Goal: Information Seeking & Learning: Learn about a topic

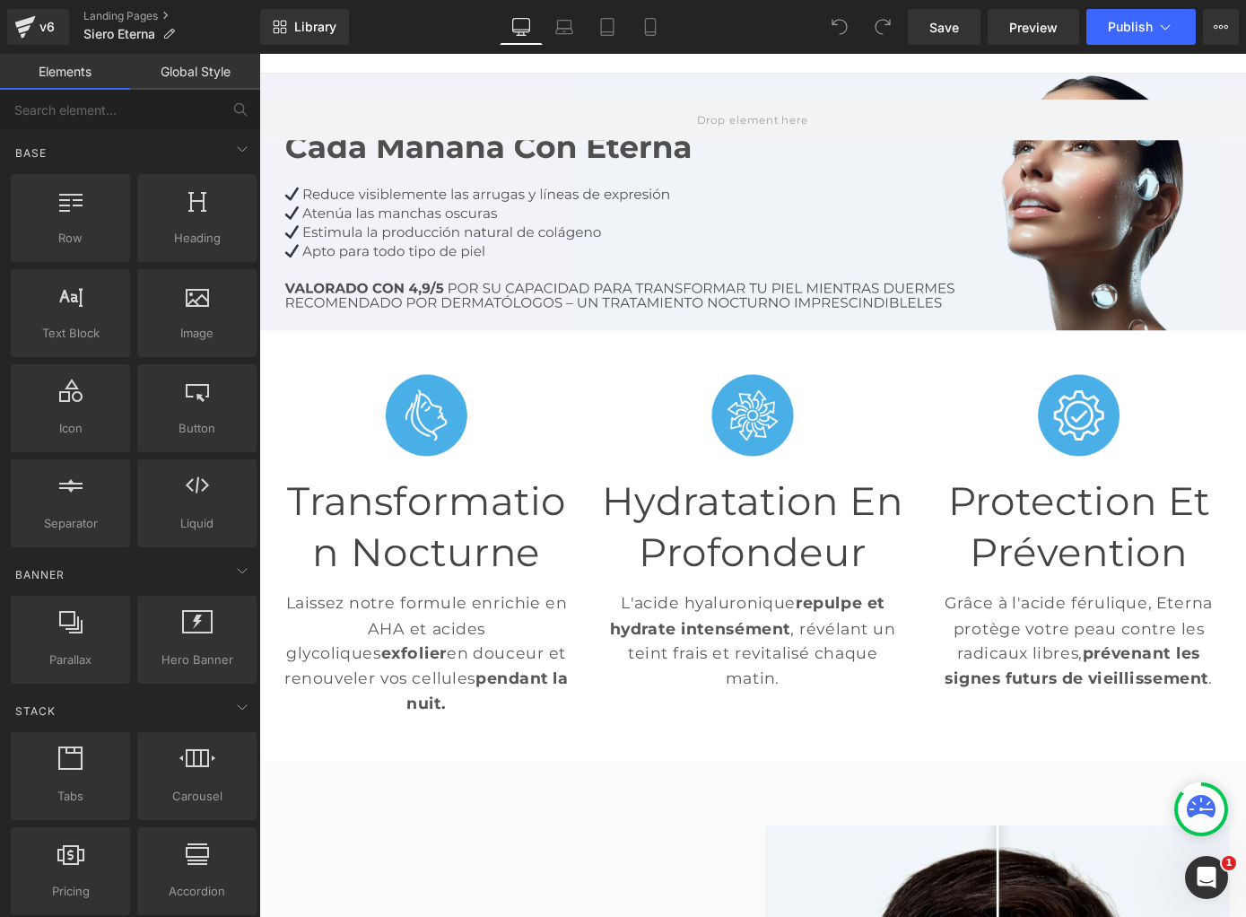
scroll to position [148, 0]
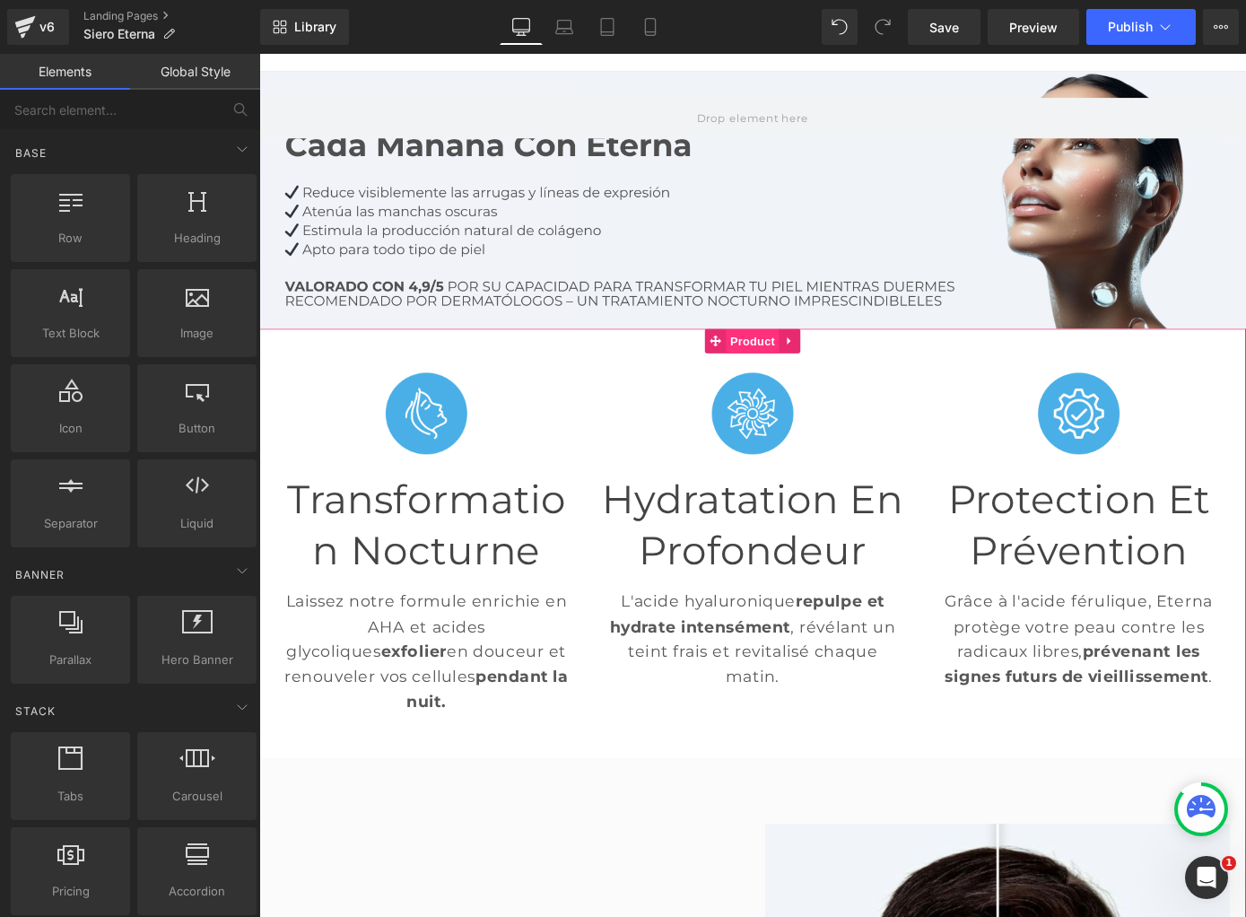
click at [809, 378] on span "Product" at bounding box center [802, 369] width 58 height 27
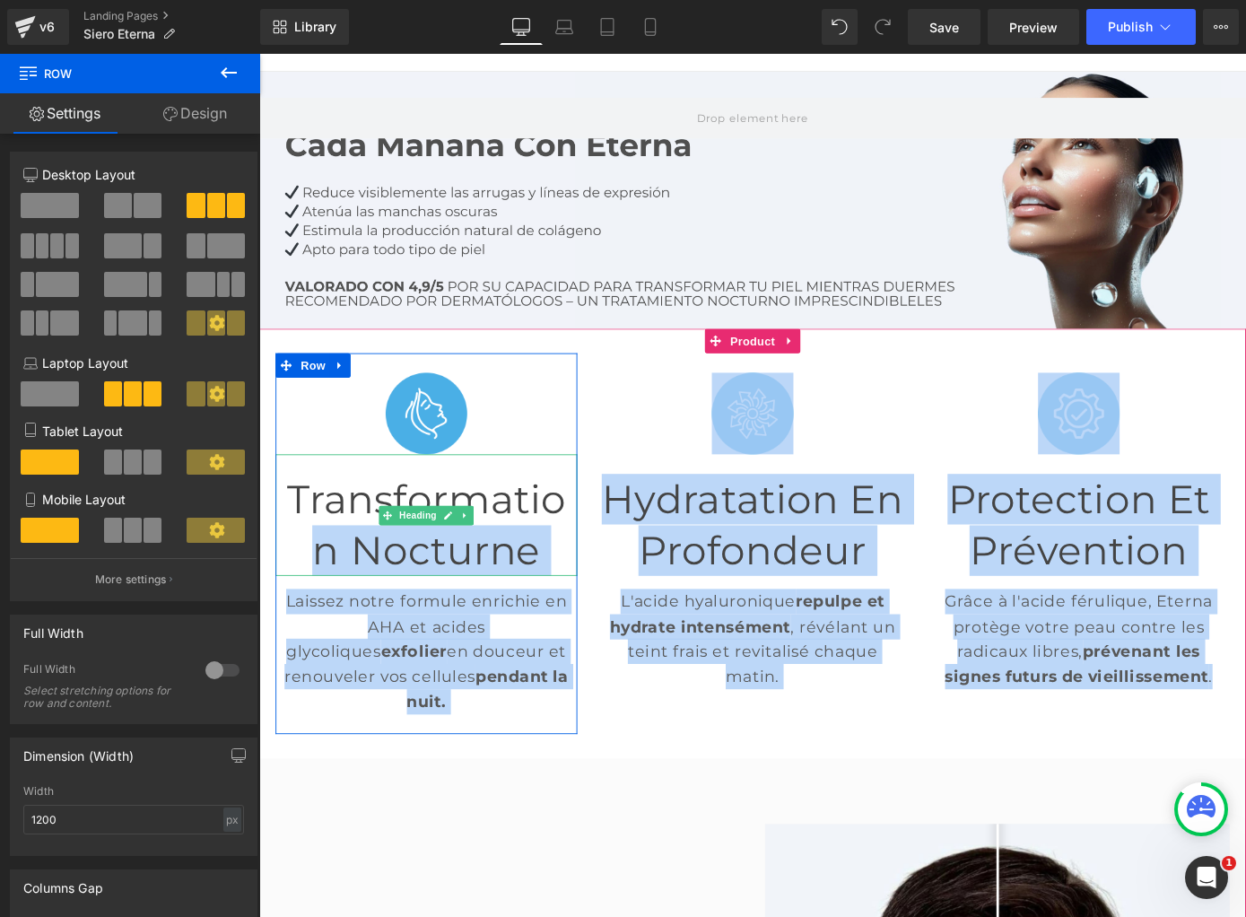
drag, startPoint x: 368, startPoint y: 369, endPoint x: 585, endPoint y: 559, distance: 288.6
click at [585, 559] on div "Image Transformation Nocturne Heading Laissez notre formule enrichie en AHA et …" at bounding box center [802, 592] width 1077 height 472
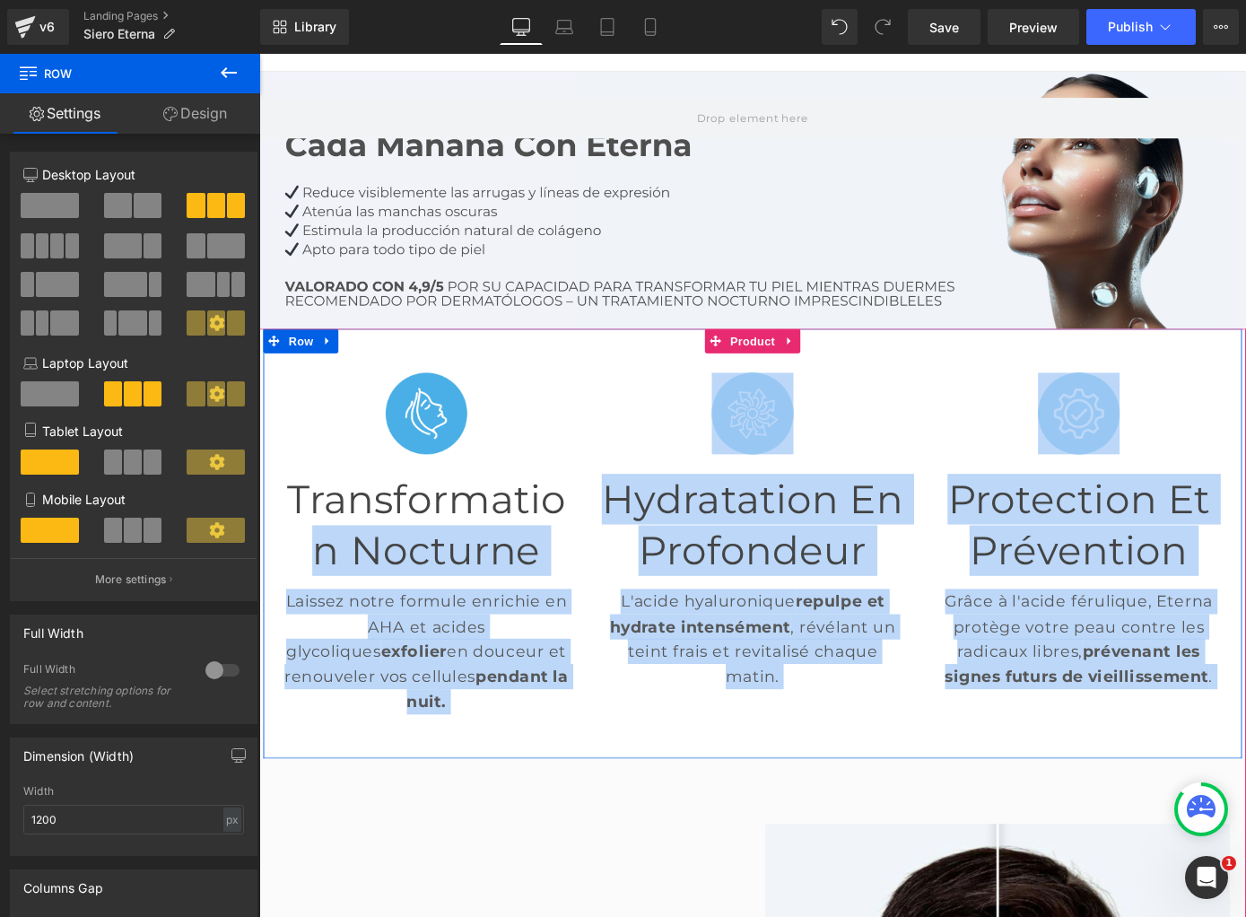
click at [379, 369] on div "Image Transformation Nocturne Heading Laissez notre formule enrichie en AHA et …" at bounding box center [802, 592] width 1077 height 472
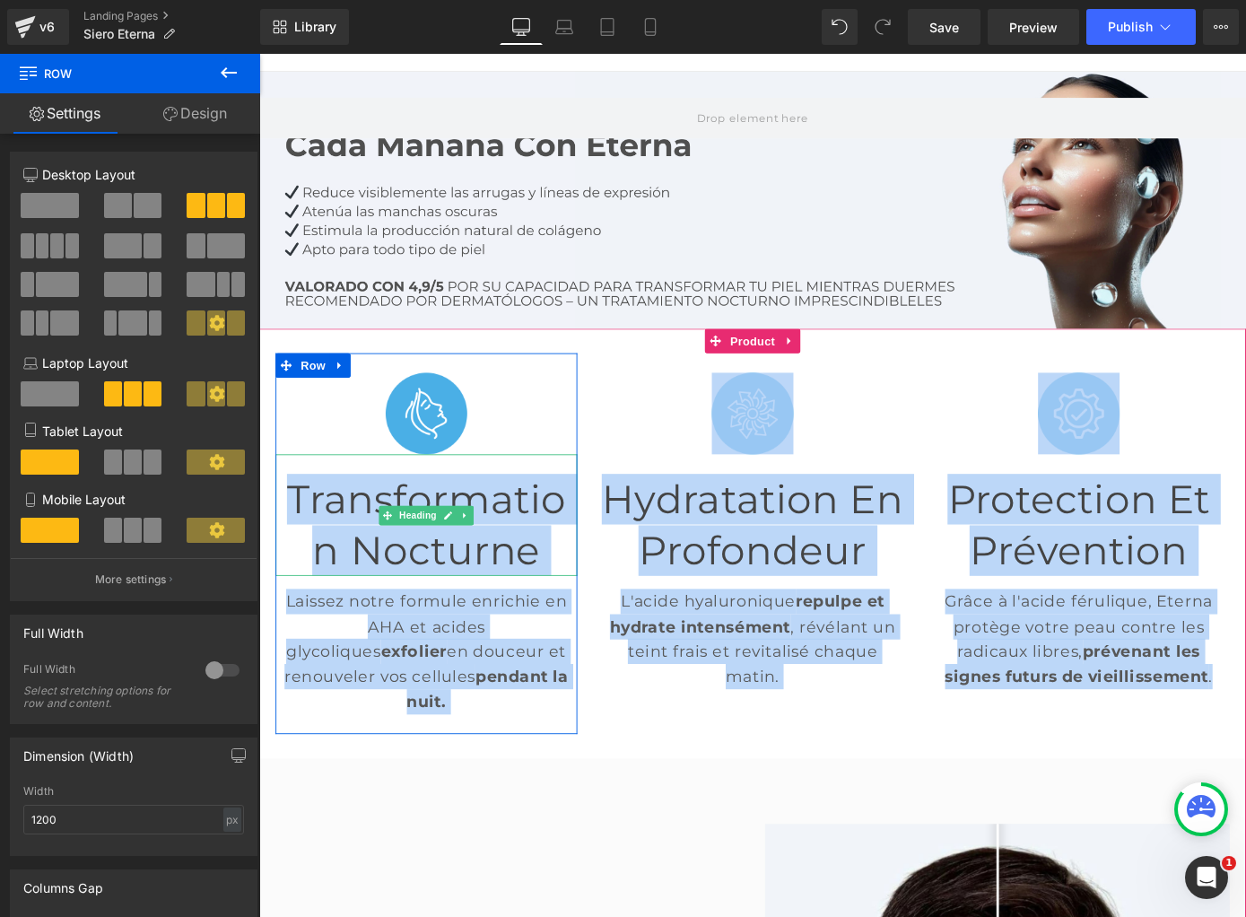
drag, startPoint x: 379, startPoint y: 369, endPoint x: 526, endPoint y: 513, distance: 206.2
click at [526, 513] on div "Image Transformation Nocturne Heading Laissez notre formule enrichie en AHA et …" at bounding box center [802, 592] width 1077 height 472
copy div "Transformation Nocturne Heading Laissez notre formule enrichie en AHA et acides…"
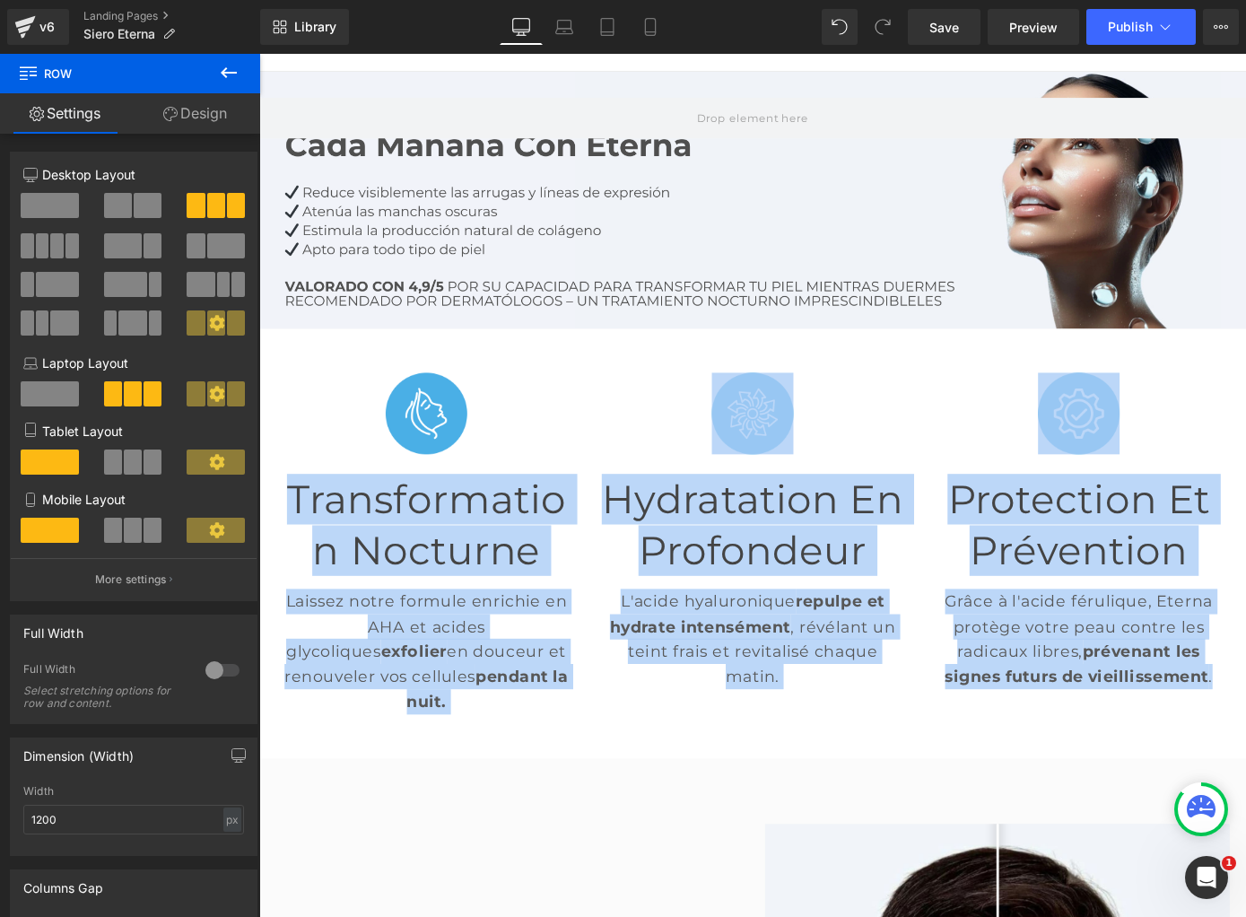
click at [457, 576] on font "Transformation Nocturne" at bounding box center [443, 572] width 307 height 108
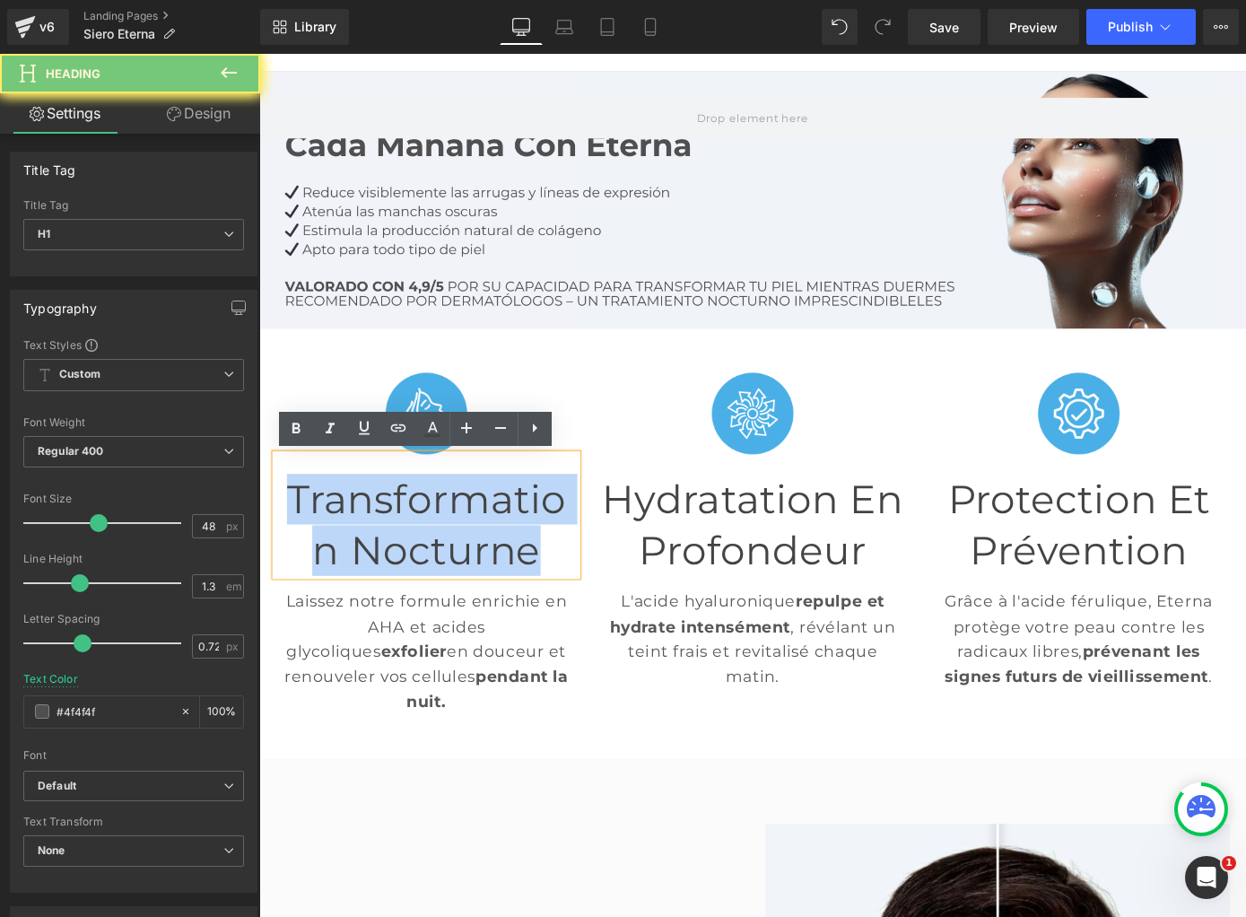
click at [457, 576] on font "Transformation Nocturne" at bounding box center [443, 572] width 307 height 108
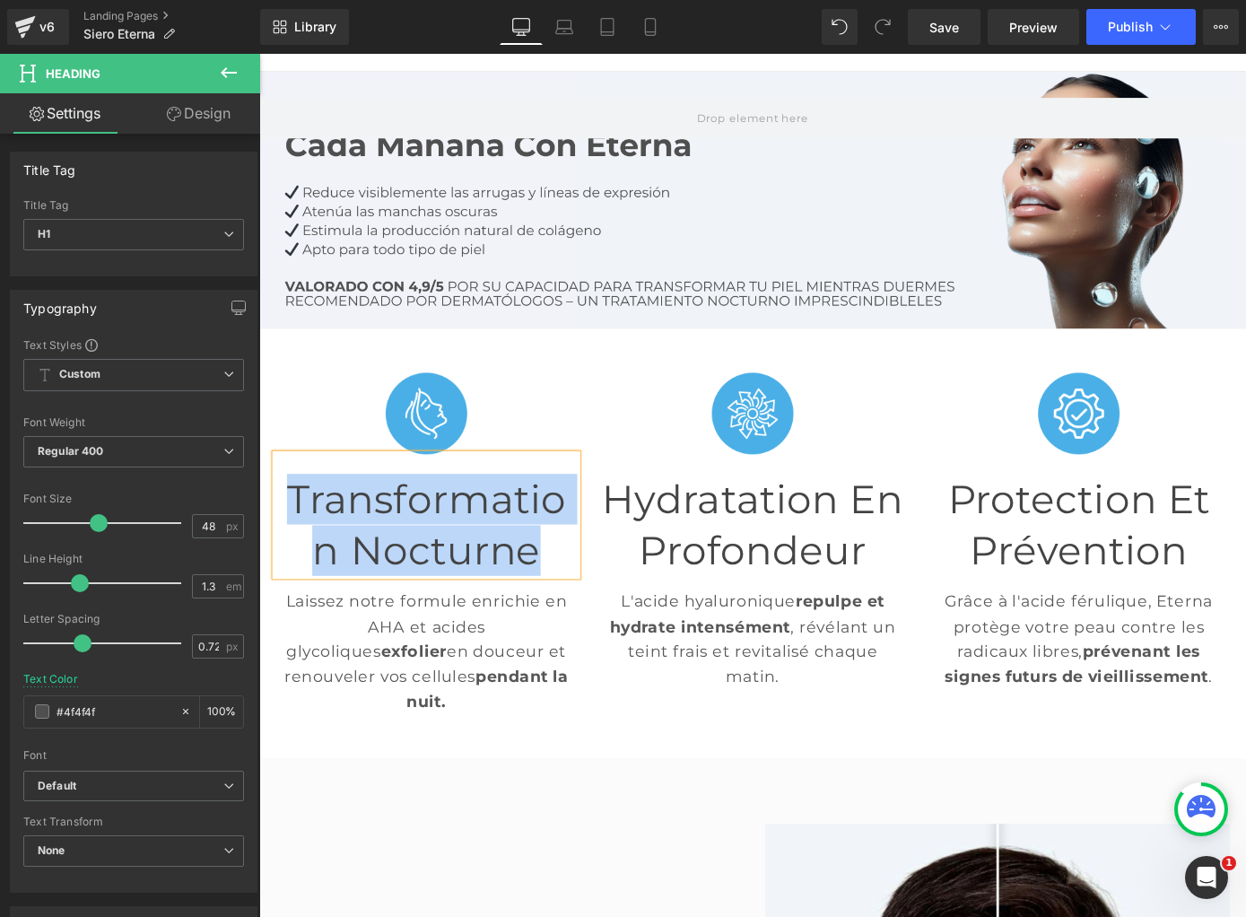
paste div
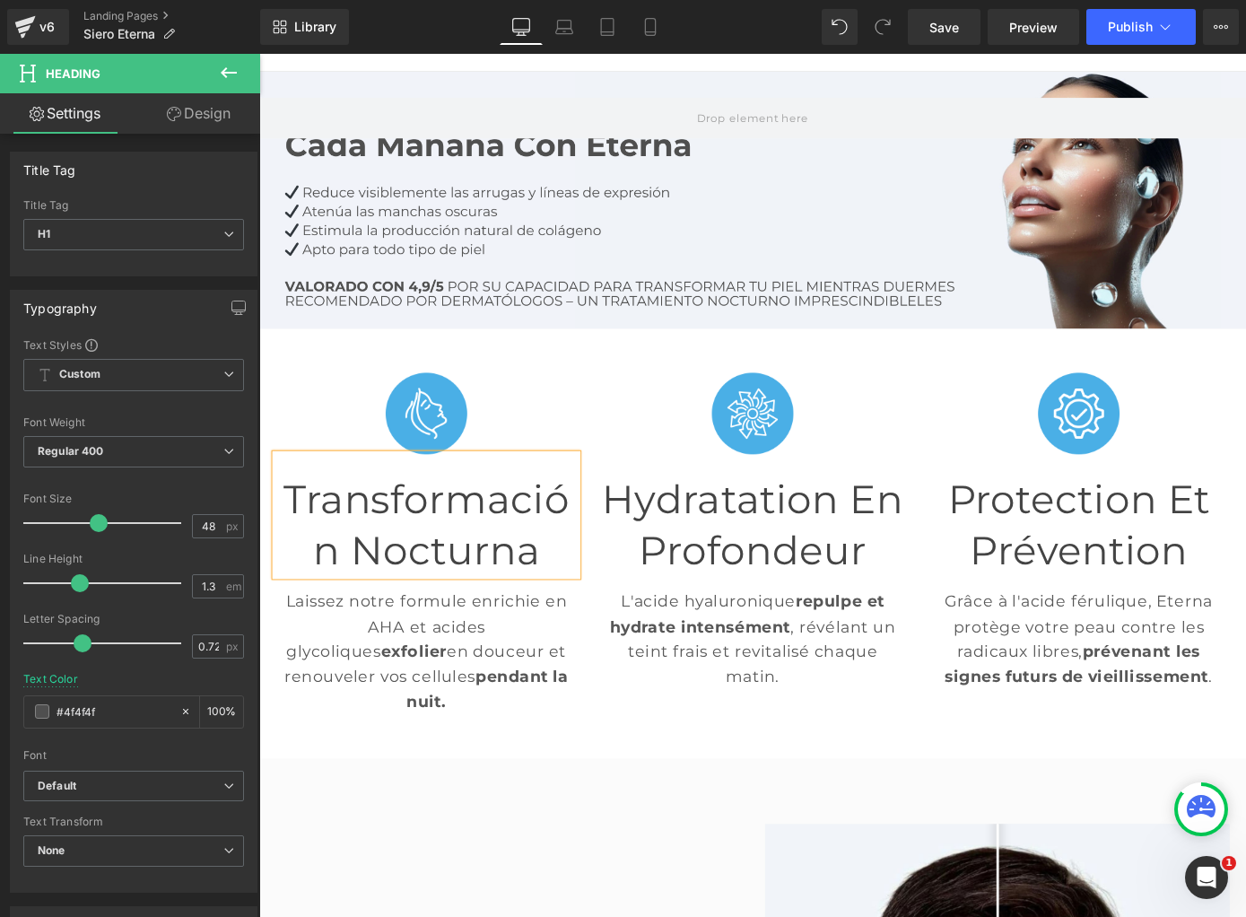
click at [436, 709] on p "Laissez notre formule enrichie en AHA et acides glycoliques exfolier en douceur…" at bounding box center [443, 711] width 332 height 138
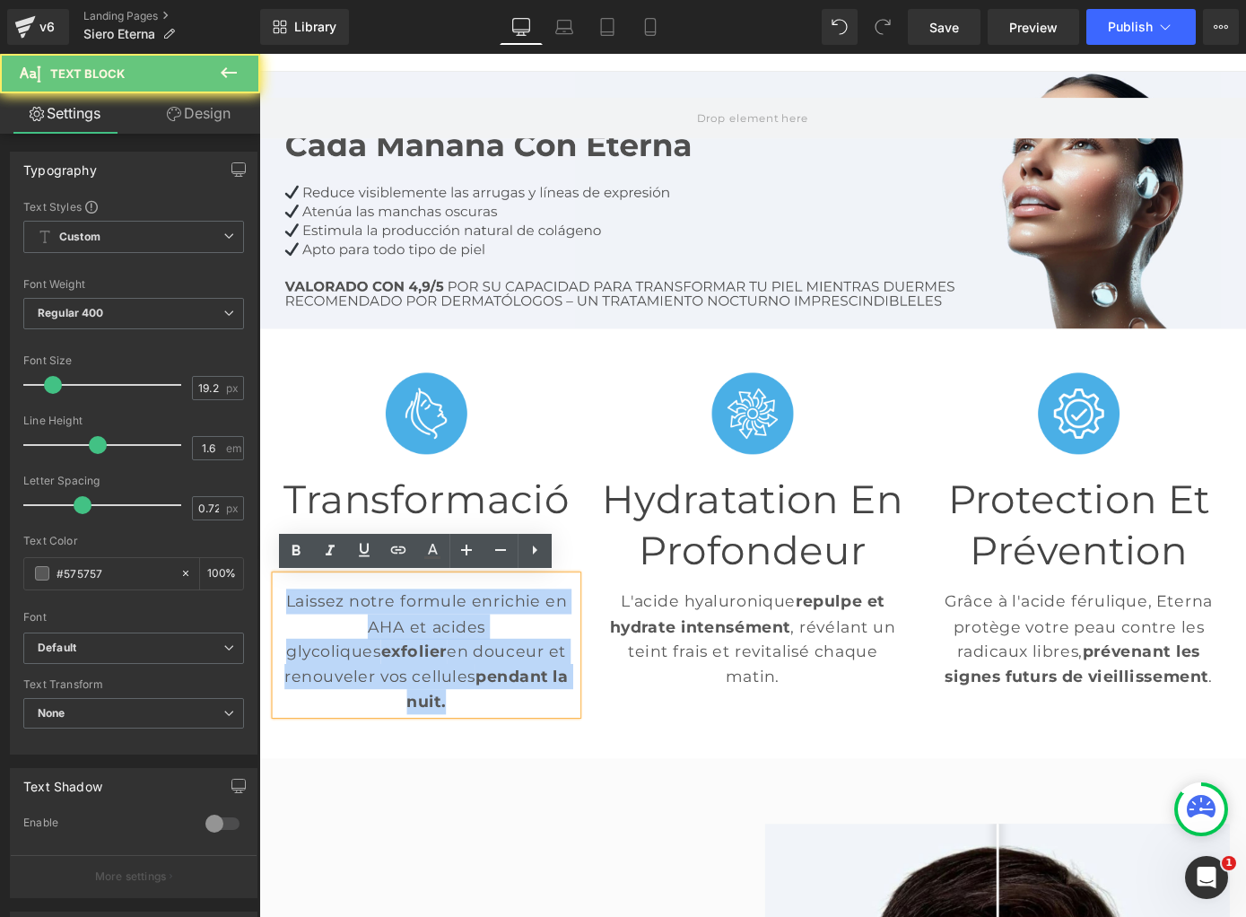
click at [436, 709] on p "Laissez notre formule enrichie en AHA et acides glycoliques exfolier en douceur…" at bounding box center [443, 711] width 332 height 138
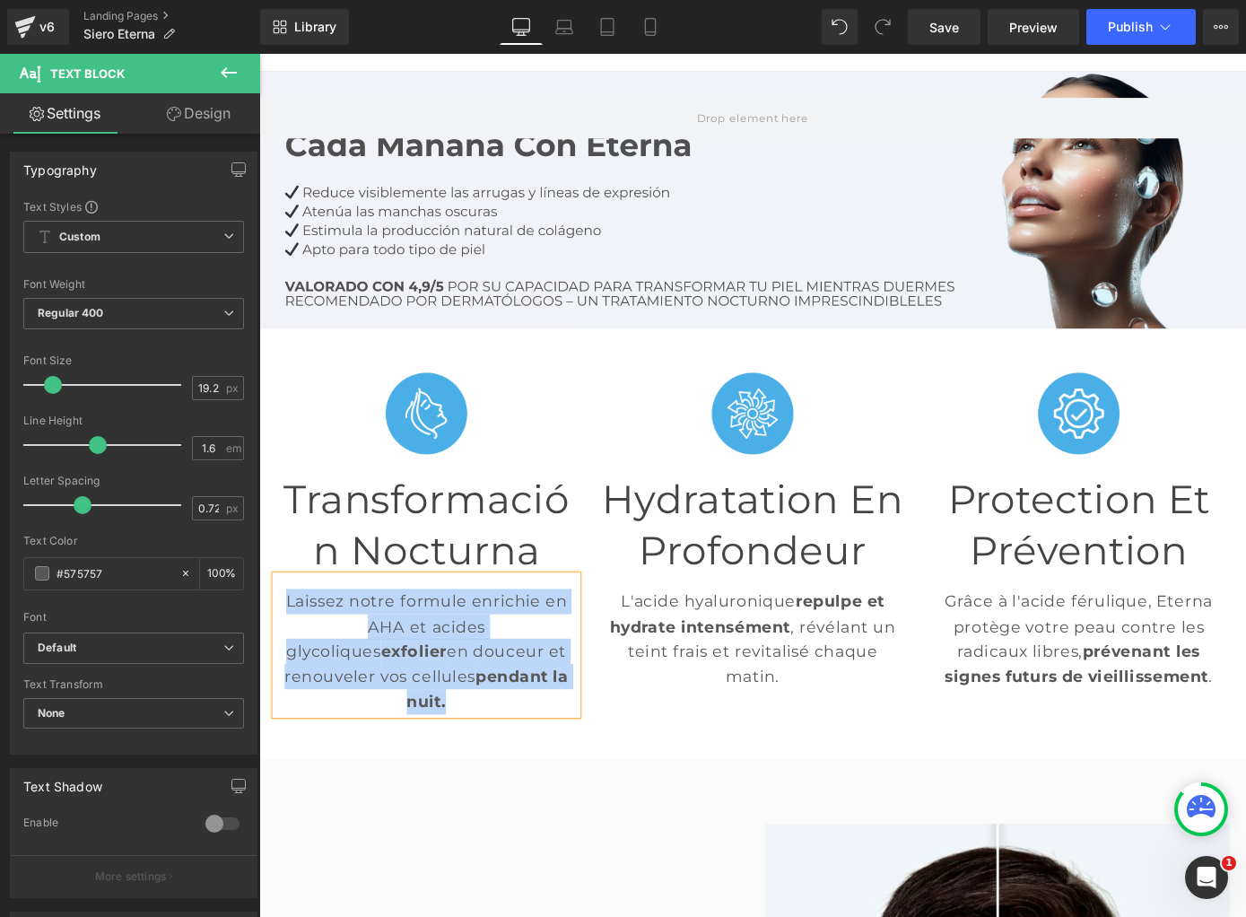
paste div
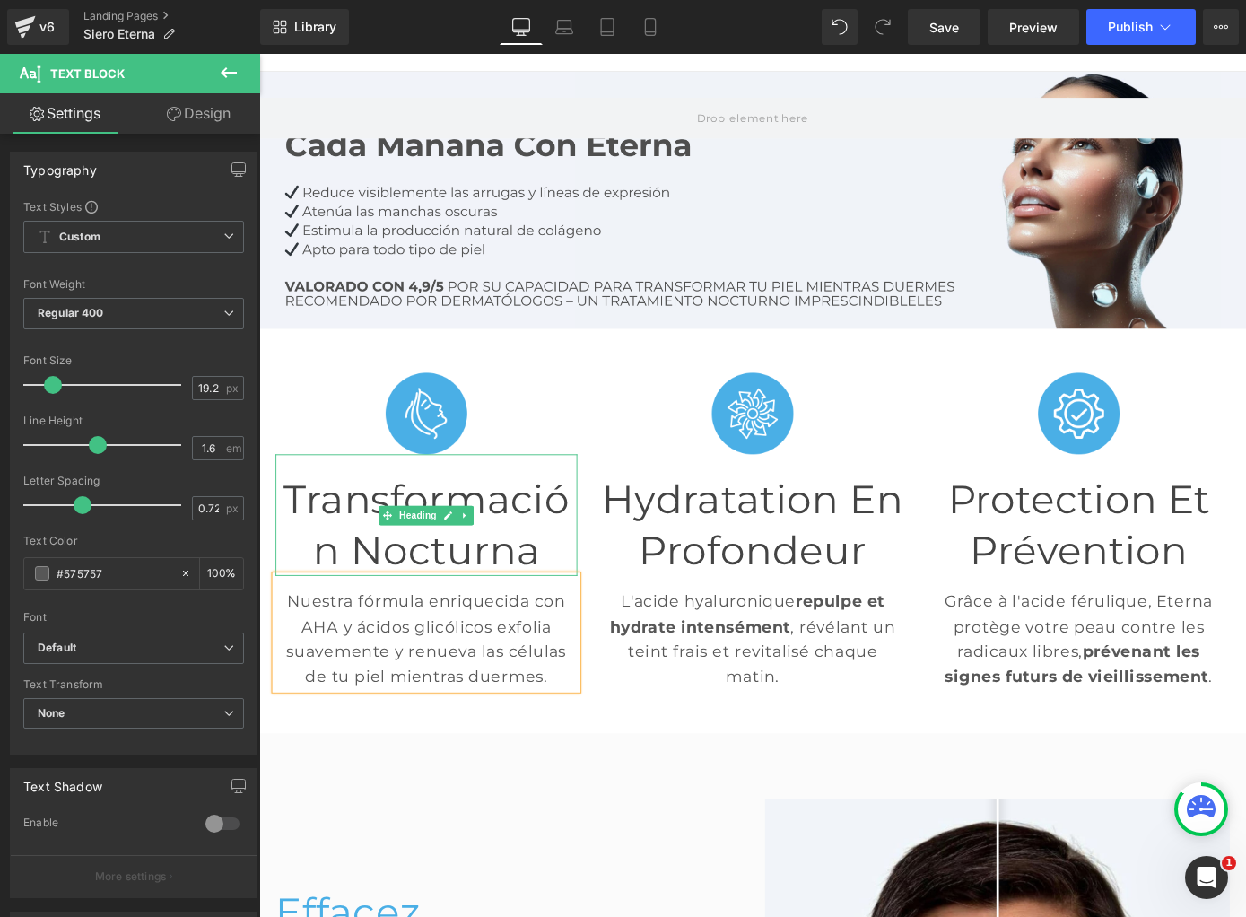
click at [337, 581] on font "Transformación Nocturna" at bounding box center [443, 572] width 314 height 108
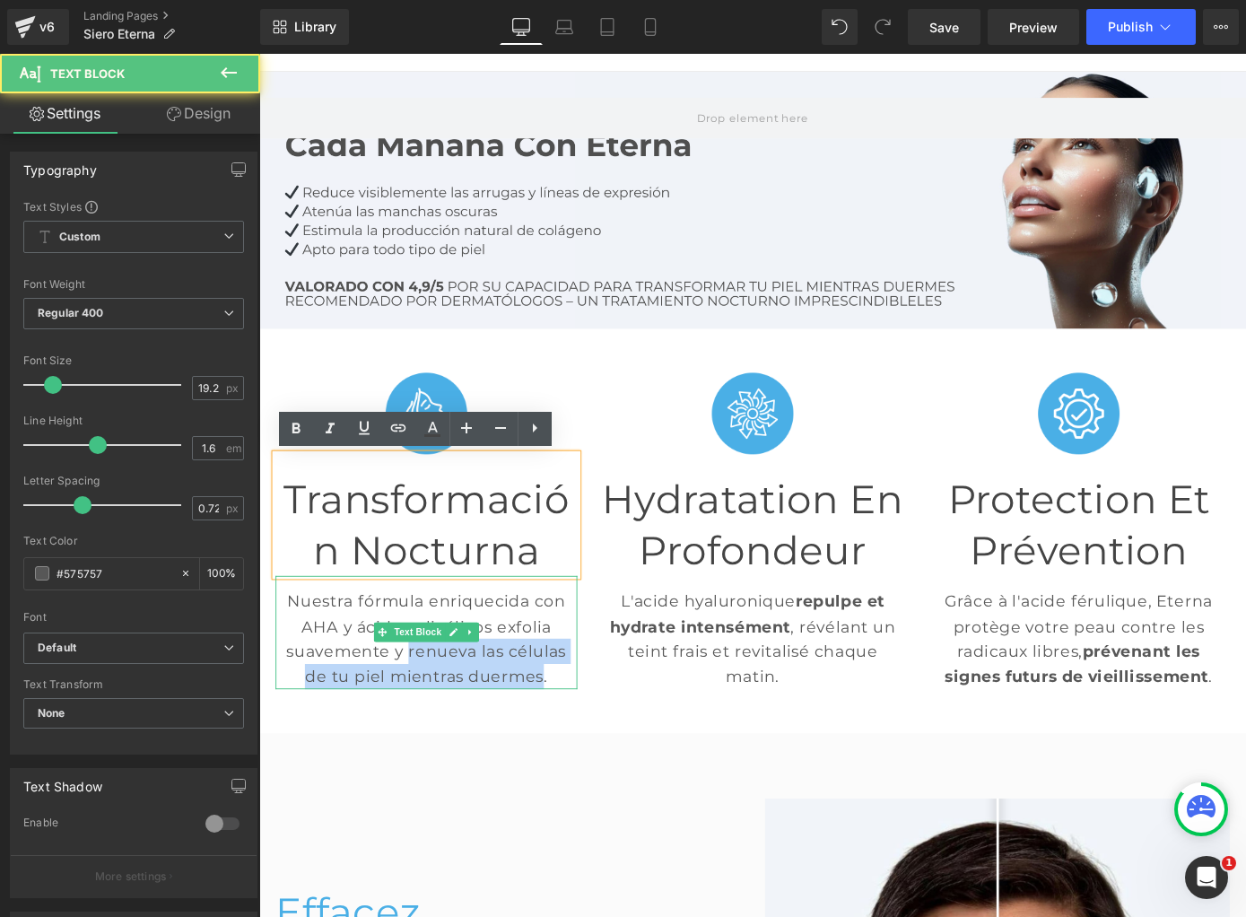
drag, startPoint x: 423, startPoint y: 711, endPoint x: 559, endPoint y: 722, distance: 135.9
click at [569, 729] on p "Nuestra fórmula enriquecida con AHA y ácidos glicólicos exfolia suavemente y re…" at bounding box center [443, 697] width 332 height 110
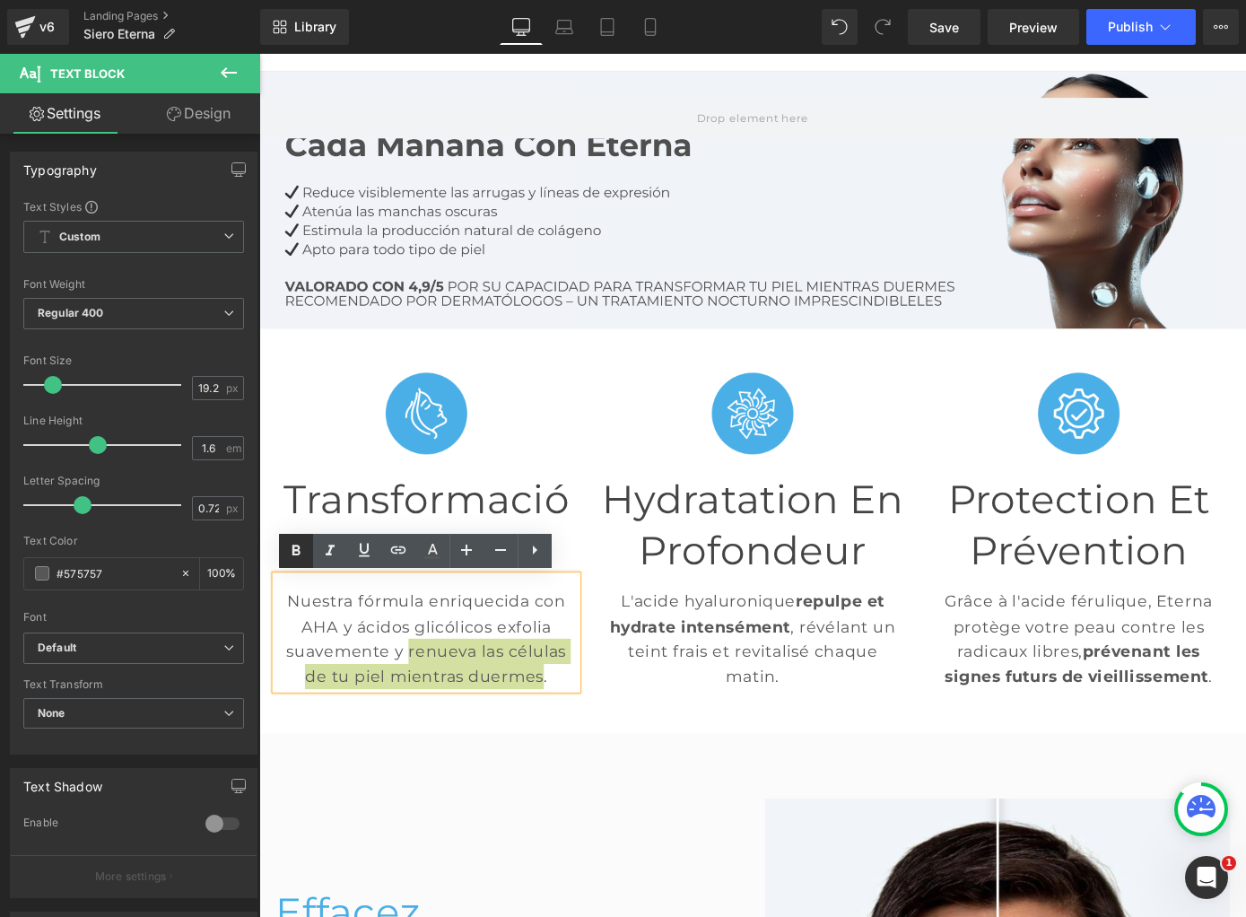
click at [303, 552] on icon at bounding box center [296, 551] width 22 height 22
click at [799, 576] on font "Hydratation en Profondeur" at bounding box center [801, 572] width 331 height 108
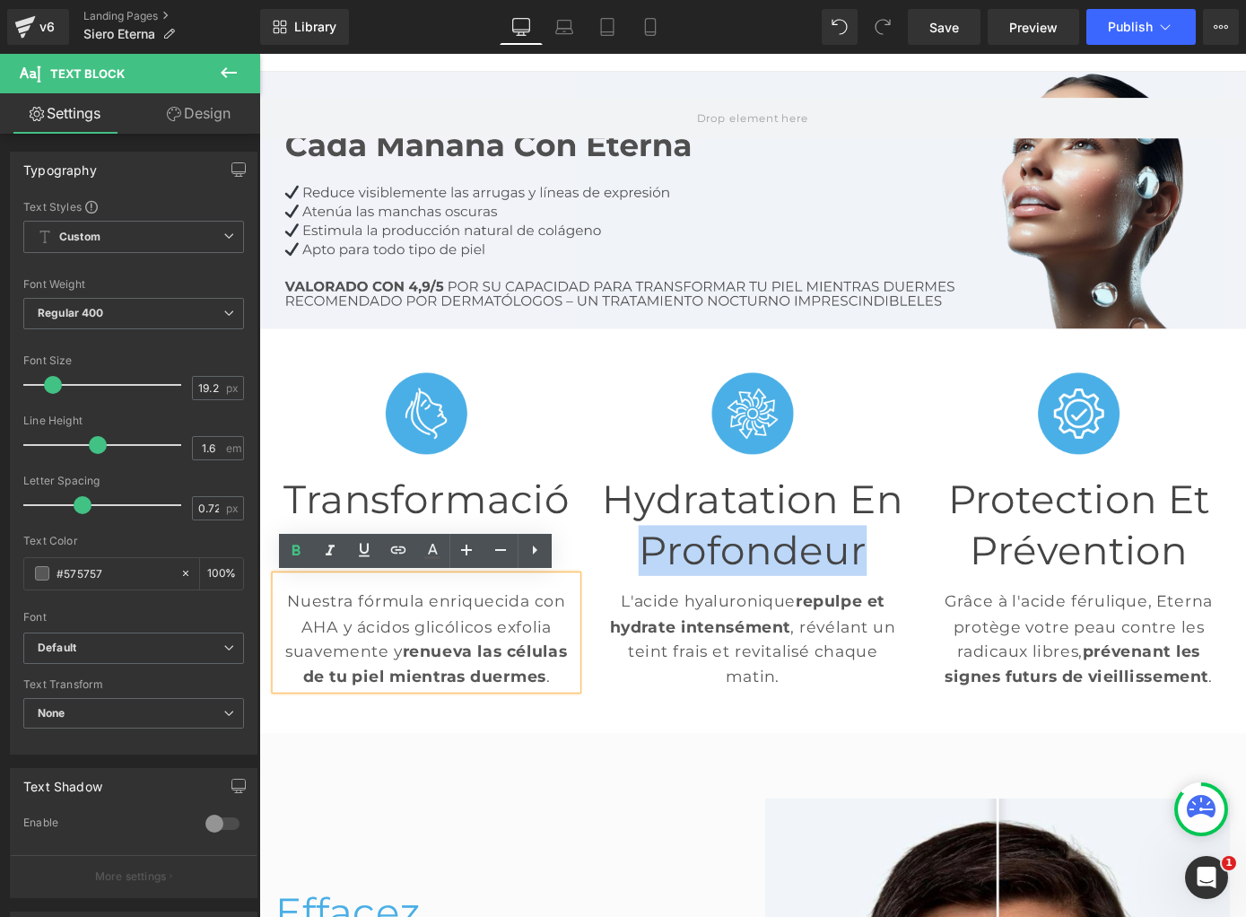
click at [799, 576] on font "Hydratation en Profondeur" at bounding box center [801, 572] width 331 height 108
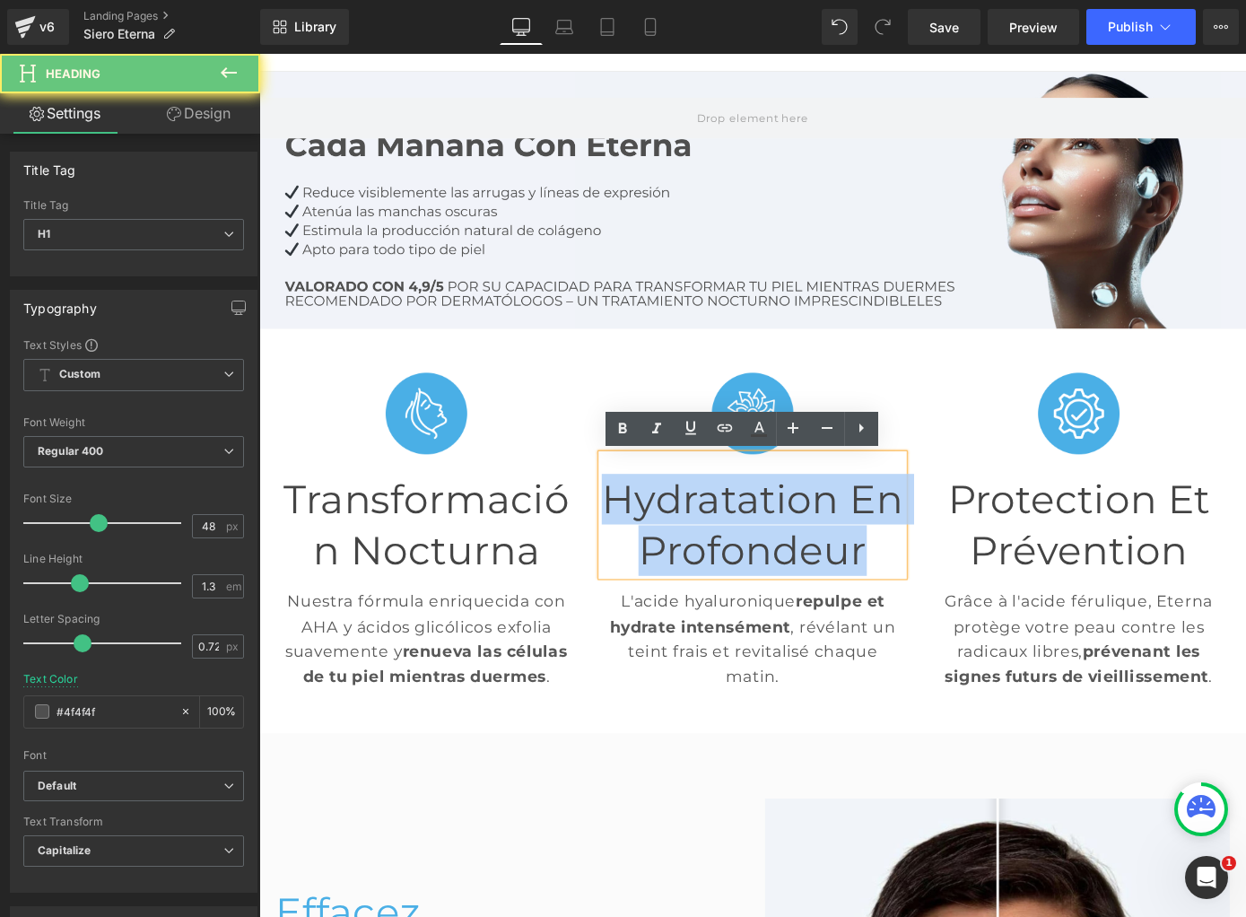
click at [799, 576] on font "Hydratation en Profondeur" at bounding box center [801, 572] width 331 height 108
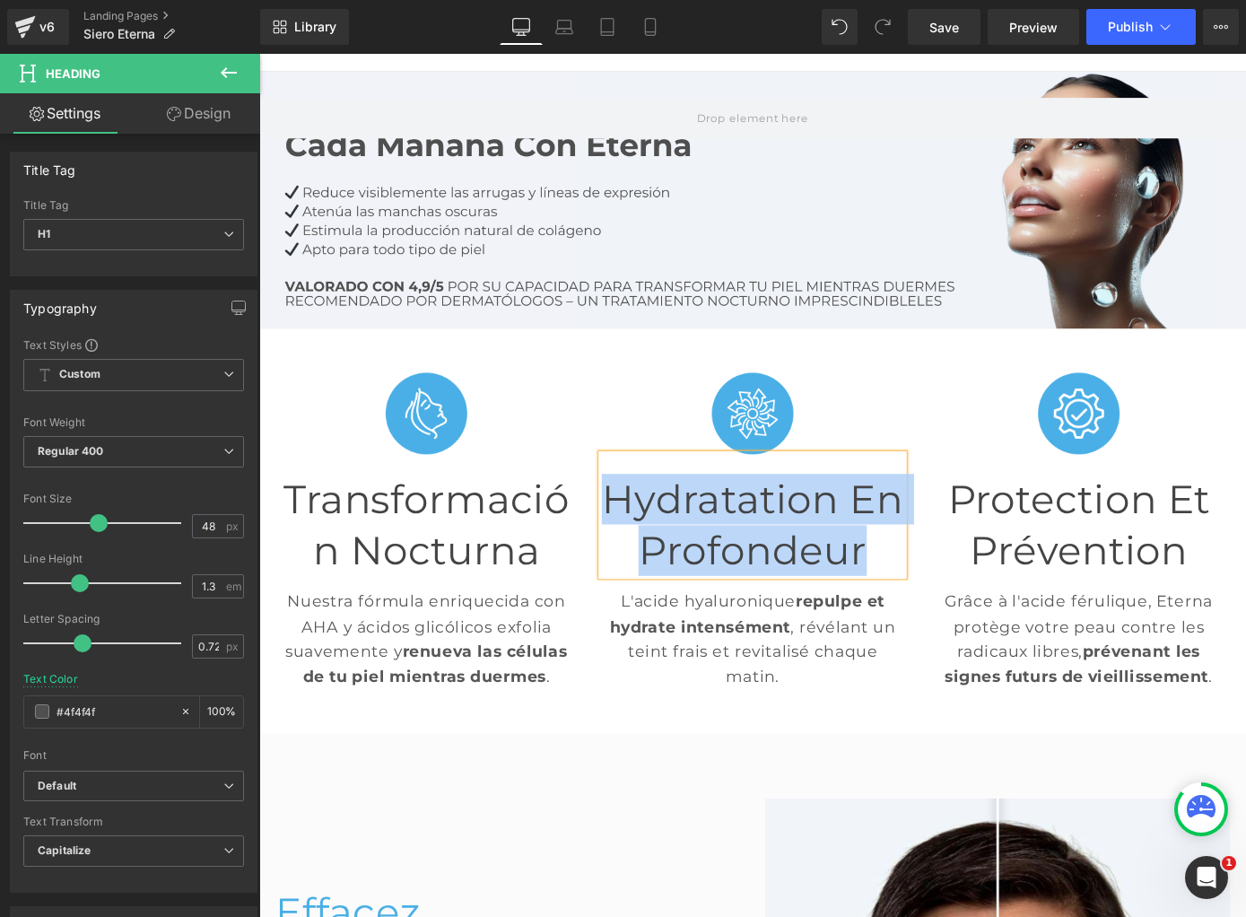
paste div
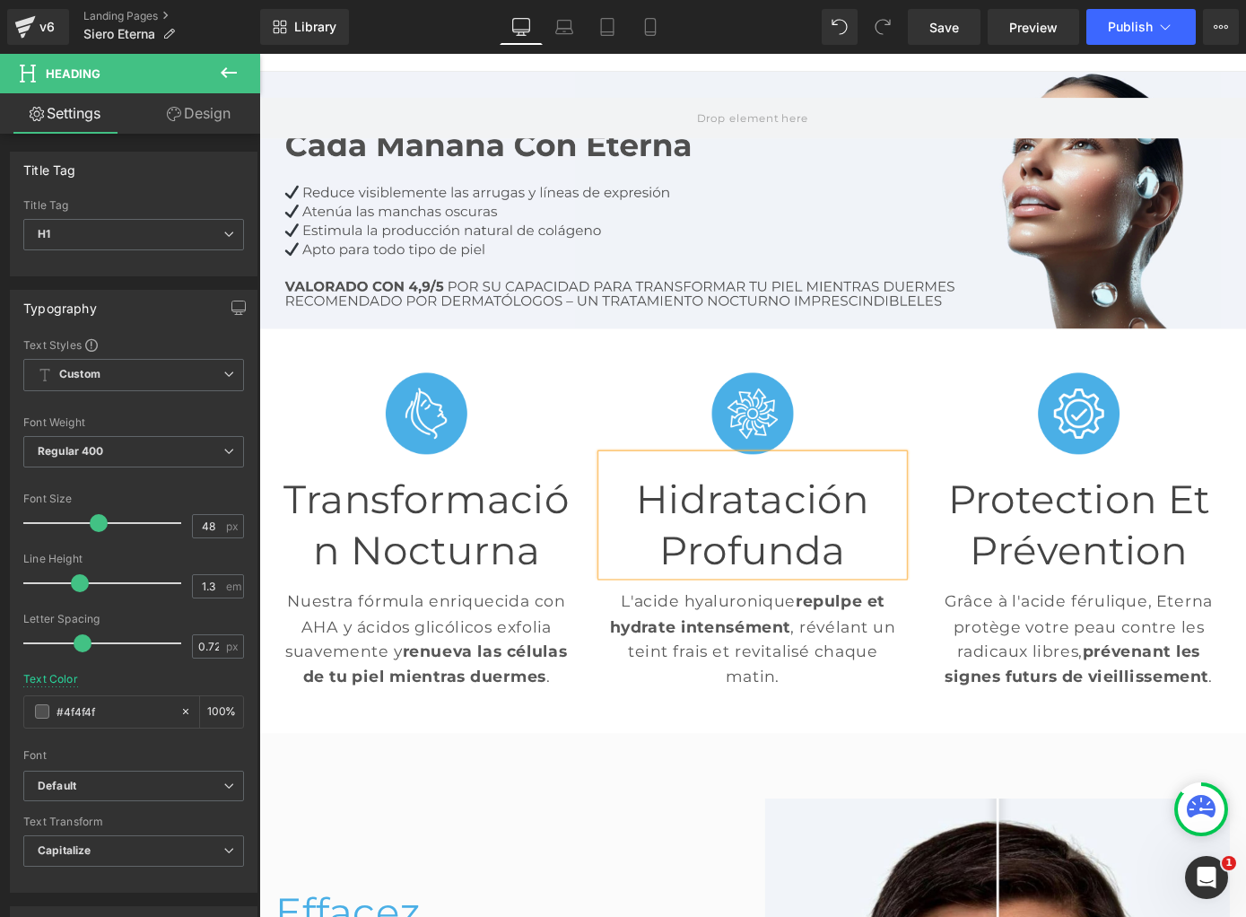
click at [792, 693] on div "L'acide hyaluronique repulpe et hydrate intensément , révélant un teint frais e…" at bounding box center [802, 690] width 332 height 125
click at [792, 693] on strong "repulpe et hydrate intensément" at bounding box center [796, 669] width 302 height 49
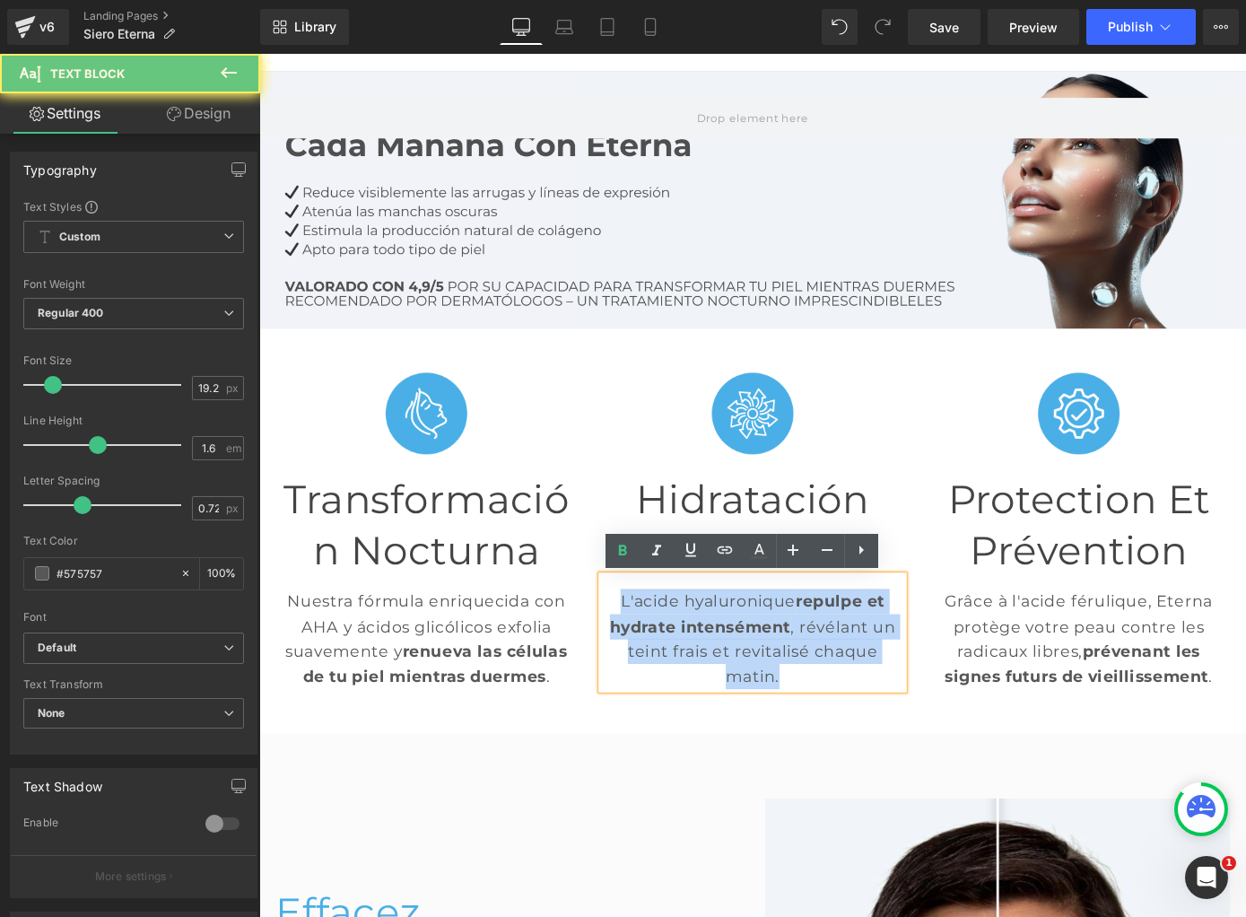
click at [792, 693] on strong "repulpe et hydrate intensément" at bounding box center [796, 669] width 302 height 49
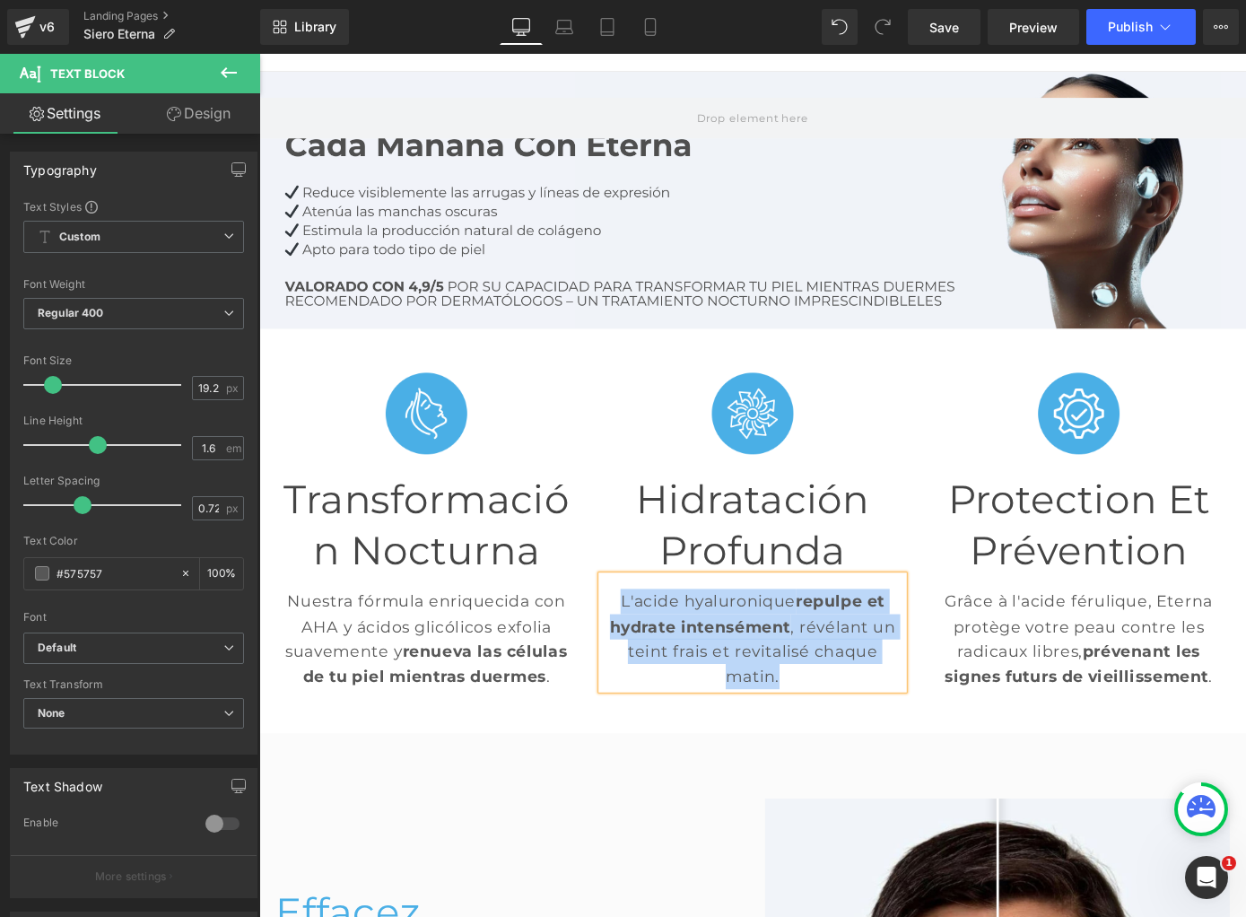
paste div
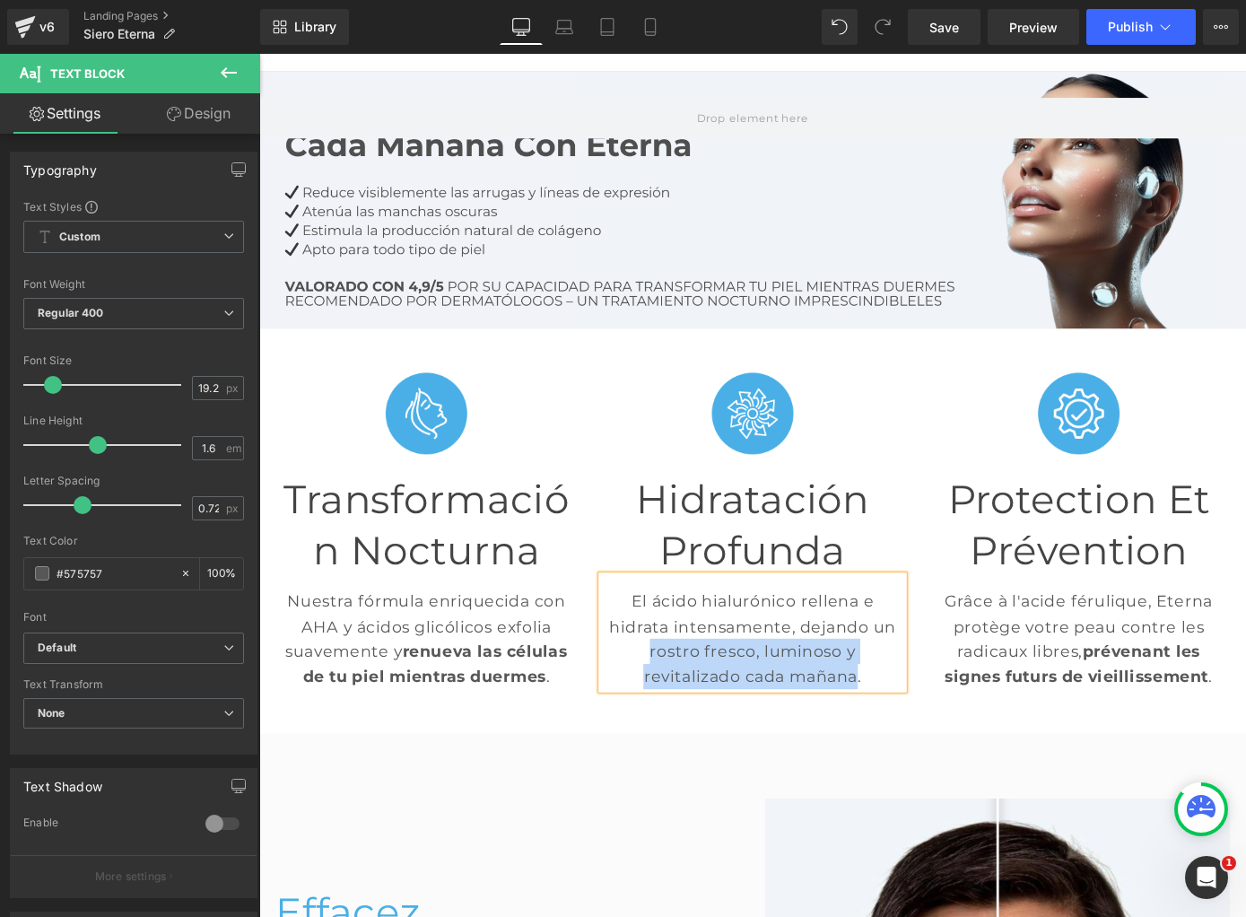
drag, startPoint x: 691, startPoint y: 711, endPoint x: 916, endPoint y: 737, distance: 226.7
click at [916, 737] on p "El ácido hialurónico rellena e hidrata intensamente, dejando un rostro fresco, …" at bounding box center [802, 697] width 332 height 110
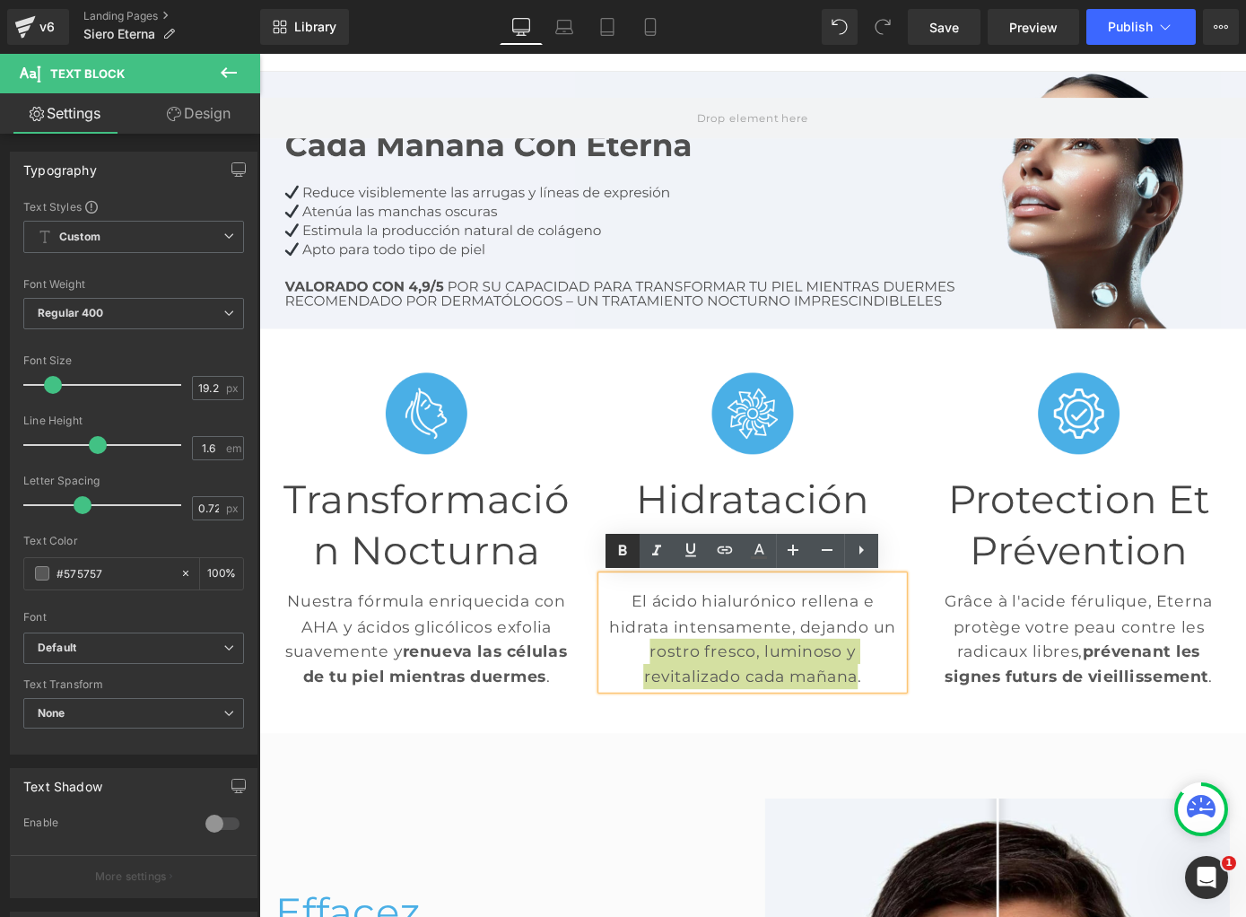
click at [616, 545] on icon at bounding box center [623, 551] width 22 height 22
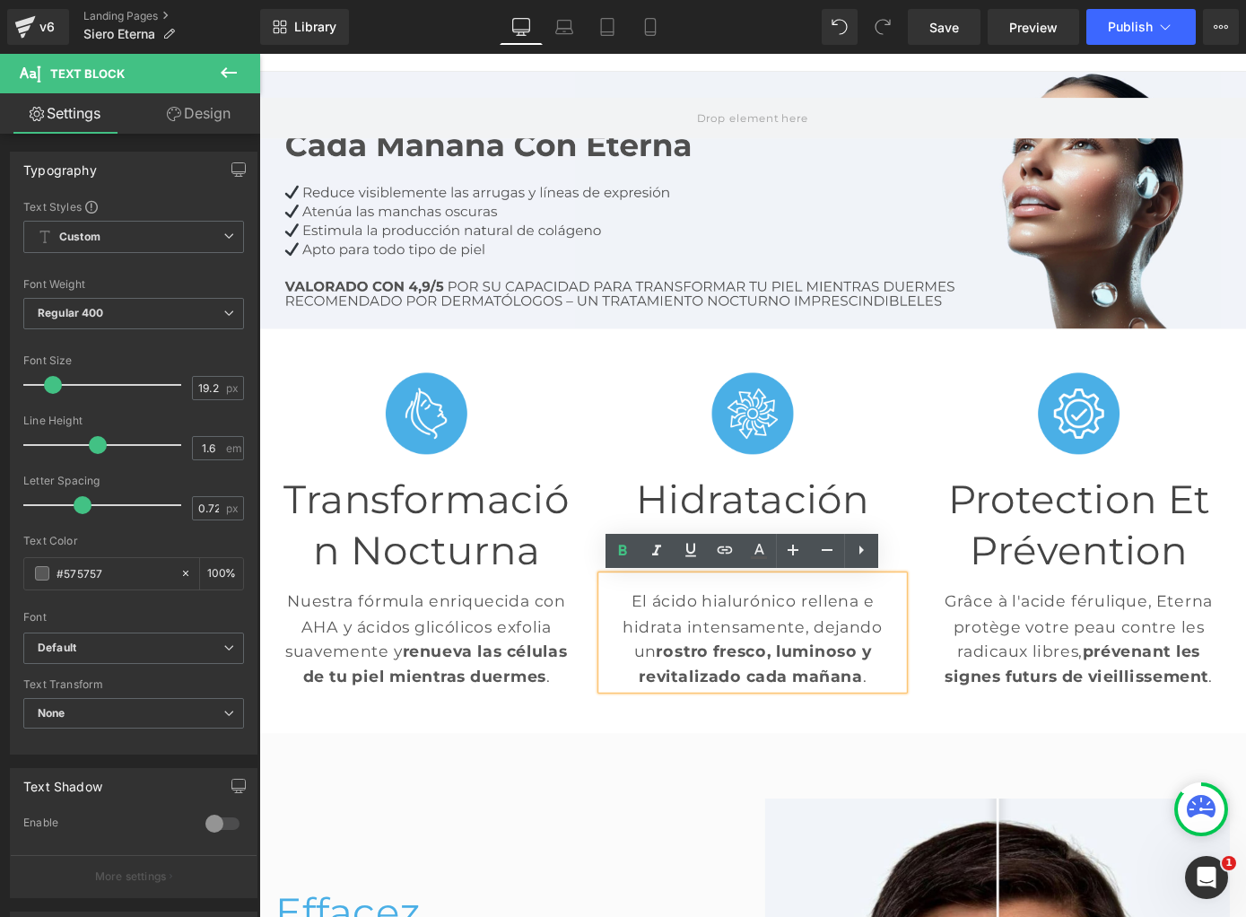
click at [1057, 551] on font "Protection et Prévention" at bounding box center [1160, 572] width 288 height 108
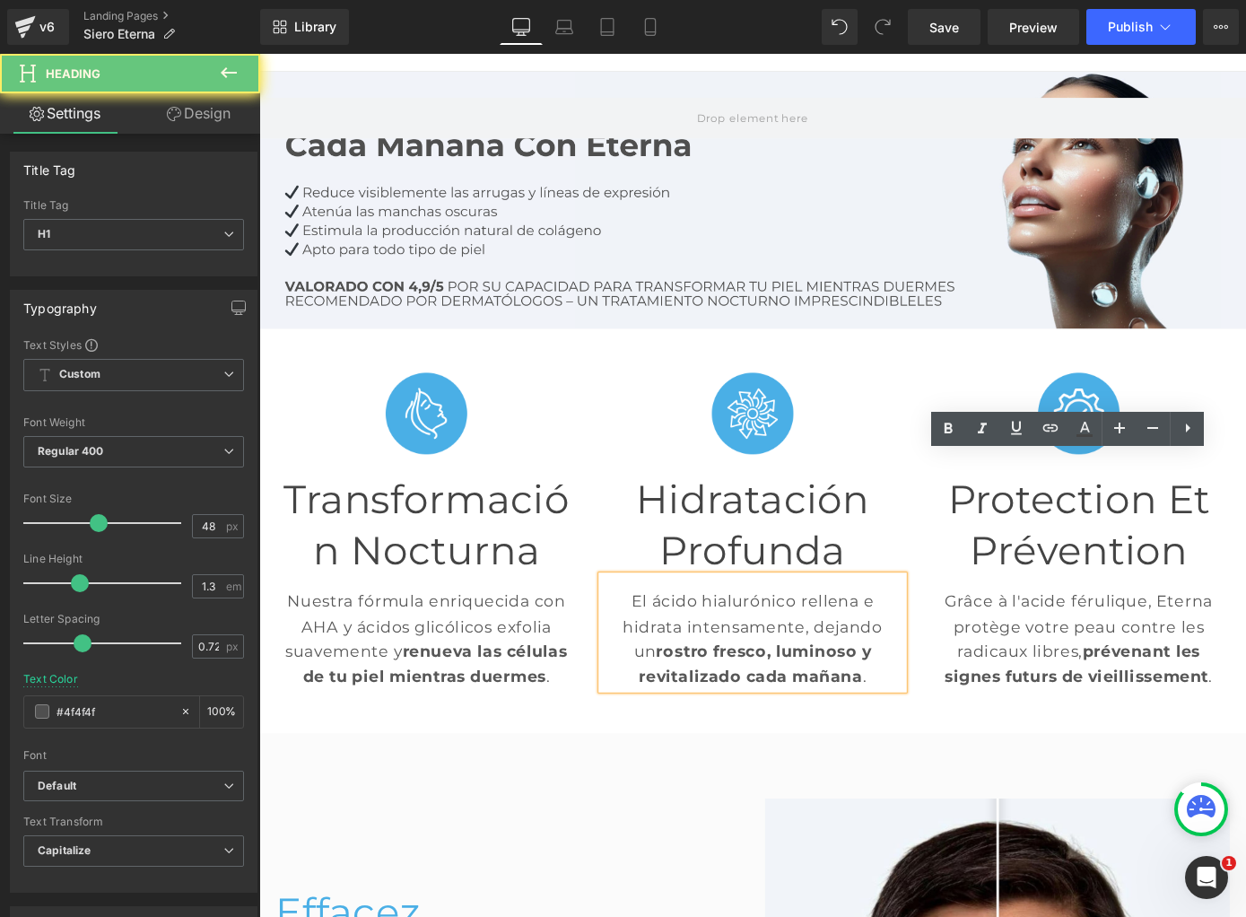
click at [1057, 551] on font "Protection et Prévention" at bounding box center [1160, 572] width 288 height 108
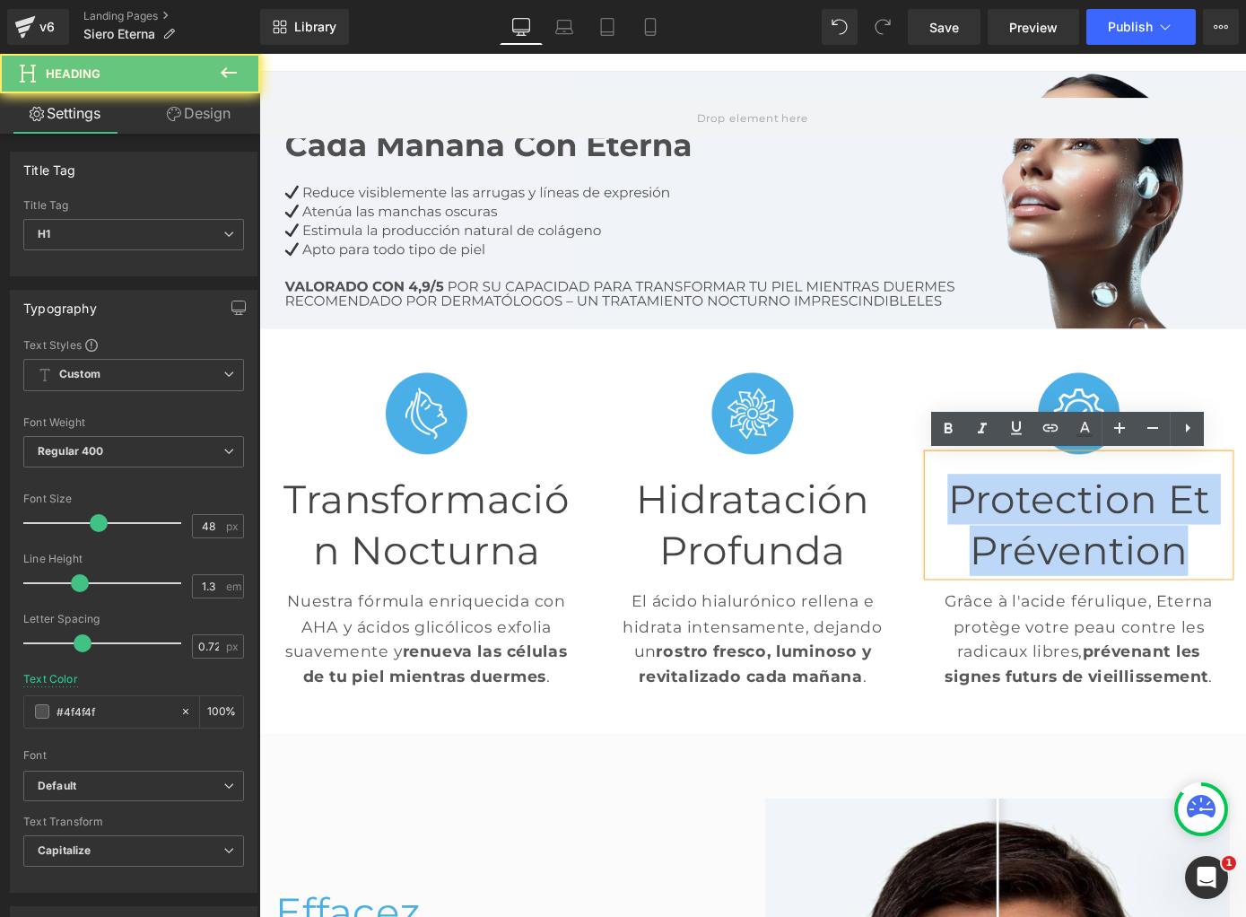
click at [1057, 551] on font "Protection et Prévention" at bounding box center [1160, 572] width 288 height 108
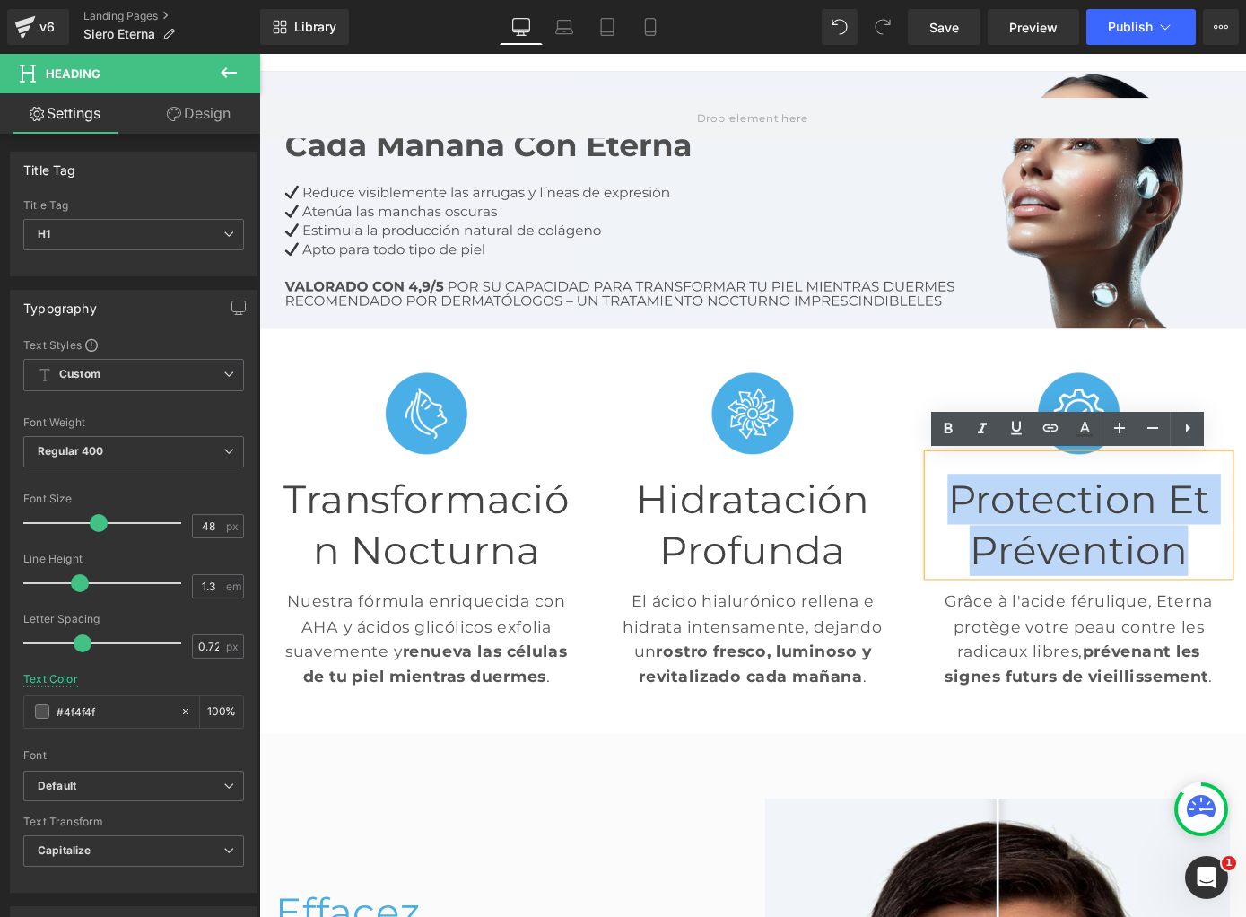
paste div
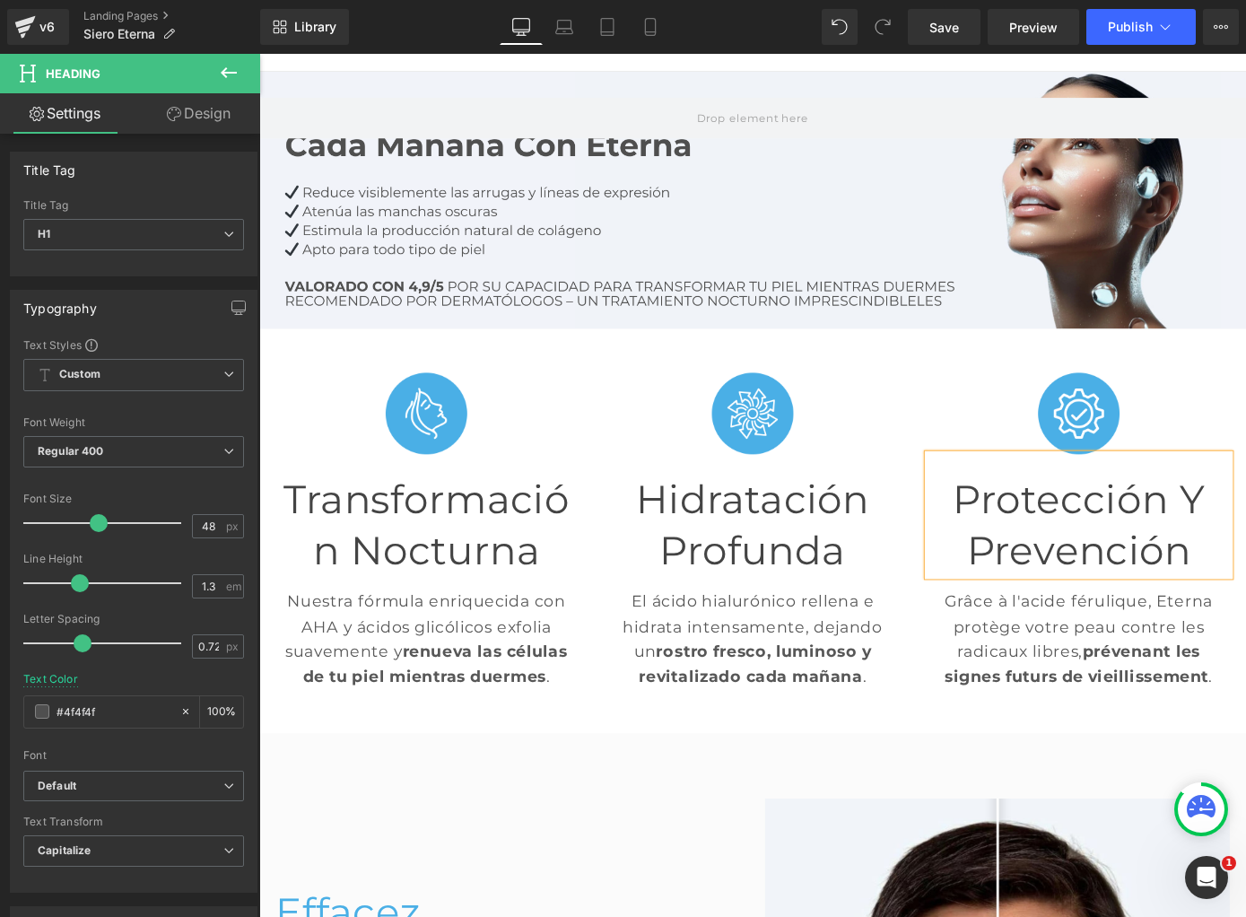
click at [1036, 678] on p "Grâce à l'acide férulique, Eterna protège votre peau contre les radicaux libres…" at bounding box center [1161, 697] width 332 height 110
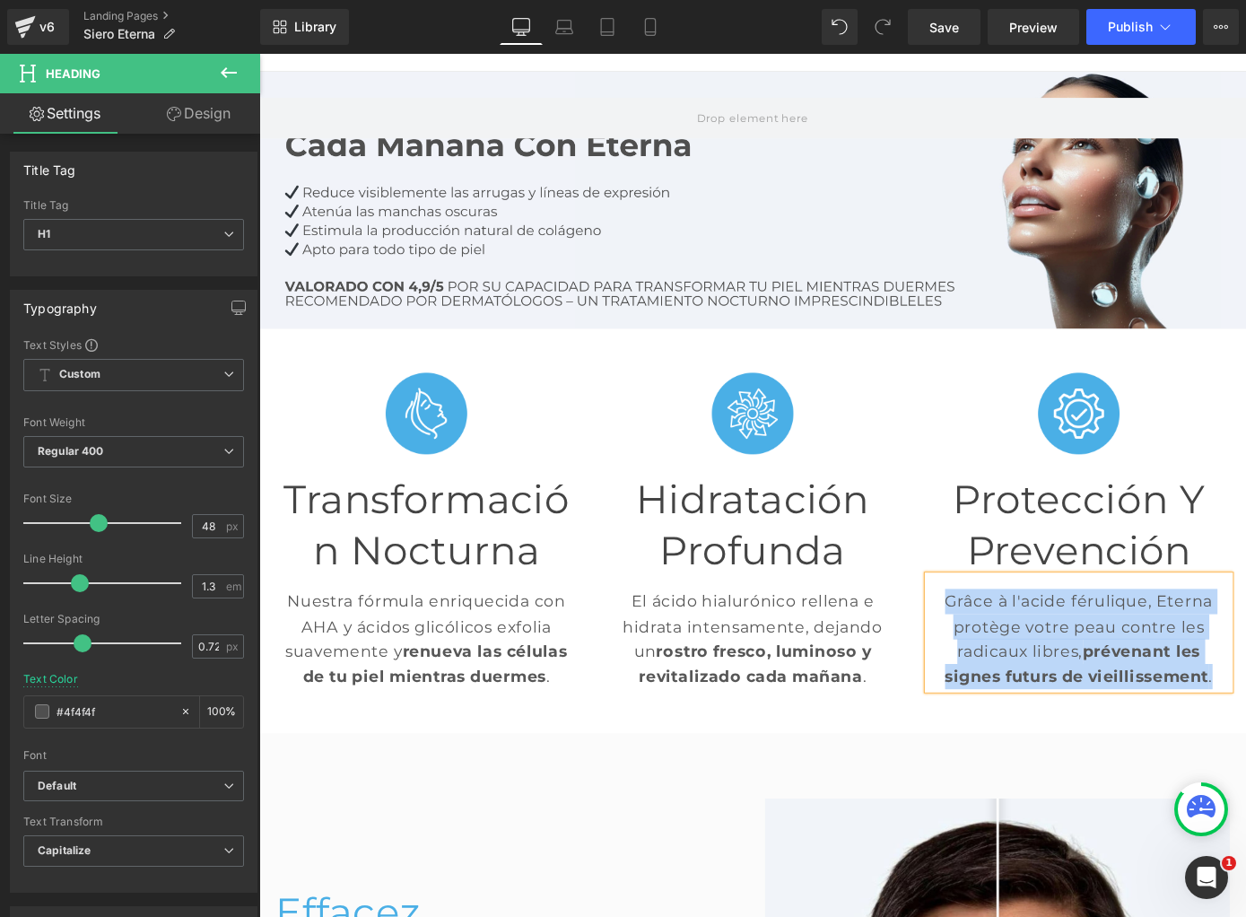
click at [1036, 678] on p "Grâce à l'acide férulique, Eterna protège votre peau contre les radicaux libres…" at bounding box center [1161, 697] width 332 height 110
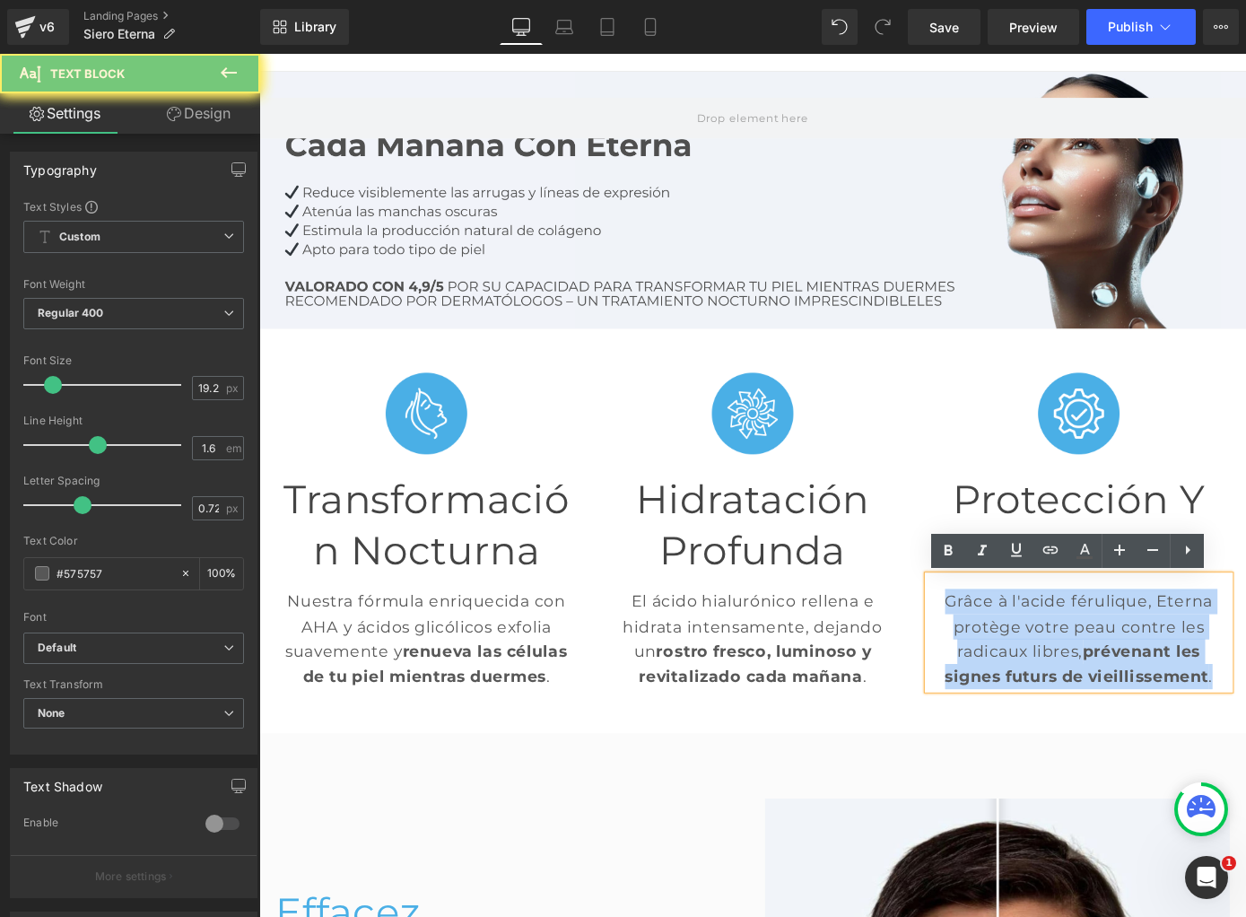
paste div
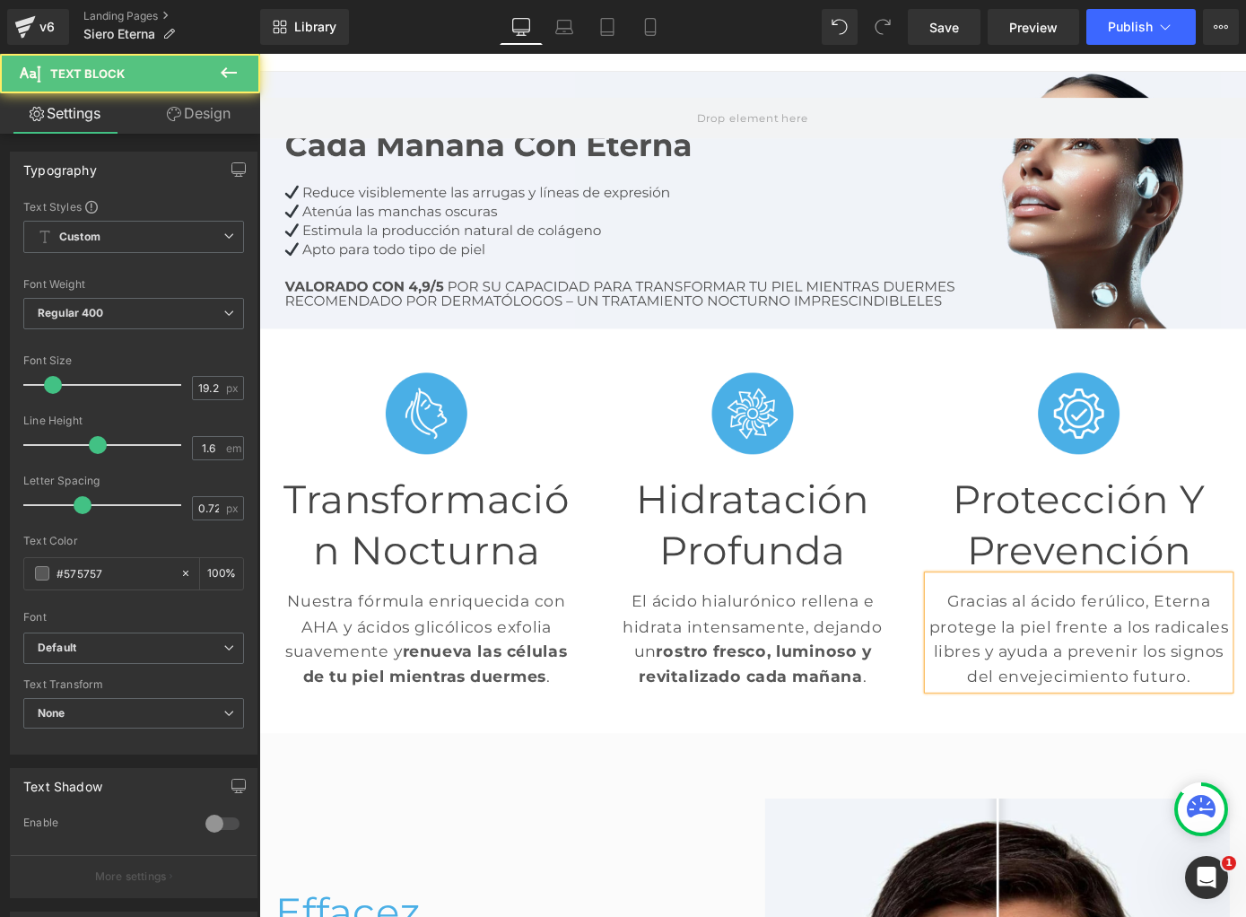
click at [1245, 711] on p "Gracias al ácido ferúlico, Eterna protege la piel frente a los radicales libres…" at bounding box center [1161, 697] width 332 height 110
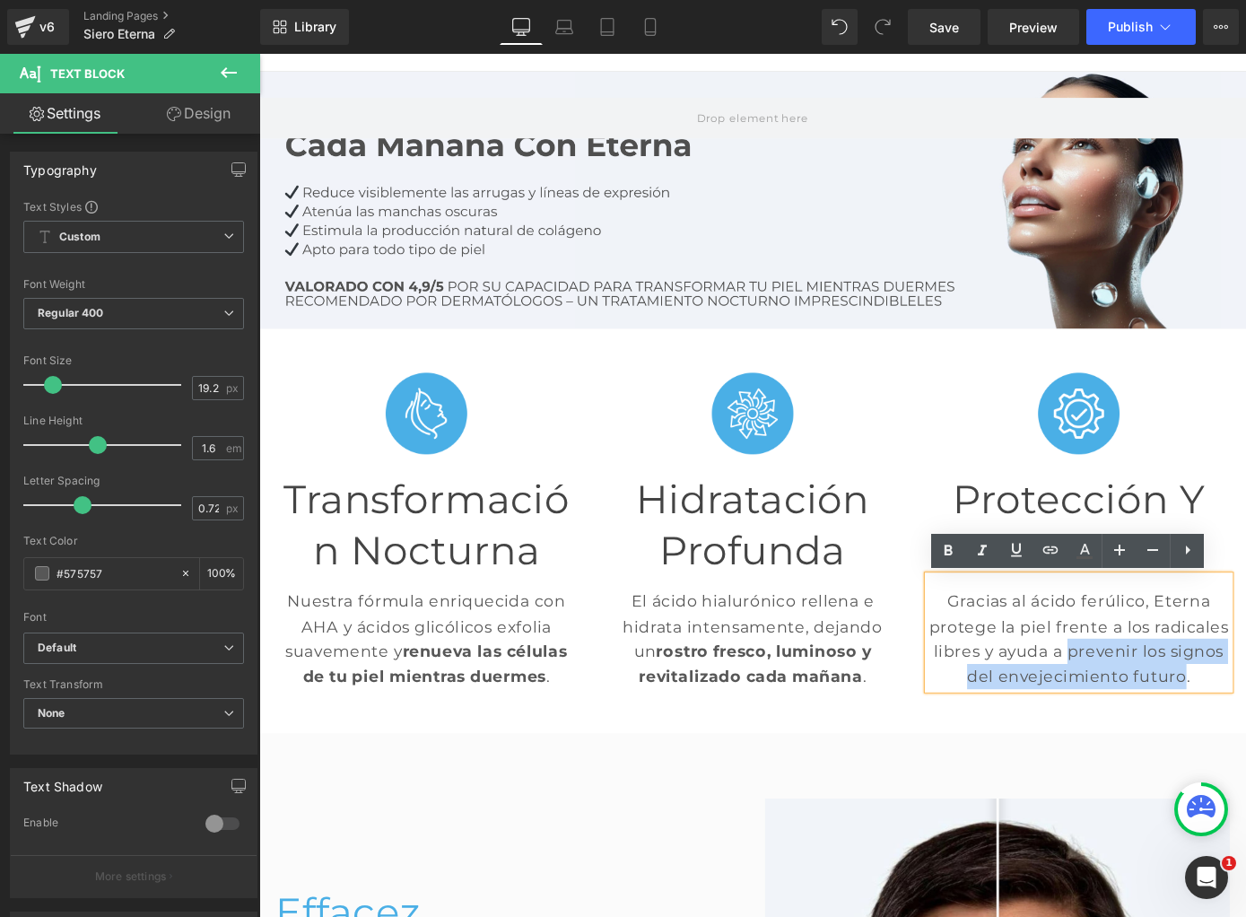
drag, startPoint x: 1148, startPoint y: 711, endPoint x: 1278, endPoint y: 737, distance: 132.5
click at [1245, 737] on p "Gracias al ácido ferúlico, Eterna protege la piel frente a los radicales libres…" at bounding box center [1161, 697] width 332 height 110
click at [944, 545] on icon at bounding box center [948, 551] width 22 height 22
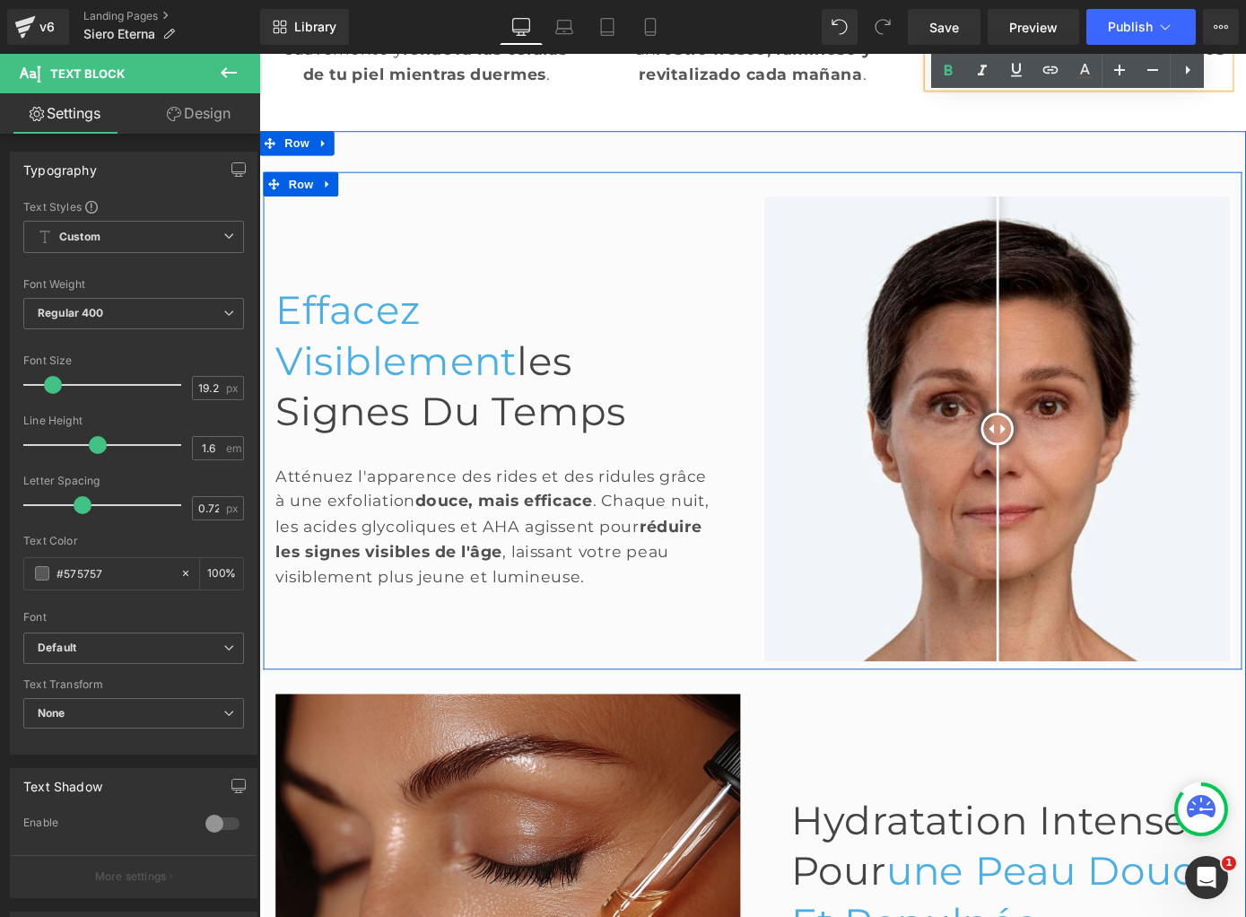
scroll to position [821, 0]
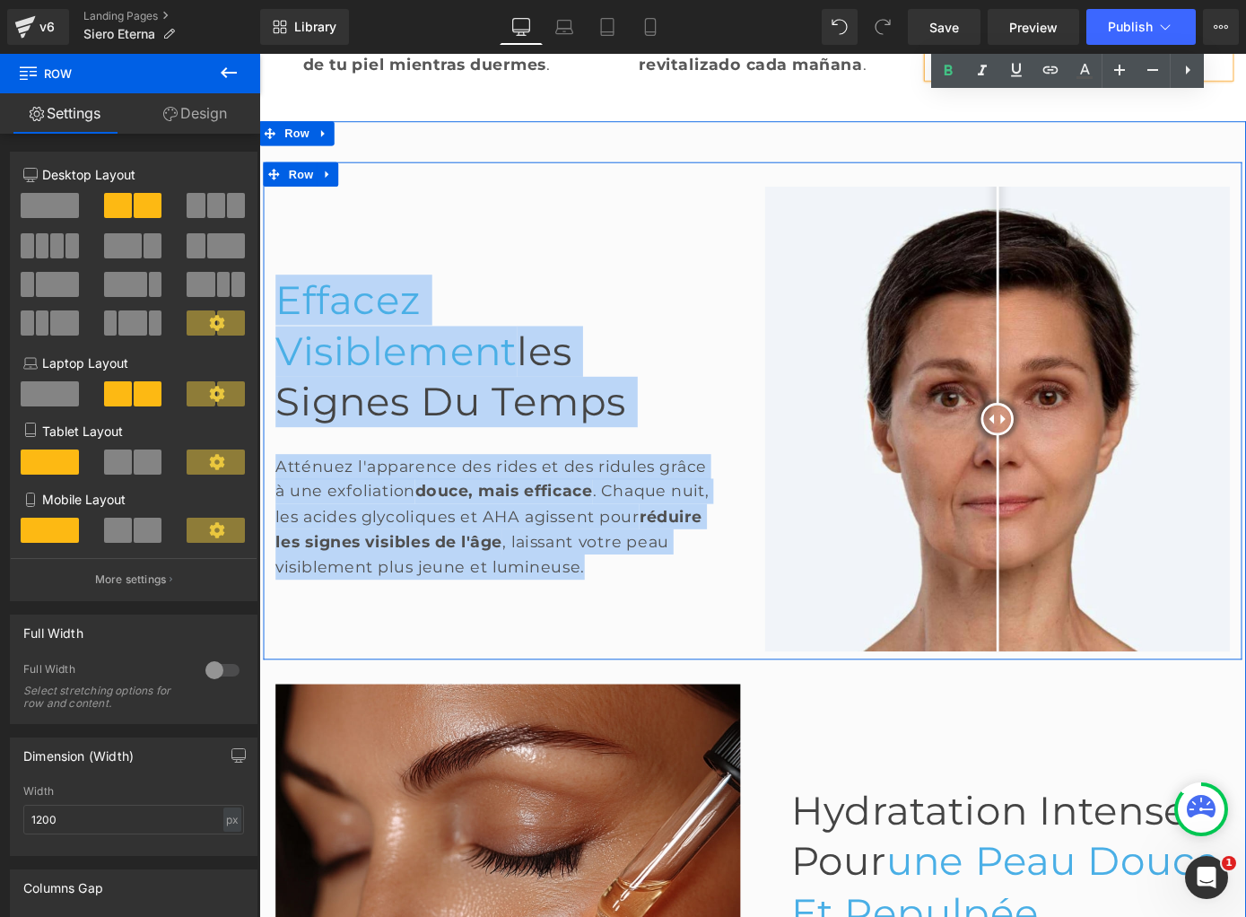
drag, startPoint x: 305, startPoint y: 268, endPoint x: 754, endPoint y: 617, distance: 569.0
click at [754, 617] on div "Effacez Visiblement les Signes du Temps Heading Atténuez l'apparence des rides …" at bounding box center [533, 455] width 538 height 511
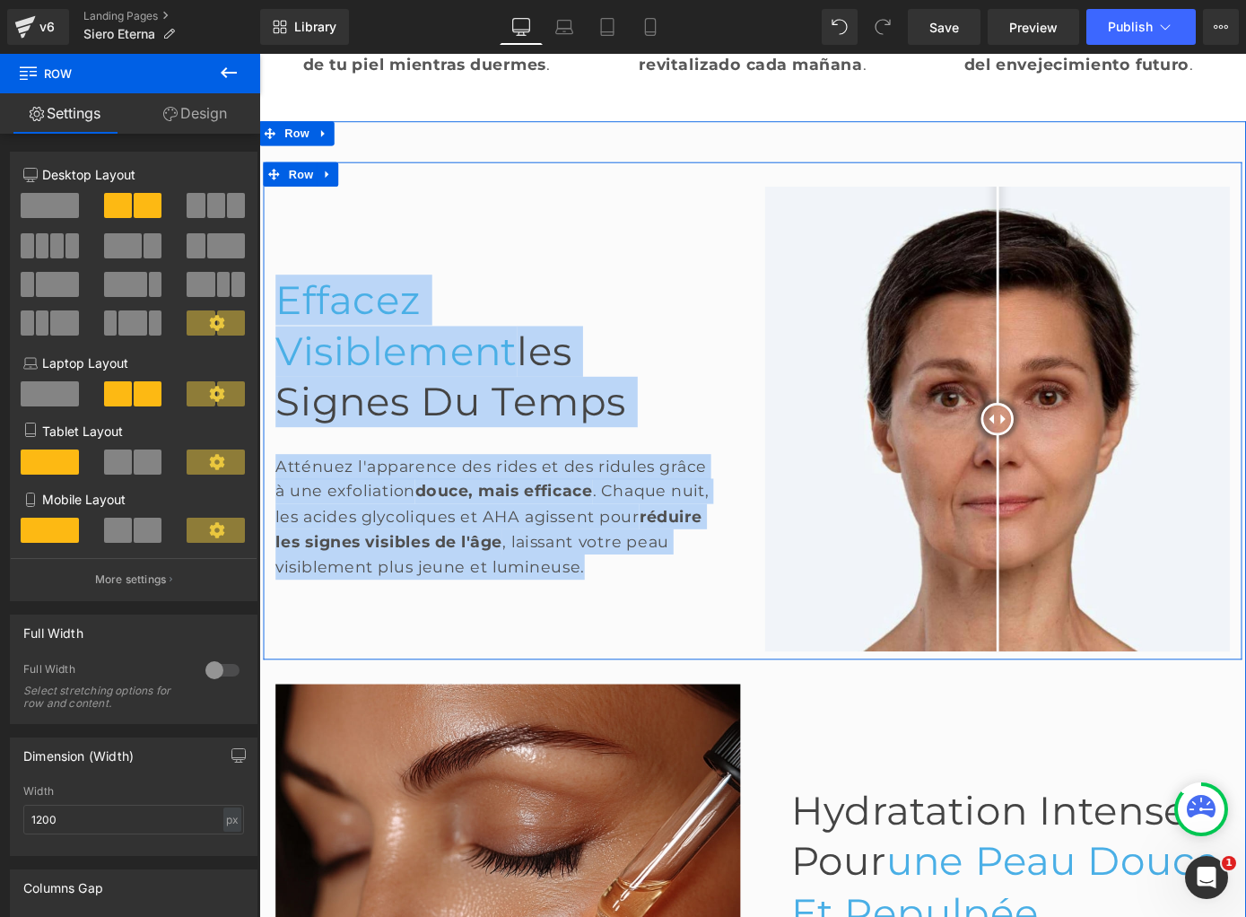
copy div "Effacez Visiblement les Signes du Temps Heading Atténuez l'apparence des rides …"
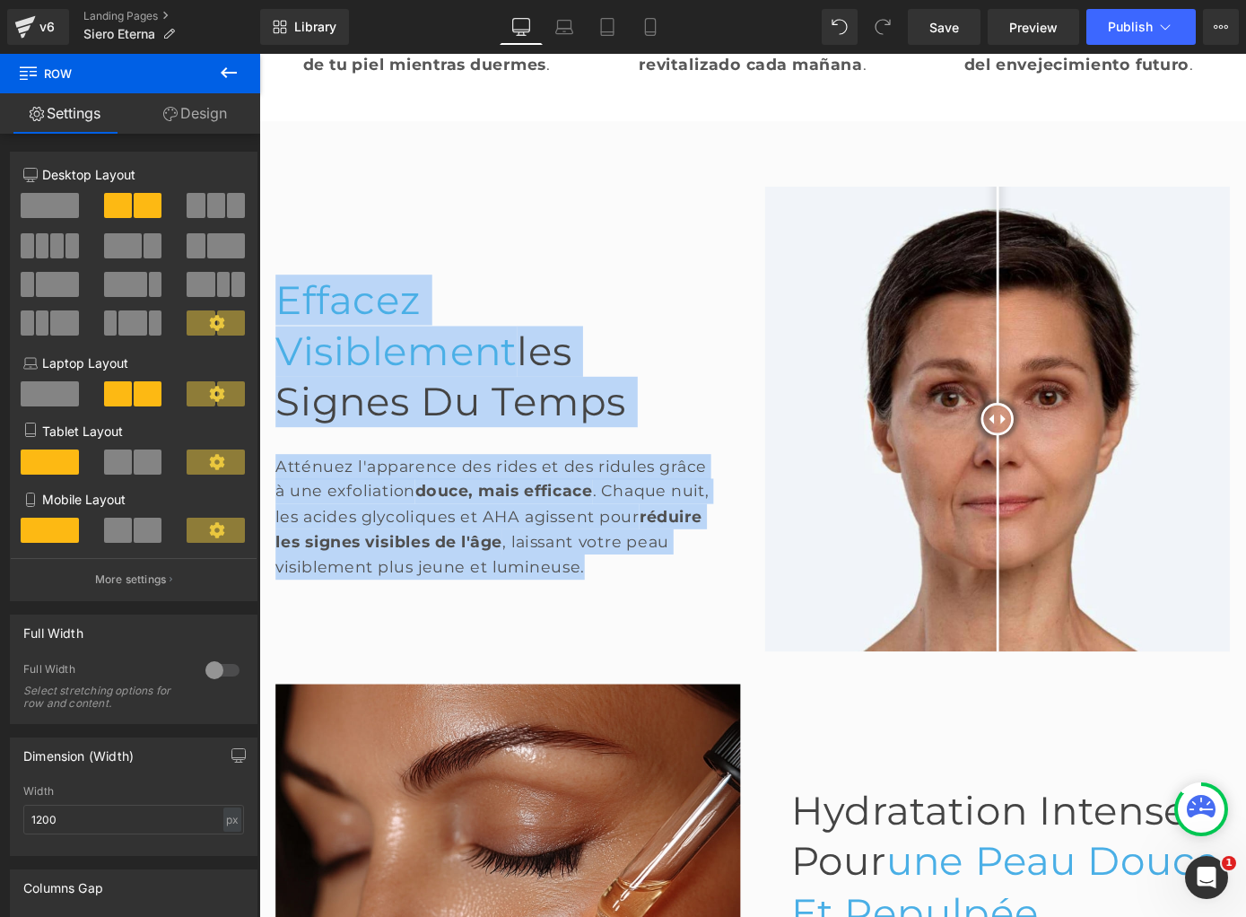
click at [406, 371] on span "Effacez Visiblement" at bounding box center [410, 353] width 266 height 108
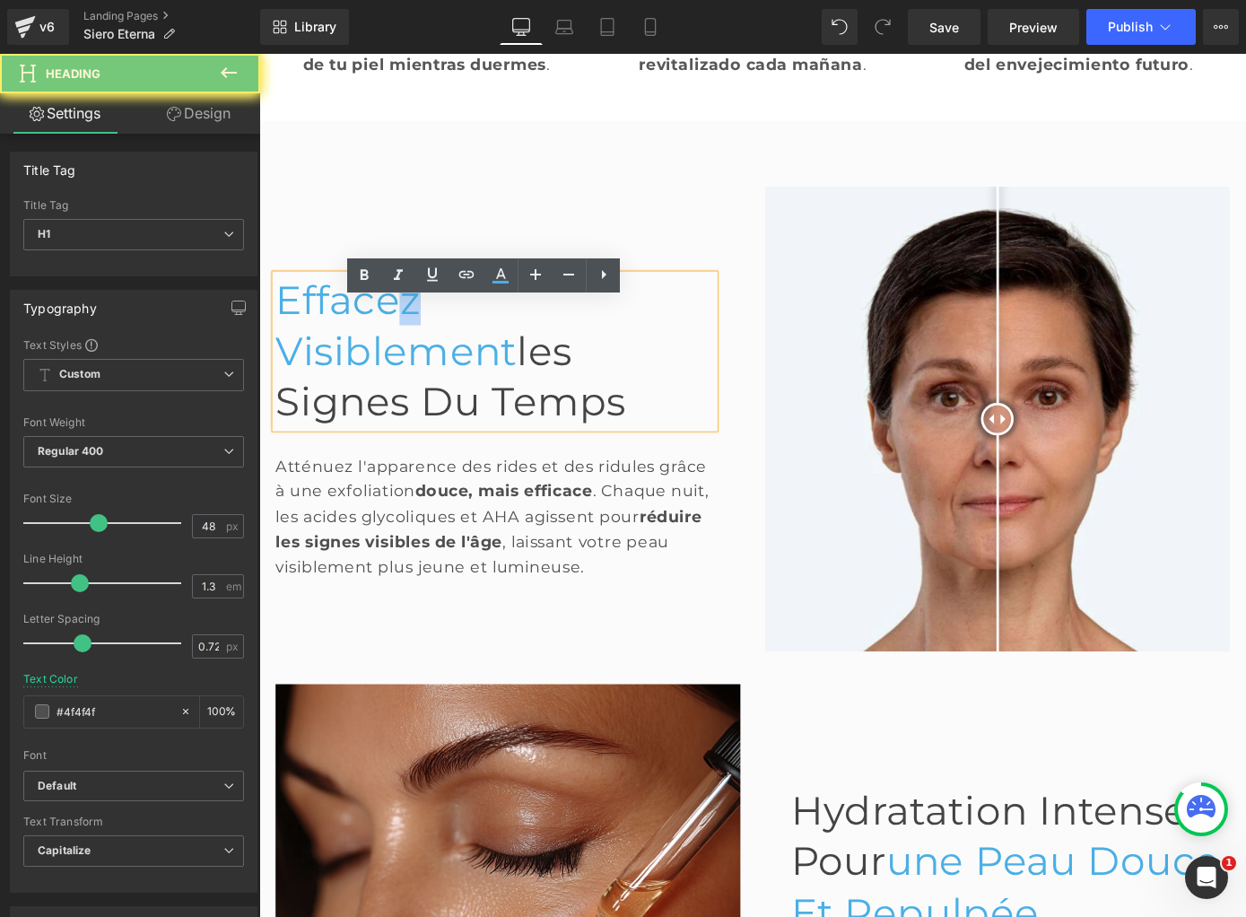
click at [406, 371] on span "Effacez Visiblement" at bounding box center [410, 353] width 266 height 108
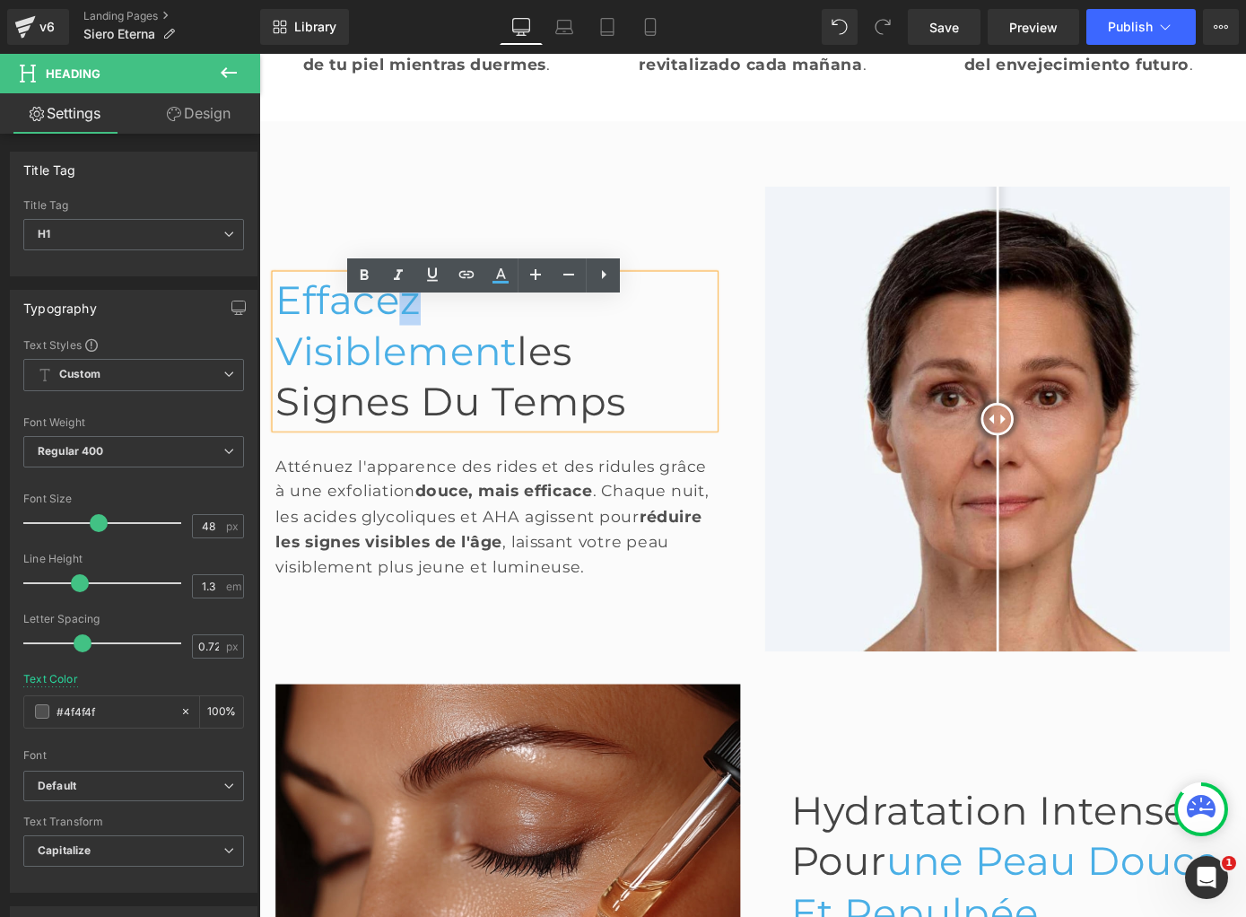
click at [406, 371] on span "Effacez Visiblement" at bounding box center [410, 353] width 266 height 108
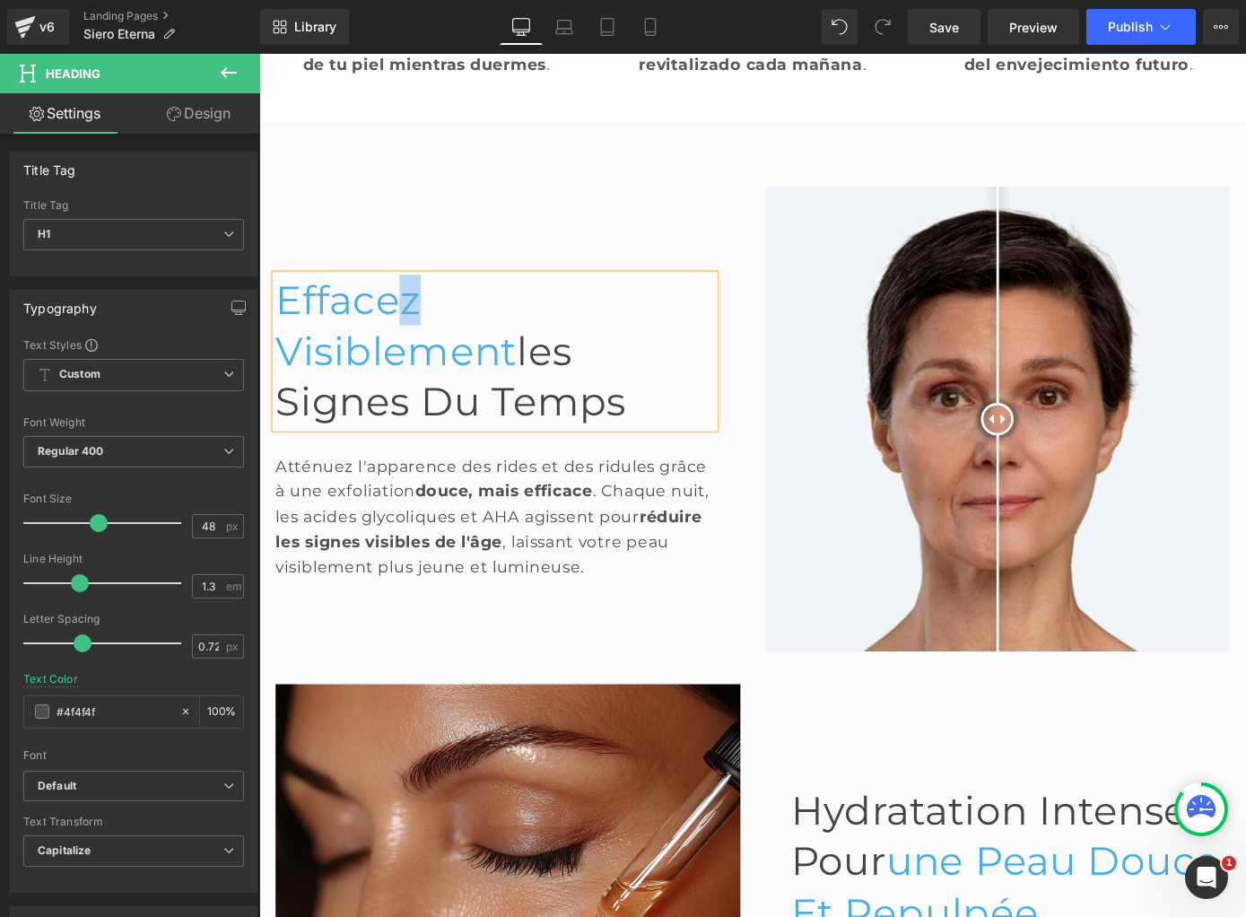
paste div
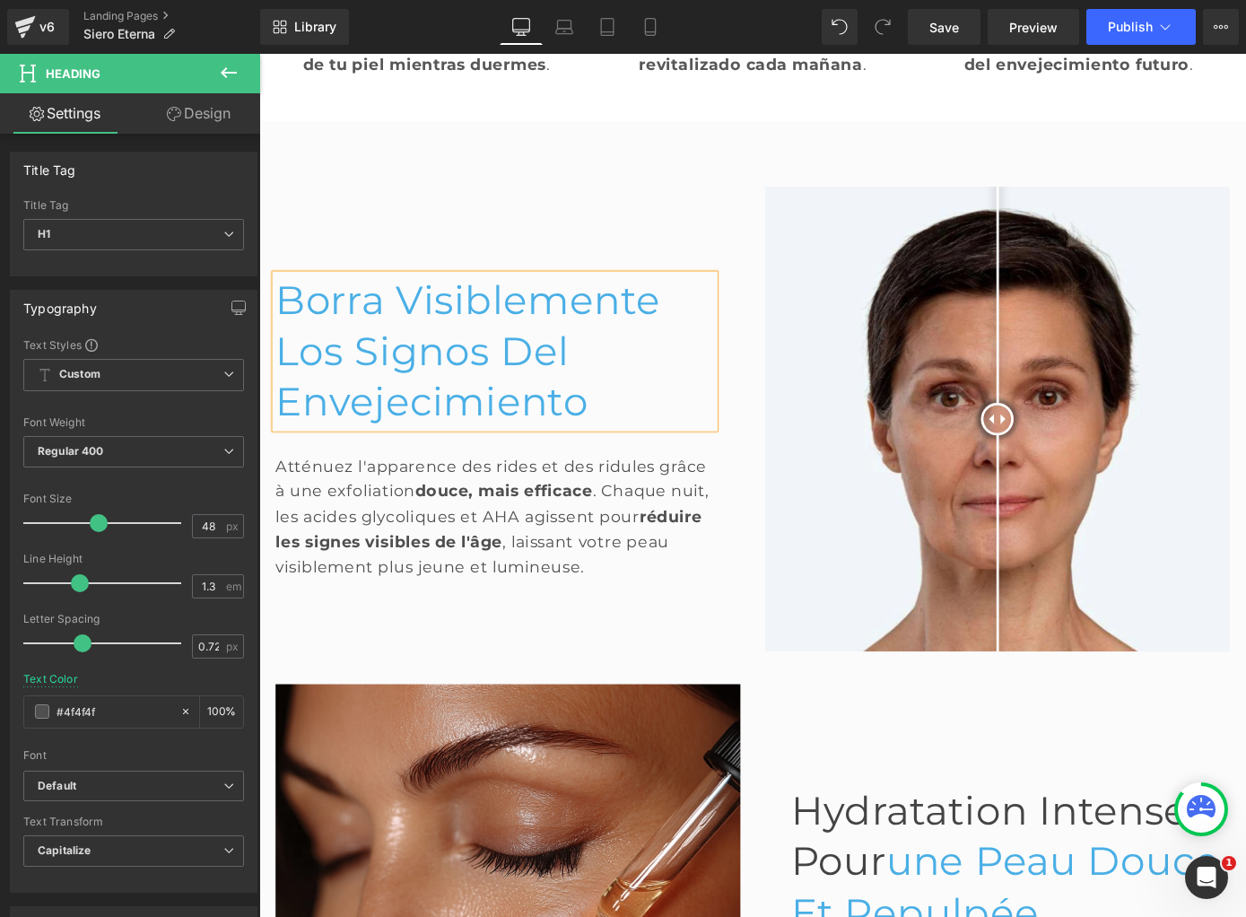
scroll to position [792, 0]
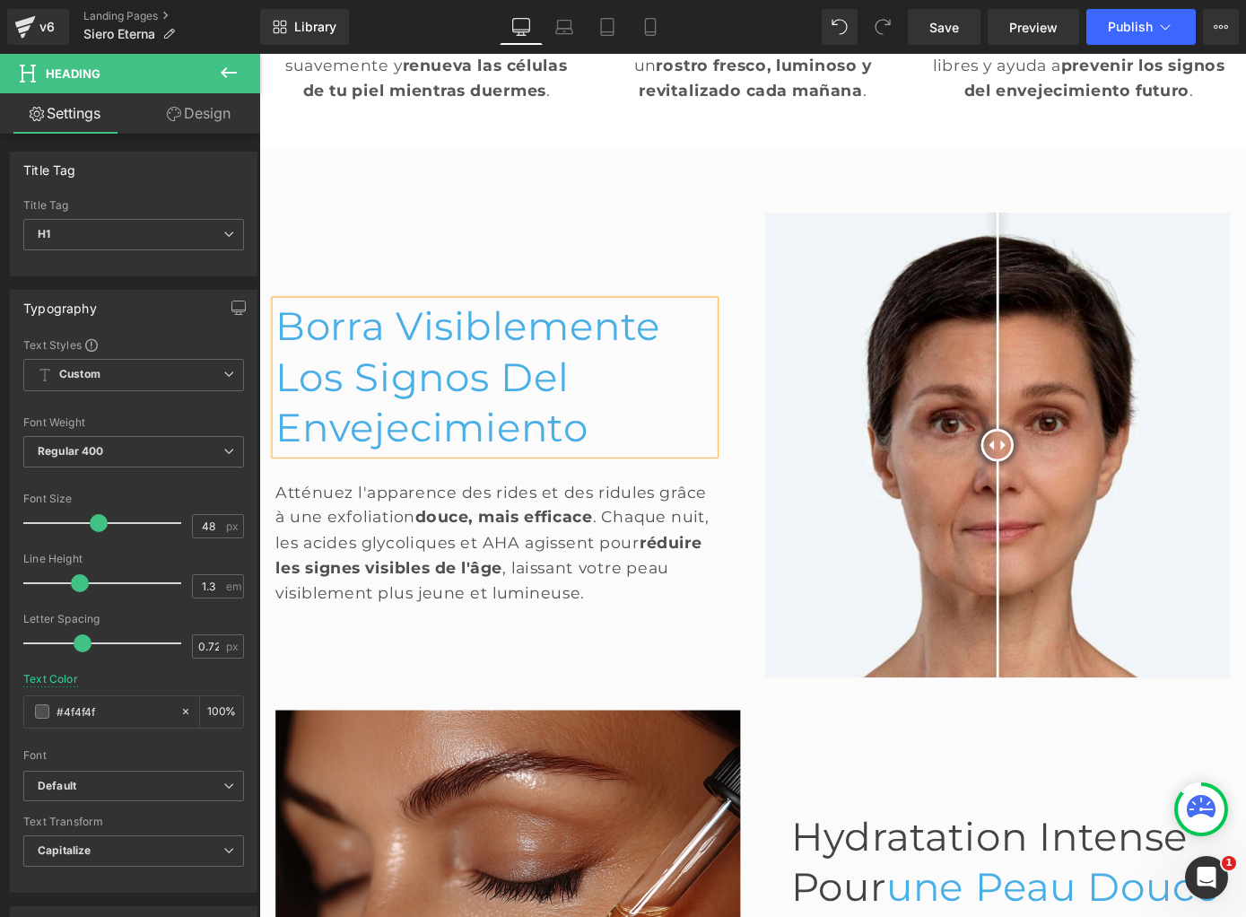
click at [402, 575] on div "Atténuez l'apparence des rides et des ridules grâce à une exfoliation douce, ma…" at bounding box center [518, 577] width 483 height 167
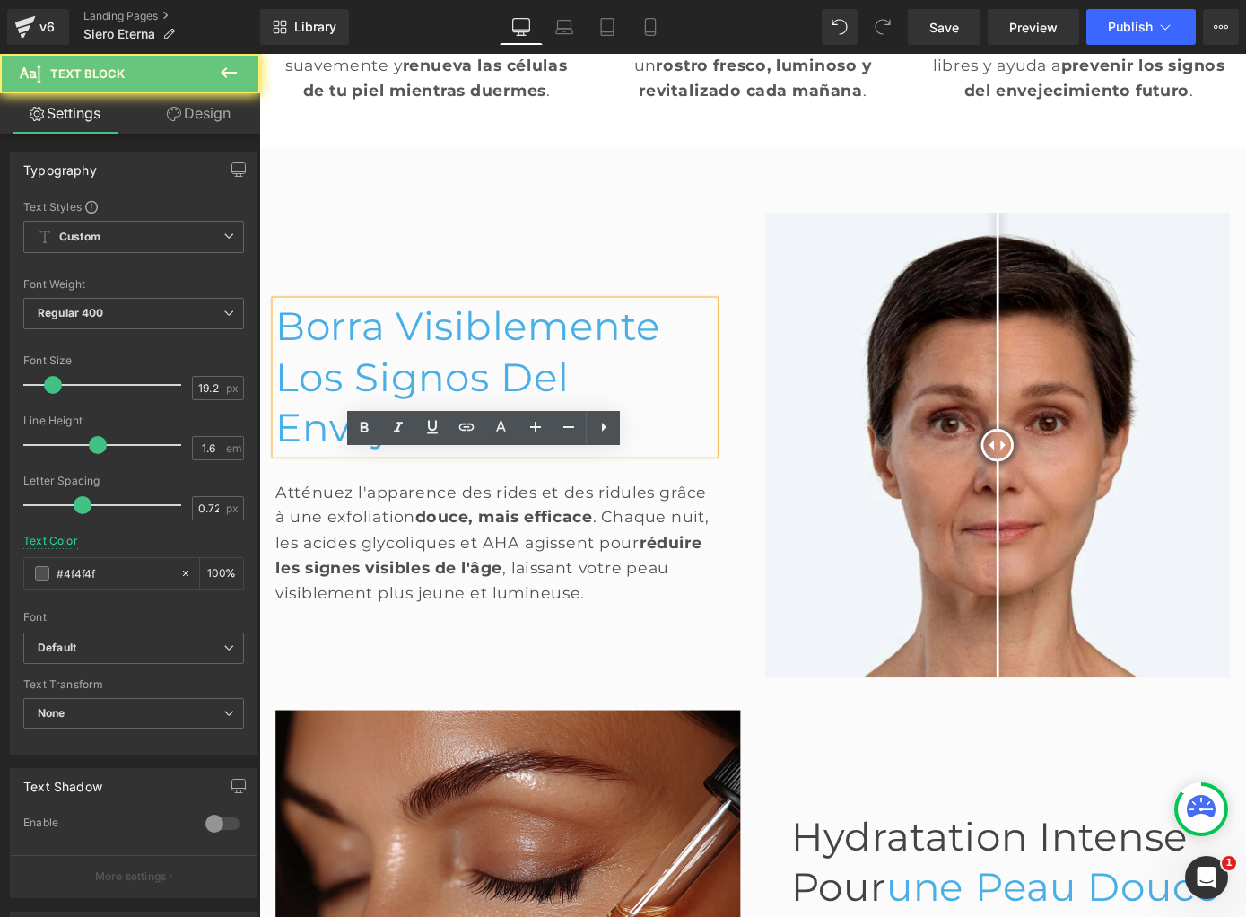
click at [402, 575] on div "Atténuez l'apparence des rides et des ridules grâce à une exfoliation douce, ma…" at bounding box center [518, 577] width 483 height 167
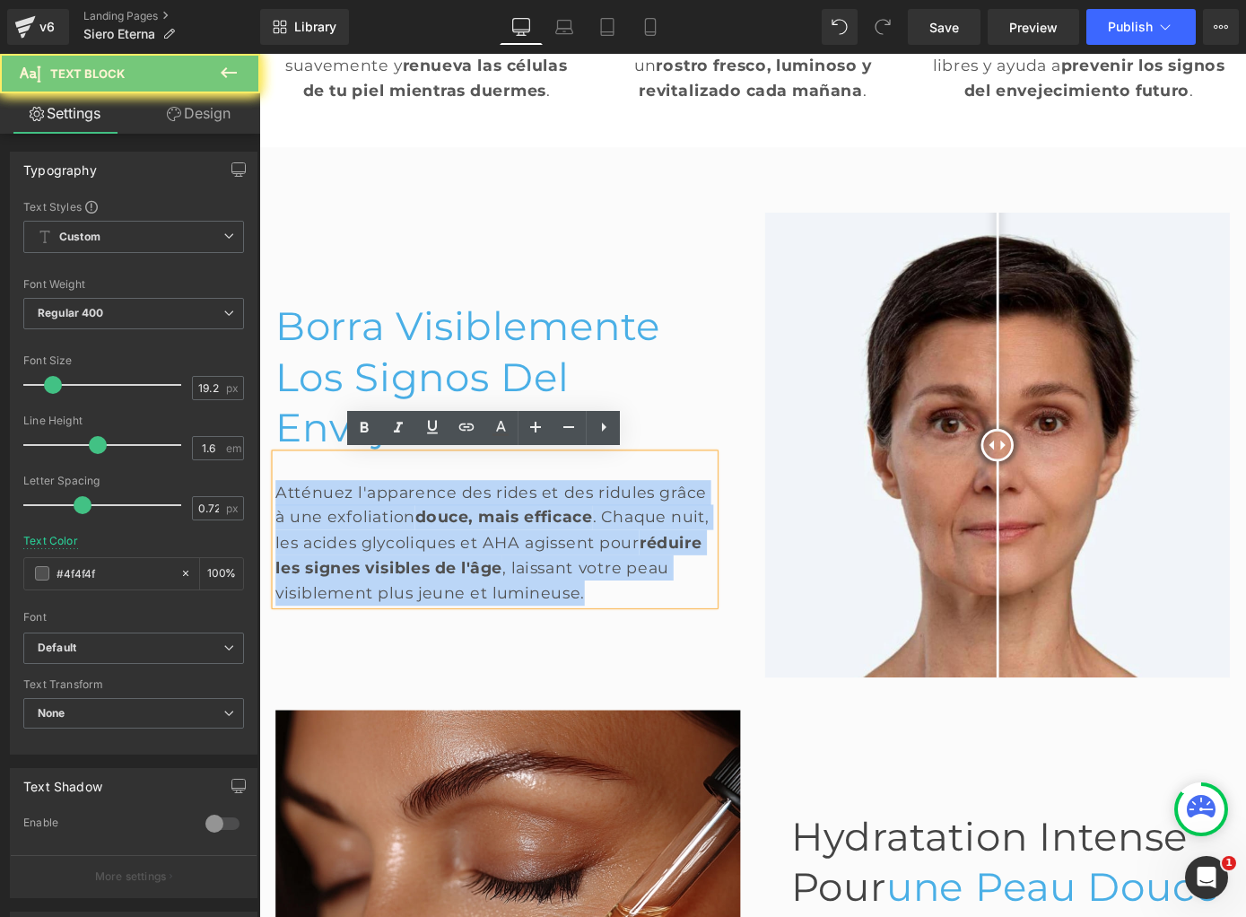
click at [402, 575] on div "Atténuez l'apparence des rides et des ridules grâce à une exfoliation douce, ma…" at bounding box center [518, 577] width 483 height 167
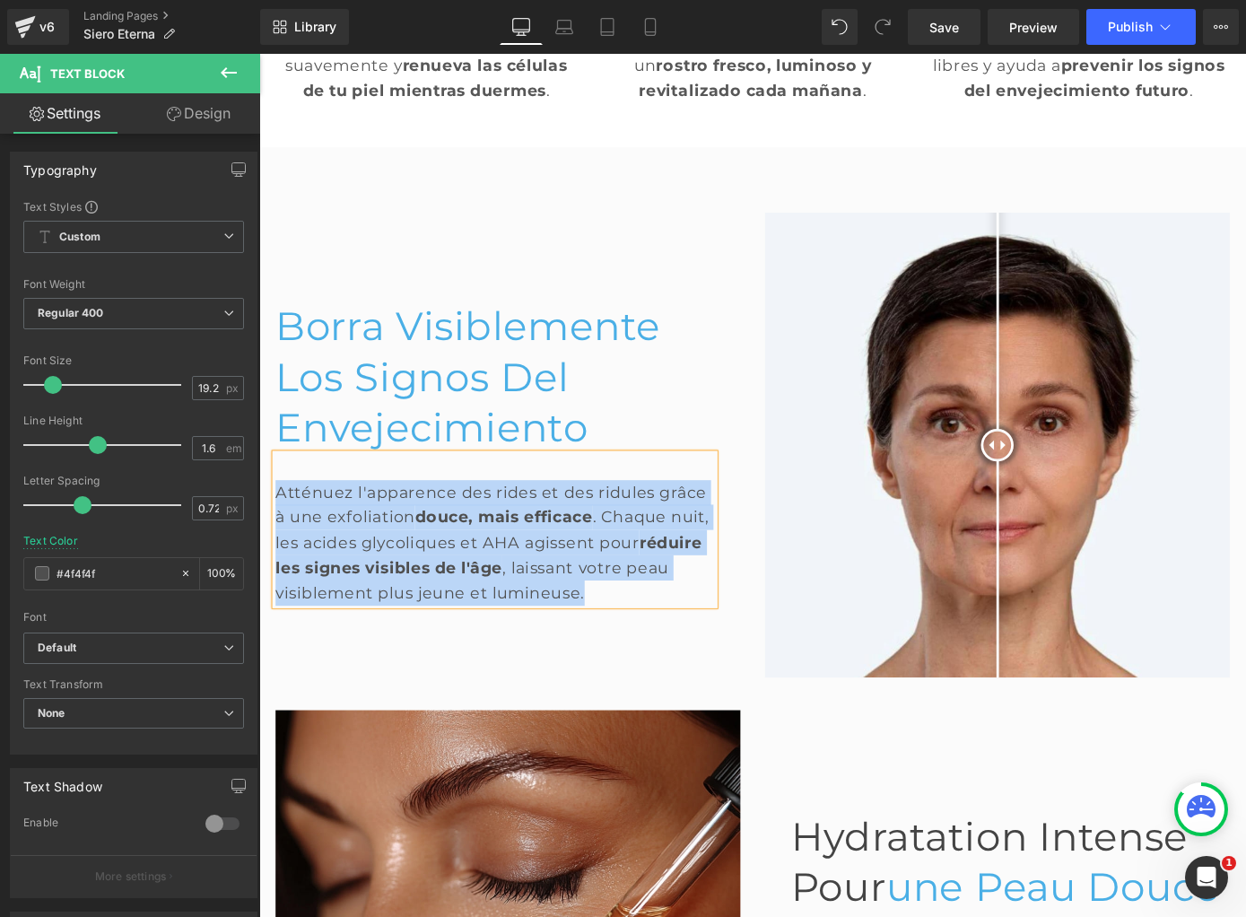
paste div
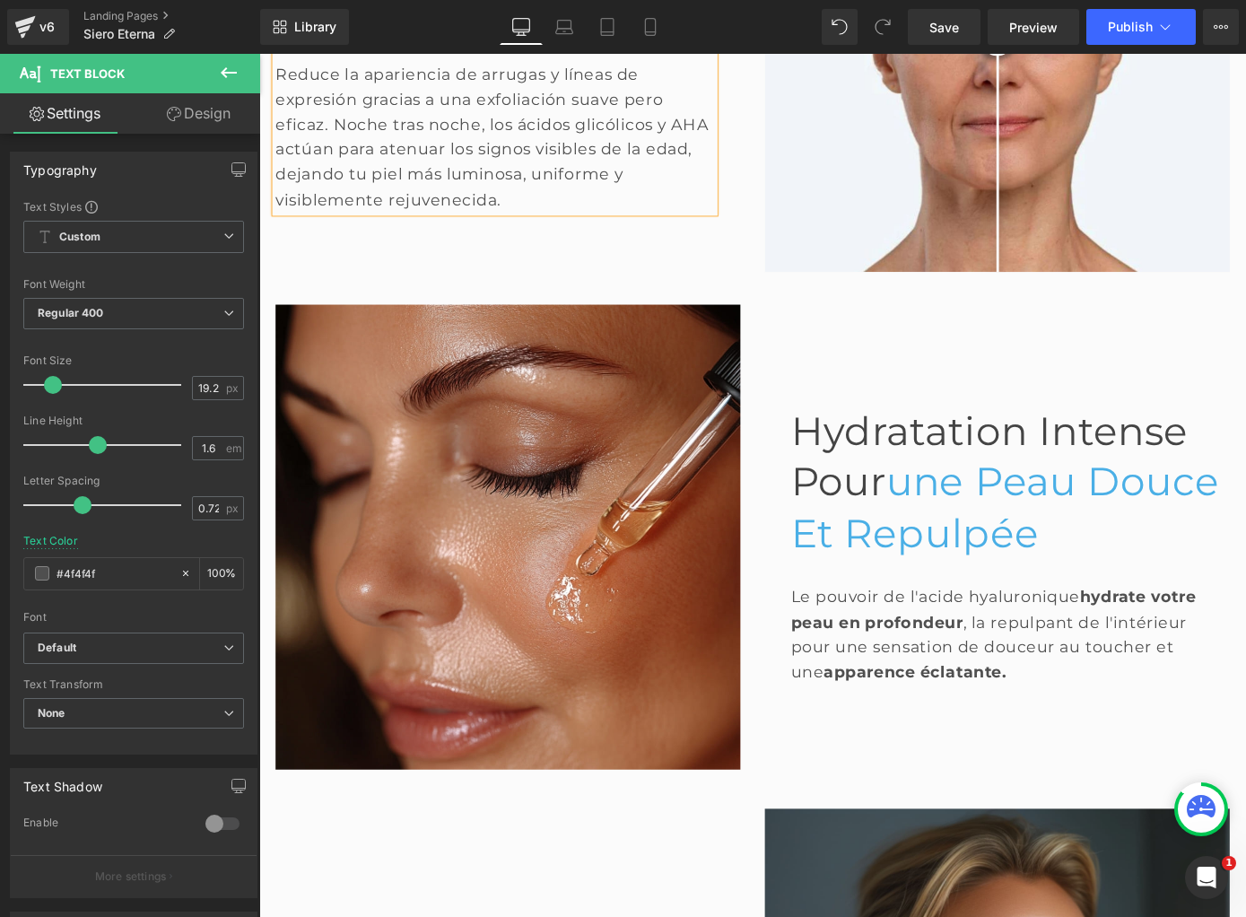
scroll to position [1239, 0]
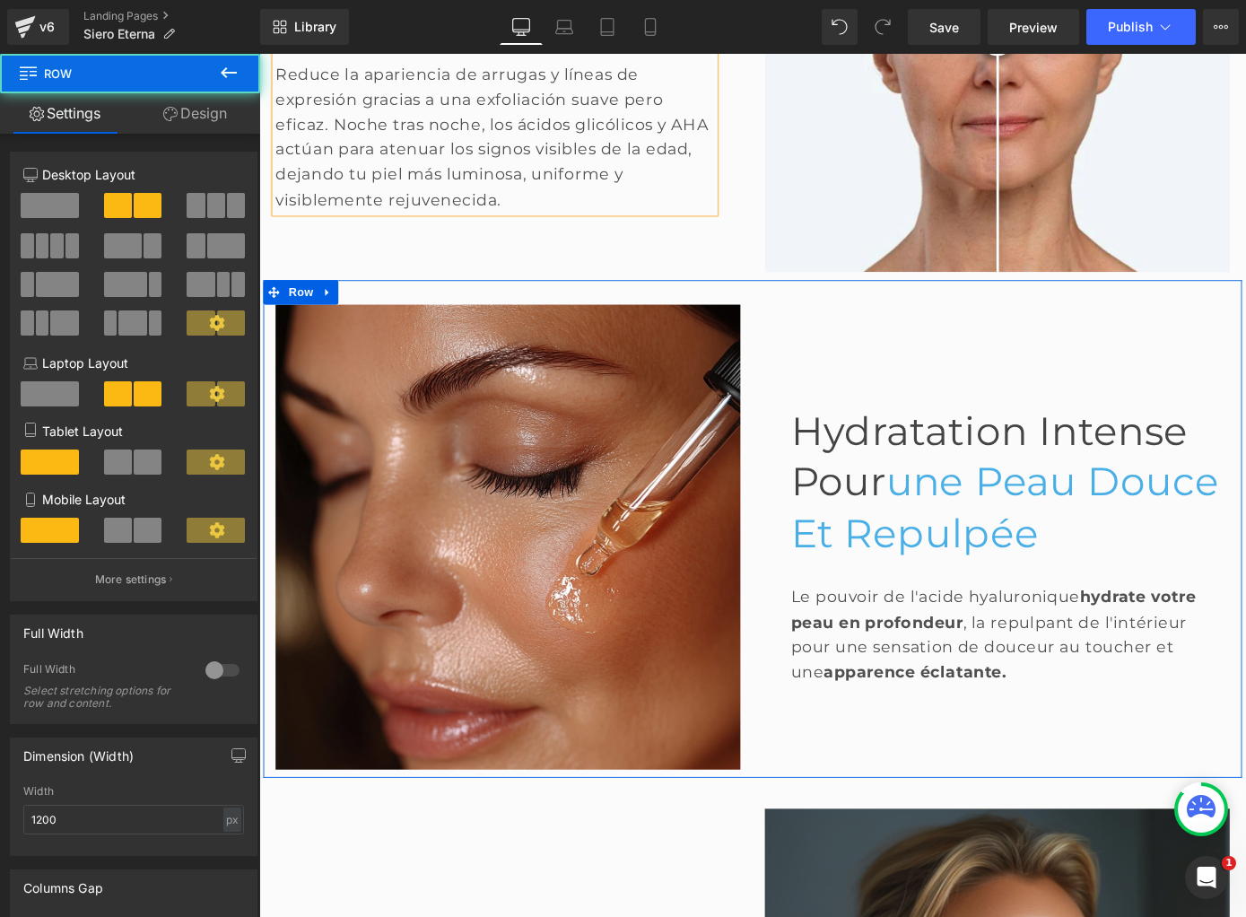
click at [876, 405] on div "Hydratation Intense Pour une Peau douce et Repulpée Heading Le pouvoir de l'aci…" at bounding box center [1071, 584] width 538 height 511
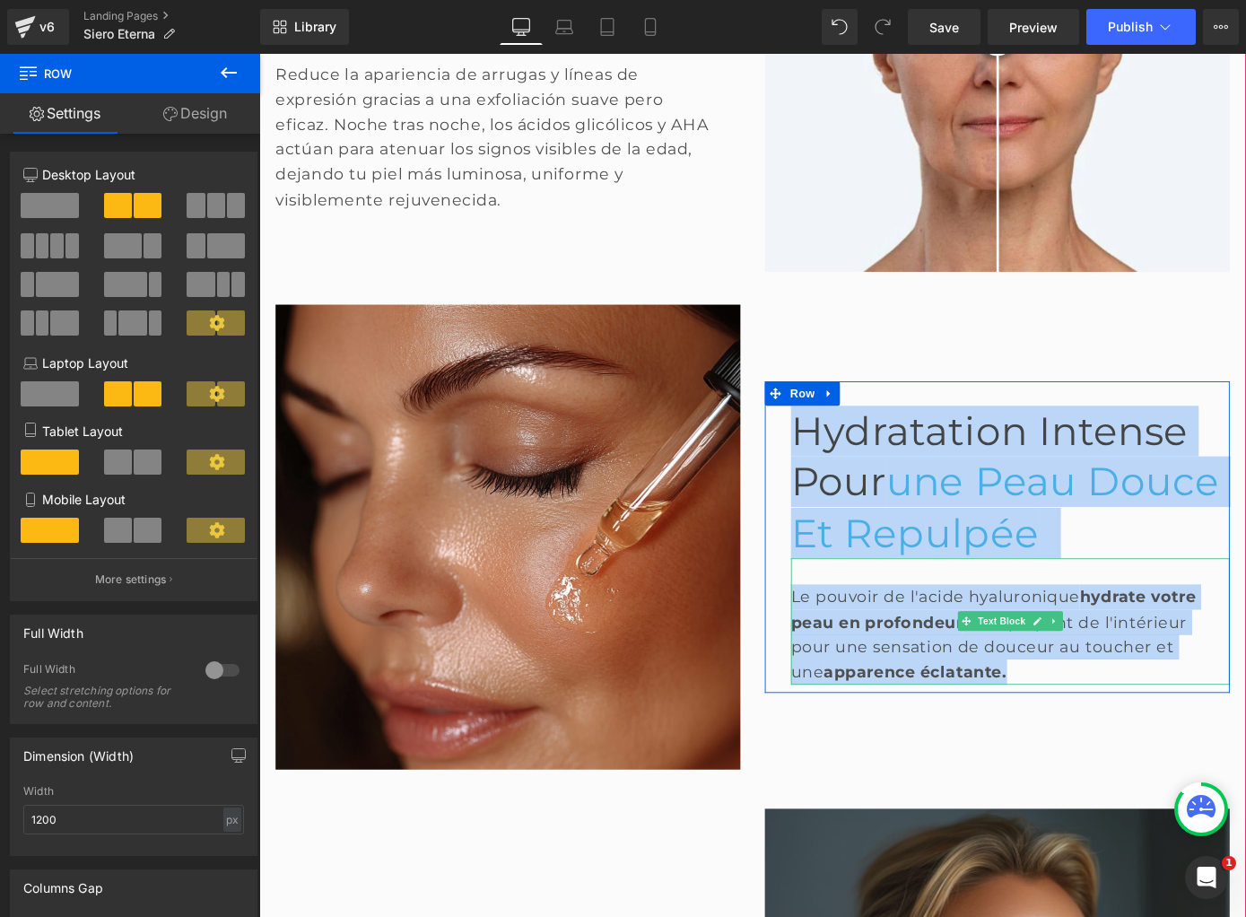
drag, startPoint x: 877, startPoint y: 397, endPoint x: 1098, endPoint y: 725, distance: 394.9
click at [1098, 725] on div "Hydratation Intense Pour une Peau douce et Repulpée Heading Le pouvoir de l'aci…" at bounding box center [1071, 584] width 538 height 511
copy div "Hydratation Intense Pour une Peau douce et Repulpée Heading Le pouvoir de l'aci…"
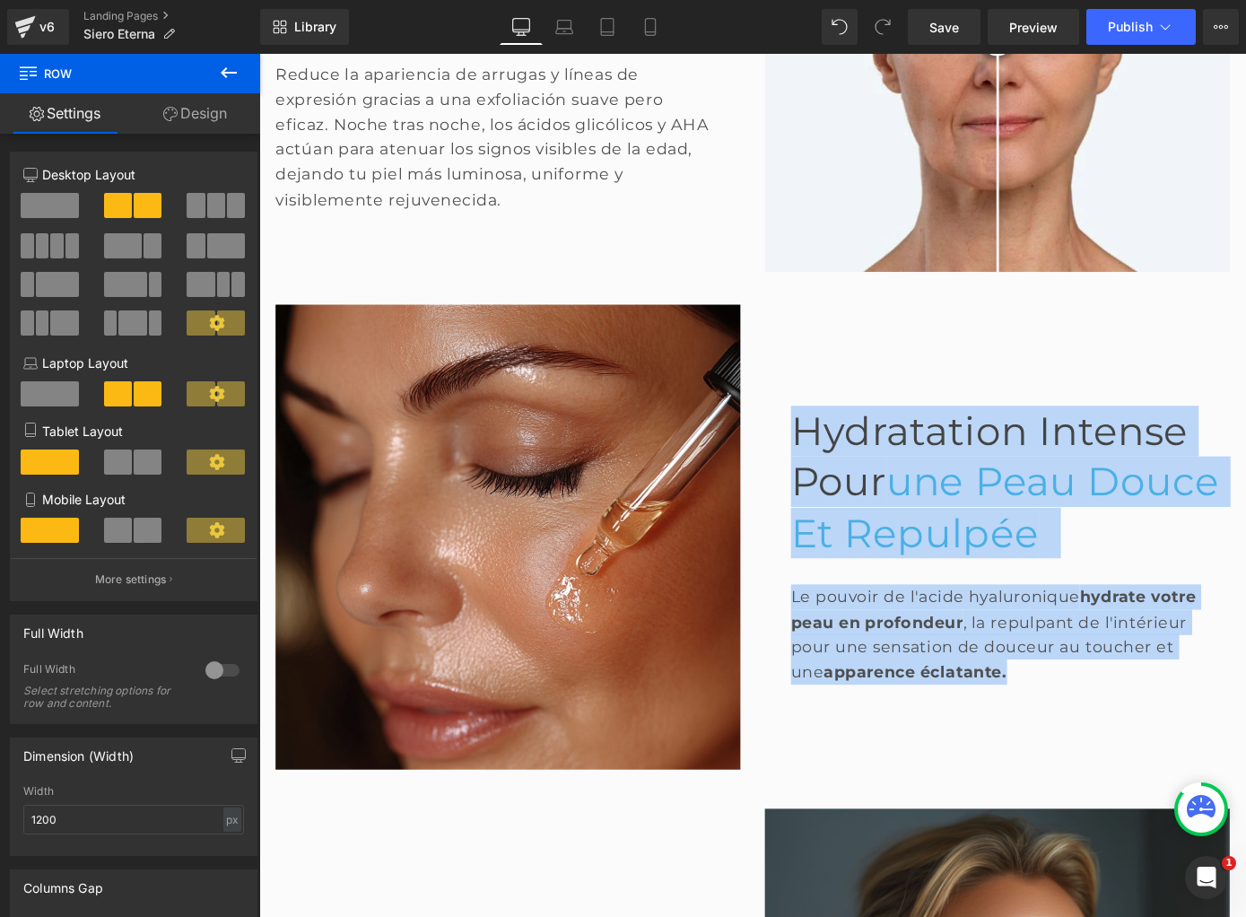
click at [889, 498] on span "Hydratation Intense Pour" at bounding box center [1062, 496] width 437 height 108
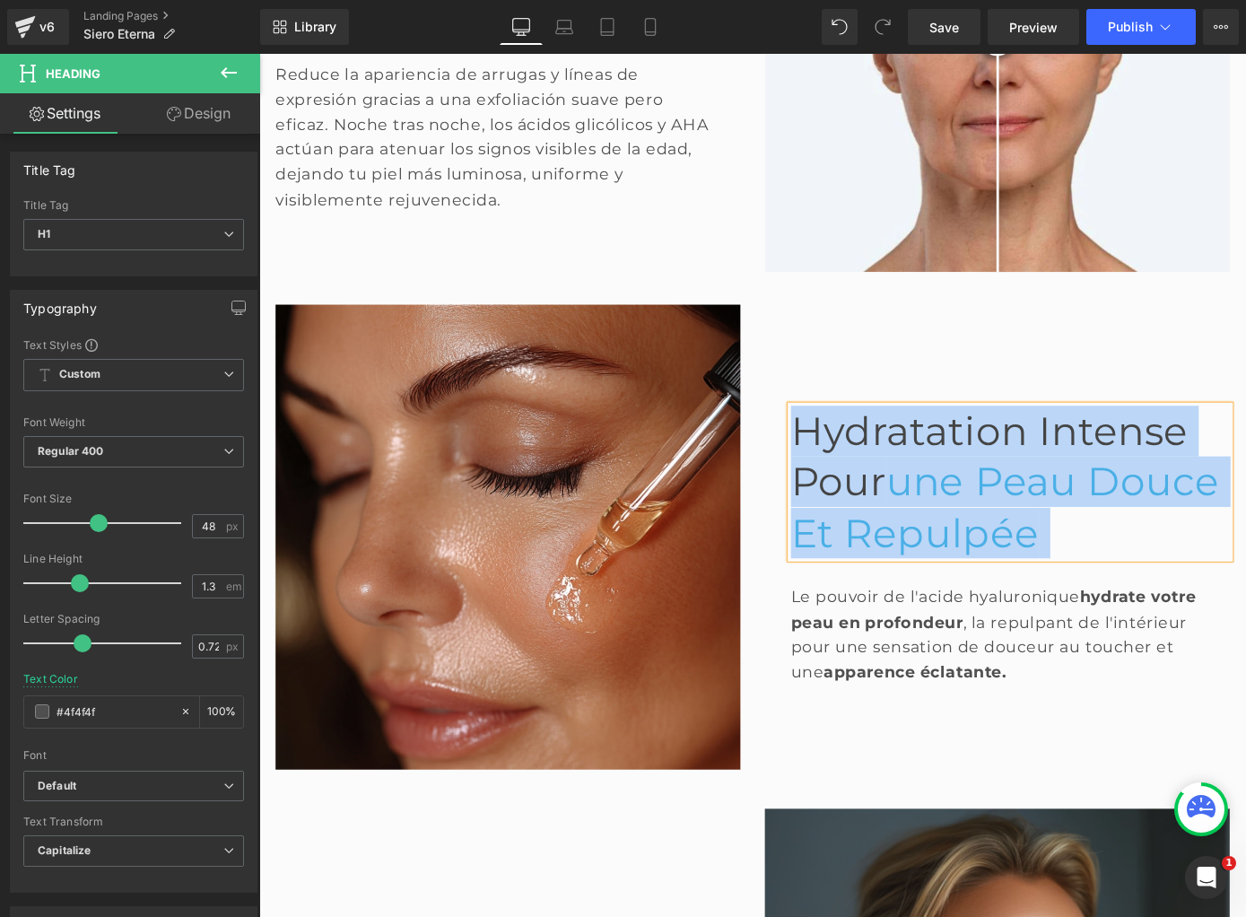
paste div
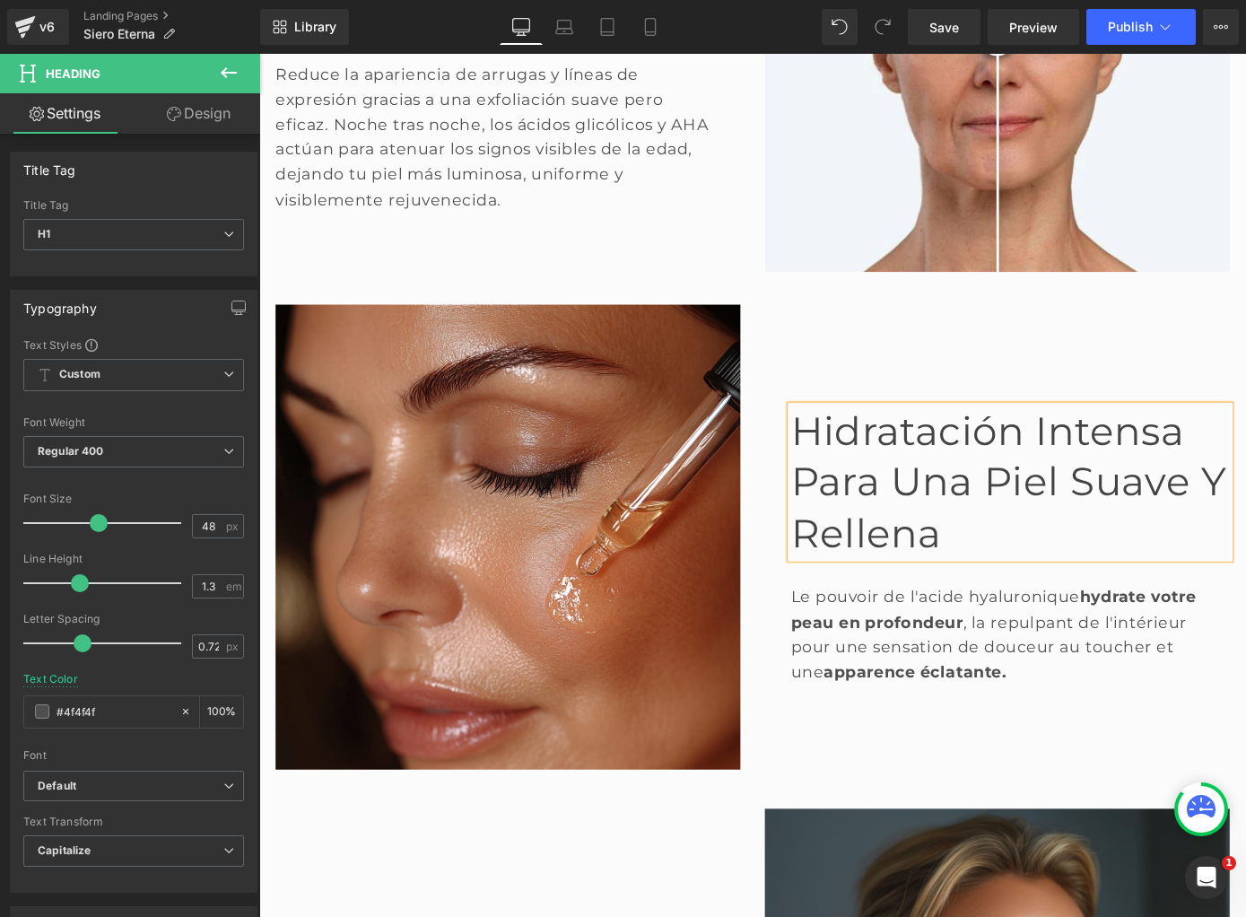
scroll to position [1240, 0]
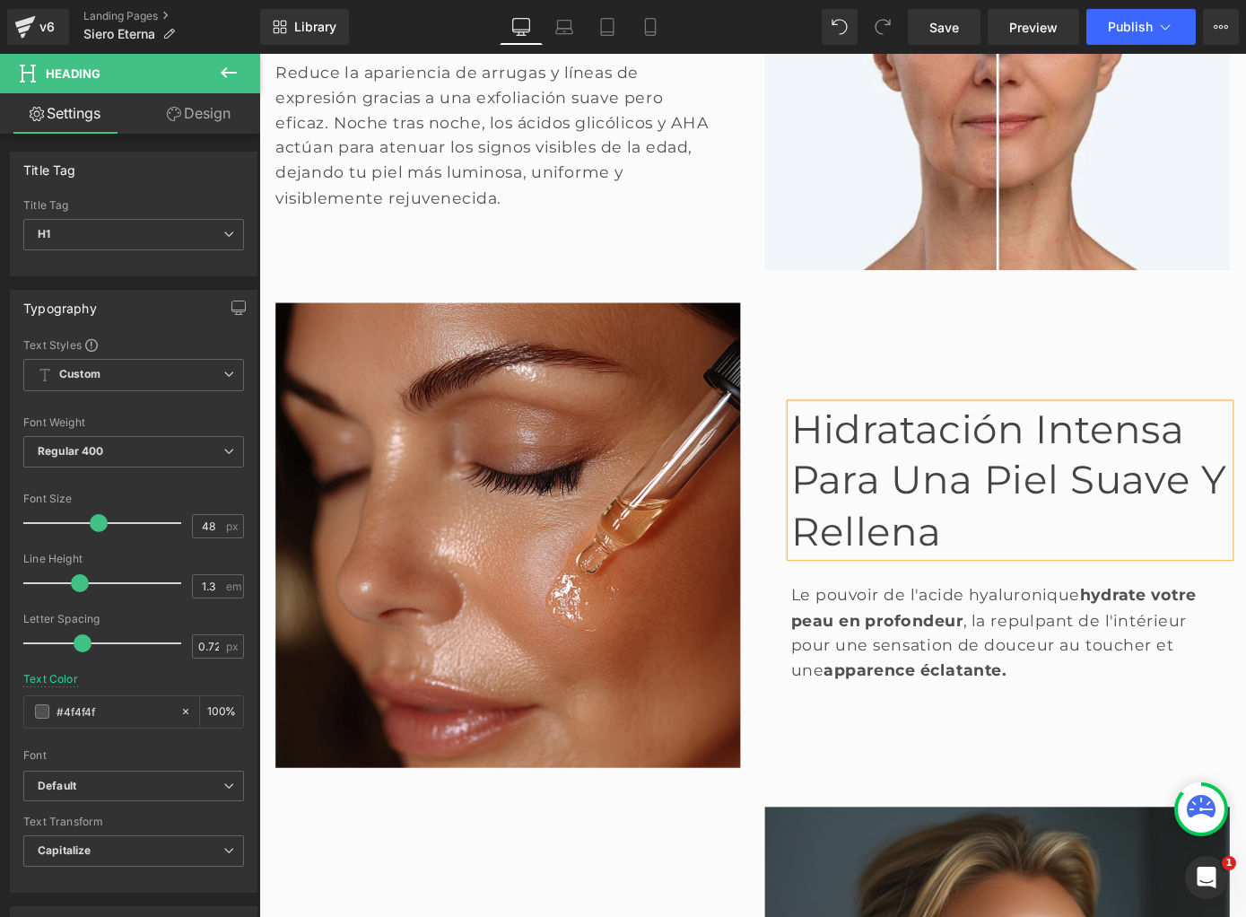
click at [927, 663] on div "Le pouvoir de l'acide hyaluronique hydrate votre peau en profondeur , la repulp…" at bounding box center [1085, 690] width 483 height 110
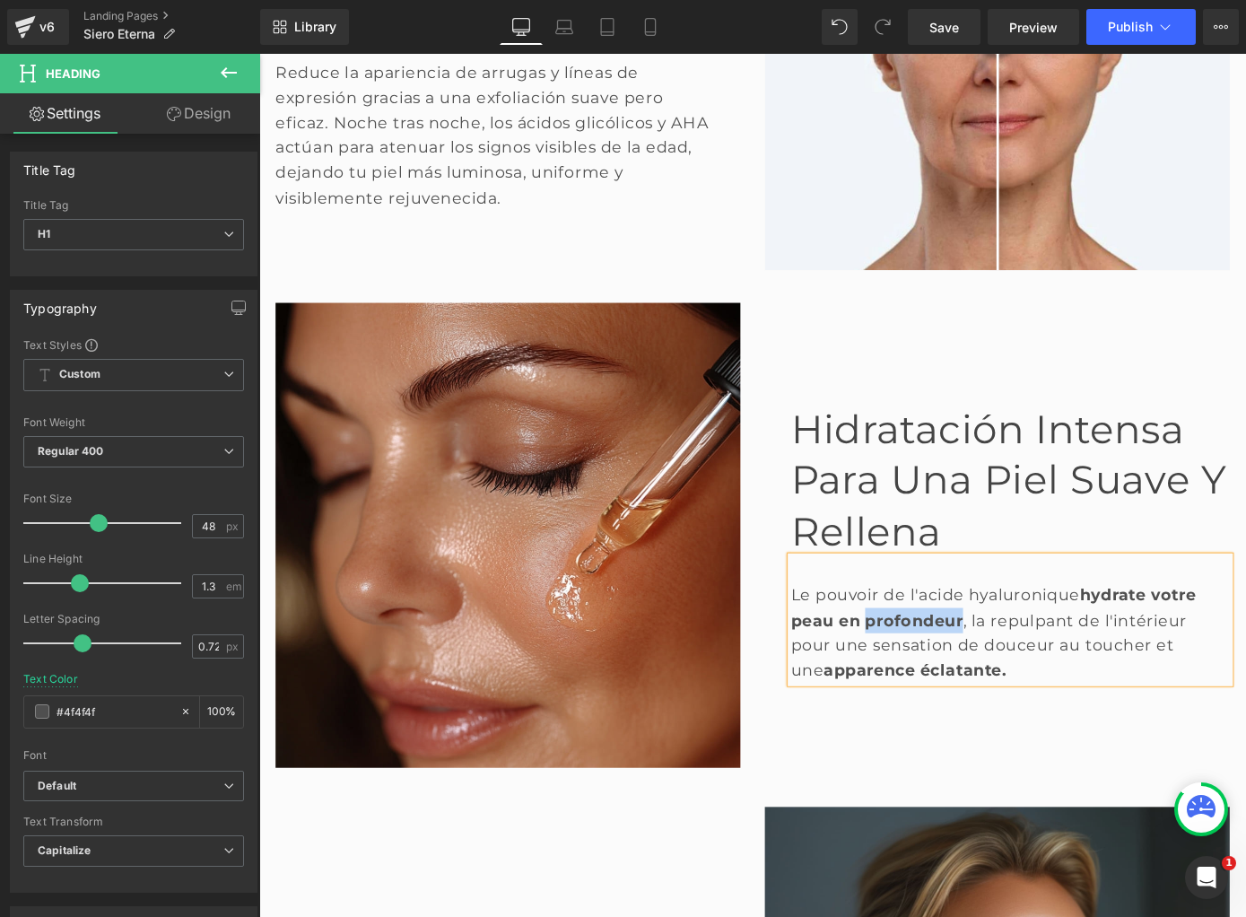
click at [927, 663] on div "Le pouvoir de l'acide hyaluronique hydrate votre peau en profondeur , la repulp…" at bounding box center [1085, 690] width 483 height 110
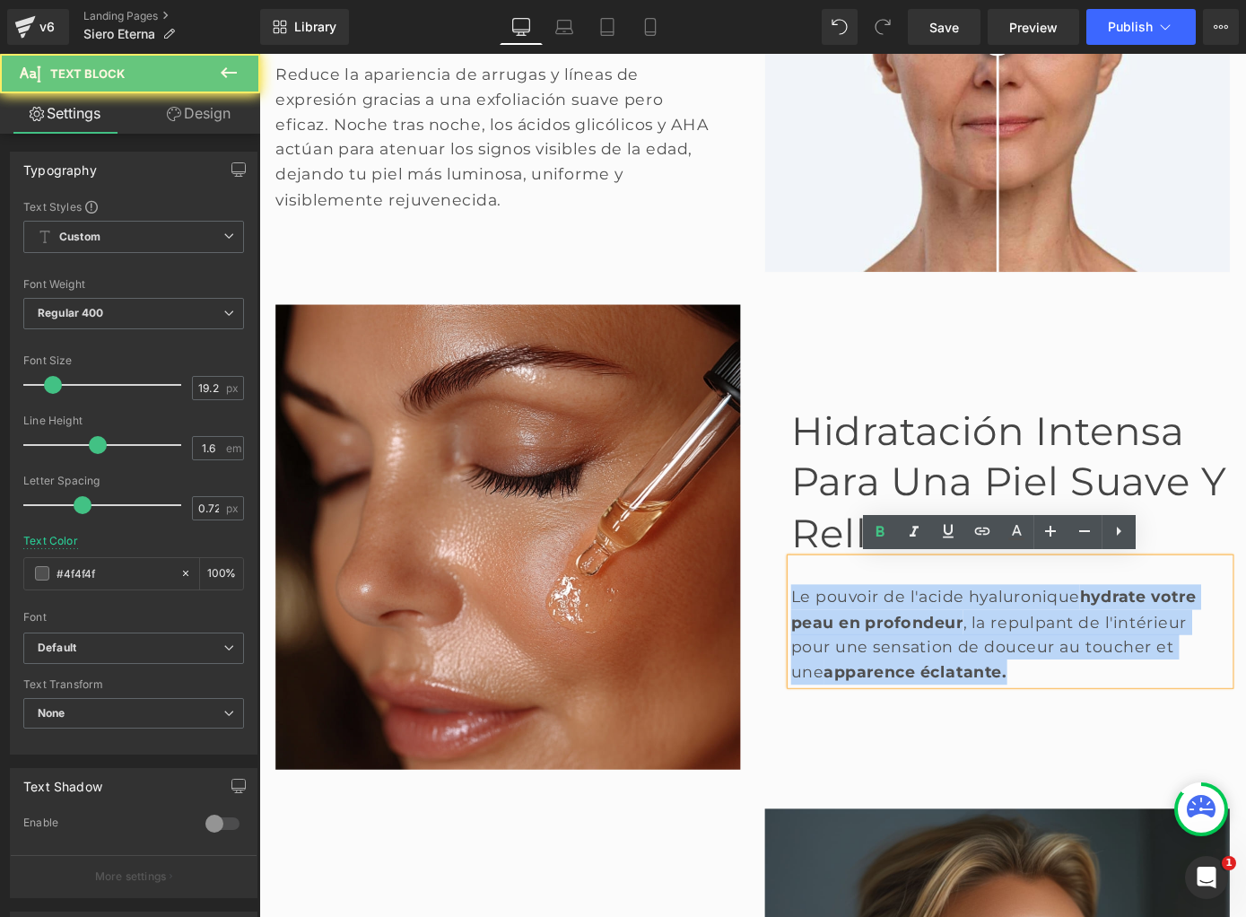
click at [927, 663] on div "Le pouvoir de l'acide hyaluronique hydrate votre peau en profondeur , la repulp…" at bounding box center [1085, 692] width 483 height 110
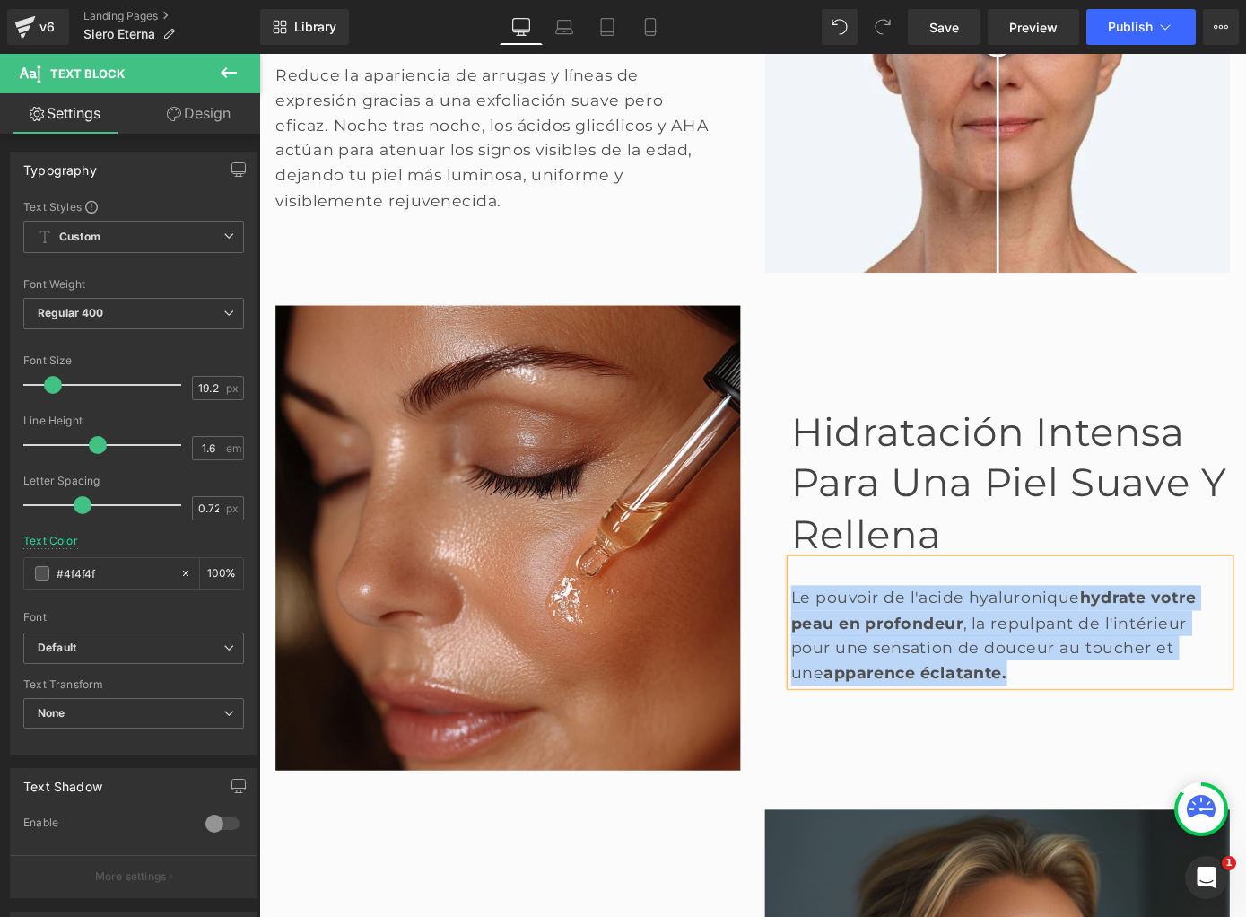
paste div
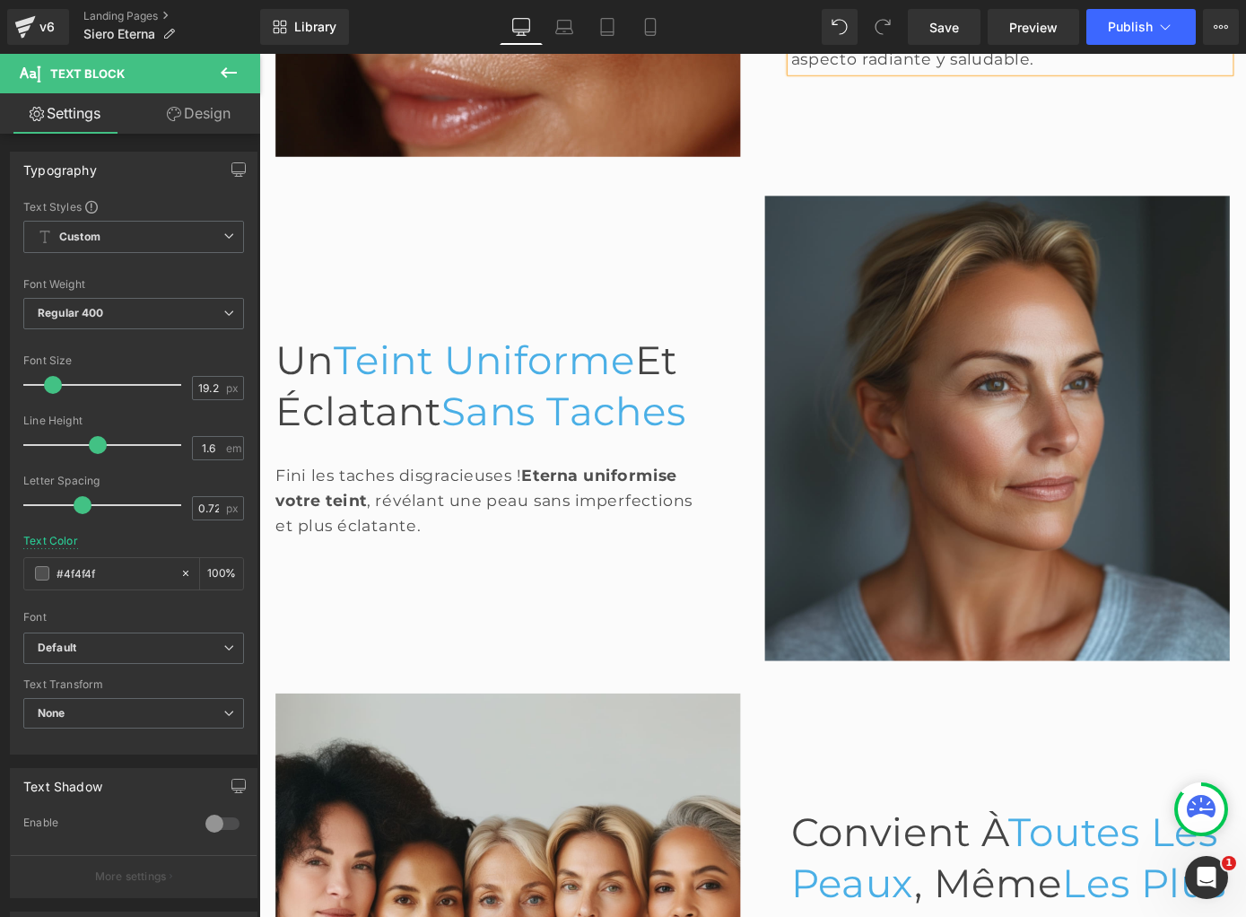
scroll to position [1923, 0]
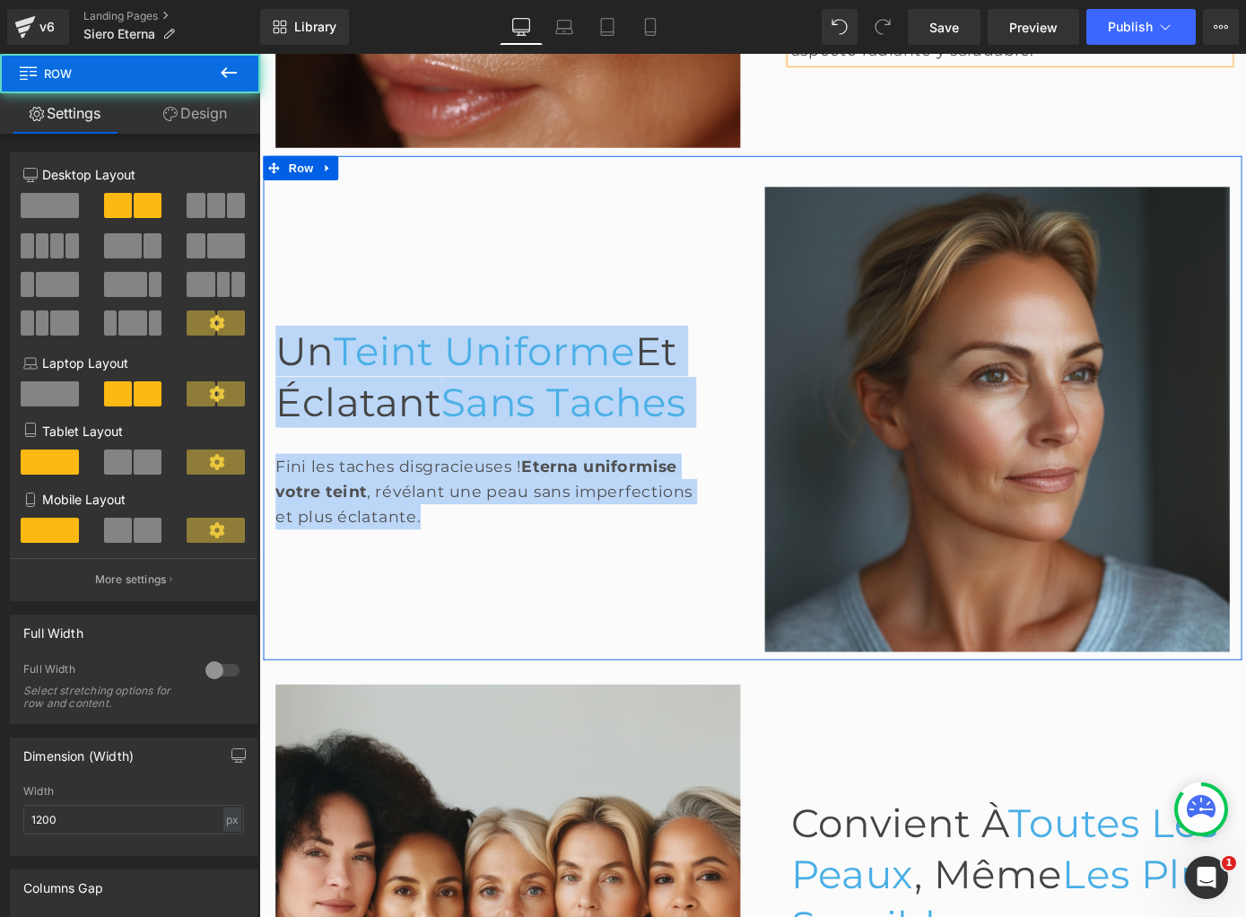
drag, startPoint x: 294, startPoint y: 299, endPoint x: 516, endPoint y: 589, distance: 364.8
click at [516, 589] on div "Un Teint Uniforme Et Éclatant Sans Taches Heading Fini les taches disgracieuses…" at bounding box center [533, 455] width 538 height 511
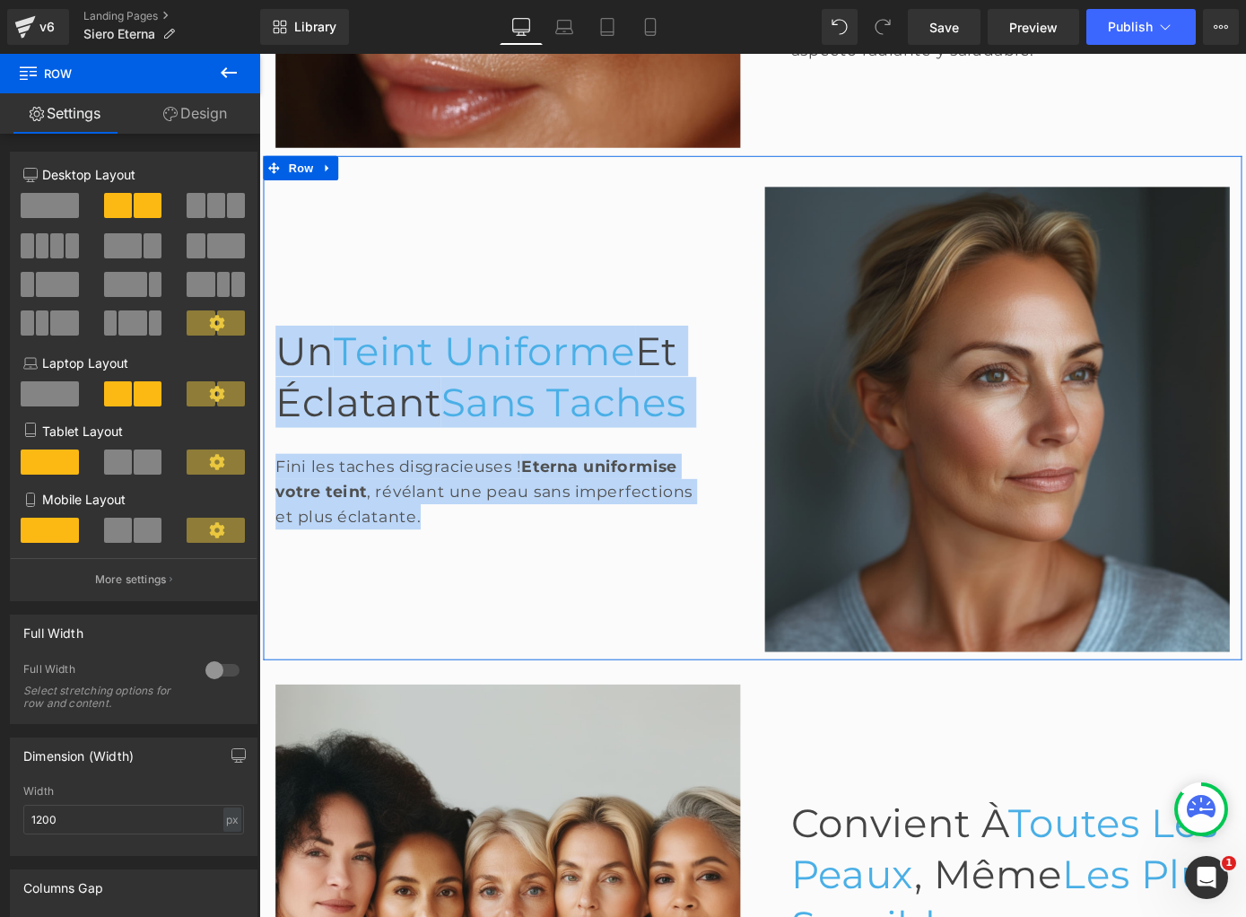
copy div "Un Teint Uniforme Et Éclatant Sans Taches Heading Fini les taches disgracieuses…"
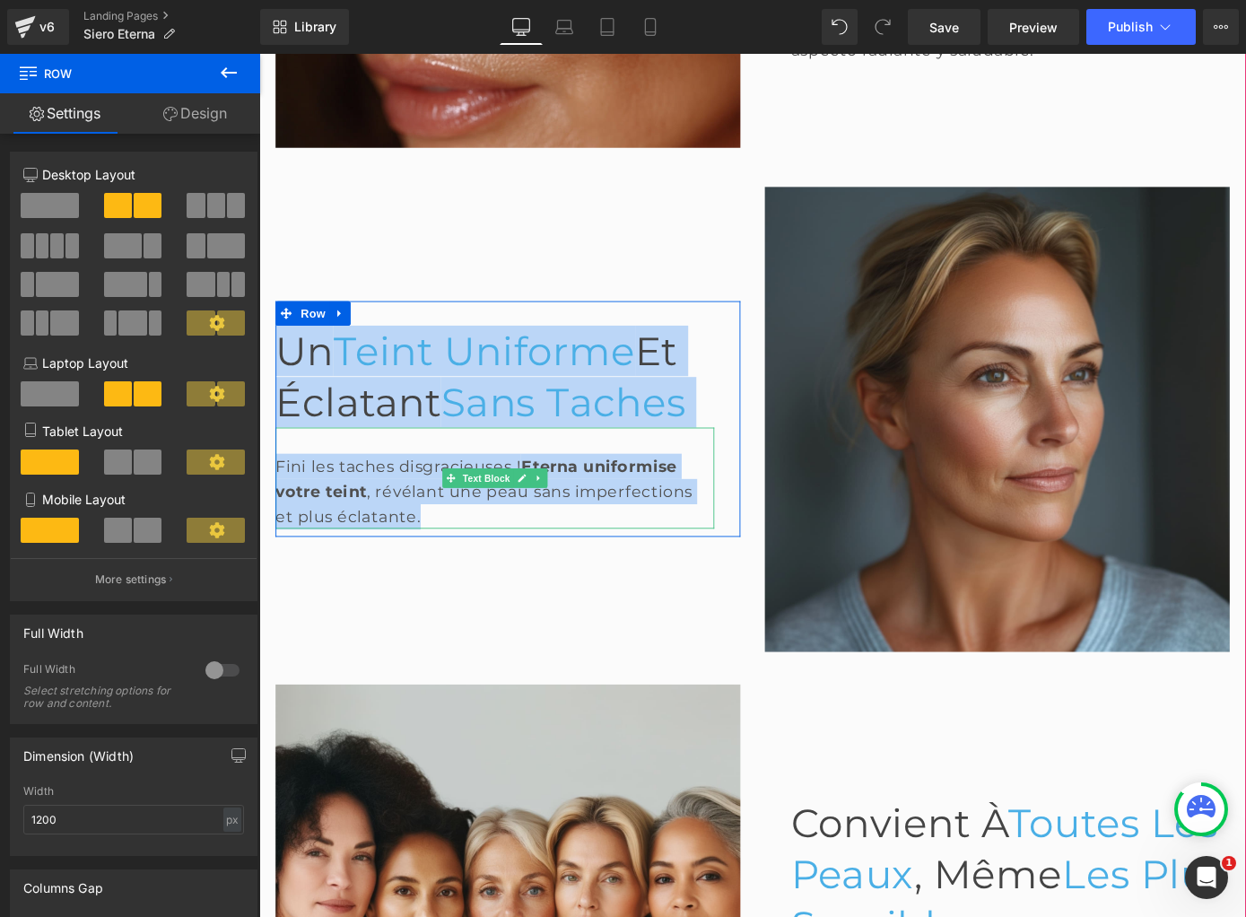
scroll to position [1922, 0]
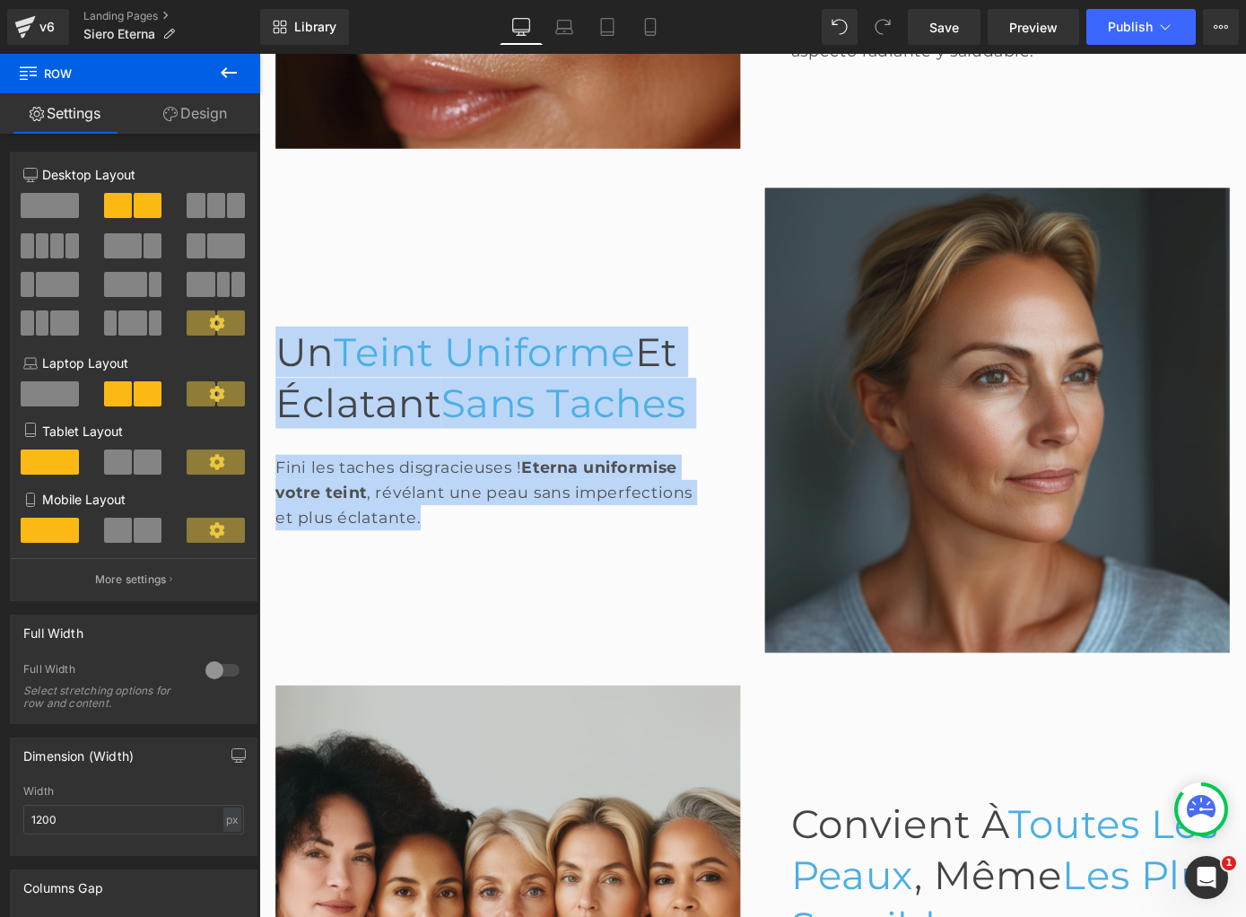
click at [474, 417] on span at bounding box center [476, 410] width 19 height 22
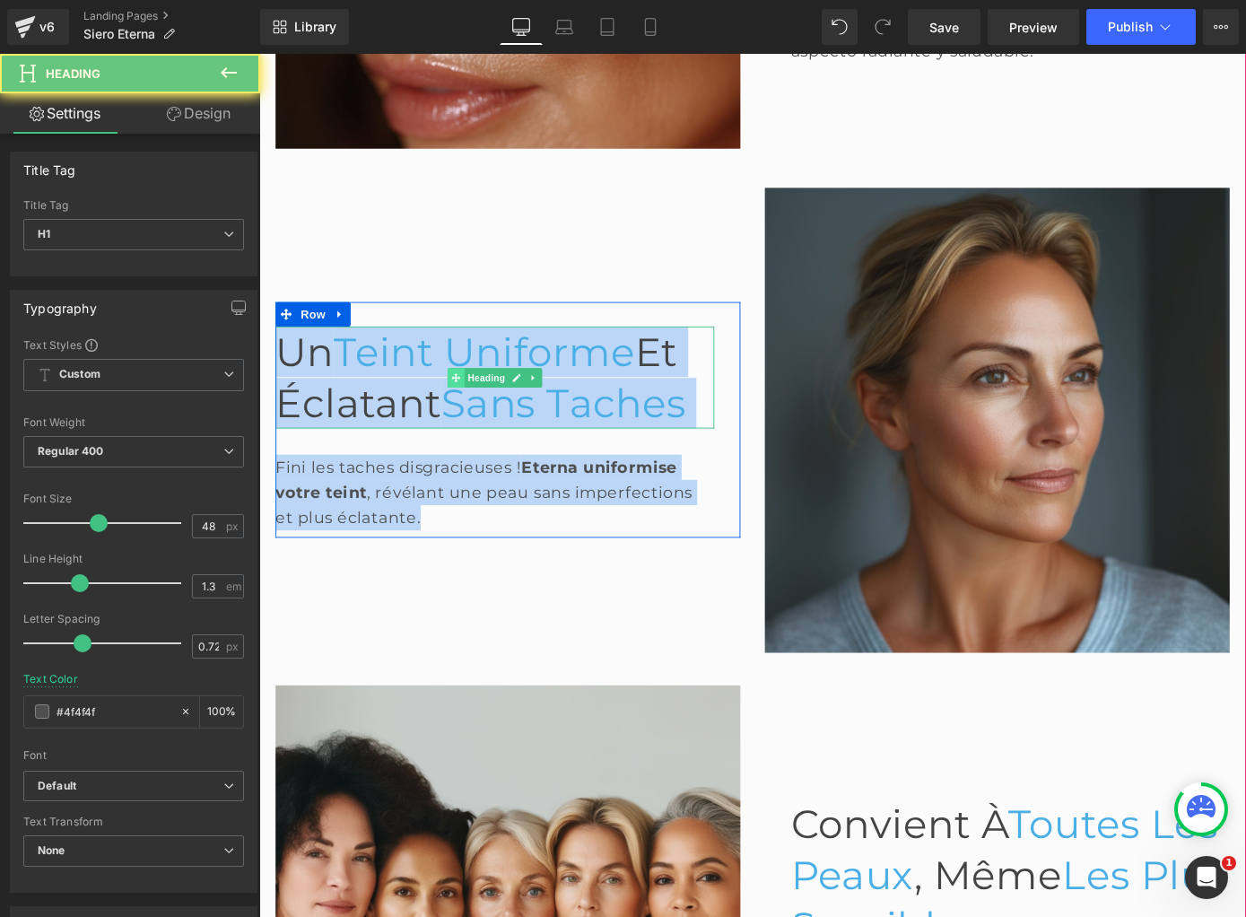
click at [474, 417] on span at bounding box center [476, 410] width 19 height 22
click at [441, 430] on span "Et Éclatant" at bounding box center [497, 409] width 441 height 108
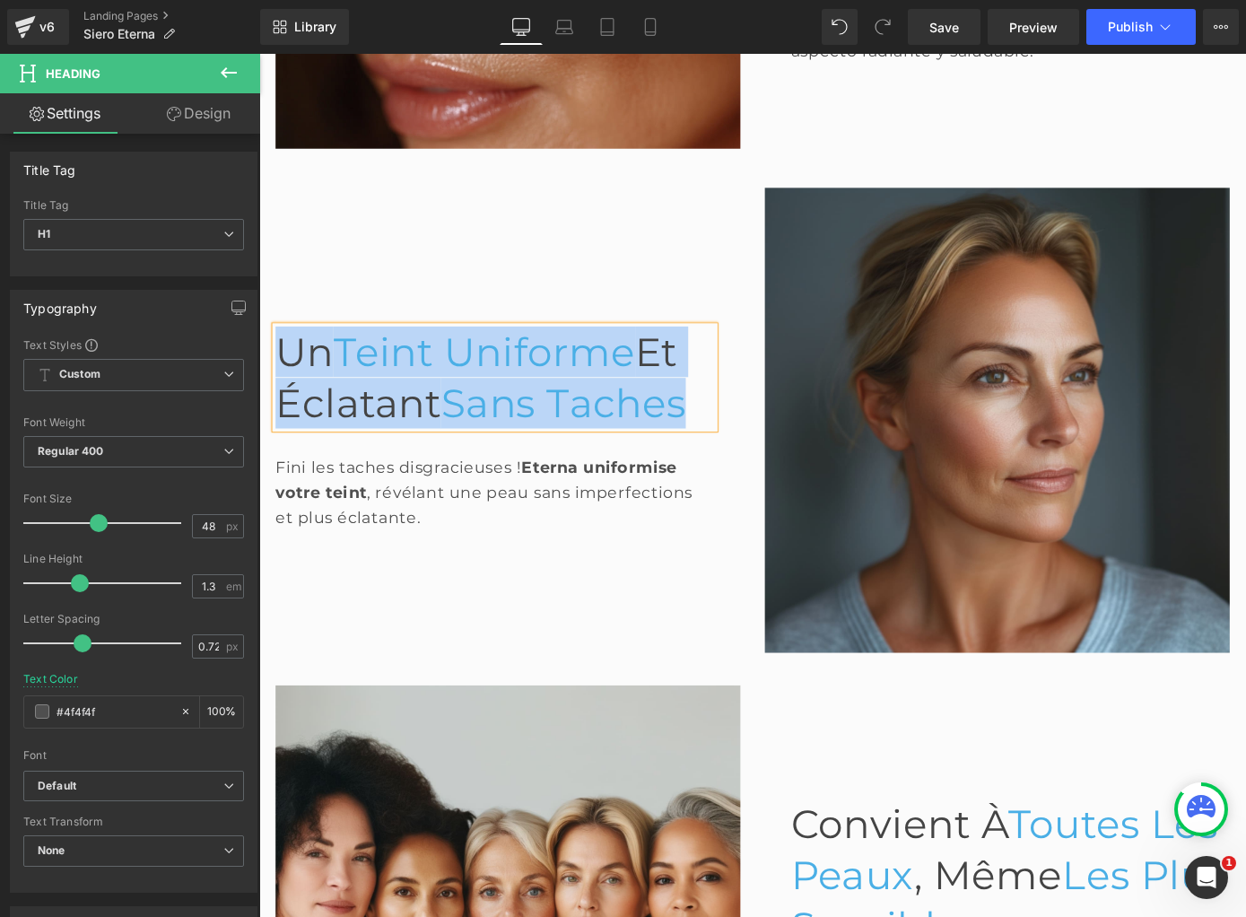
paste div
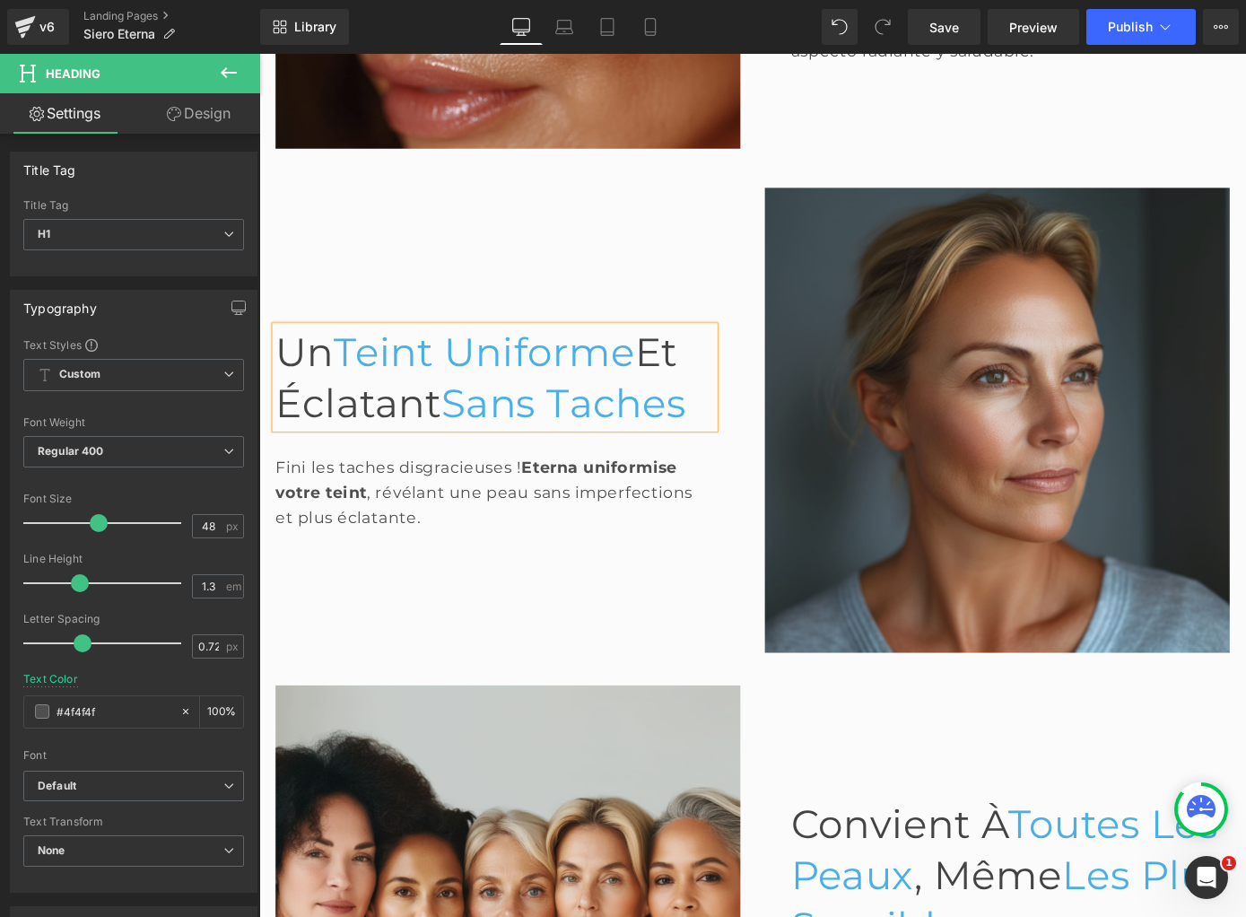
scroll to position [1894, 0]
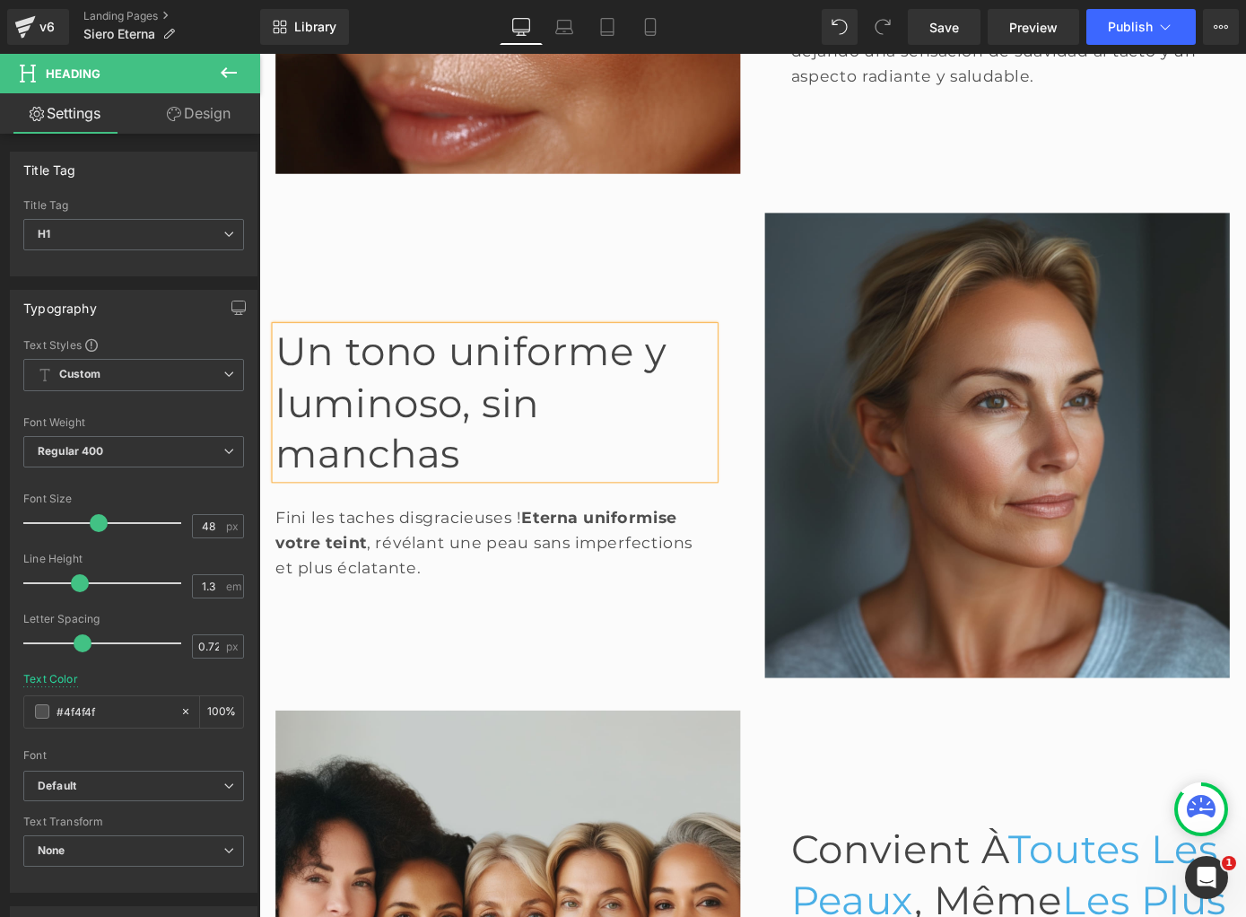
click at [336, 593] on strong "Eterna uniformise votre teint" at bounding box center [498, 577] width 442 height 49
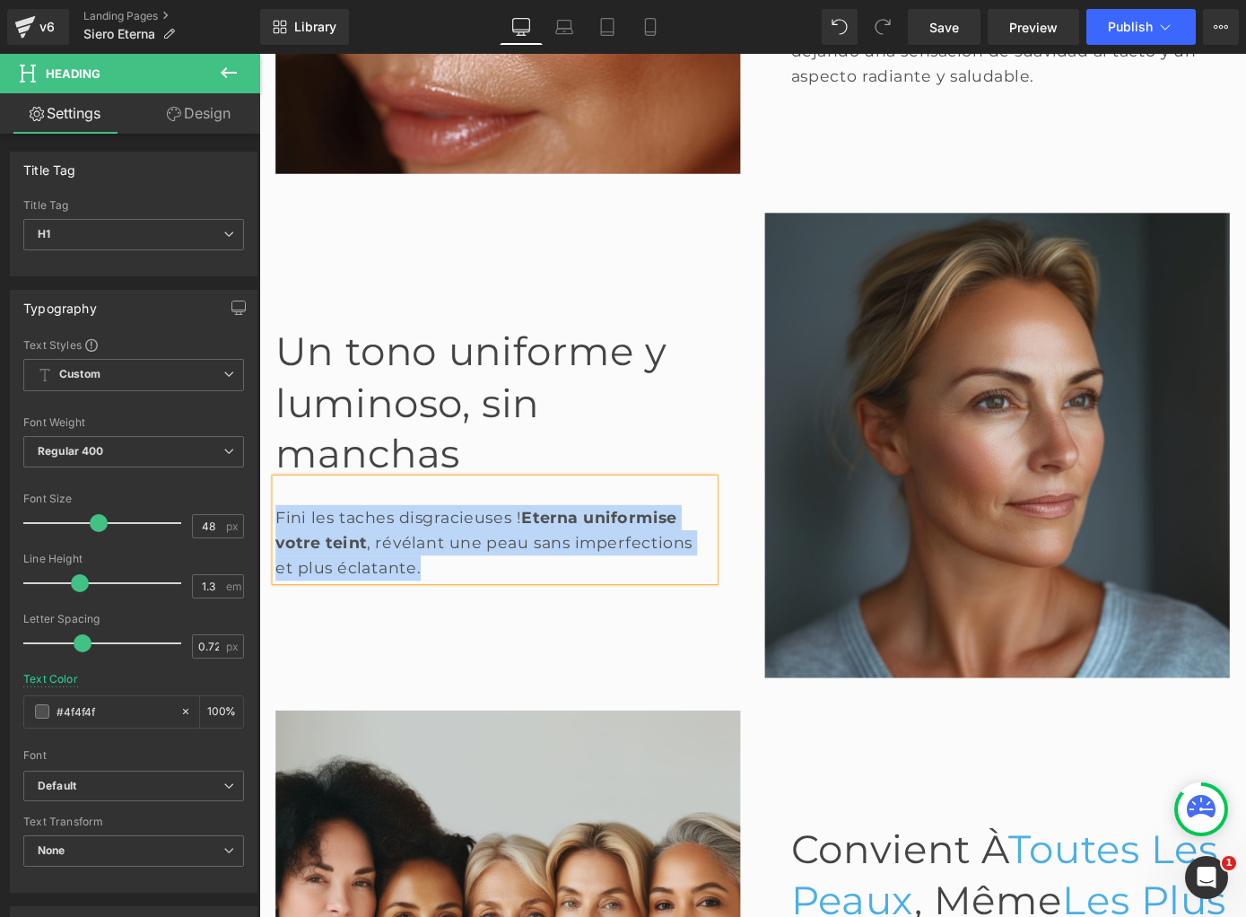
click at [336, 593] on strong "Eterna uniformise votre teint" at bounding box center [498, 577] width 442 height 49
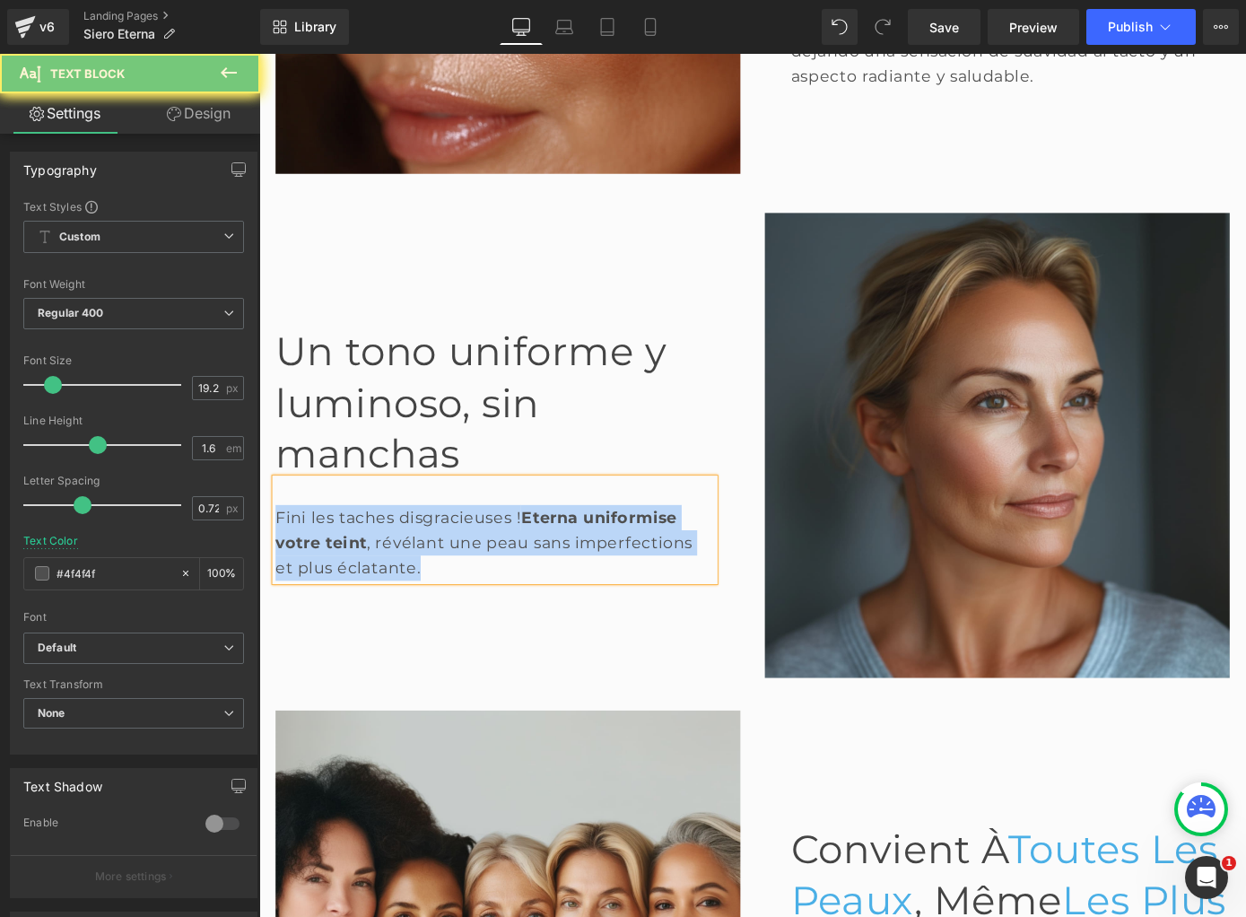
paste div
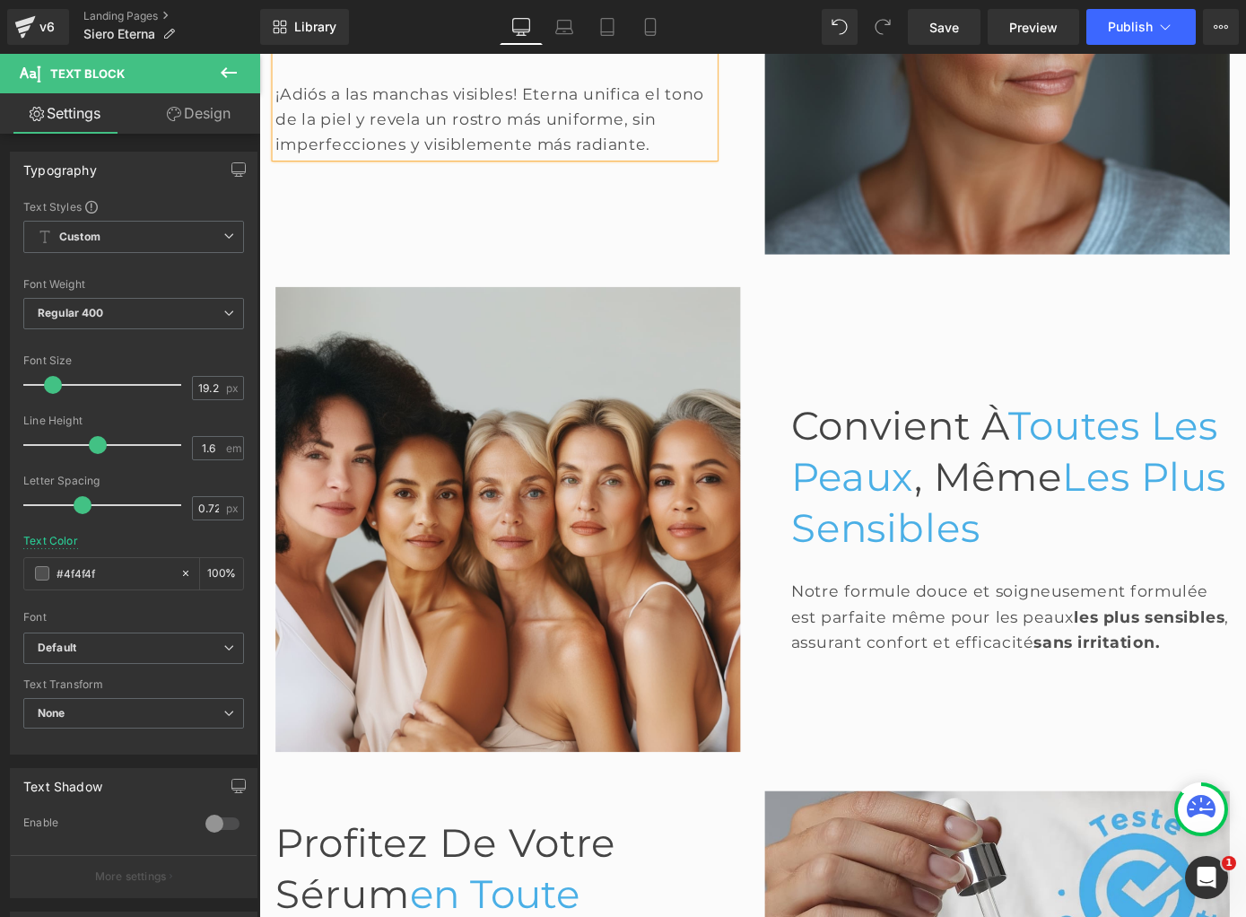
scroll to position [2394, 0]
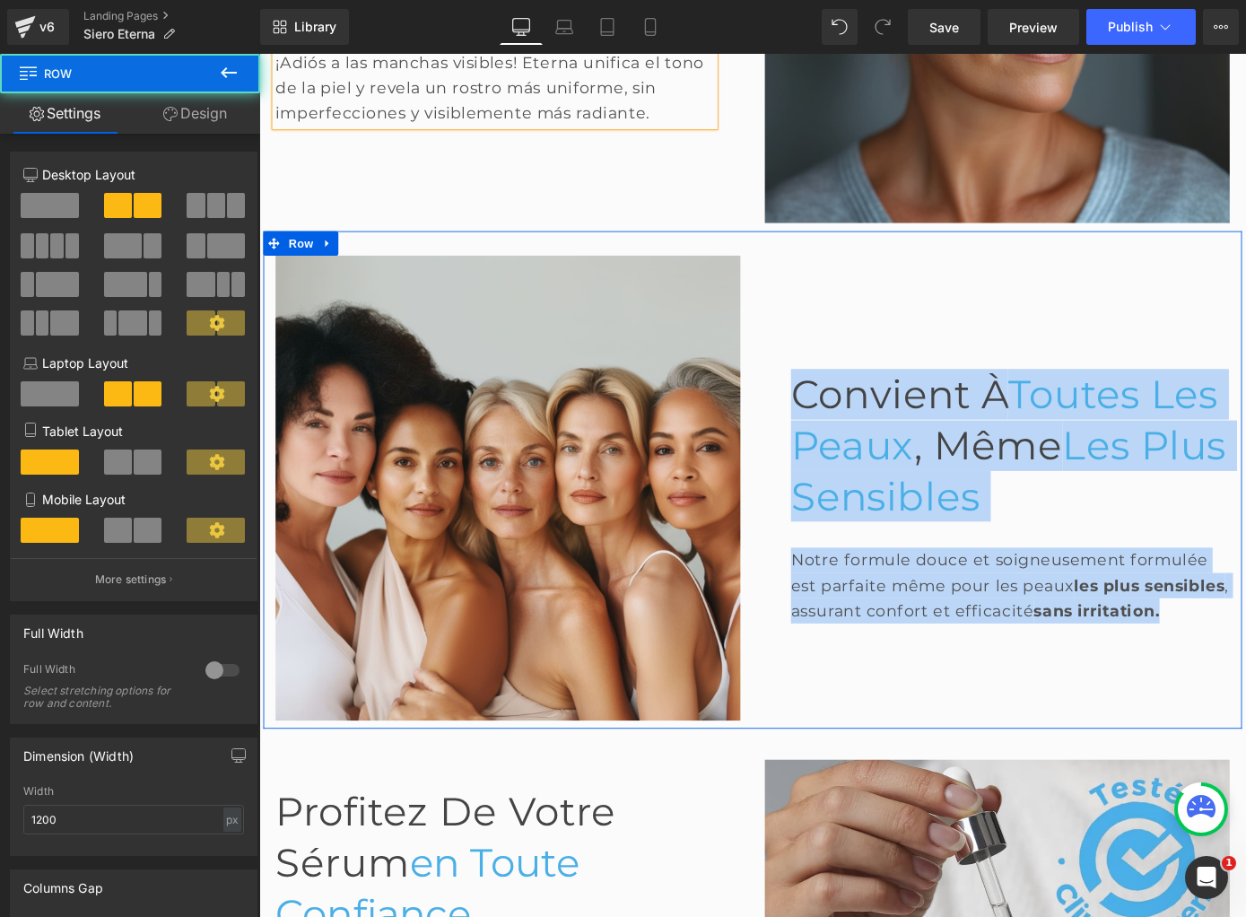
drag, startPoint x: 895, startPoint y: 327, endPoint x: 1041, endPoint y: 749, distance: 446.8
click at [1041, 749] on div "Convient à Toutes Les Peaux , Même Les Plus Sensibles Heading Notre formule dou…" at bounding box center [1071, 530] width 538 height 511
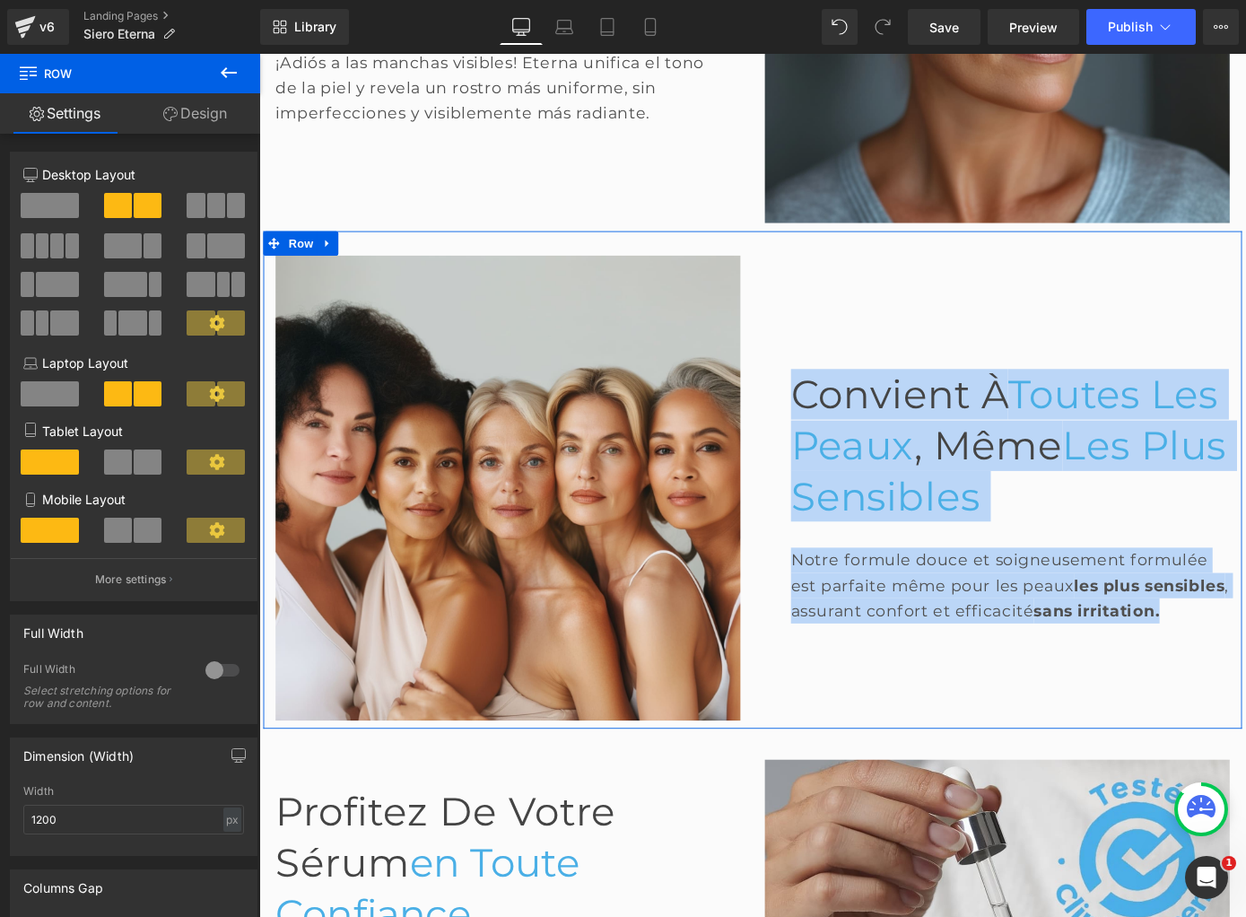
scroll to position [2404, 0]
copy div "Convient à Toutes Les Peaux , Même Les Plus Sensibles Heading Notre formule dou…"
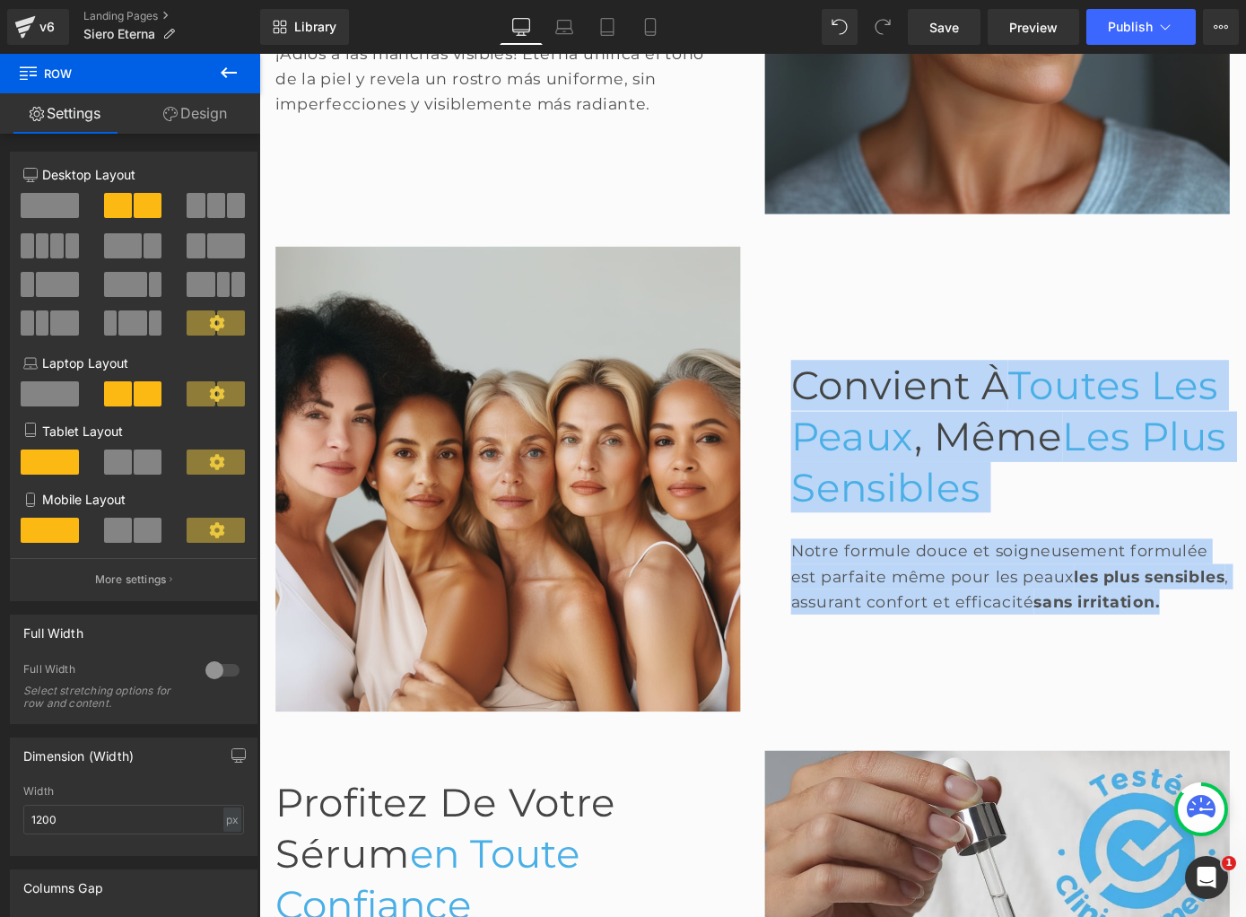
click at [918, 394] on span "Convient à" at bounding box center [963, 418] width 239 height 52
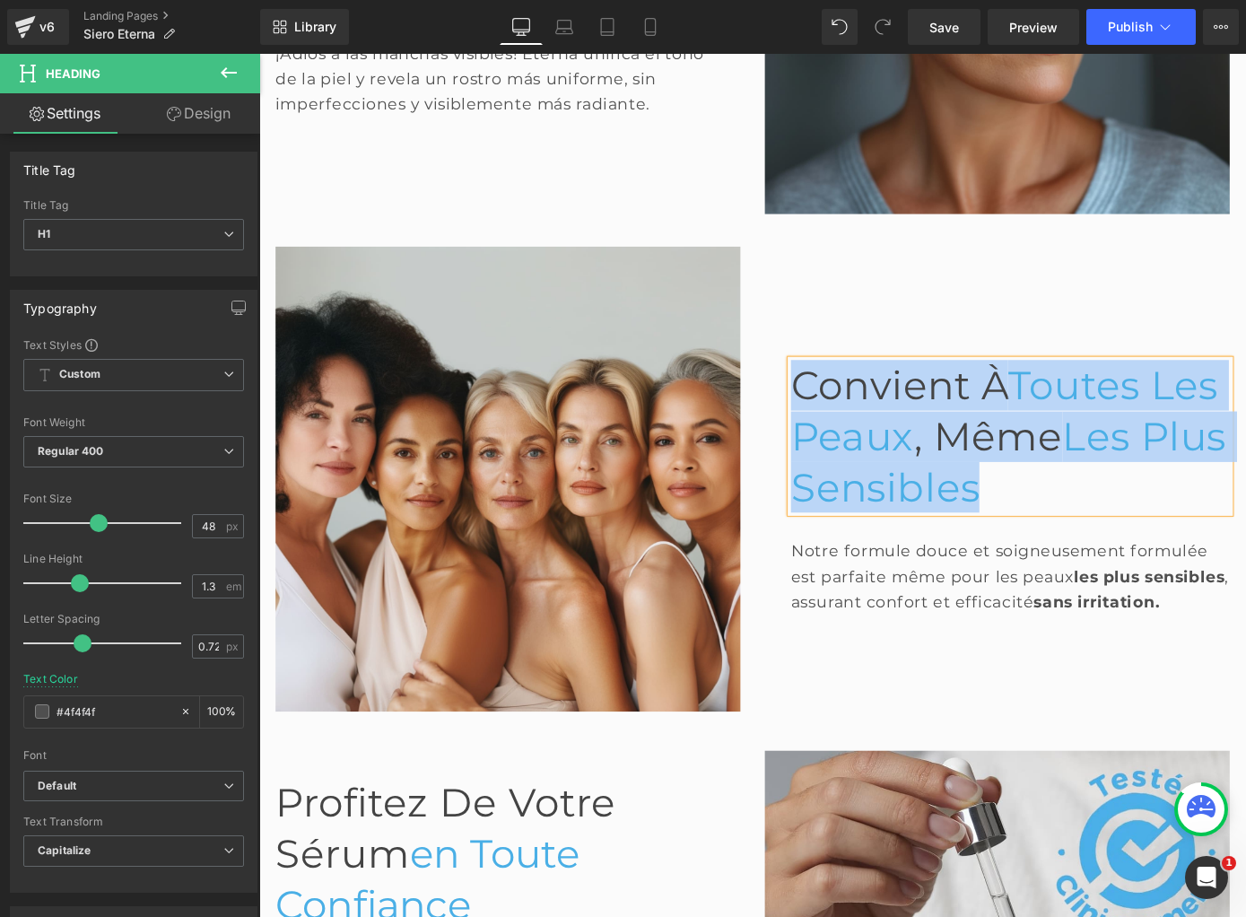
paste div
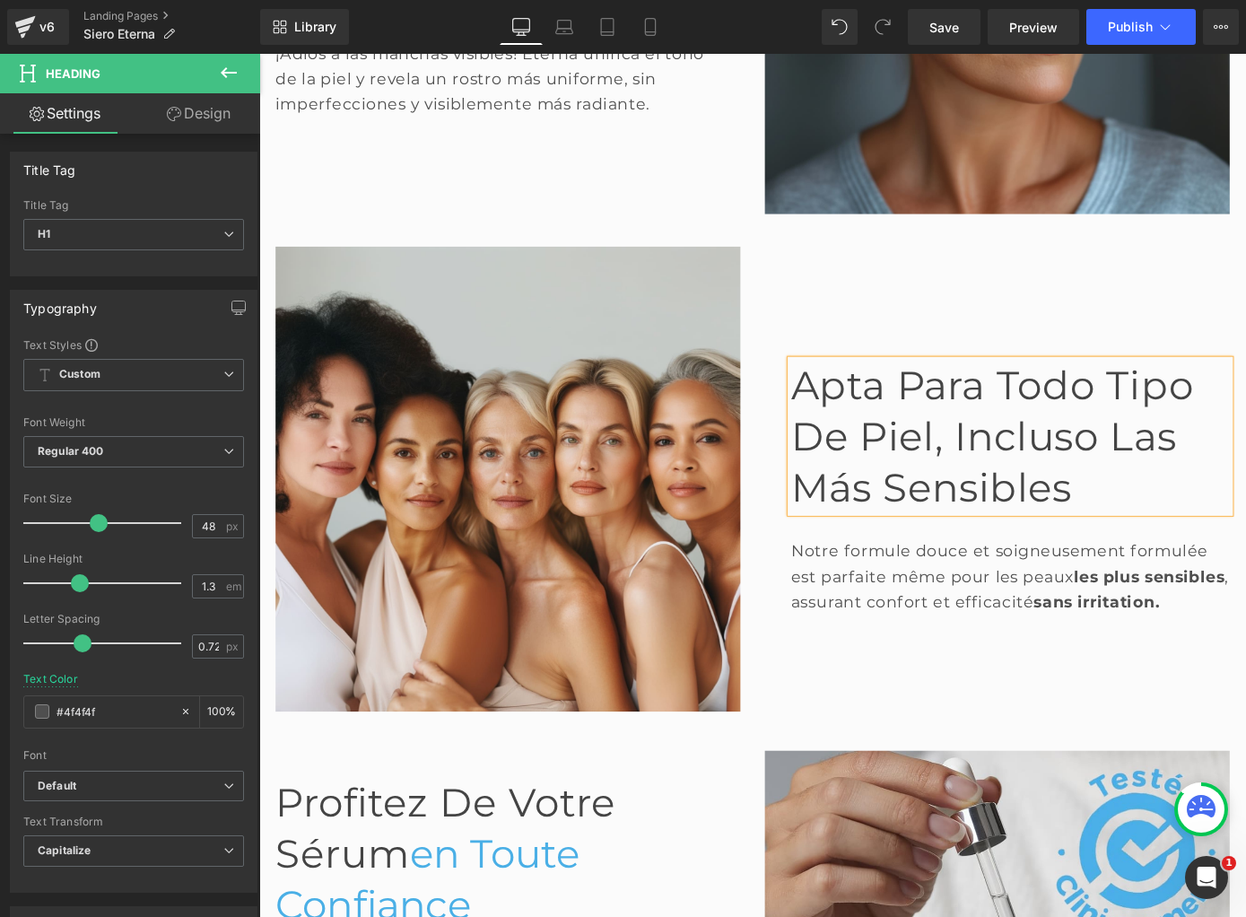
click at [868, 601] on div "Notre formule douce et soigneusement formulée est parfaite même pour les peaux …" at bounding box center [1085, 628] width 483 height 83
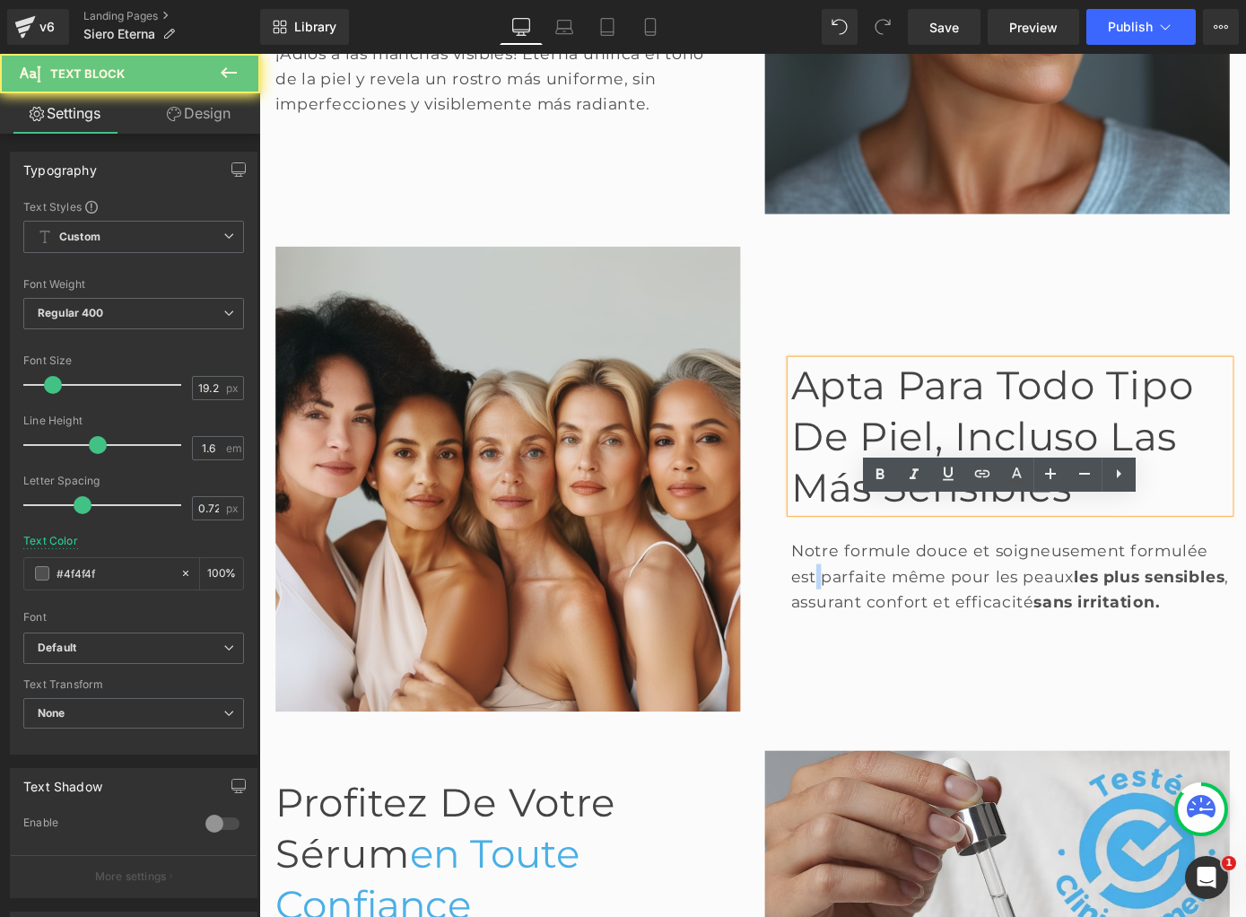
click at [868, 601] on div "Notre formule douce et soigneusement formulée est parfaite même pour les peaux …" at bounding box center [1085, 628] width 483 height 83
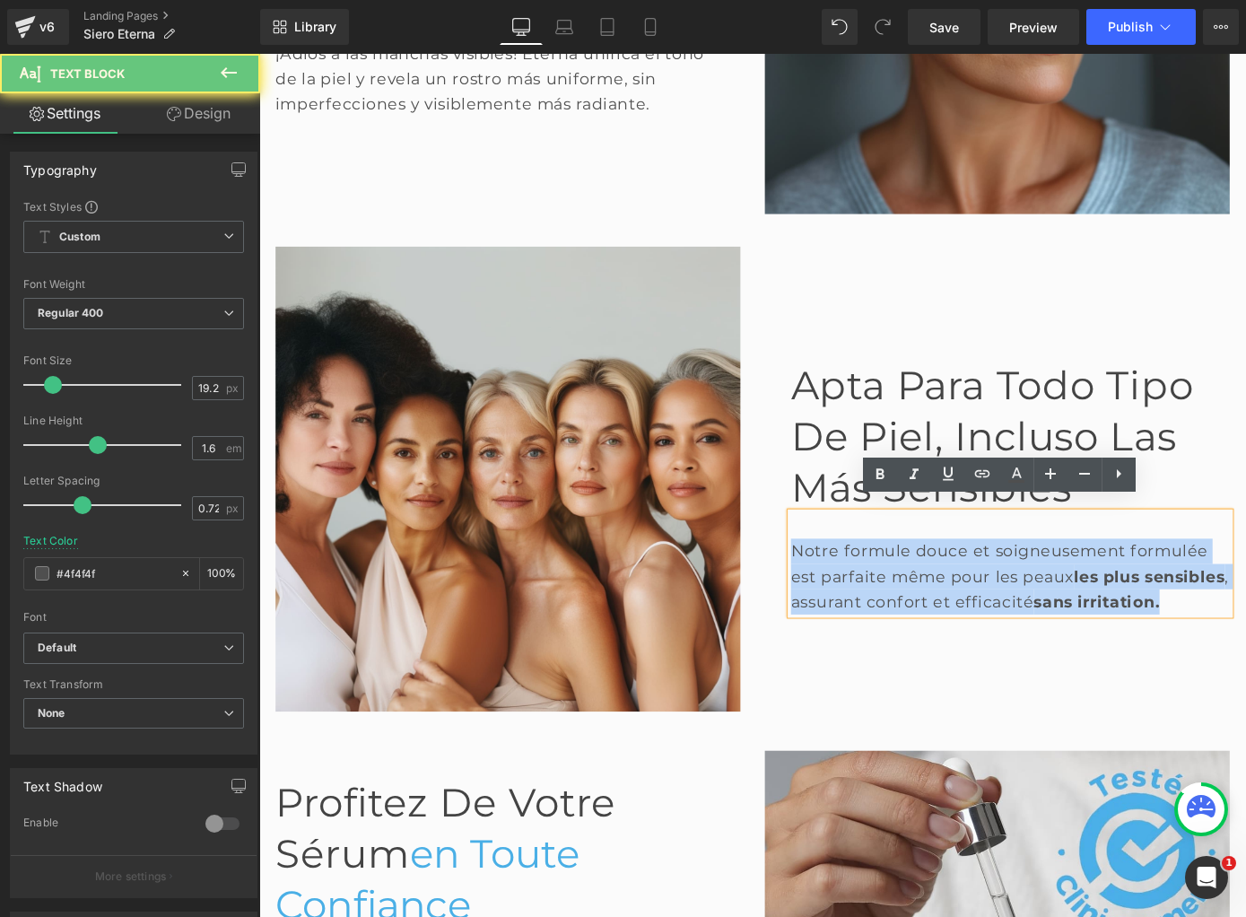
click at [868, 601] on div "Notre formule douce et soigneusement formulée est parfaite même pour les peaux …" at bounding box center [1085, 628] width 483 height 83
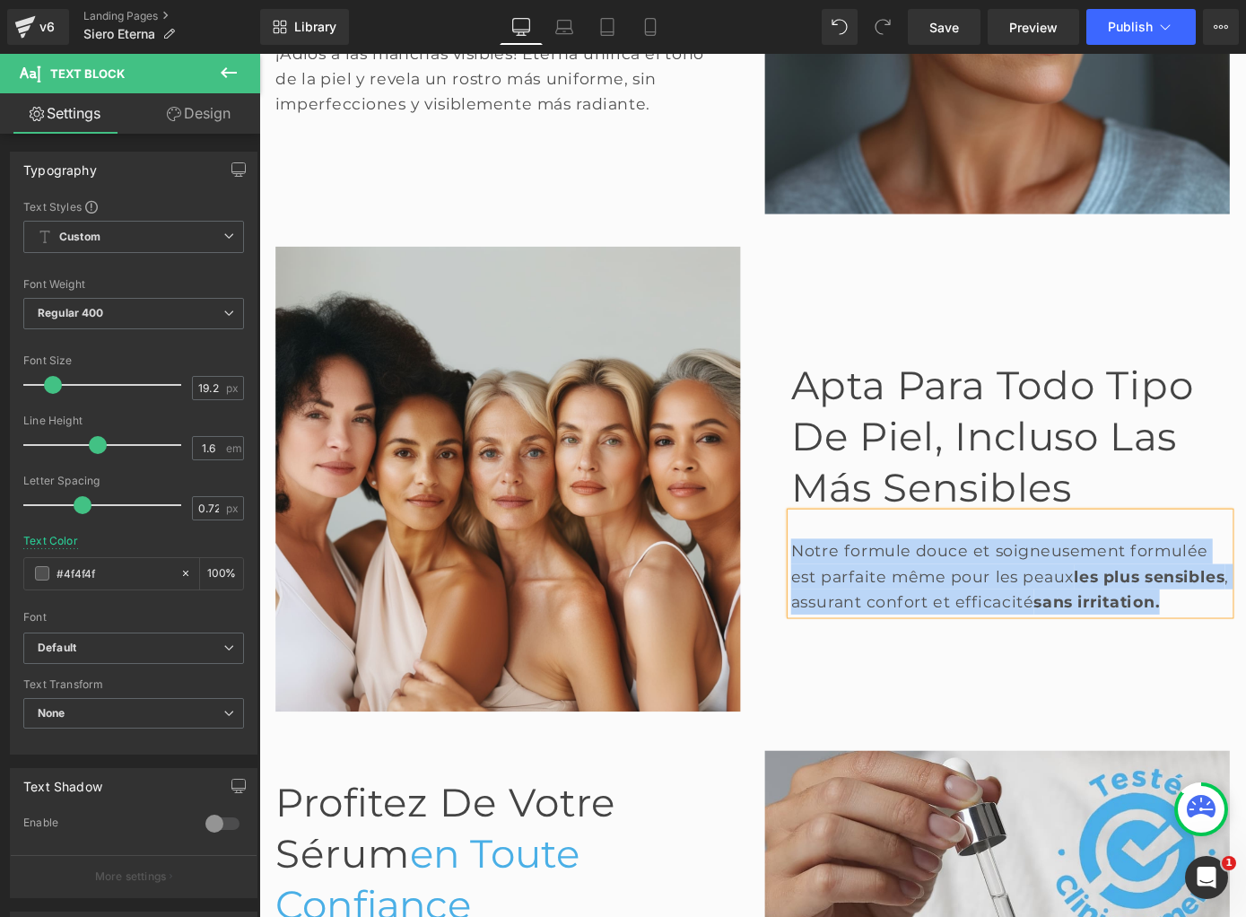
paste div
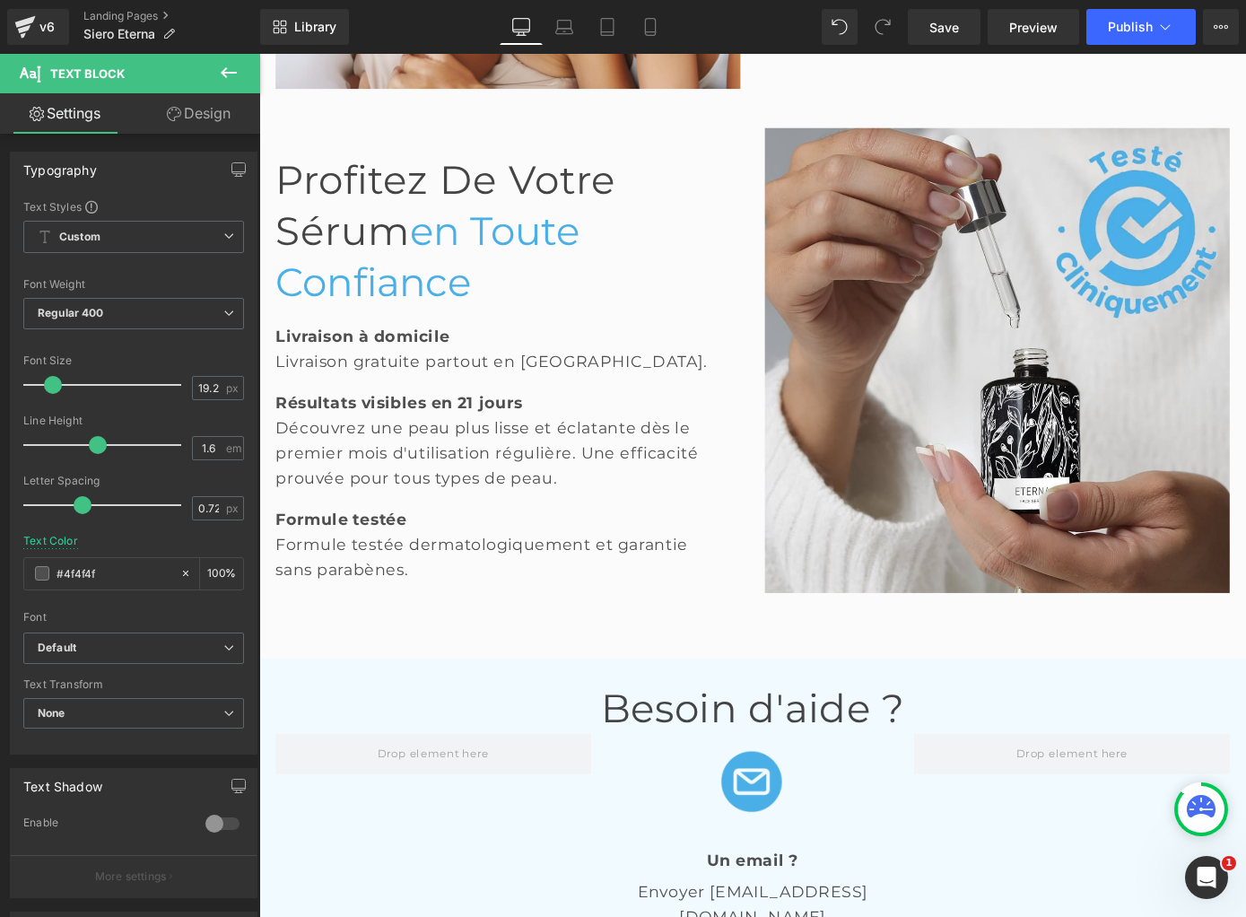
scroll to position [3092, 0]
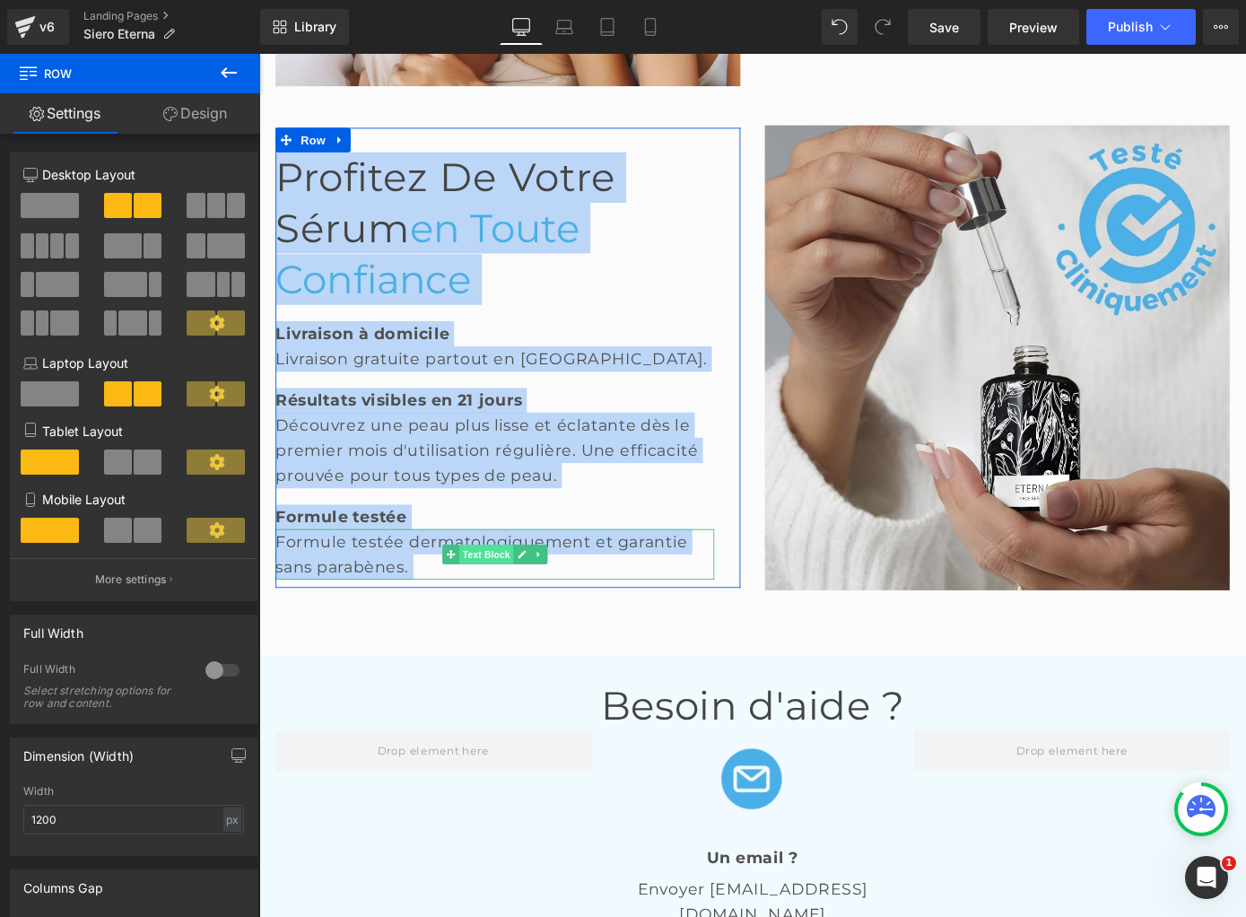
drag, startPoint x: 377, startPoint y: 119, endPoint x: 488, endPoint y: 612, distance: 504.9
click at [488, 612] on div "Image Profitez de votre sérum en toute confiance Heading Livraison à domicile T…" at bounding box center [802, 376] width 1077 height 554
copy div "Profitez de votre sérum en toute confiance Heading Livraison à domicile Text Bl…"
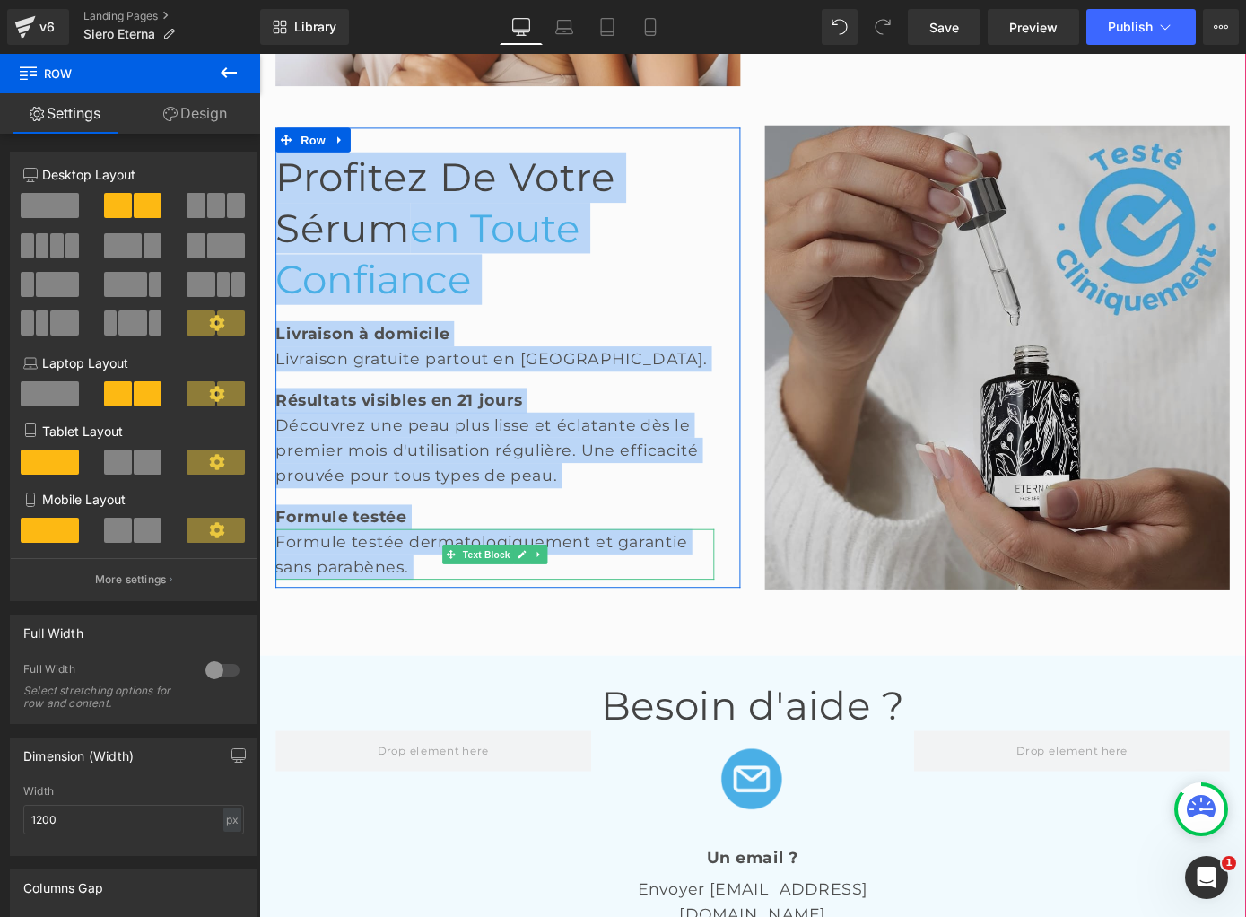
scroll to position [3089, 0]
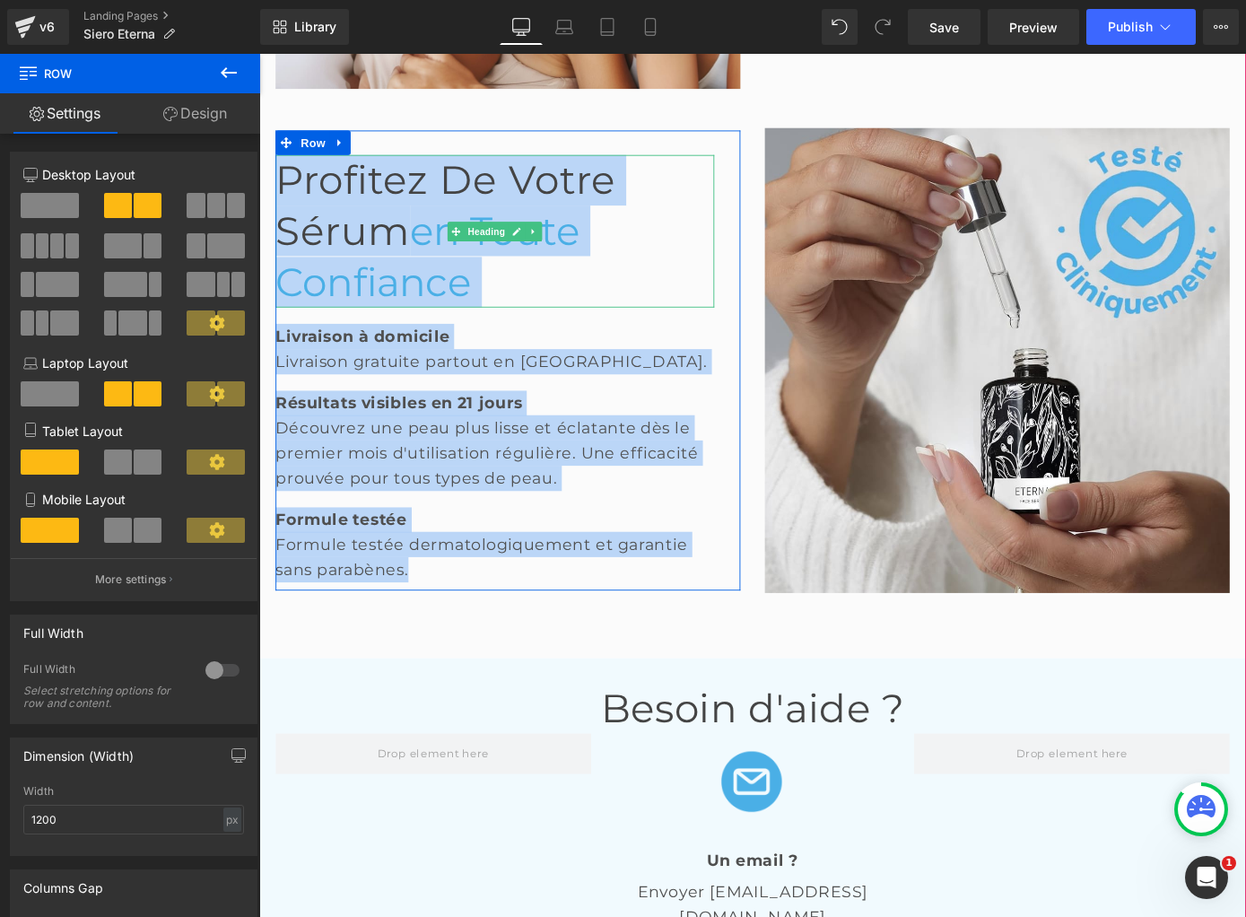
click at [585, 324] on h1 "Profitez de votre sérum en toute confiance" at bounding box center [518, 249] width 483 height 168
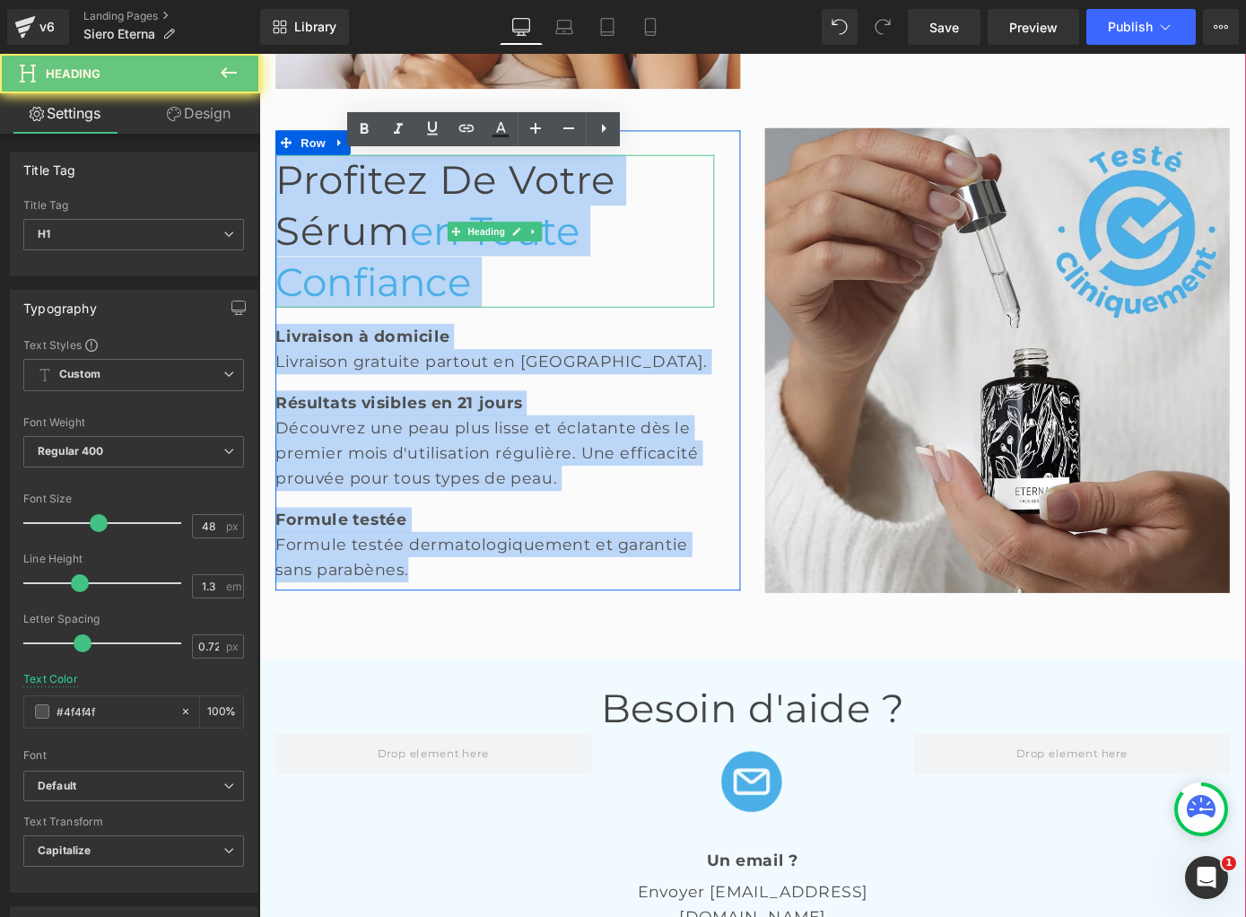
click at [585, 324] on h1 "Profitez de votre sérum en toute confiance" at bounding box center [518, 249] width 483 height 168
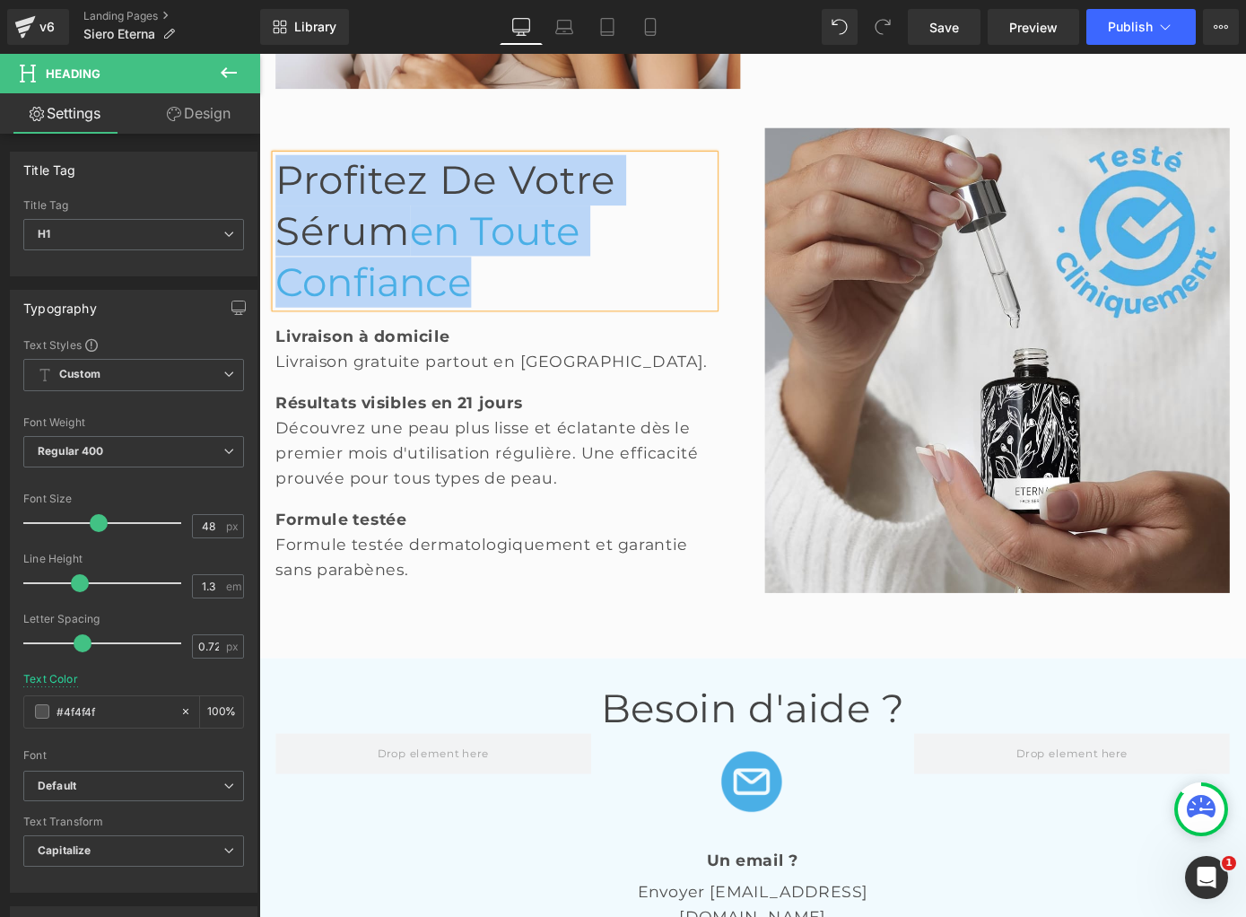
paste div
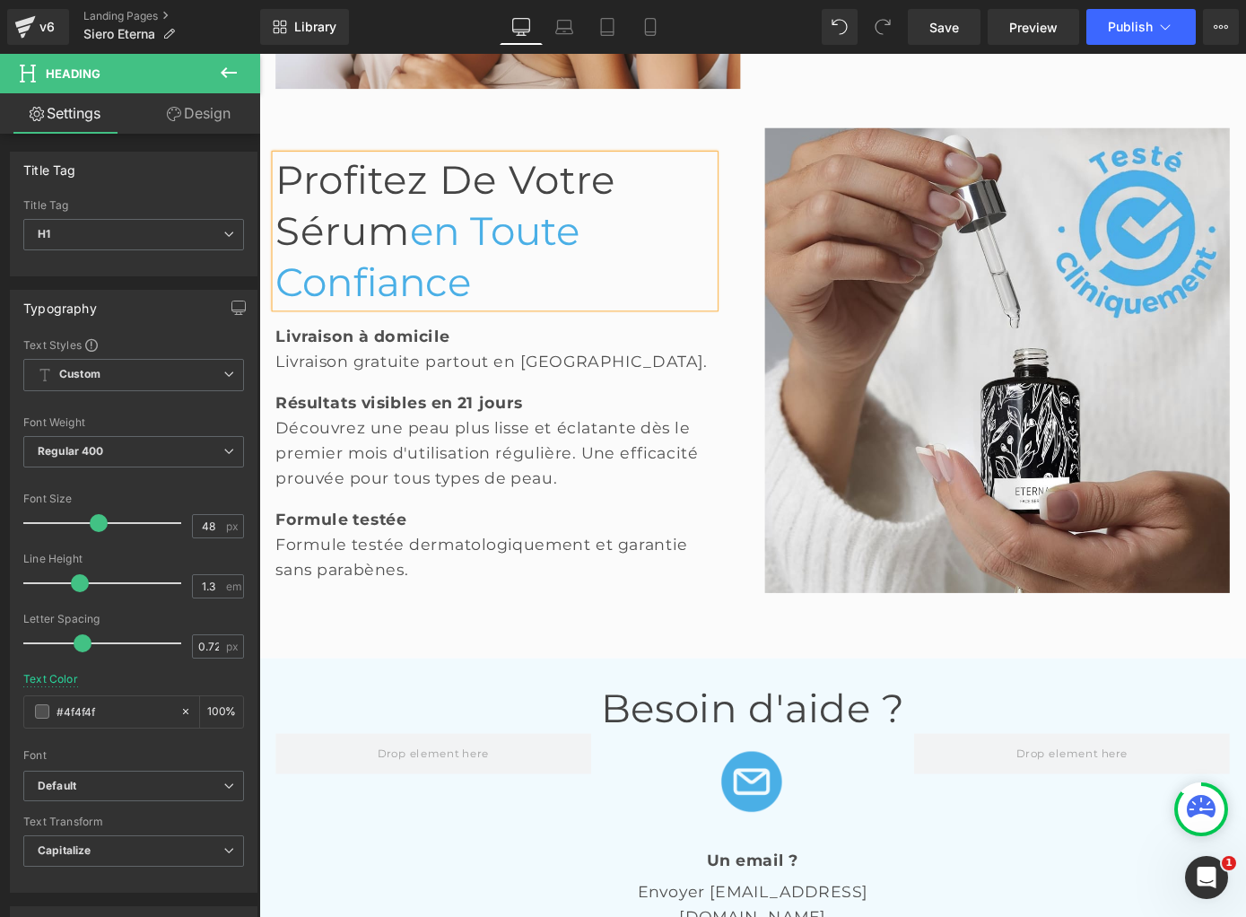
scroll to position [3118, 0]
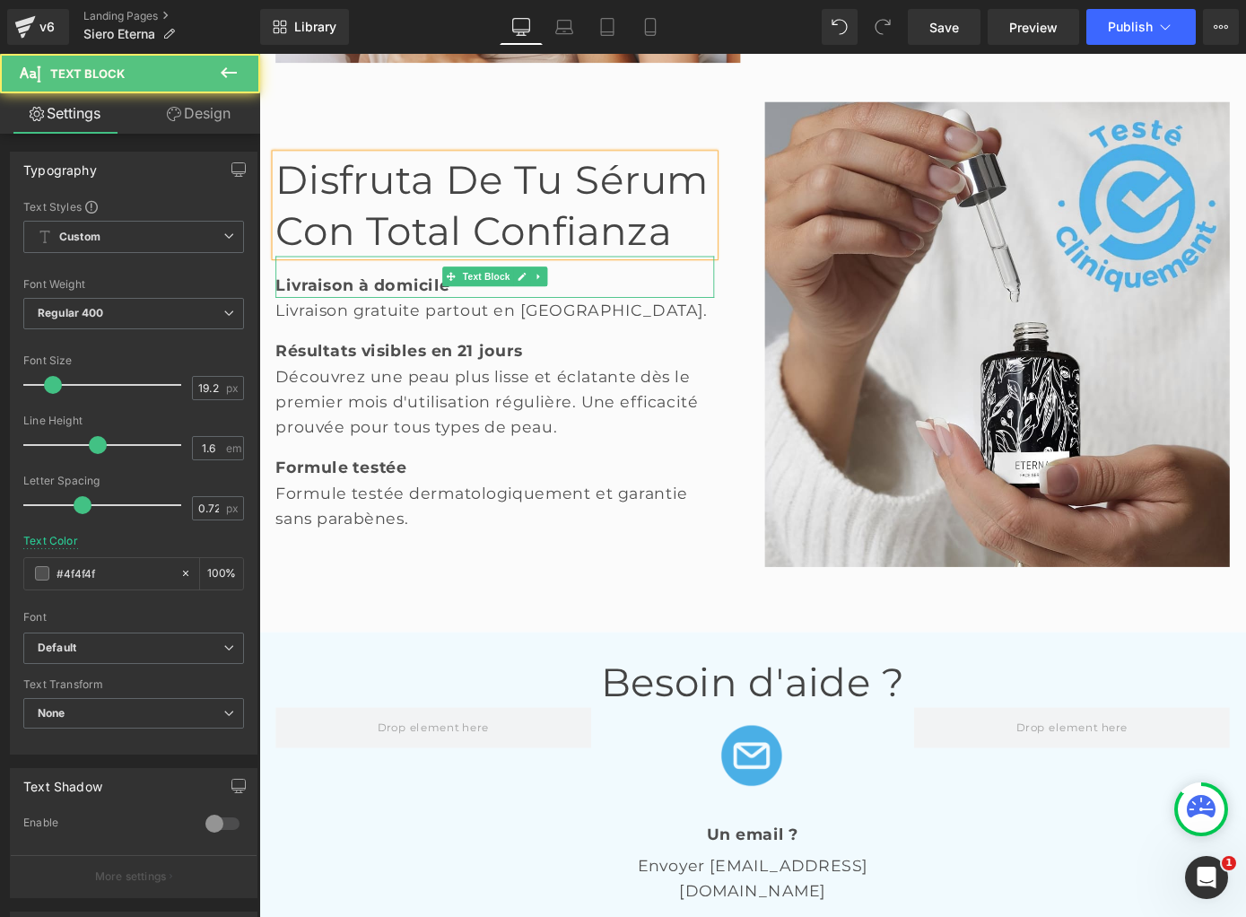
click at [390, 320] on div at bounding box center [518, 320] width 483 height 4
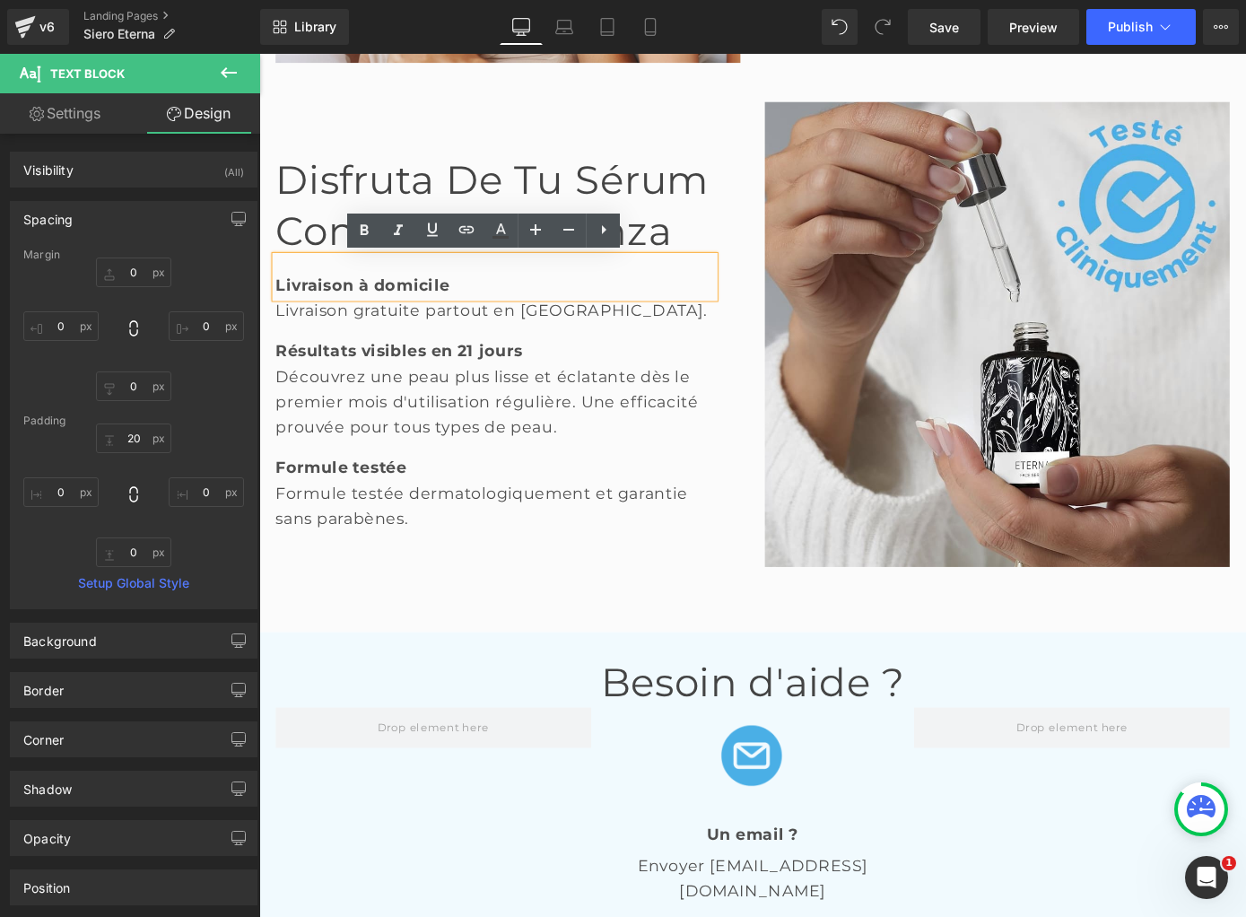
click at [336, 301] on strong "Livraison à domicile" at bounding box center [372, 308] width 191 height 22
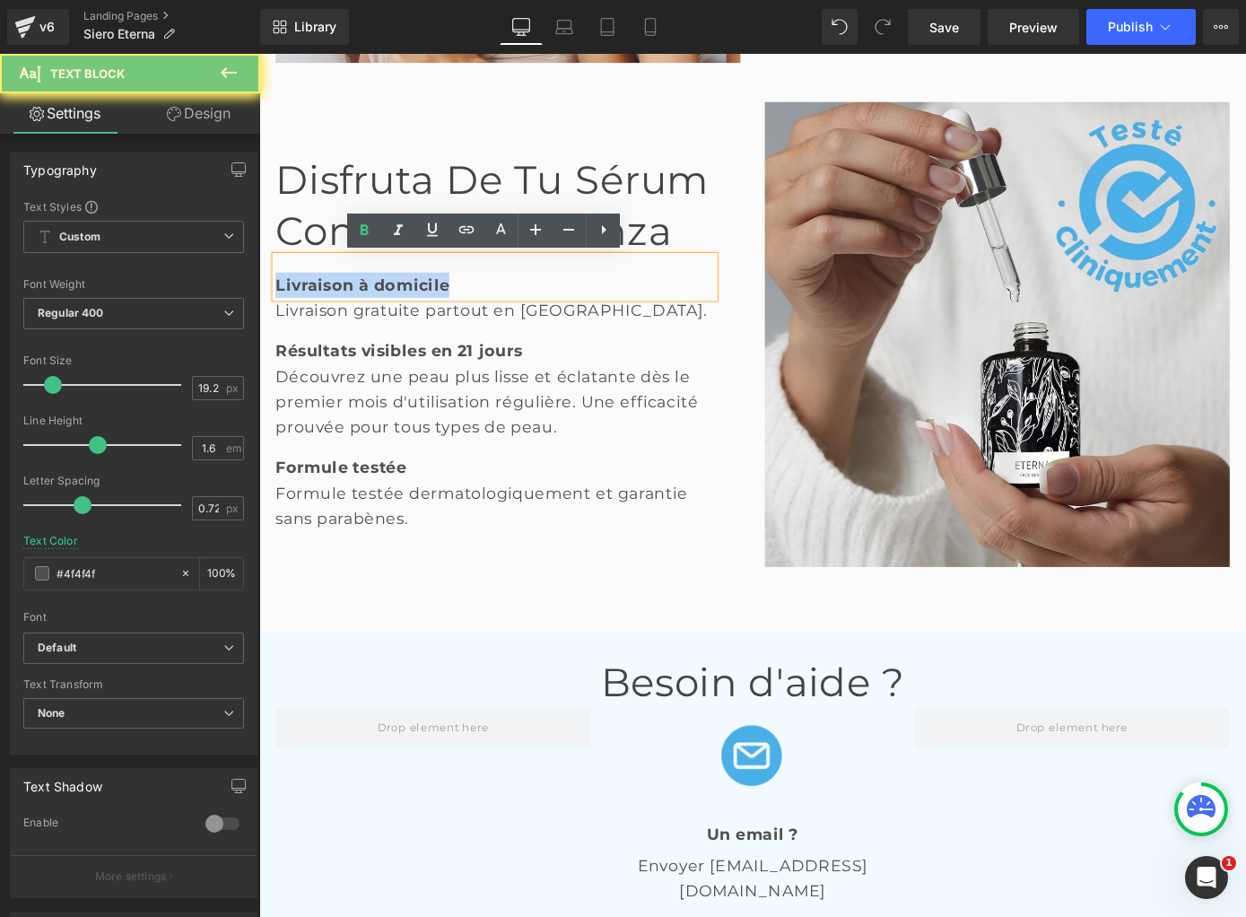
click at [336, 301] on strong "Livraison à domicile" at bounding box center [372, 308] width 191 height 22
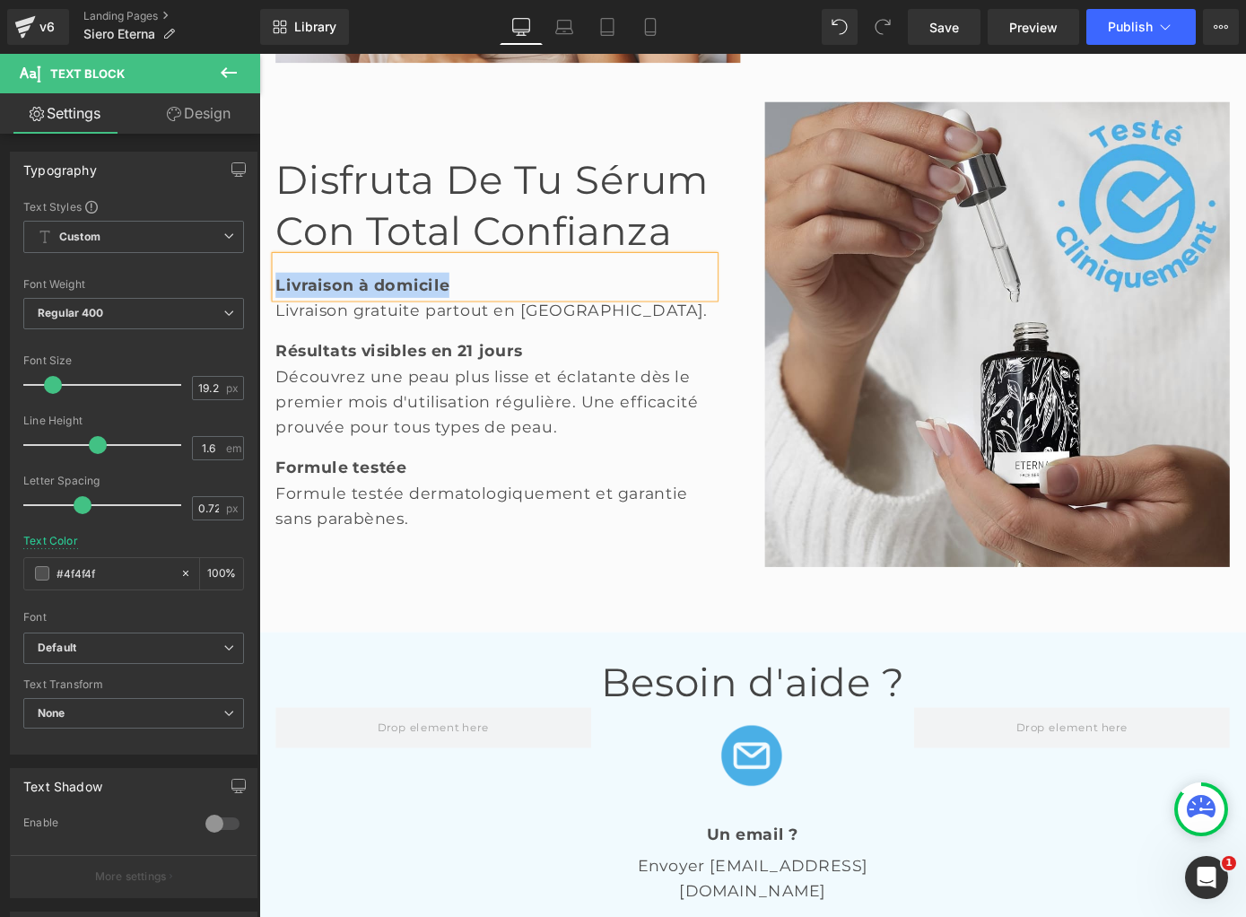
paste div
click at [386, 340] on div "Livraison gratuite partout en [GEOGRAPHIC_DATA]." at bounding box center [518, 336] width 483 height 28
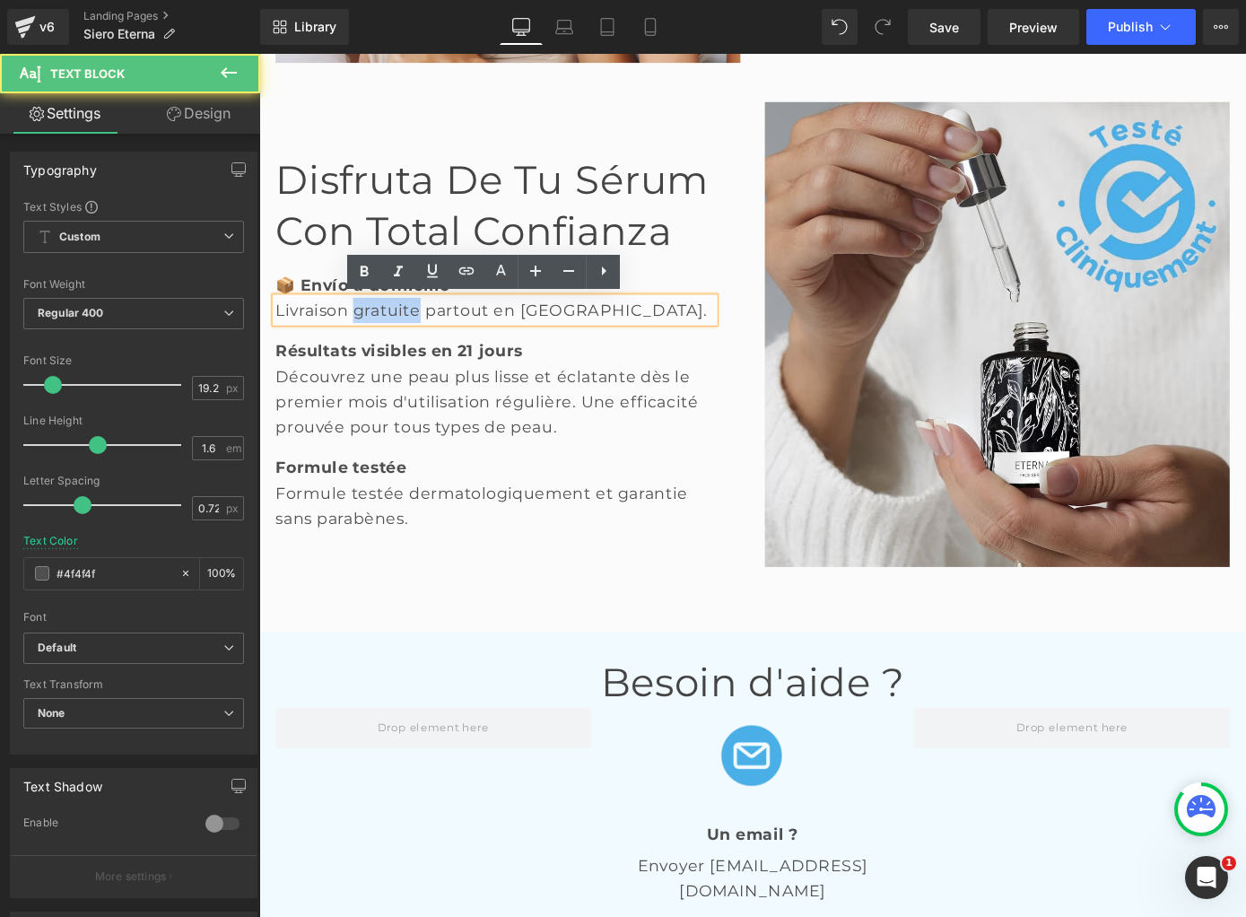
click at [386, 340] on div "Livraison gratuite partout en [GEOGRAPHIC_DATA]." at bounding box center [518, 336] width 483 height 28
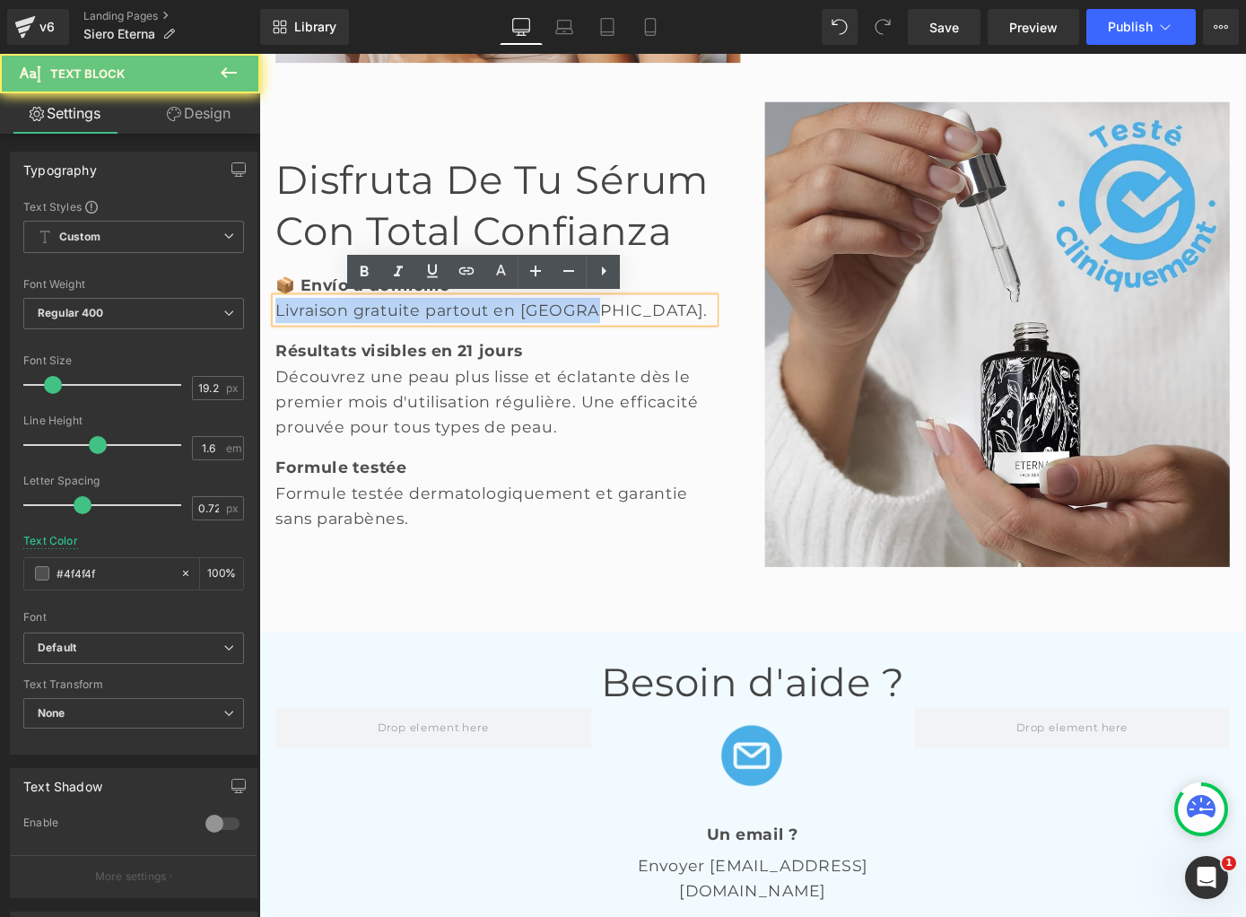
click at [386, 340] on div "Livraison gratuite partout en [GEOGRAPHIC_DATA]." at bounding box center [518, 336] width 483 height 28
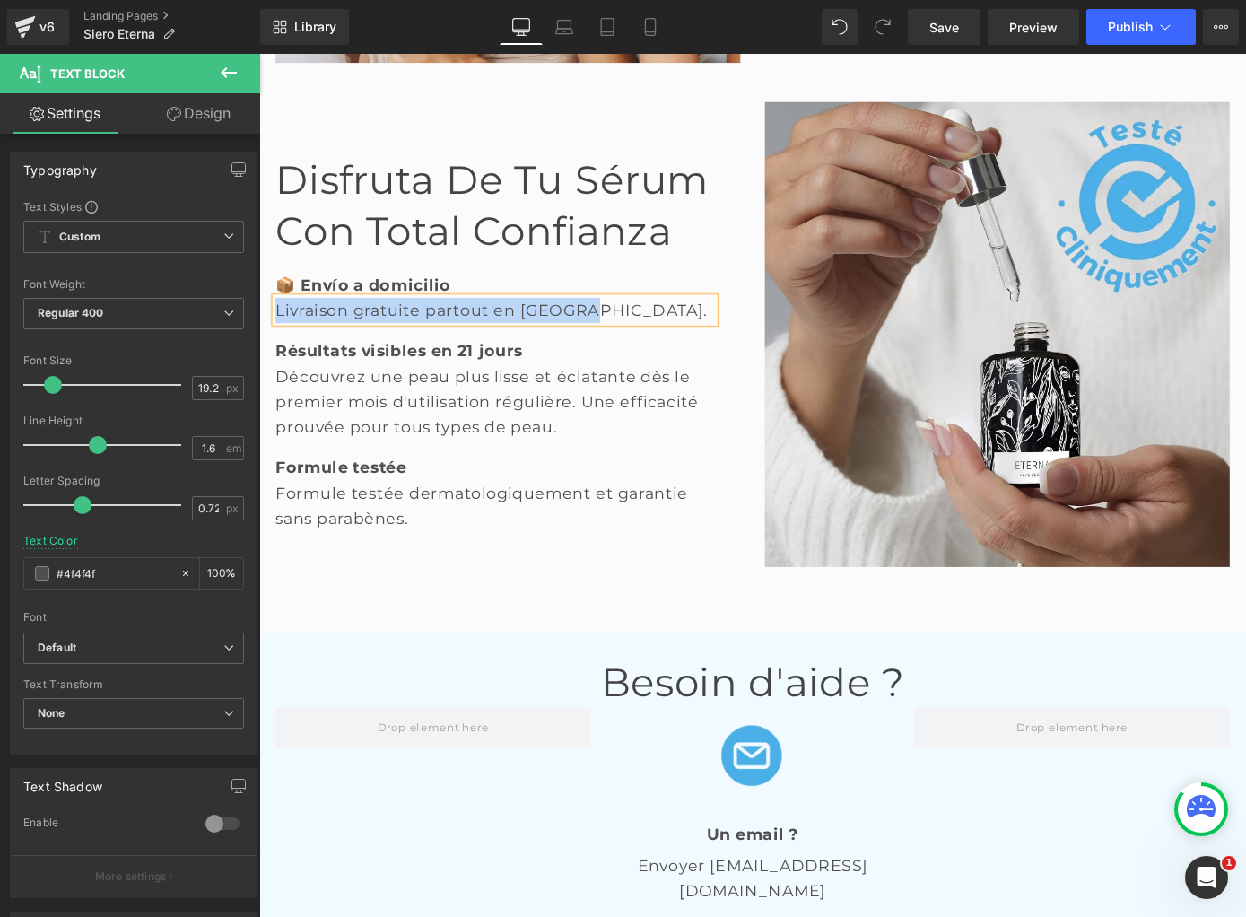
paste div
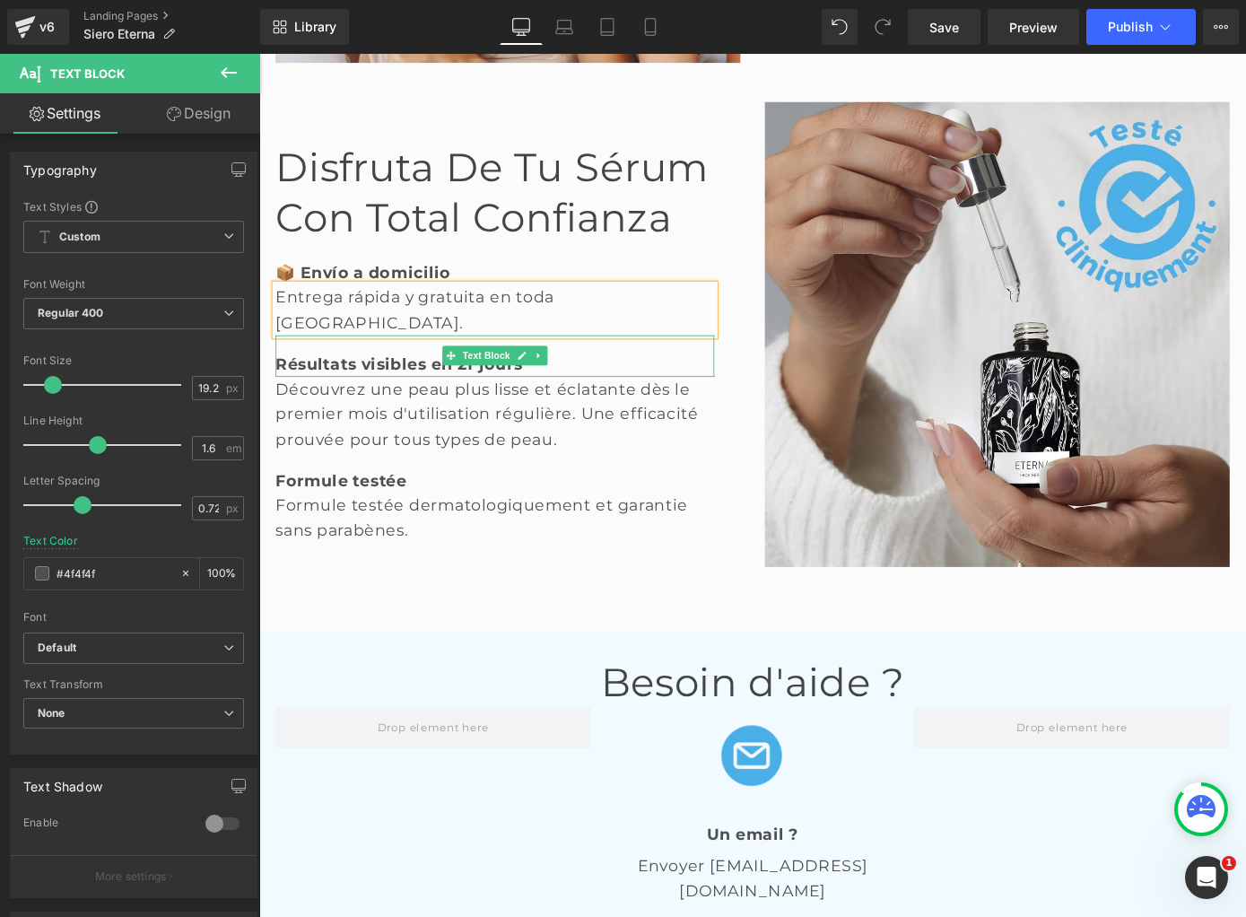
click at [321, 385] on b "Résultats visibles en 21 jours" at bounding box center [413, 395] width 272 height 22
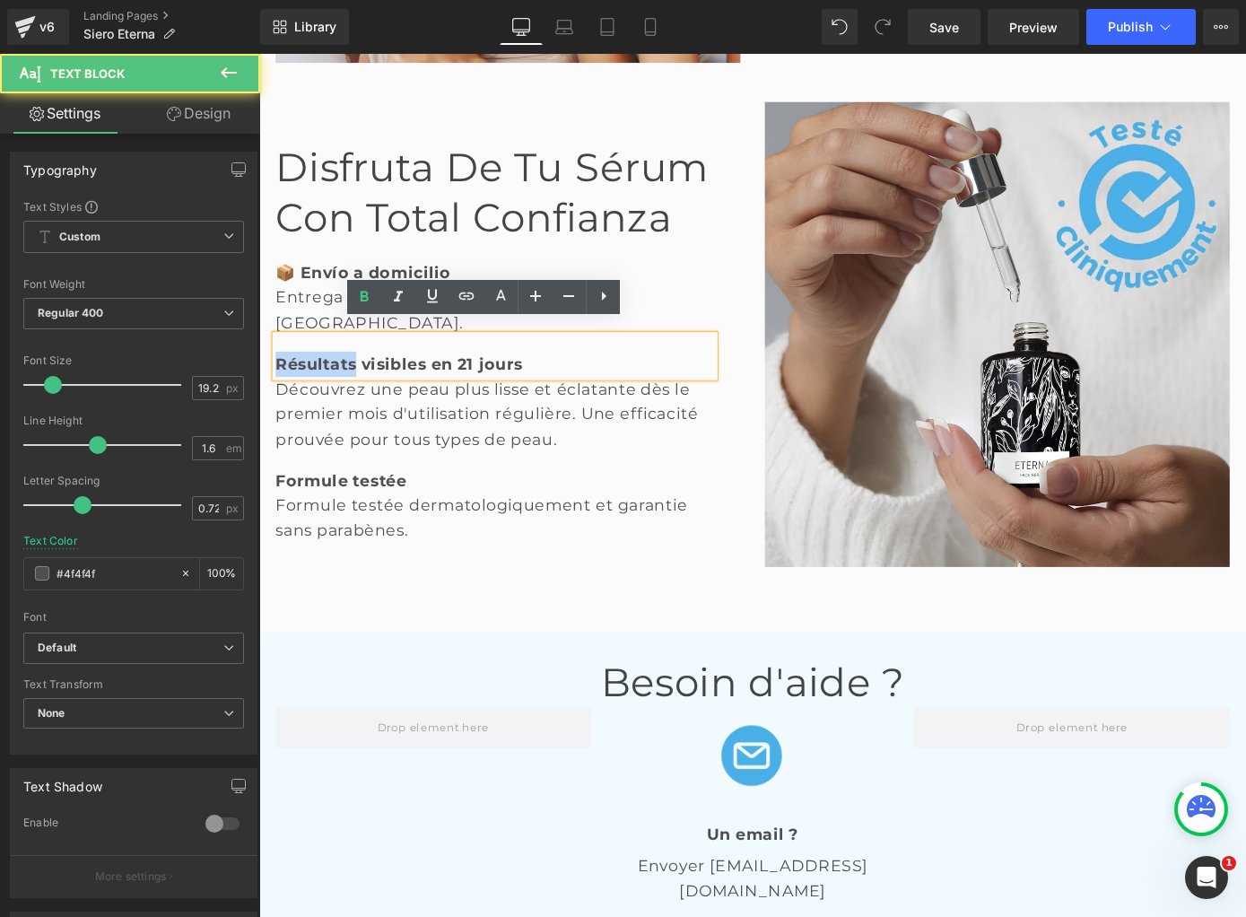
click at [321, 385] on b "Résultats visibles en 21 jours" at bounding box center [413, 395] width 272 height 22
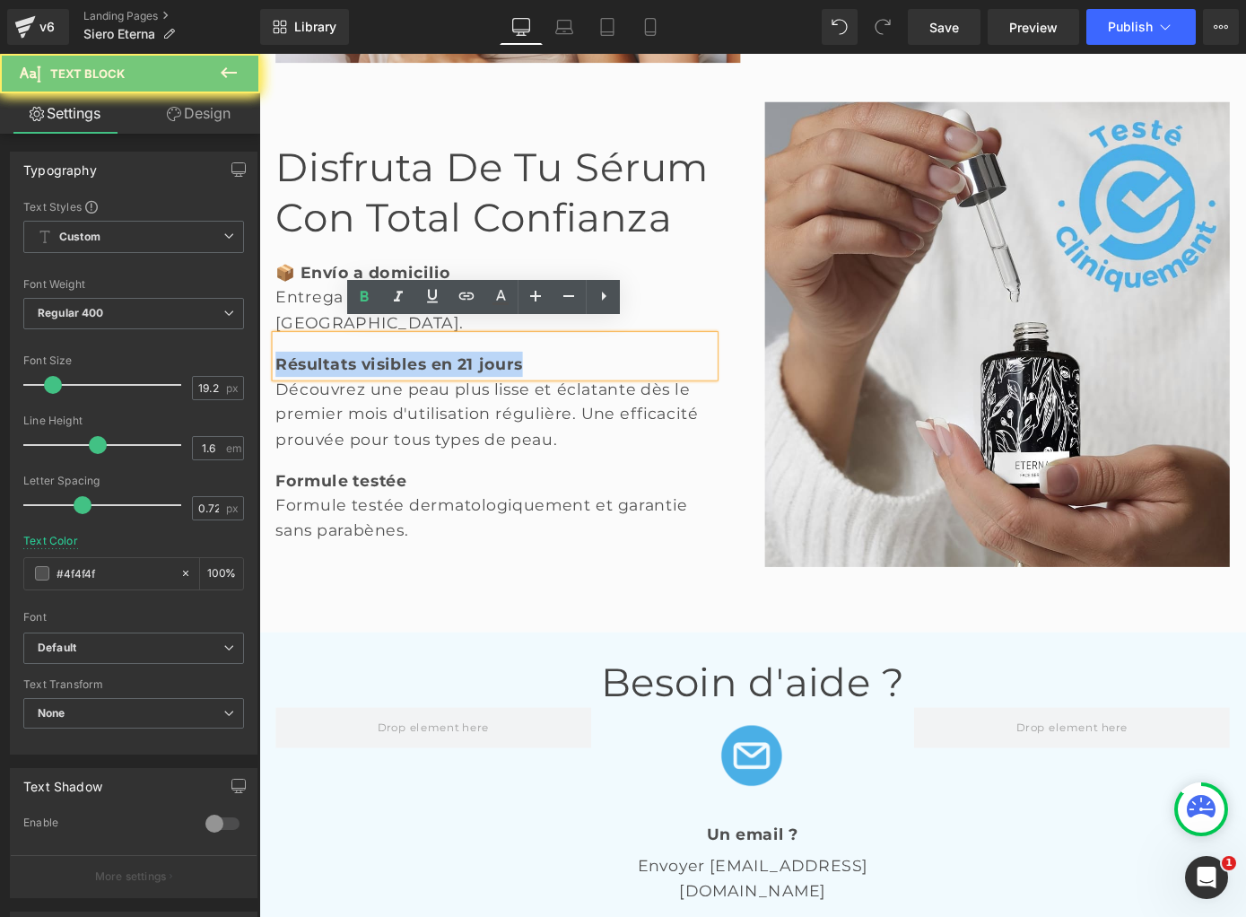
click at [321, 385] on b "Résultats visibles en 21 jours" at bounding box center [413, 395] width 272 height 22
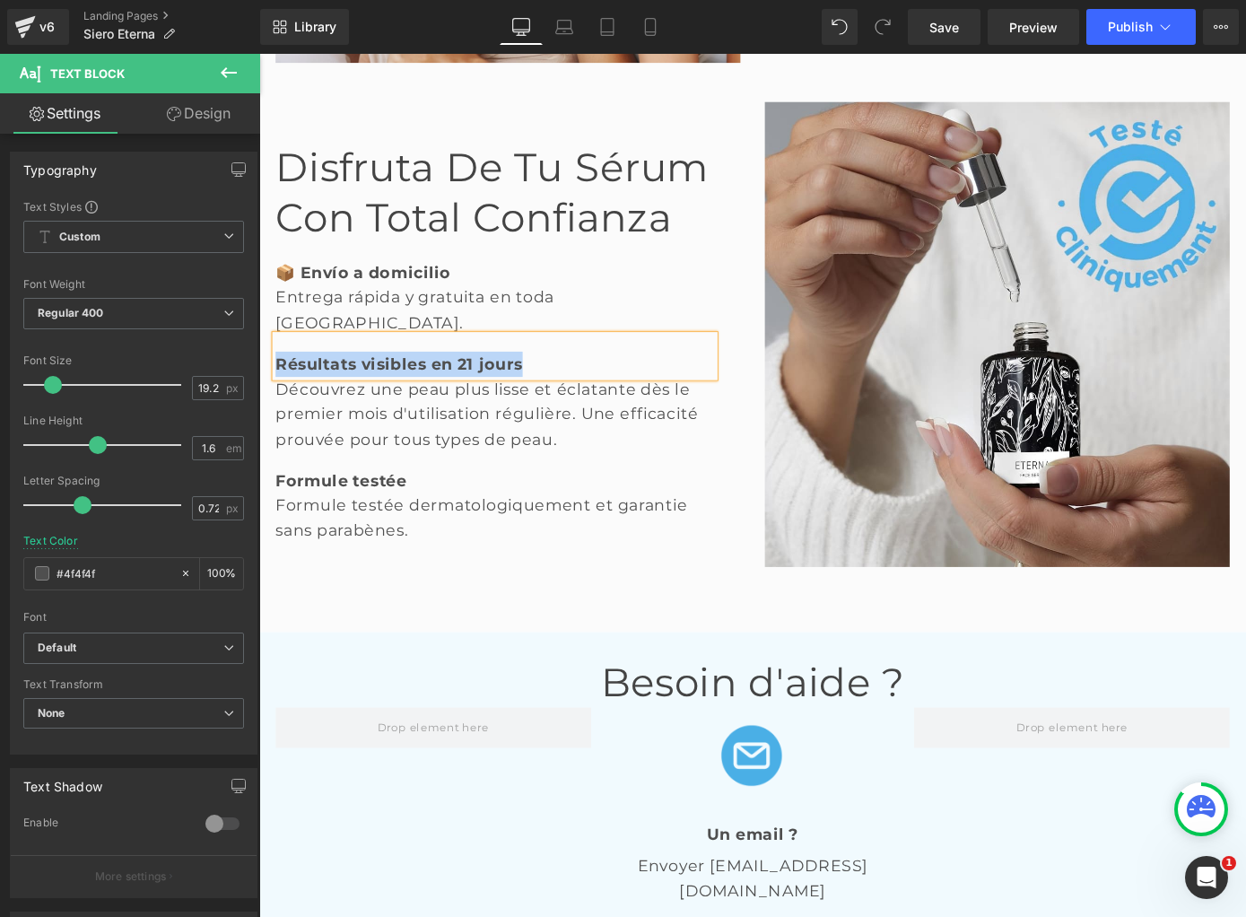
paste div
click at [327, 448] on div "Découvrez une peau plus lisse et éclatante dès le premier mois d'utilisation ré…" at bounding box center [518, 450] width 483 height 83
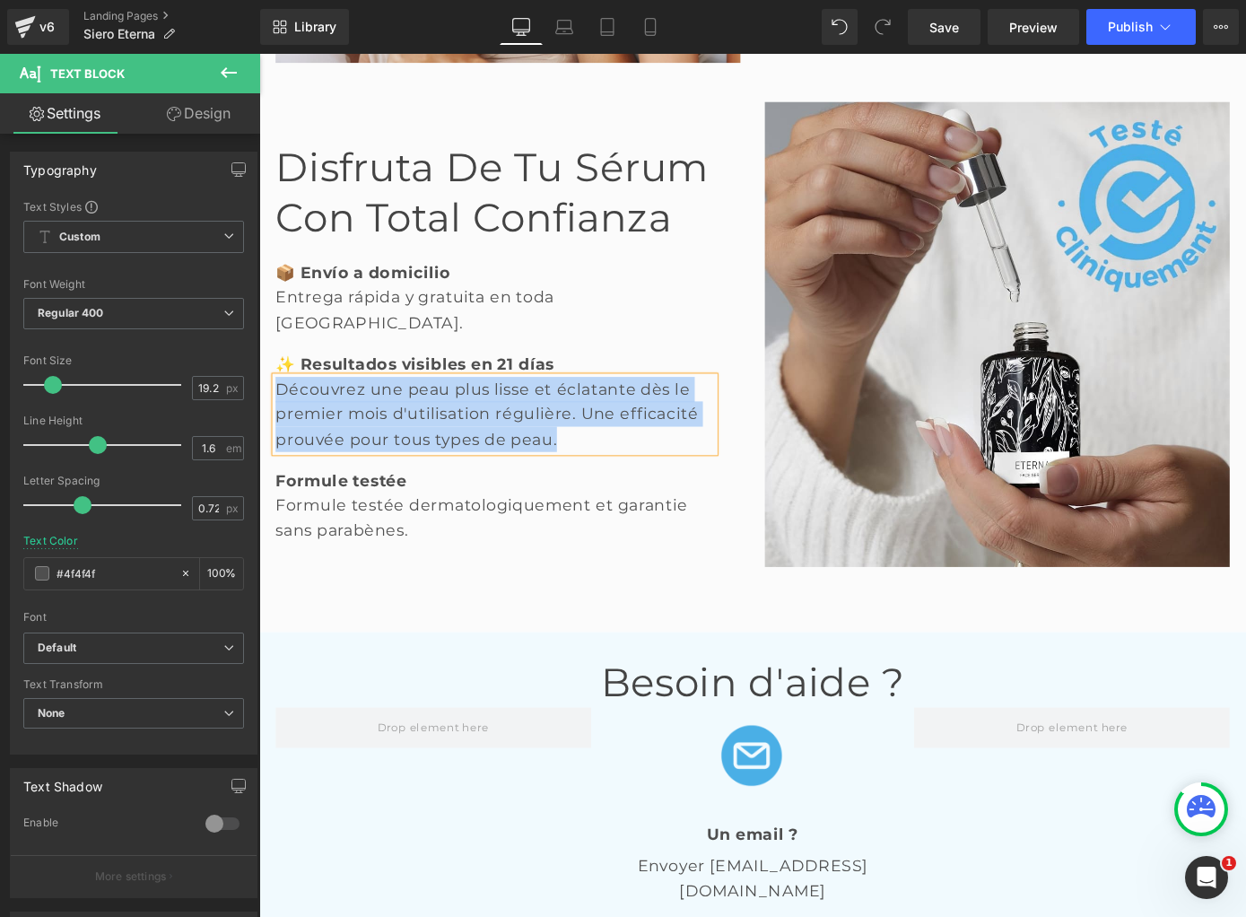
click at [328, 448] on div "Découvrez une peau plus lisse et éclatante dès le premier mois d'utilisation ré…" at bounding box center [518, 450] width 483 height 83
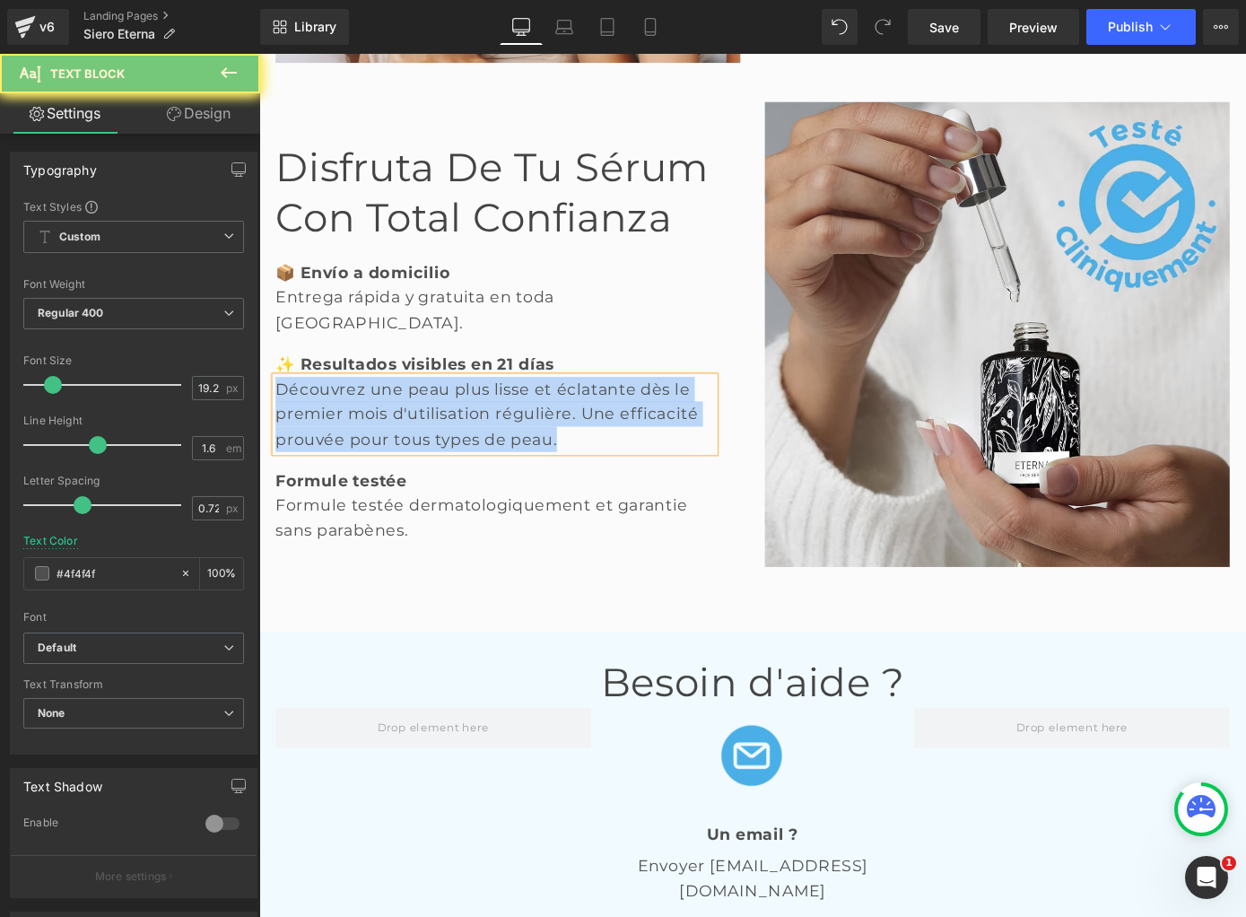
paste div
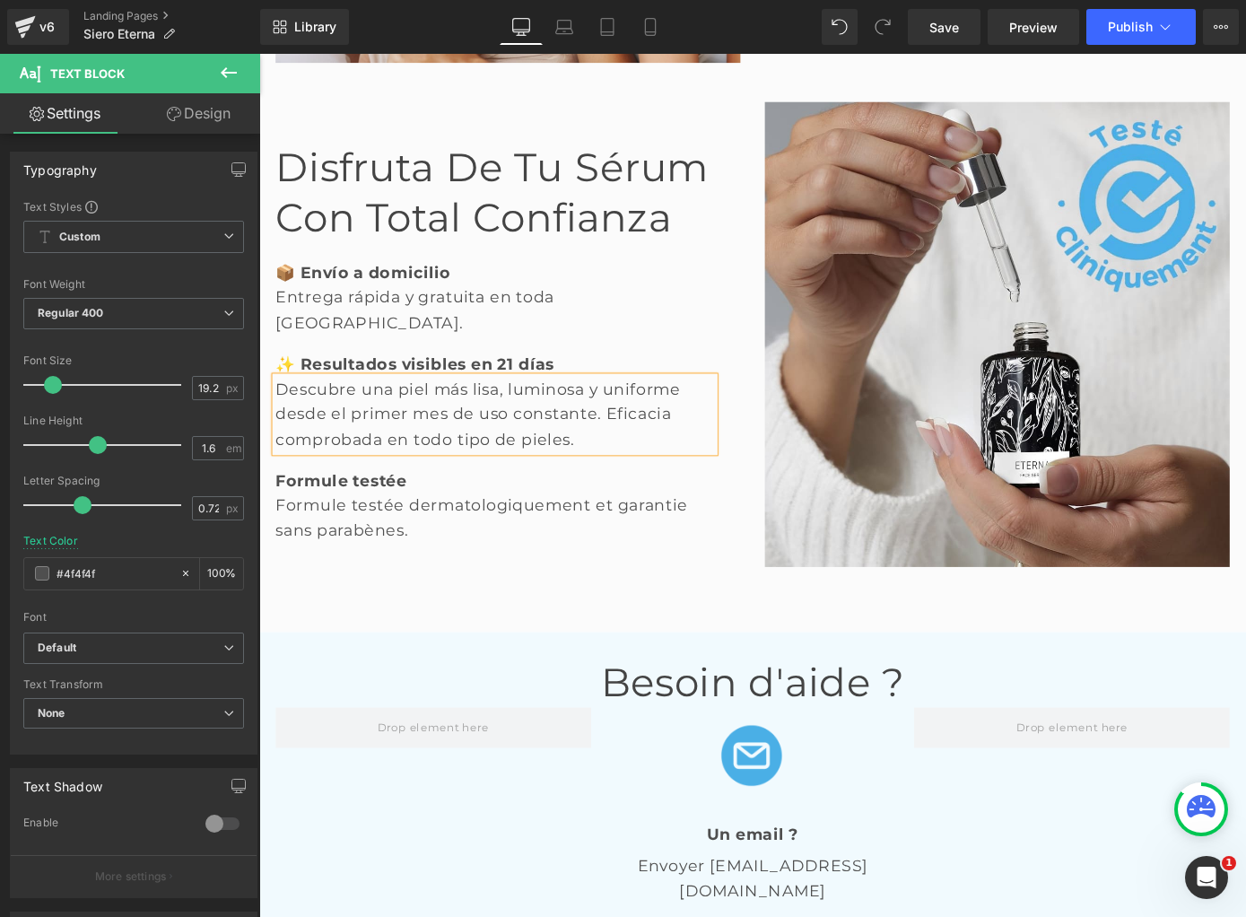
click at [314, 516] on b "Formule testée" at bounding box center [349, 523] width 144 height 22
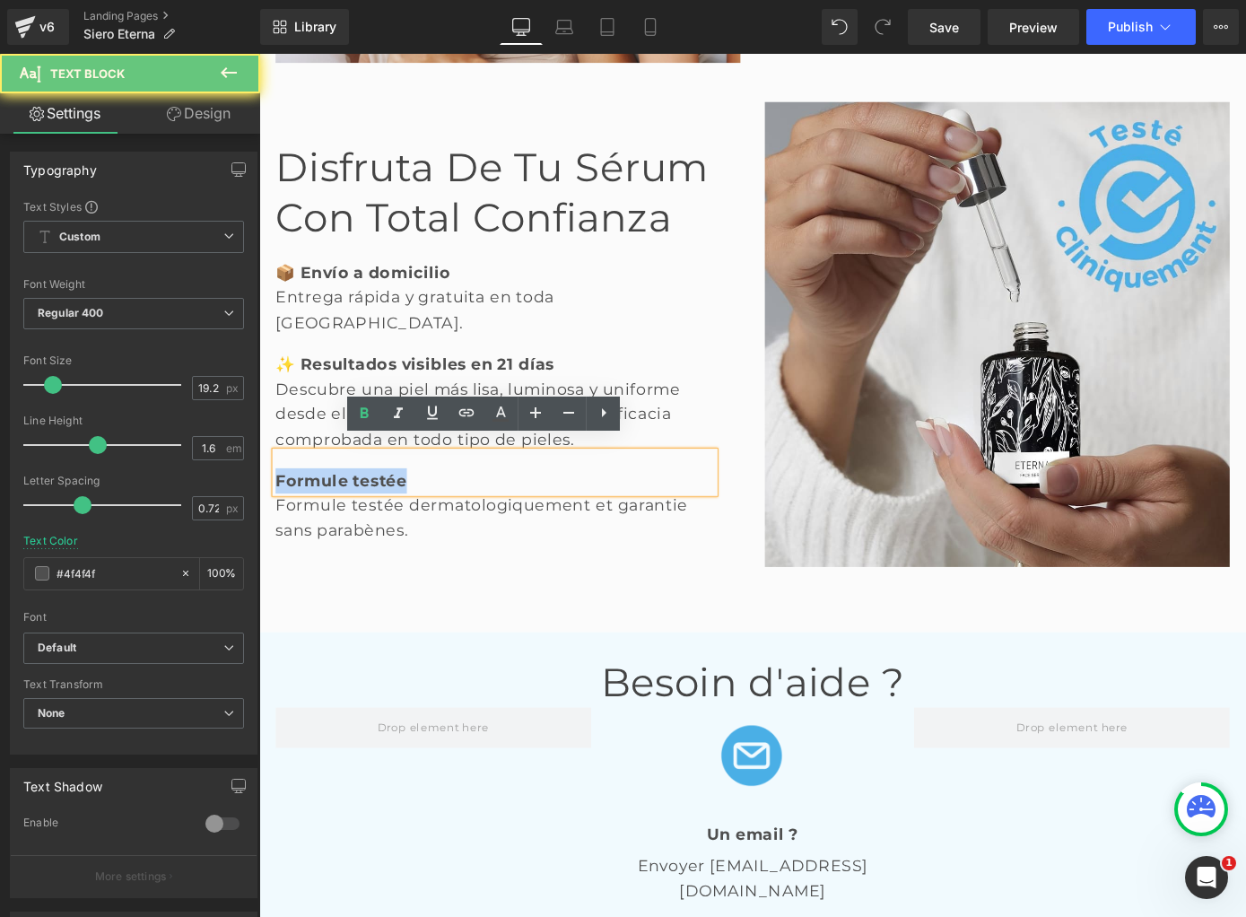
click at [314, 516] on b "Formule testée" at bounding box center [349, 523] width 144 height 22
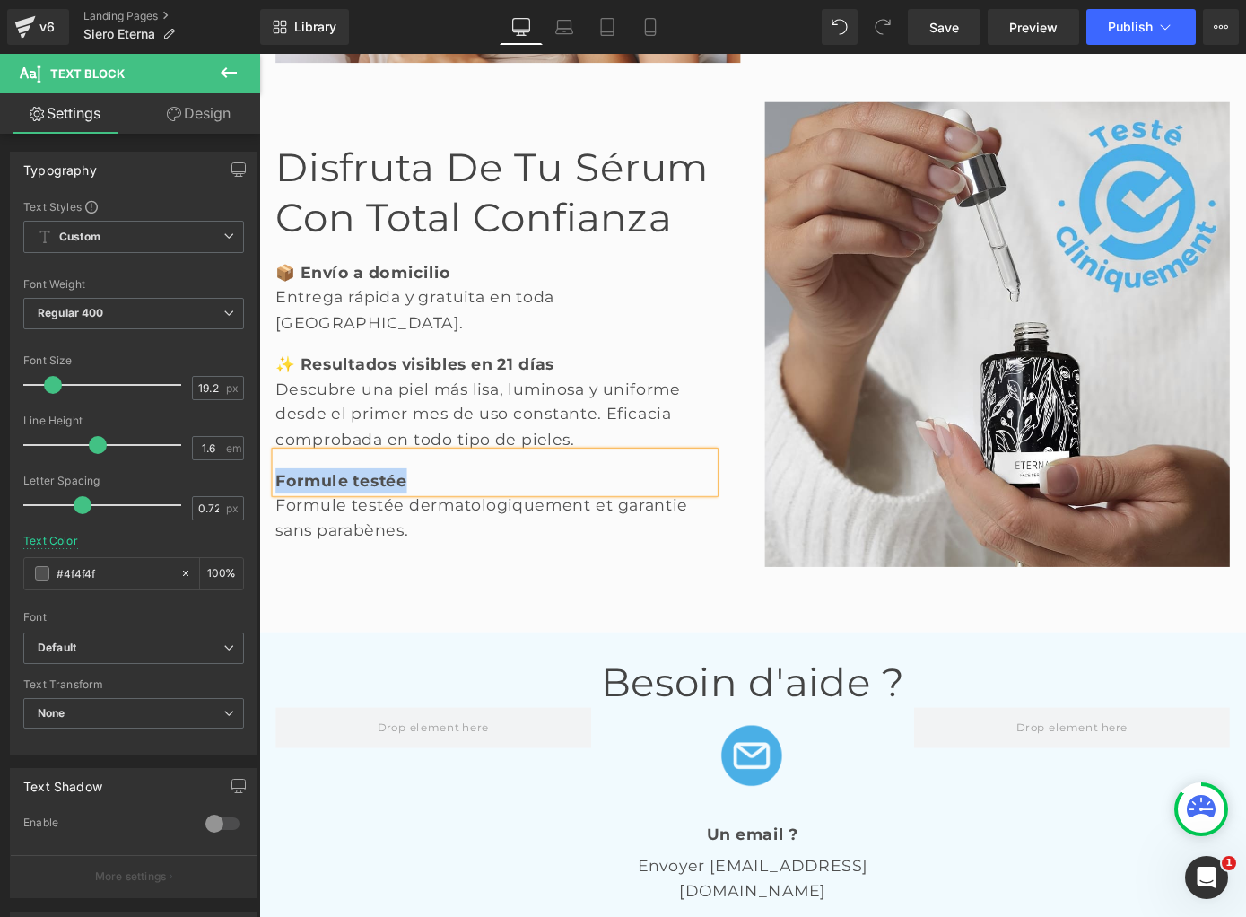
paste div
click at [340, 550] on div "Formule testée dermatologiquement et garantie sans parabènes." at bounding box center [518, 563] width 483 height 55
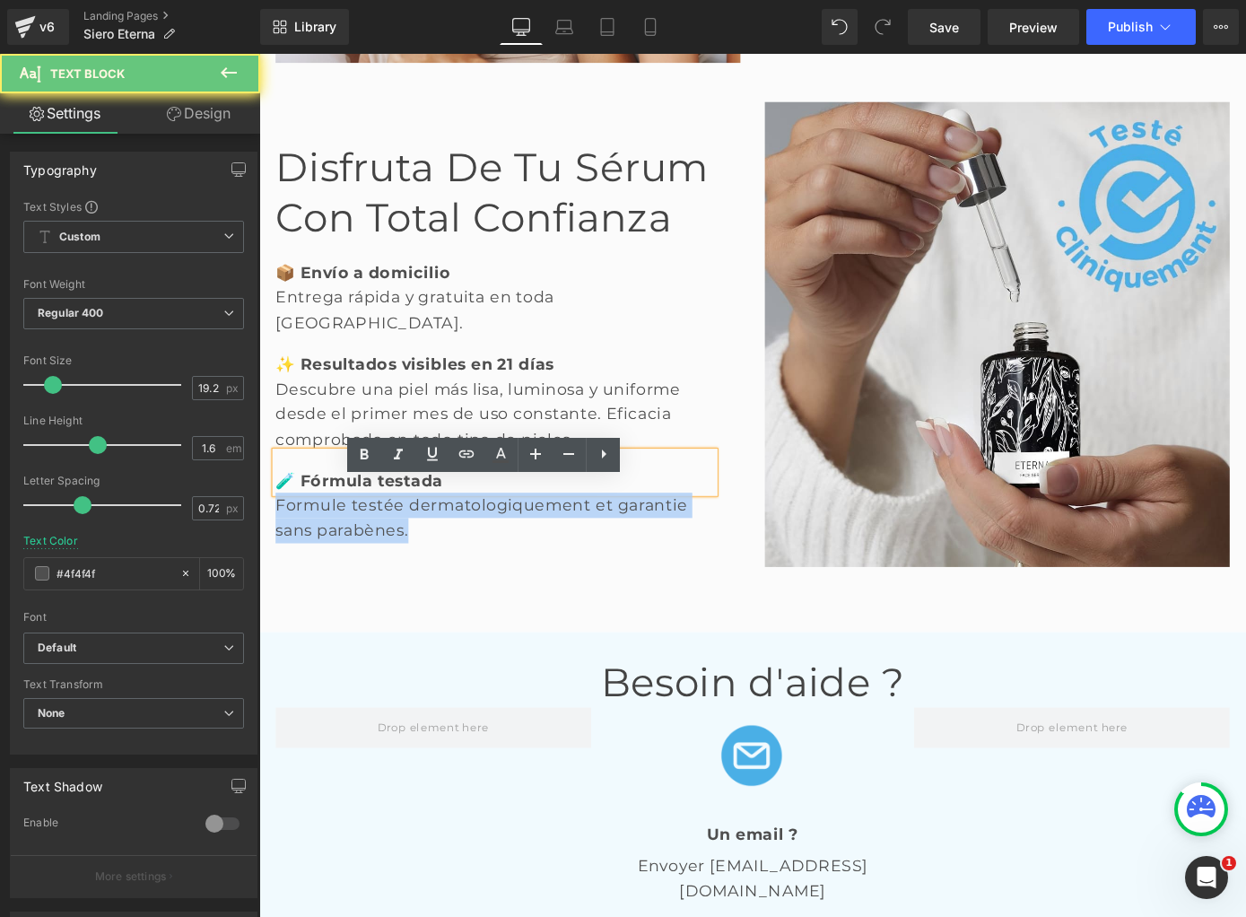
click at [340, 550] on div "Formule testée dermatologiquement et garantie sans parabènes." at bounding box center [518, 563] width 483 height 55
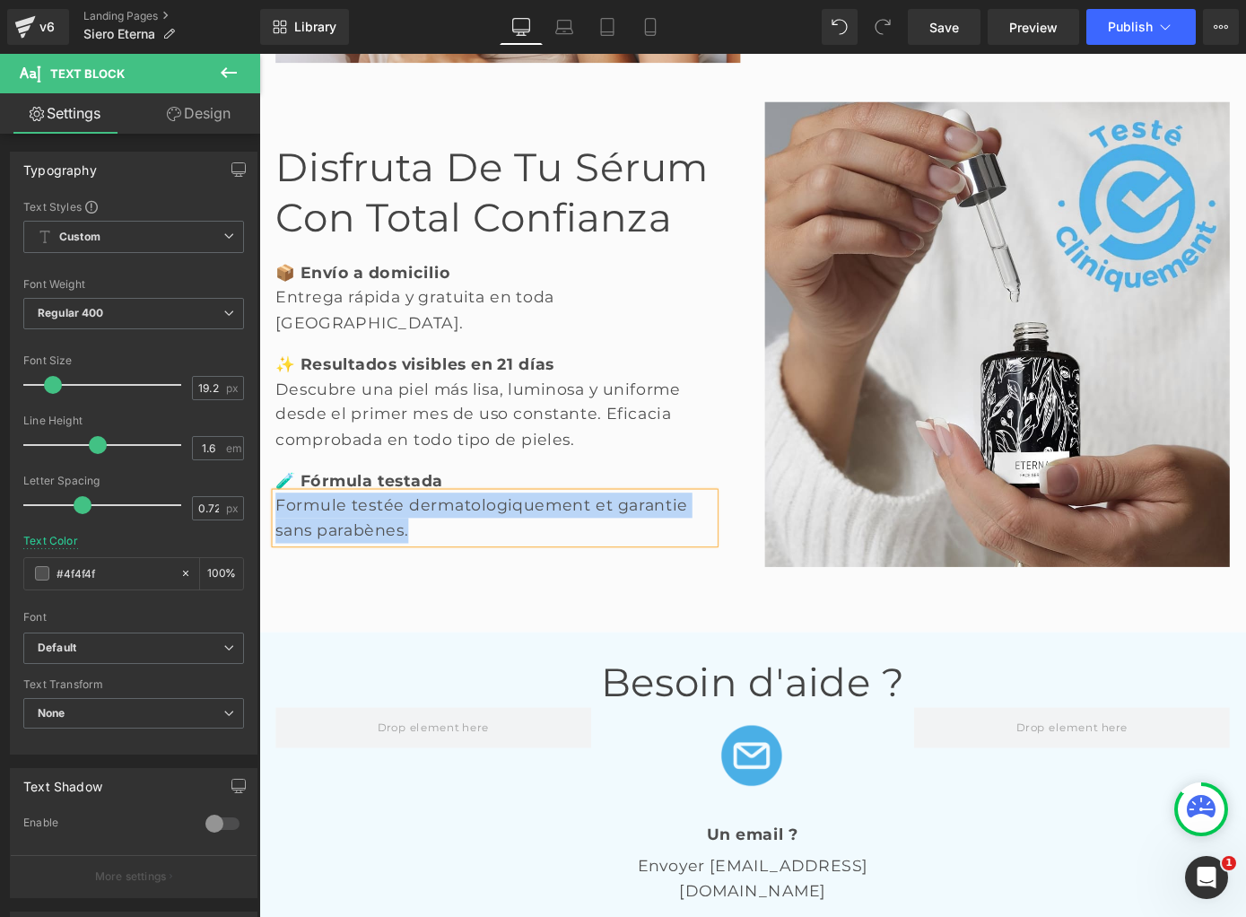
paste div
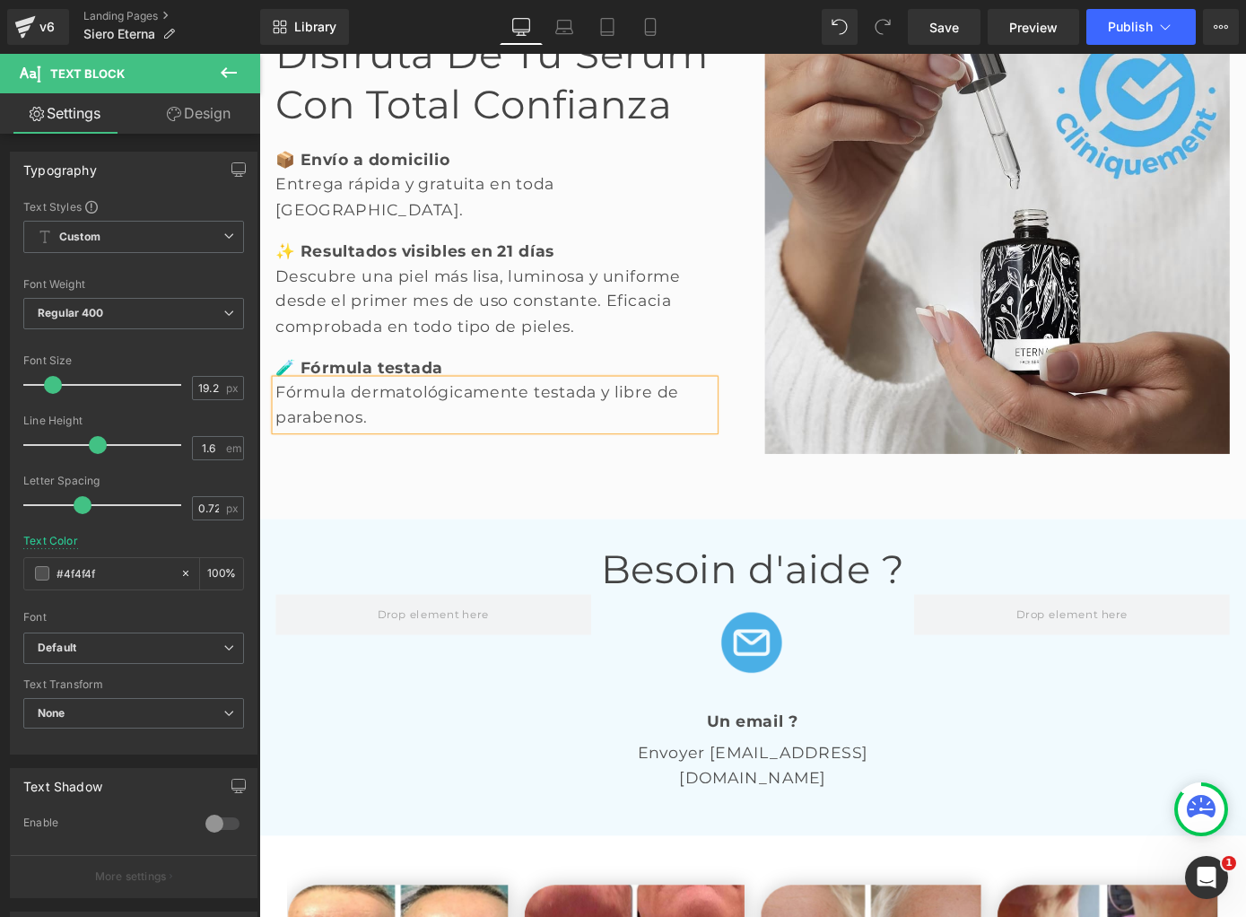
scroll to position [3261, 0]
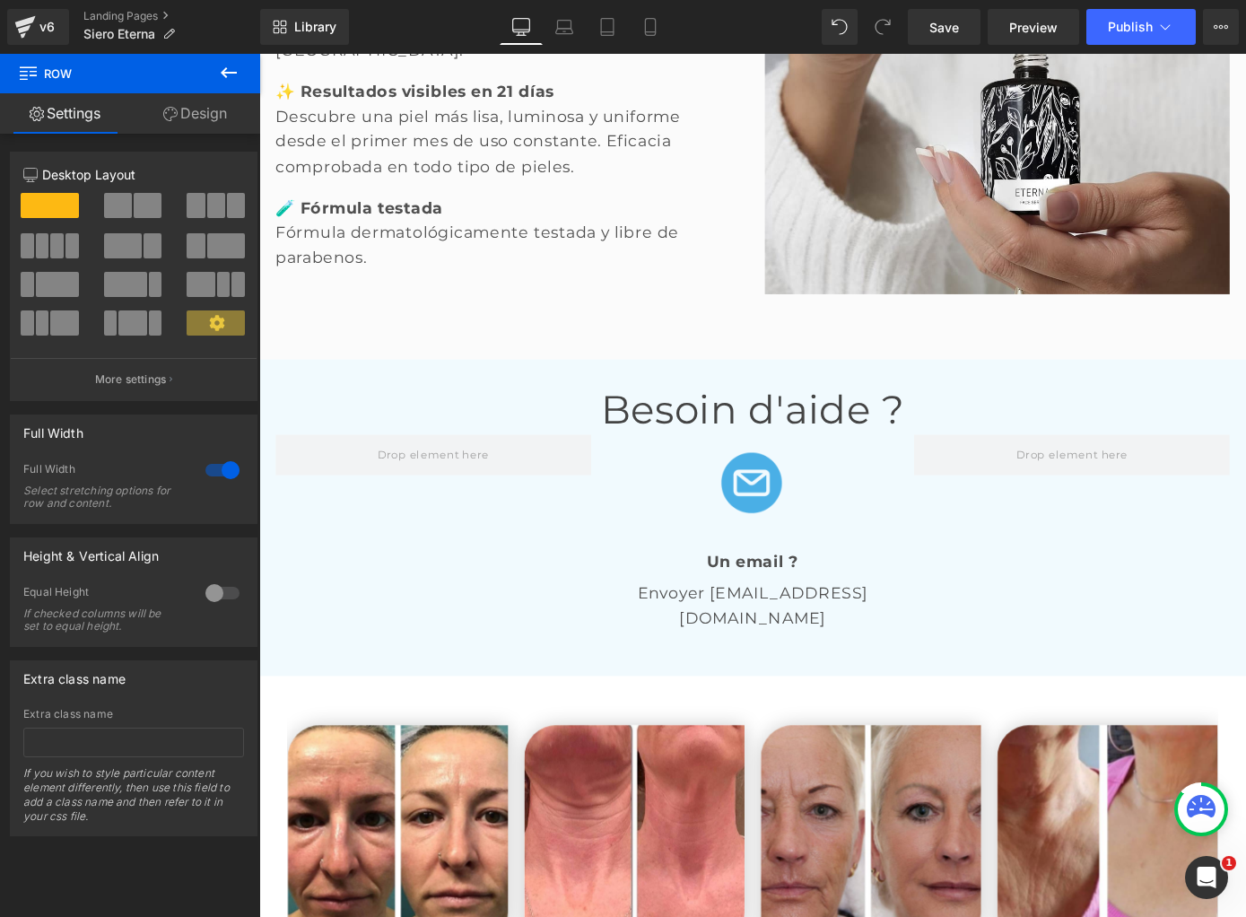
scroll to position [3424, 0]
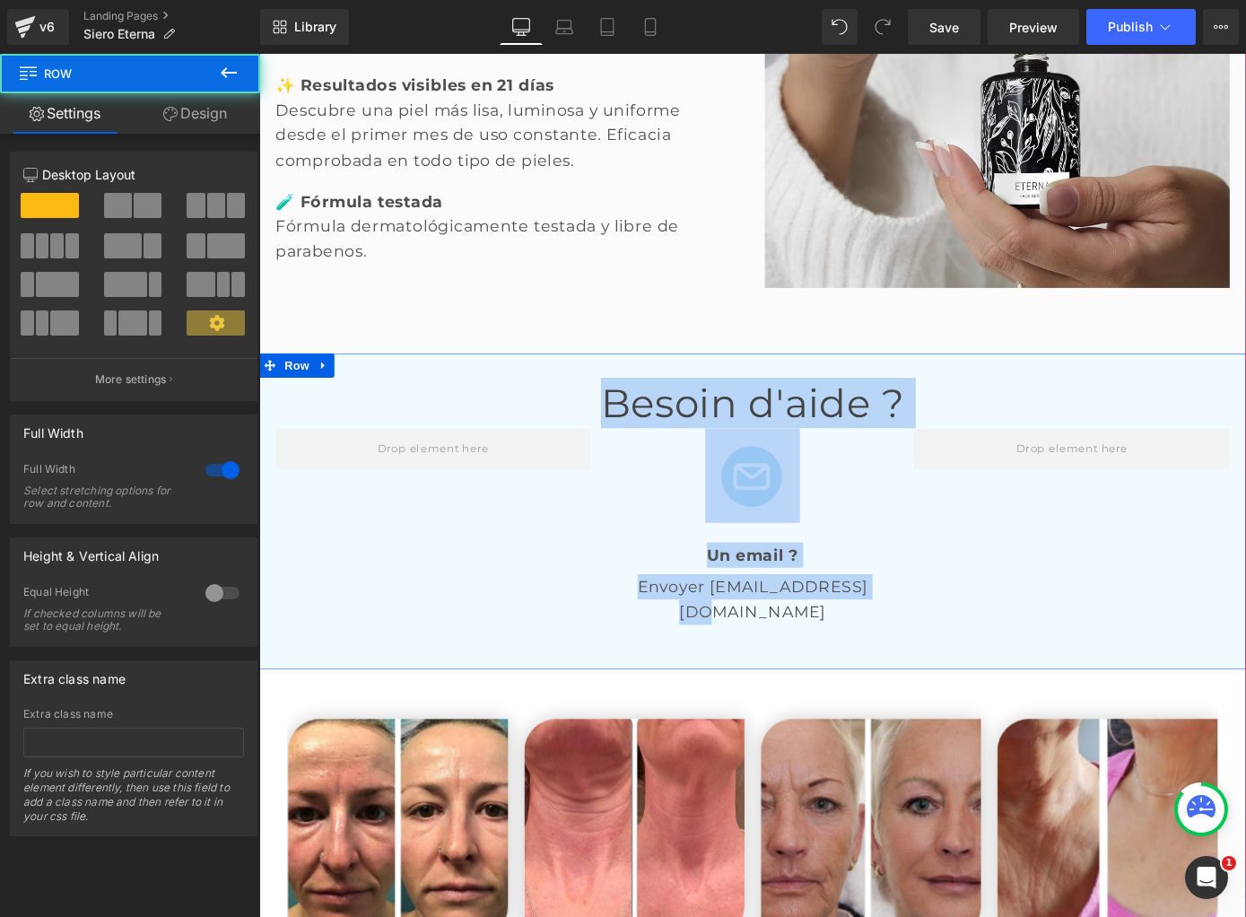
drag, startPoint x: 462, startPoint y: 344, endPoint x: 998, endPoint y: 687, distance: 636.3
click at [998, 687] on div "Image Transformación Nocturna Heading Nuestra fórmula enriquecida con AHA y áci…" at bounding box center [802, 449] width 1086 height 6738
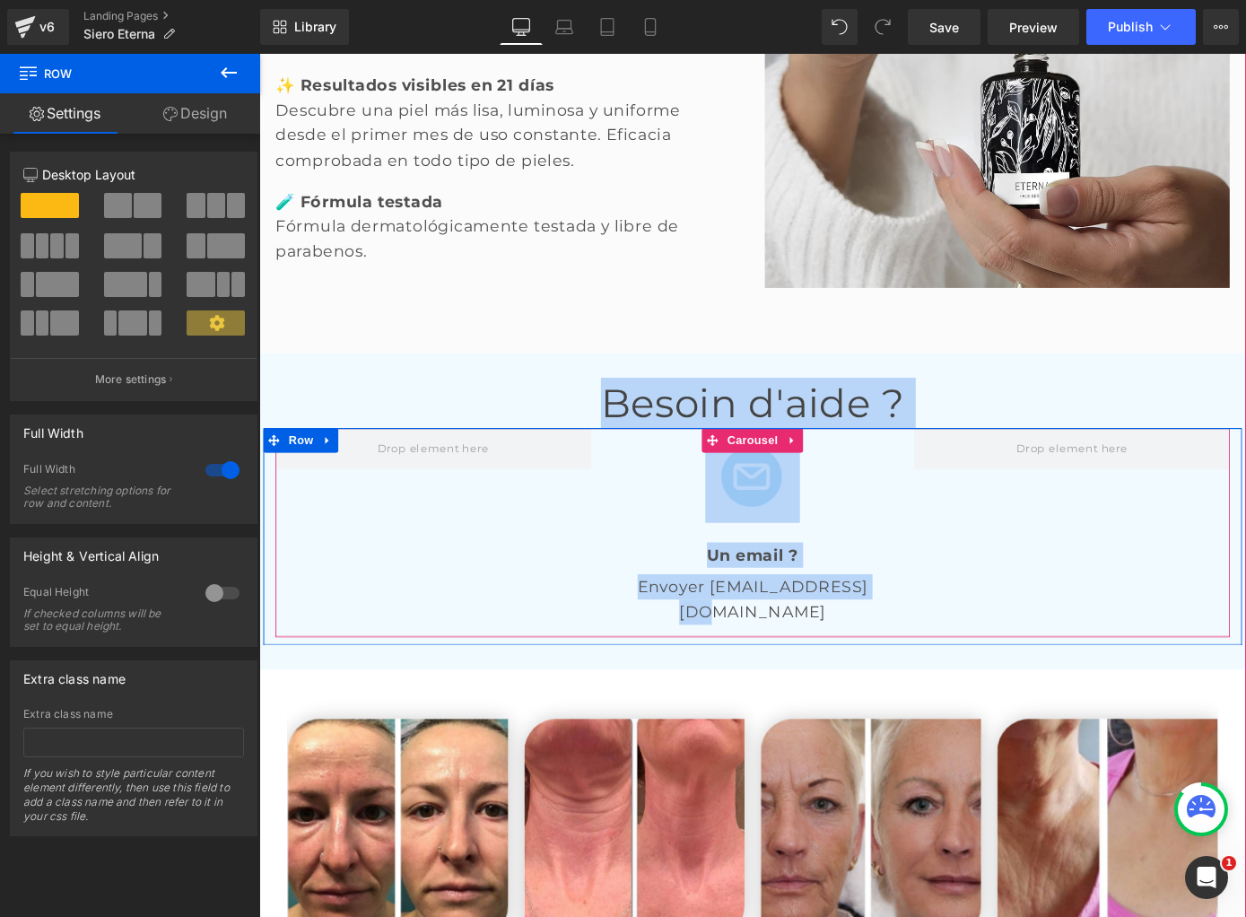
copy div "Besoin d'aide ? Heading Row Image Un email ? Text Block Envoyer [EMAIL_ADDRESS]…"
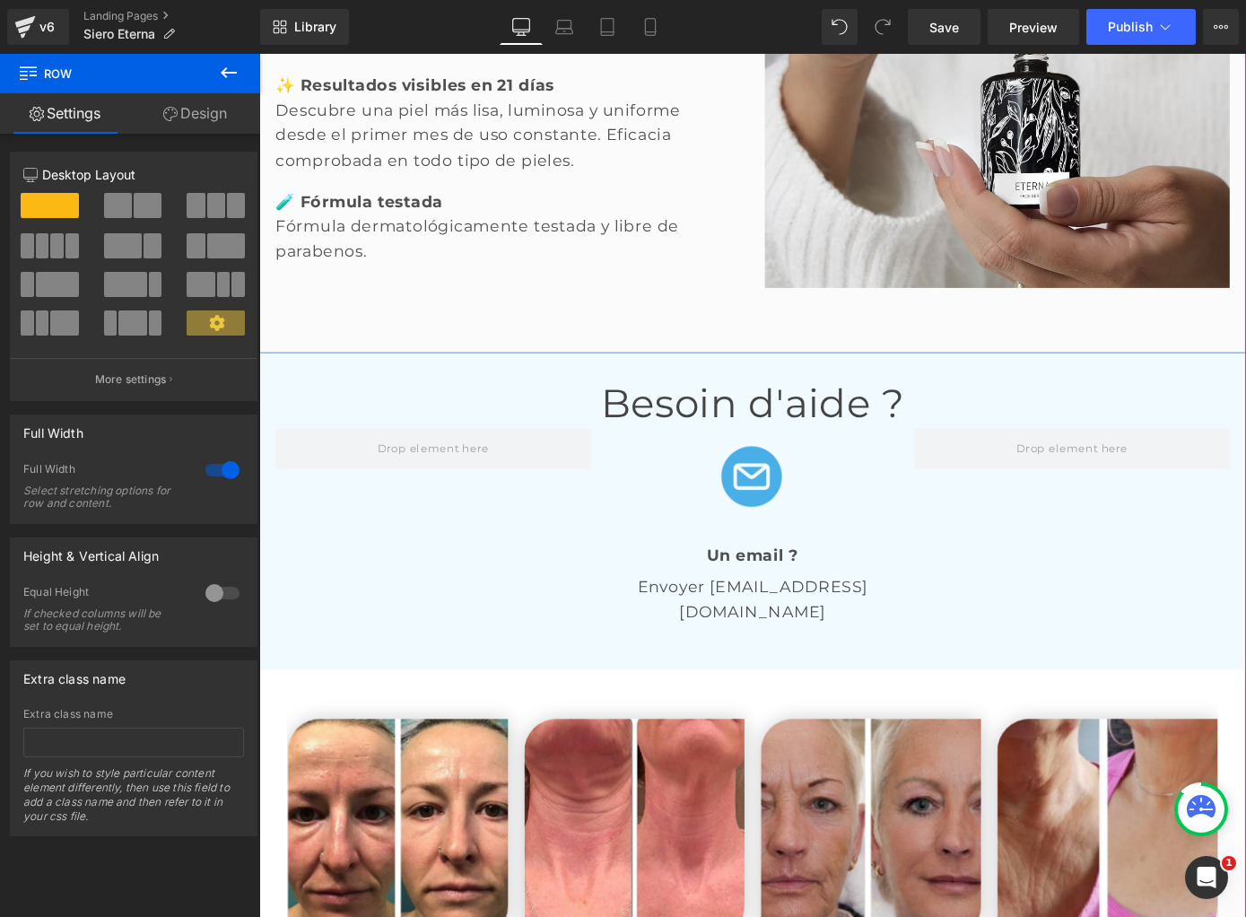
drag, startPoint x: 751, startPoint y: 367, endPoint x: 750, endPoint y: 376, distance: 9.0
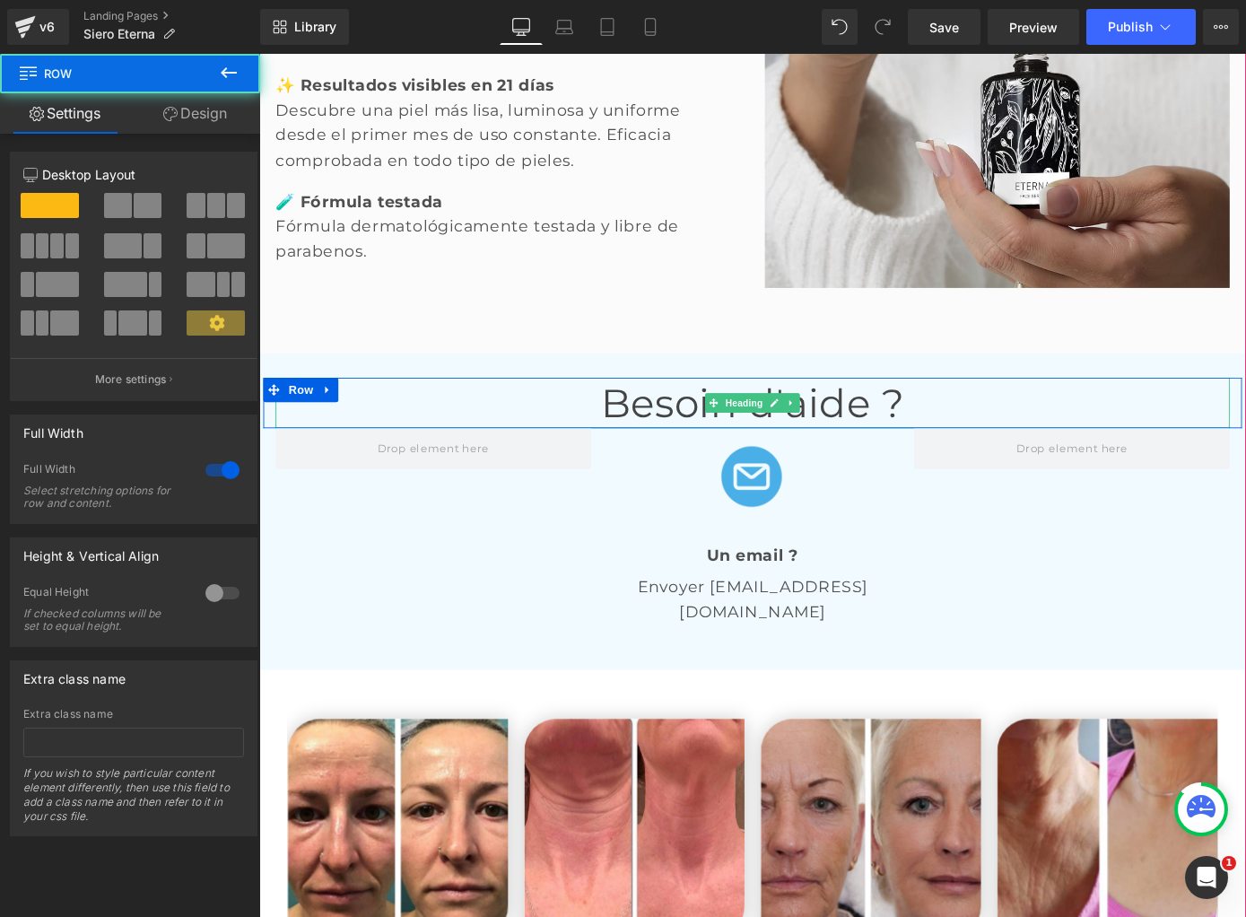
click at [743, 425] on font "Besoin d'aide ?" at bounding box center [802, 438] width 335 height 52
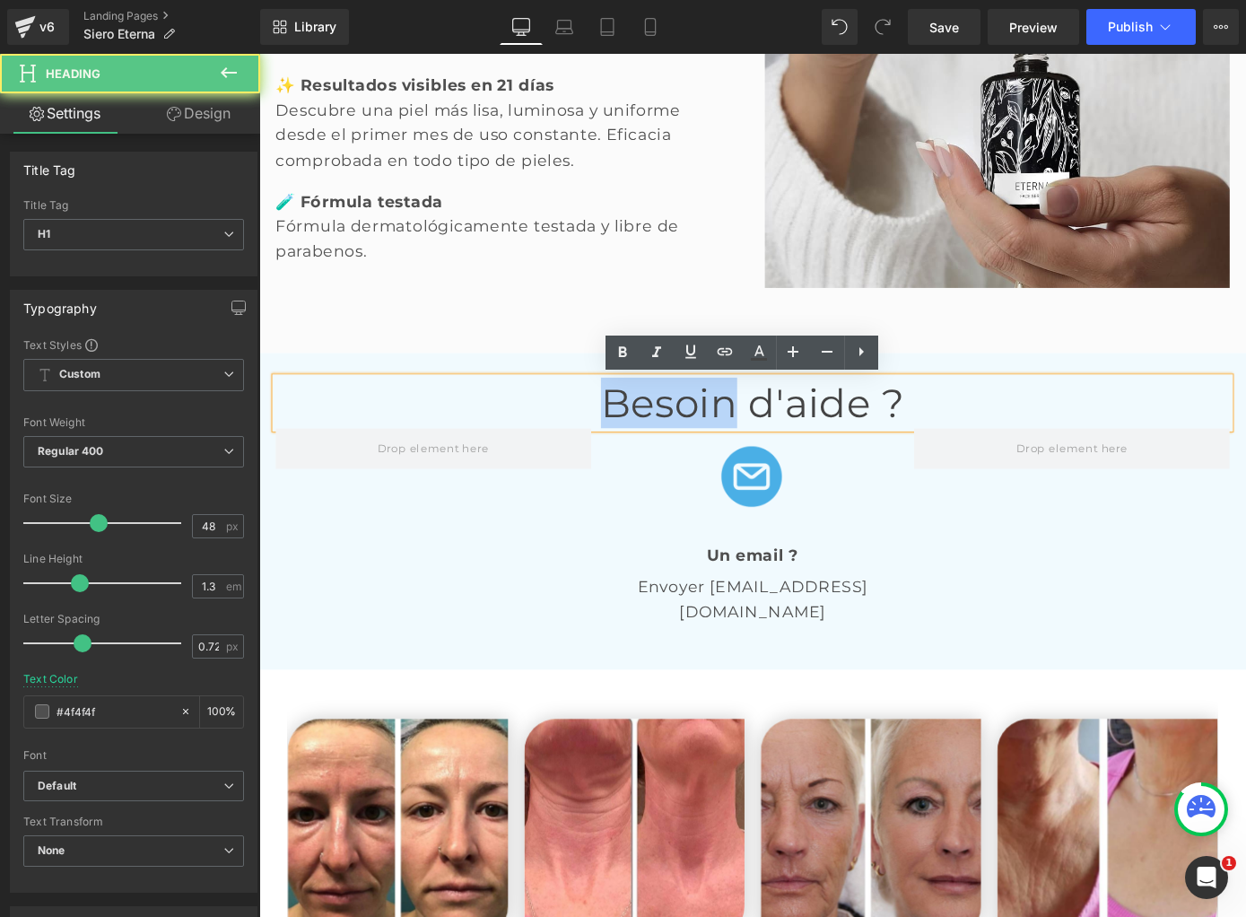
click at [743, 425] on font "Besoin d'aide ?" at bounding box center [802, 438] width 335 height 52
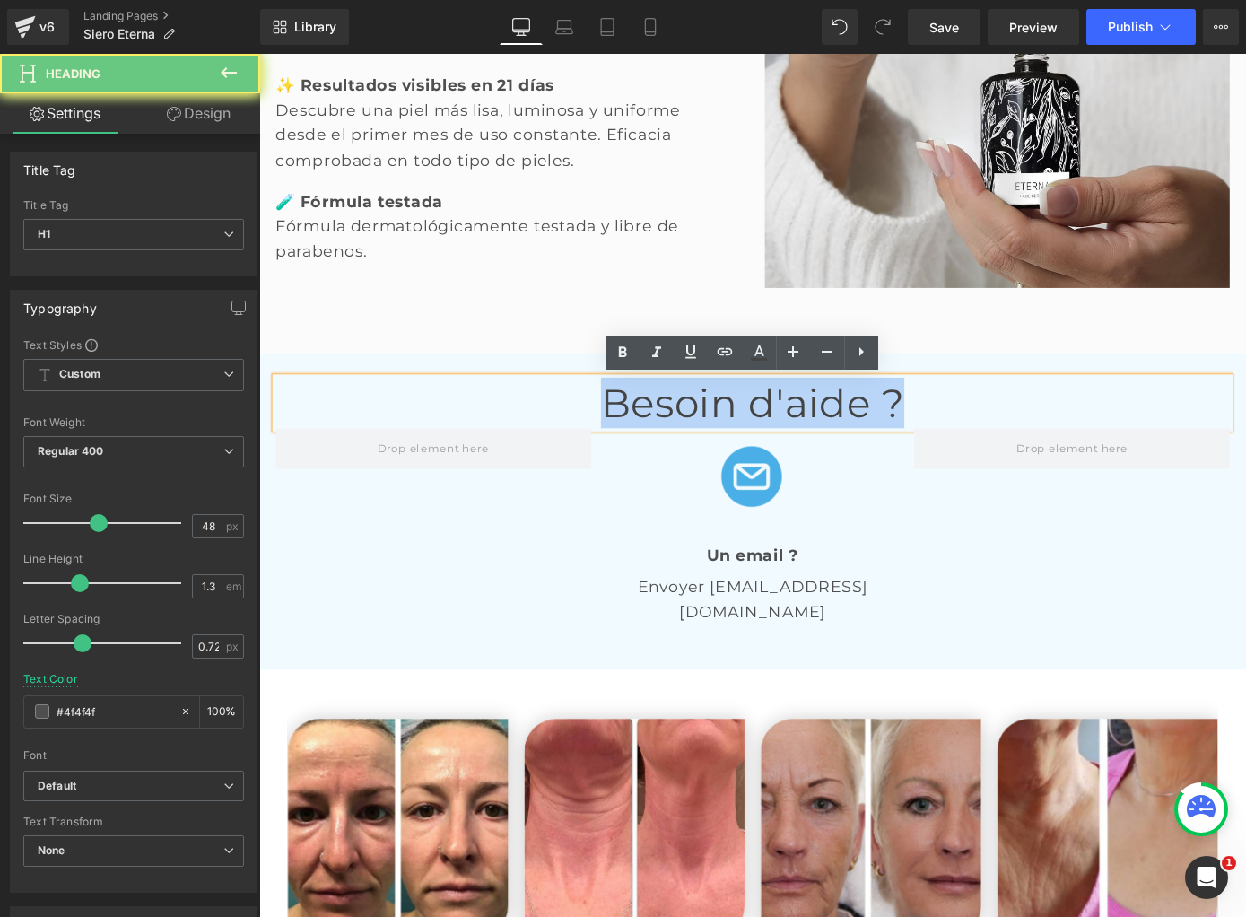
click at [743, 425] on font "Besoin d'aide ?" at bounding box center [802, 438] width 335 height 52
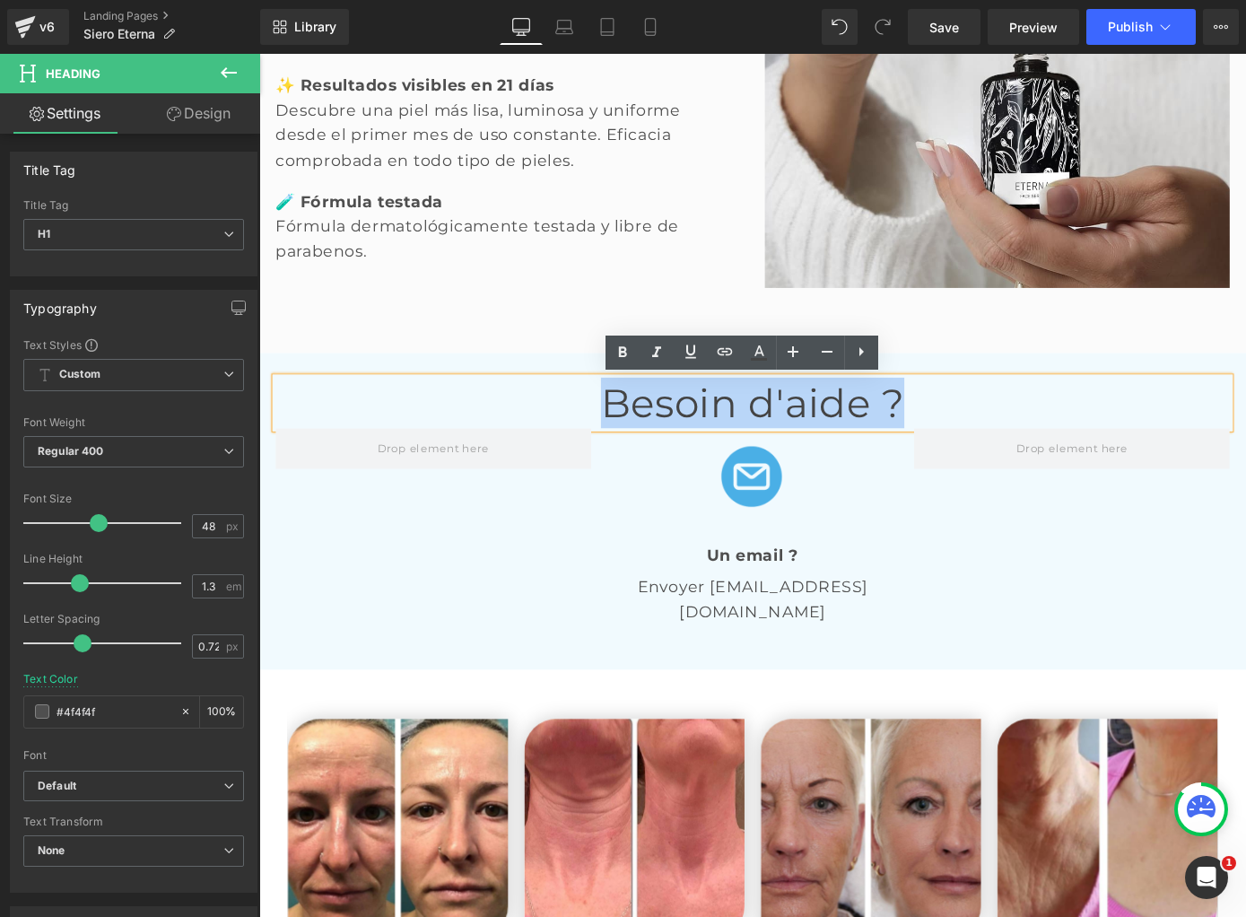
paste div
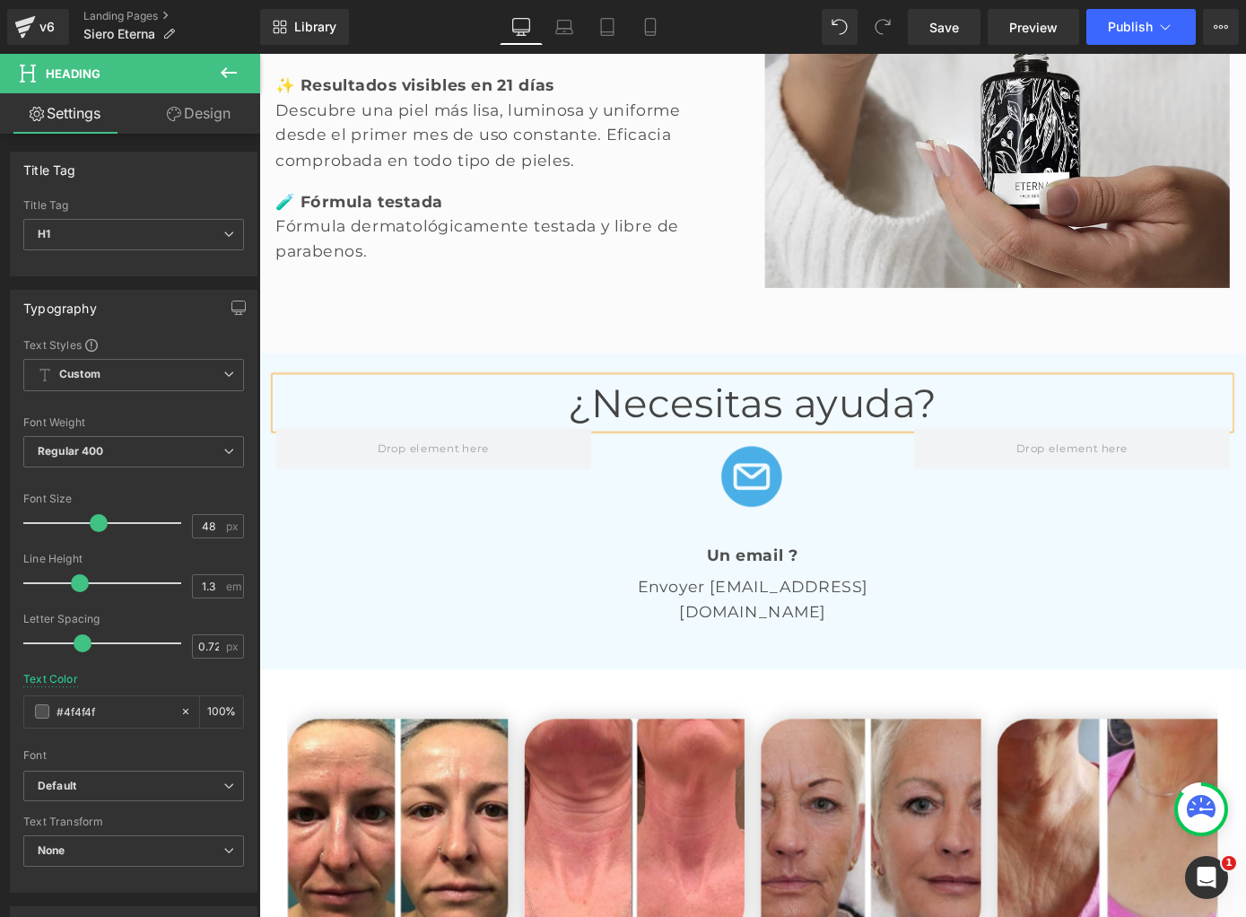
click at [789, 601] on div "Un email ? Text Block" at bounding box center [802, 605] width 347 height 28
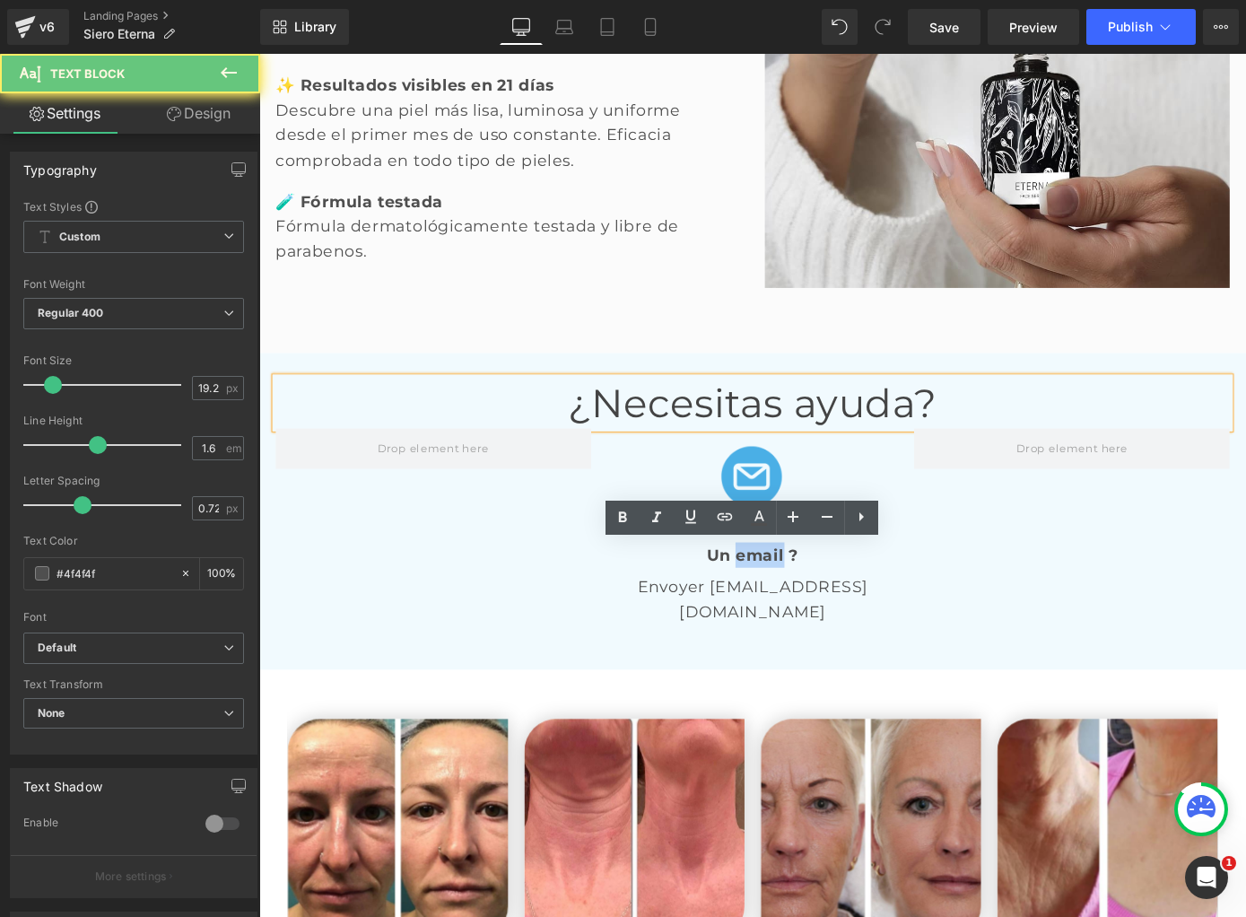
click at [789, 601] on strong "Un email ?" at bounding box center [802, 605] width 100 height 22
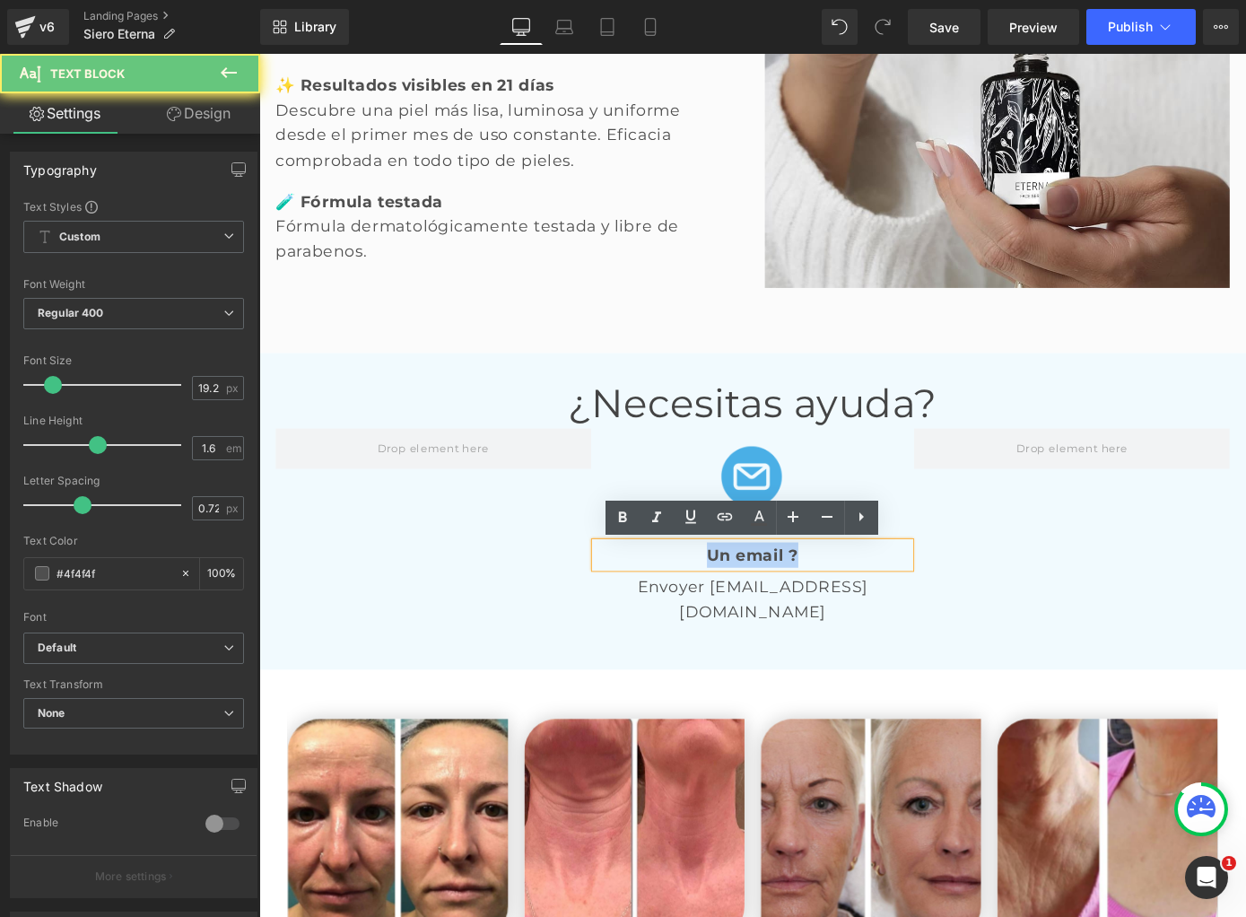
click at [789, 601] on strong "Un email ?" at bounding box center [802, 605] width 100 height 22
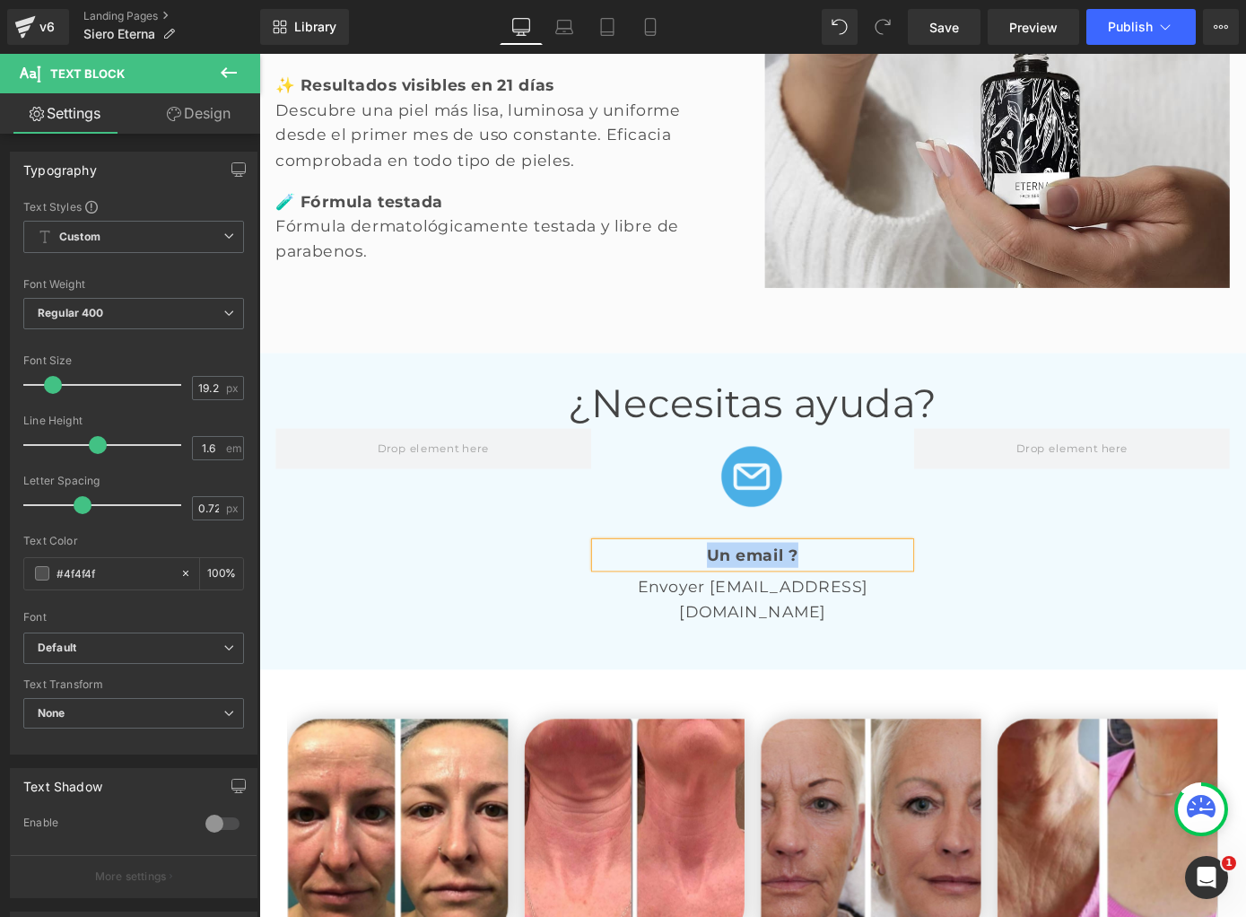
paste div
click at [740, 644] on p "Envoyer [EMAIL_ADDRESS][DOMAIN_NAME]" at bounding box center [802, 653] width 347 height 55
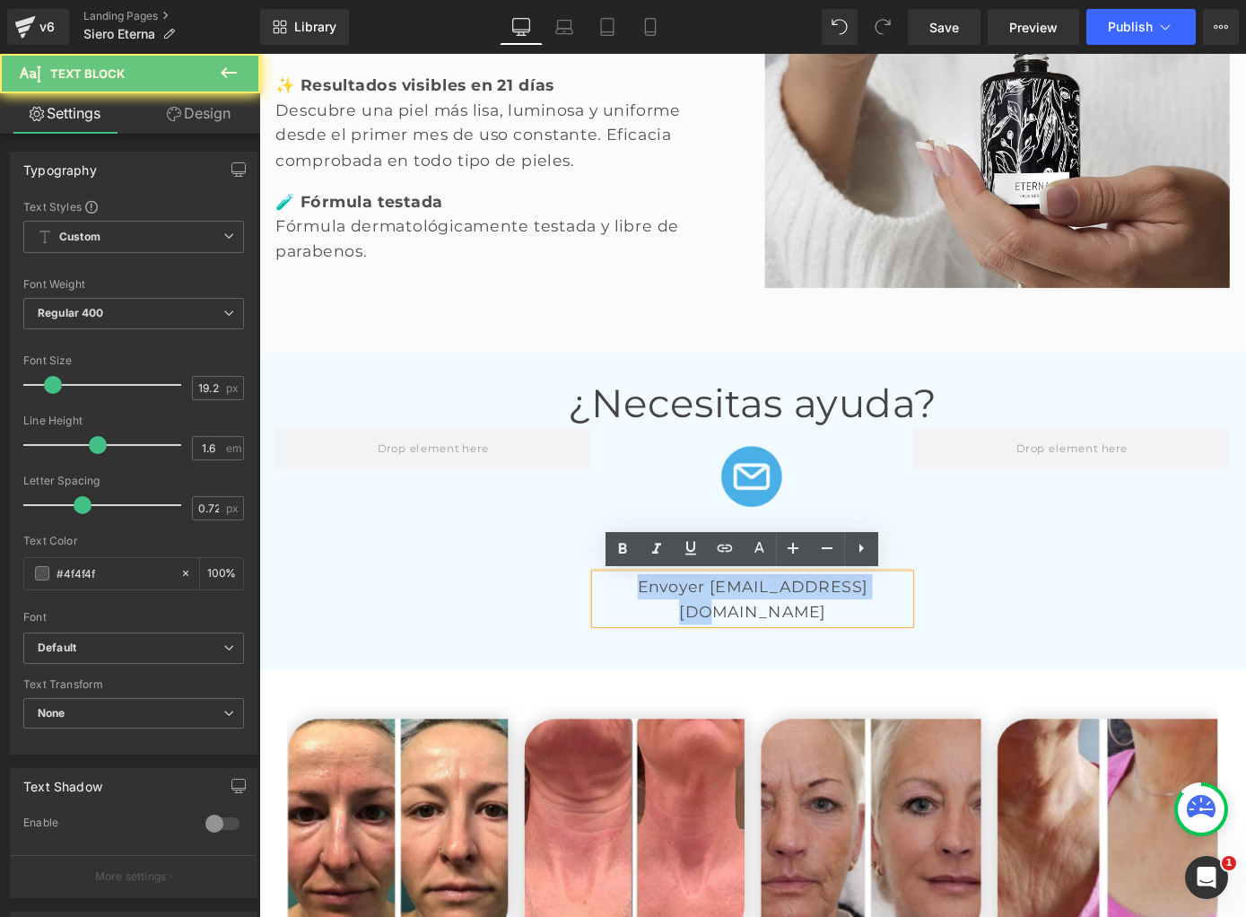
click at [740, 644] on p "Envoyer [EMAIL_ADDRESS][DOMAIN_NAME]" at bounding box center [802, 653] width 347 height 55
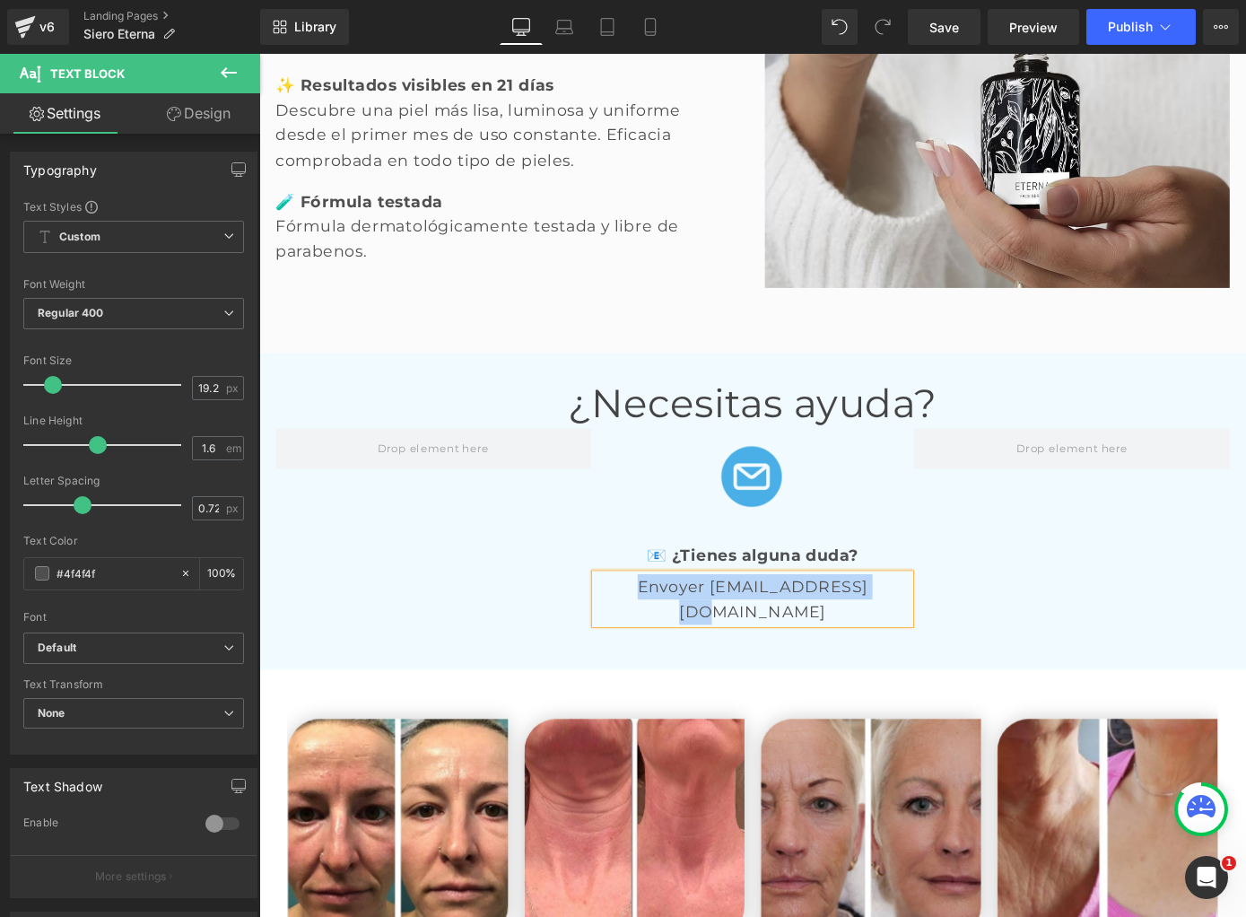
paste div
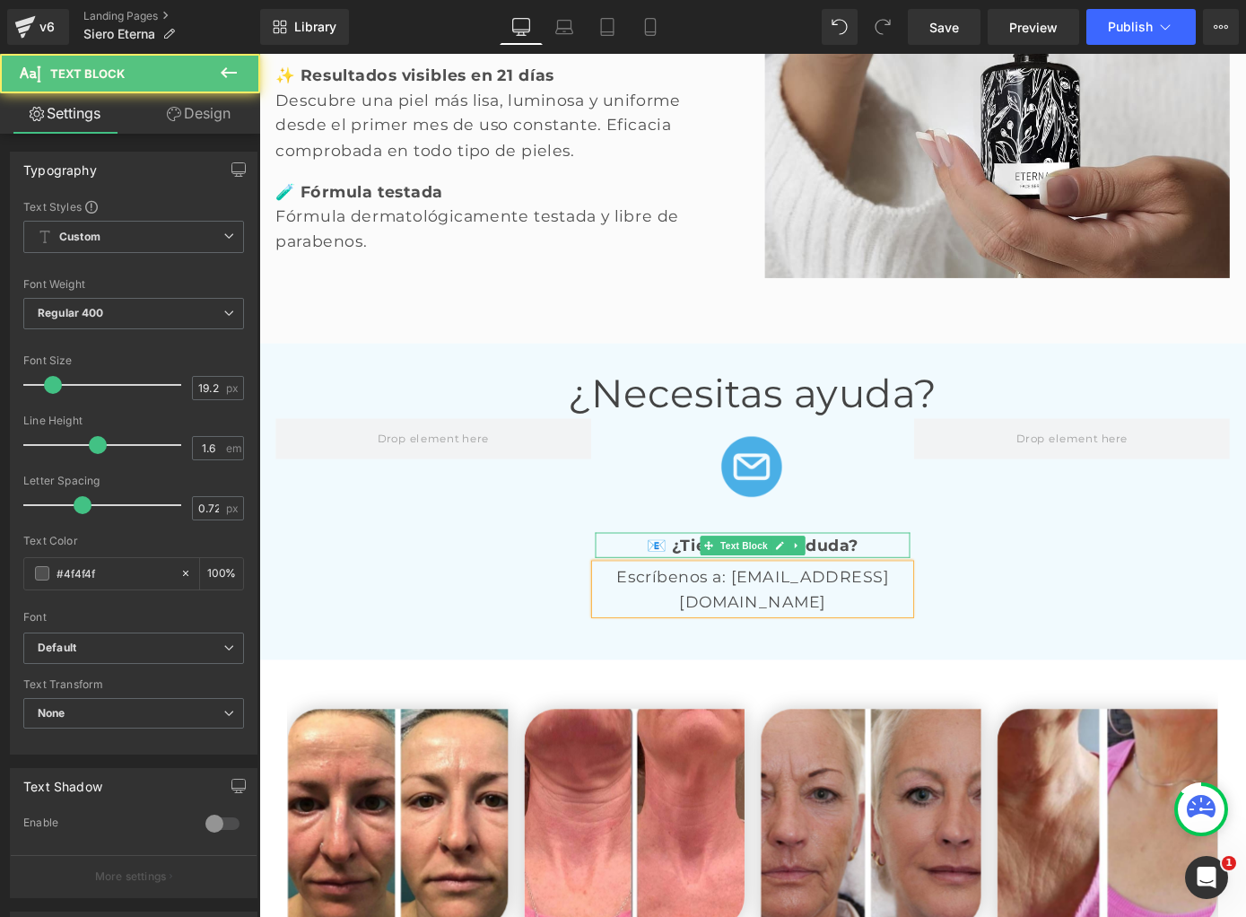
click at [705, 589] on p "📧 ¿Tienes alguna duda?" at bounding box center [802, 594] width 347 height 28
click at [968, 632] on p "Escríbenos a: [EMAIL_ADDRESS][DOMAIN_NAME]" at bounding box center [802, 642] width 347 height 55
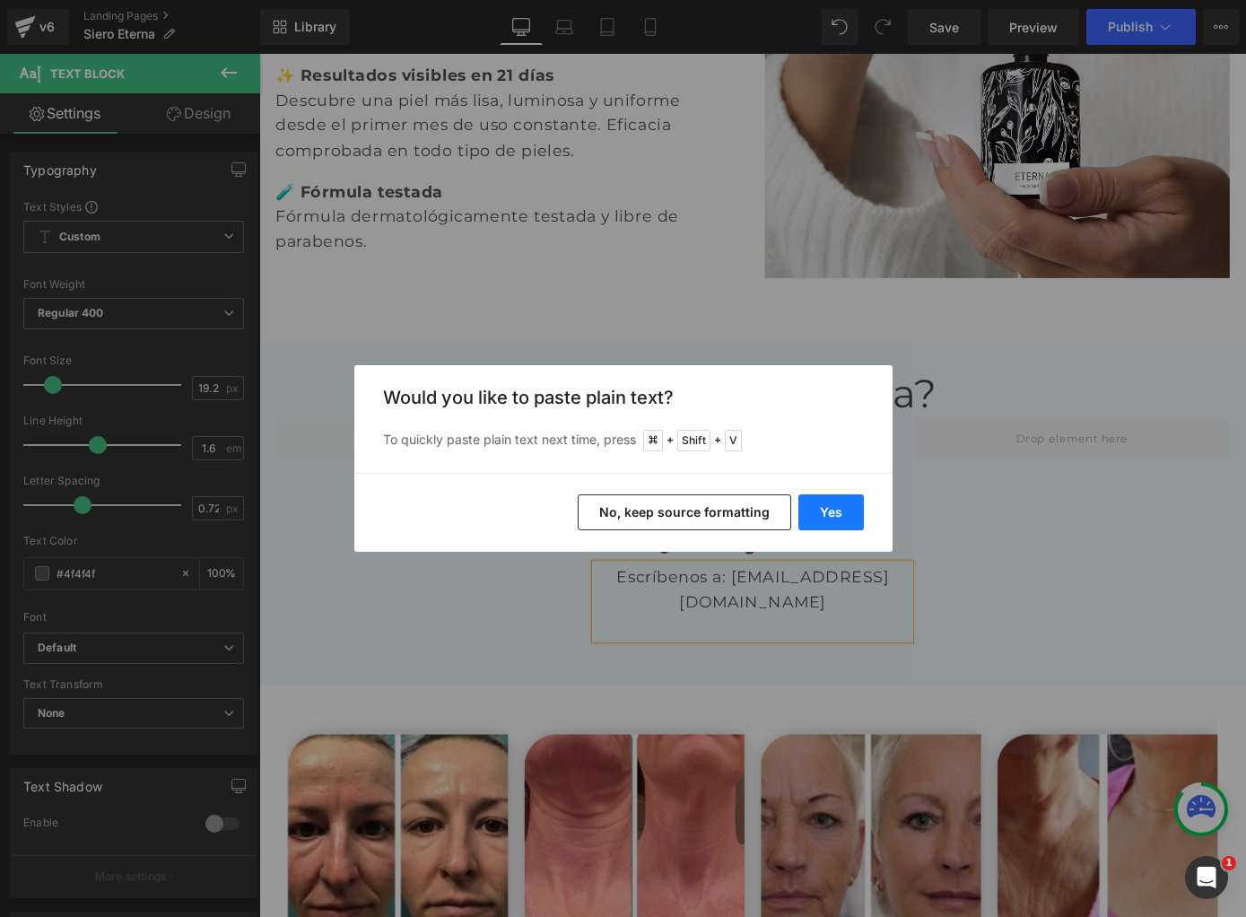
click at [824, 508] on button "Yes" at bounding box center [830, 512] width 65 height 36
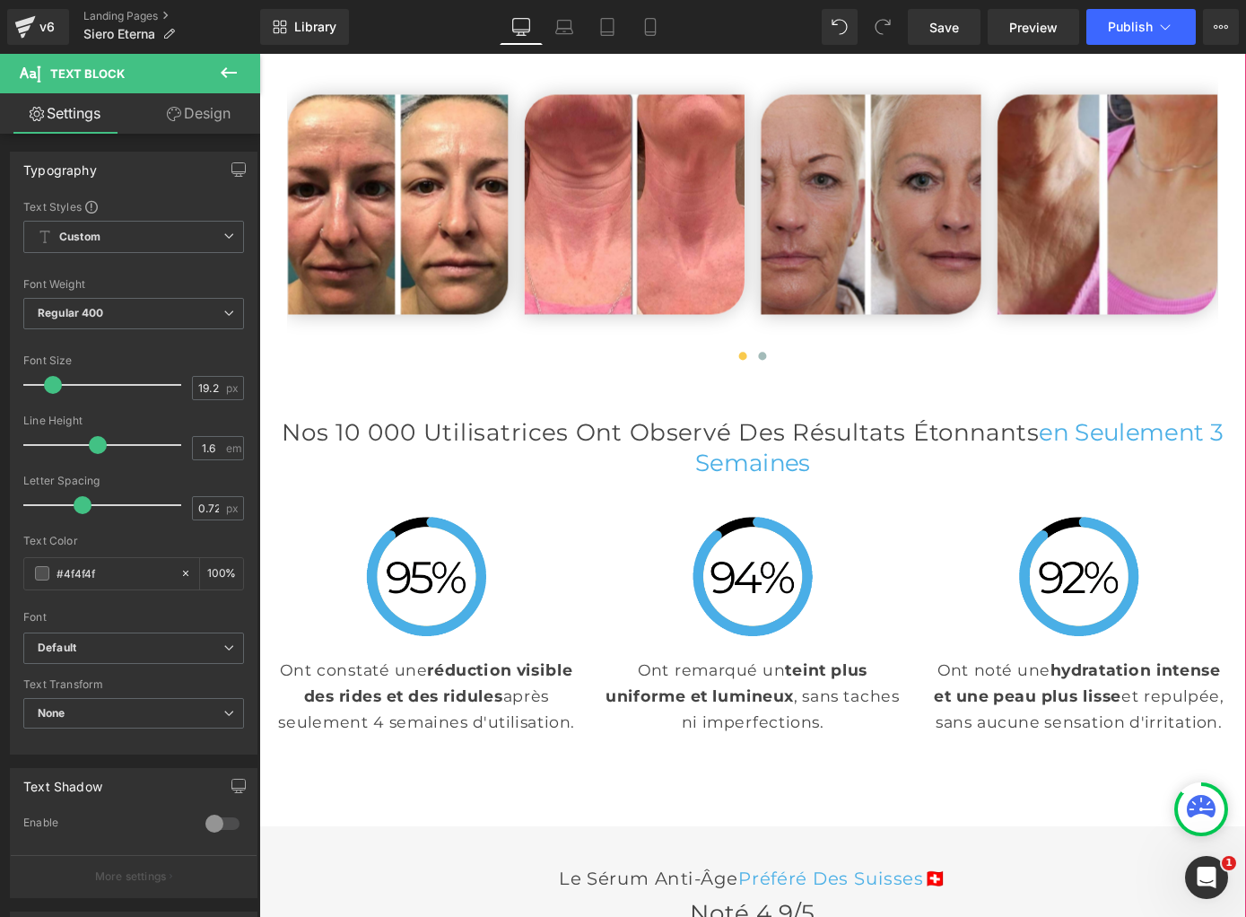
scroll to position [4239, 0]
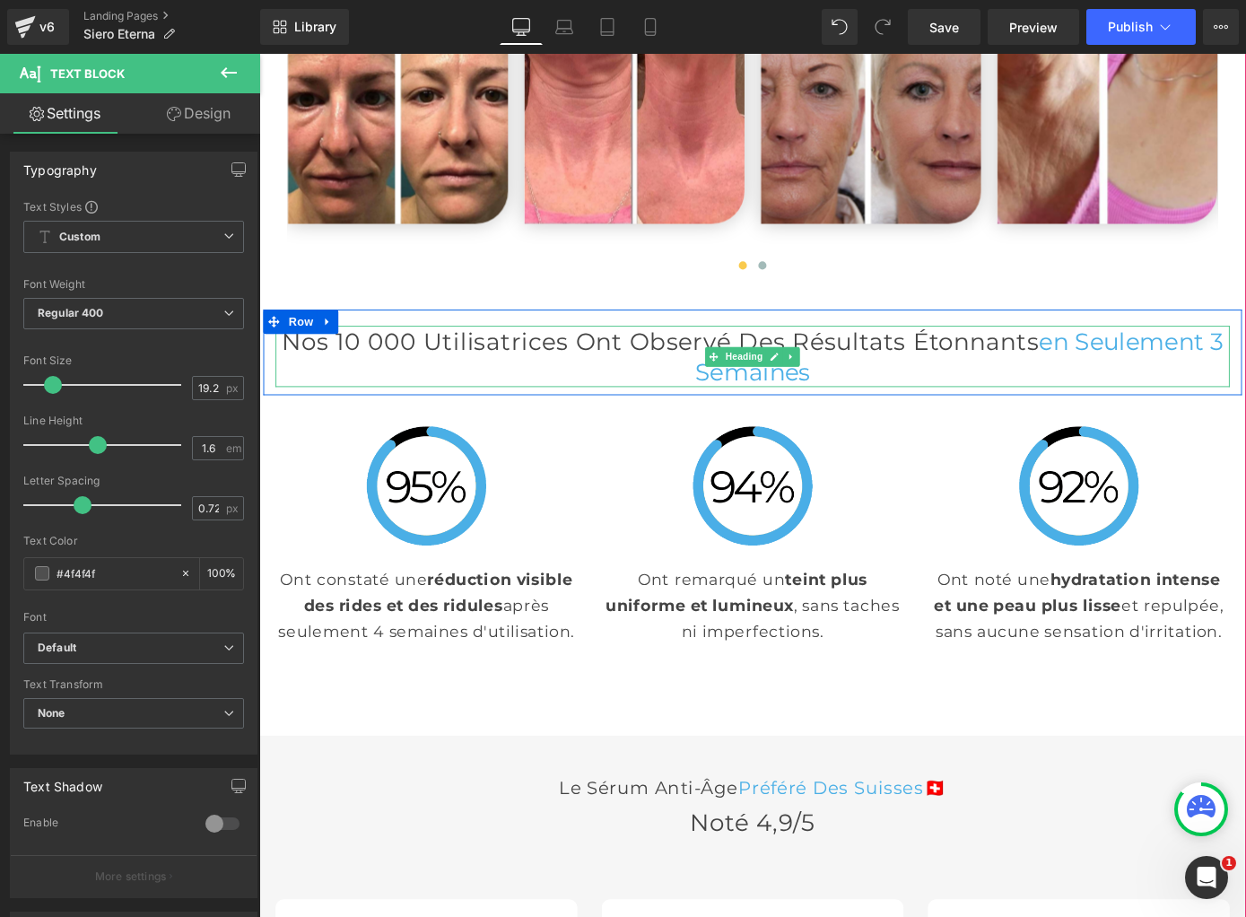
click at [712, 353] on h2 "Nos 10 000 Utilisatrices Ont Observé des Résultats Étonnants en Seulement 3 Sem…" at bounding box center [802, 386] width 1050 height 67
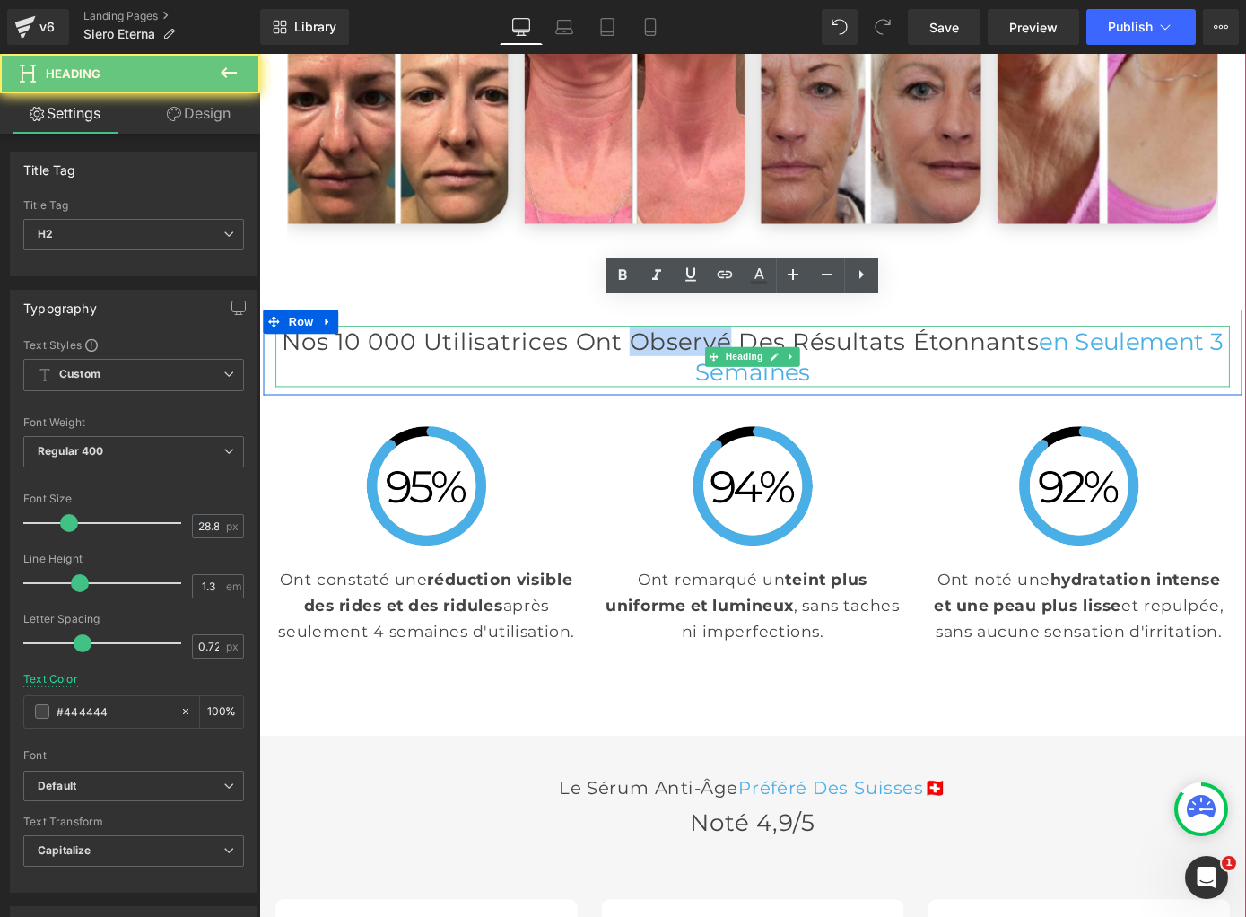
click at [712, 353] on h2 "Nos 10 000 Utilisatrices Ont Observé des Résultats Étonnants en Seulement 3 Sem…" at bounding box center [802, 386] width 1050 height 67
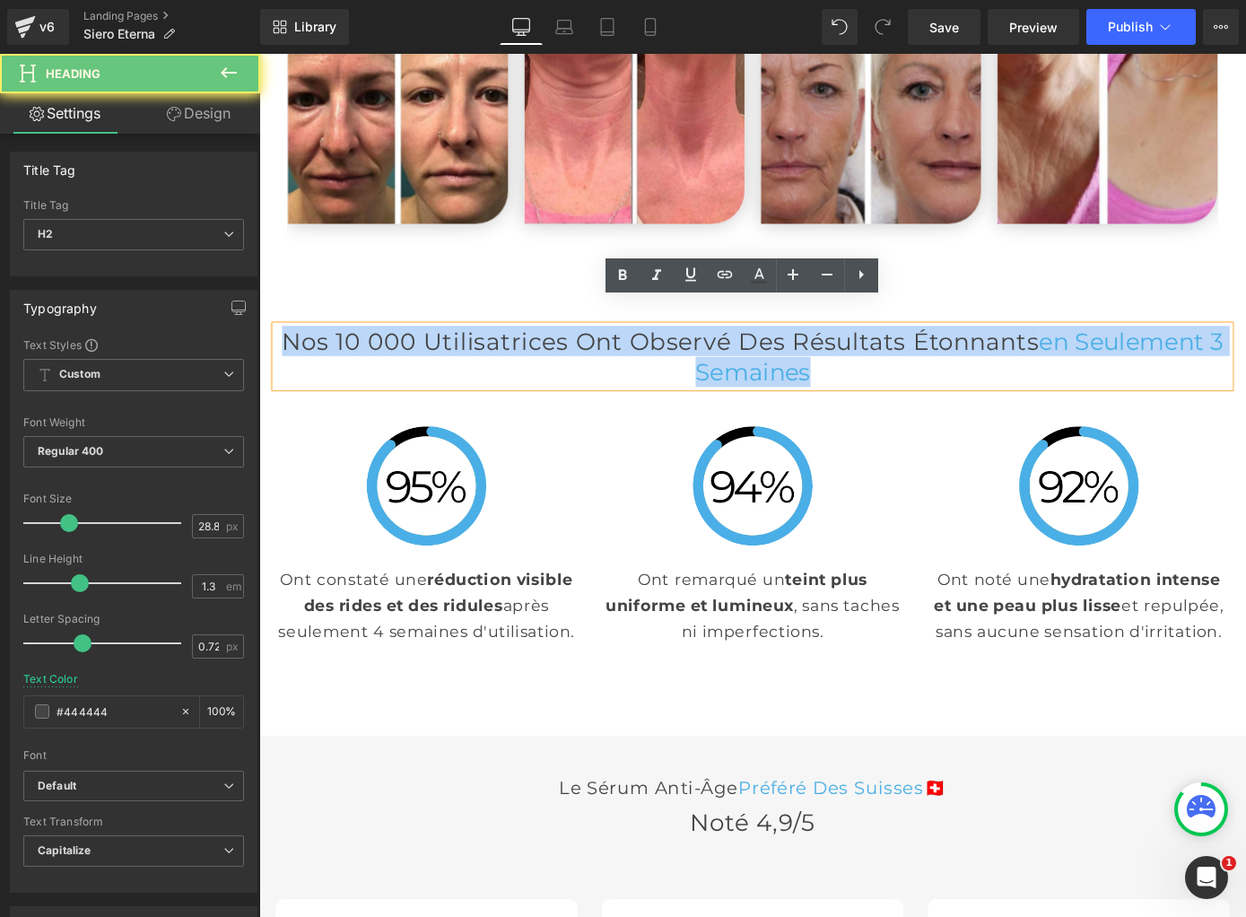
click at [712, 353] on h2 "Nos 10 000 Utilisatrices Ont Observé des Résultats Étonnants en Seulement 3 Sem…" at bounding box center [802, 386] width 1050 height 67
copy h2 "Nos 10 000 Utilisatrices Ont Observé des Résultats Étonnants en Seulement 3 Sem…"
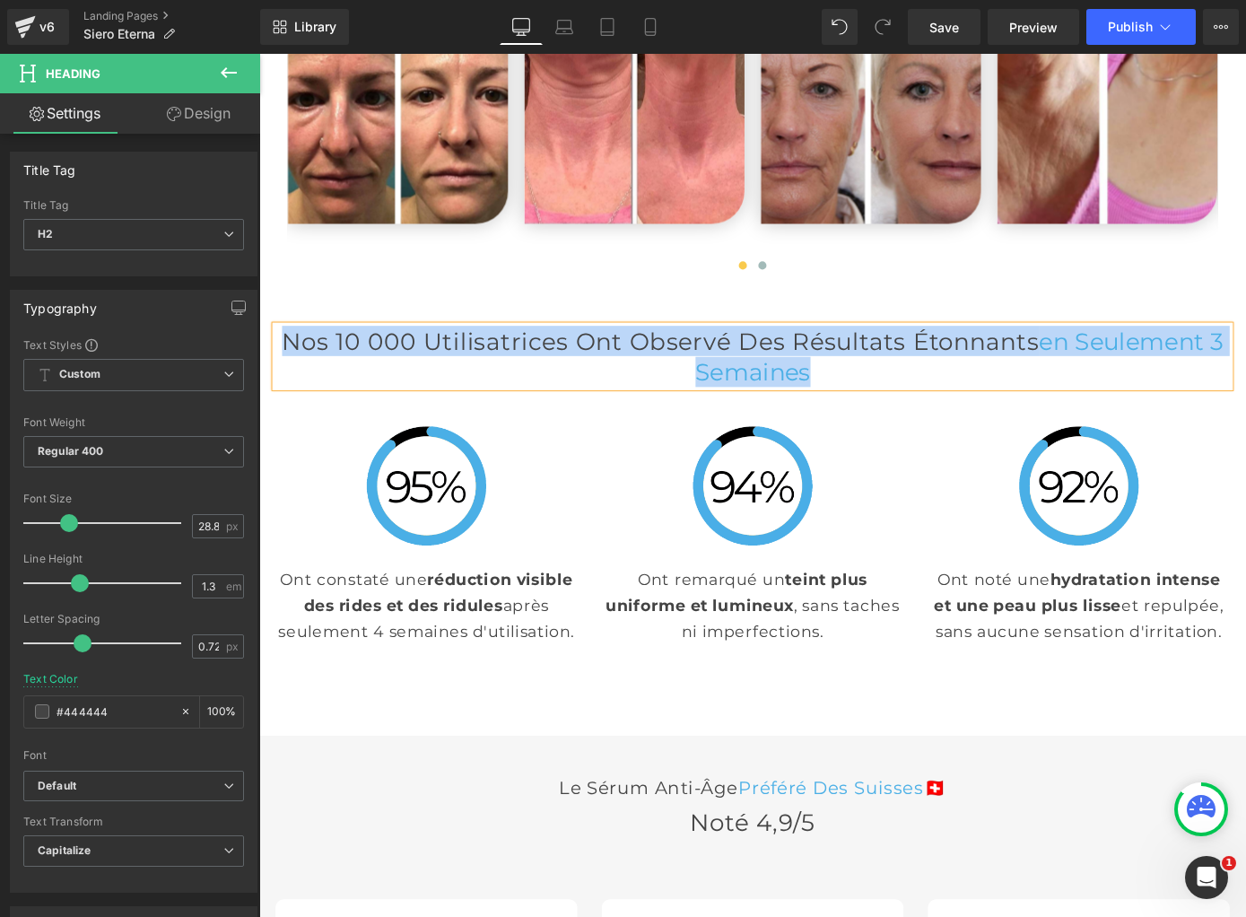
paste div
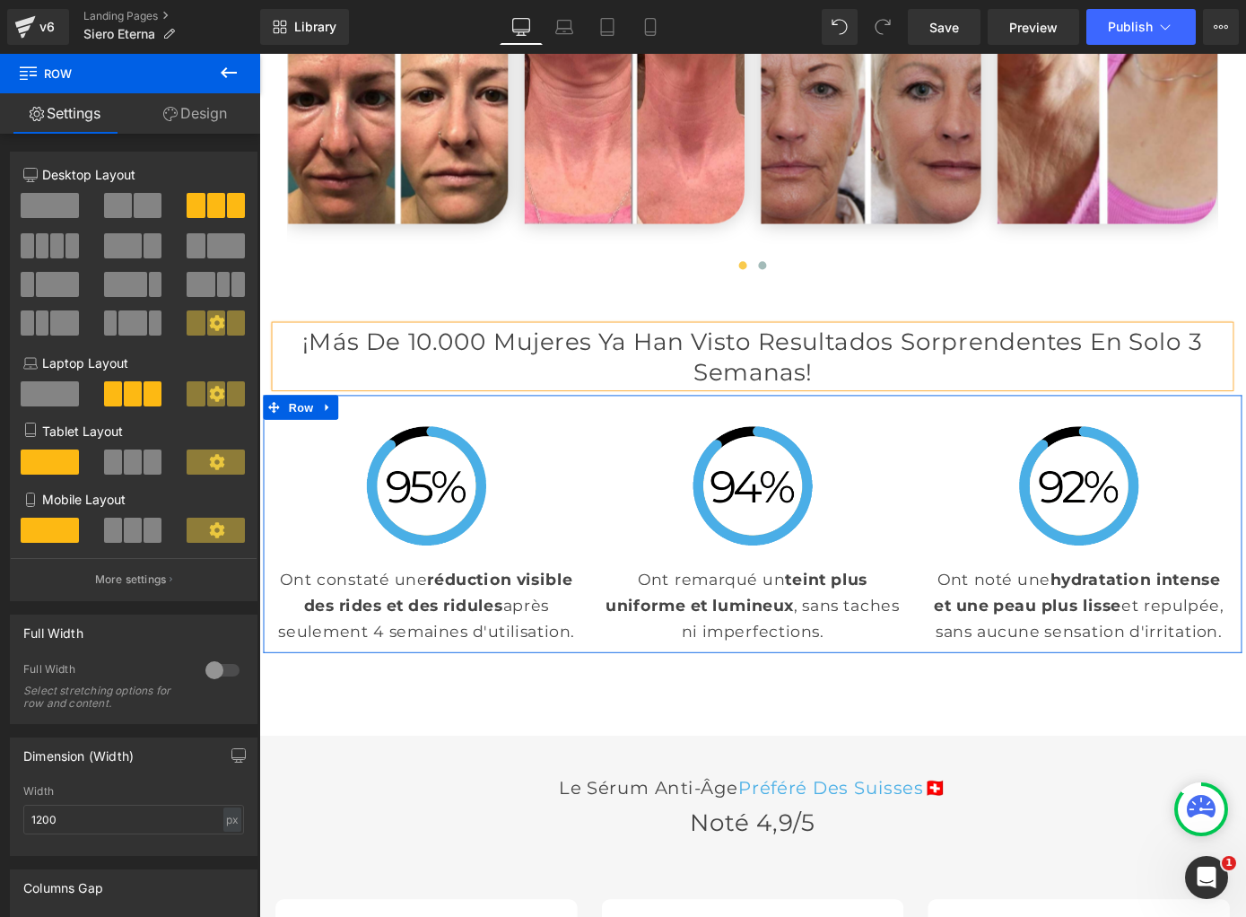
drag, startPoint x: 274, startPoint y: 536, endPoint x: 1318, endPoint y: 663, distance: 1052.0
click at [1245, 665] on div "Image Ont constaté une réduction visible des rides et des ridules après seuleme…" at bounding box center [802, 570] width 1077 height 283
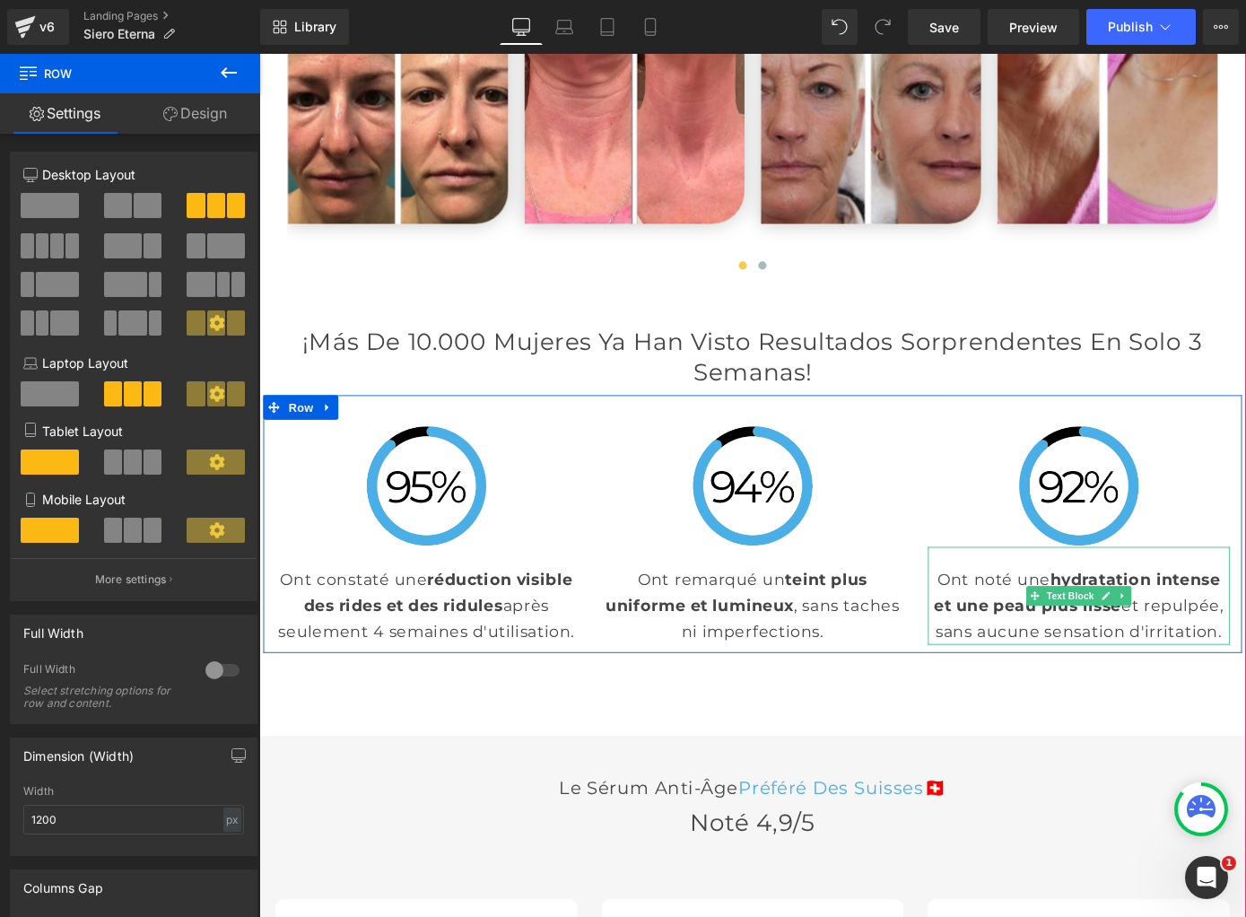
copy div "Image Ont constaté une réduction visible des rides et des ridules après seuleme…"
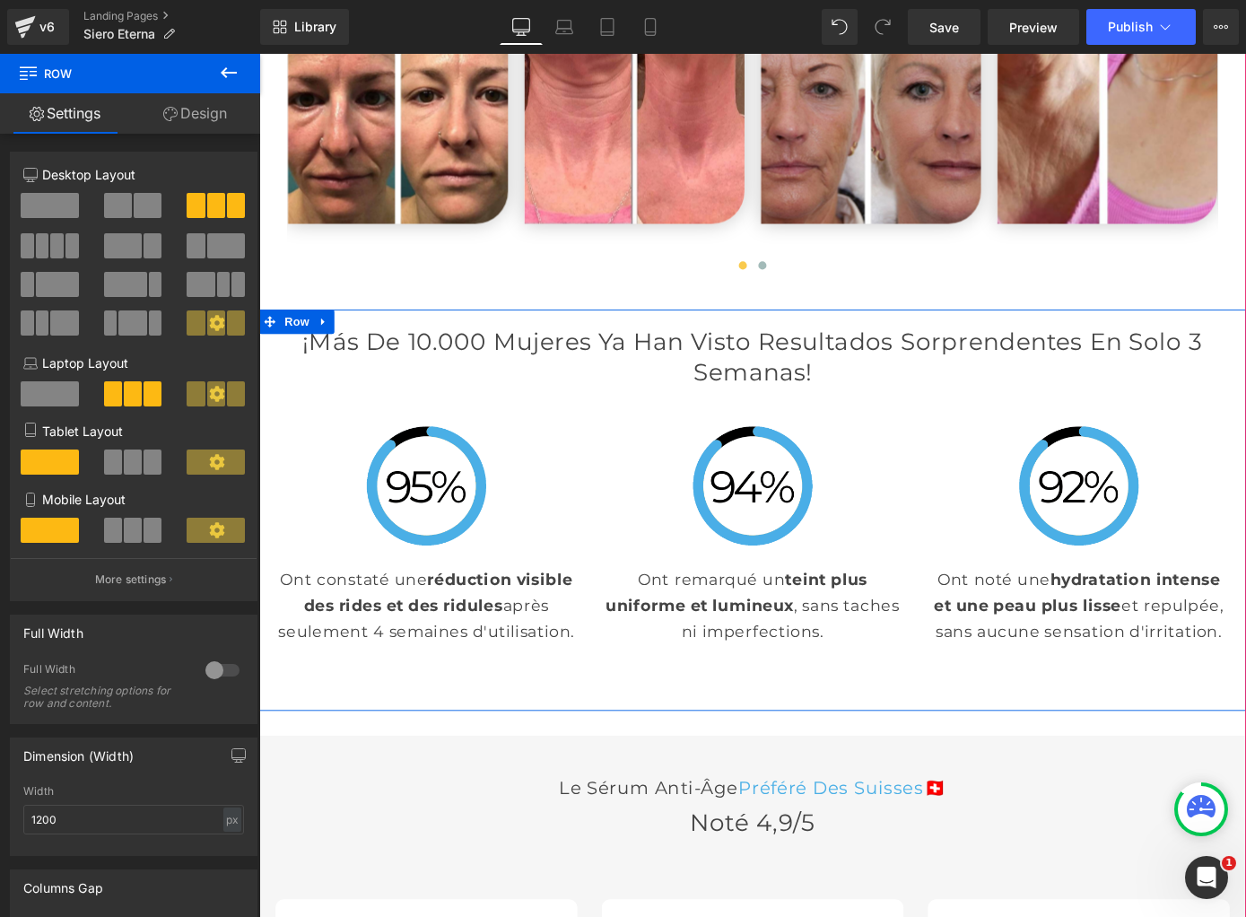
click at [551, 703] on div "¡Más de 10.000 mujeres ya han visto resultados sorprendentes en solo 3 semanas!…" at bounding box center [802, 555] width 1086 height 441
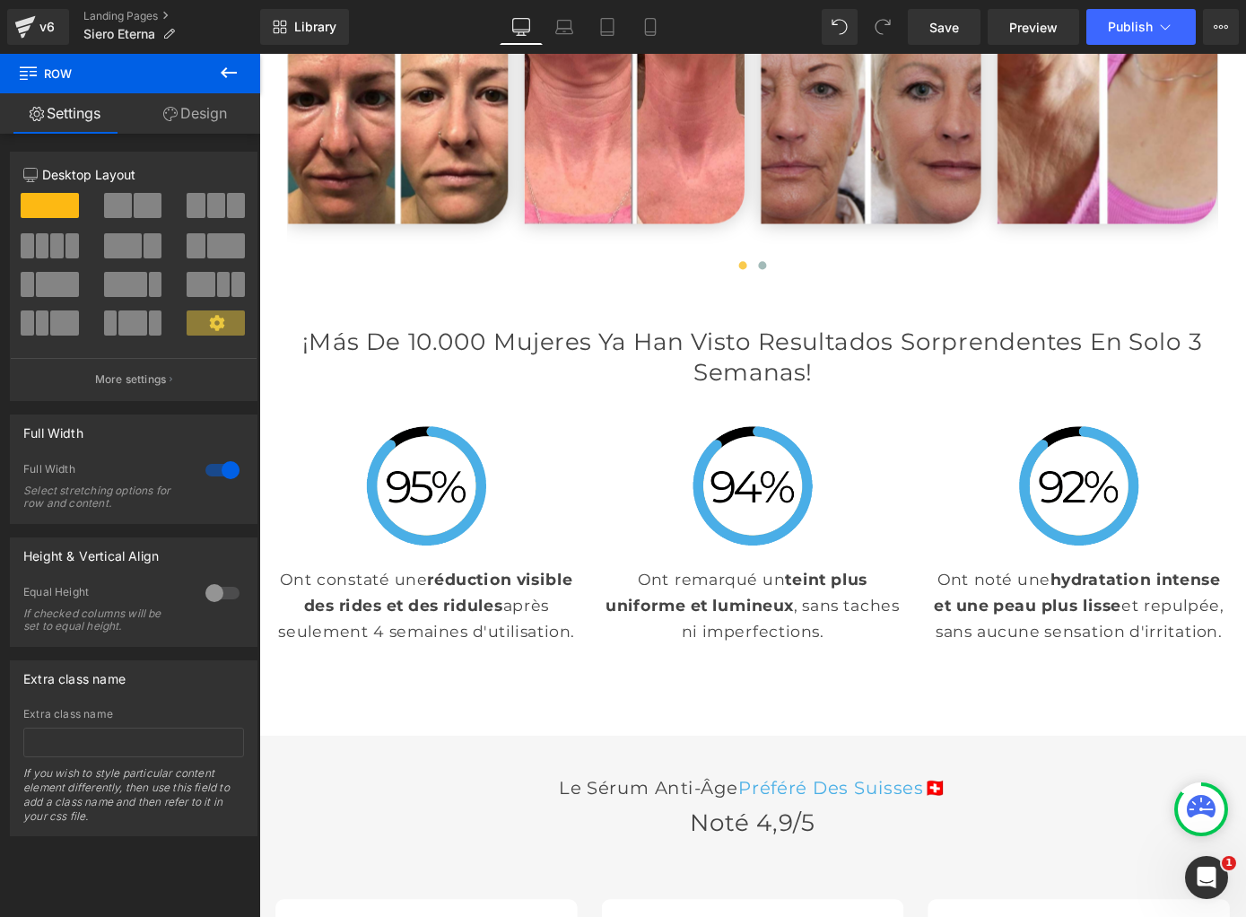
click at [397, 641] on strong "réduction visible des rides et des ridules" at bounding box center [457, 646] width 296 height 50
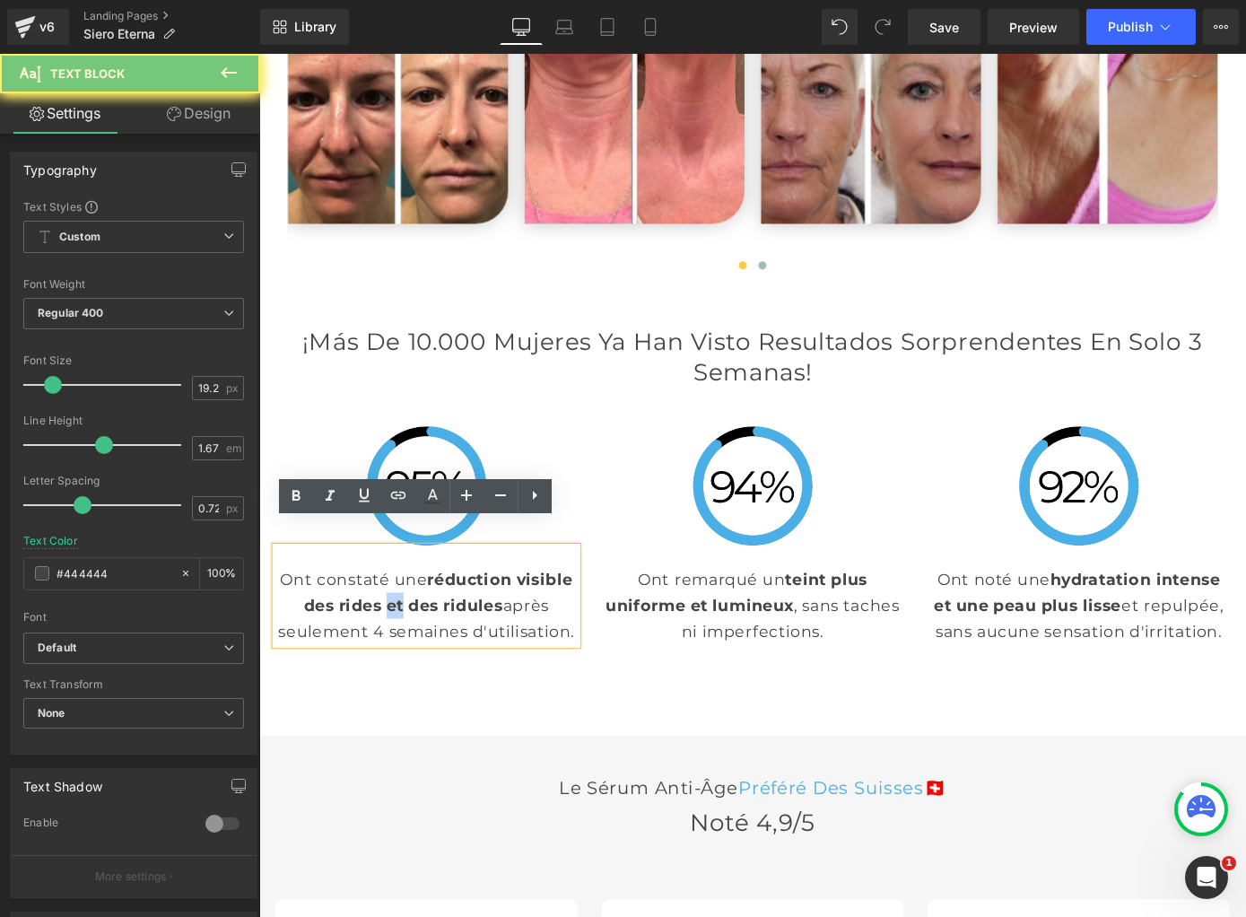
paste div
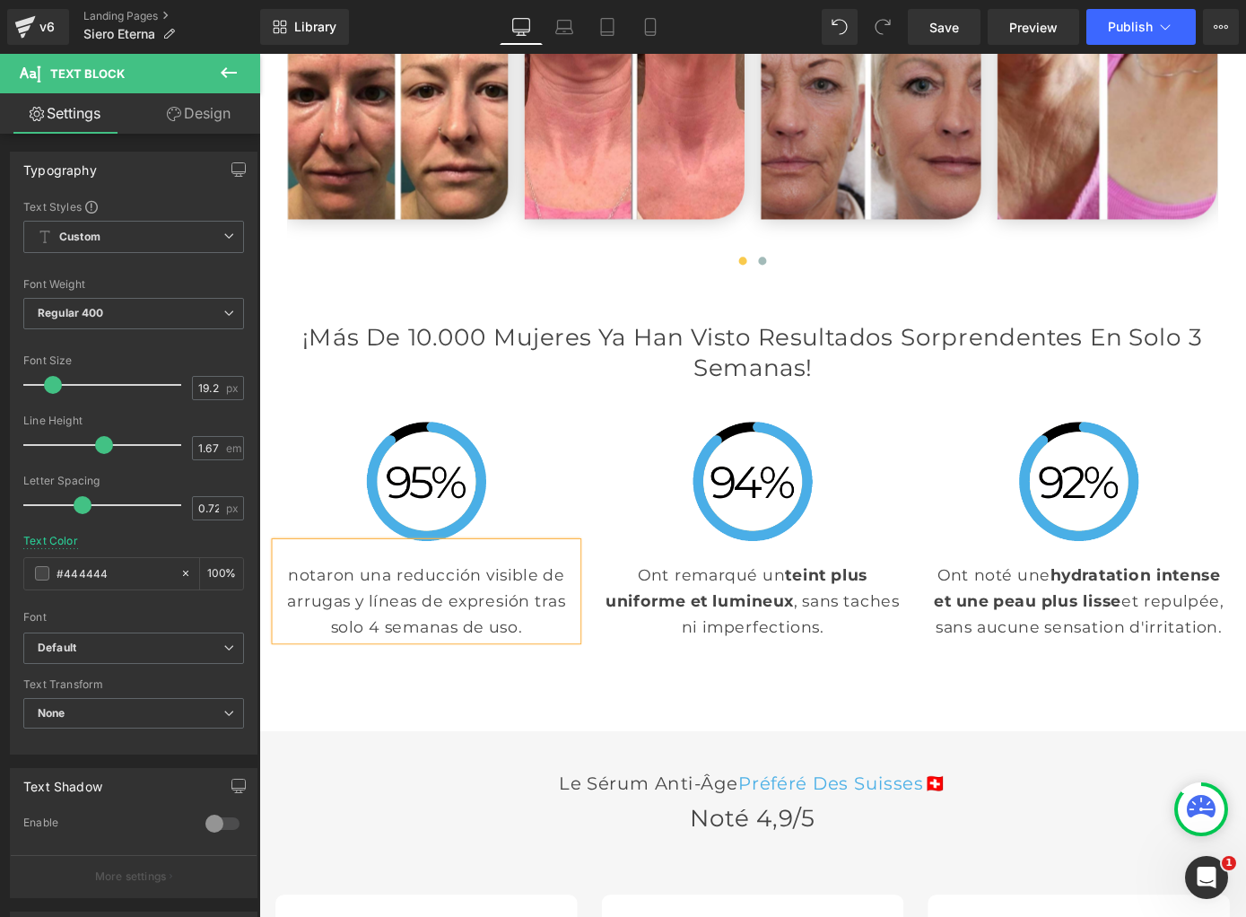
click at [299, 613] on p "notaron una reducción visible de arrugas y líneas de expresión tras solo 4 sema…" at bounding box center [443, 656] width 332 height 86
click at [552, 659] on p "Notaron una reducción visible de arrugas y líneas de expresión tras solo 4 sema…" at bounding box center [443, 655] width 332 height 86
click at [694, 612] on p "Ont remarqué un teint plus uniforme et lumineux , sans taches ni imperfections." at bounding box center [802, 655] width 332 height 86
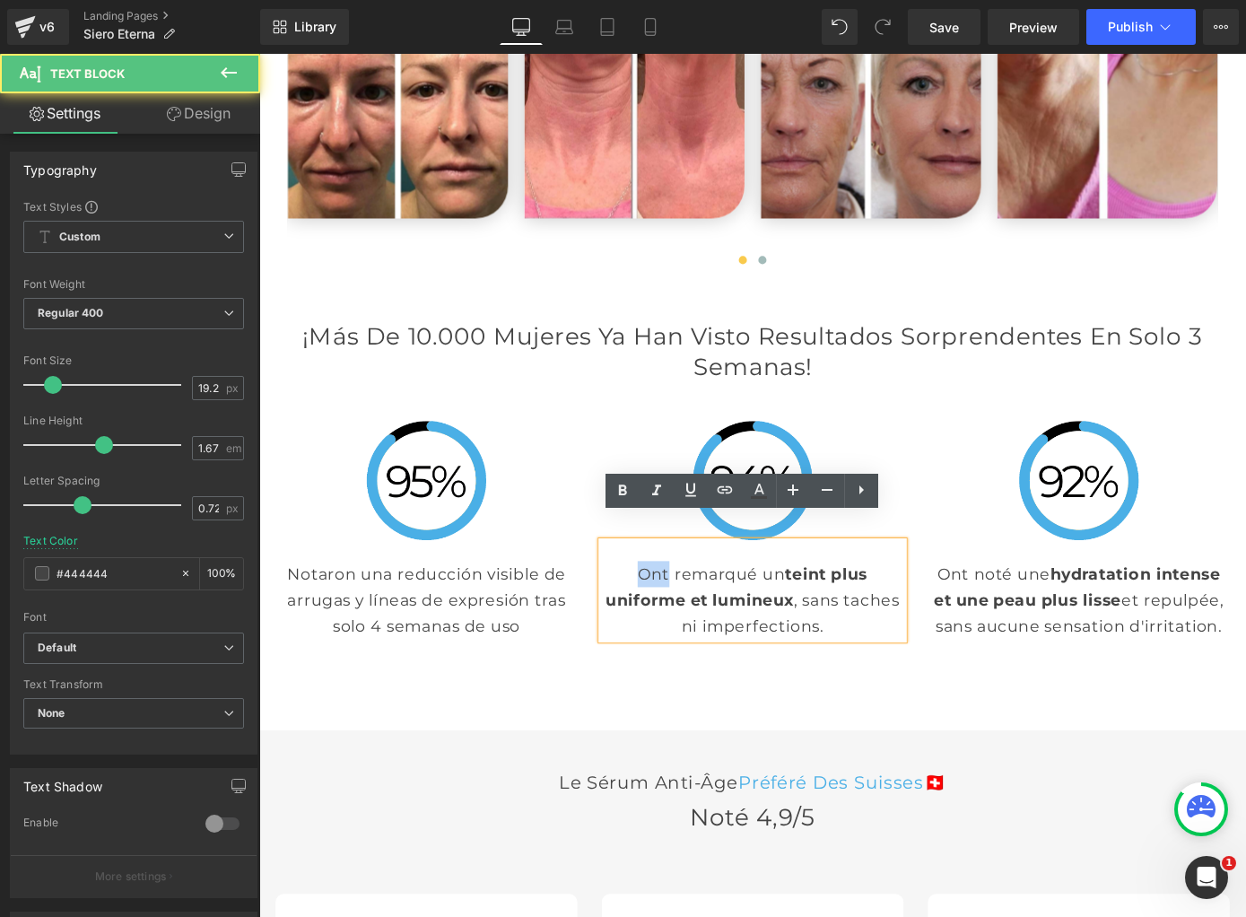
click at [694, 612] on p "Ont remarqué un teint plus uniforme et lumineux , sans taches ni imperfections." at bounding box center [802, 655] width 332 height 86
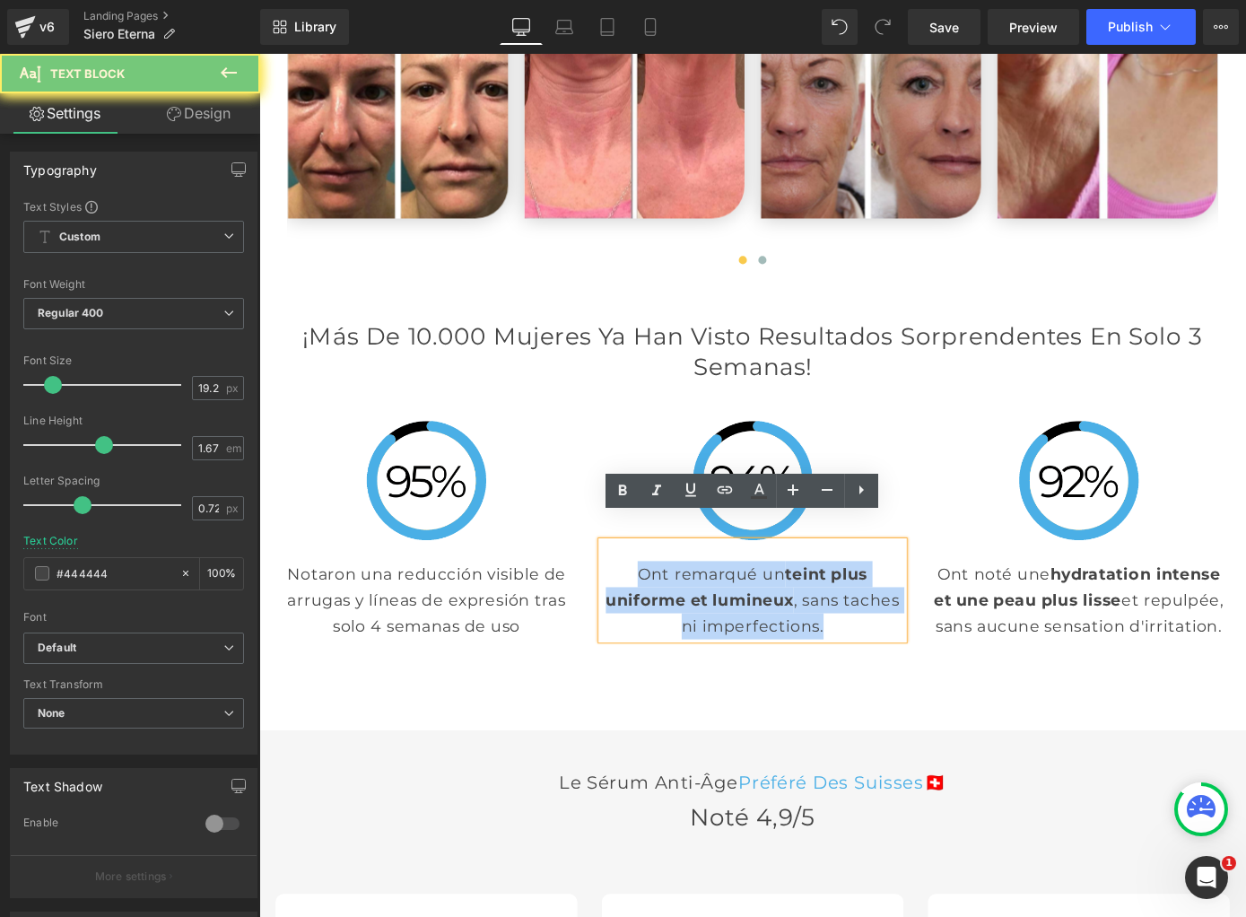
click at [694, 612] on p "Ont remarqué un teint plus uniforme et lumineux , sans taches ni imperfections." at bounding box center [802, 655] width 332 height 86
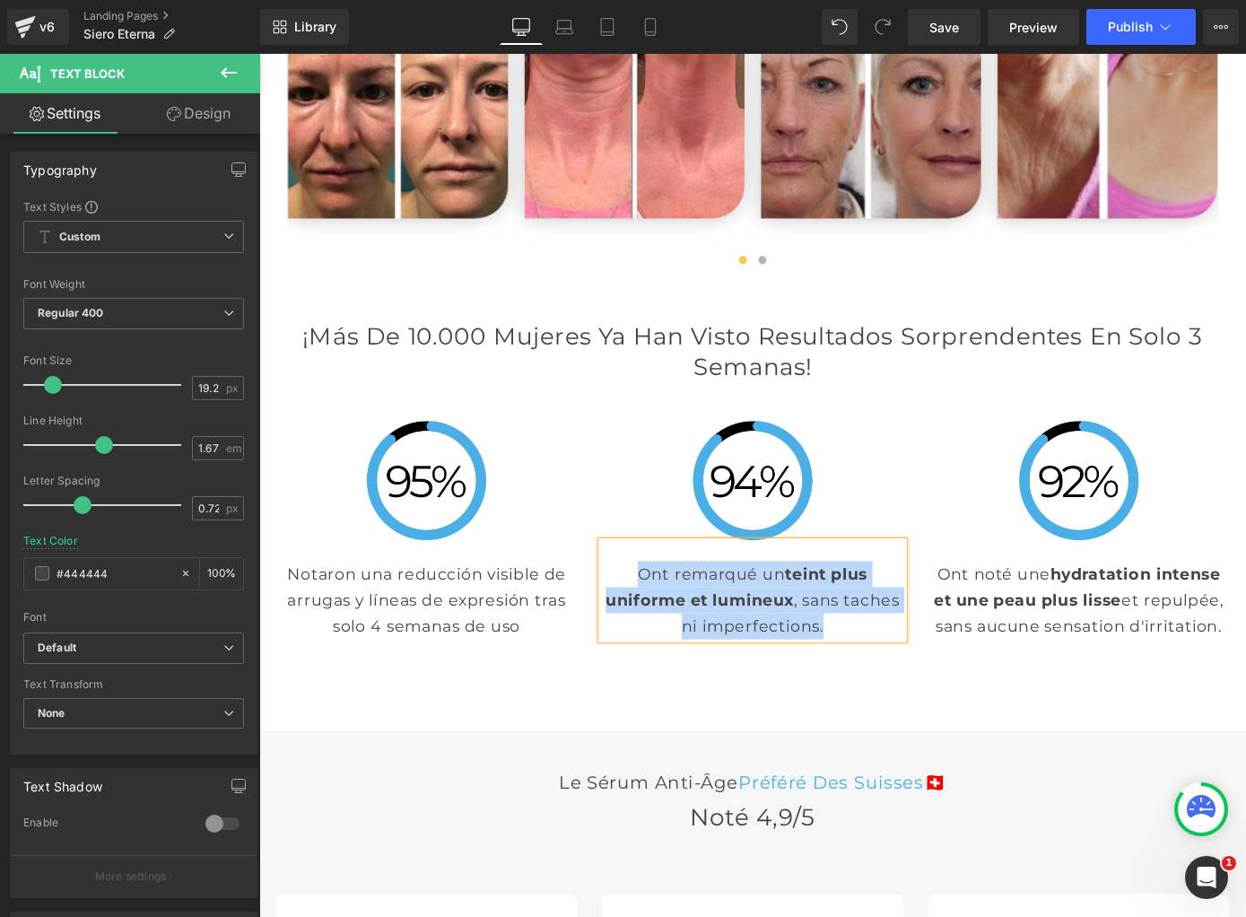
paste div
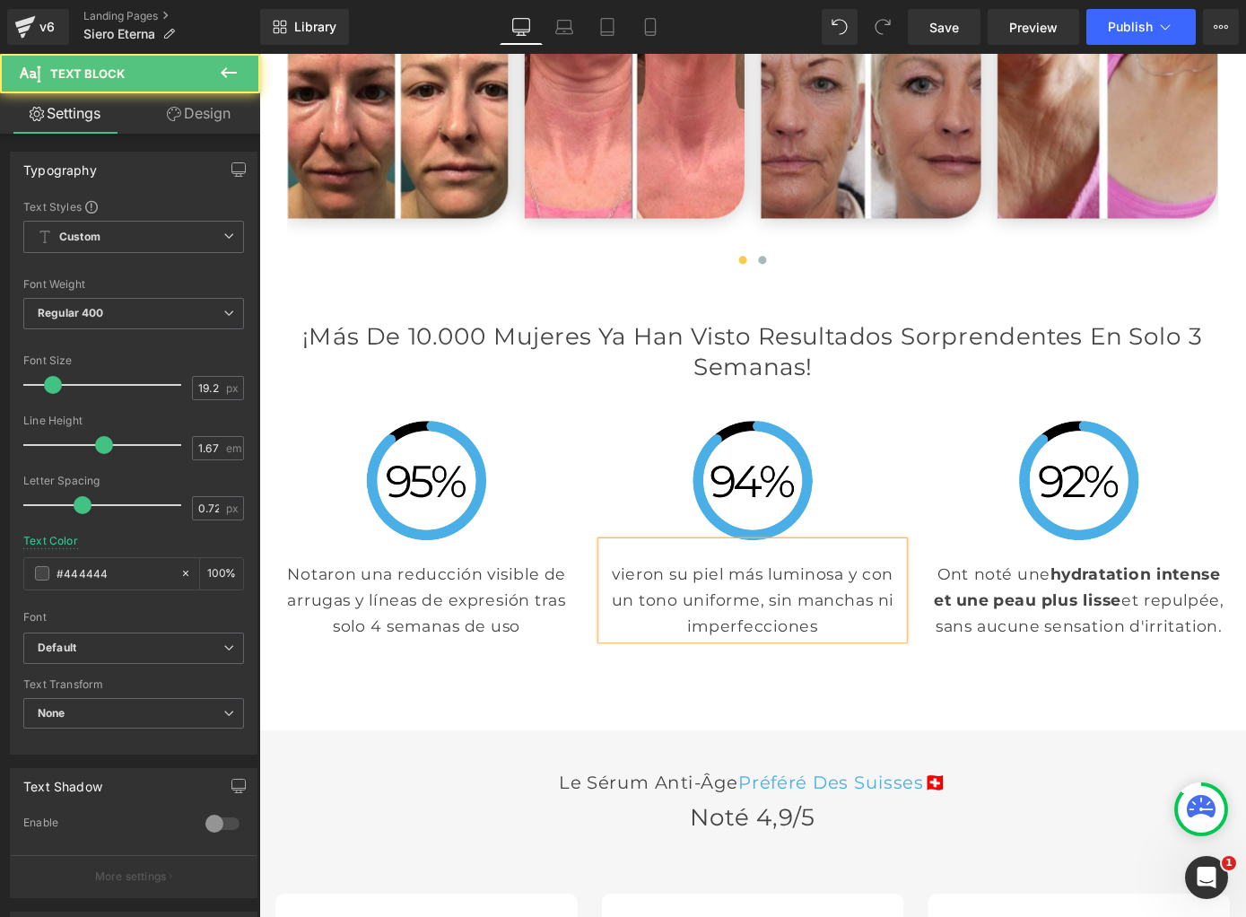
drag, startPoint x: 657, startPoint y: 597, endPoint x: 655, endPoint y: 606, distance: 10.0
click at [657, 612] on p "vieron su piel más luminosa y con un tono uniforme, sin manchas ni imperfeccion…" at bounding box center [802, 655] width 332 height 86
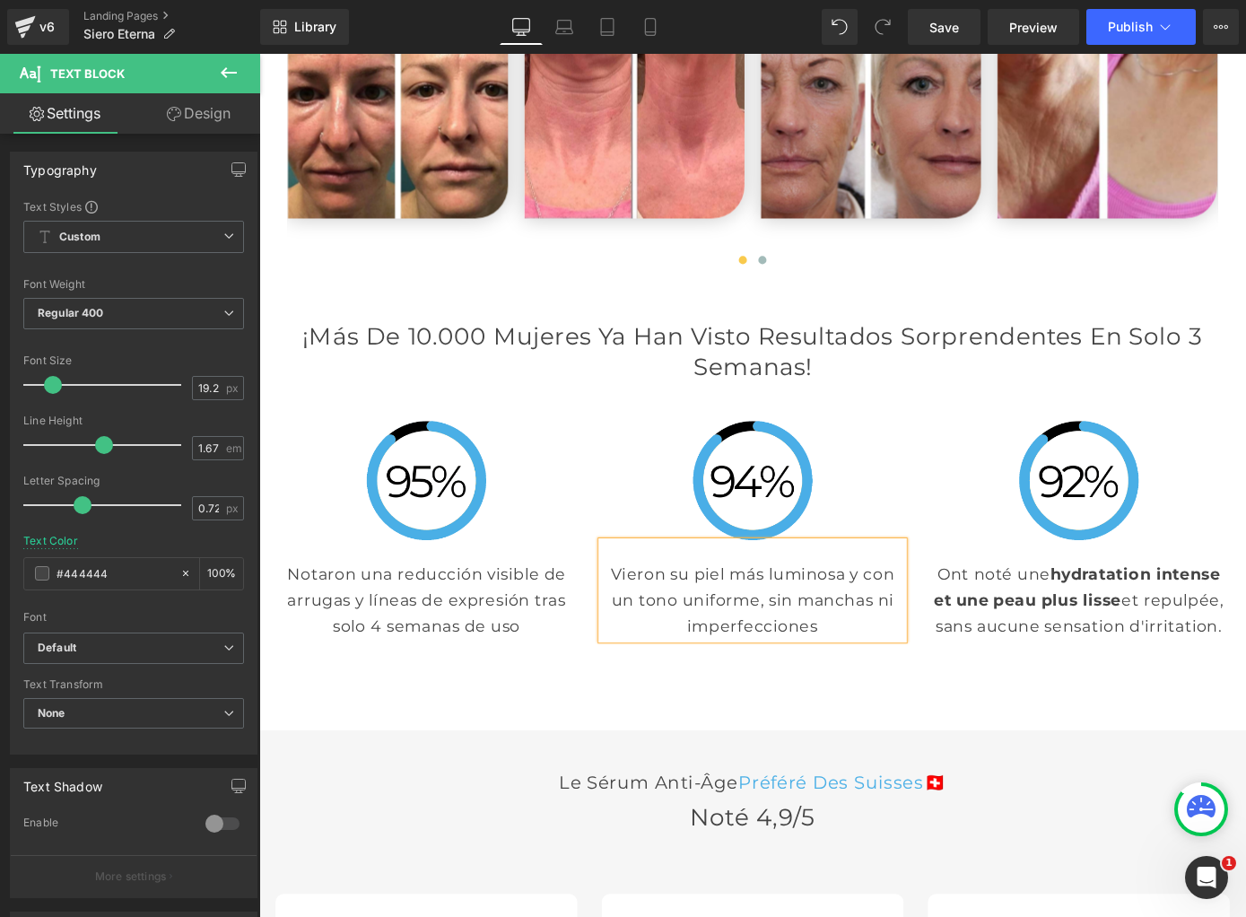
click at [1064, 622] on strong "hydratation intense et une peau plus lisse" at bounding box center [1158, 640] width 315 height 50
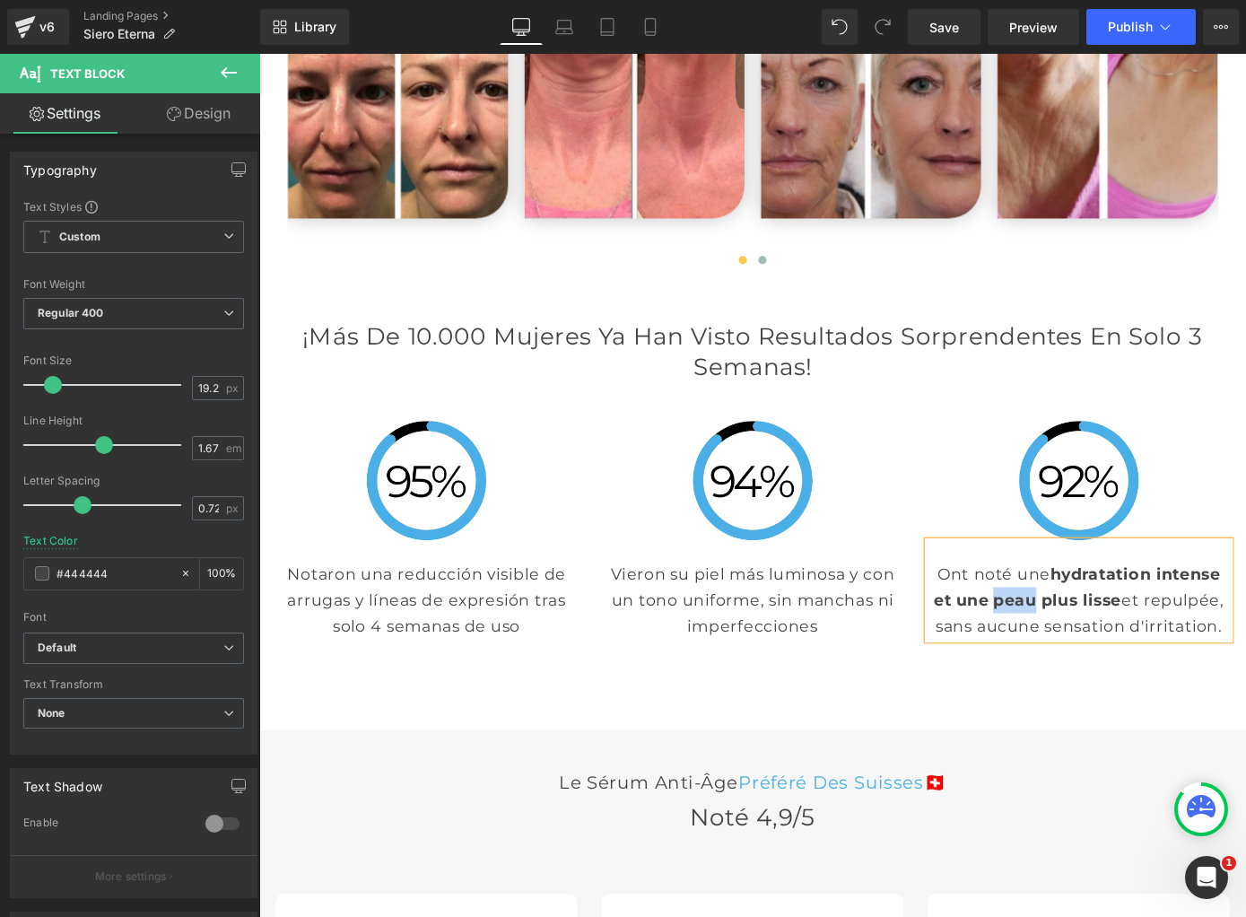
click at [1064, 622] on strong "hydratation intense et une peau plus lisse" at bounding box center [1158, 640] width 315 height 50
paste div
drag, startPoint x: 1009, startPoint y: 601, endPoint x: 1023, endPoint y: 699, distance: 98.7
click at [1010, 612] on p "sintieron una hidratación profunda y una piel más suave y rellena, sin rastro d…" at bounding box center [1161, 655] width 332 height 86
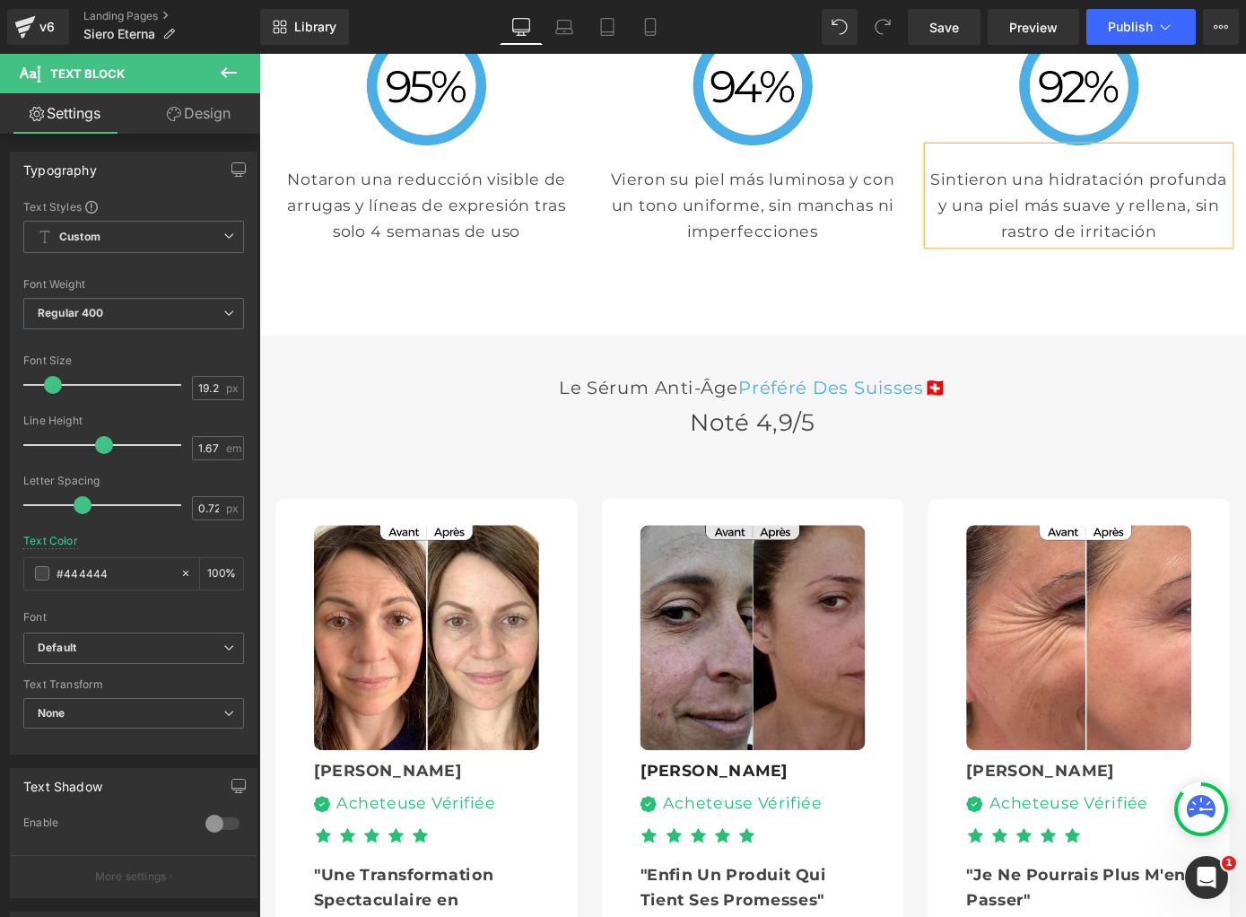
scroll to position [4684, 0]
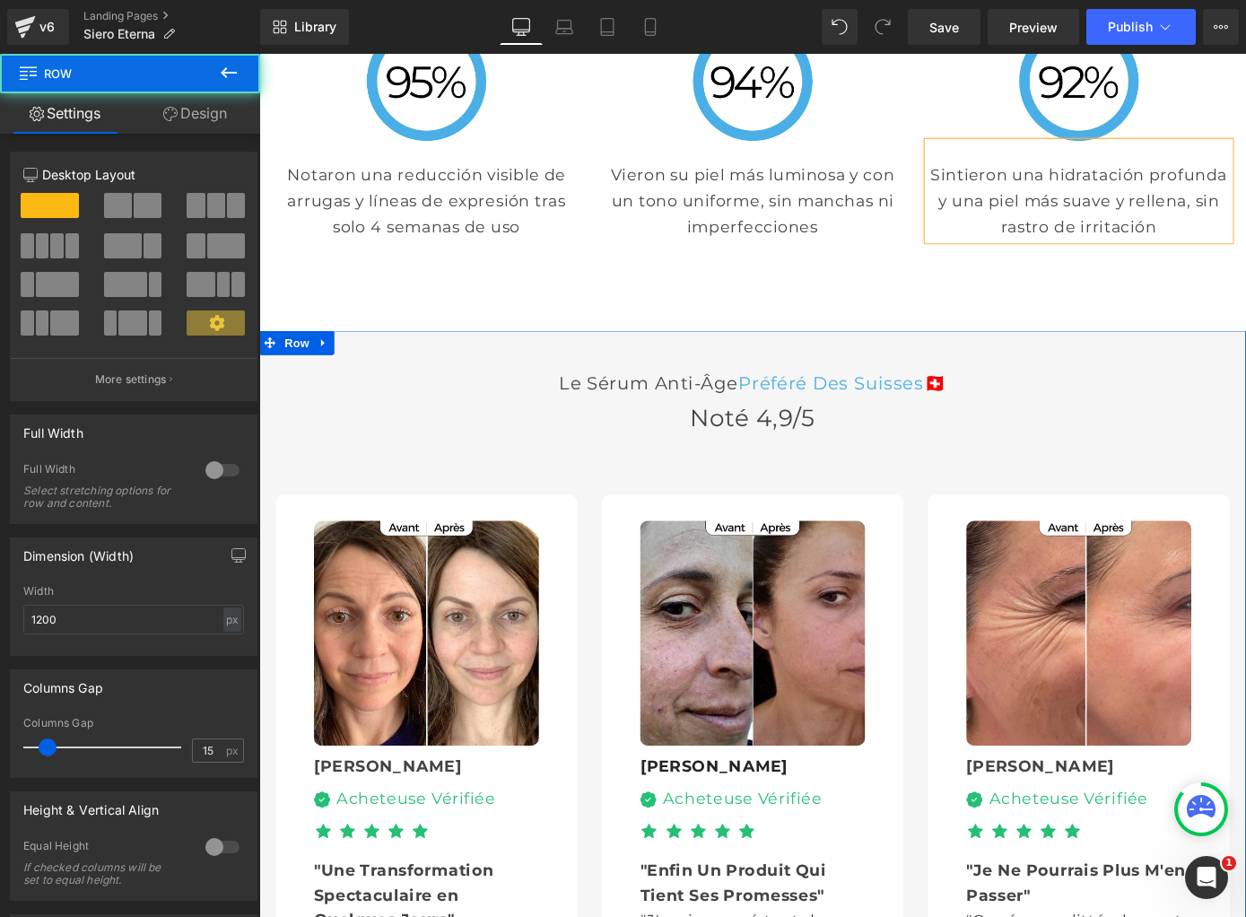
click at [519, 394] on div "Le sérum anti-âge Préféré Des Suisses 🇨🇭 Heading Noté 4,9/5 Heading Image [PERS…" at bounding box center [802, 812] width 1077 height 836
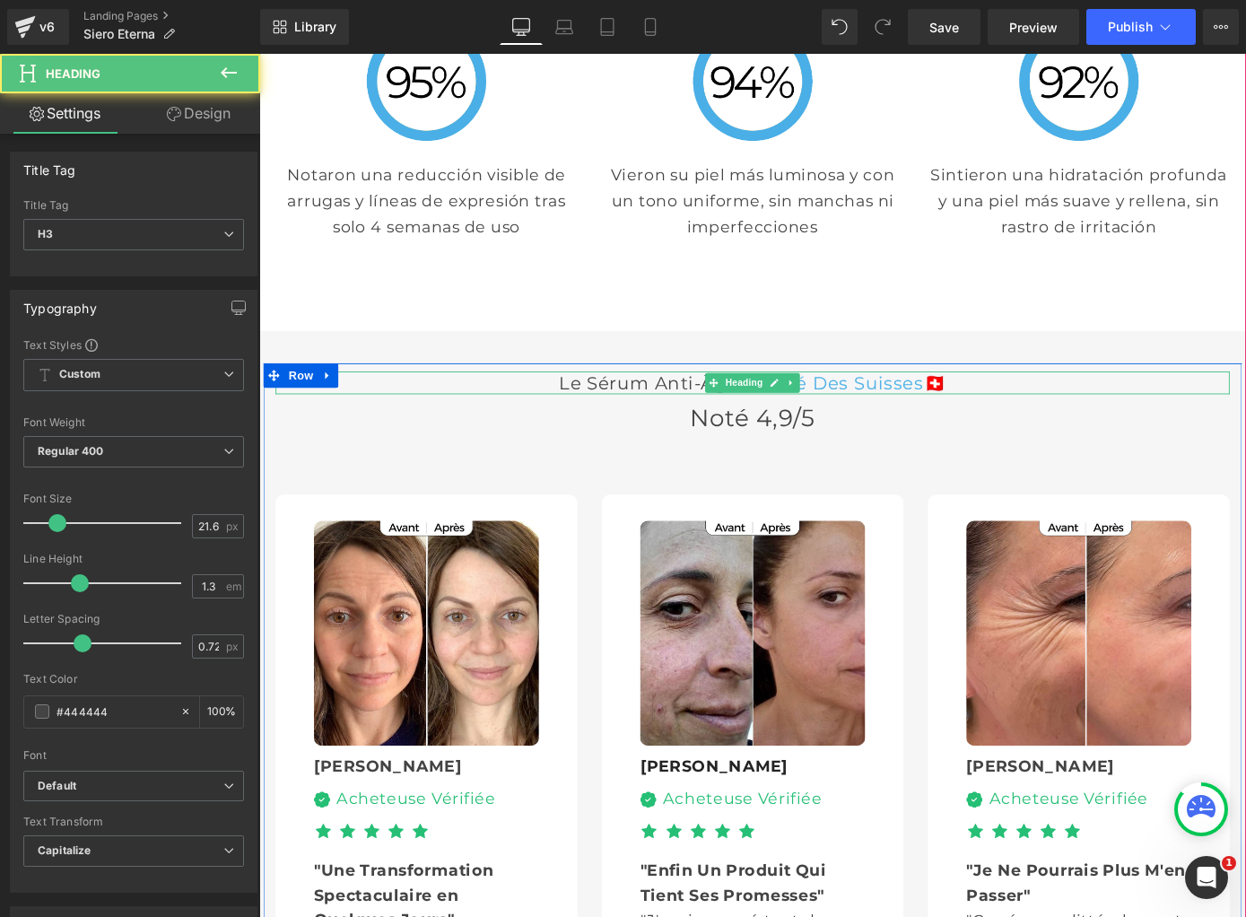
click at [537, 403] on h3 "Le sérum anti-âge Préféré Des Suisses 🇨🇭" at bounding box center [802, 415] width 1050 height 25
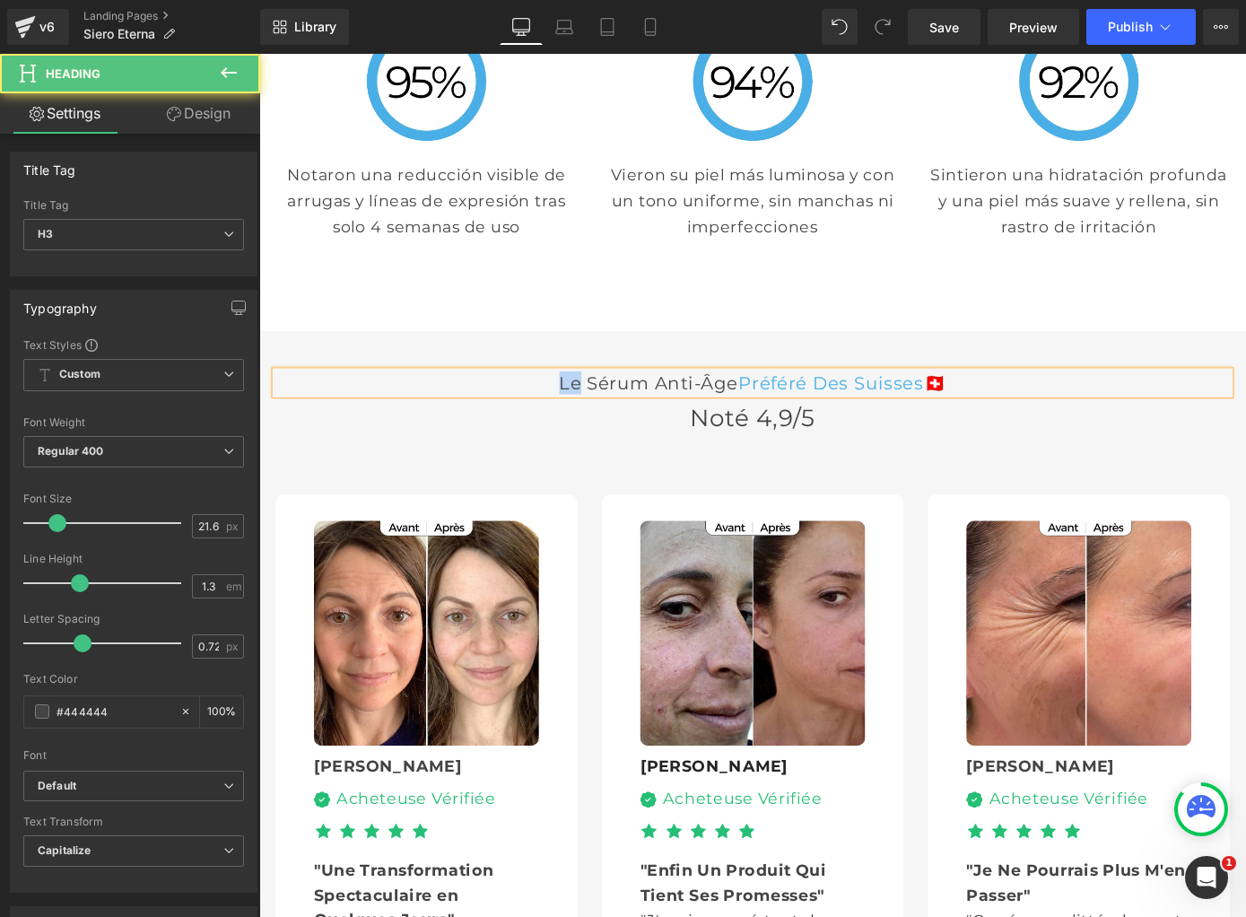
click at [537, 403] on h3 "Le sérum anti-âge Préféré Des Suisses 🇨🇭" at bounding box center [802, 415] width 1050 height 25
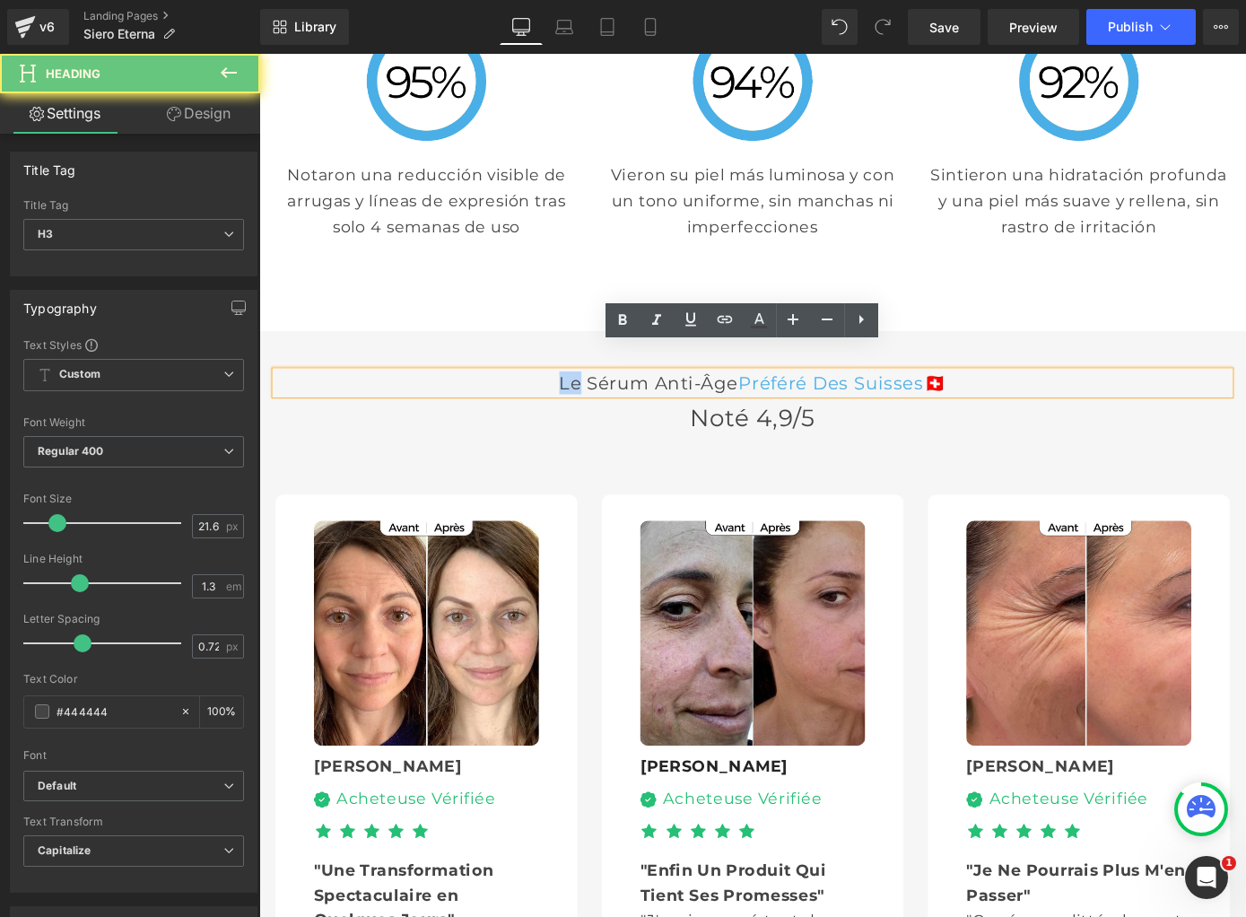
click at [537, 403] on h3 "Le sérum anti-âge Préféré Des Suisses 🇨🇭" at bounding box center [802, 415] width 1050 height 25
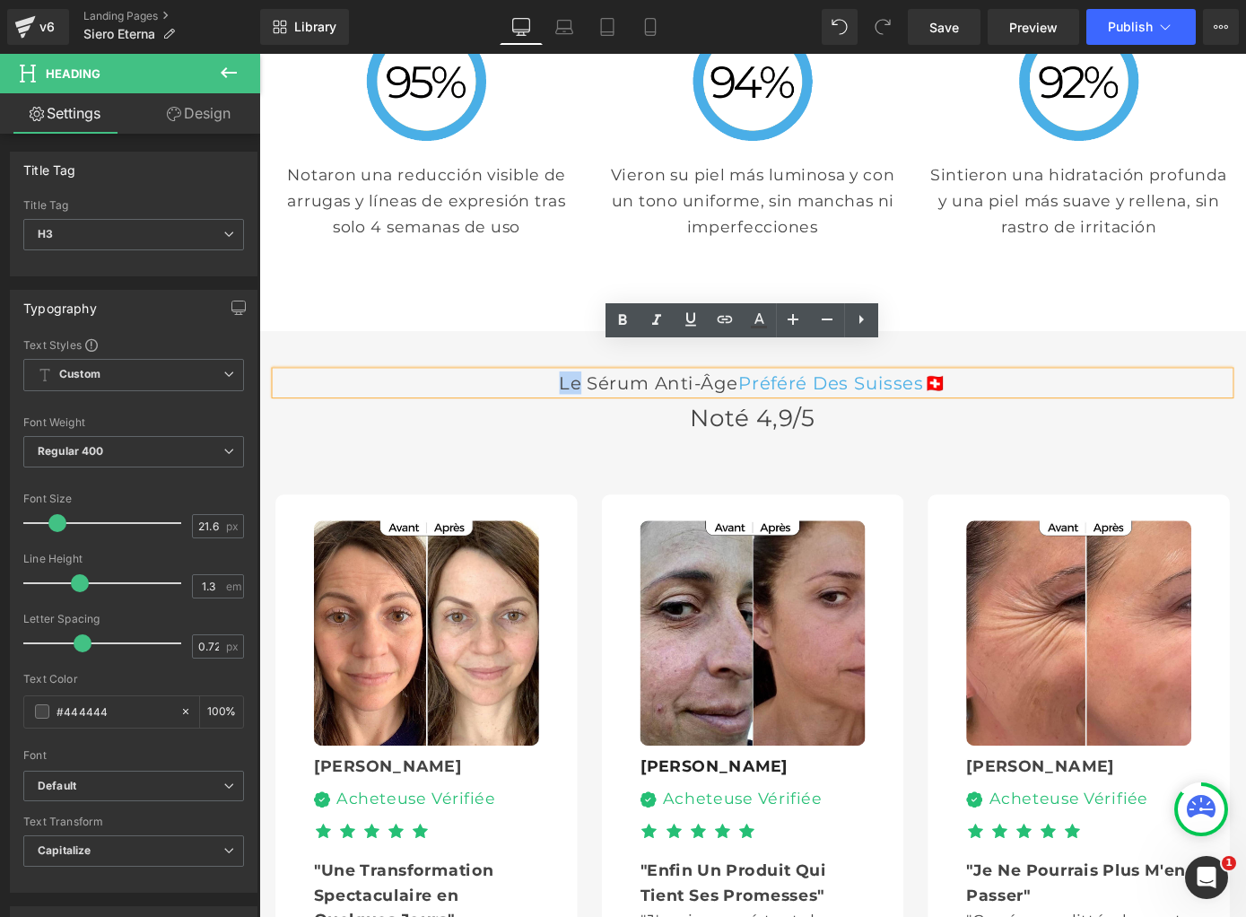
copy h3 "Le sérum anti-âge Préféré Des Suisses 🇨🇭"
click at [730, 403] on h3 "Le sérum anti-âge Préféré Des Suisses 🇨🇭" at bounding box center [802, 415] width 1050 height 25
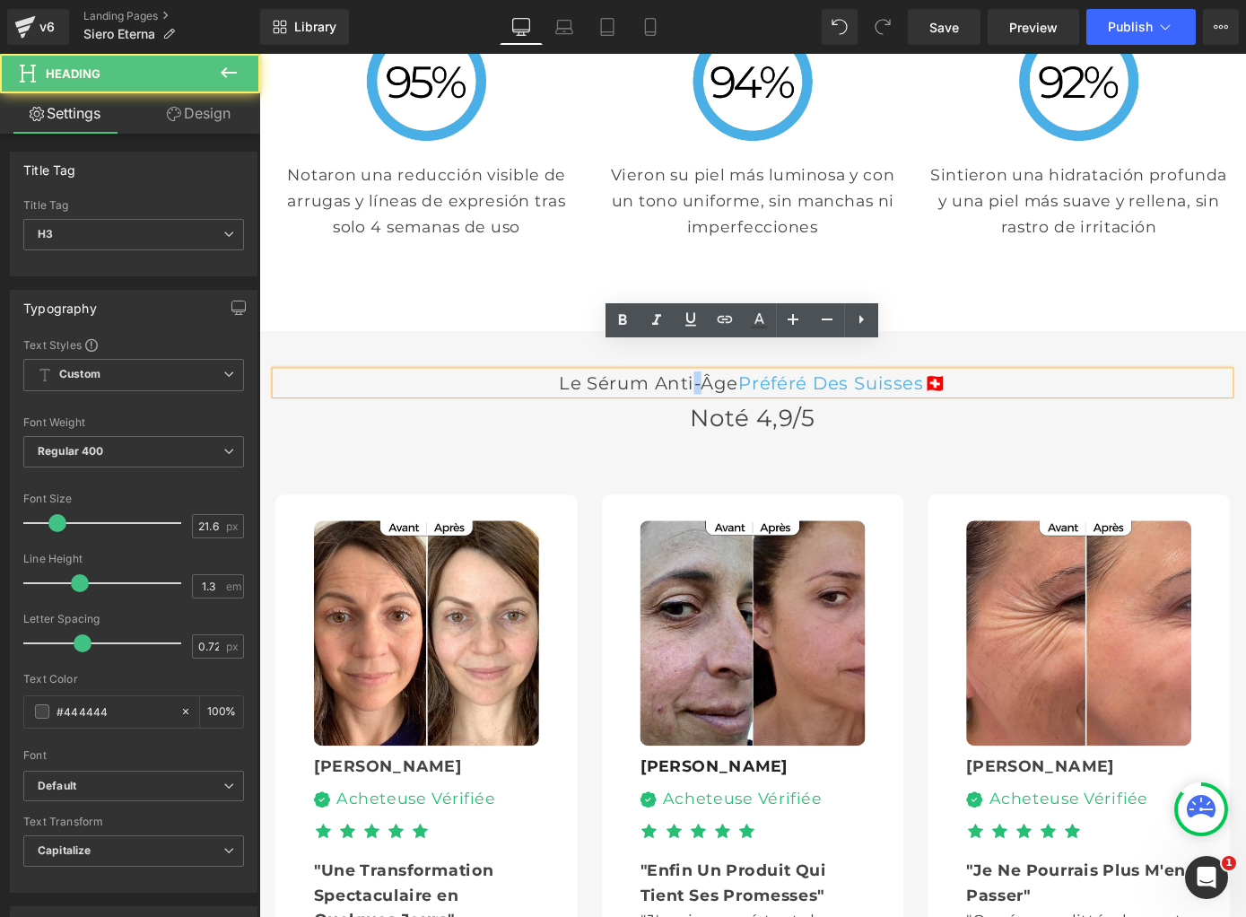
click at [730, 403] on h3 "Le sérum anti-âge Préféré Des Suisses 🇨🇭" at bounding box center [802, 415] width 1050 height 25
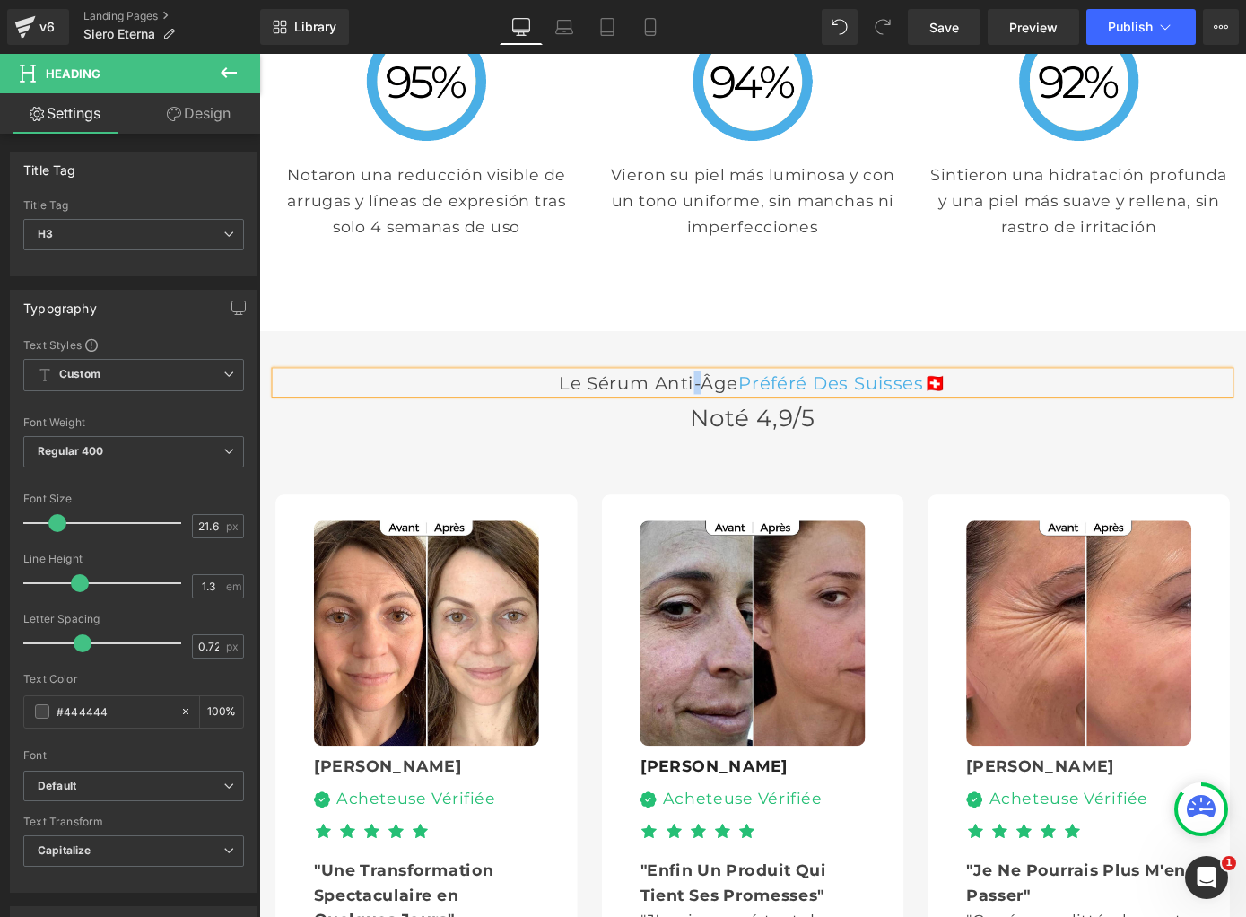
paste div
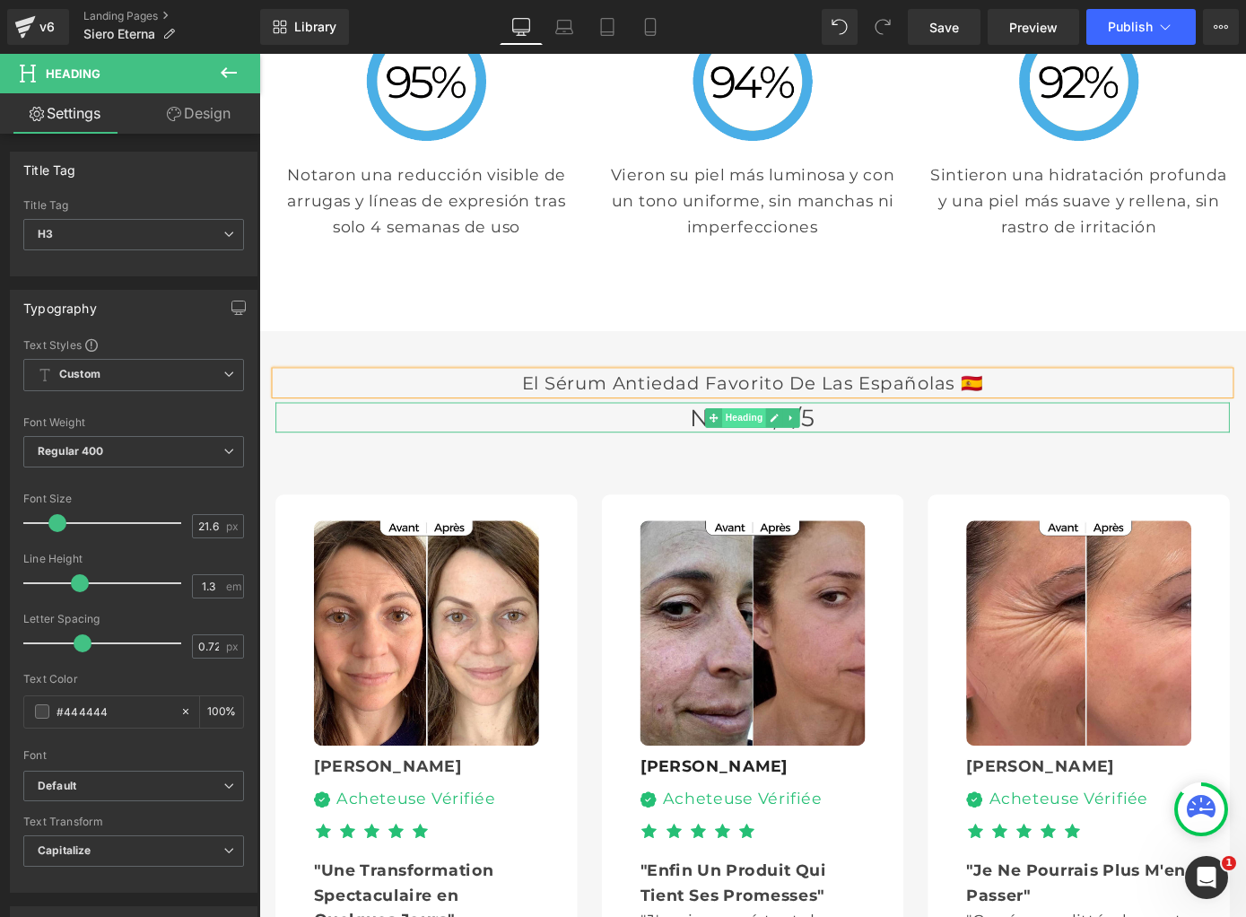
click at [772, 443] on span "Heading" at bounding box center [793, 454] width 48 height 22
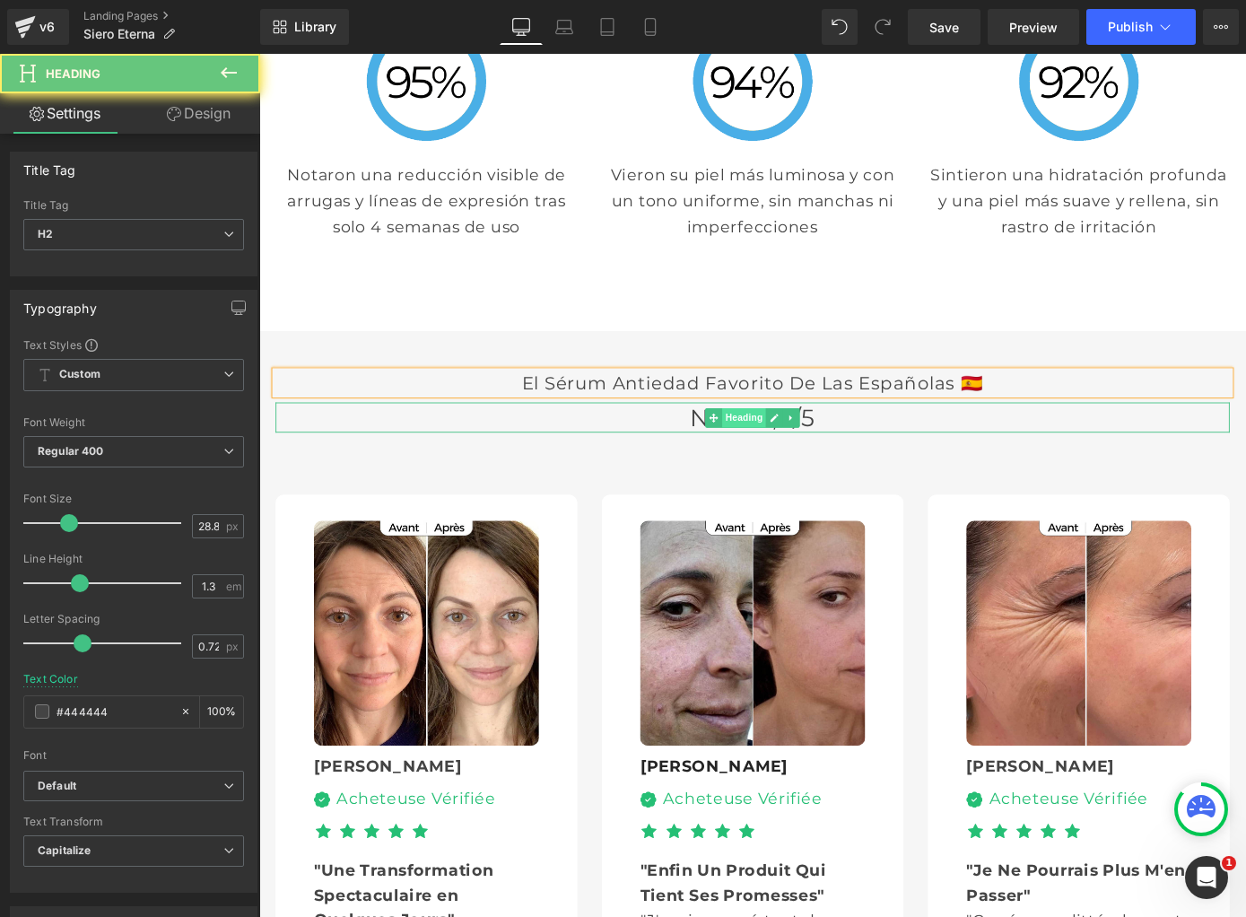
click at [772, 443] on span "Heading" at bounding box center [793, 454] width 48 height 22
click at [737, 438] on span "Noté 4,9/5" at bounding box center [801, 453] width 137 height 31
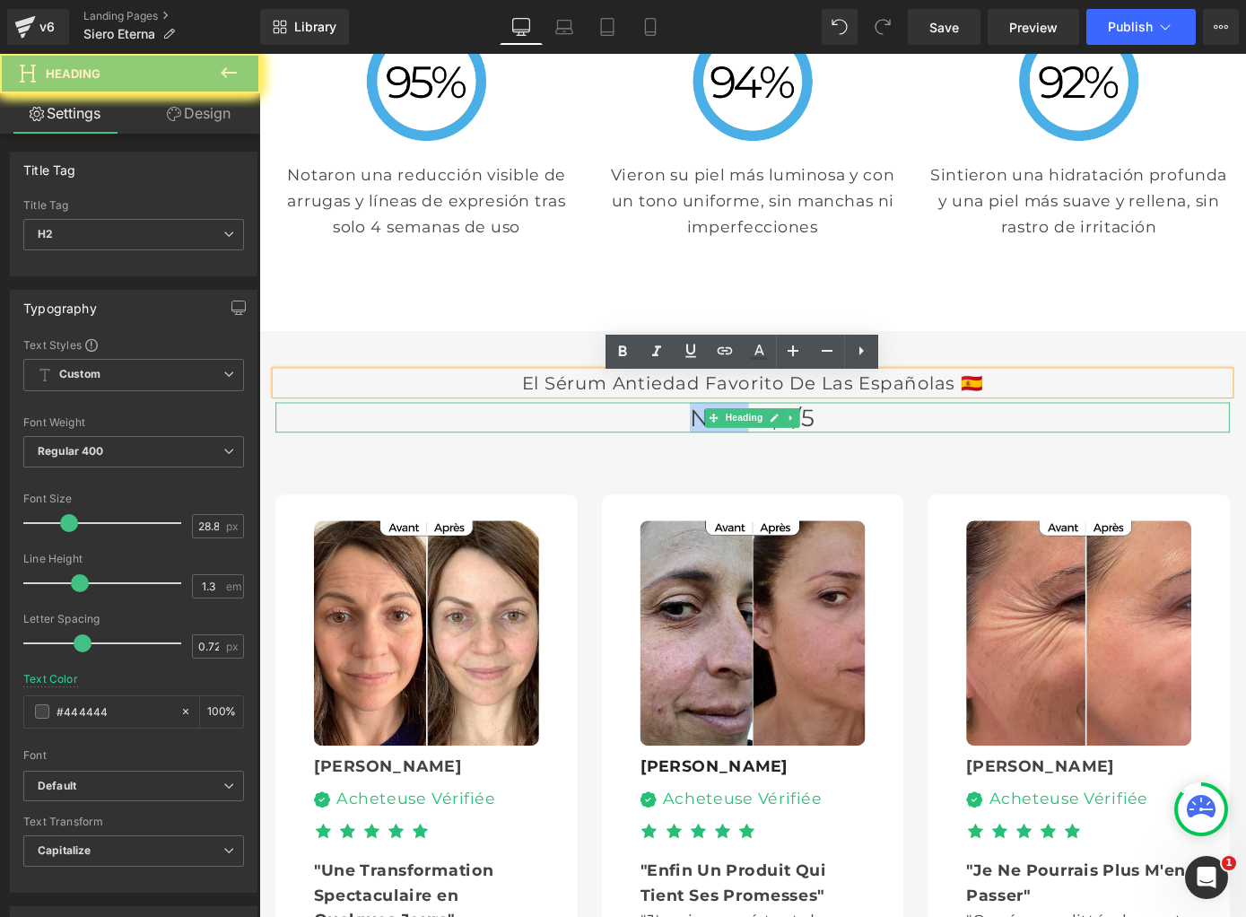
click at [737, 438] on span "Noté 4,9/5" at bounding box center [801, 453] width 137 height 31
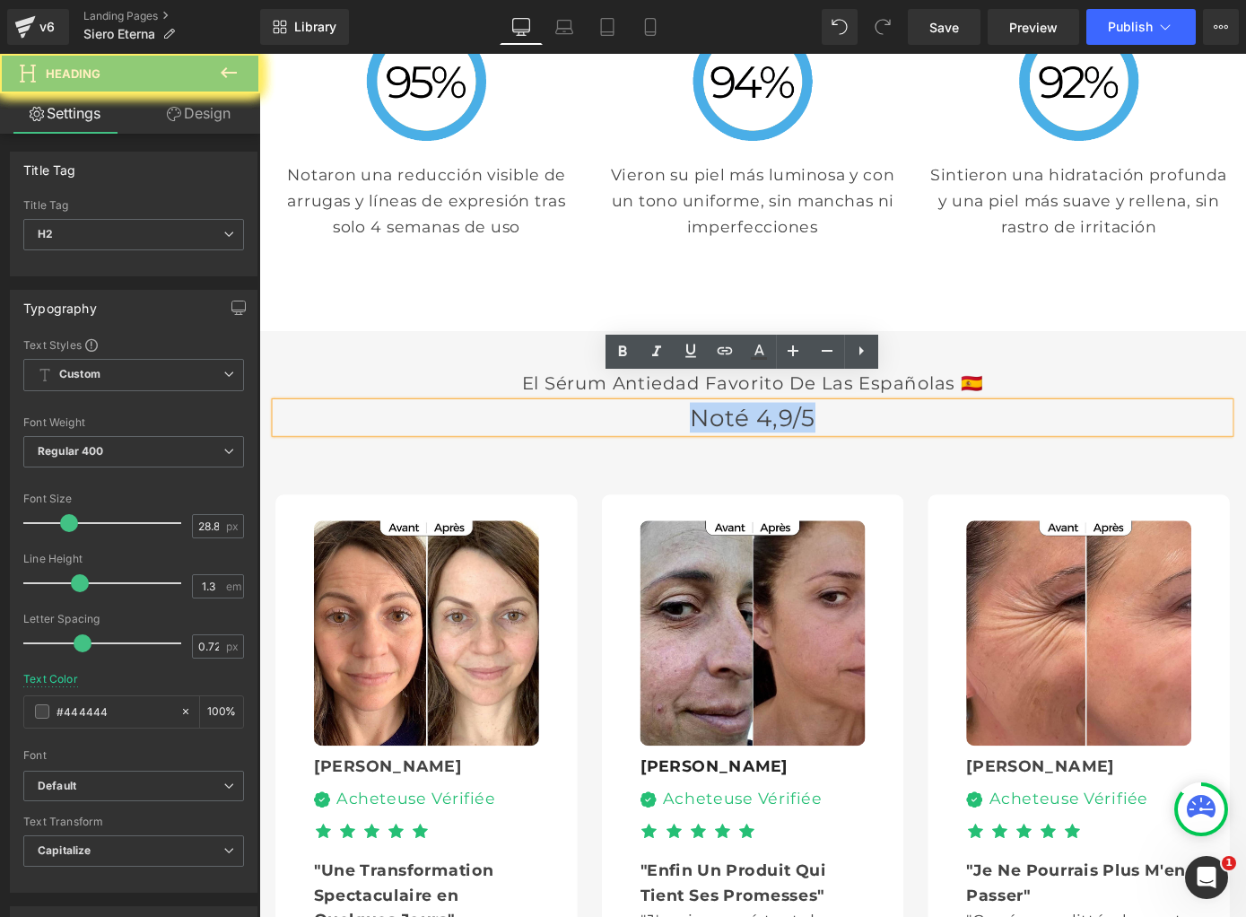
click at [737, 438] on span "Noté 4,9/5" at bounding box center [801, 453] width 137 height 31
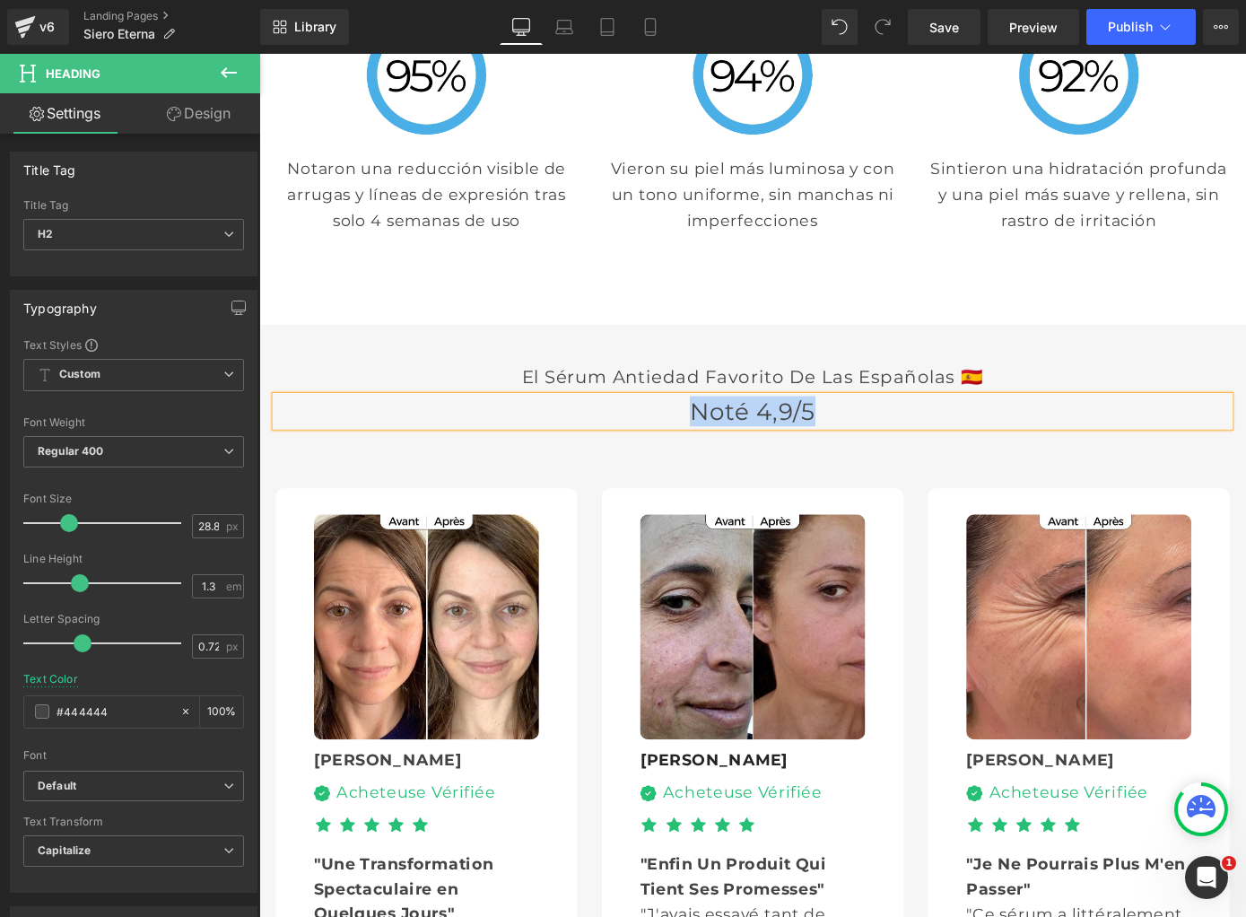
scroll to position [4692, 0]
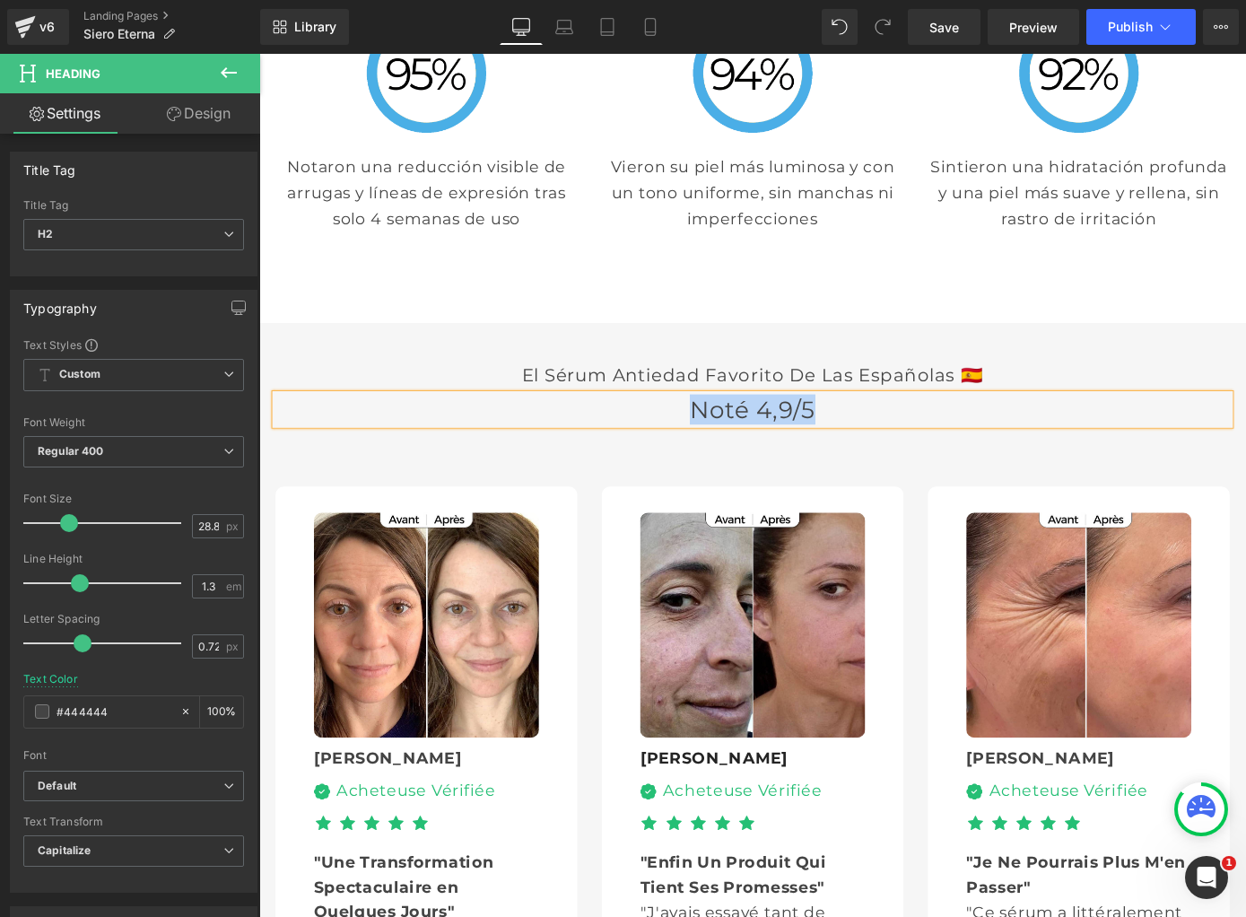
paste div
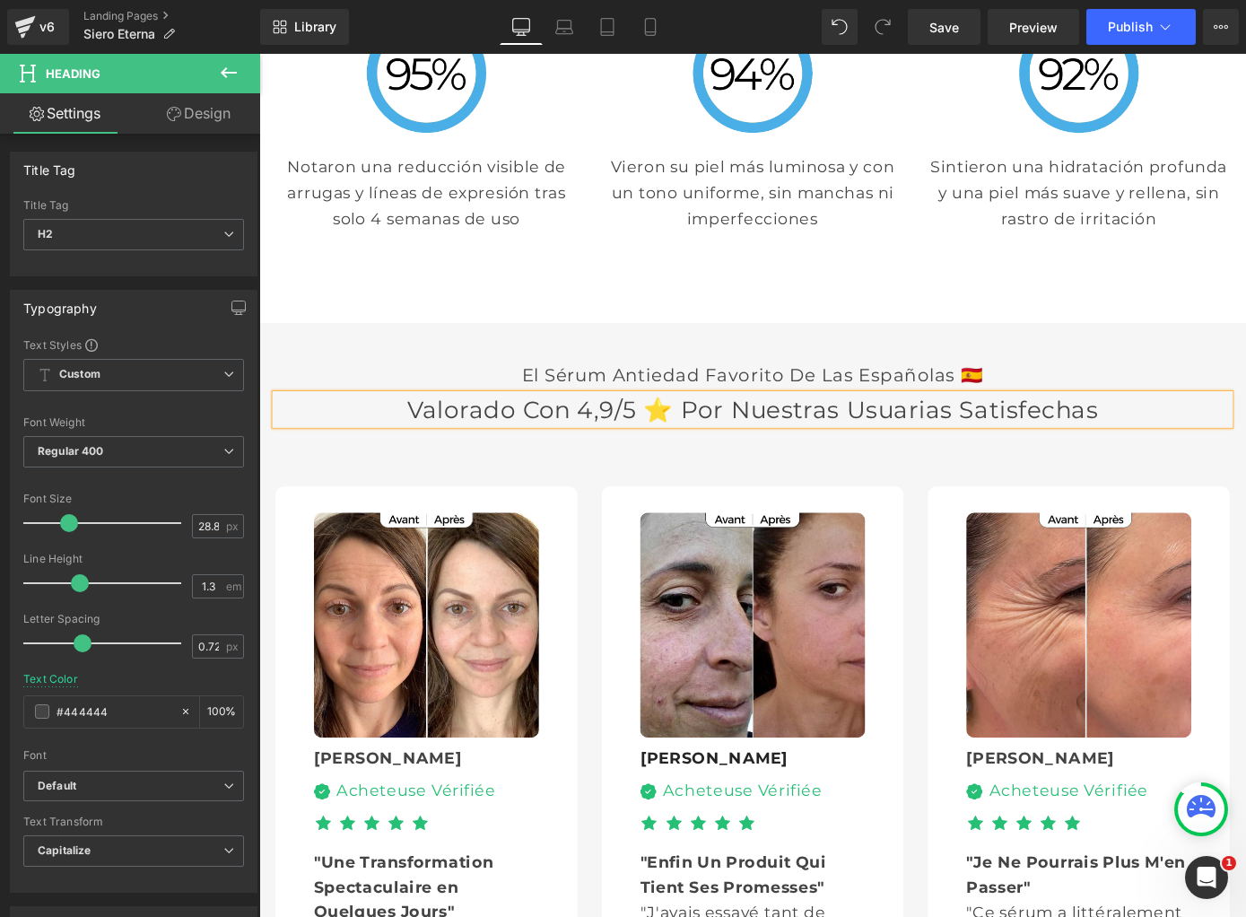
click at [781, 397] on span "Heading" at bounding box center [793, 408] width 48 height 22
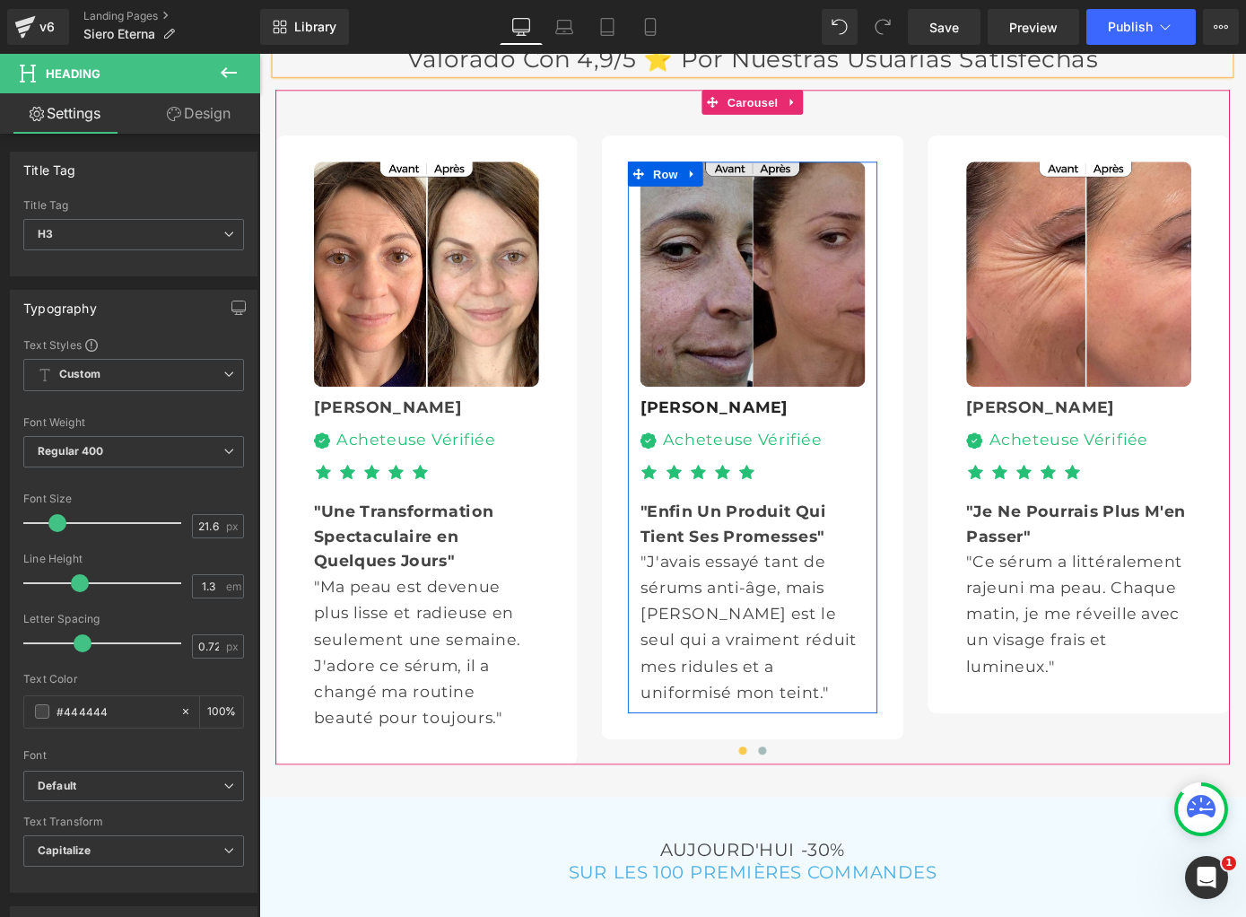
scroll to position [5080, 0]
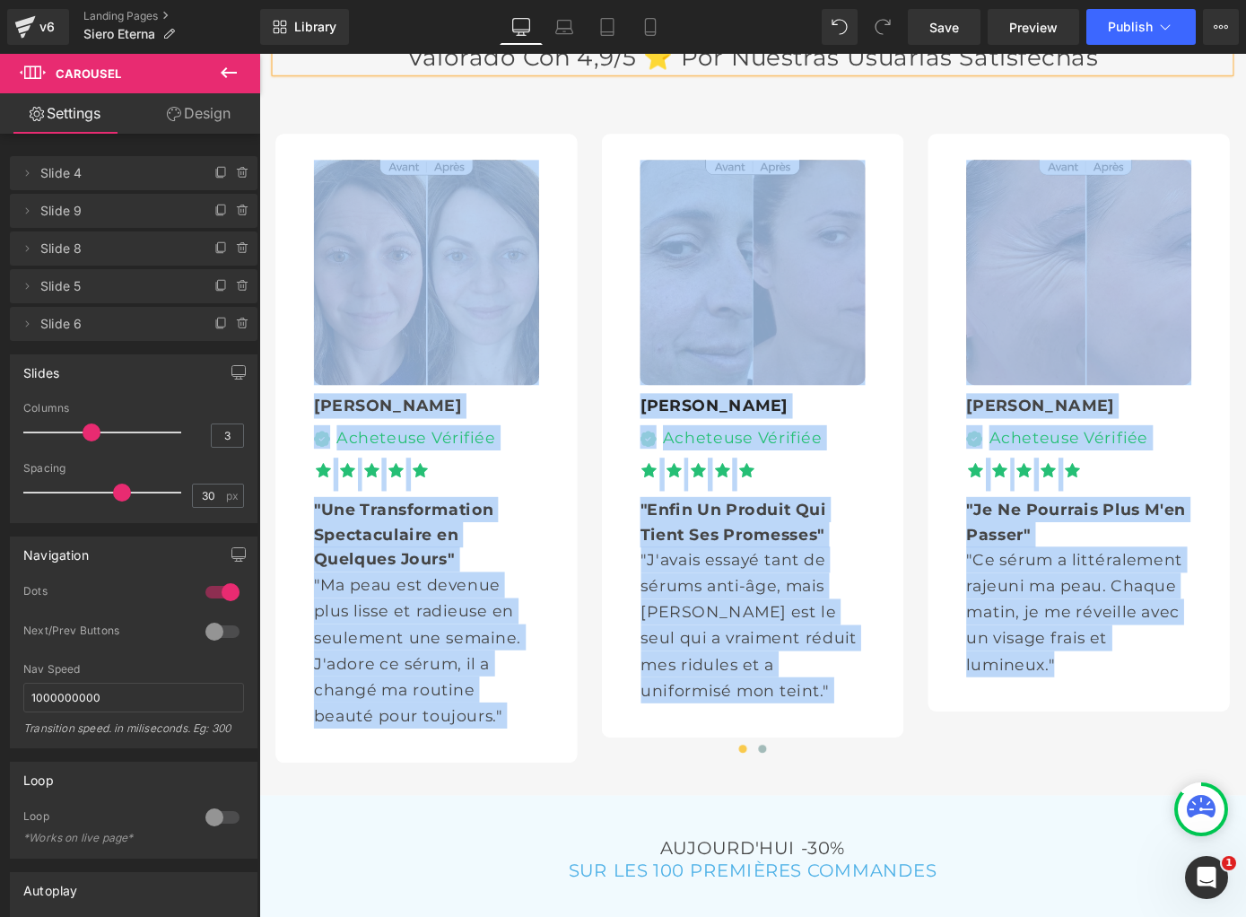
drag, startPoint x: 352, startPoint y: 98, endPoint x: 1225, endPoint y: 823, distance: 1134.6
click at [1225, 823] on div "El sérum antiedad favorito de las españolas 🇪🇸 Heading Valorado con 4,9/5 ⭐ por…" at bounding box center [802, 415] width 1086 height 908
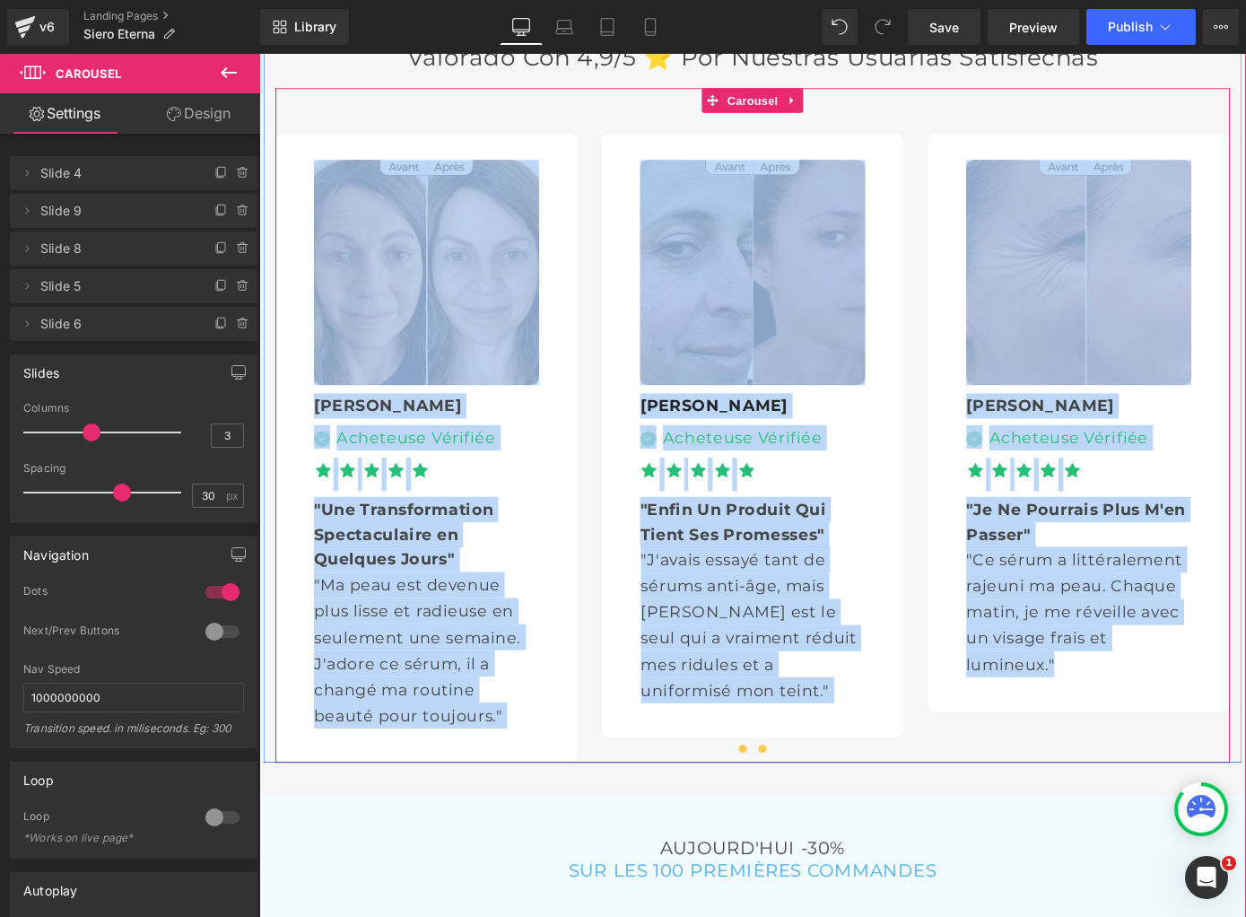
click at [811, 814] on span at bounding box center [812, 818] width 9 height 9
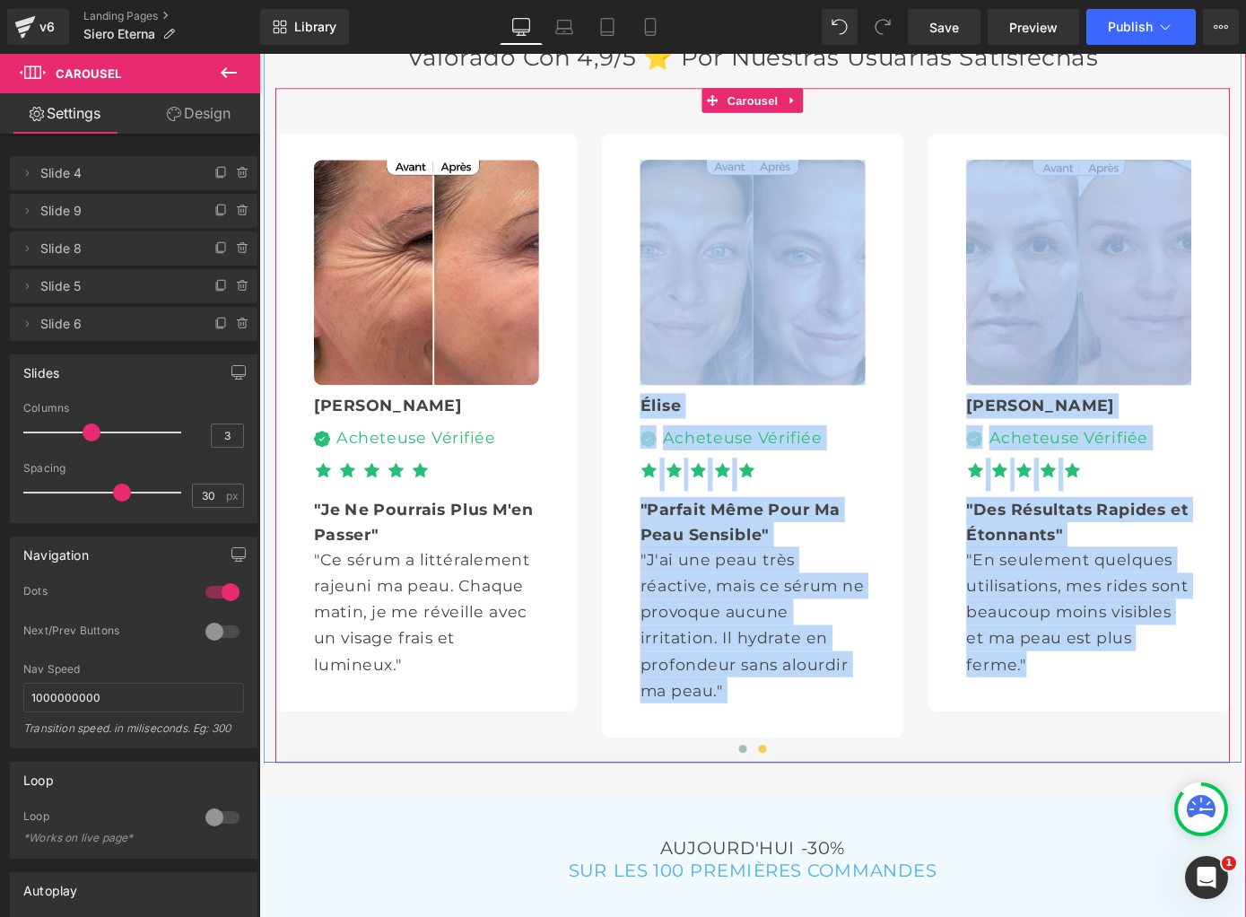
drag, startPoint x: 629, startPoint y: 285, endPoint x: 1213, endPoint y: 758, distance: 751.4
click at [1217, 758] on div "Image [PERSON_NAME] Text Block Image Acheteuse Vérifiée Text Block Icon List Ic…" at bounding box center [457, 488] width 1794 height 692
click at [796, 809] on button at bounding box center [792, 818] width 22 height 18
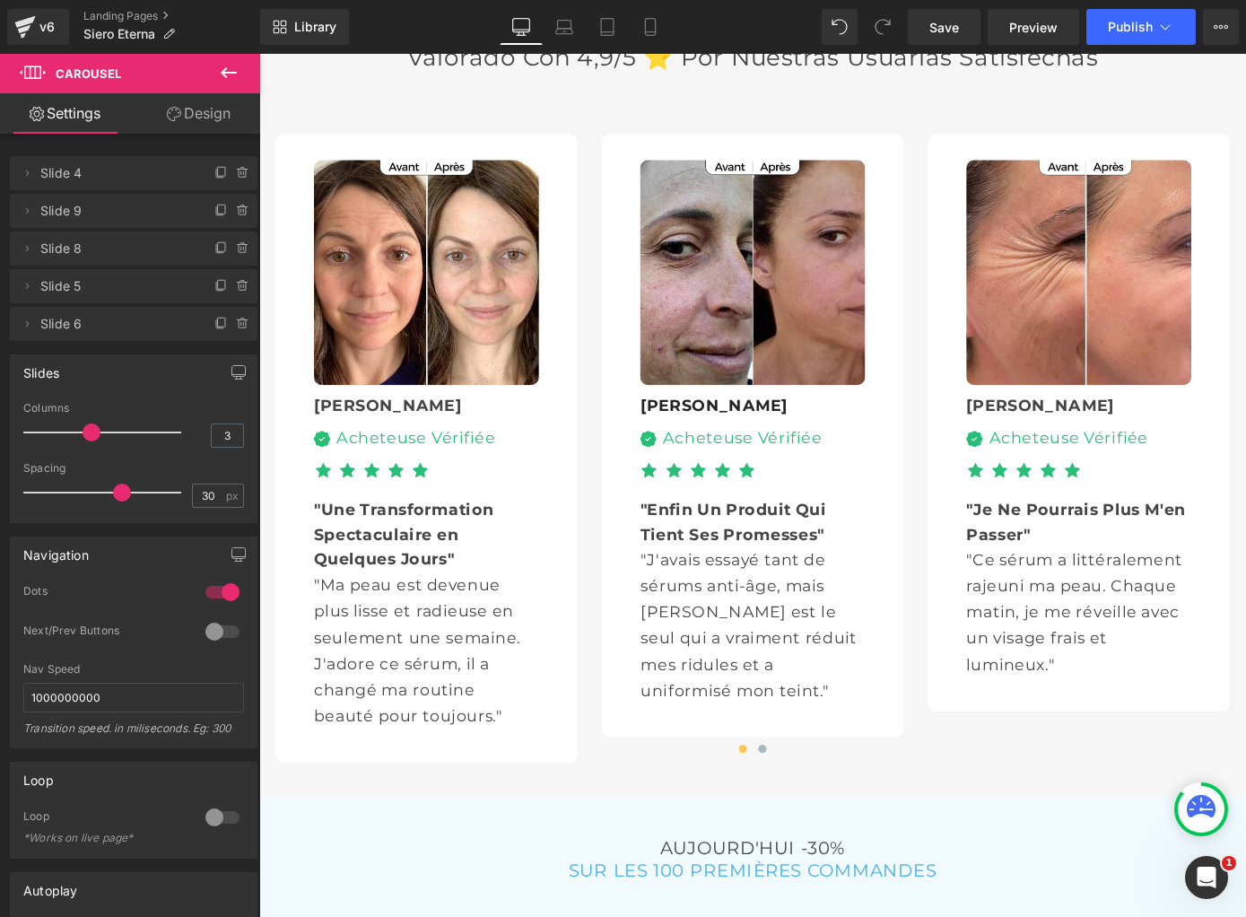
click at [347, 427] on div "[PERSON_NAME] Text Block Image Acheteuse Vérifiée Text Block Icon List Icon Ico…" at bounding box center [443, 480] width 248 height 107
click at [347, 430] on span "Row" at bounding box center [360, 441] width 29 height 22
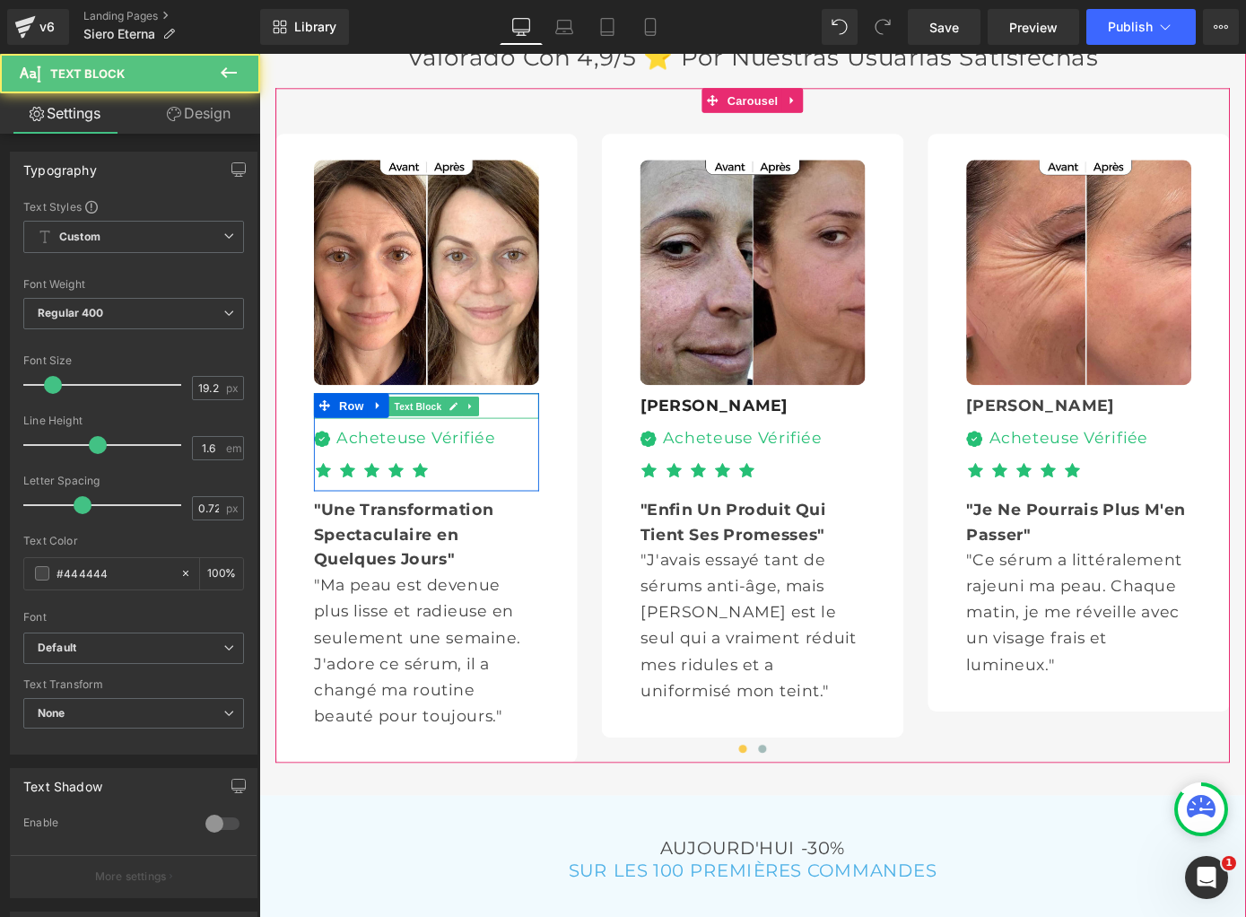
click at [512, 427] on div "[PERSON_NAME]" at bounding box center [443, 441] width 248 height 28
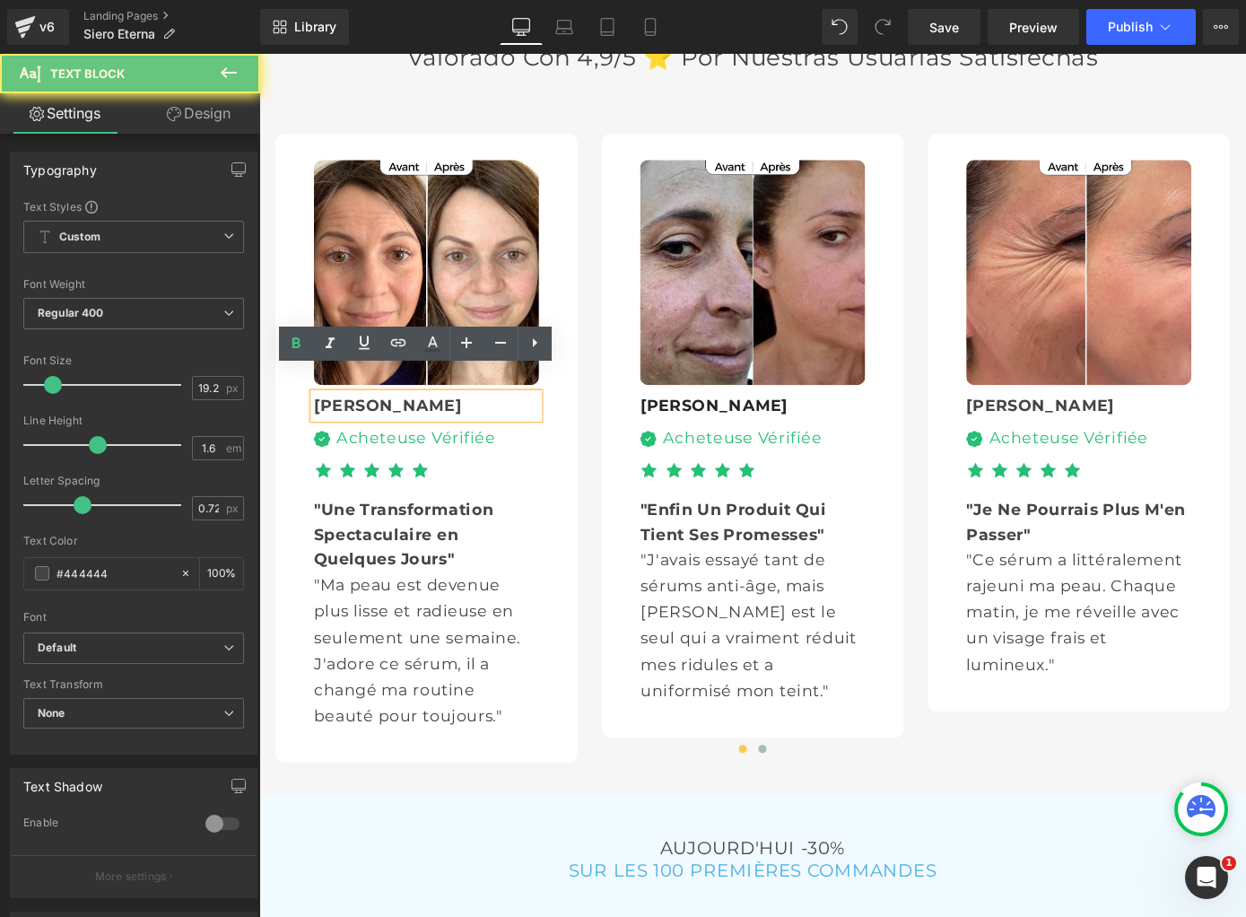
click at [512, 427] on div "[PERSON_NAME]" at bounding box center [443, 441] width 248 height 28
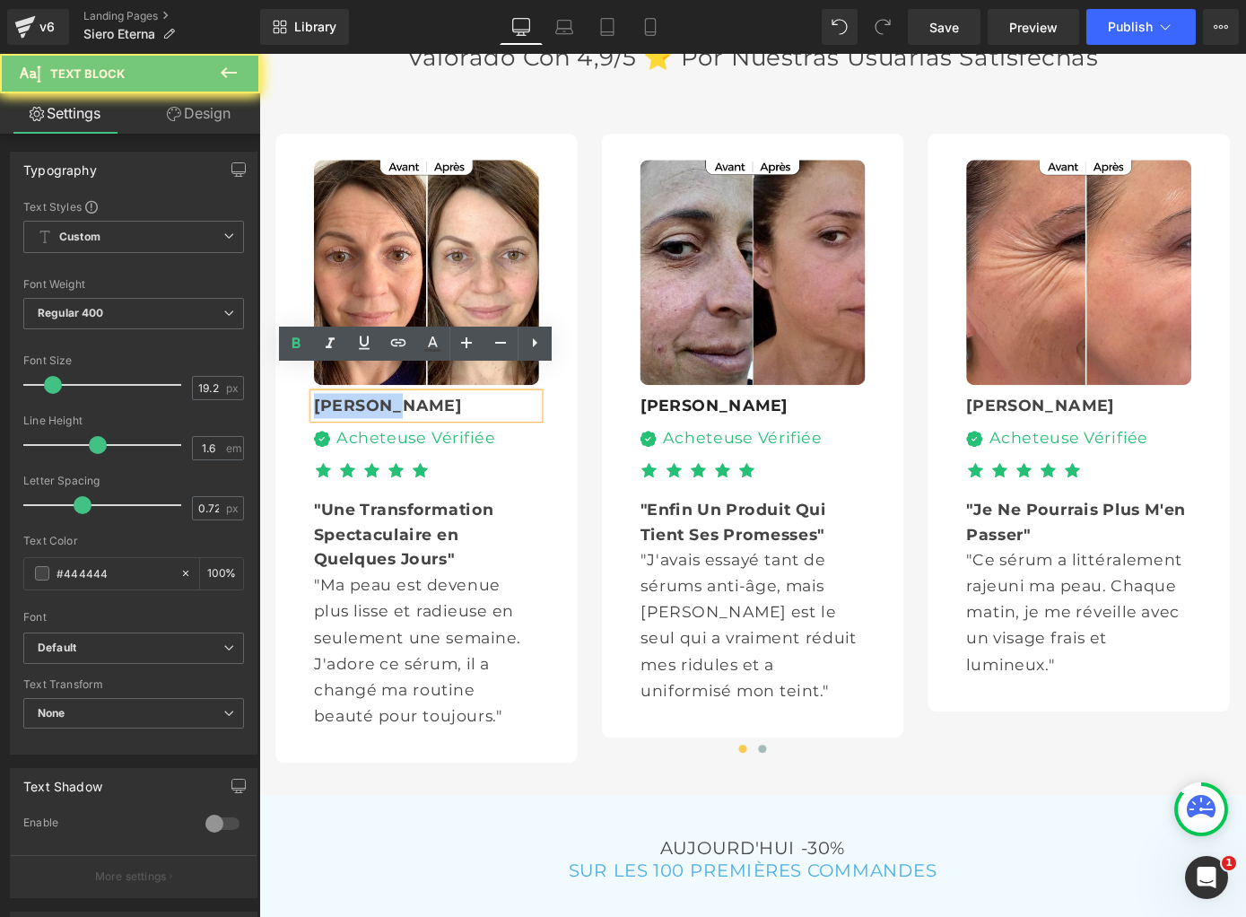
click at [512, 427] on div "[PERSON_NAME]" at bounding box center [443, 441] width 248 height 28
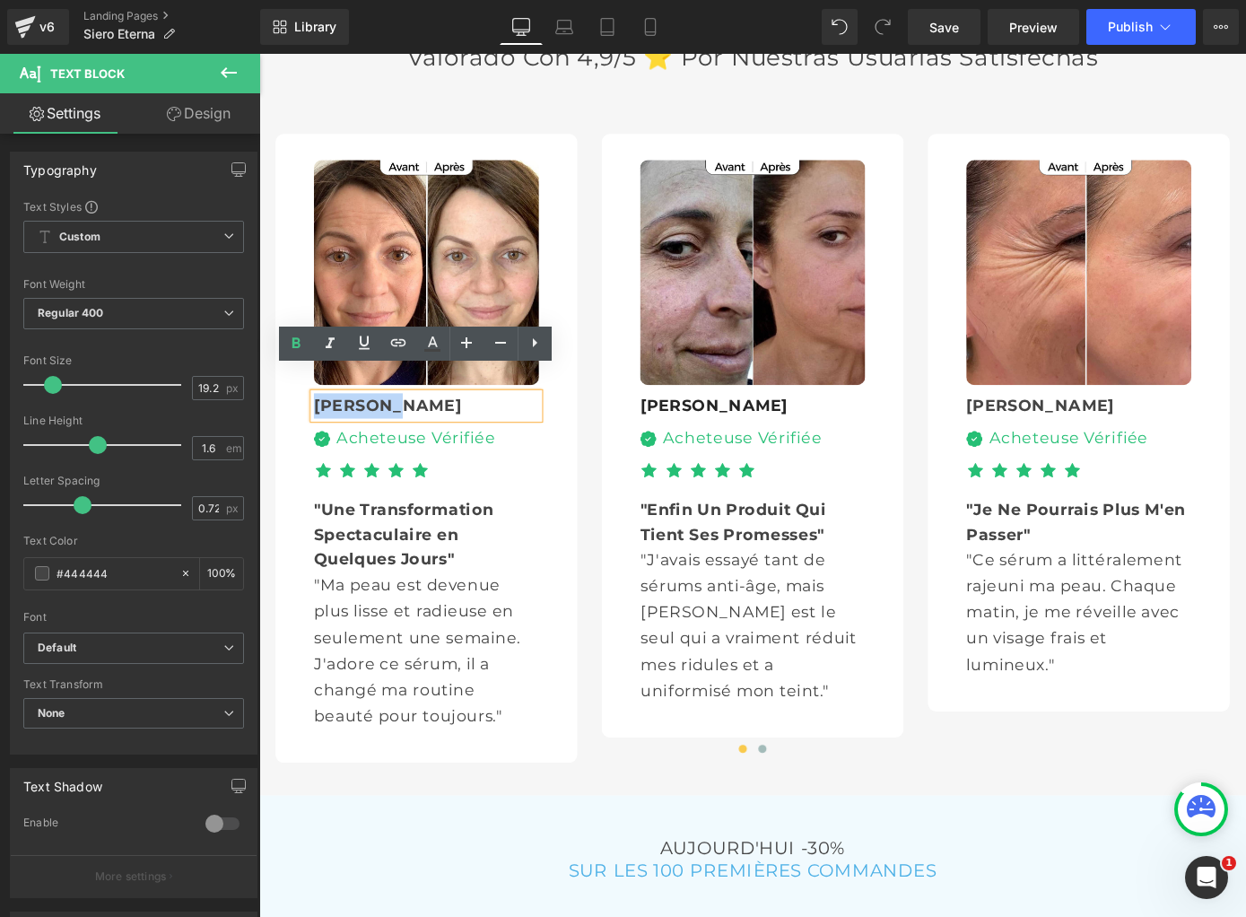
paste div
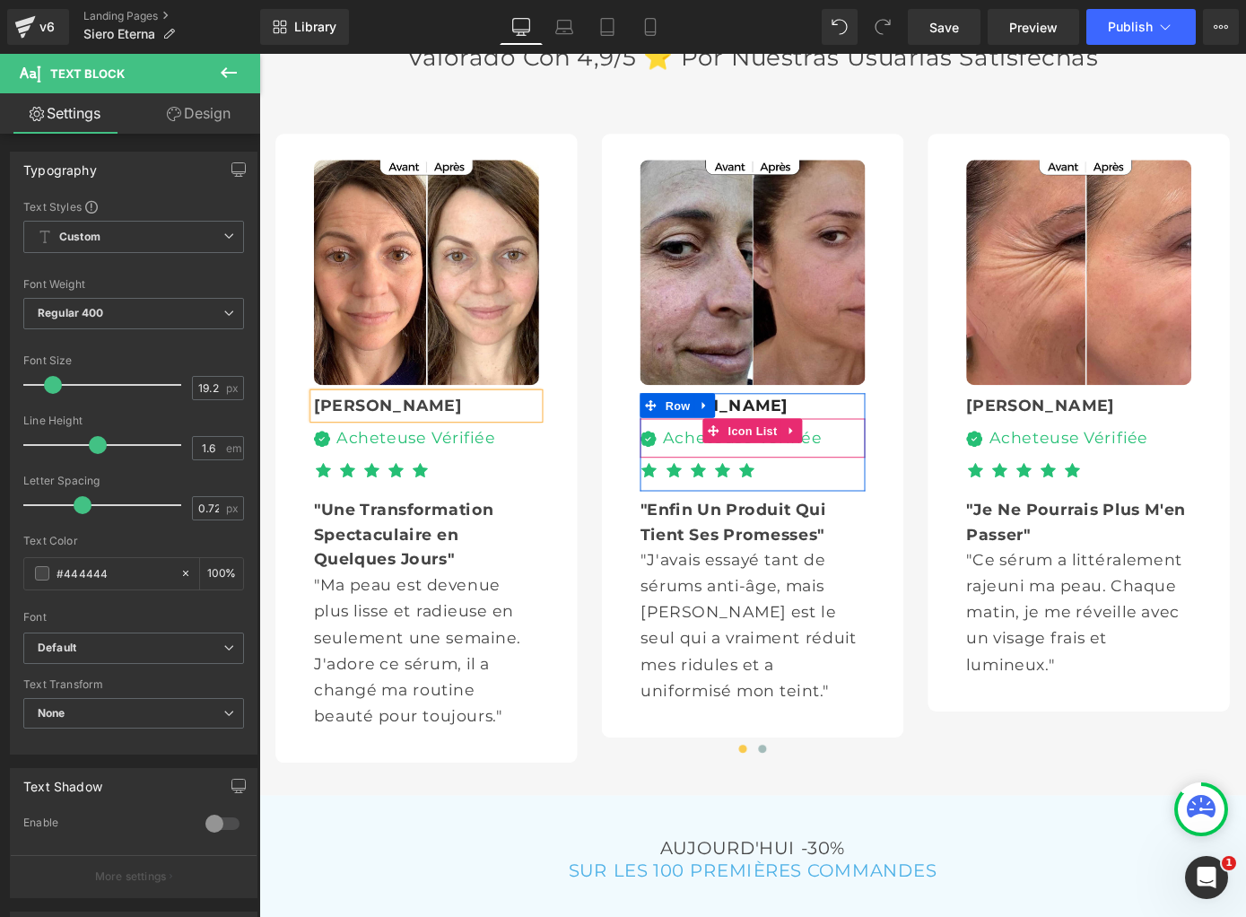
click at [877, 462] on div "Image Acheteuse Vérifiée Text Block" at bounding box center [802, 480] width 248 height 36
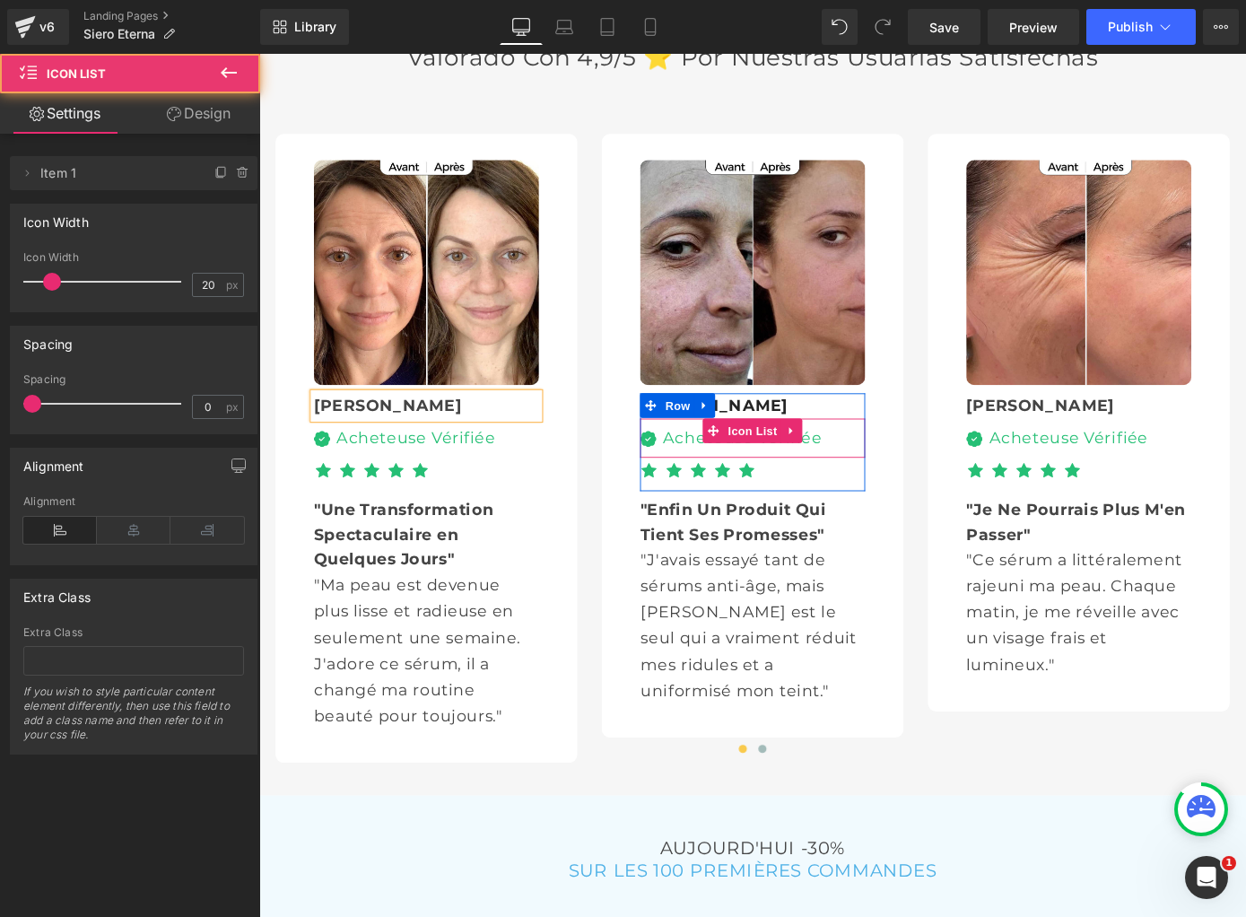
click at [877, 462] on div "Image Acheteuse Vérifiée Text Block" at bounding box center [802, 480] width 248 height 36
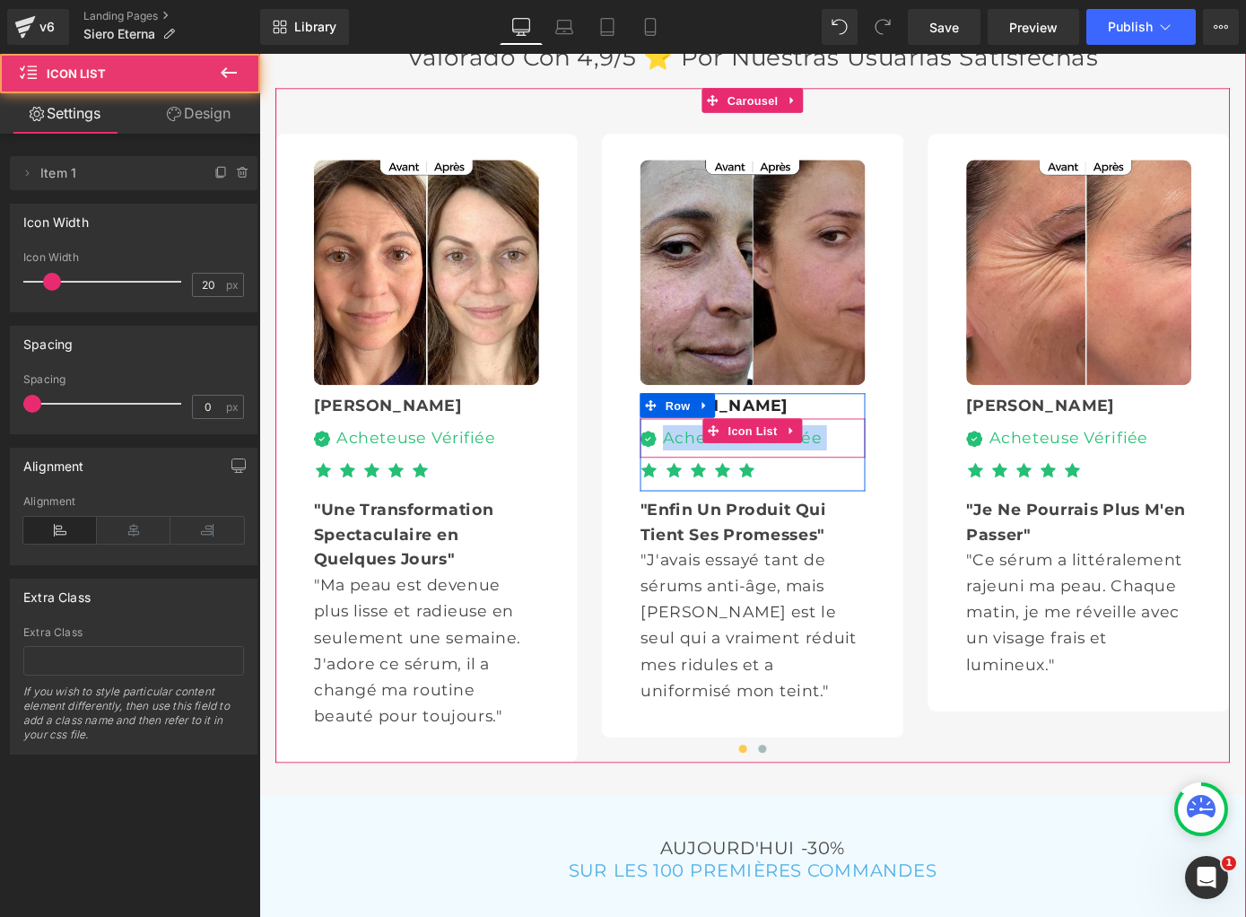
click at [877, 462] on div "Image Acheteuse Vérifiée Text Block" at bounding box center [802, 480] width 248 height 36
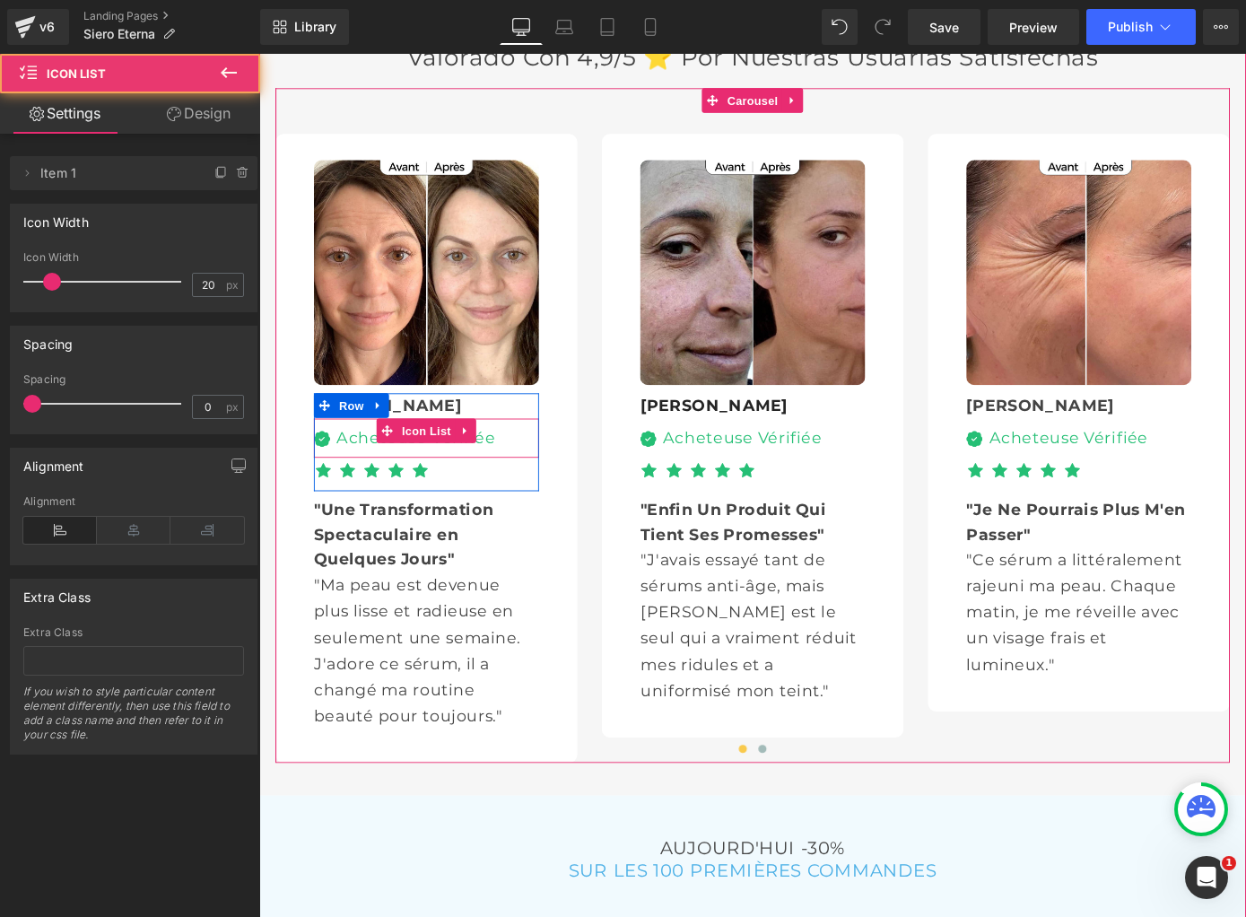
click at [530, 462] on div "Image Acheteuse Vérifiée Text Block" at bounding box center [443, 480] width 248 height 36
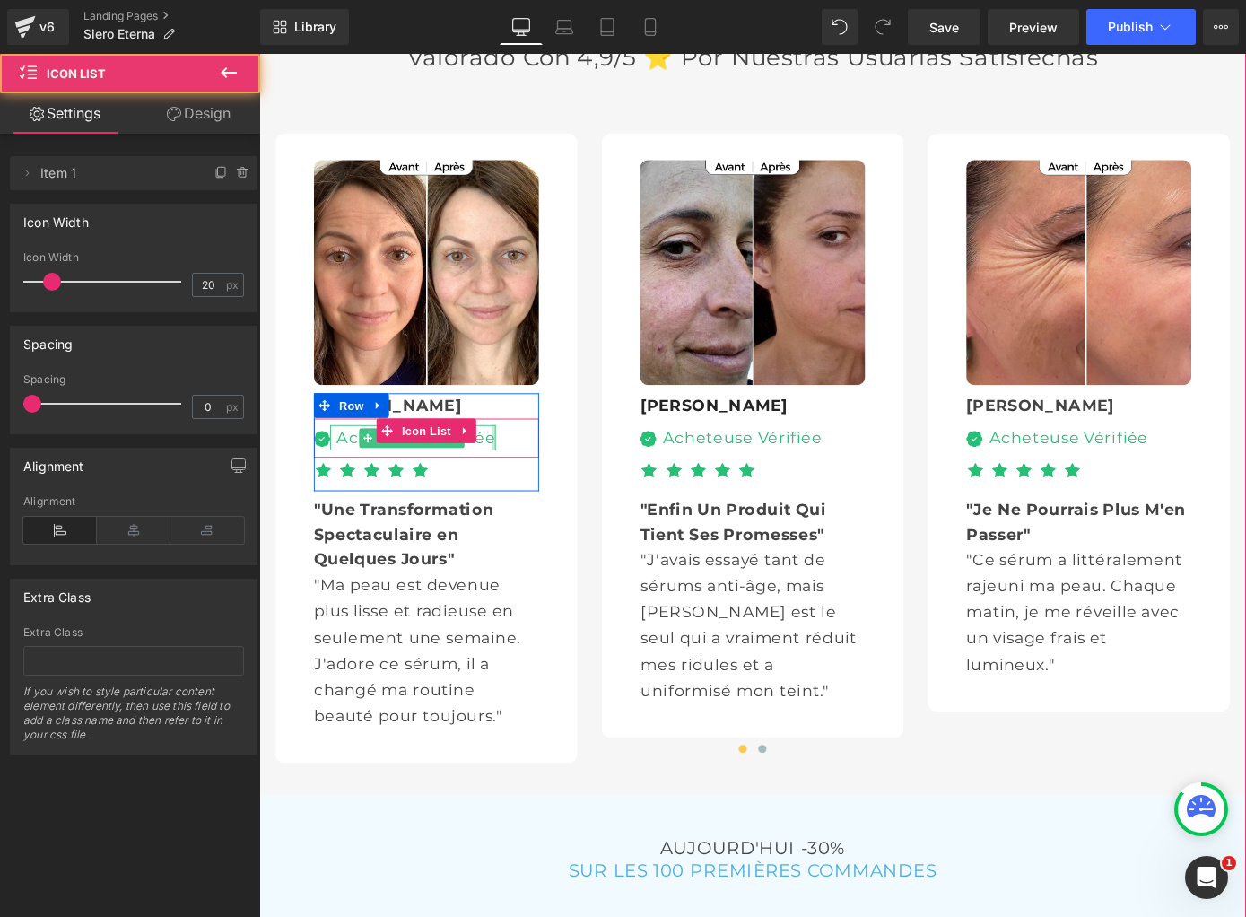
click at [515, 462] on div at bounding box center [517, 476] width 4 height 28
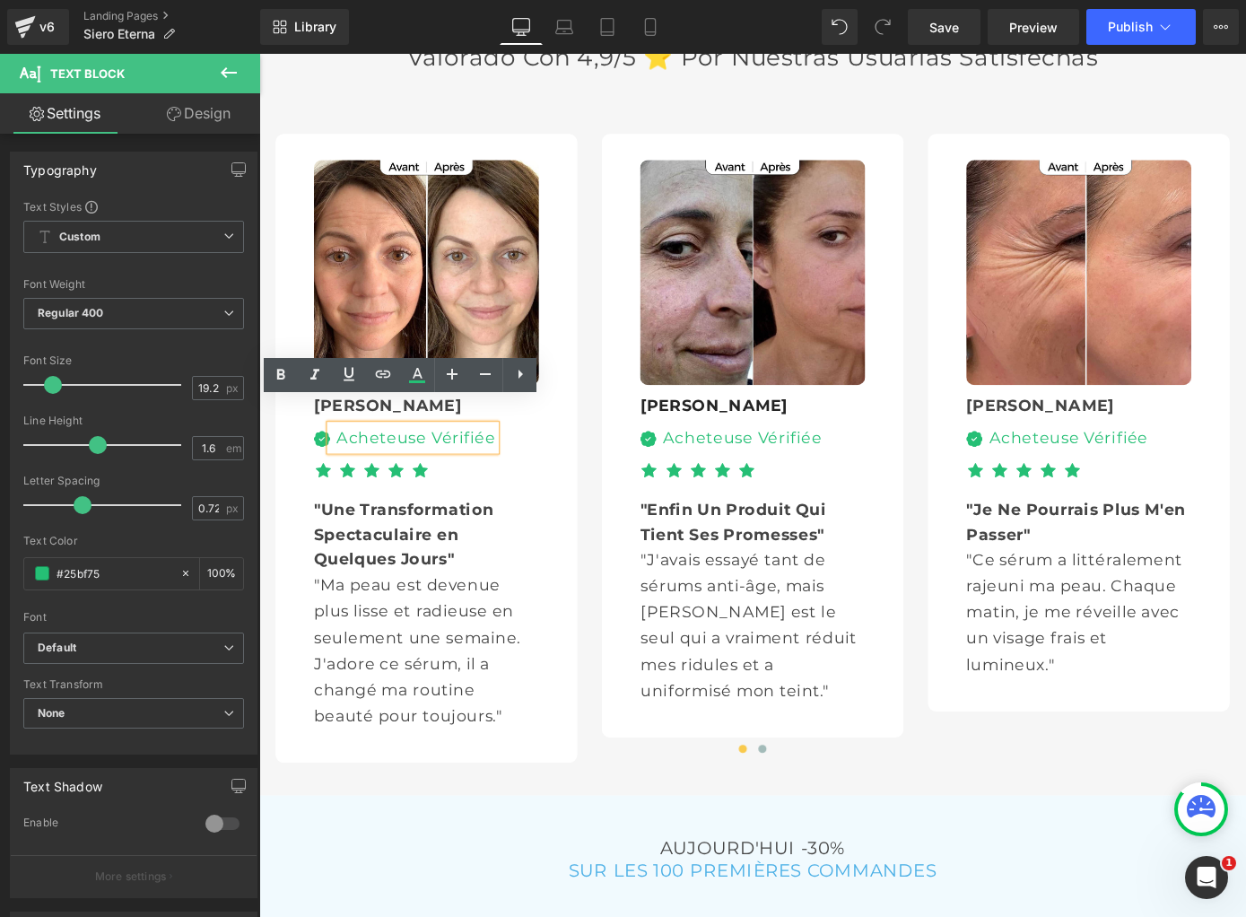
click at [509, 462] on div "Acheteuse Vérifiée" at bounding box center [428, 476] width 182 height 28
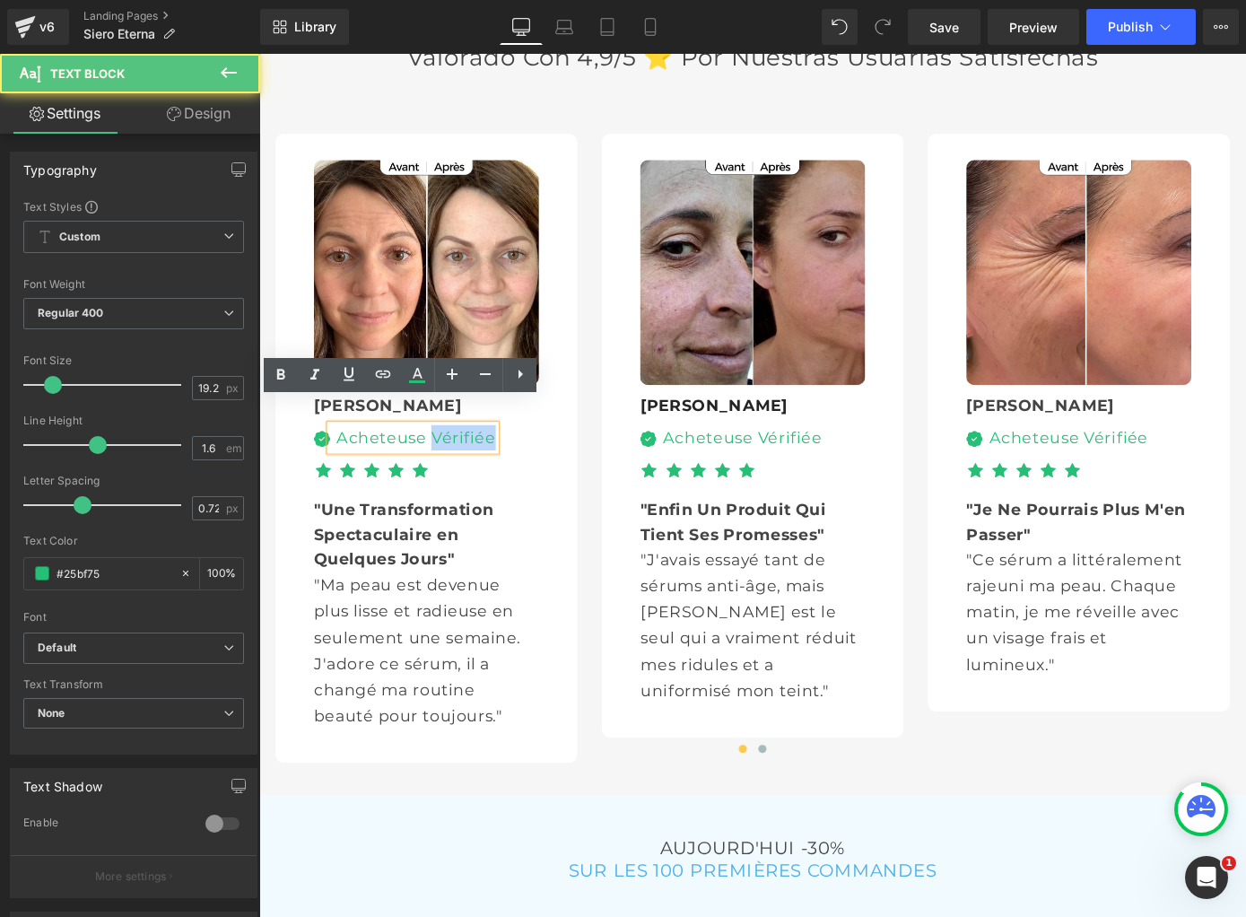
click at [509, 462] on div "Acheteuse Vérifiée" at bounding box center [428, 476] width 182 height 28
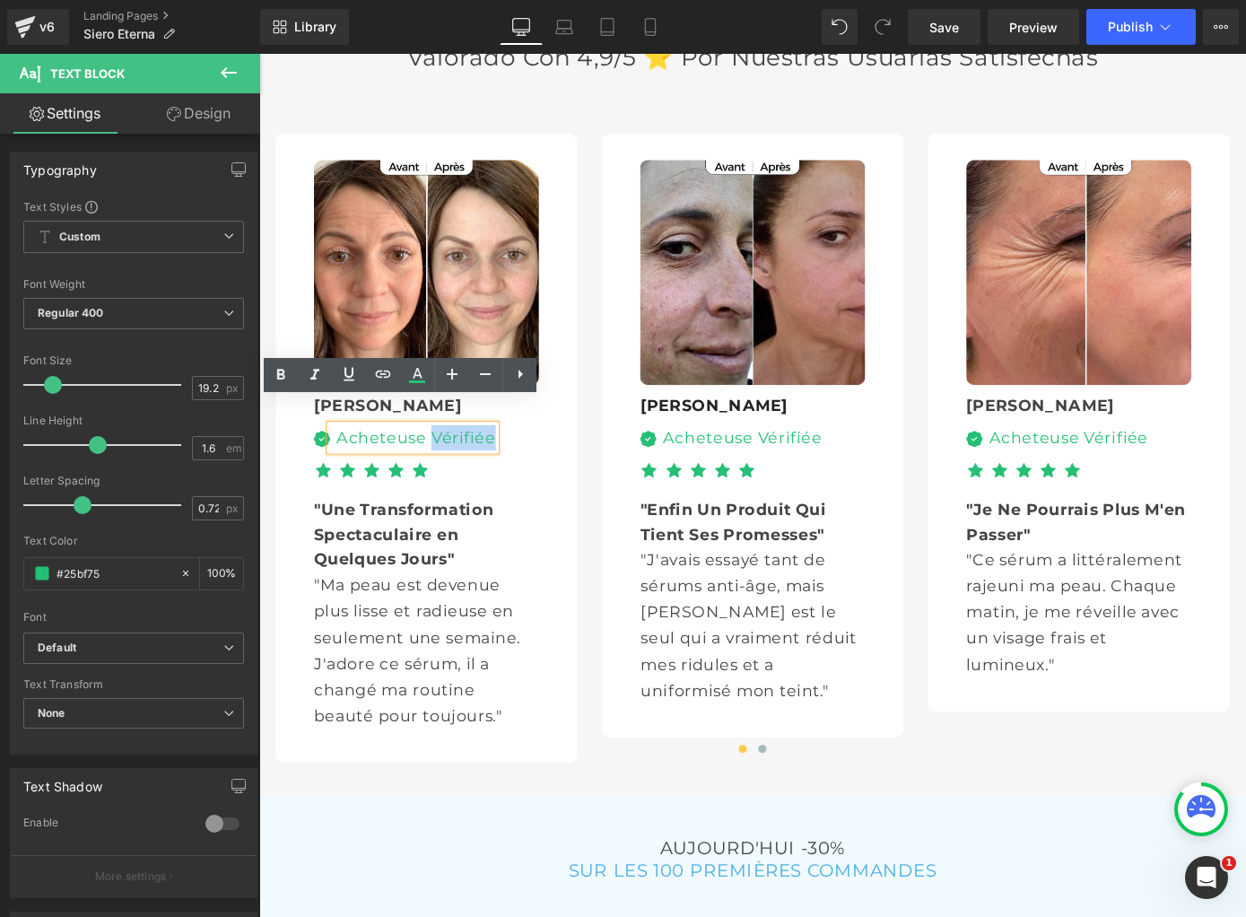
click at [509, 462] on div "Acheteuse Vérifiée" at bounding box center [428, 476] width 182 height 28
paste div
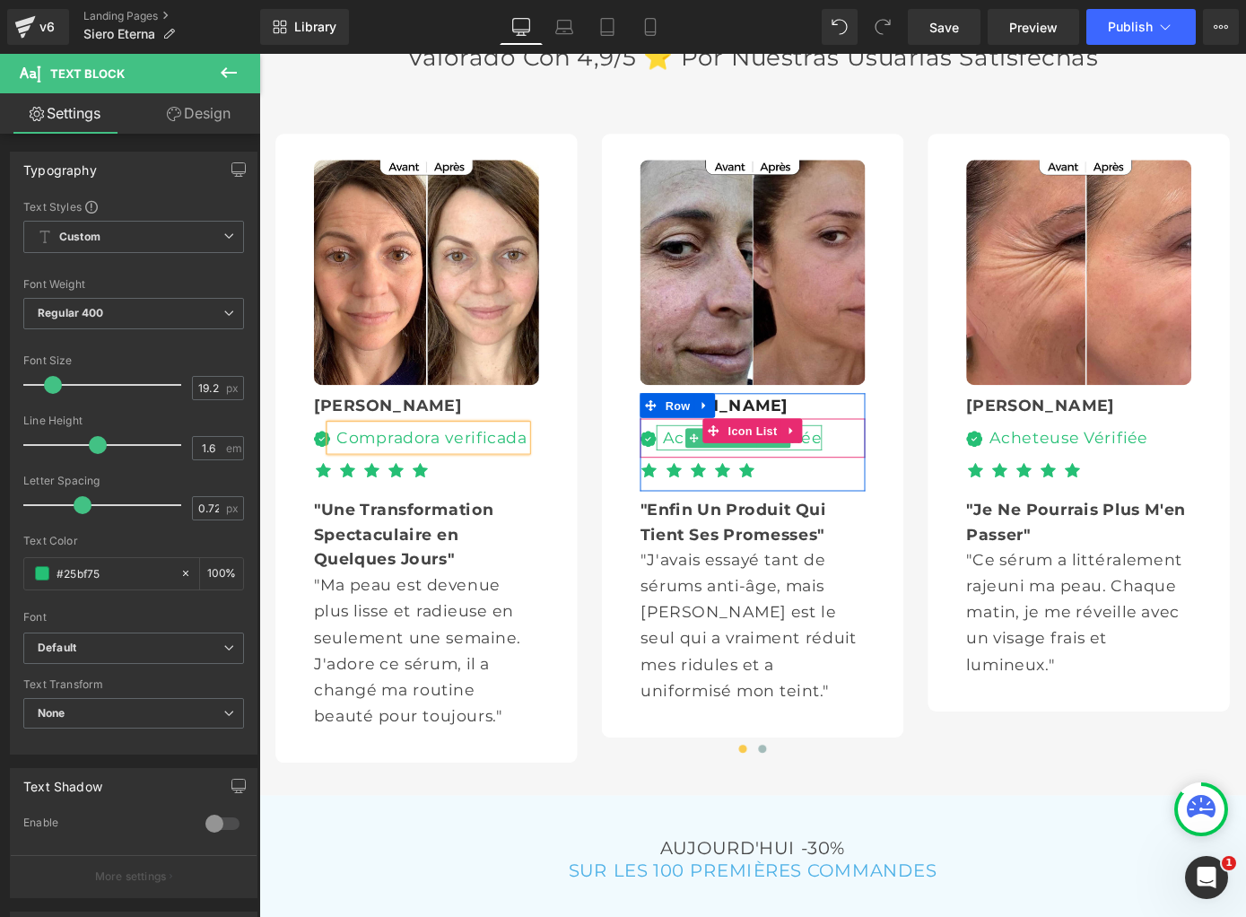
click at [709, 462] on div "Acheteuse Vérifiée" at bounding box center [787, 476] width 182 height 28
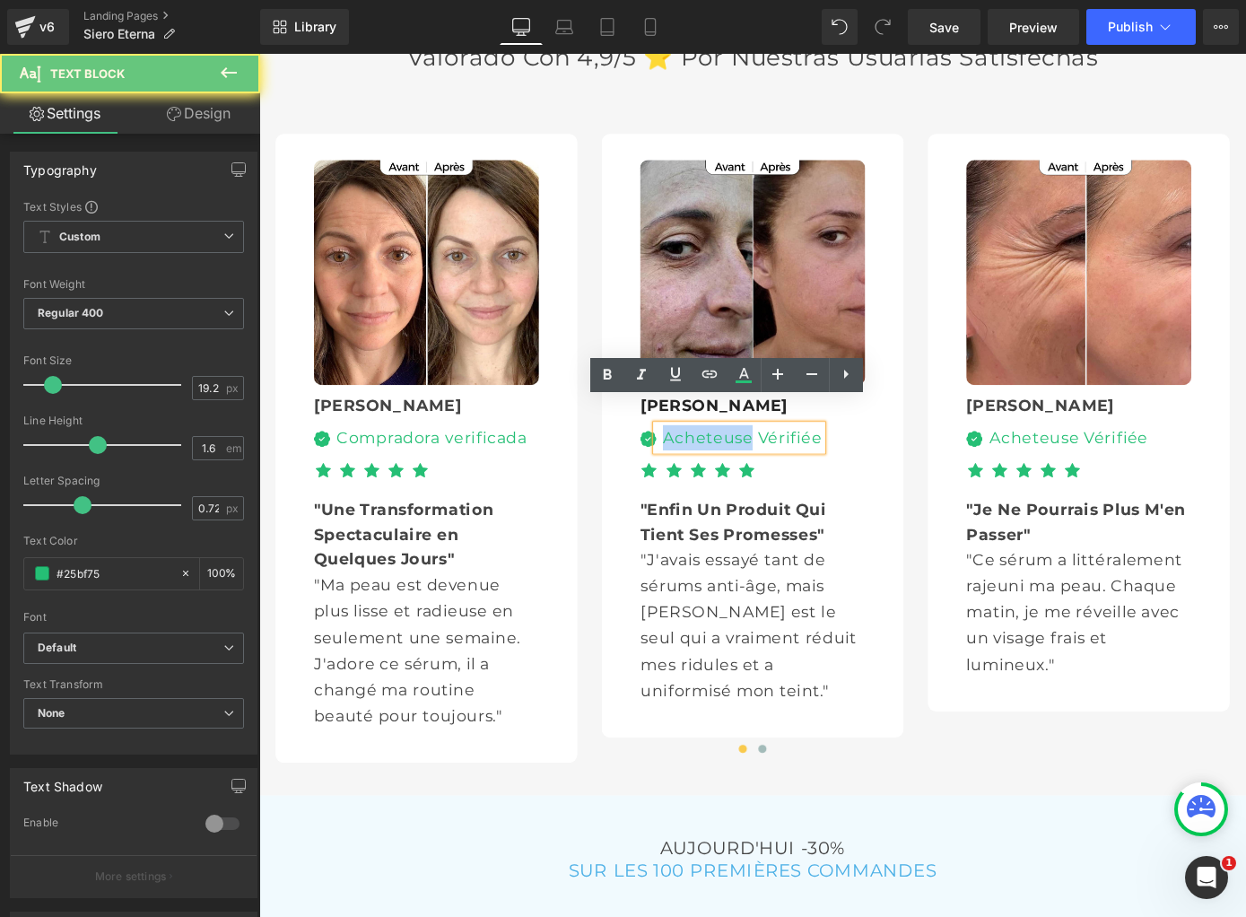
click at [709, 462] on div "Acheteuse Vérifiée" at bounding box center [787, 476] width 182 height 28
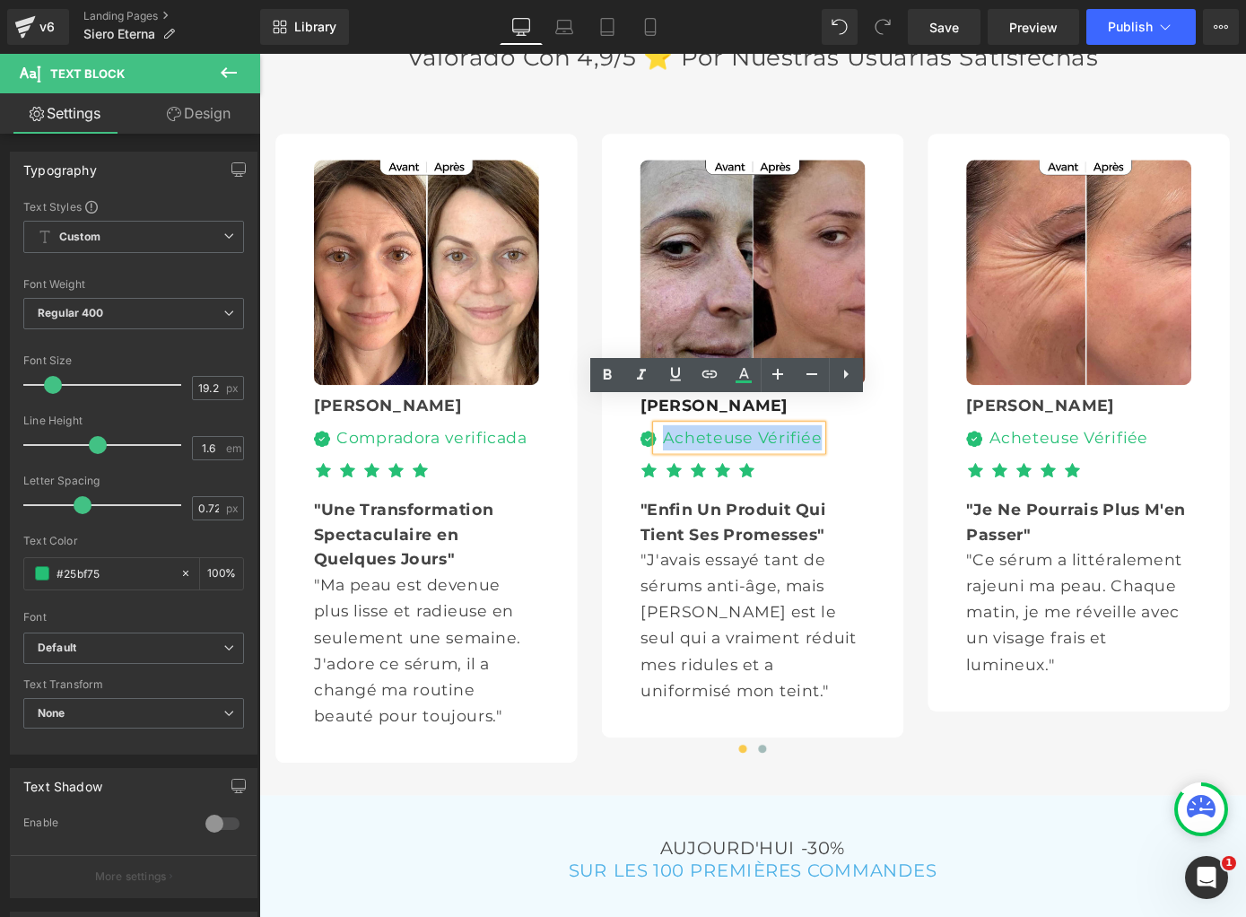
paste div
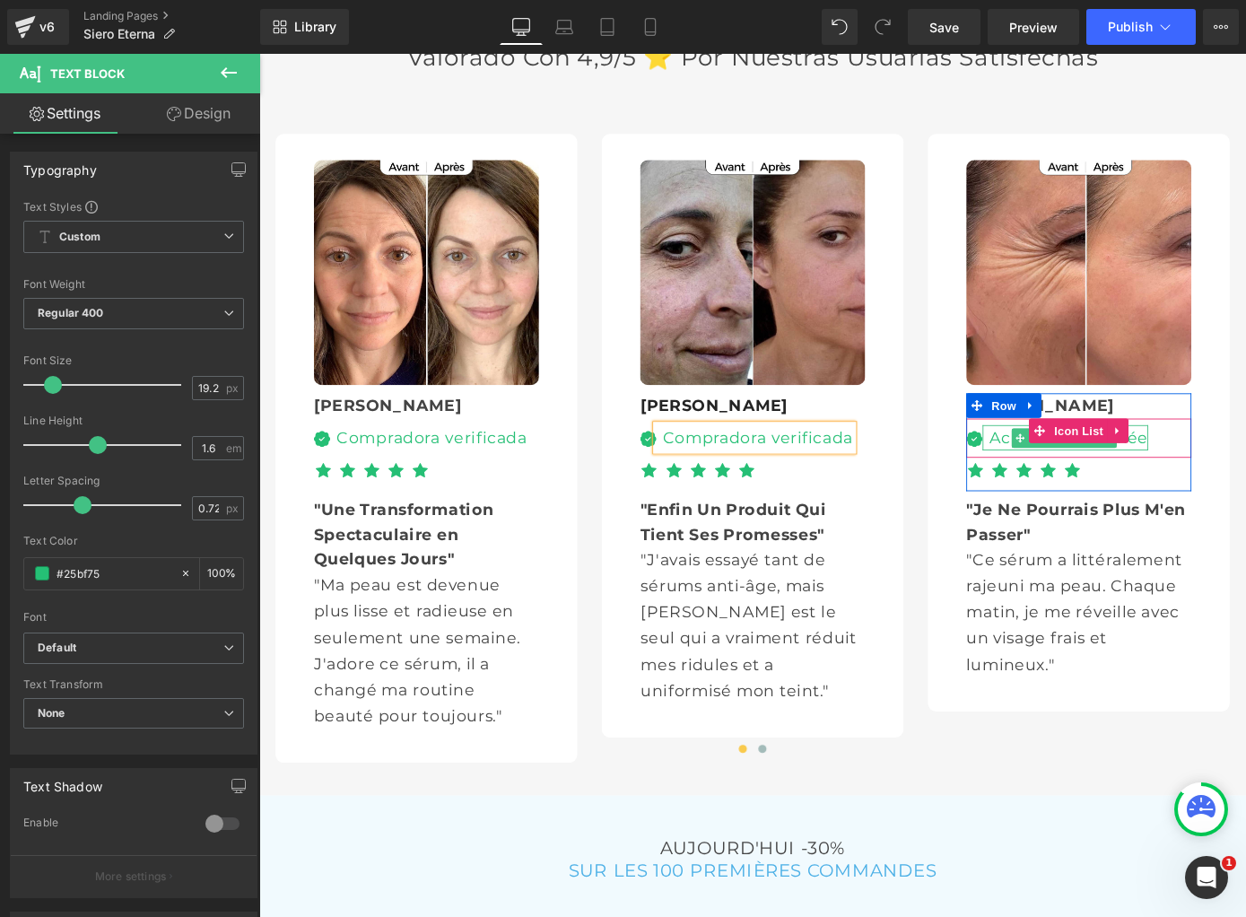
click at [1067, 462] on div "Acheteuse Vérifiée" at bounding box center [1146, 476] width 182 height 28
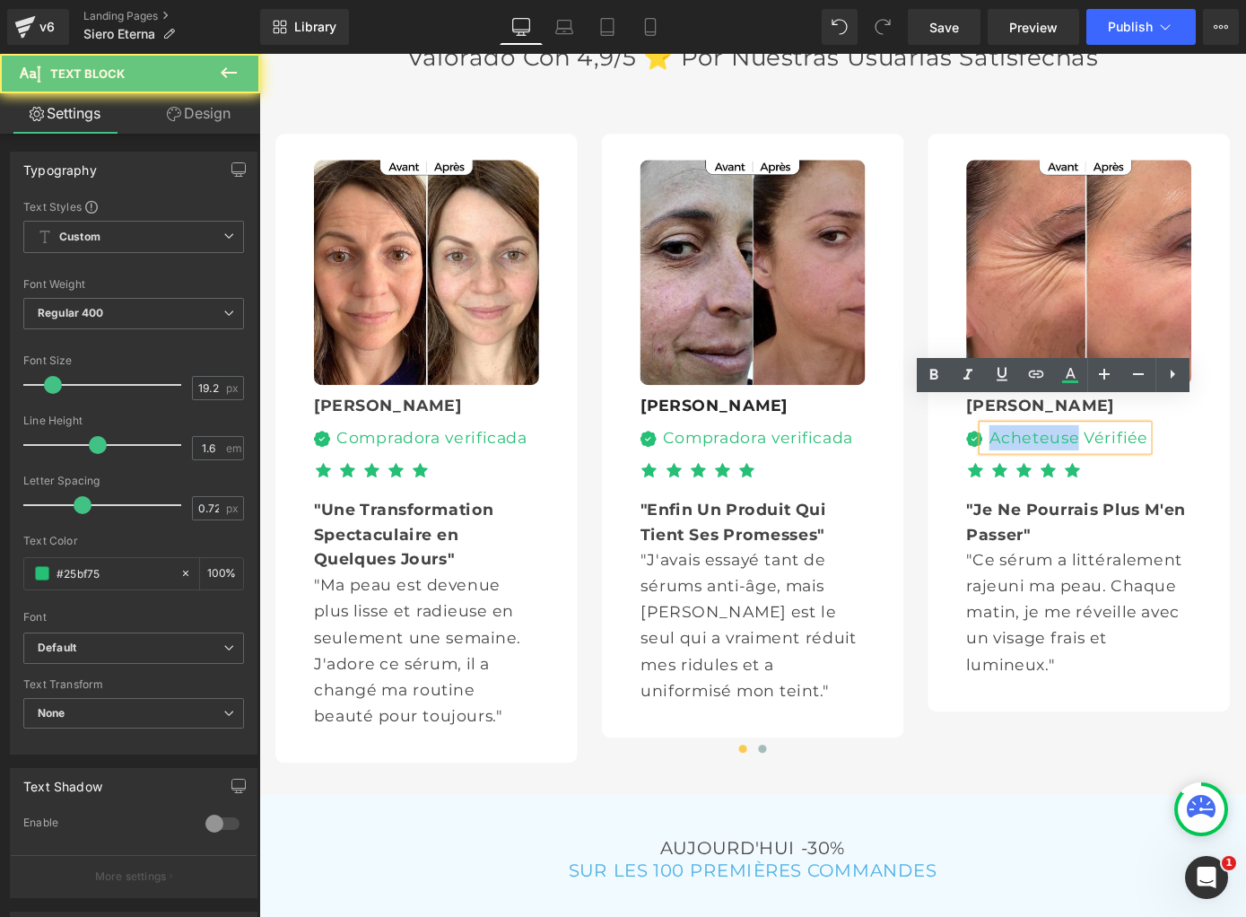
click at [1067, 462] on div "Acheteuse Vérifiée" at bounding box center [1146, 476] width 182 height 28
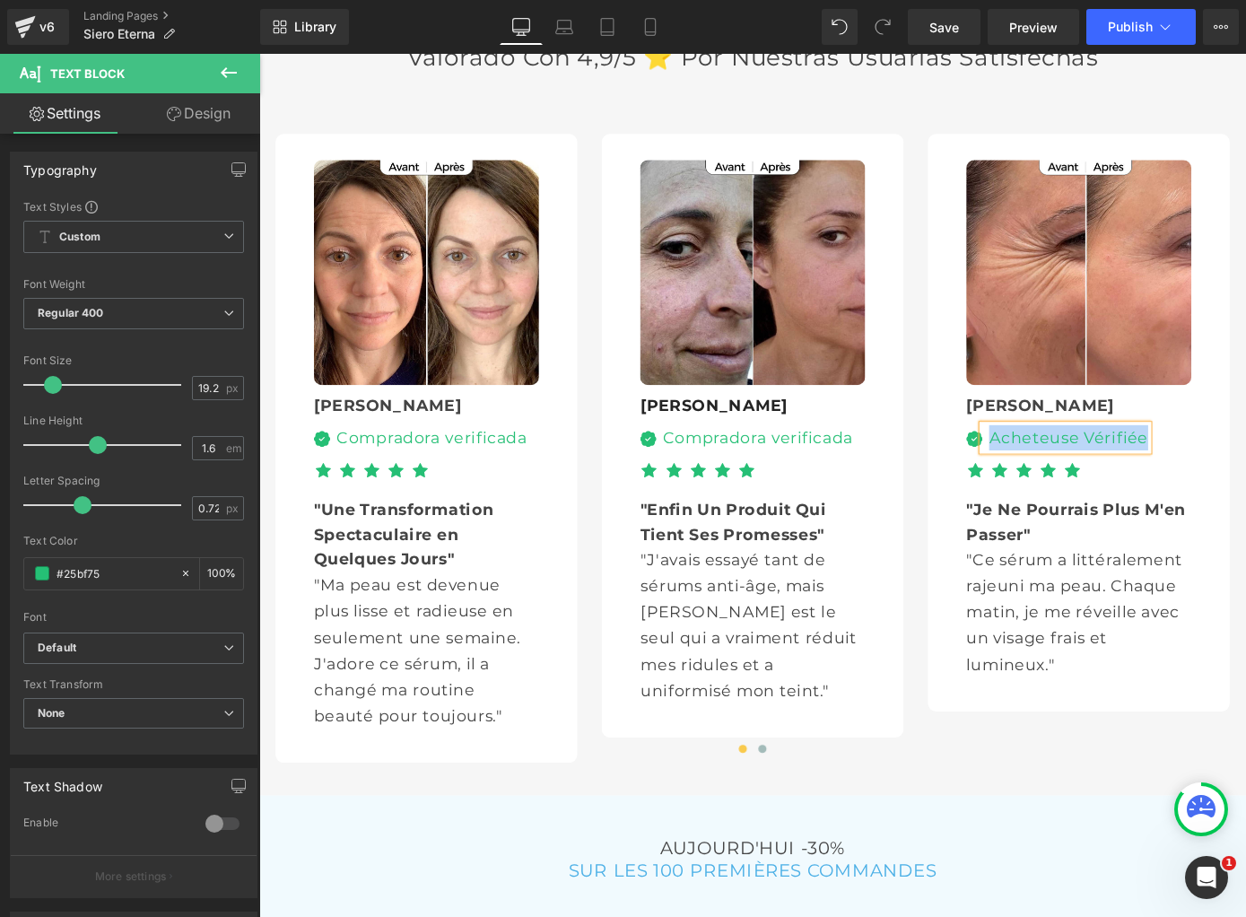
paste div
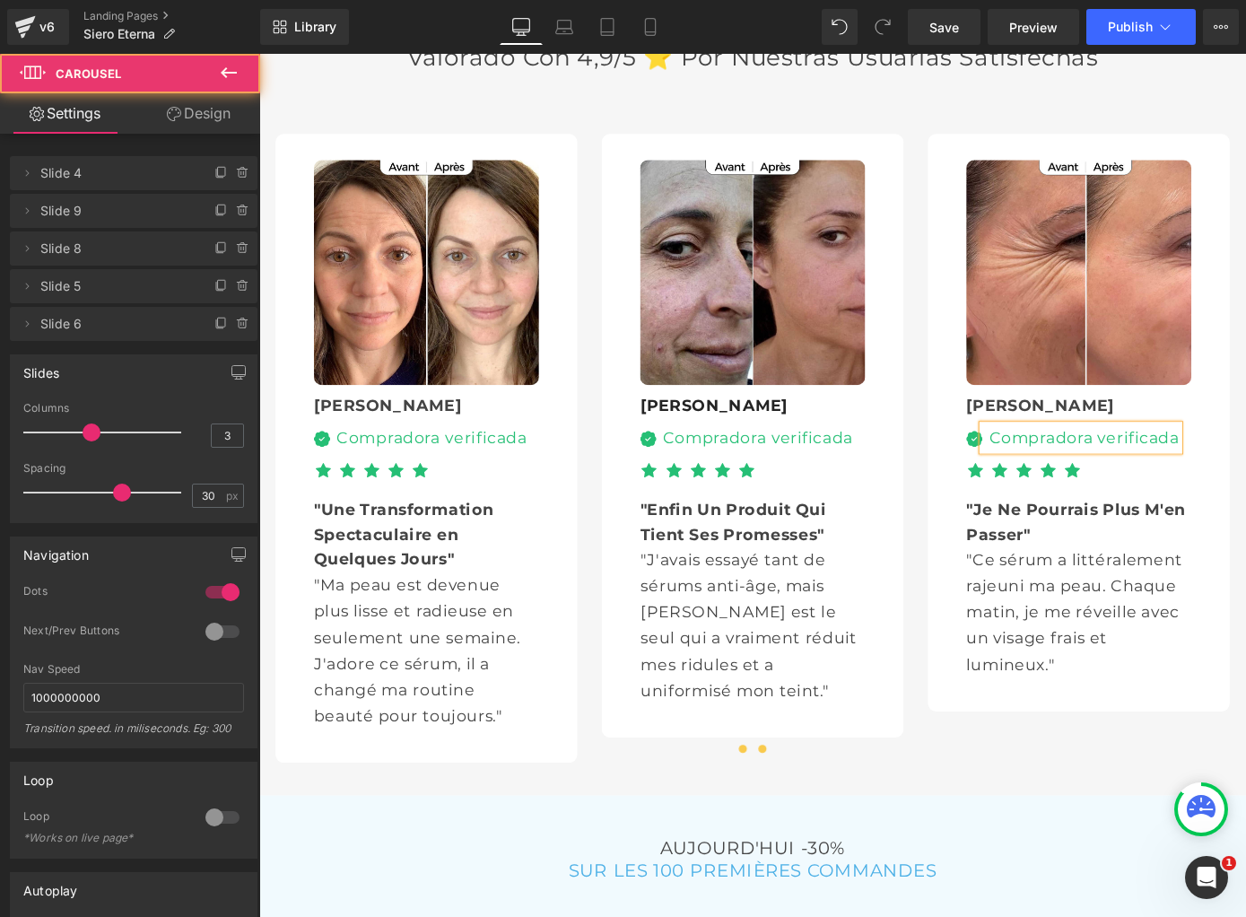
click at [819, 809] on button at bounding box center [813, 818] width 22 height 18
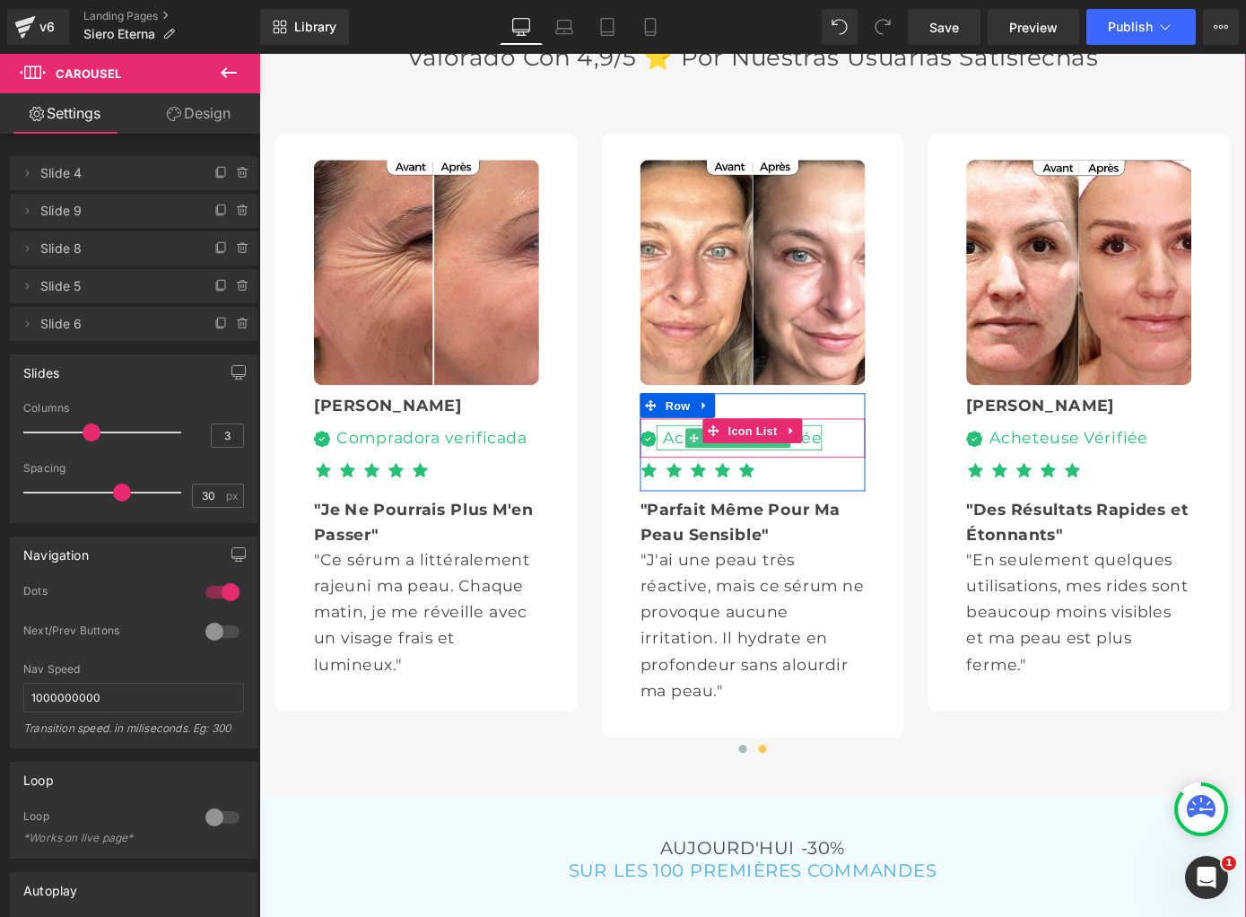
click at [711, 462] on div "Acheteuse Vérifiée" at bounding box center [787, 476] width 182 height 28
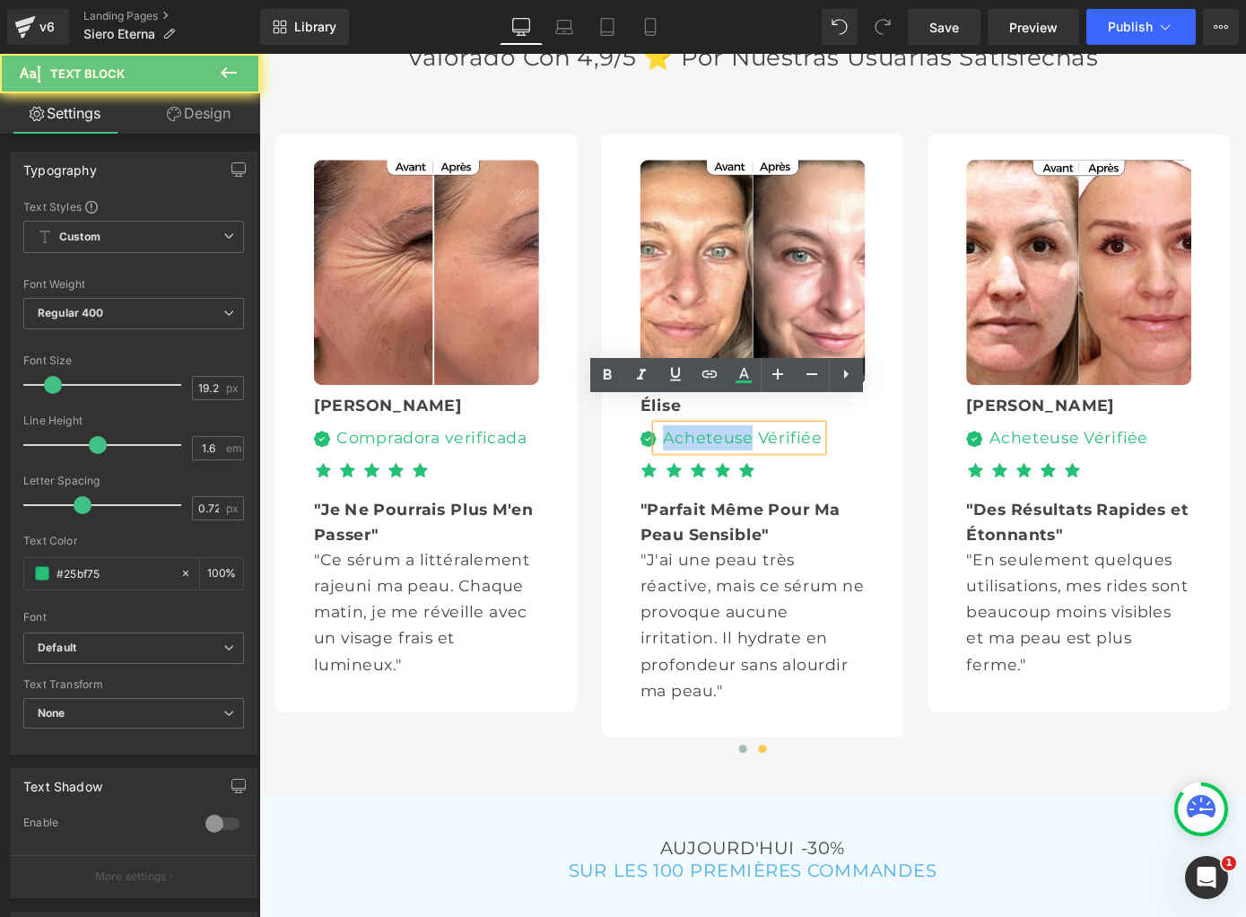
click at [711, 462] on div "Acheteuse Vérifiée" at bounding box center [787, 476] width 182 height 28
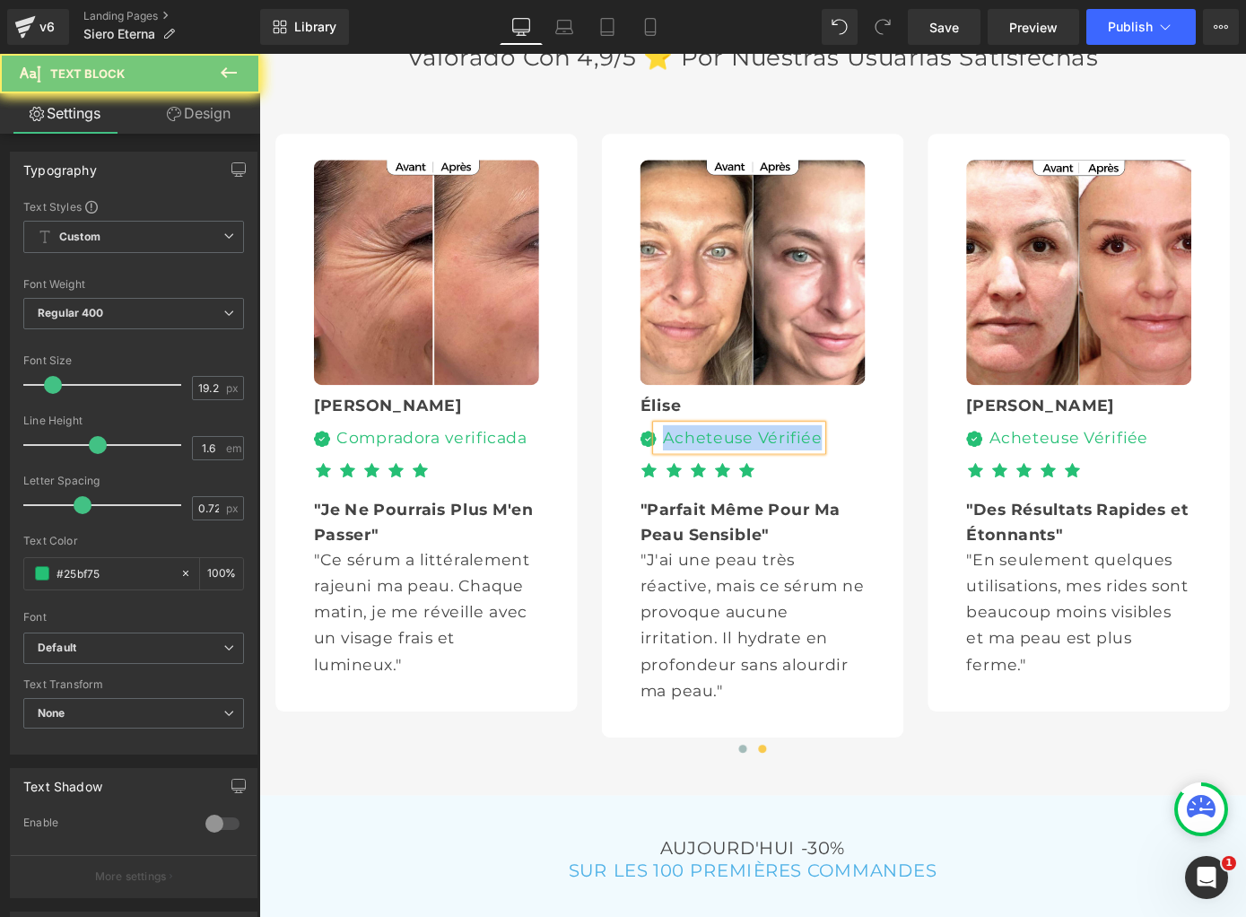
paste div
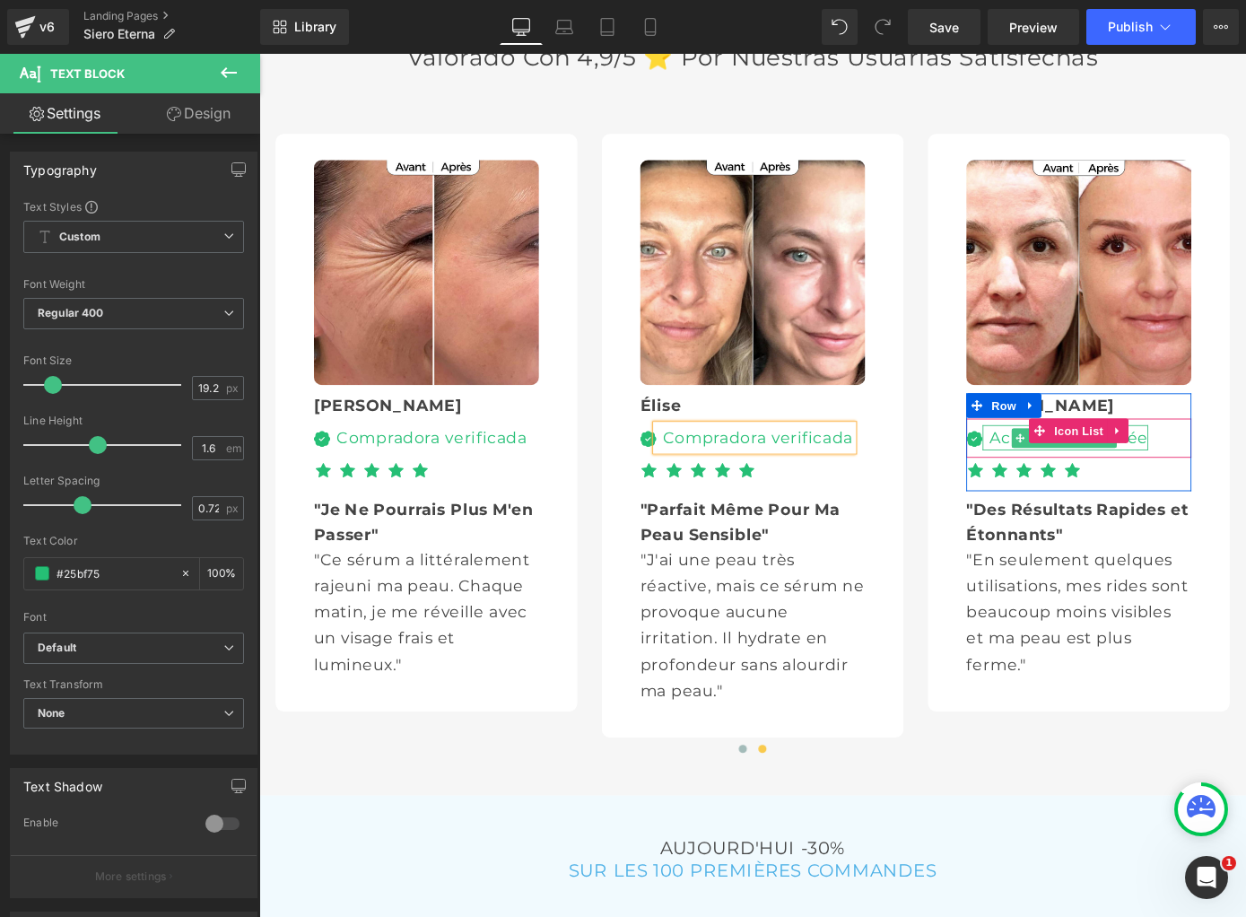
click at [1069, 462] on div "Acheteuse Vérifiée" at bounding box center [1146, 476] width 182 height 28
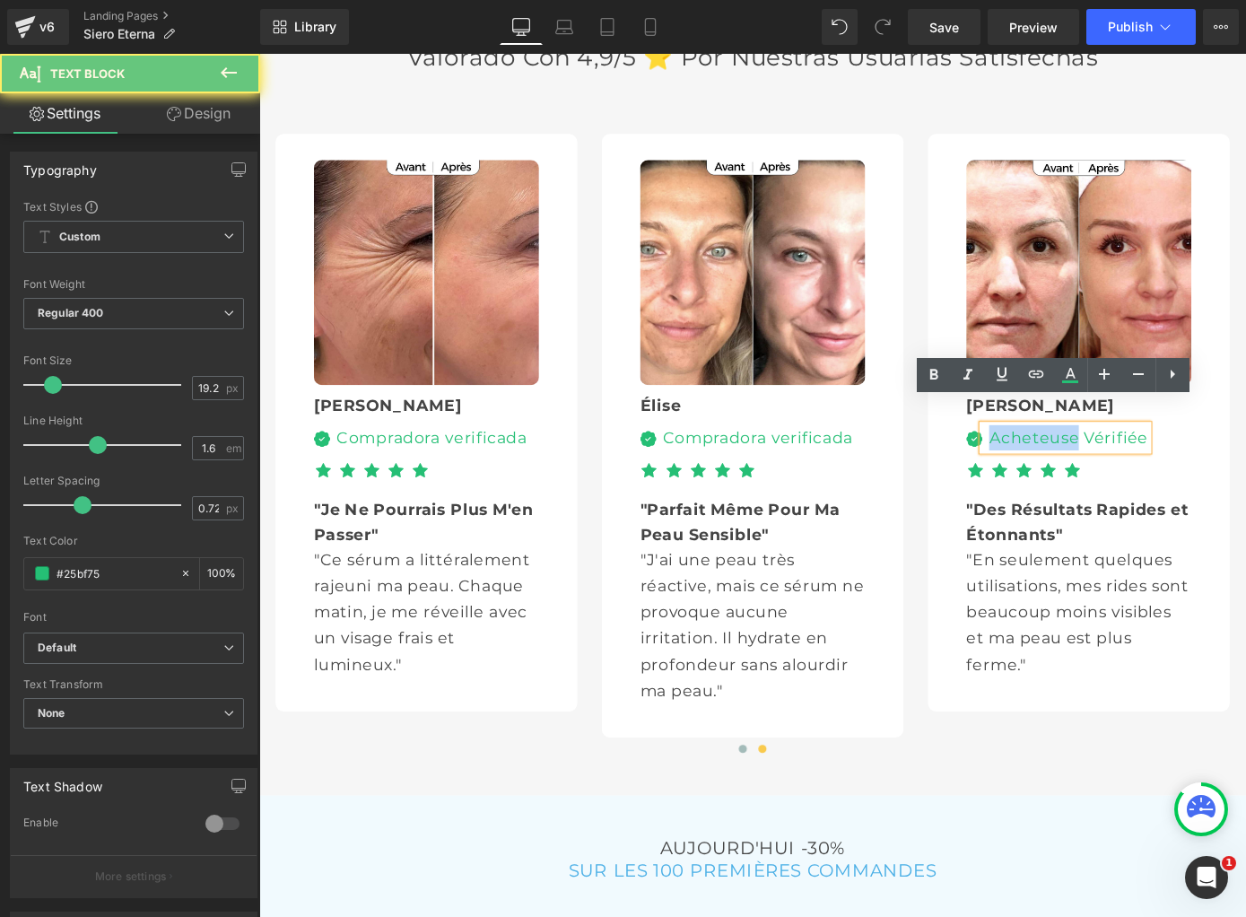
click at [1069, 462] on div "Acheteuse Vérifiée" at bounding box center [1146, 476] width 182 height 28
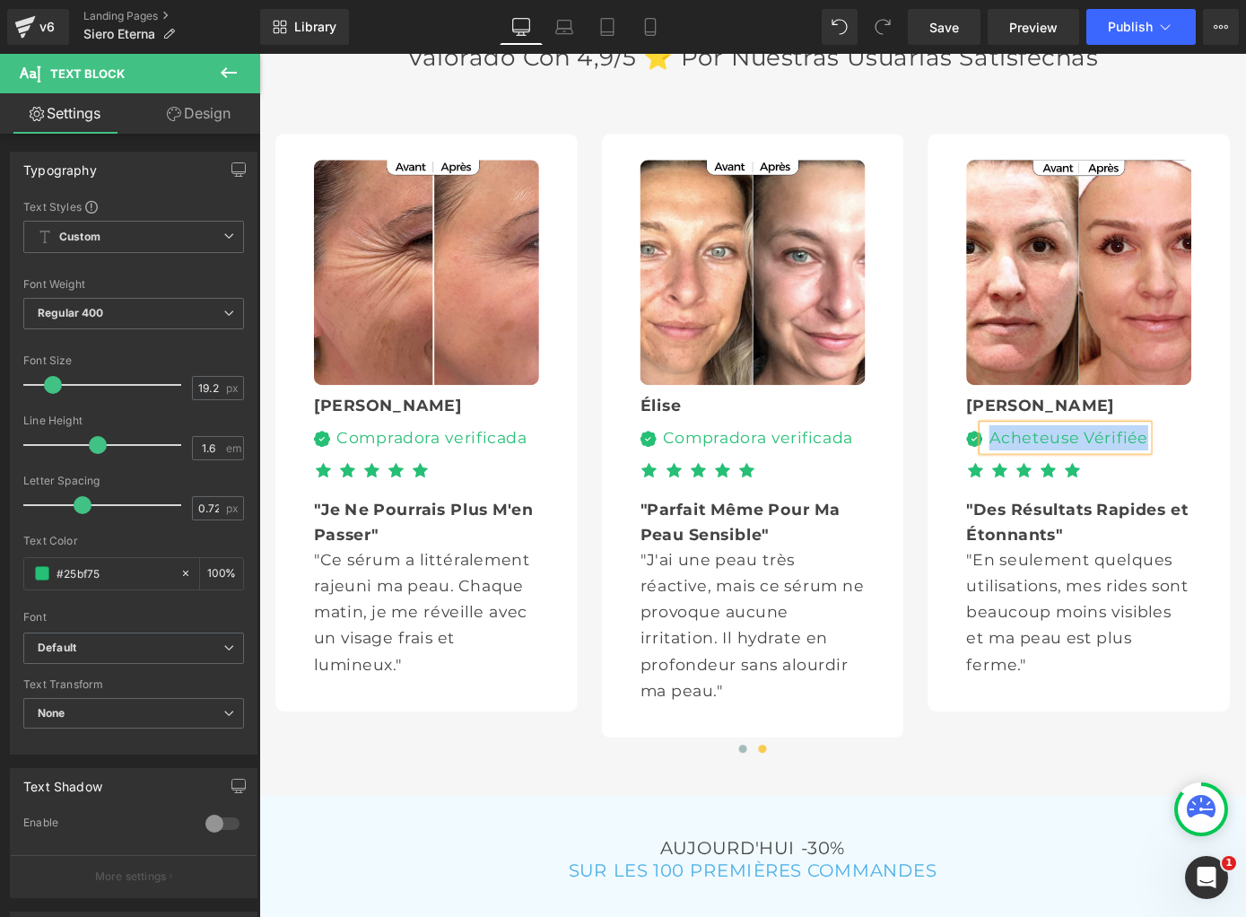
paste div
click at [788, 814] on span at bounding box center [791, 818] width 9 height 9
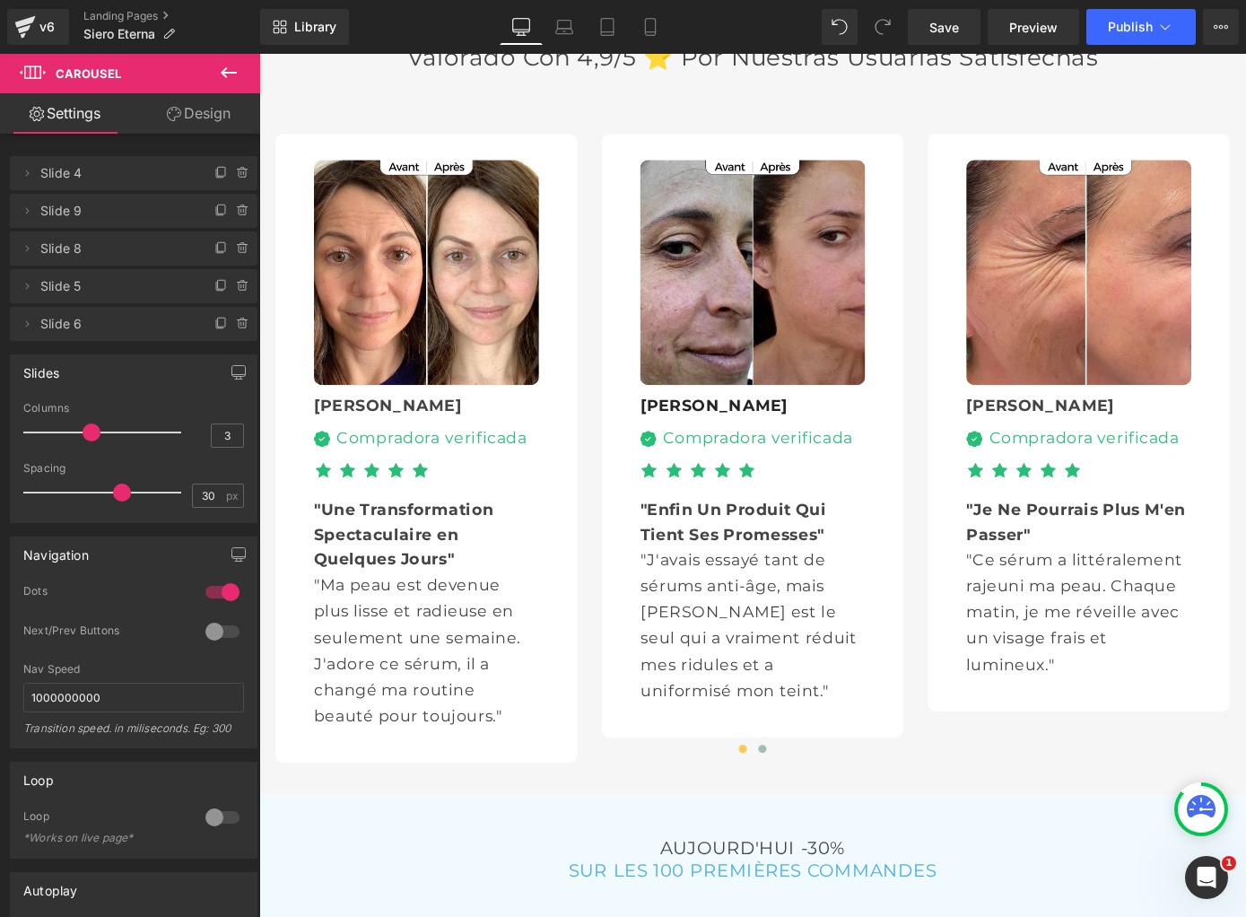
click at [362, 544] on b ""Une Transformation Spectaculaire en Quelques Jours"" at bounding box center [418, 582] width 198 height 76
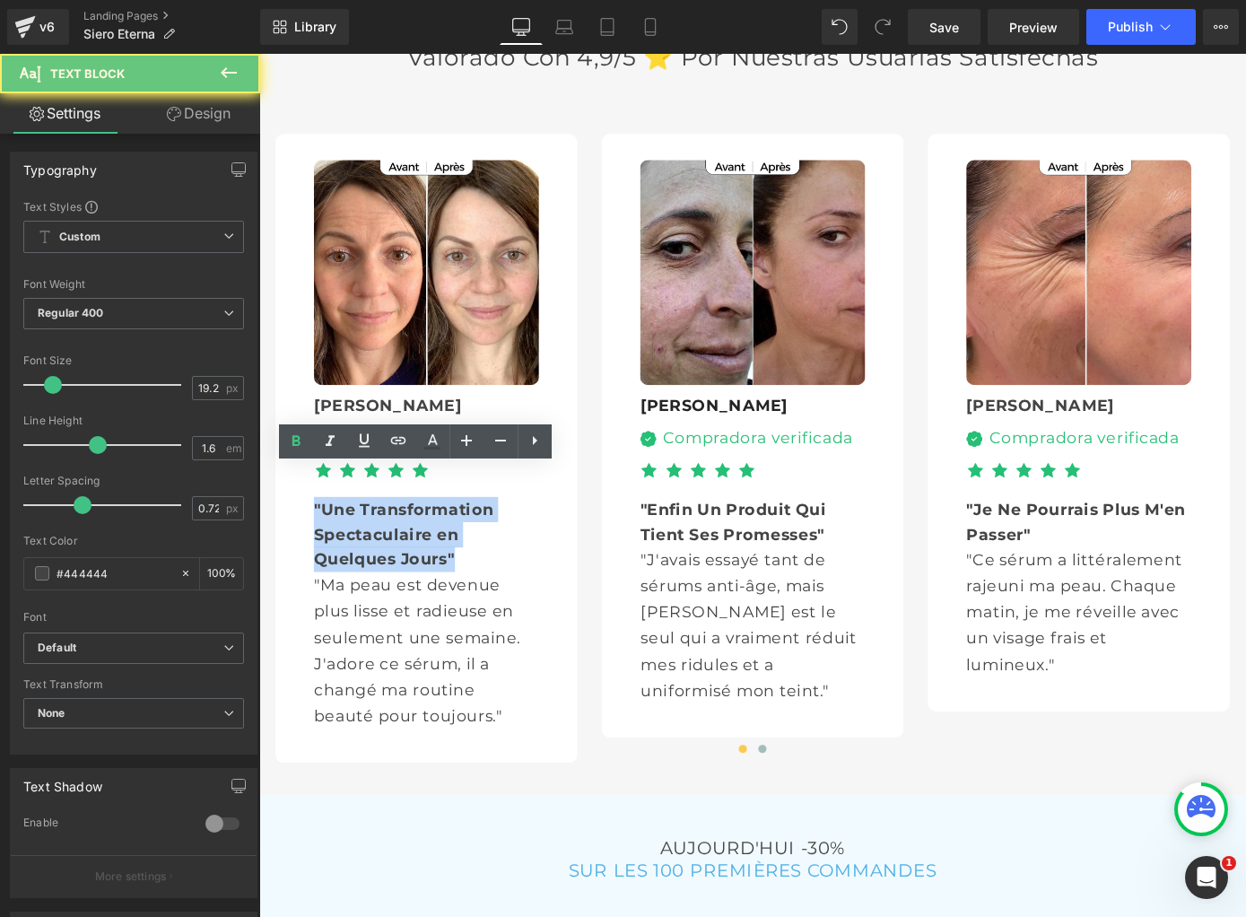
click at [362, 544] on b ""Une Transformation Spectaculaire en Quelques Jours"" at bounding box center [418, 582] width 198 height 76
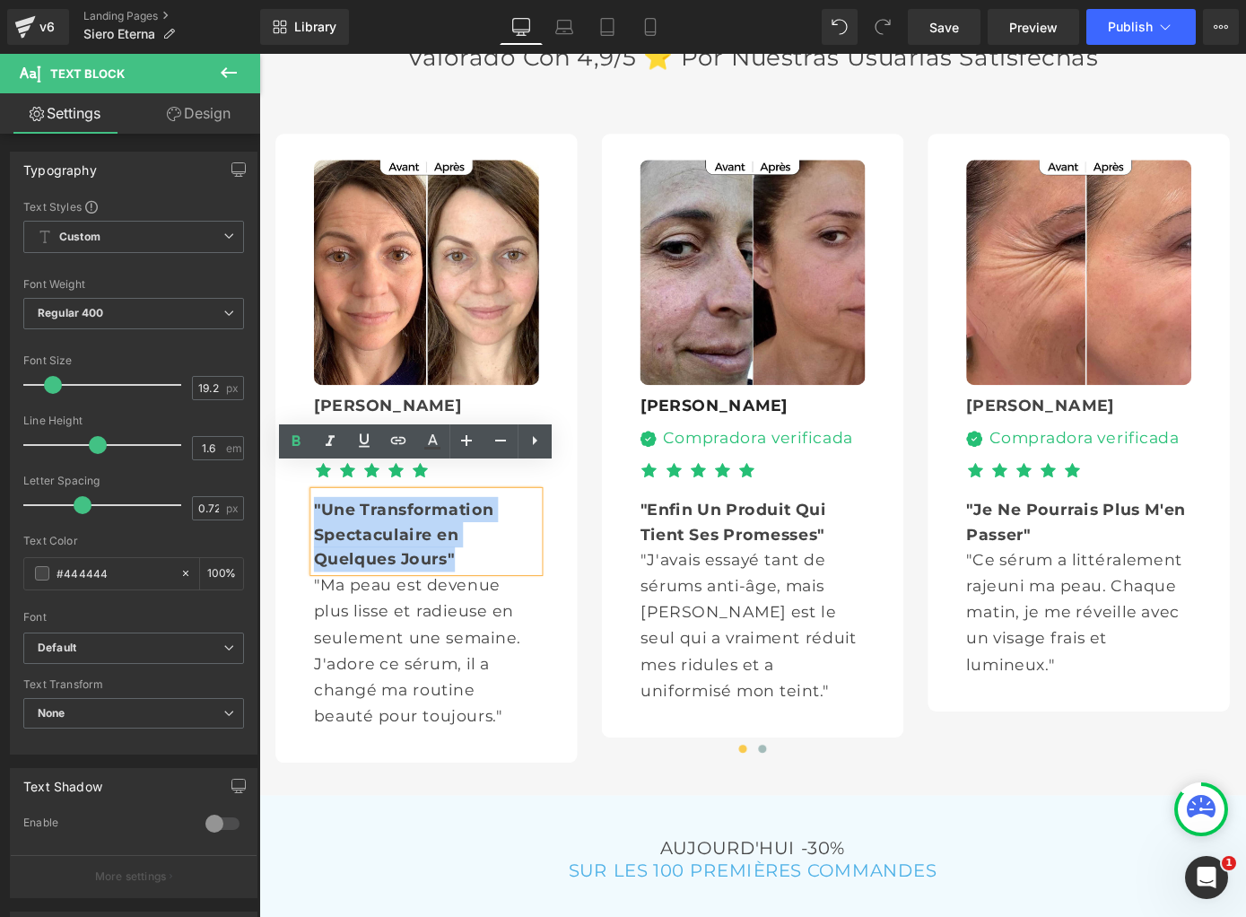
paste div
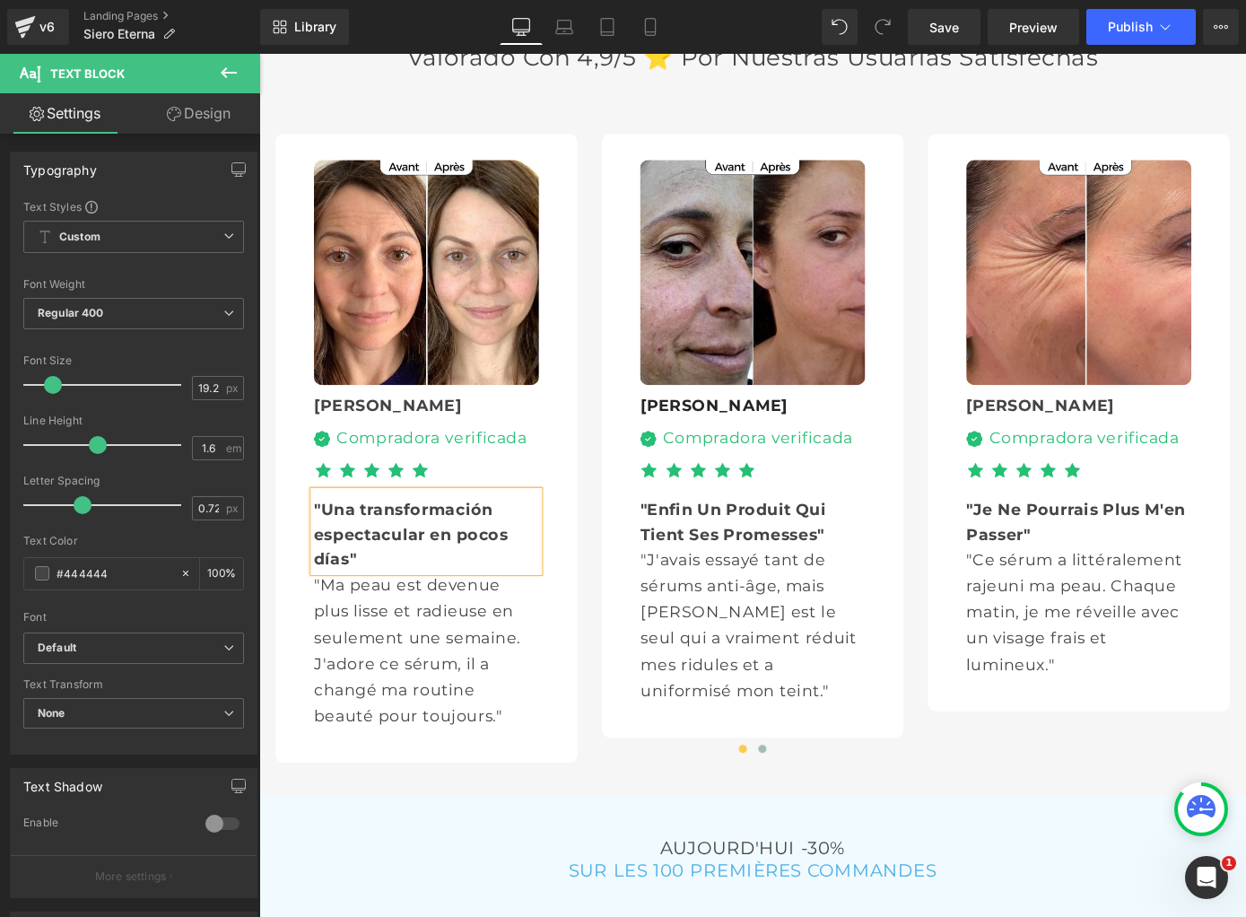
click at [374, 661] on p ""Ma peau est devenue plus lisse et radieuse en seulement une semaine. J'adore c…" at bounding box center [443, 710] width 248 height 172
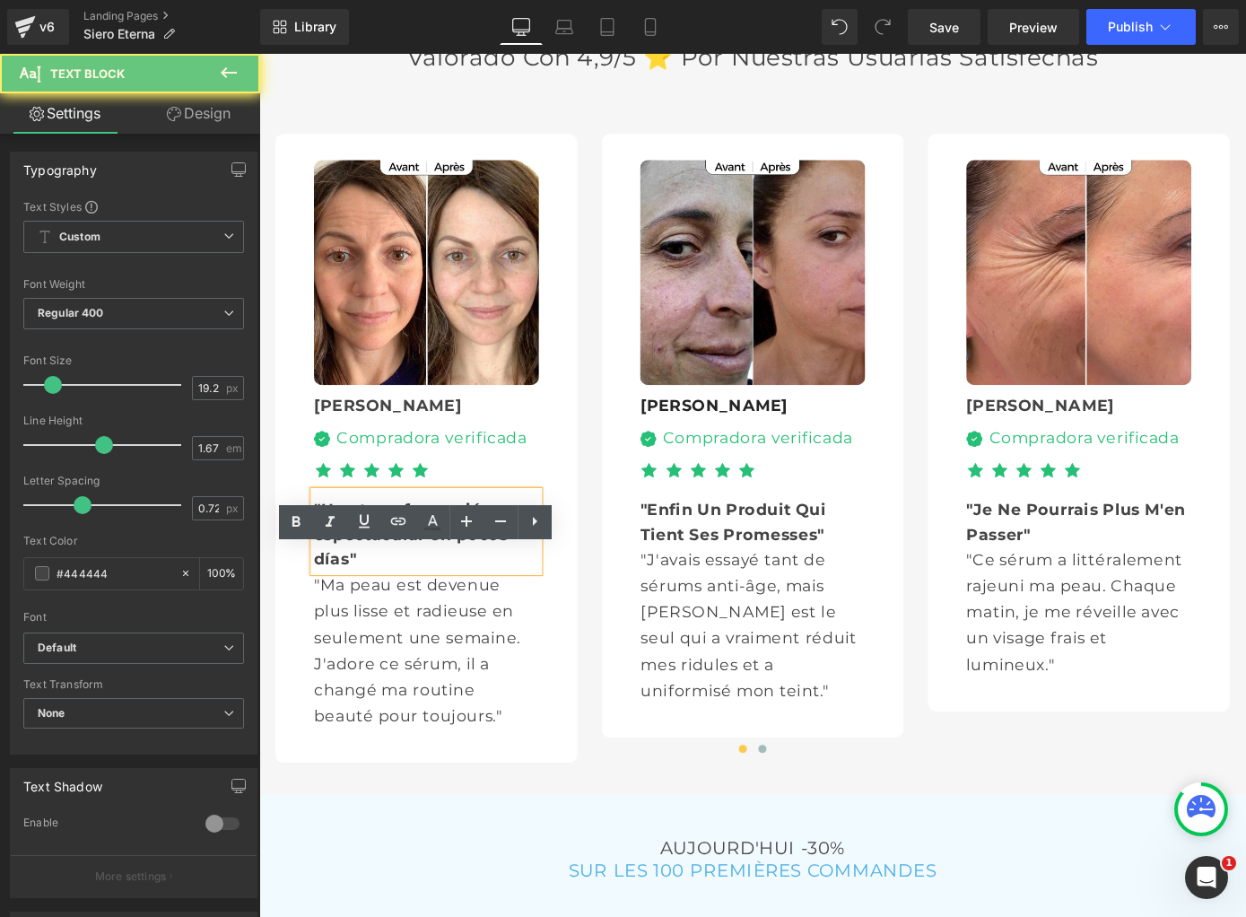
click at [374, 661] on p ""Ma peau est devenue plus lisse et radieuse en seulement une semaine. J'adore c…" at bounding box center [443, 710] width 248 height 172
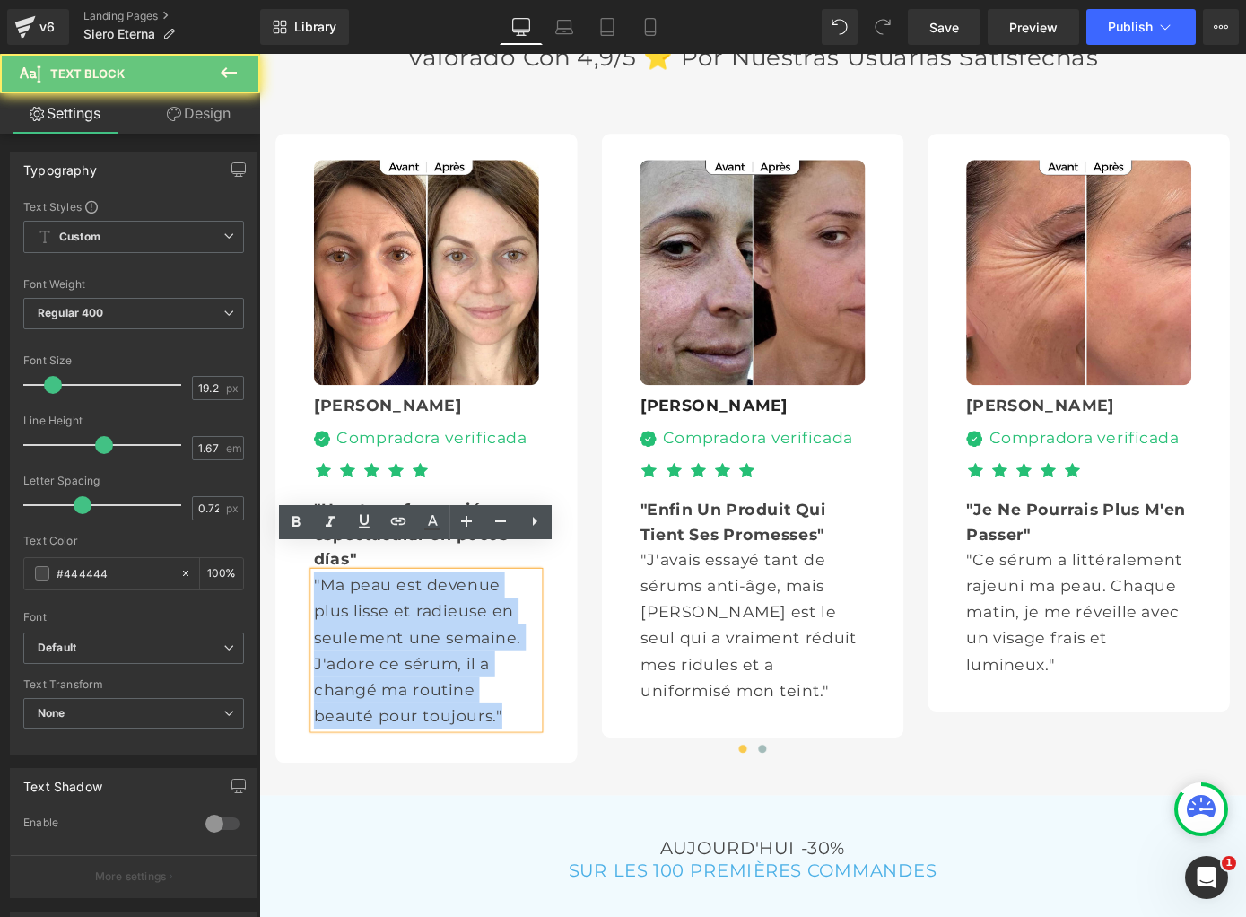
click at [374, 661] on p ""Ma peau est devenue plus lisse et radieuse en seulement une semaine. J'adore c…" at bounding box center [443, 710] width 248 height 172
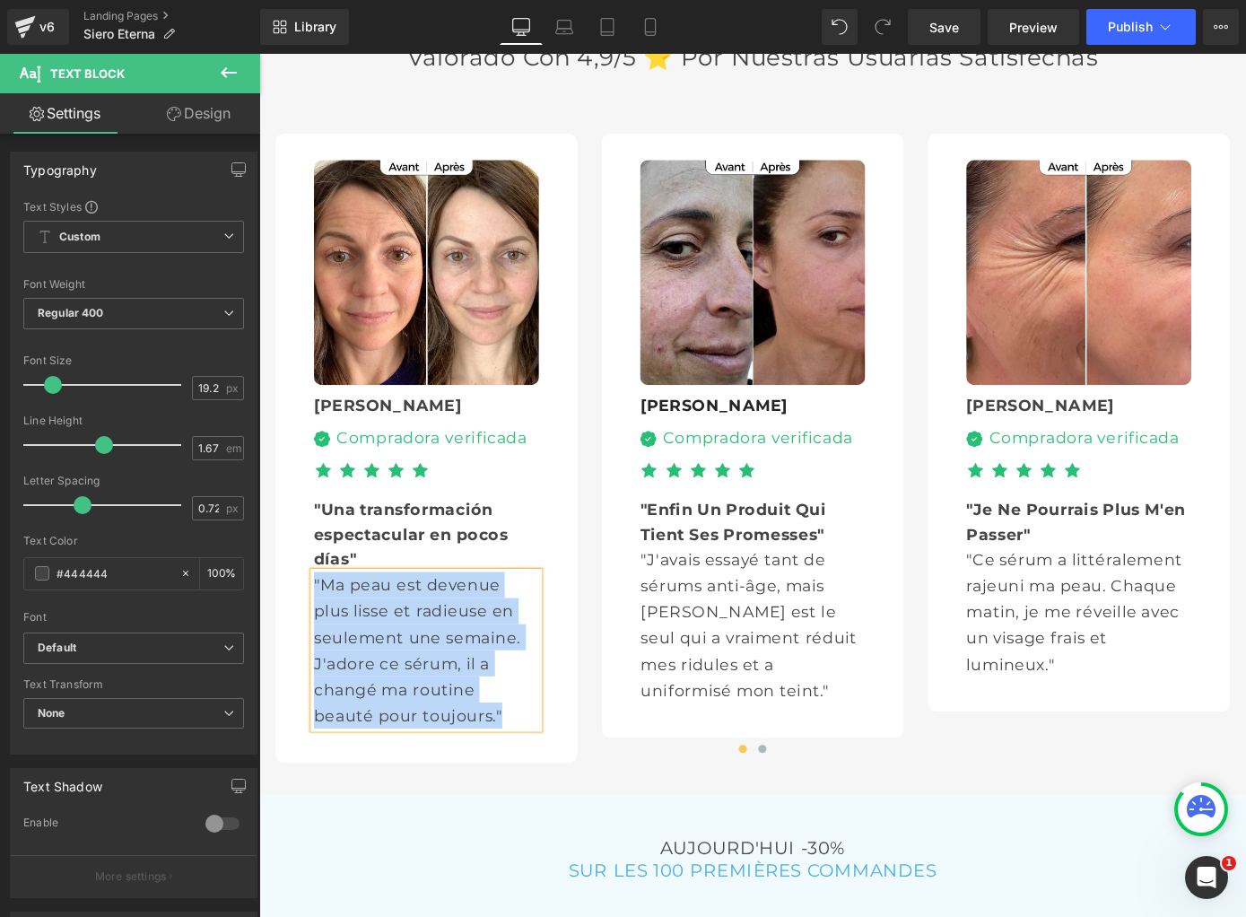
paste div
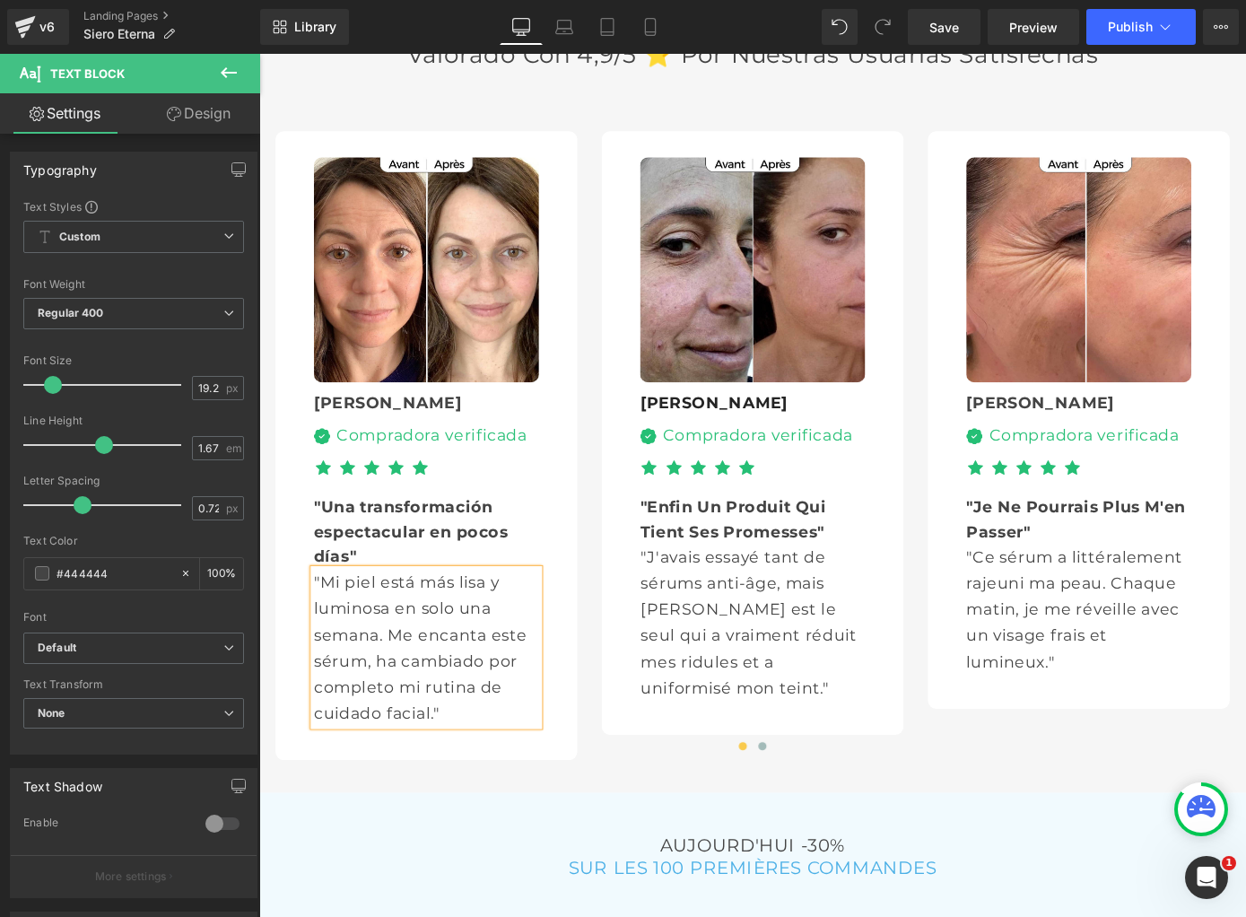
click at [684, 424] on div "Marie Text Block Image Compradora verificada Text Block Icon List Icon Icon Ico…" at bounding box center [802, 477] width 248 height 107
click at [691, 433] on icon at bounding box center [696, 438] width 10 height 11
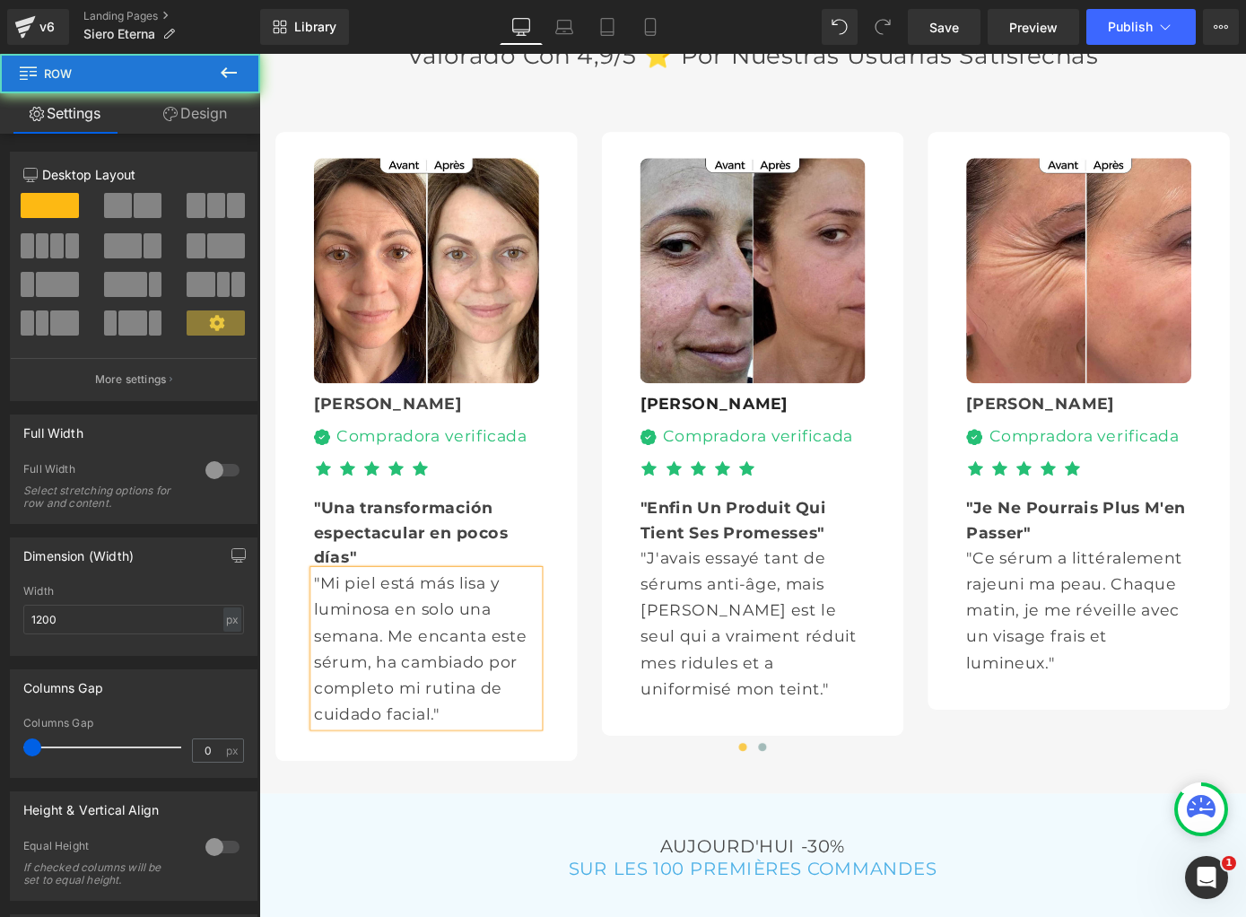
click at [691, 433] on icon at bounding box center [696, 438] width 10 height 11
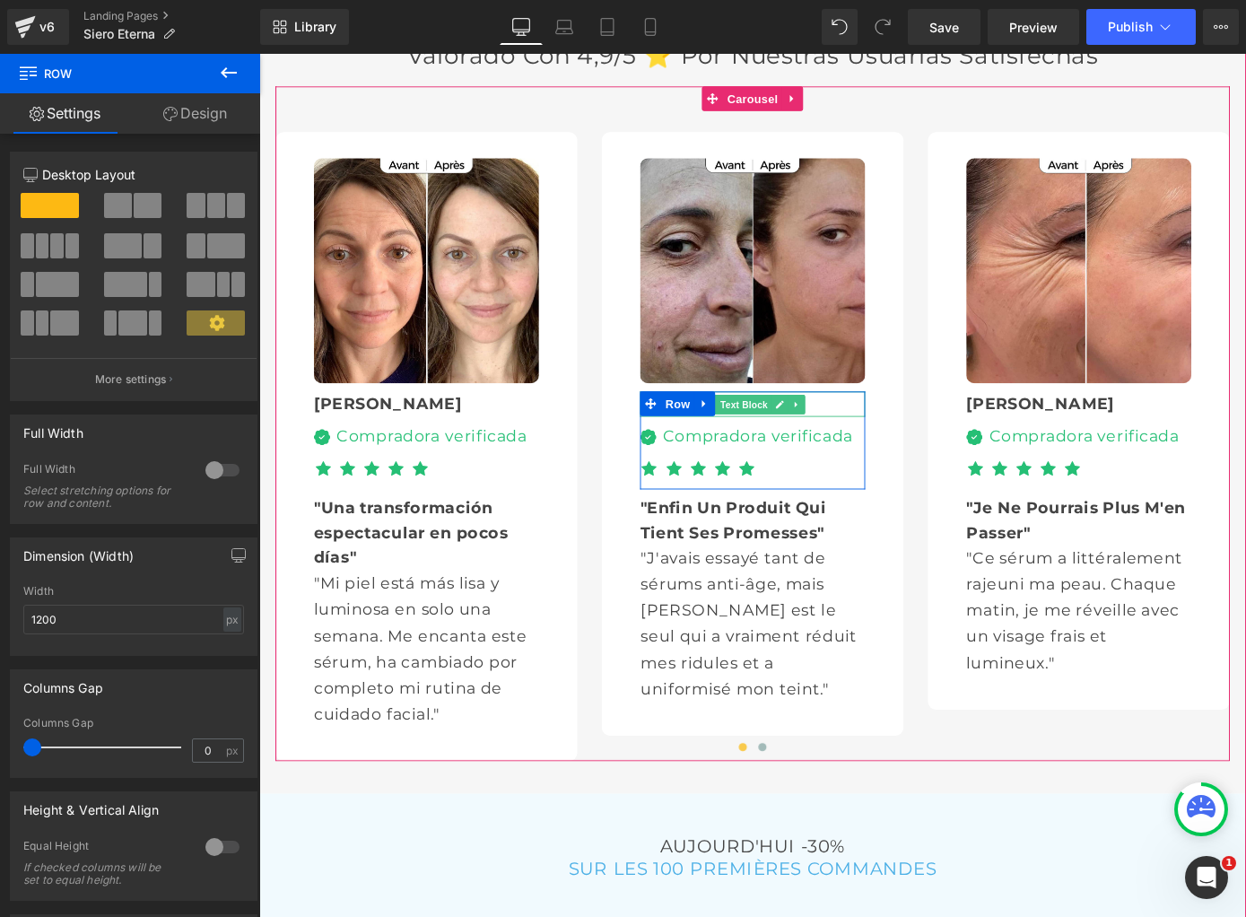
click at [867, 425] on div "[PERSON_NAME]" at bounding box center [802, 439] width 248 height 28
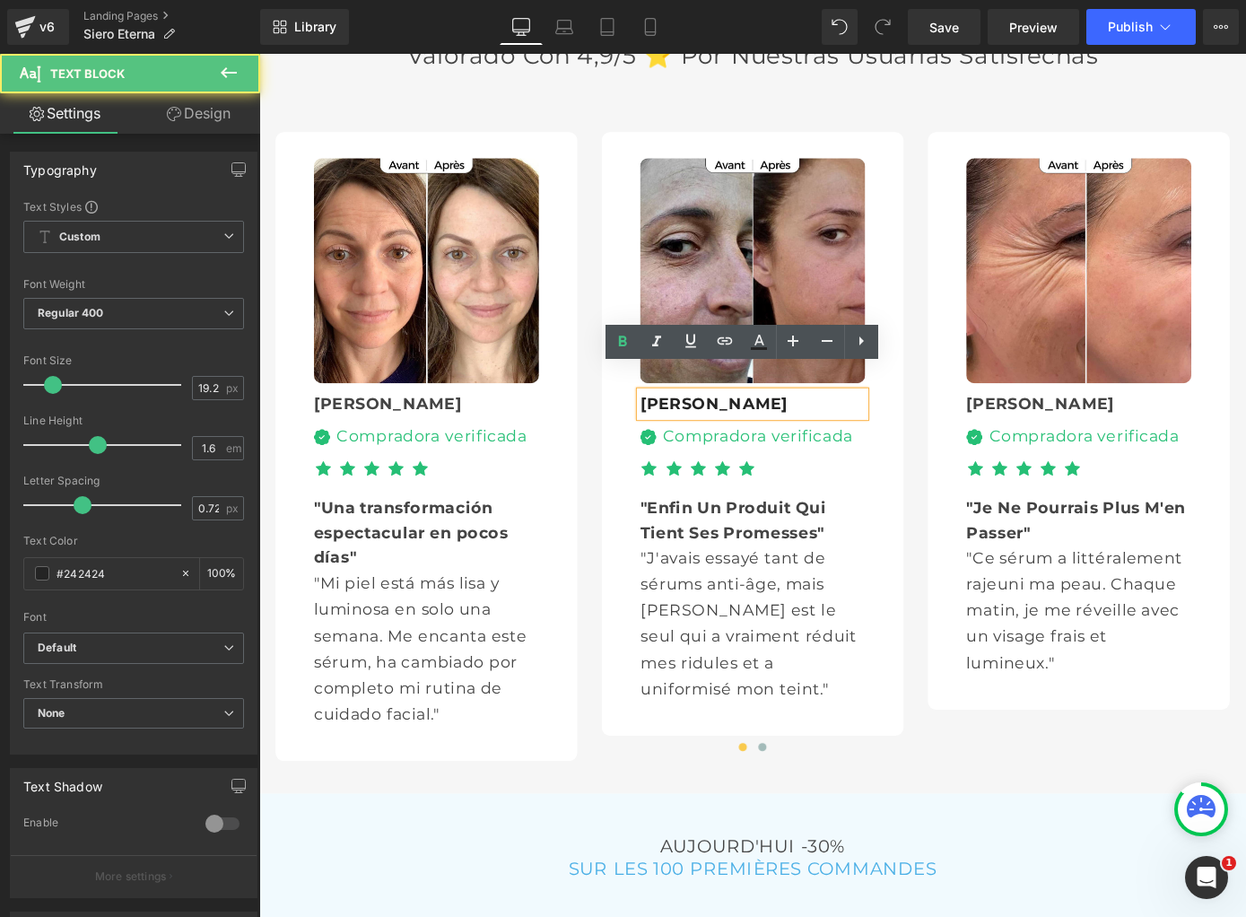
click at [867, 425] on div "[PERSON_NAME]" at bounding box center [802, 439] width 248 height 28
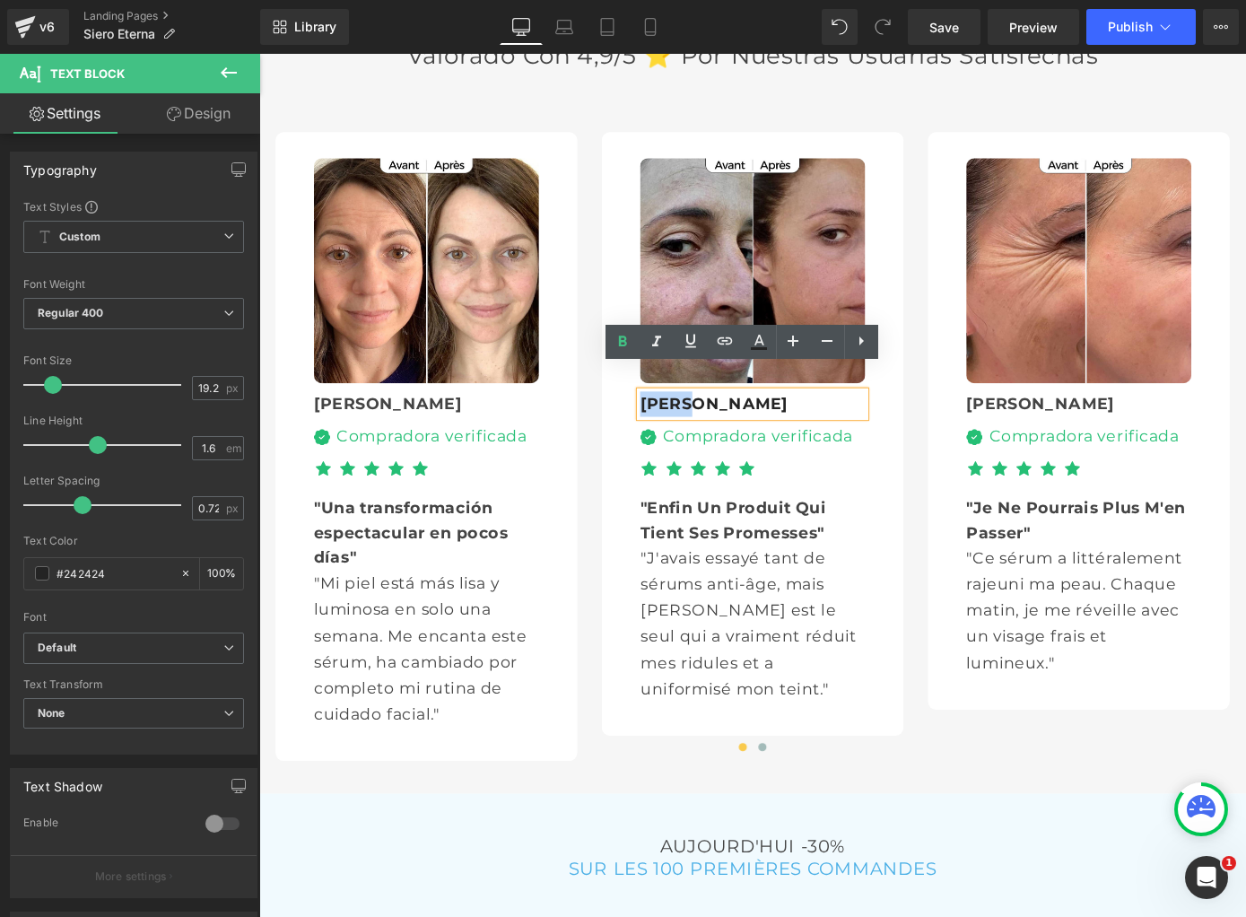
paste div
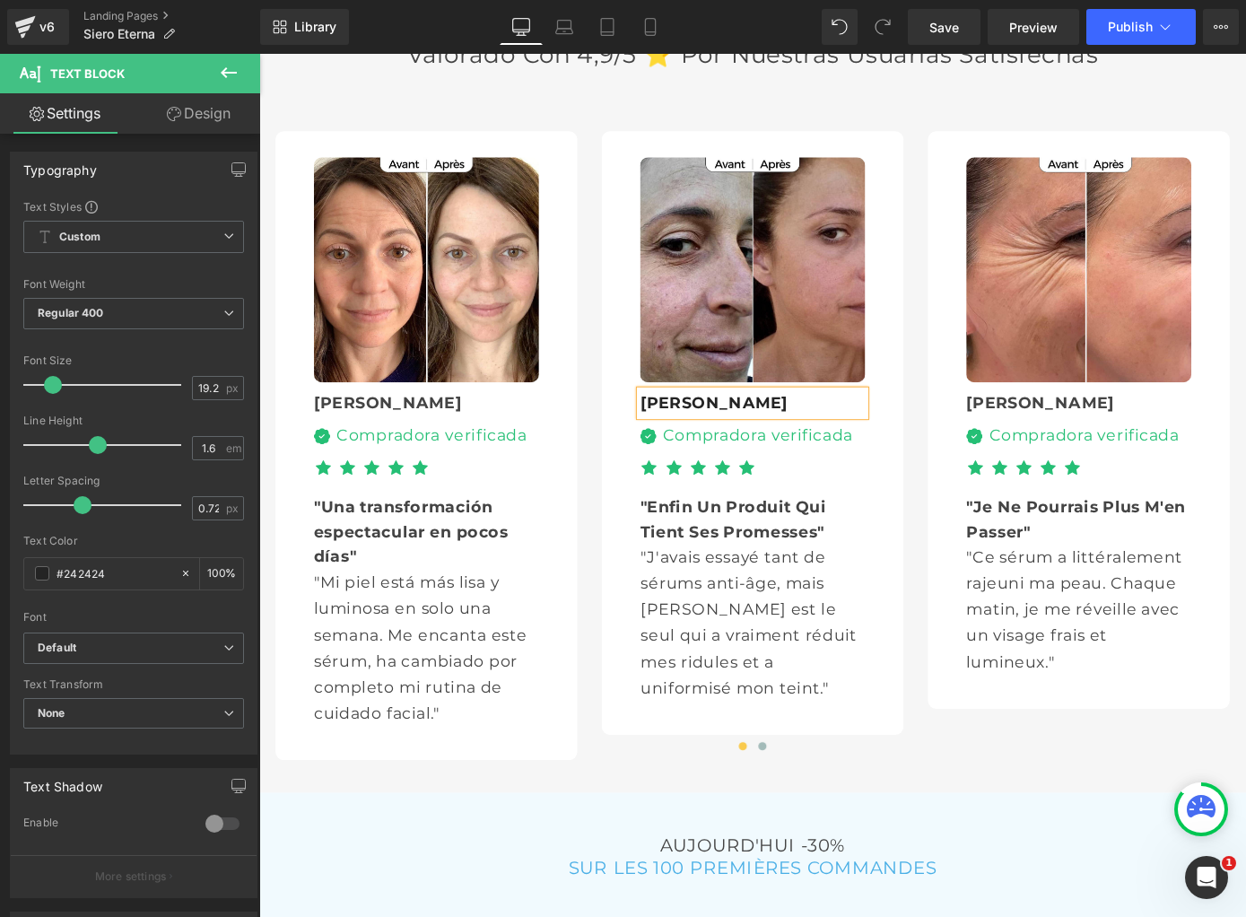
click at [711, 539] on div ""Enfin Un Produit Qui Tient Ses Promesses"" at bounding box center [802, 562] width 248 height 61
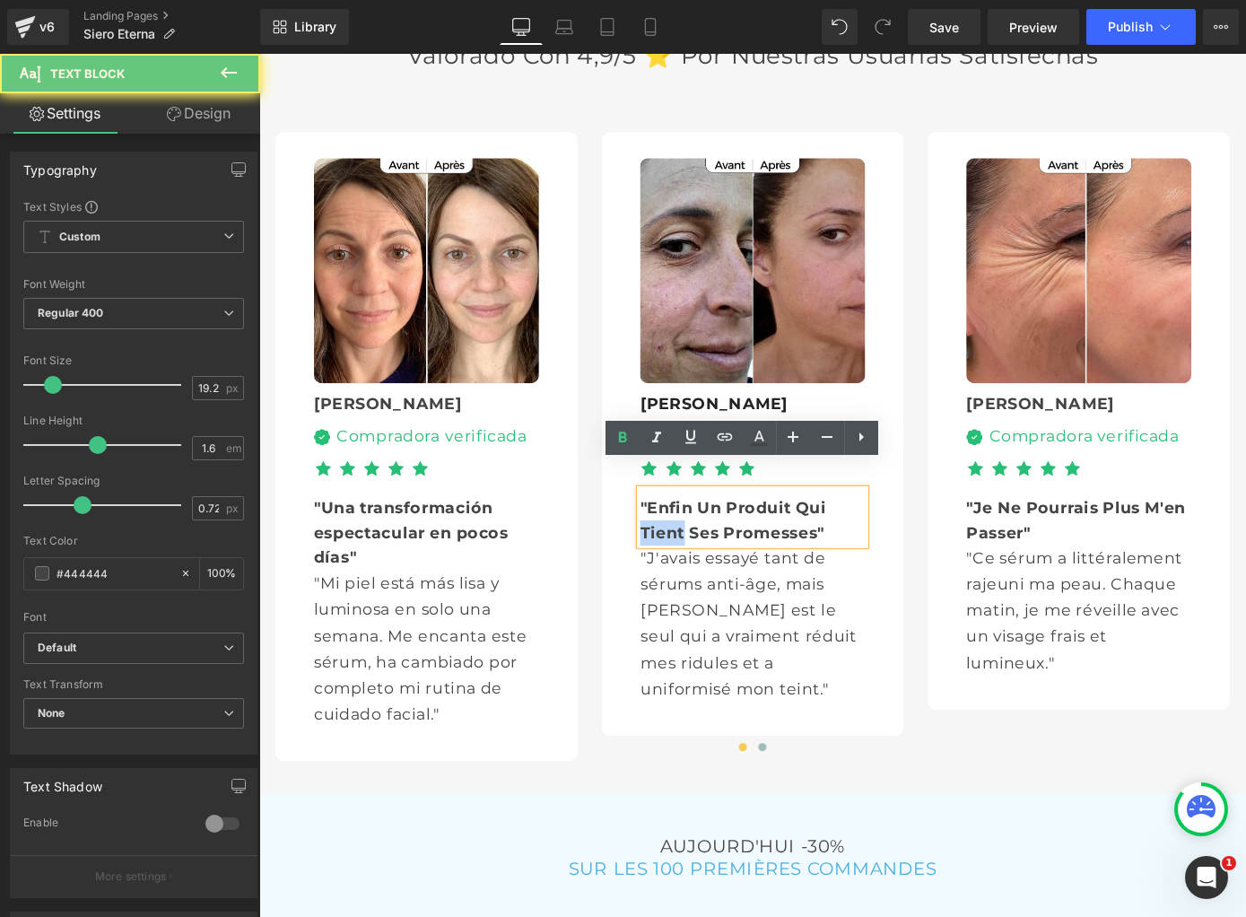
click at [711, 539] on div ""Enfin Un Produit Qui Tient Ses Promesses"" at bounding box center [802, 563] width 248 height 61
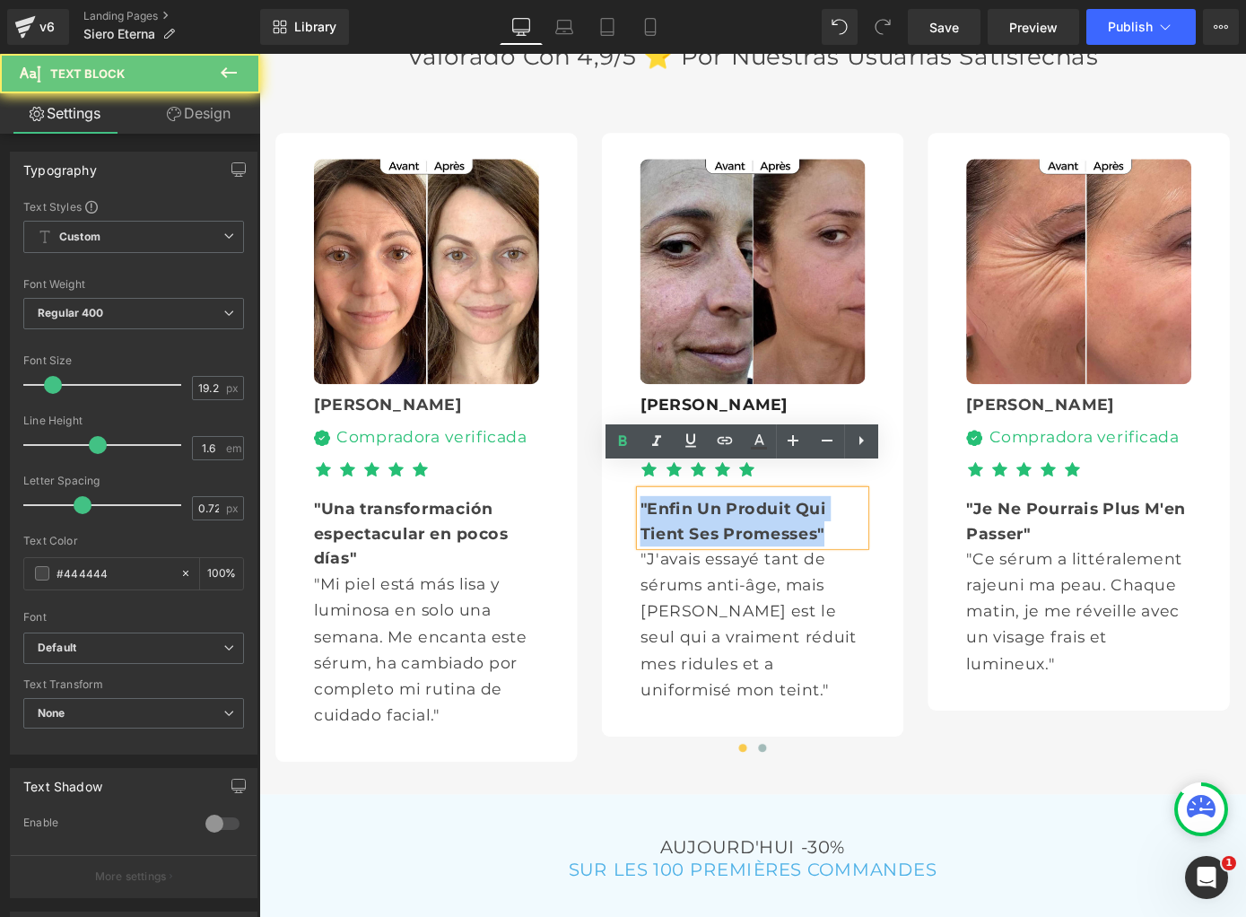
click at [711, 539] on div ""Enfin Un Produit Qui Tient Ses Promesses"" at bounding box center [802, 564] width 248 height 61
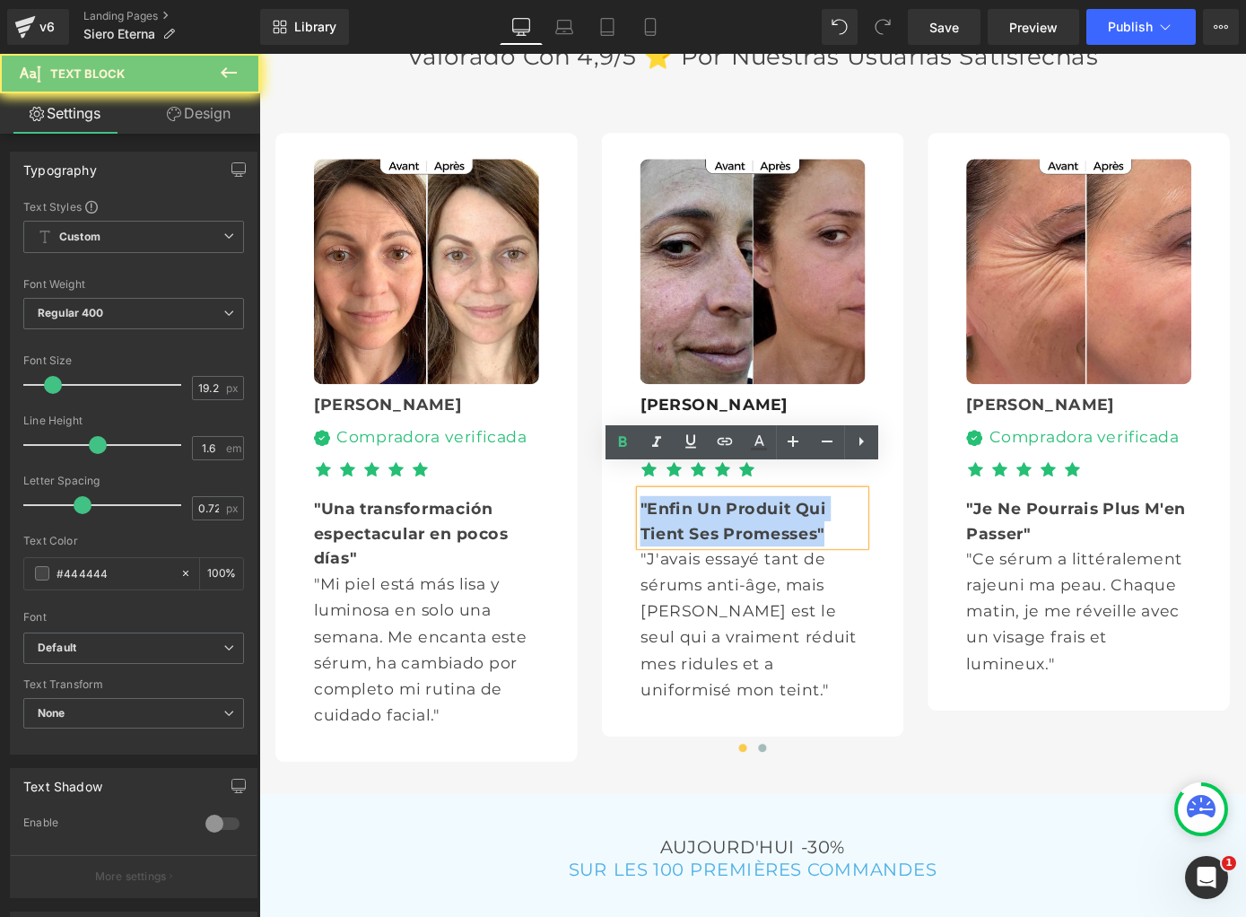
scroll to position [5080, 0]
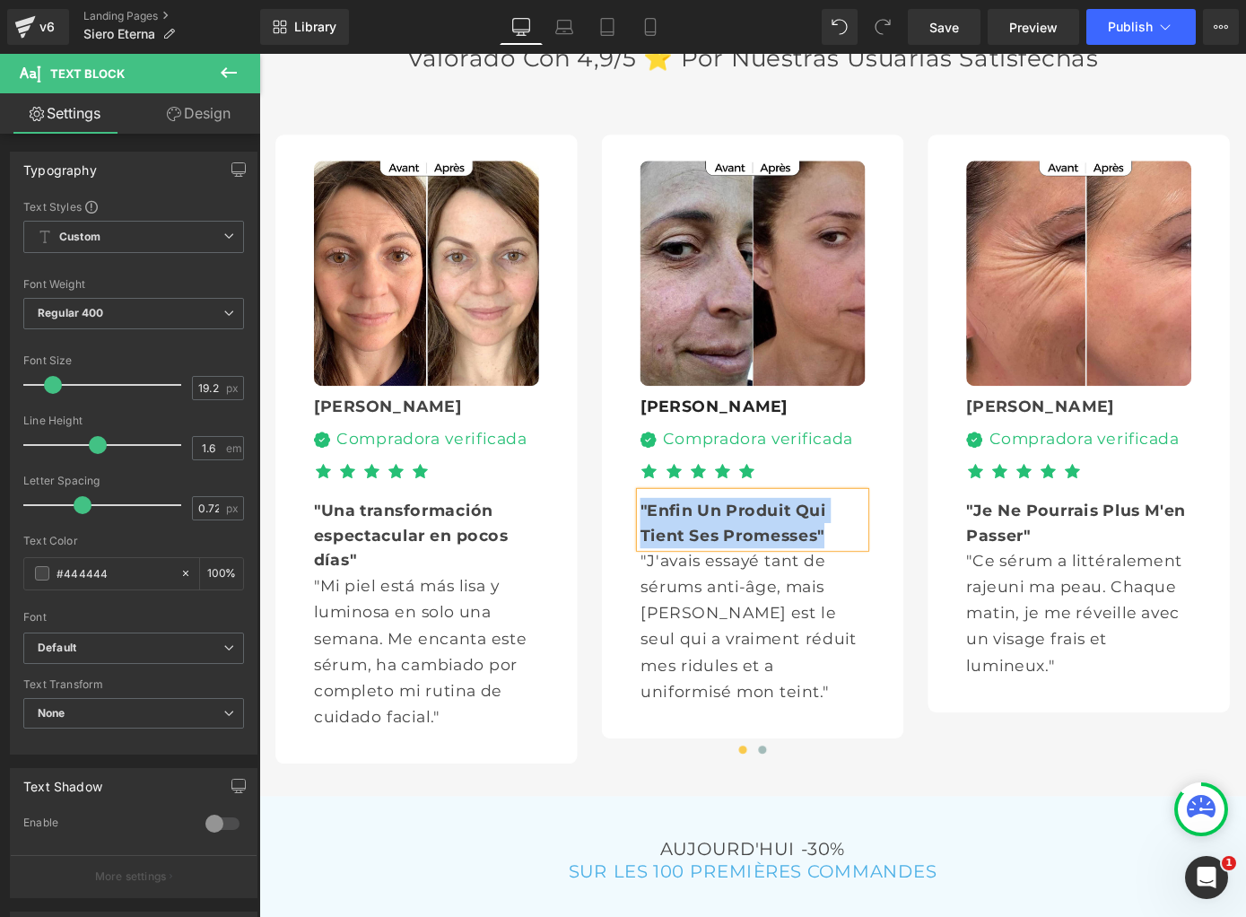
paste div
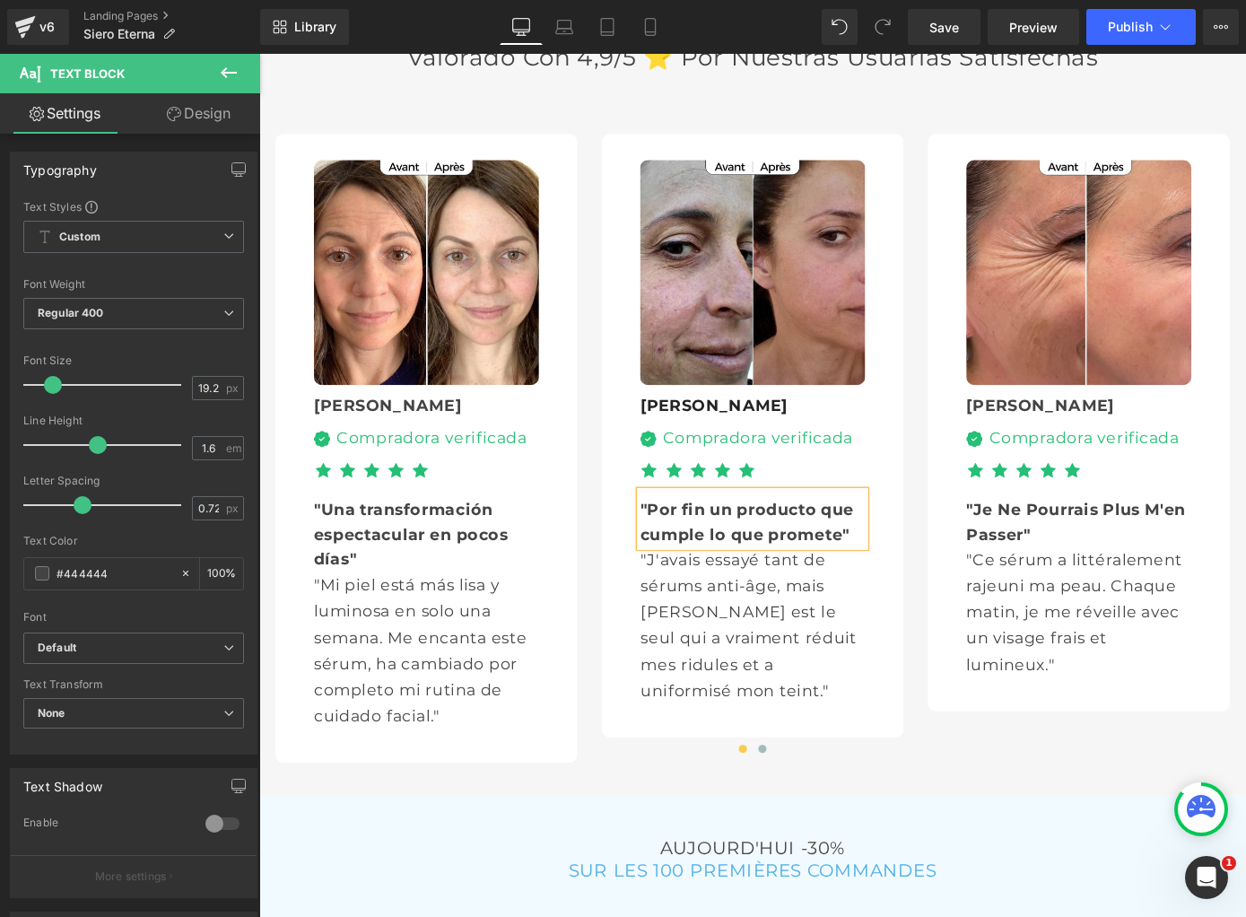
click at [756, 674] on p ""J'avais essayé tant de sérums anti-âge, mais [PERSON_NAME] est le seul qui a v…" at bounding box center [802, 682] width 247 height 172
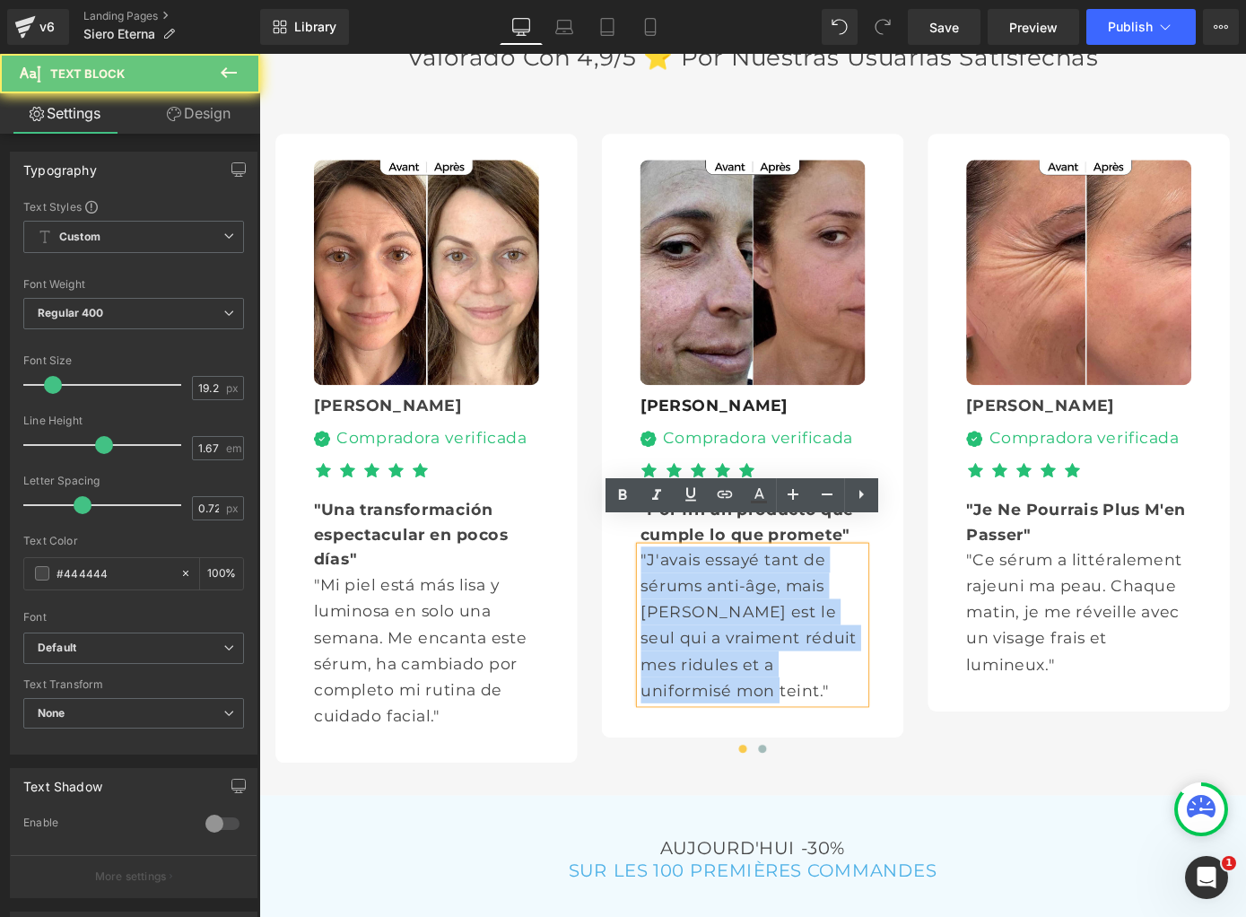
click at [756, 674] on p ""J'avais essayé tant de sérums anti-âge, mais [PERSON_NAME] est le seul qui a v…" at bounding box center [802, 682] width 247 height 172
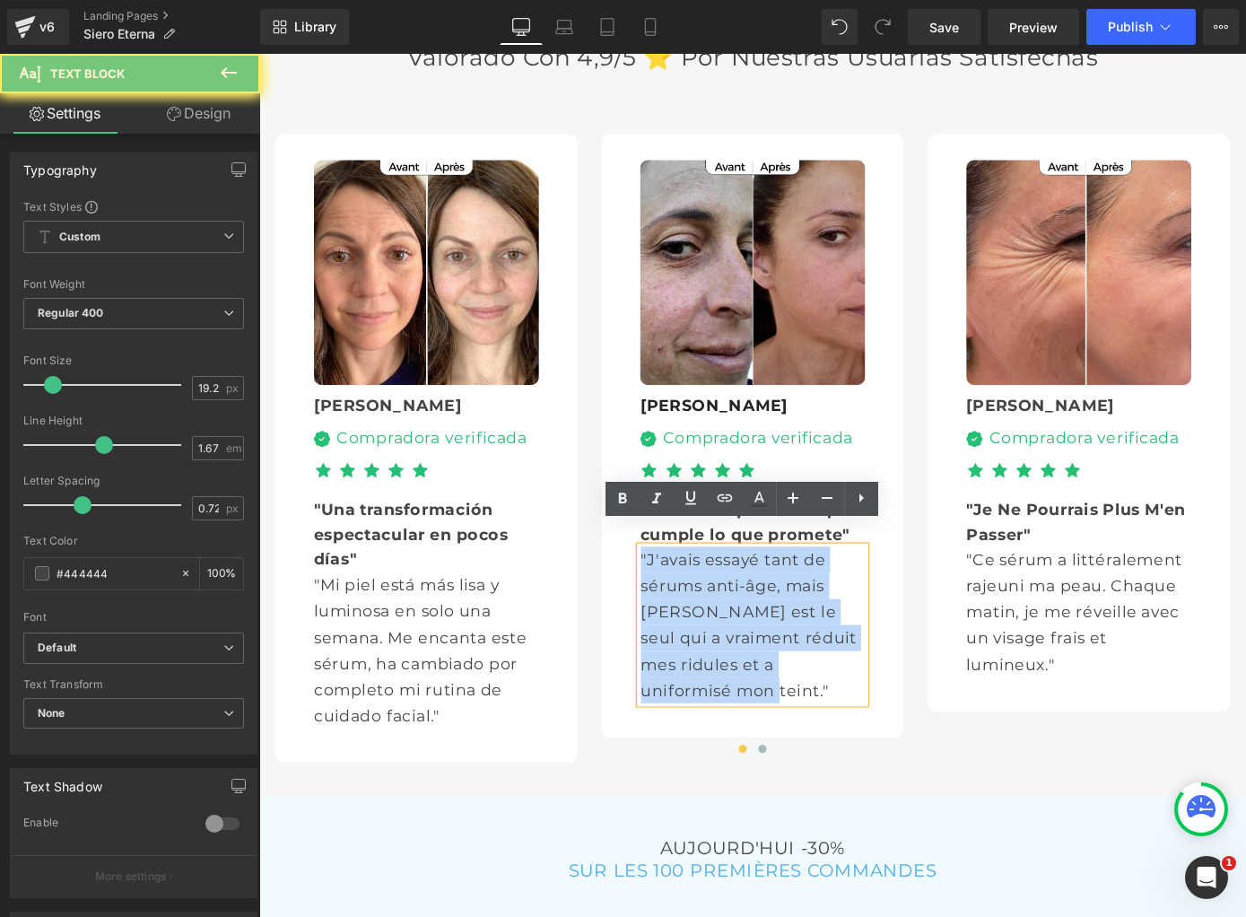
scroll to position [5079, 0]
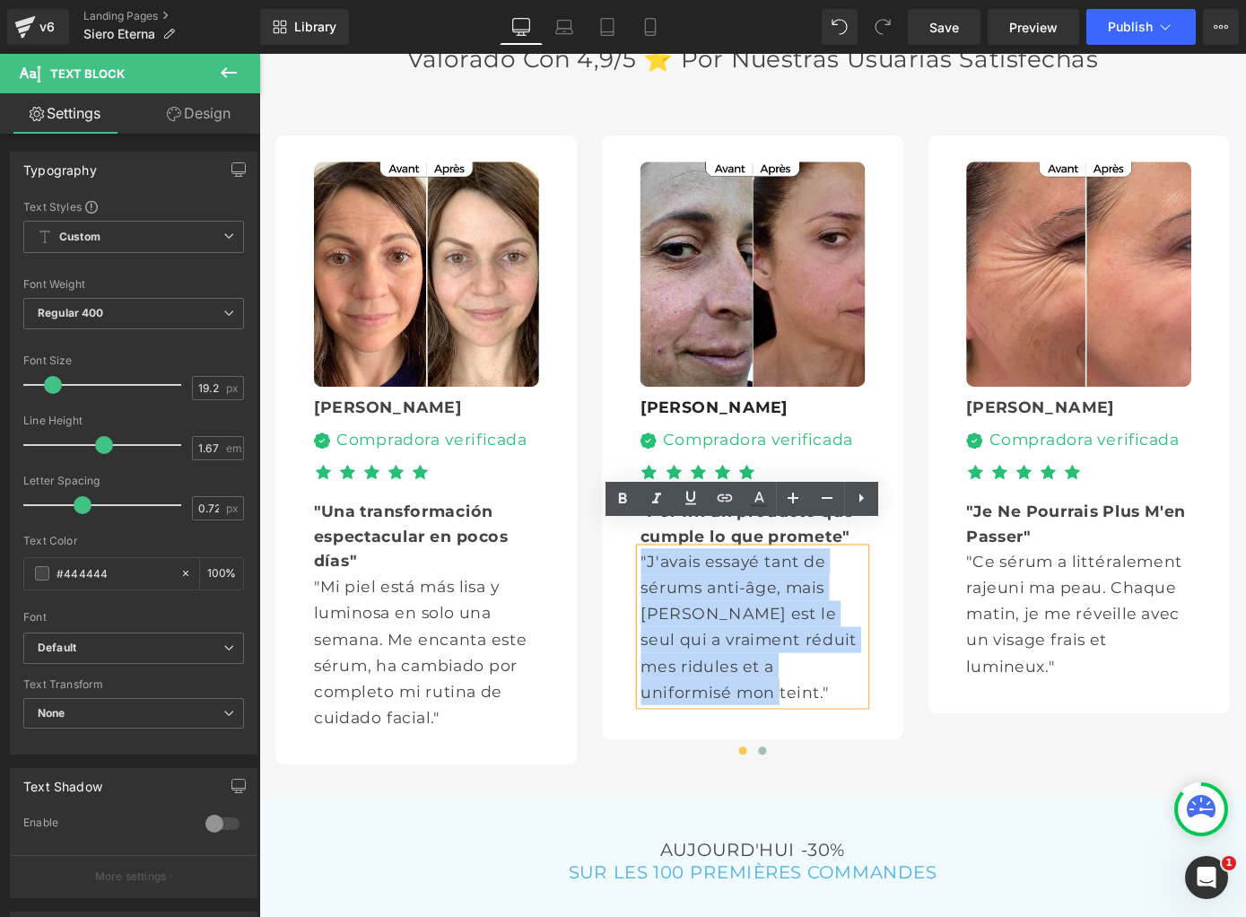
paste div
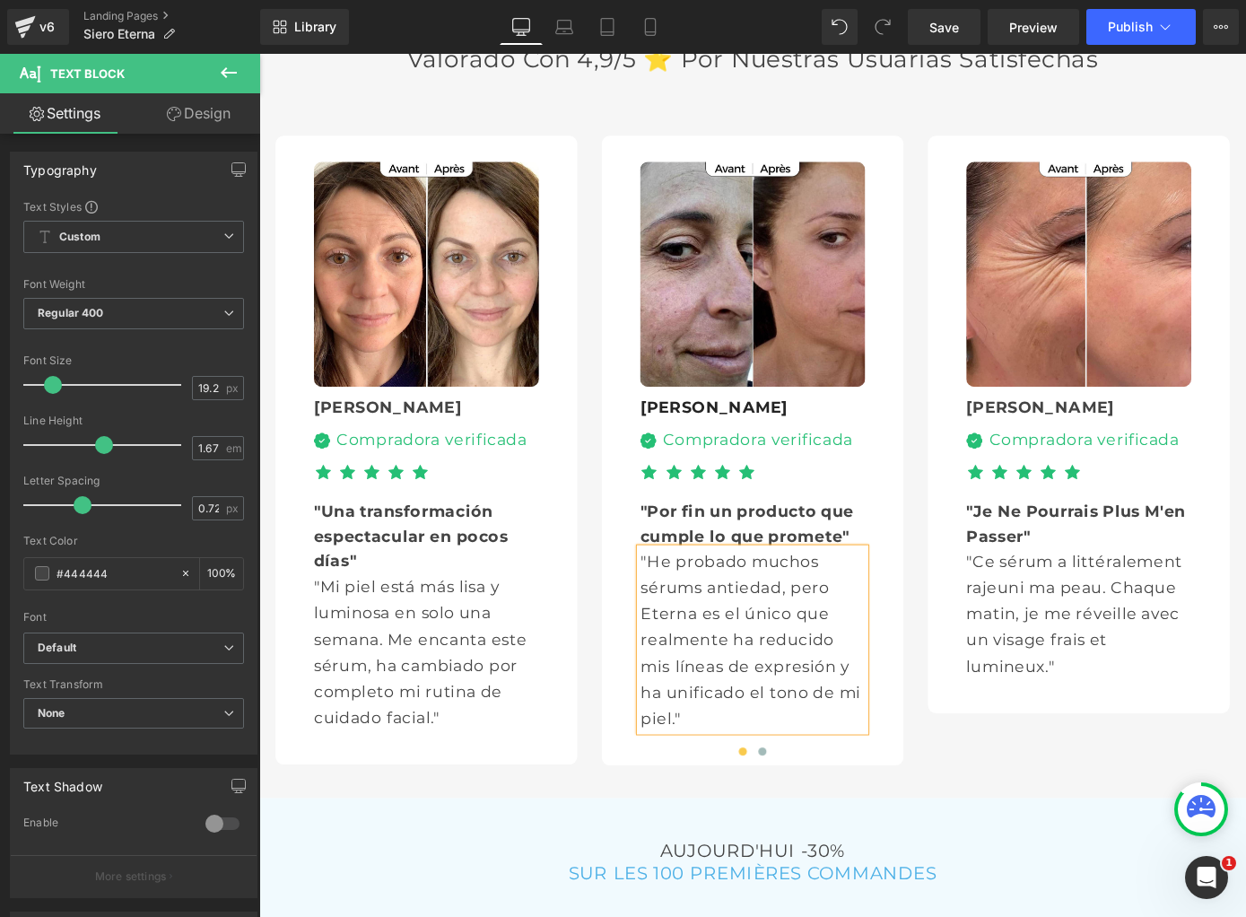
click at [1044, 429] on div "Sophie Text Block Image Compradora verificada Text Block Icon List Icon Icon Ic…" at bounding box center [1161, 482] width 248 height 107
click at [1044, 436] on icon at bounding box center [1048, 442] width 13 height 13
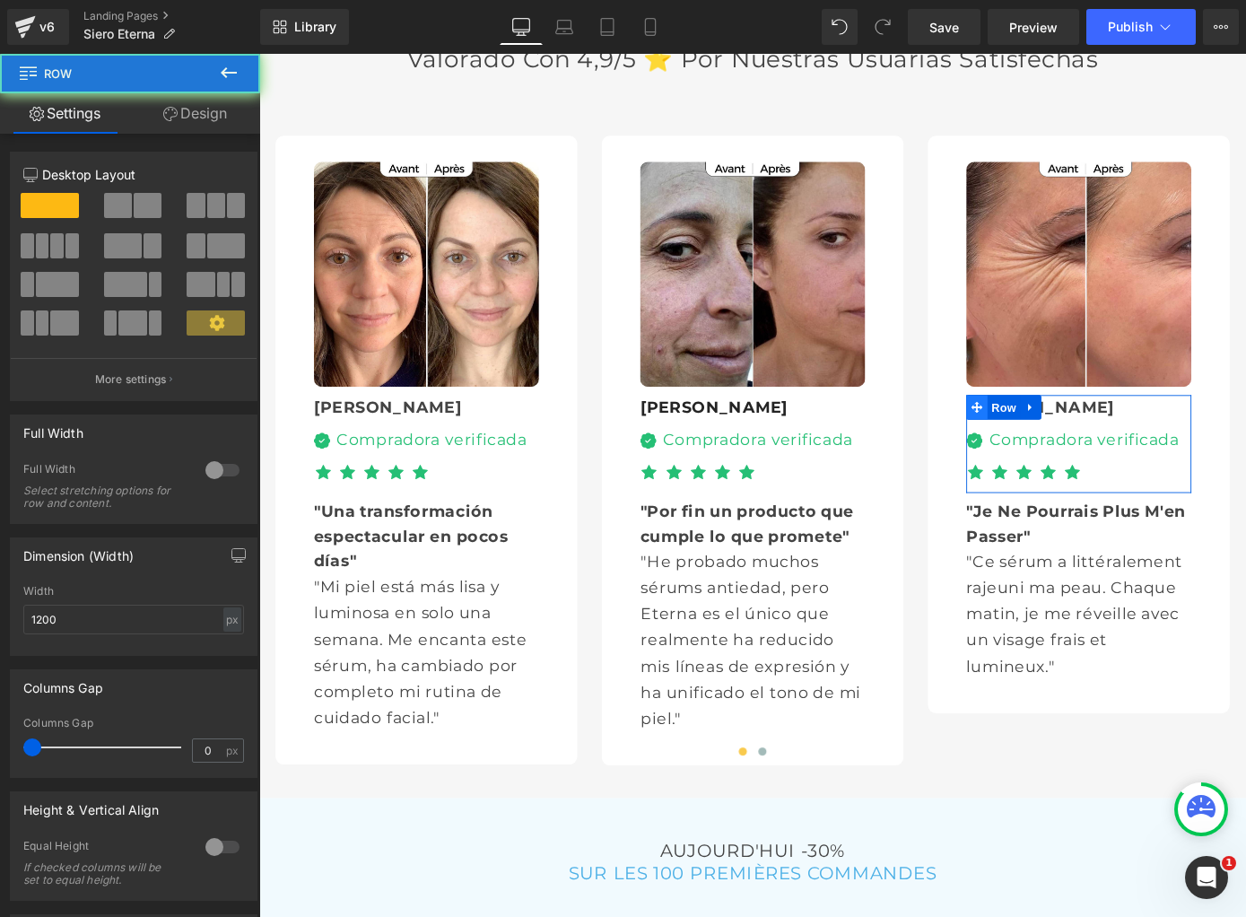
click at [1044, 436] on icon at bounding box center [1048, 442] width 13 height 13
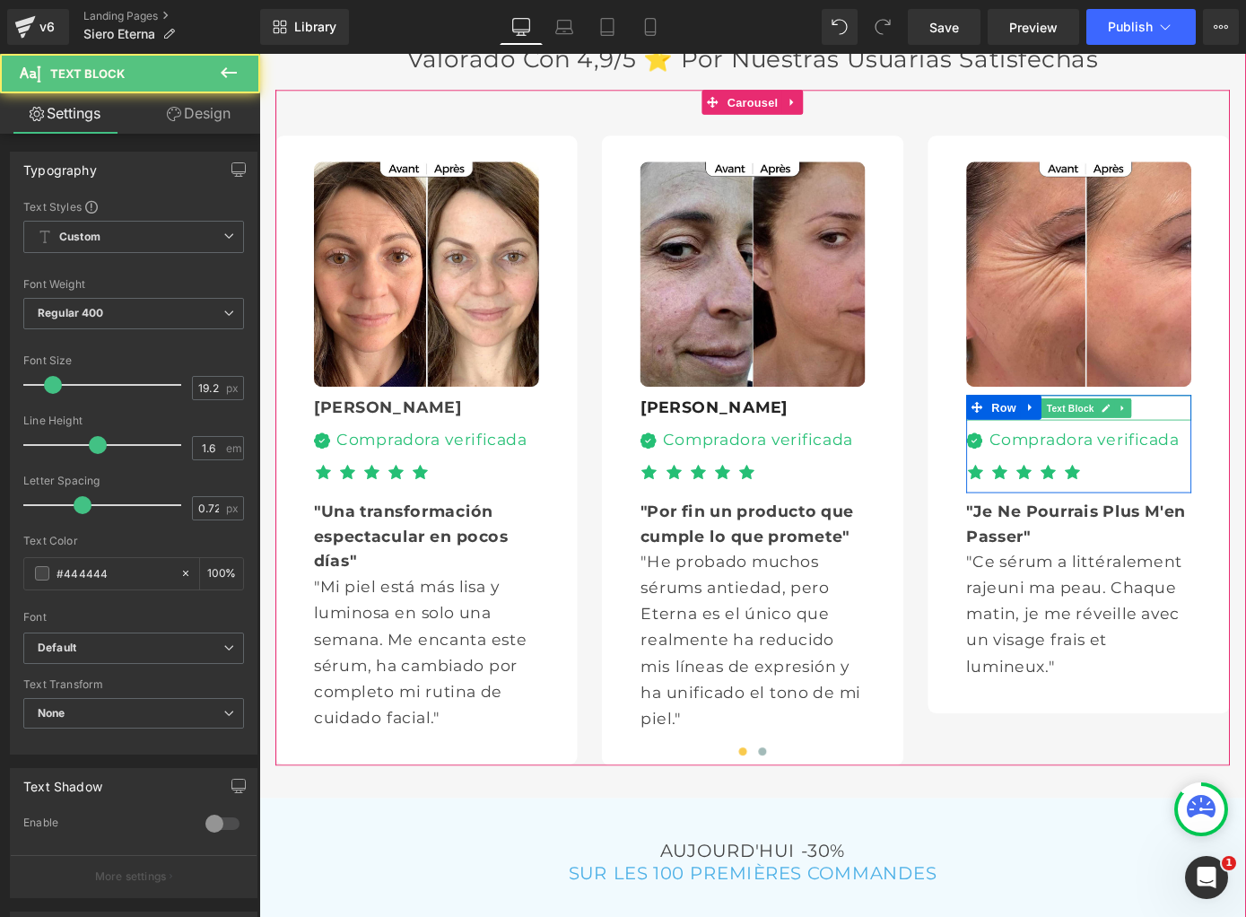
click at [1245, 429] on div "[PERSON_NAME]" at bounding box center [1161, 443] width 248 height 28
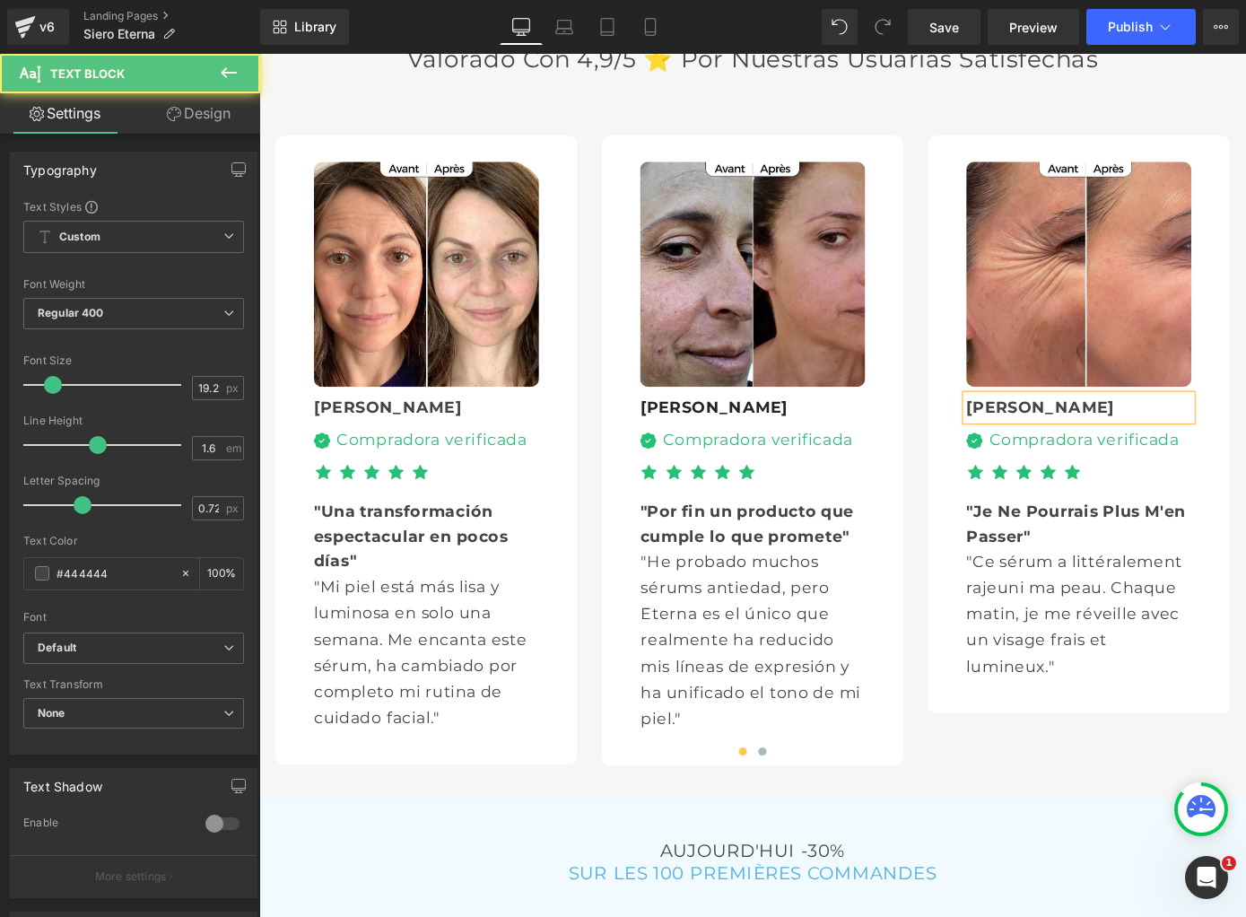
click at [1245, 429] on div "[PERSON_NAME]" at bounding box center [1161, 443] width 248 height 28
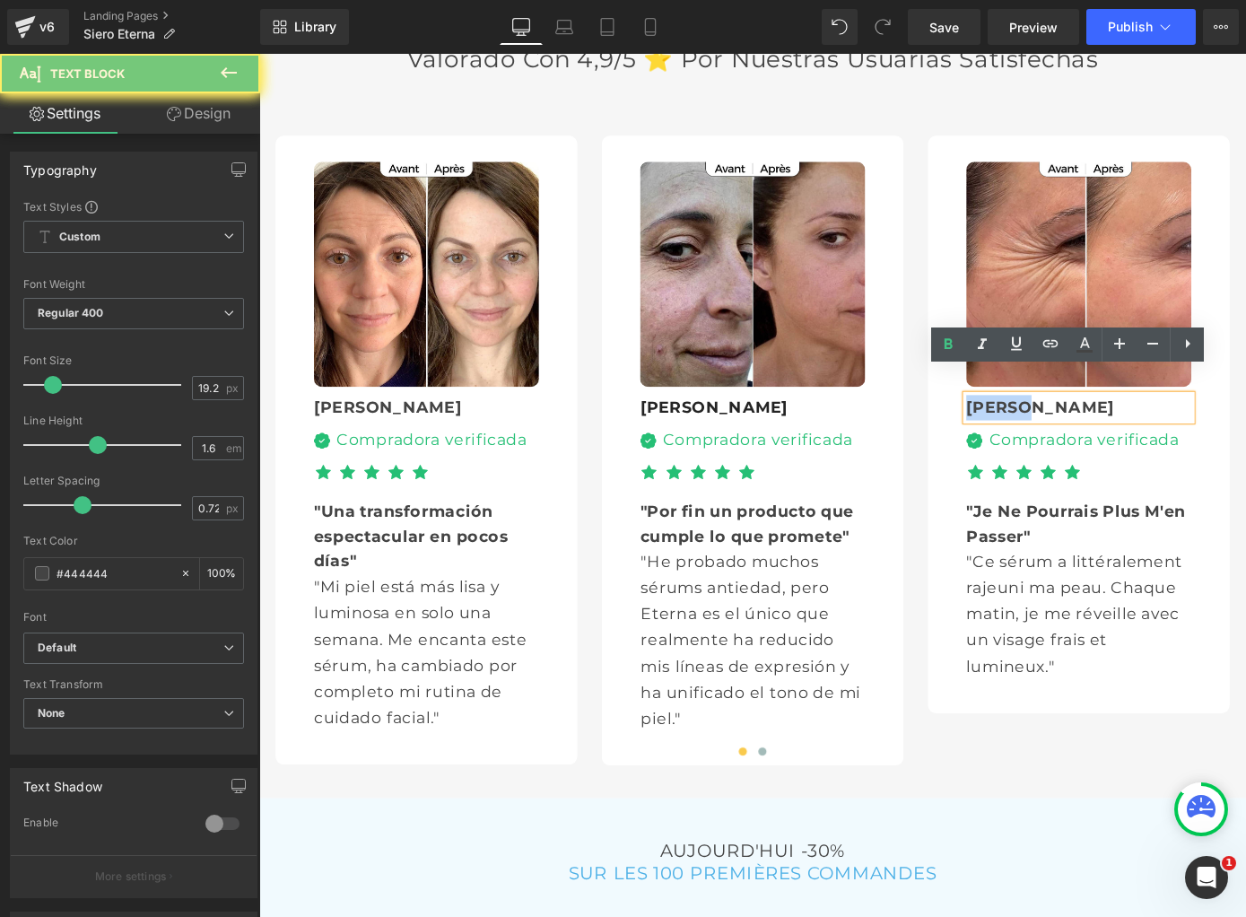
click at [1245, 429] on div "[PERSON_NAME]" at bounding box center [1161, 443] width 248 height 28
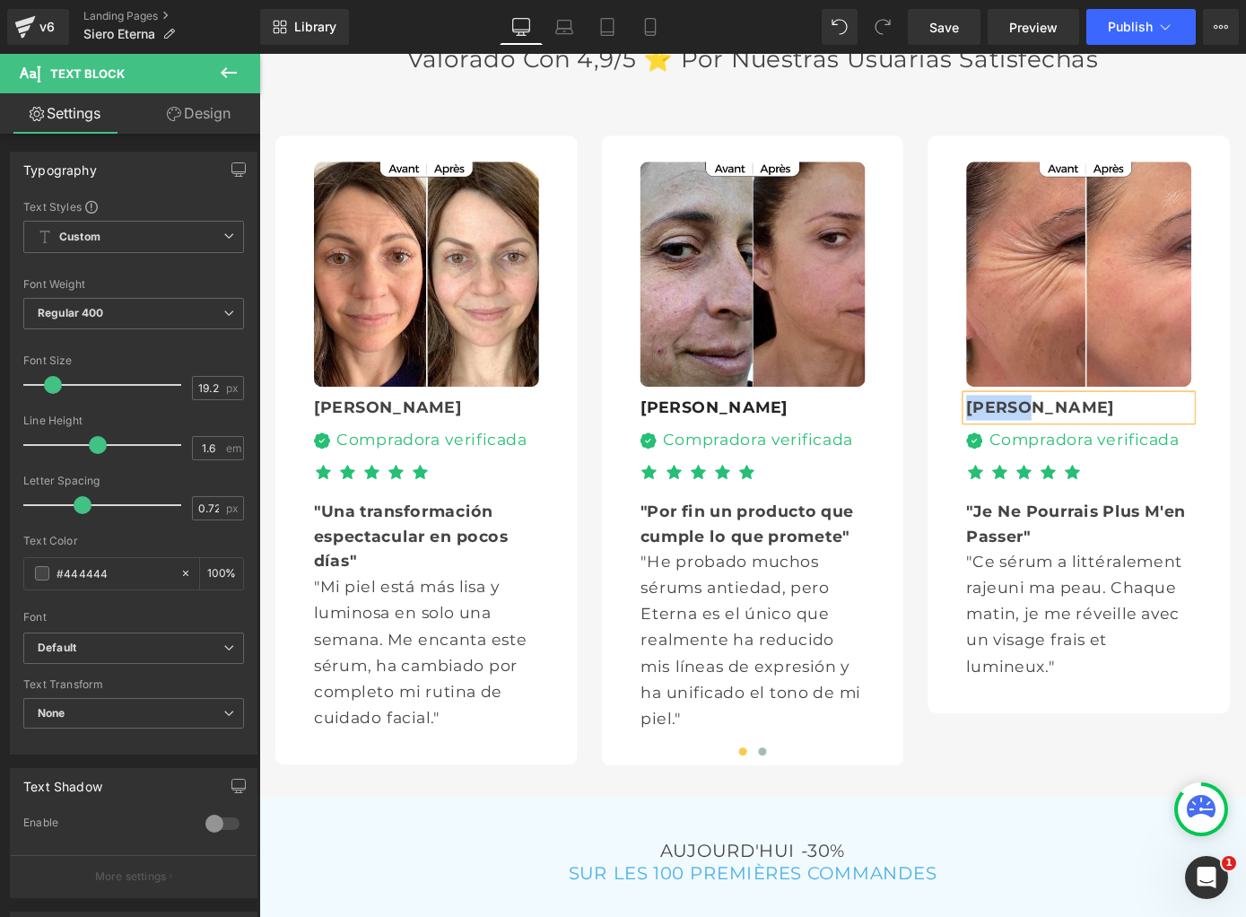
paste div
click at [1051, 545] on b ""Je Ne Pourrais Plus M'en Passer"" at bounding box center [1157, 569] width 241 height 49
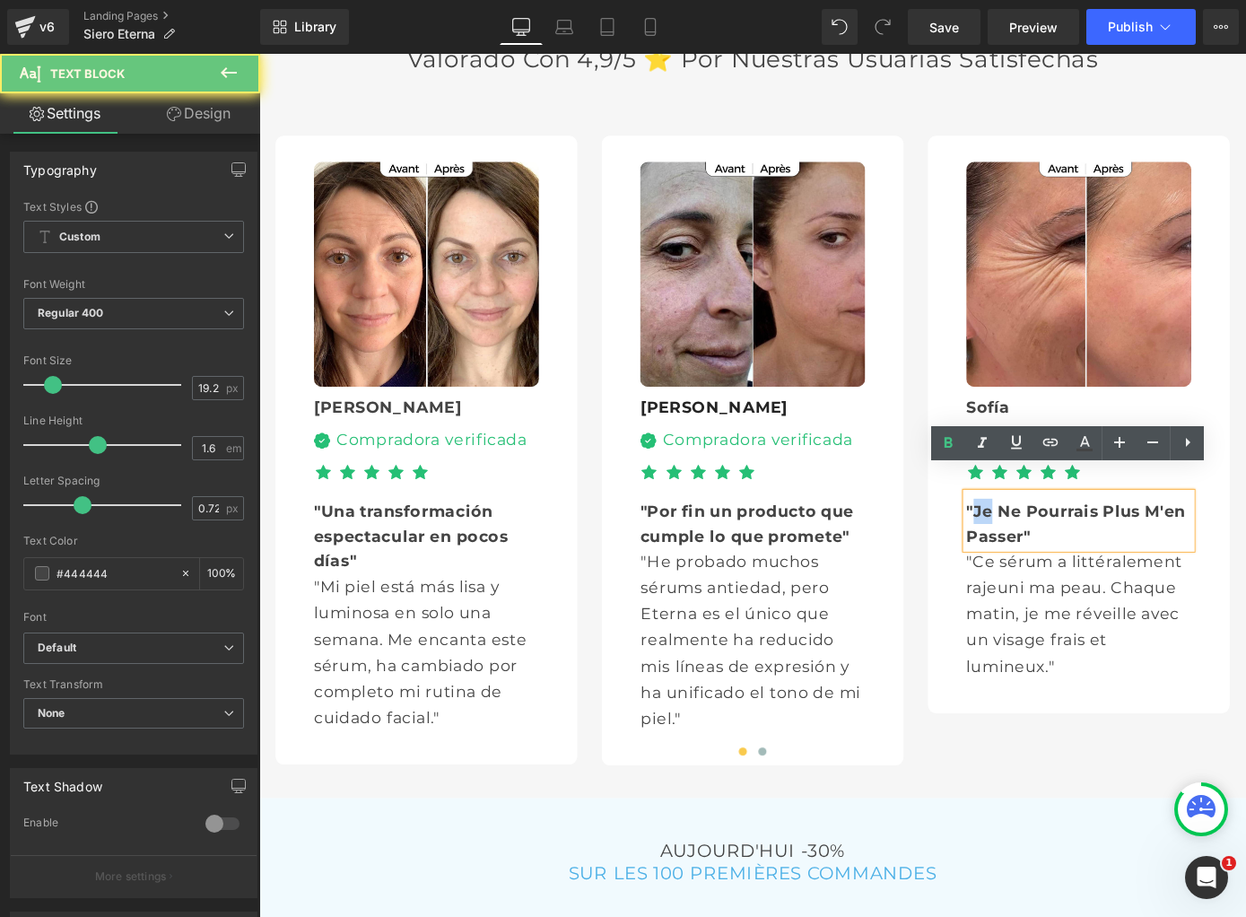
click at [1051, 545] on b ""Je Ne Pourrais Plus M'en Passer"" at bounding box center [1157, 569] width 241 height 49
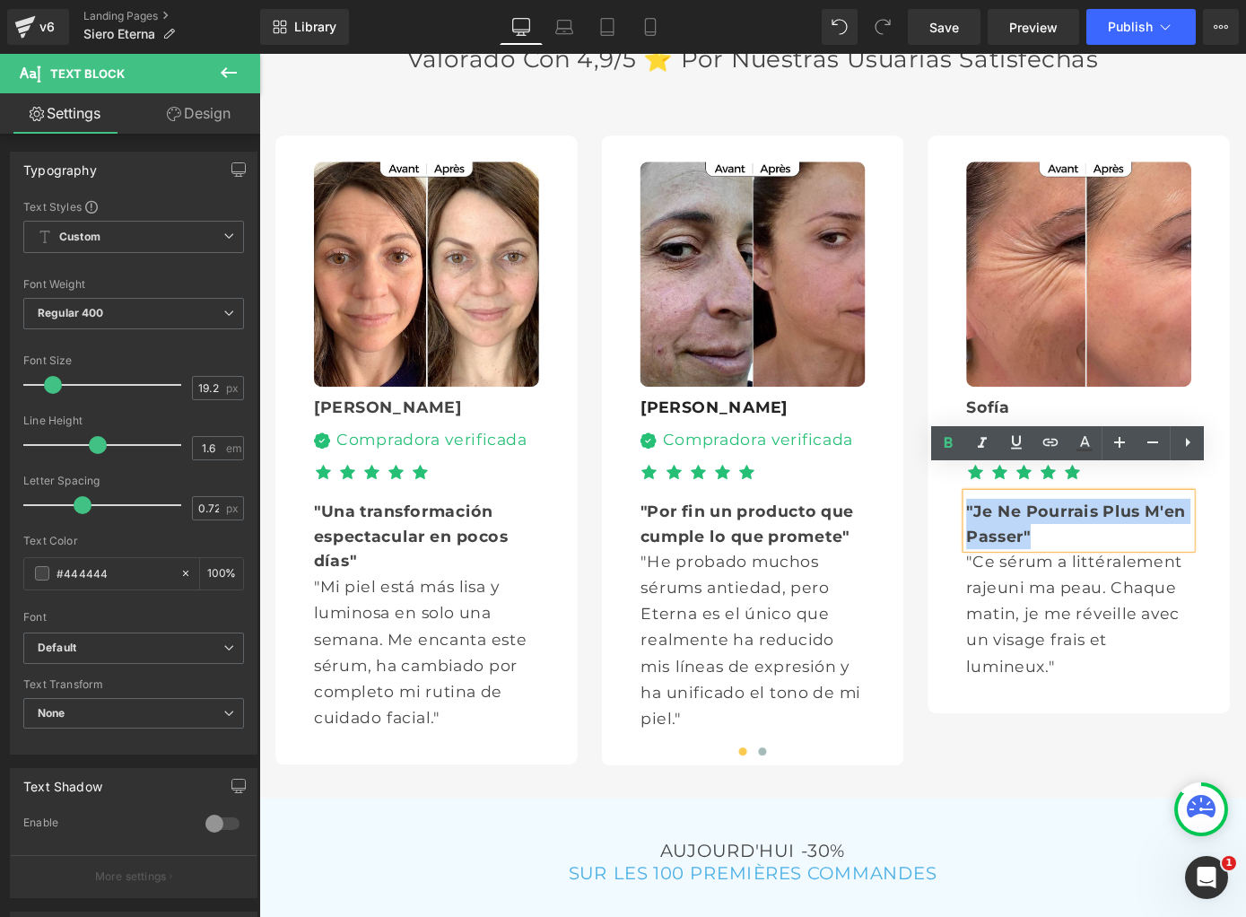
paste div
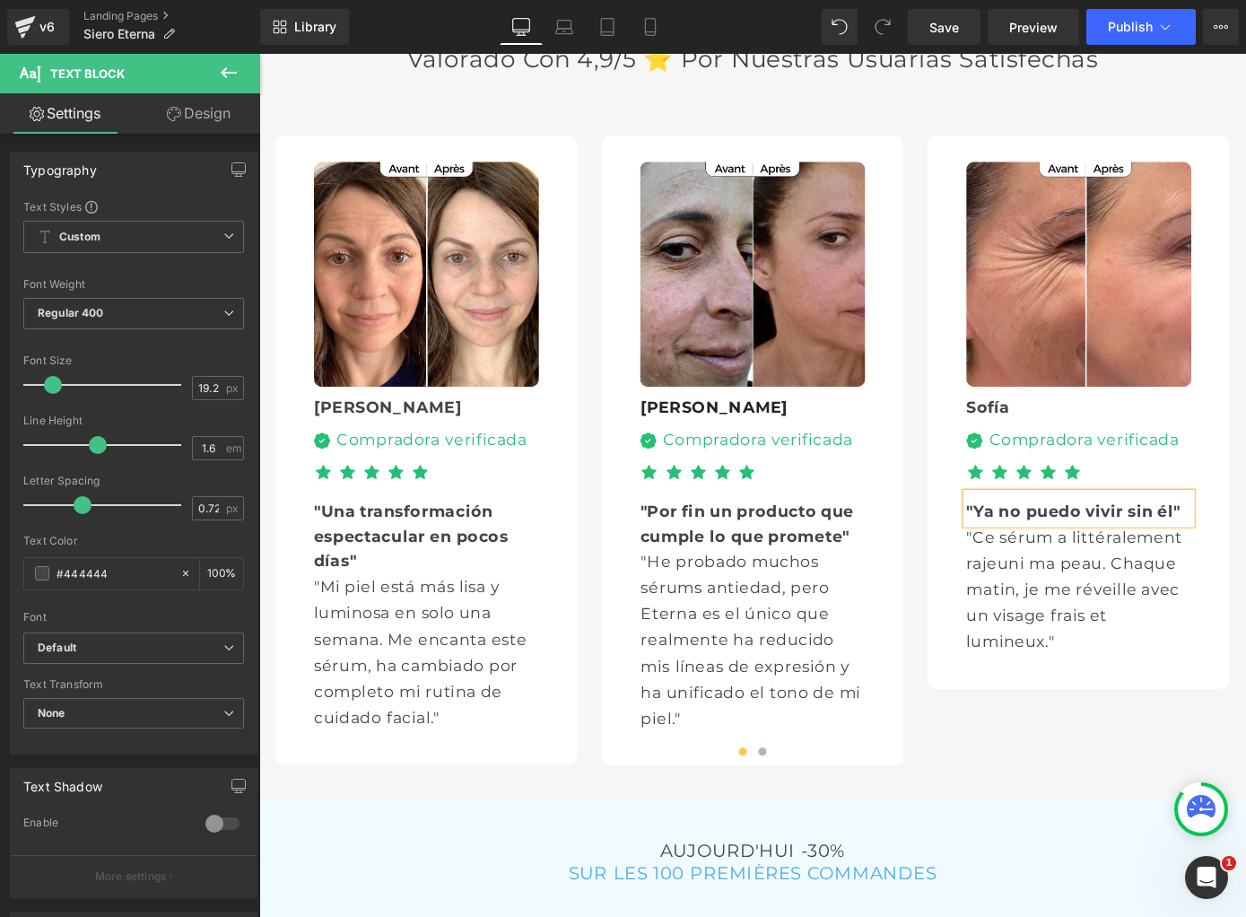
click at [1057, 621] on p ""Ce sérum a littéralement rajeuni ma peau. Chaque matin, je me réveille avec un…" at bounding box center [1161, 643] width 248 height 144
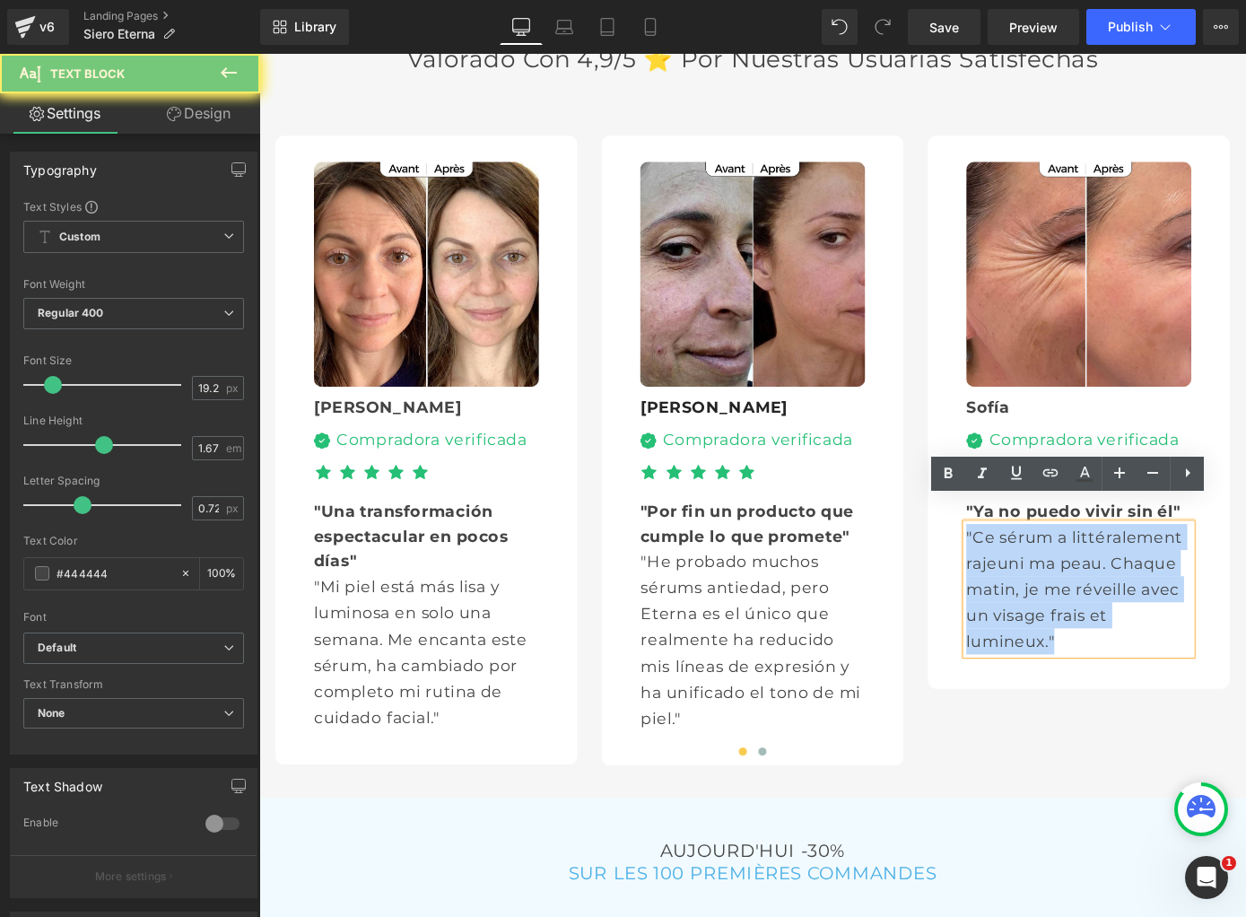
click at [1057, 621] on p ""Ce sérum a littéralement rajeuni ma peau. Chaque matin, je me réveille avec un…" at bounding box center [1161, 643] width 248 height 144
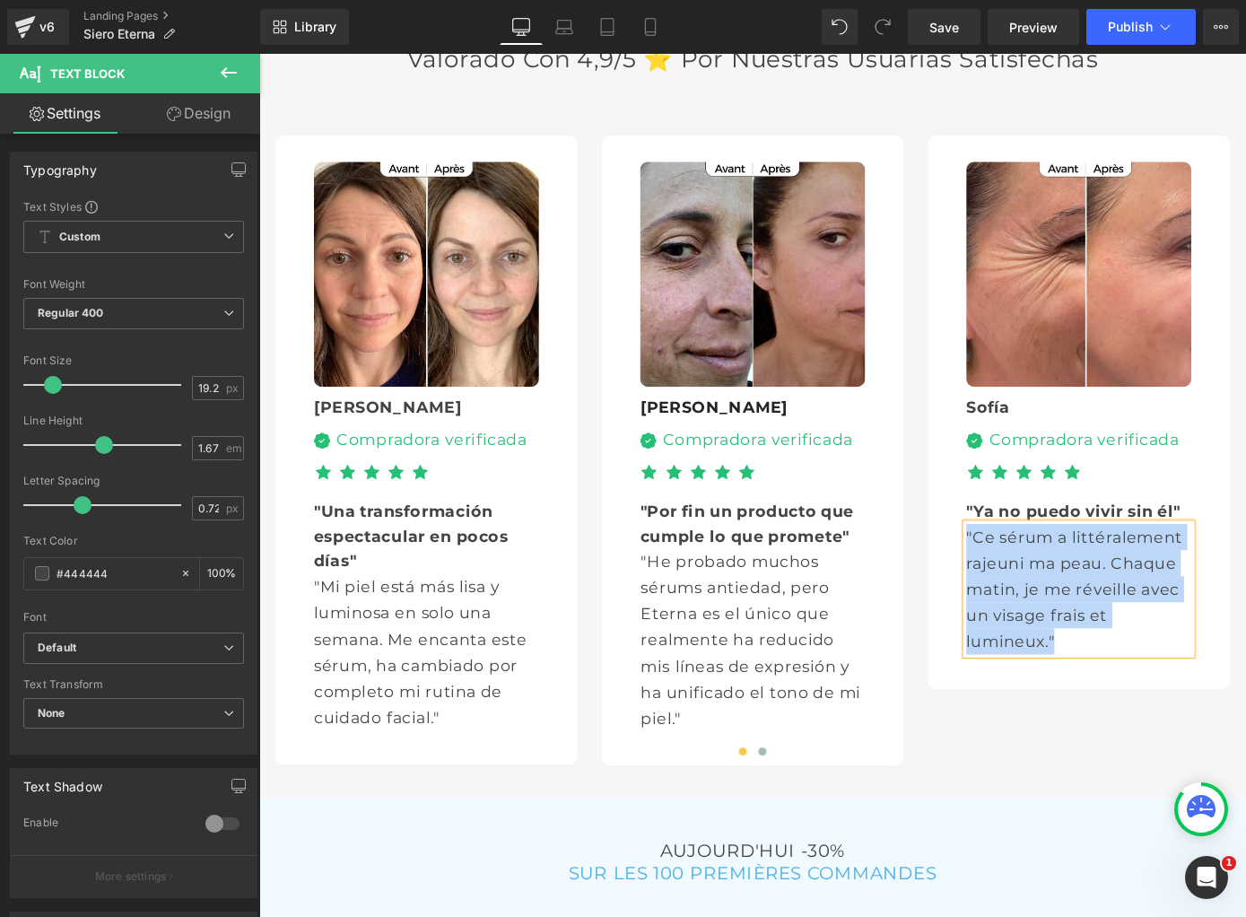
paste div
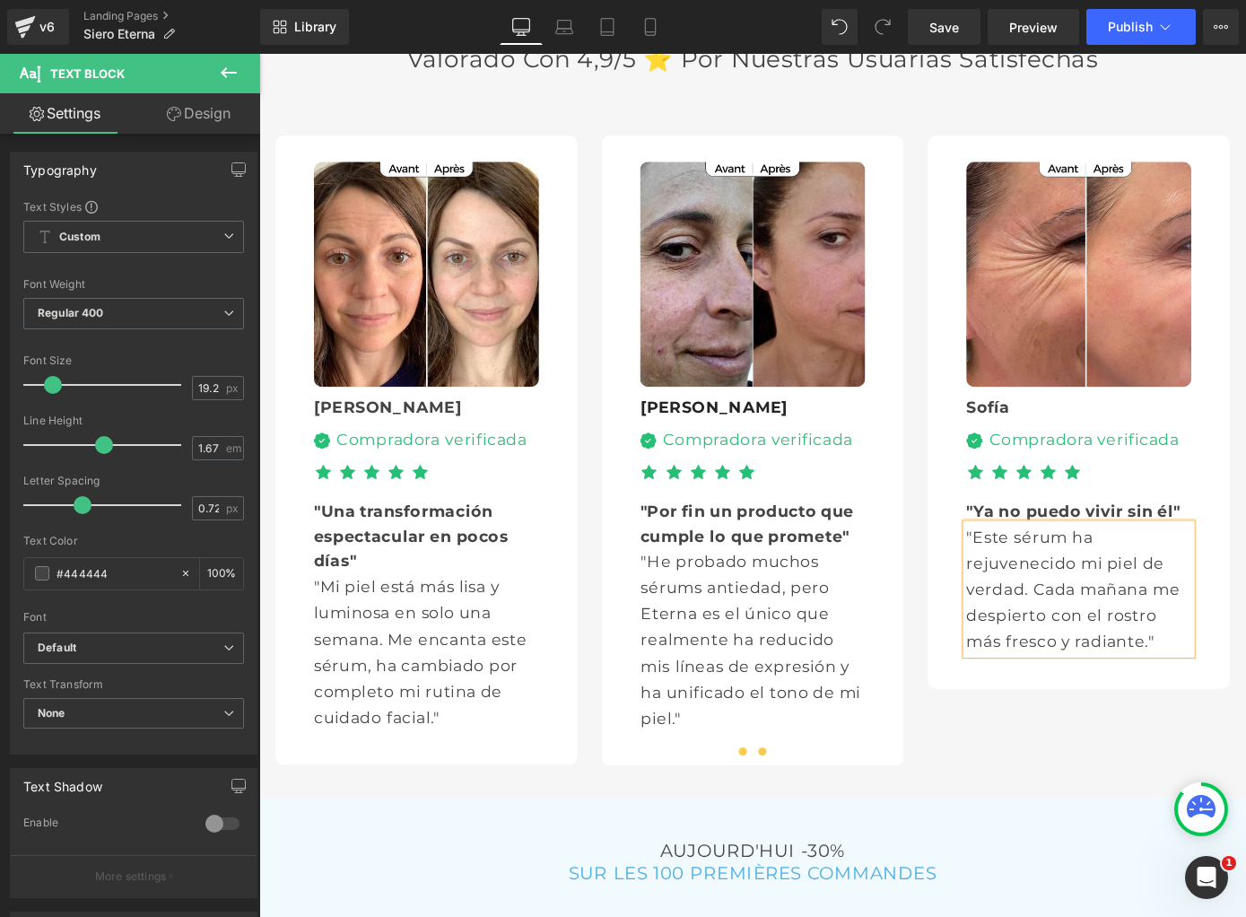
click at [810, 816] on span at bounding box center [812, 820] width 9 height 9
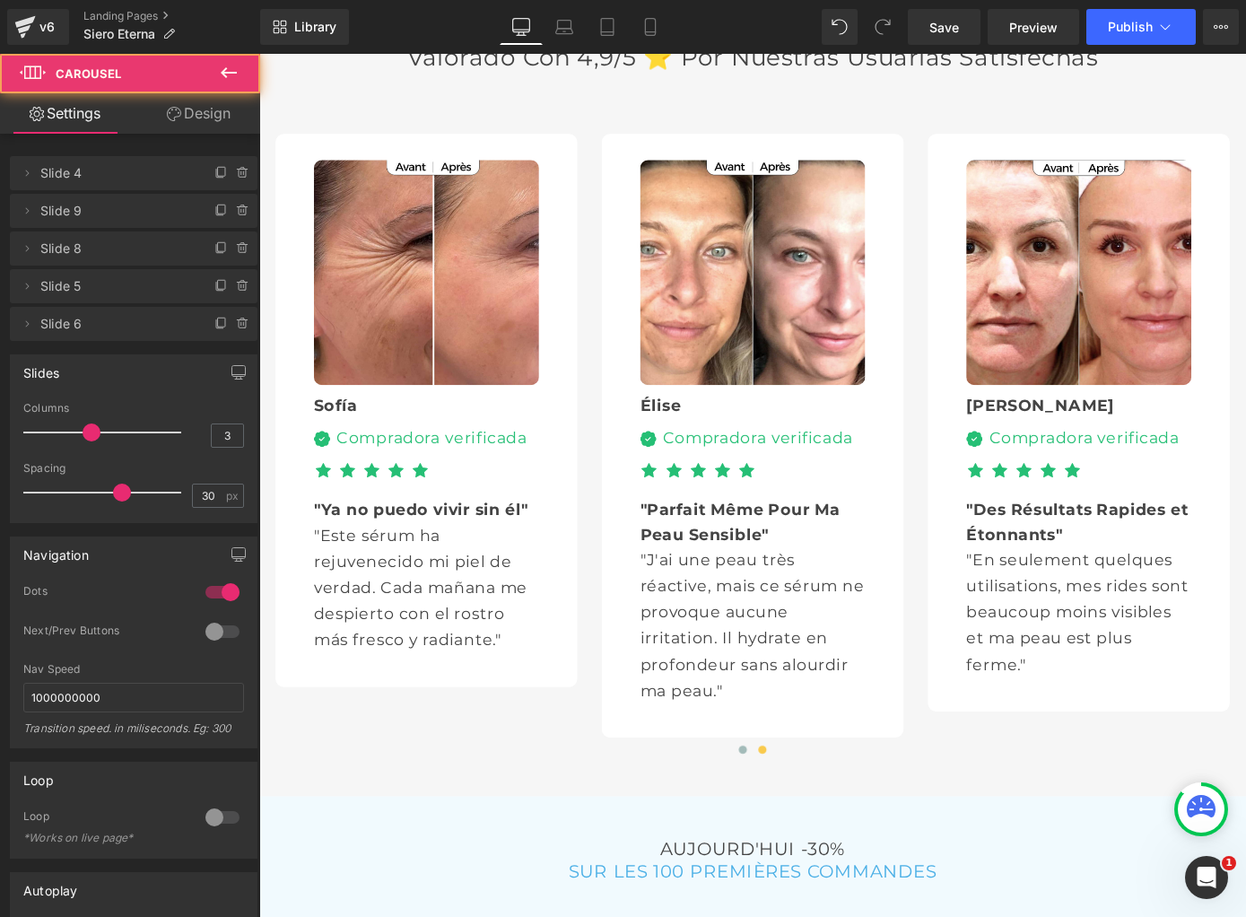
scroll to position [5086, 0]
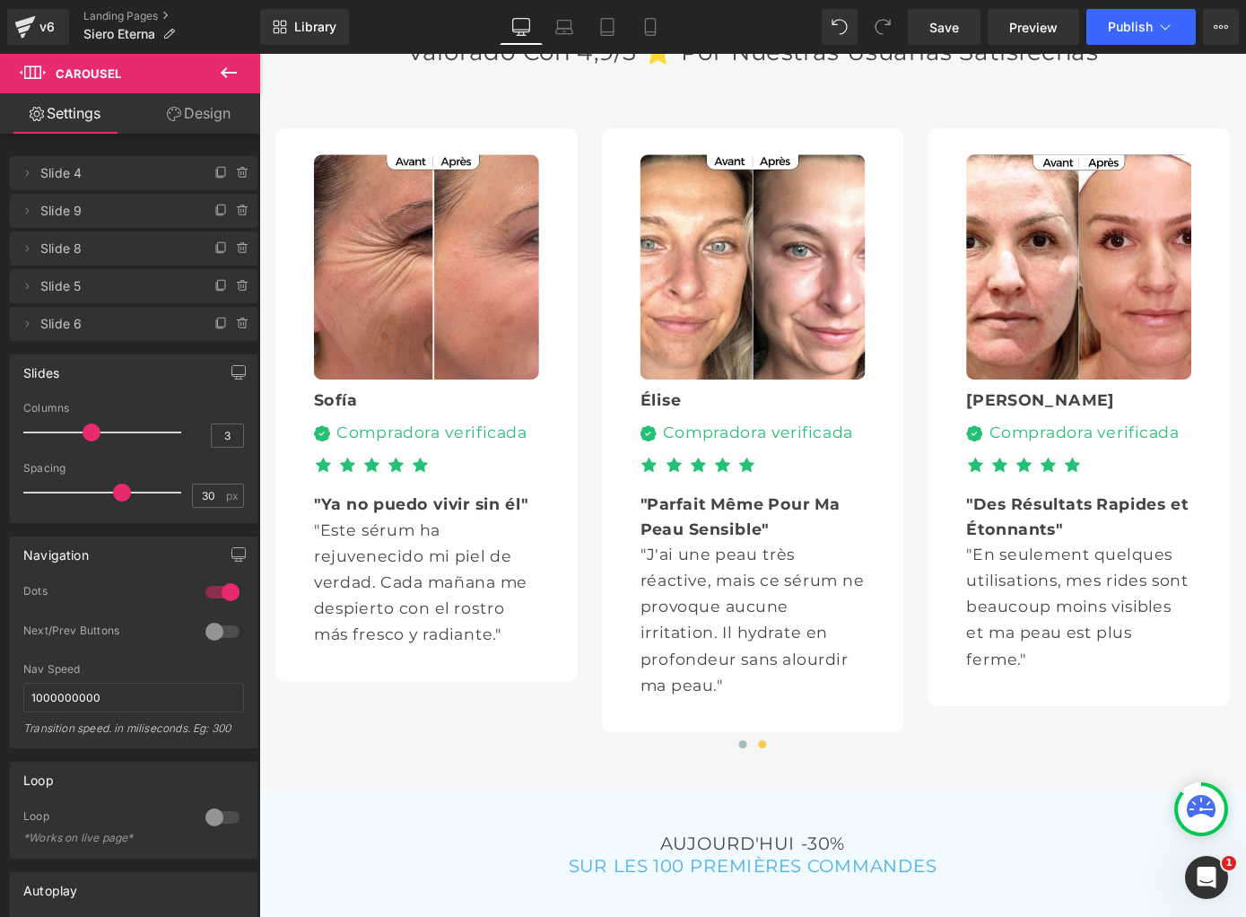
click at [712, 422] on div "[PERSON_NAME] Text Block Image Compradora verificada Text Block Icon List Icon …" at bounding box center [802, 475] width 248 height 107
click at [712, 424] on span "Row" at bounding box center [719, 435] width 29 height 22
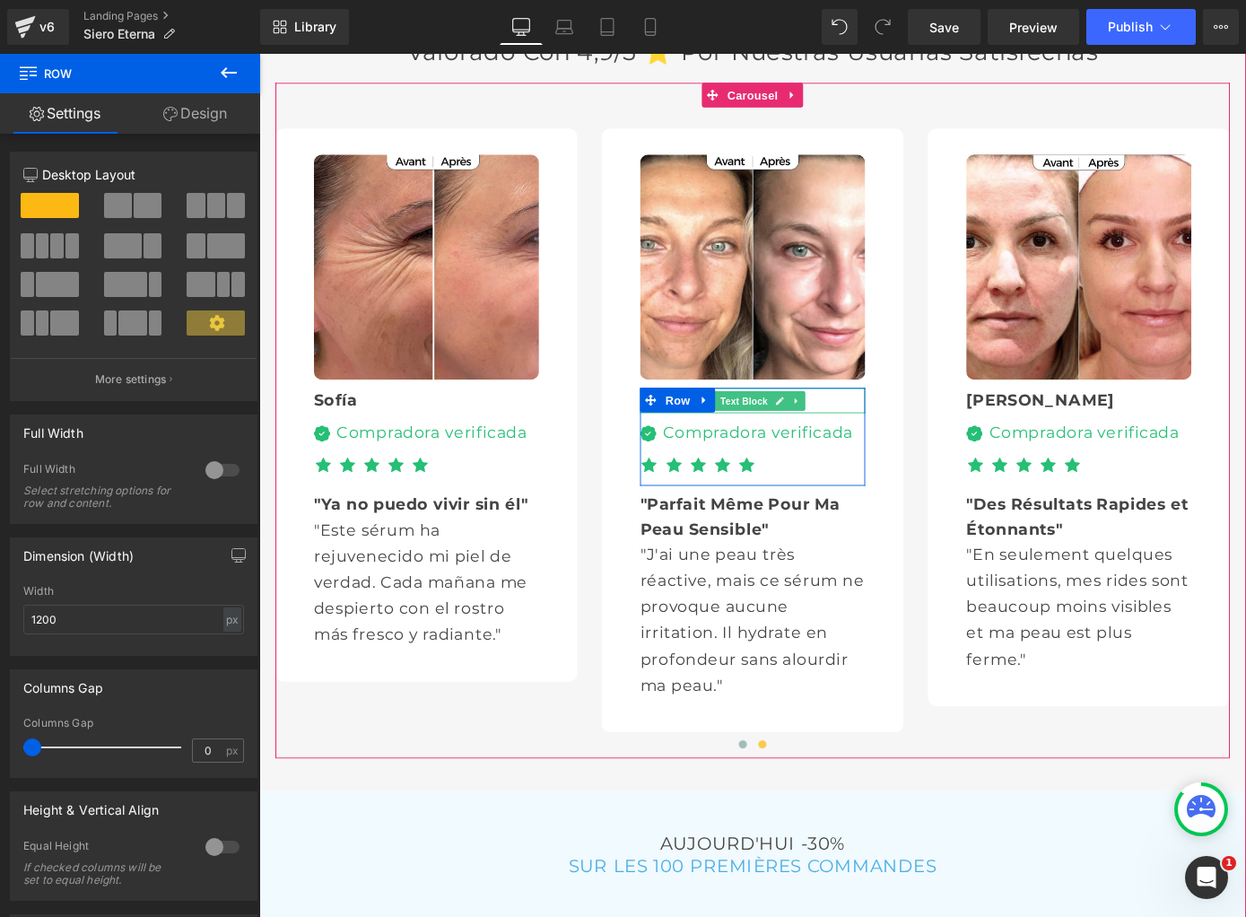
click at [890, 422] on div "Élise" at bounding box center [802, 436] width 248 height 28
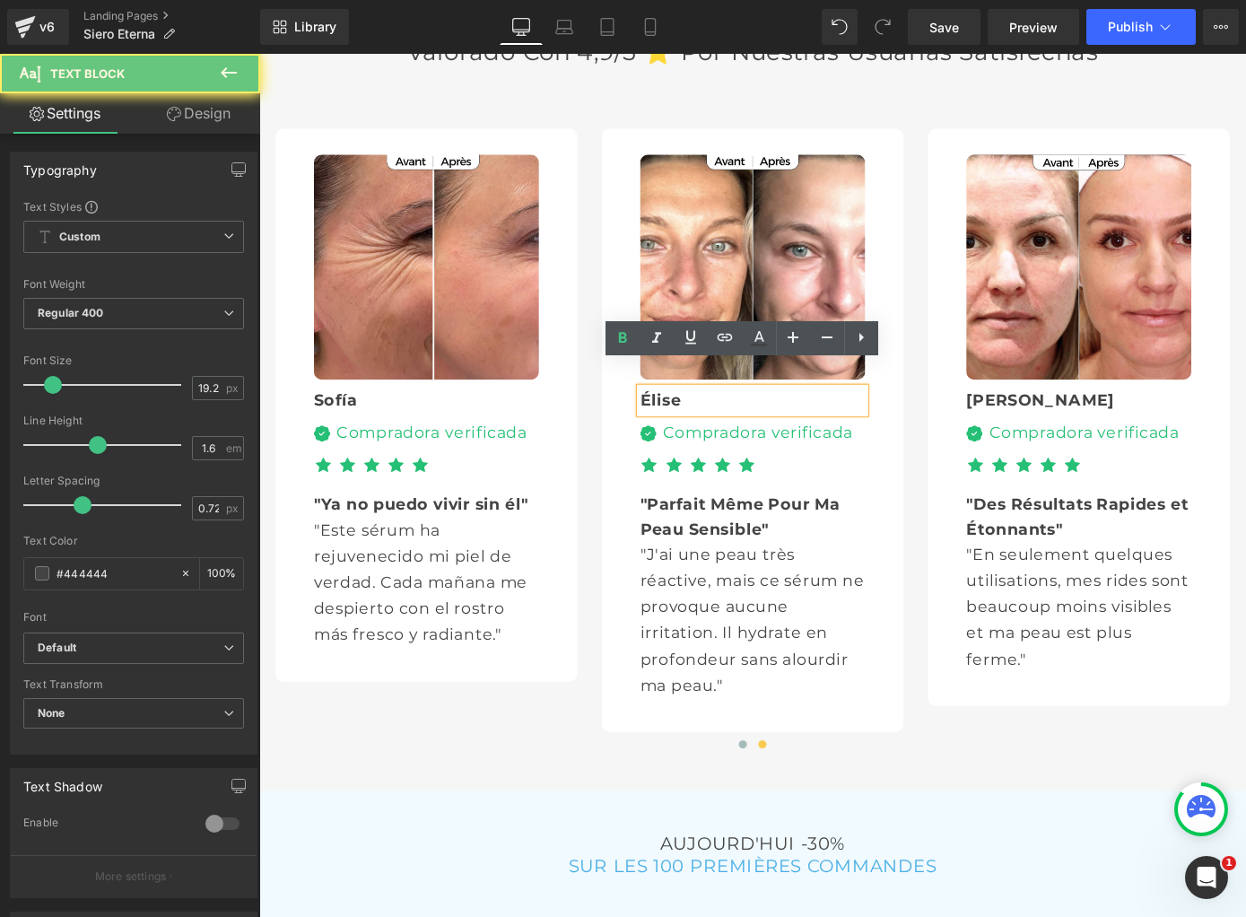
click at [890, 422] on div "Élise" at bounding box center [802, 436] width 248 height 28
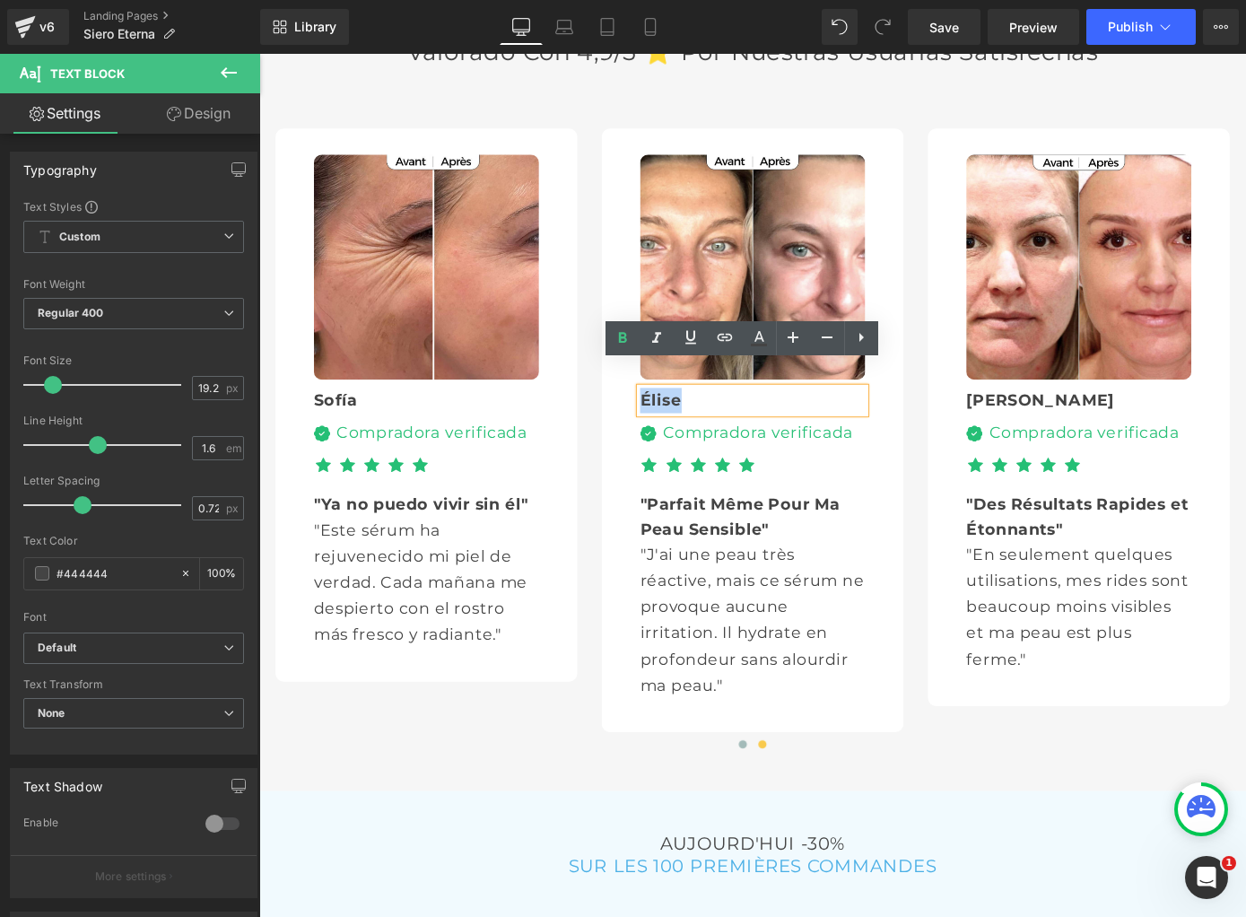
paste div
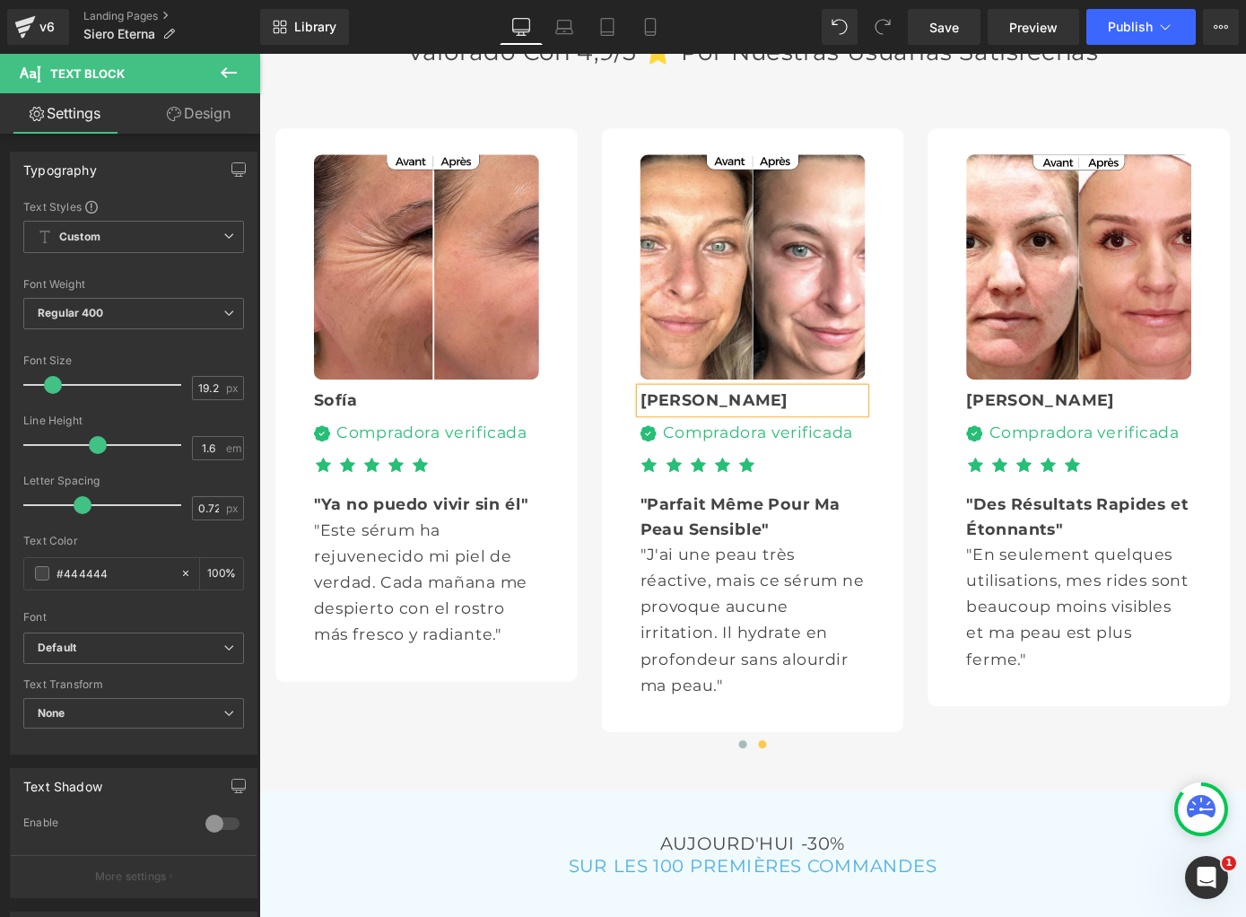
click at [769, 546] on b ""Parfait Même Pour Ma Peau Sensible"" at bounding box center [788, 562] width 220 height 49
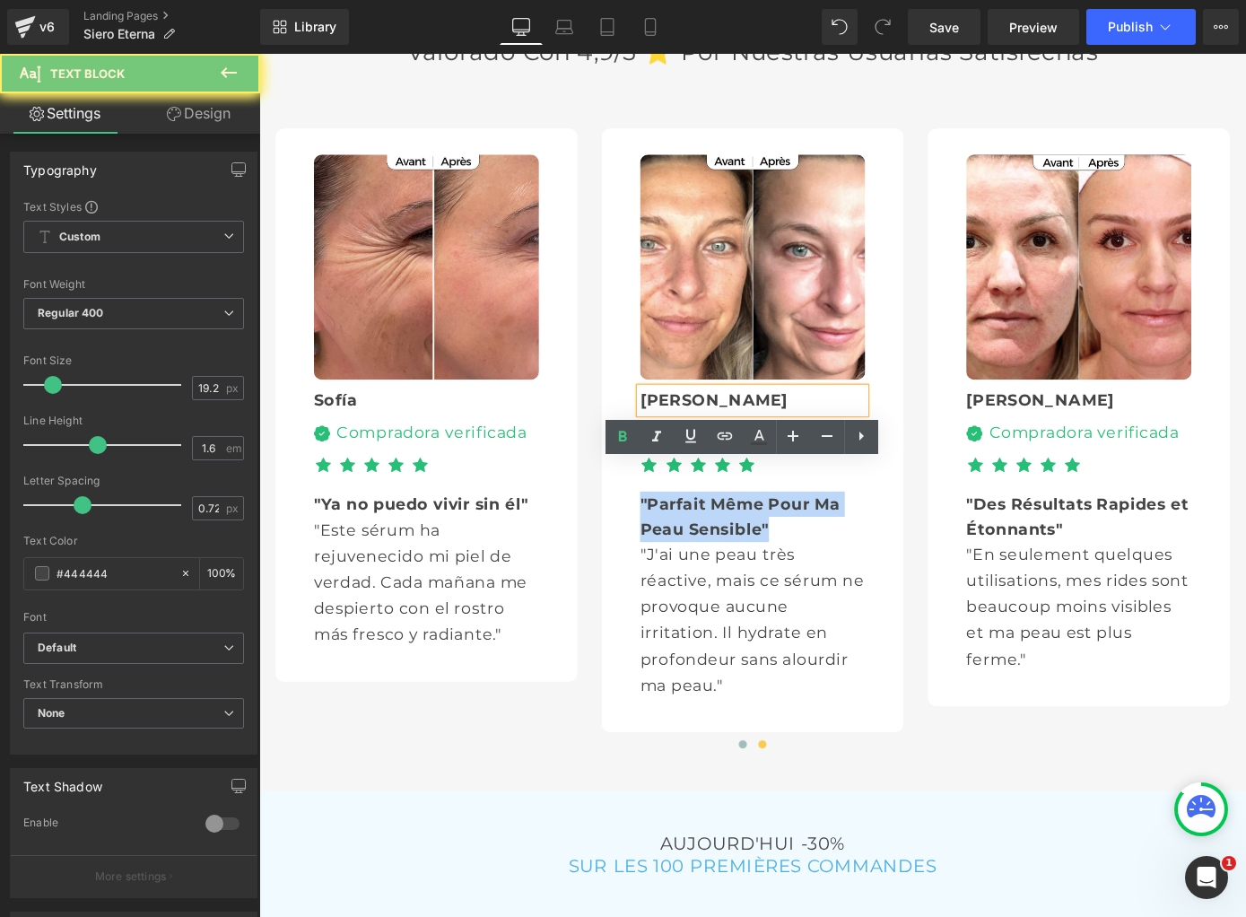
click at [769, 546] on b ""Parfait Même Pour Ma Peau Sensible"" at bounding box center [788, 562] width 220 height 49
paste div
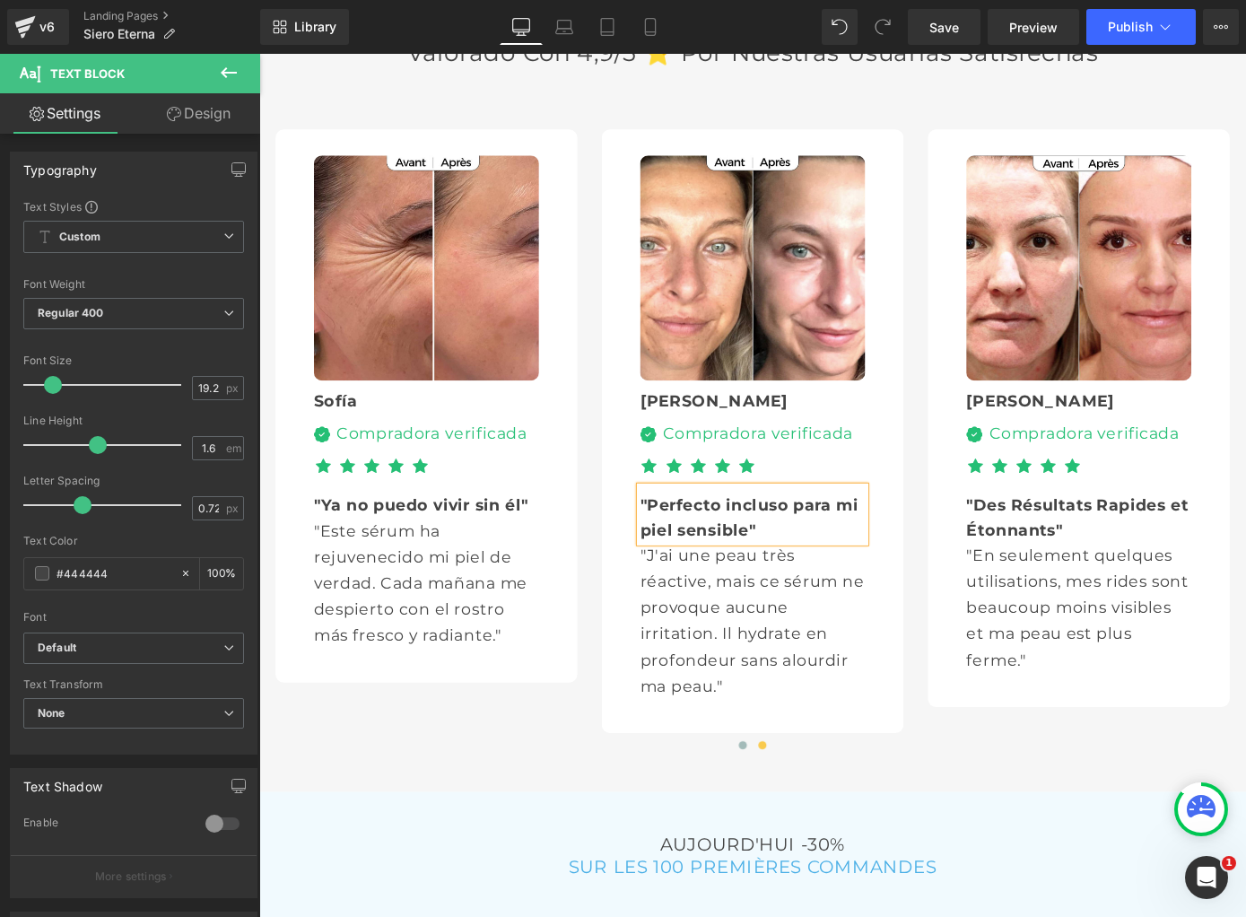
click at [727, 650] on p ""J'ai une peau très réactive, mais ce sérum ne provoque aucune irritation. Il h…" at bounding box center [802, 677] width 248 height 172
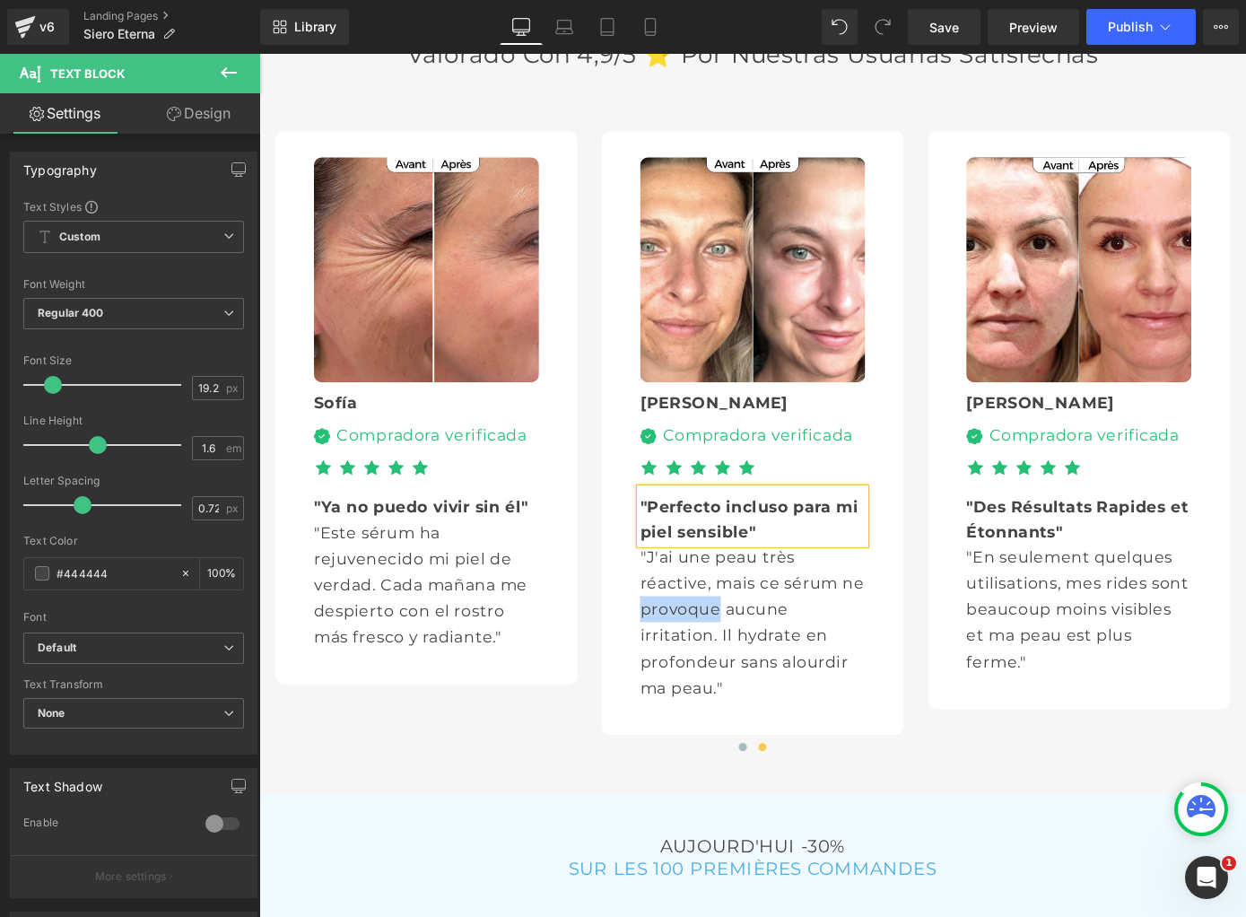
click at [727, 650] on p ""J'ai une peau très réactive, mais ce sérum ne provoque aucune irritation. Il h…" at bounding box center [802, 679] width 248 height 172
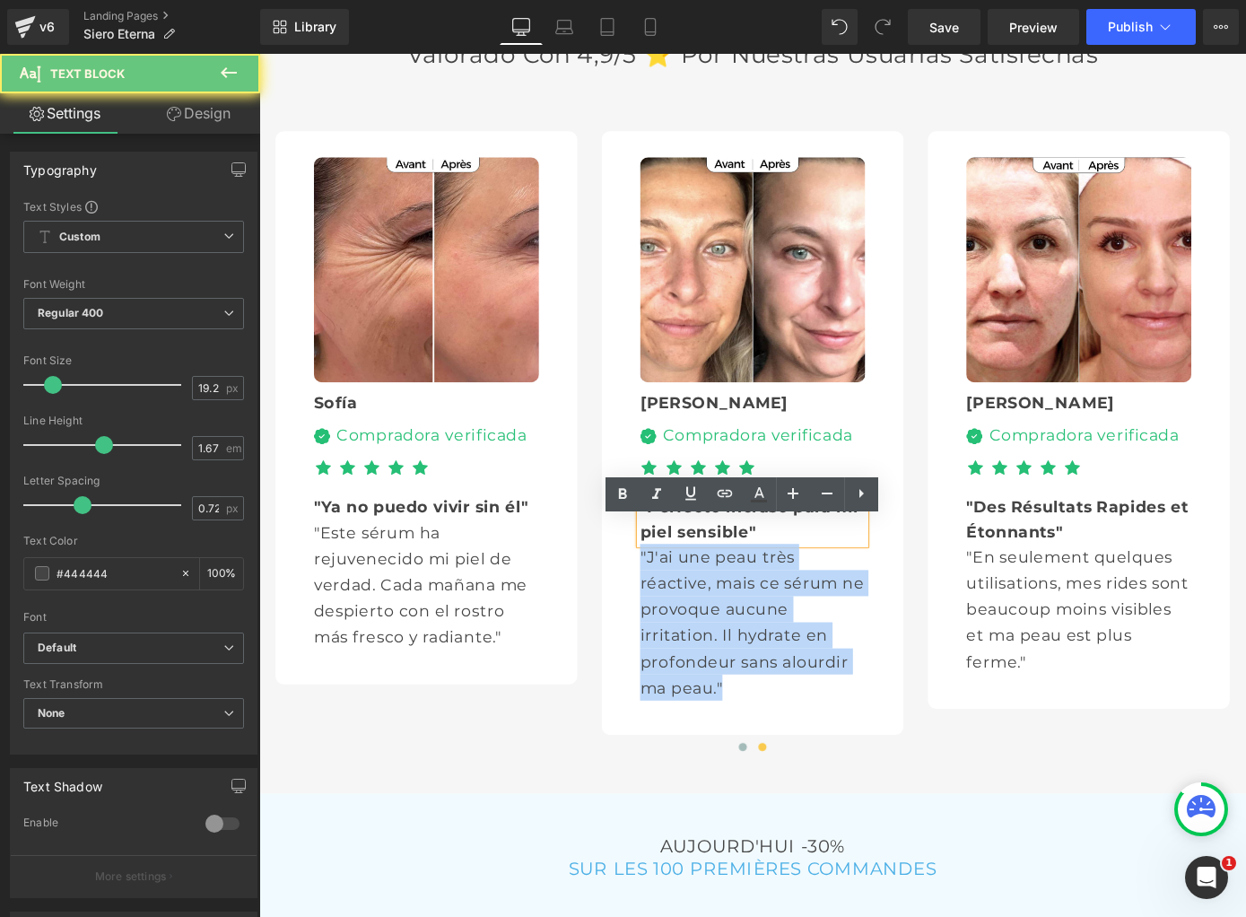
click at [727, 650] on p ""J'ai une peau très réactive, mais ce sérum ne provoque aucune irritation. Il h…" at bounding box center [802, 679] width 248 height 172
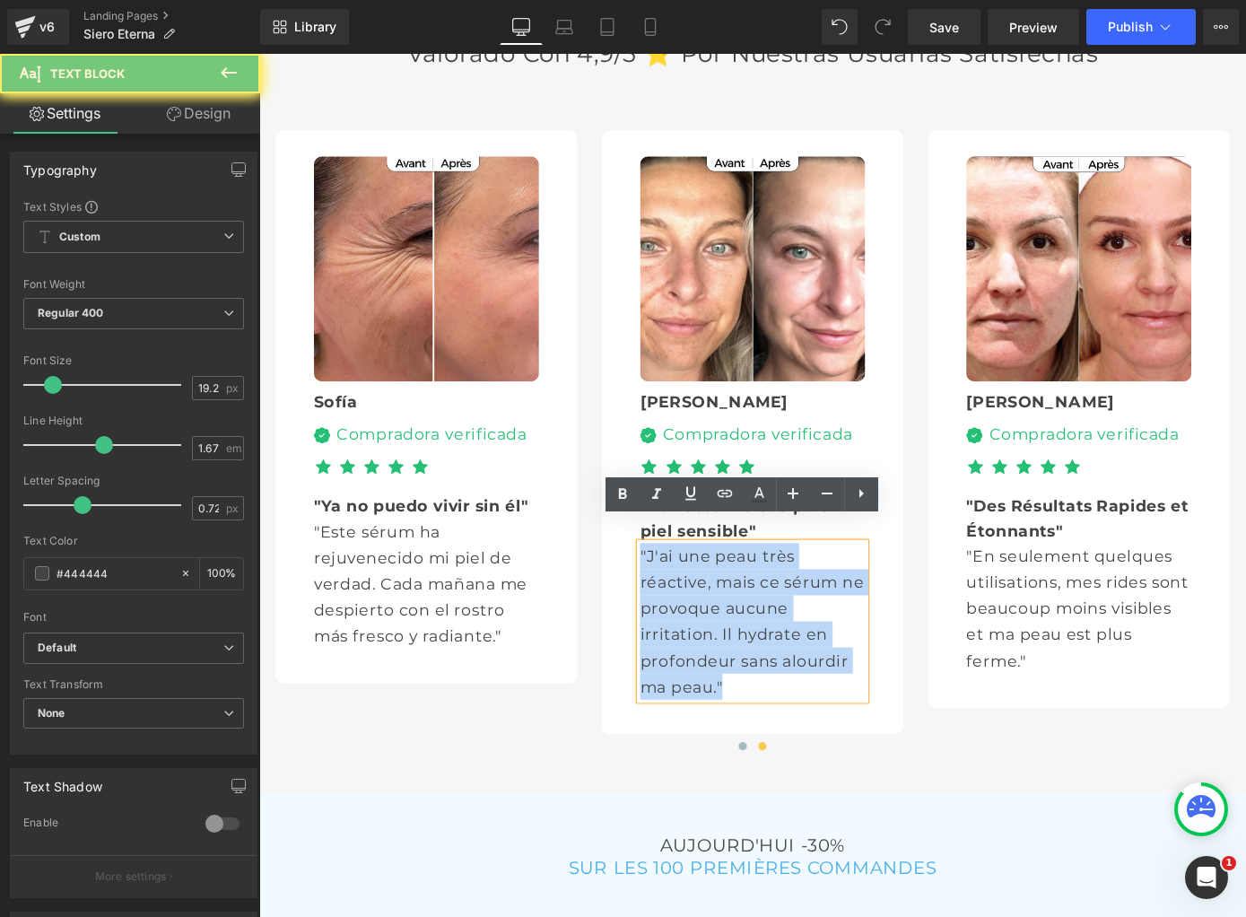
scroll to position [5083, 0]
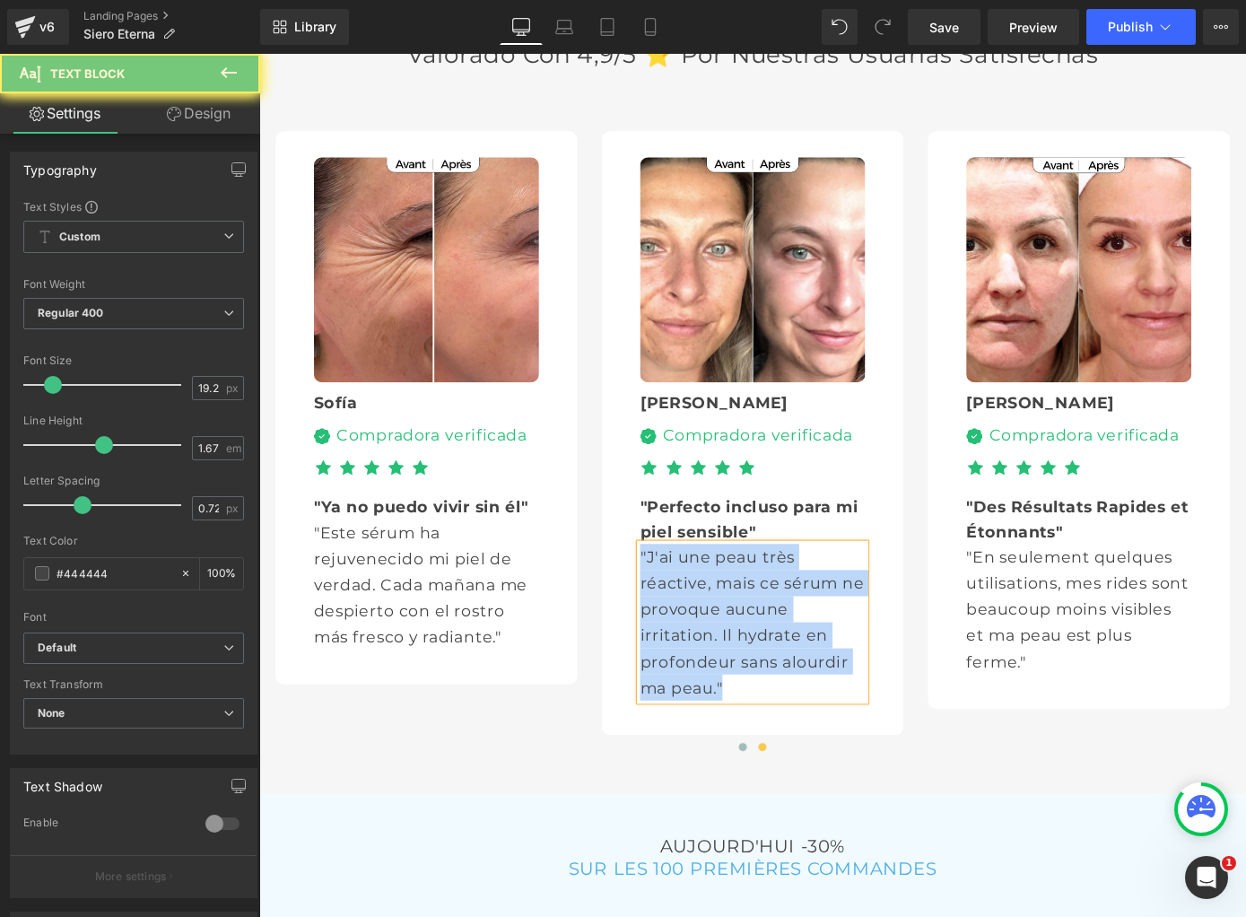
paste div
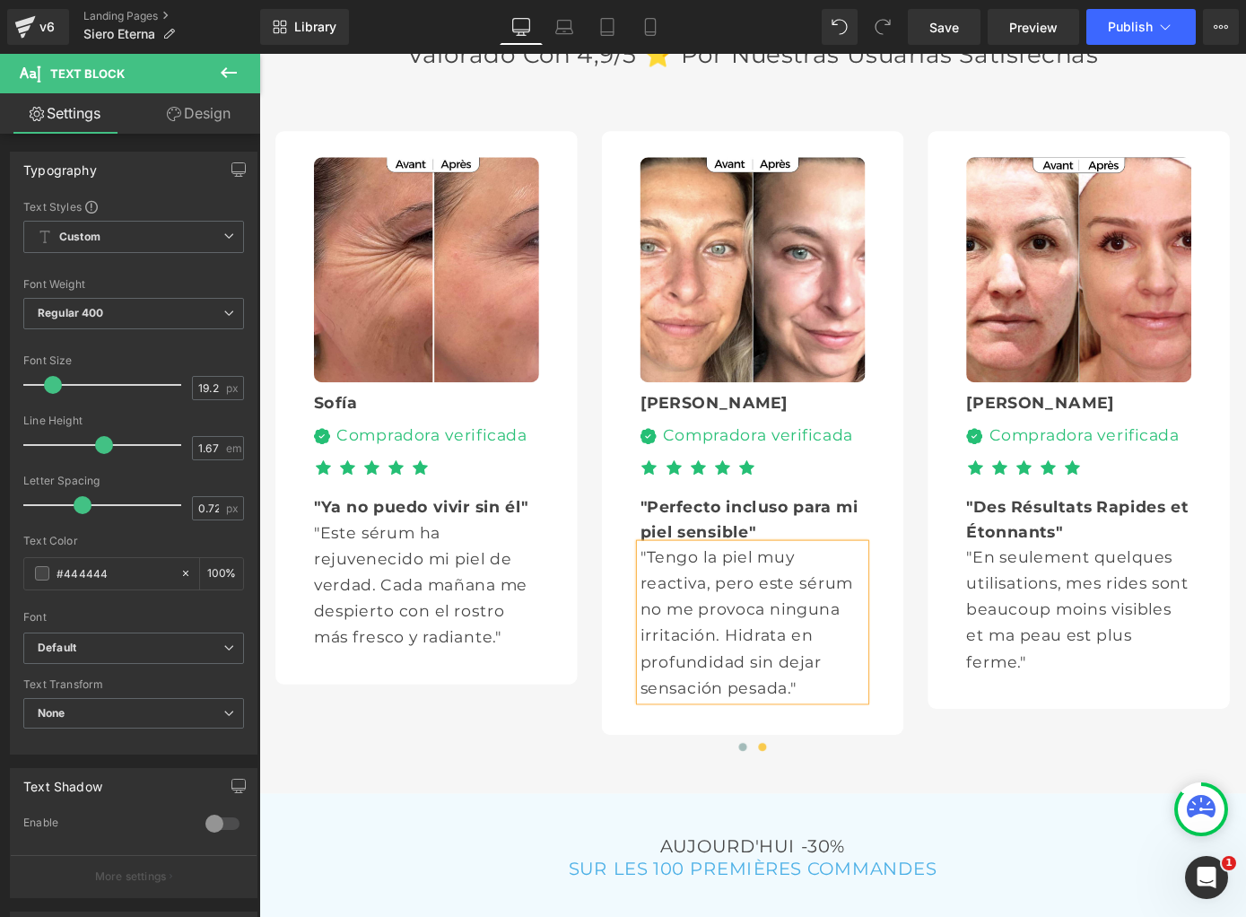
scroll to position [5145, 0]
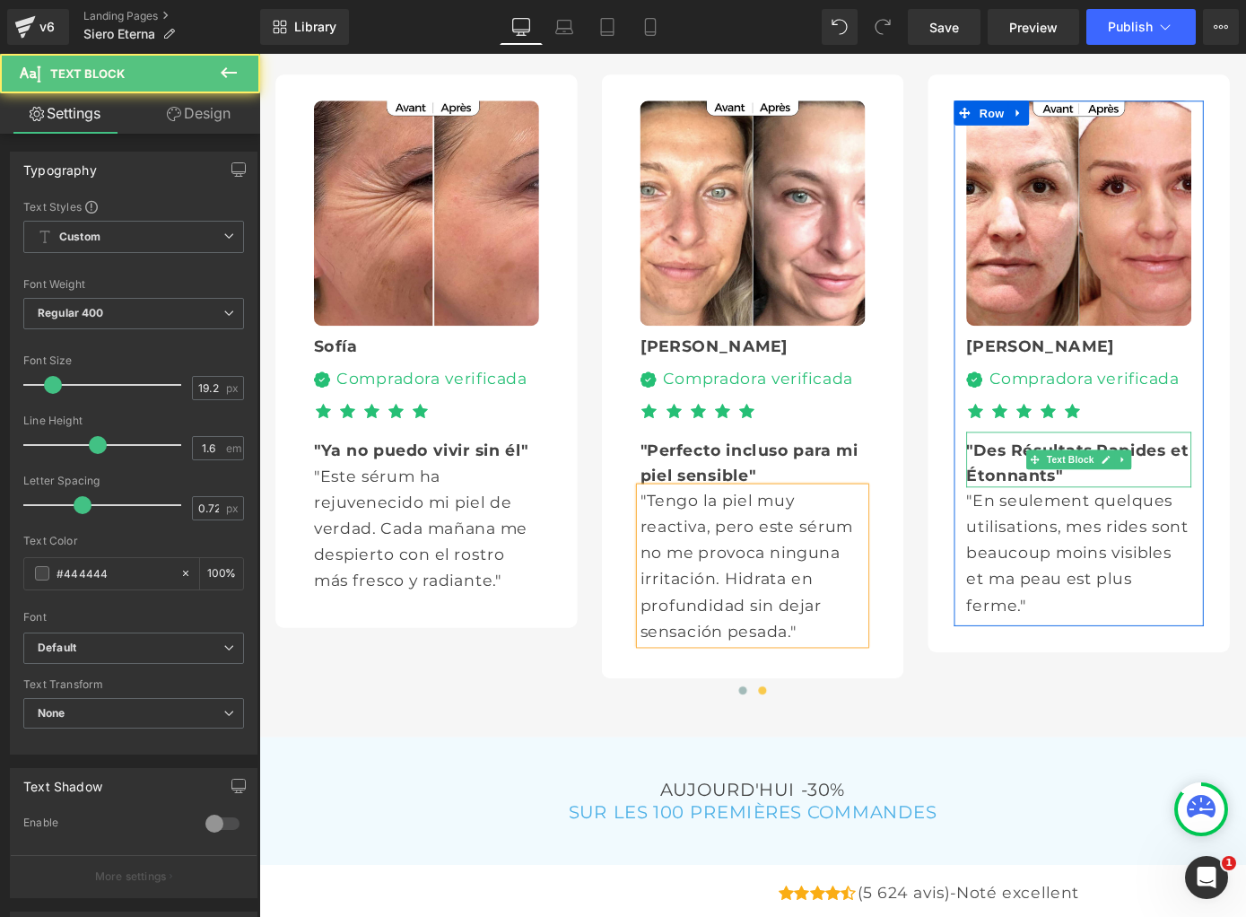
click at [1067, 479] on b ""Des Résultats Rapides et Étonnants"" at bounding box center [1159, 503] width 244 height 49
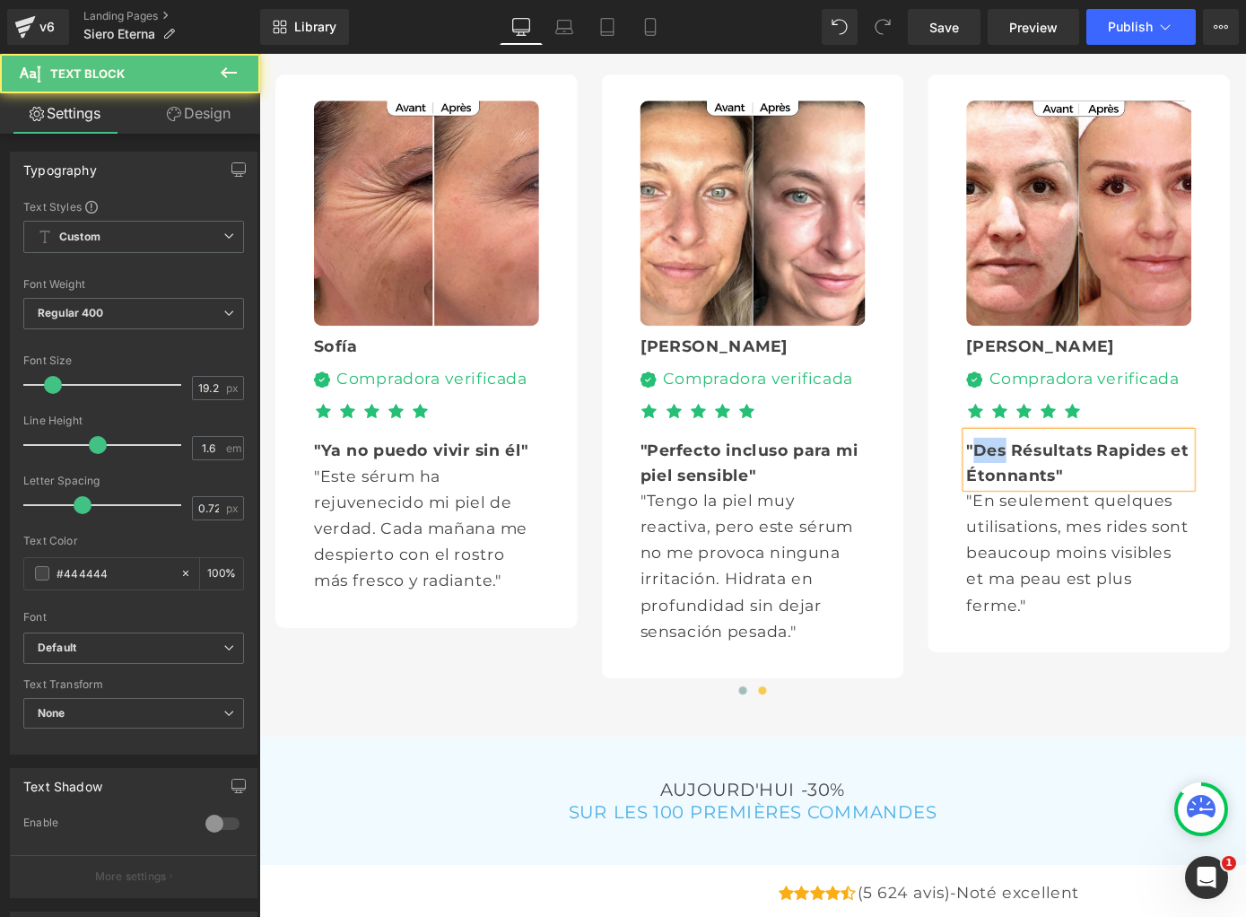
click at [1067, 479] on b ""Des Résultats Rapides et Étonnants"" at bounding box center [1159, 503] width 244 height 49
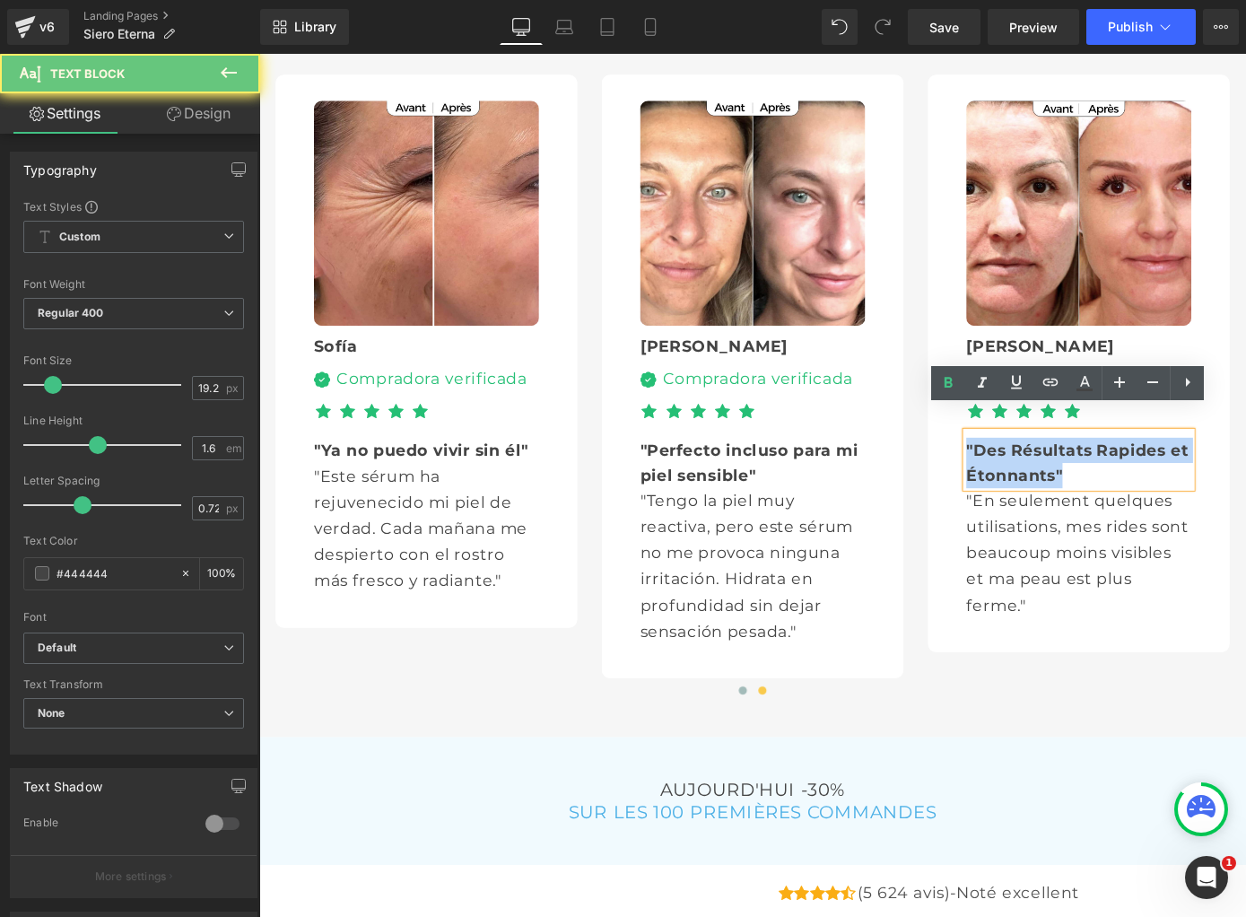
click at [1067, 479] on b ""Des Résultats Rapides et Étonnants"" at bounding box center [1159, 503] width 244 height 49
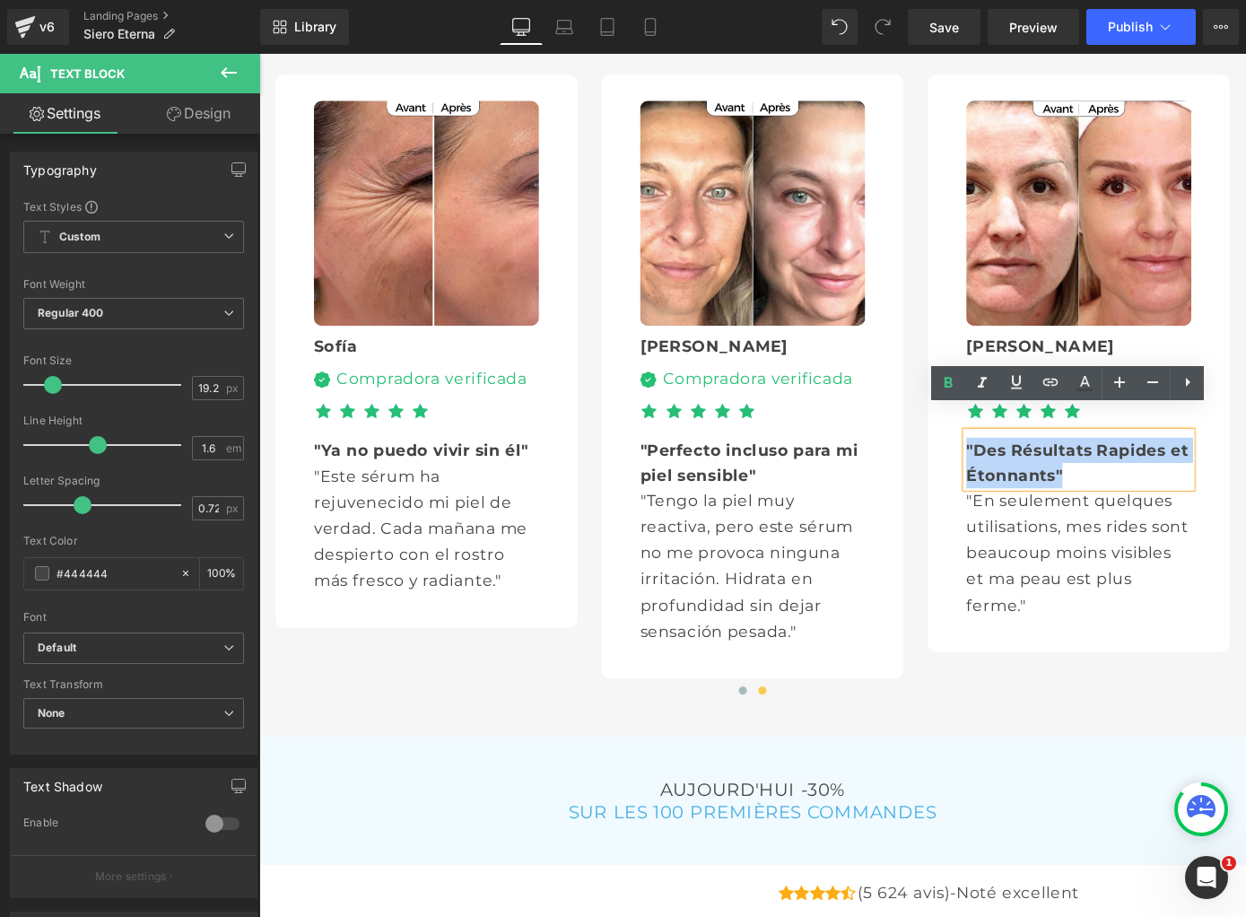
paste div
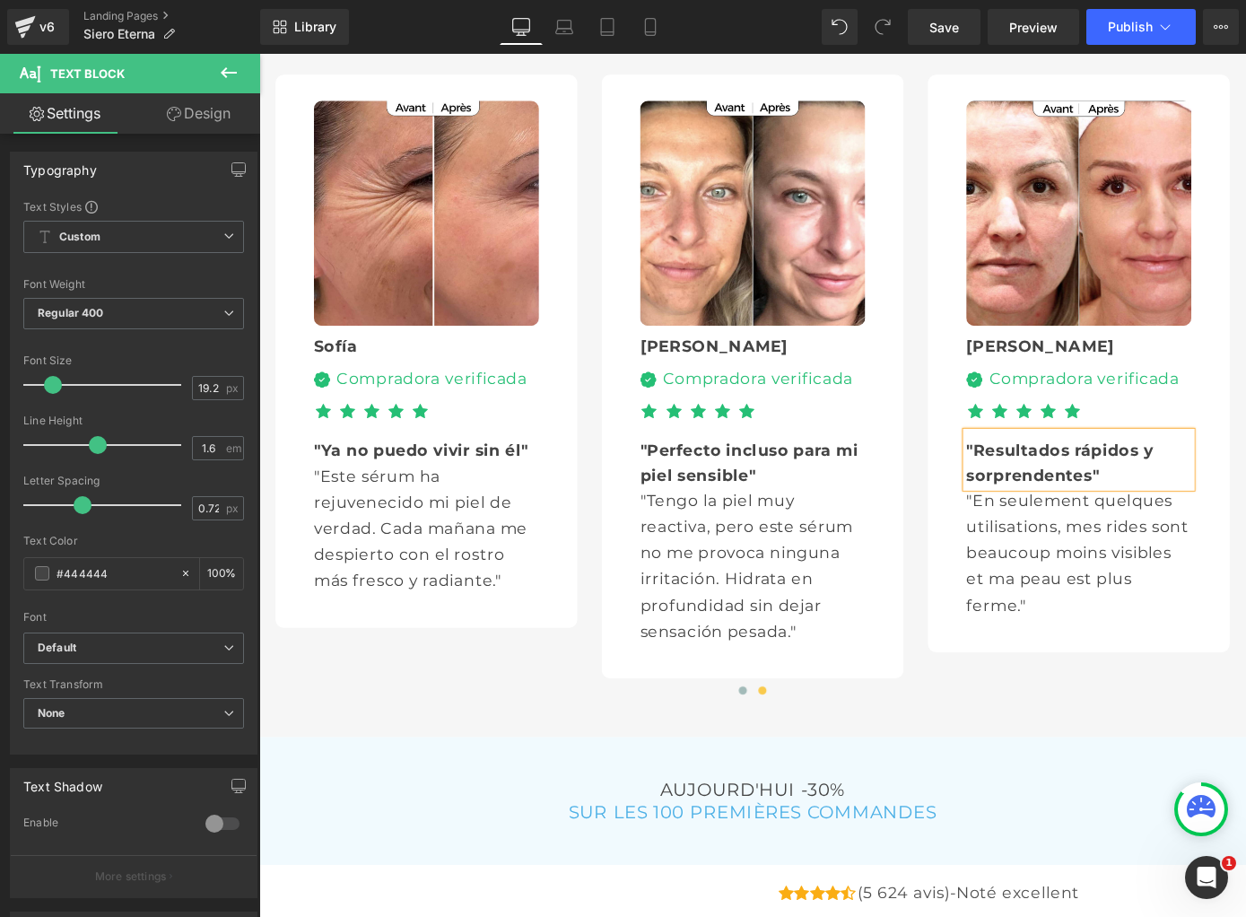
click at [1064, 546] on p ""En seulement quelques utilisations, mes rides sont beaucoup moins visibles et …" at bounding box center [1161, 603] width 248 height 144
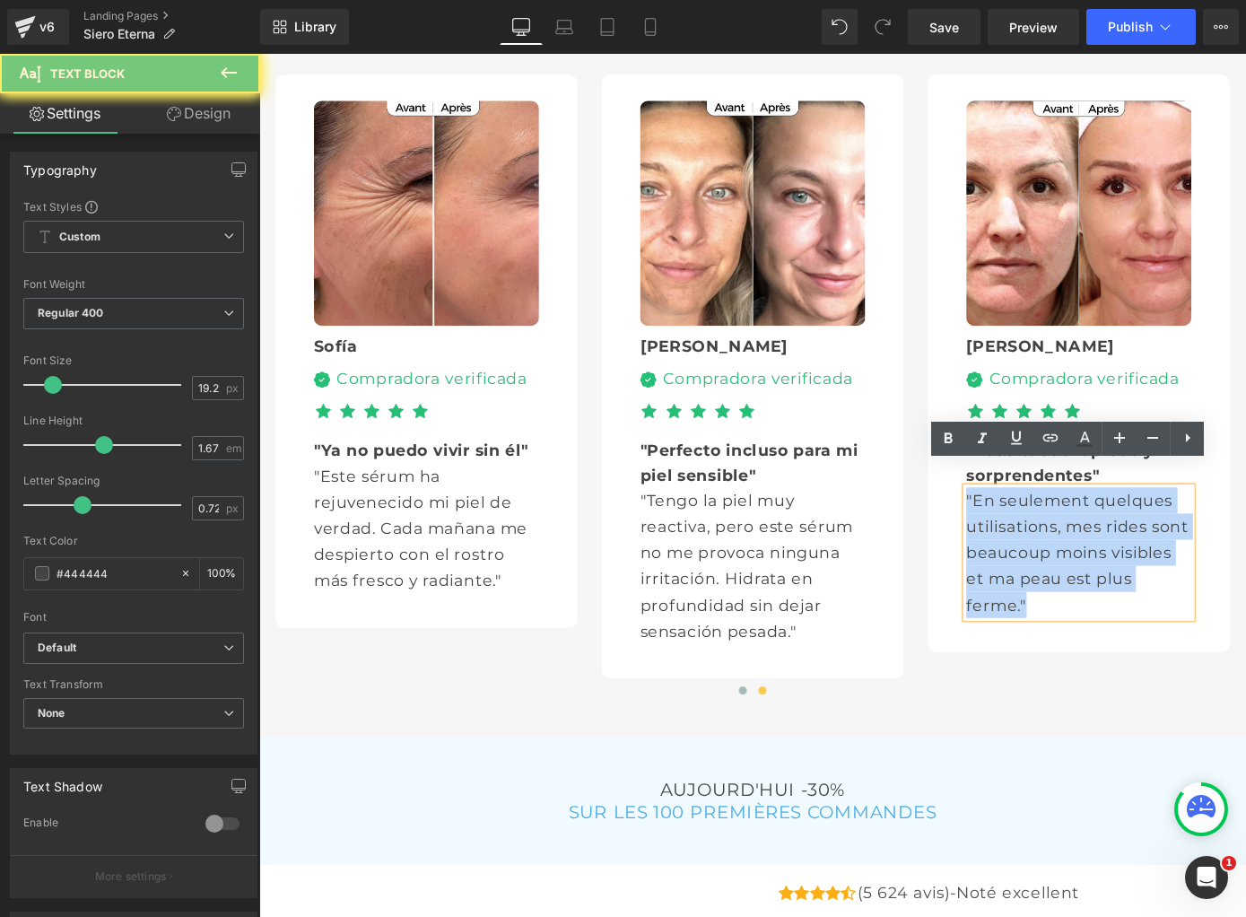
click at [1064, 546] on p ""En seulement quelques utilisations, mes rides sont beaucoup moins visibles et …" at bounding box center [1161, 603] width 248 height 144
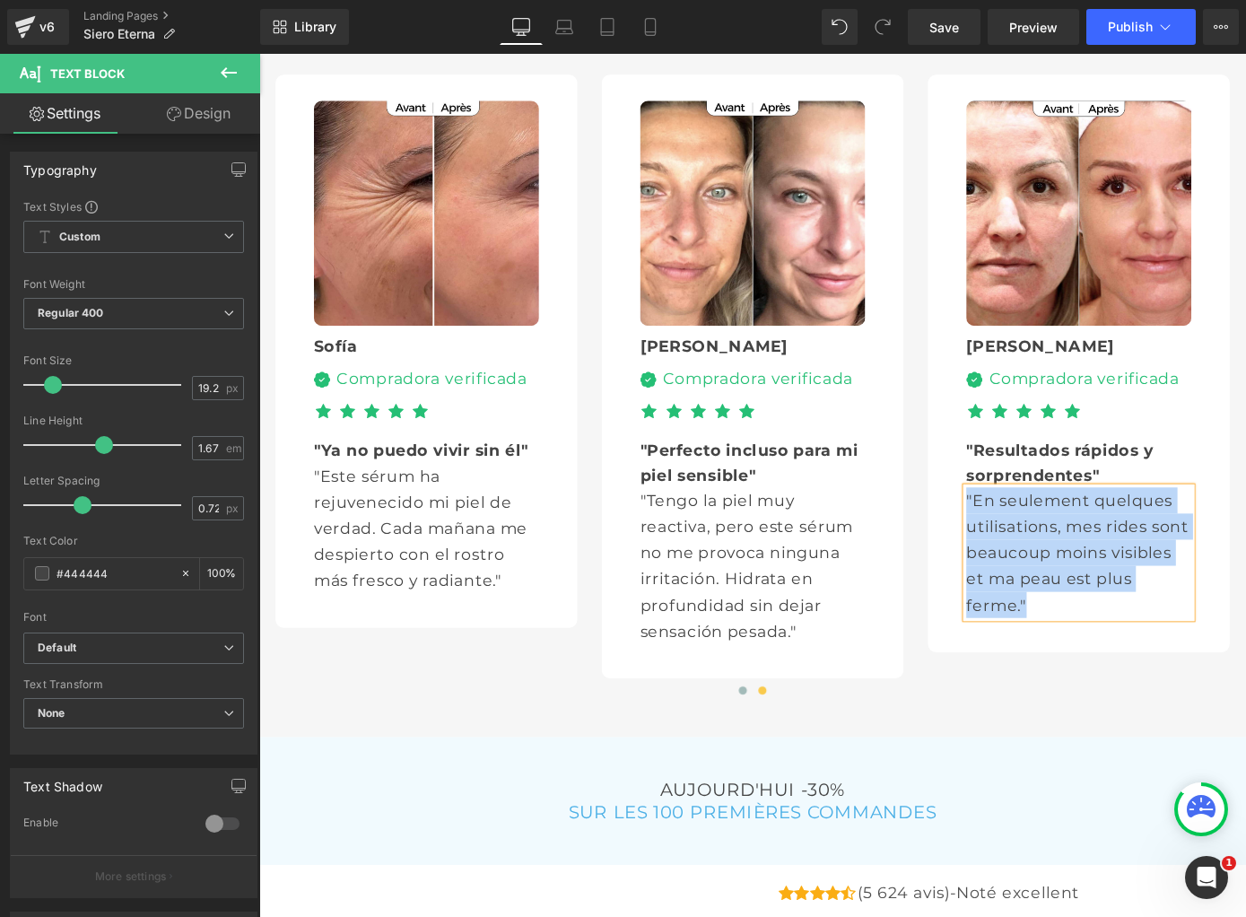
paste div
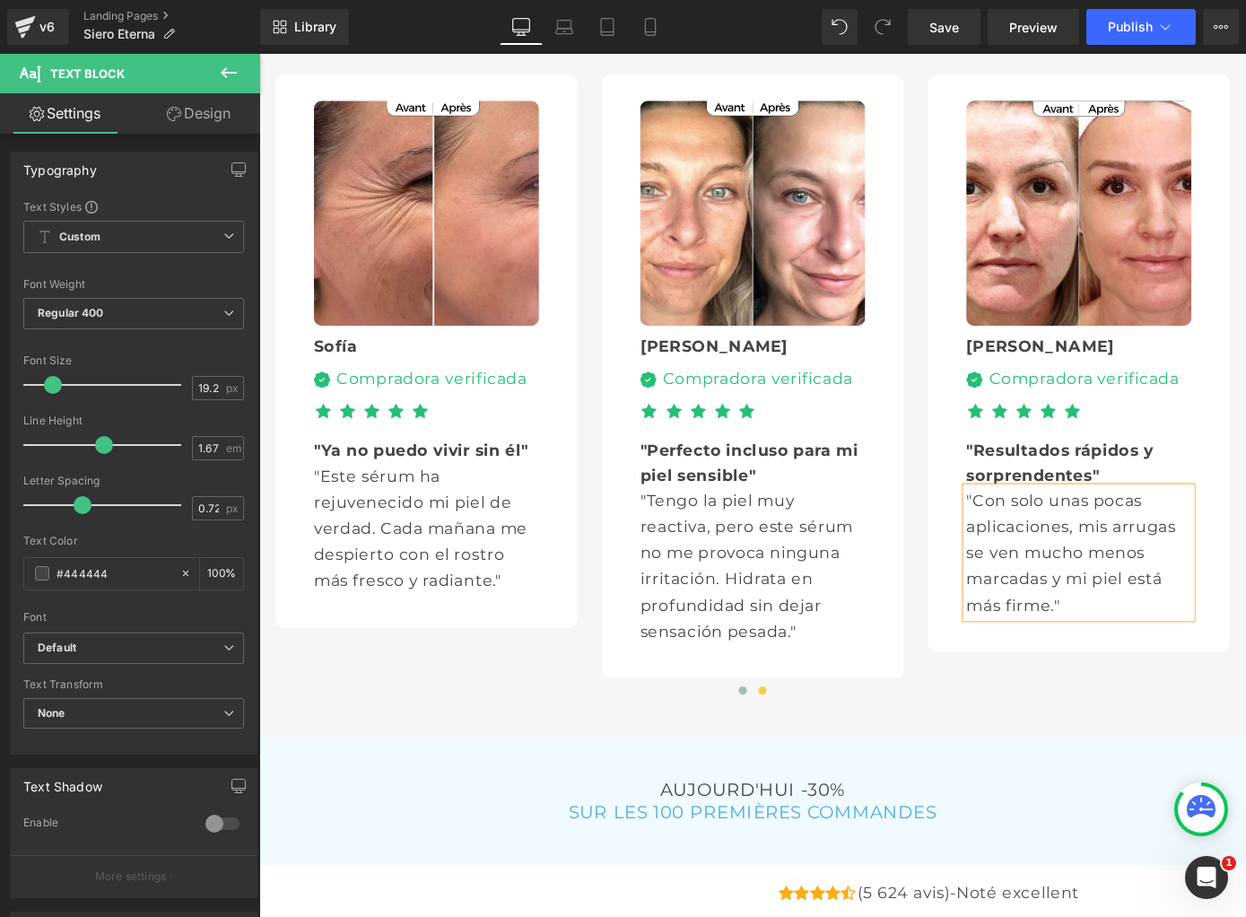
scroll to position [5144, 0]
click at [789, 751] on span at bounding box center [791, 755] width 9 height 9
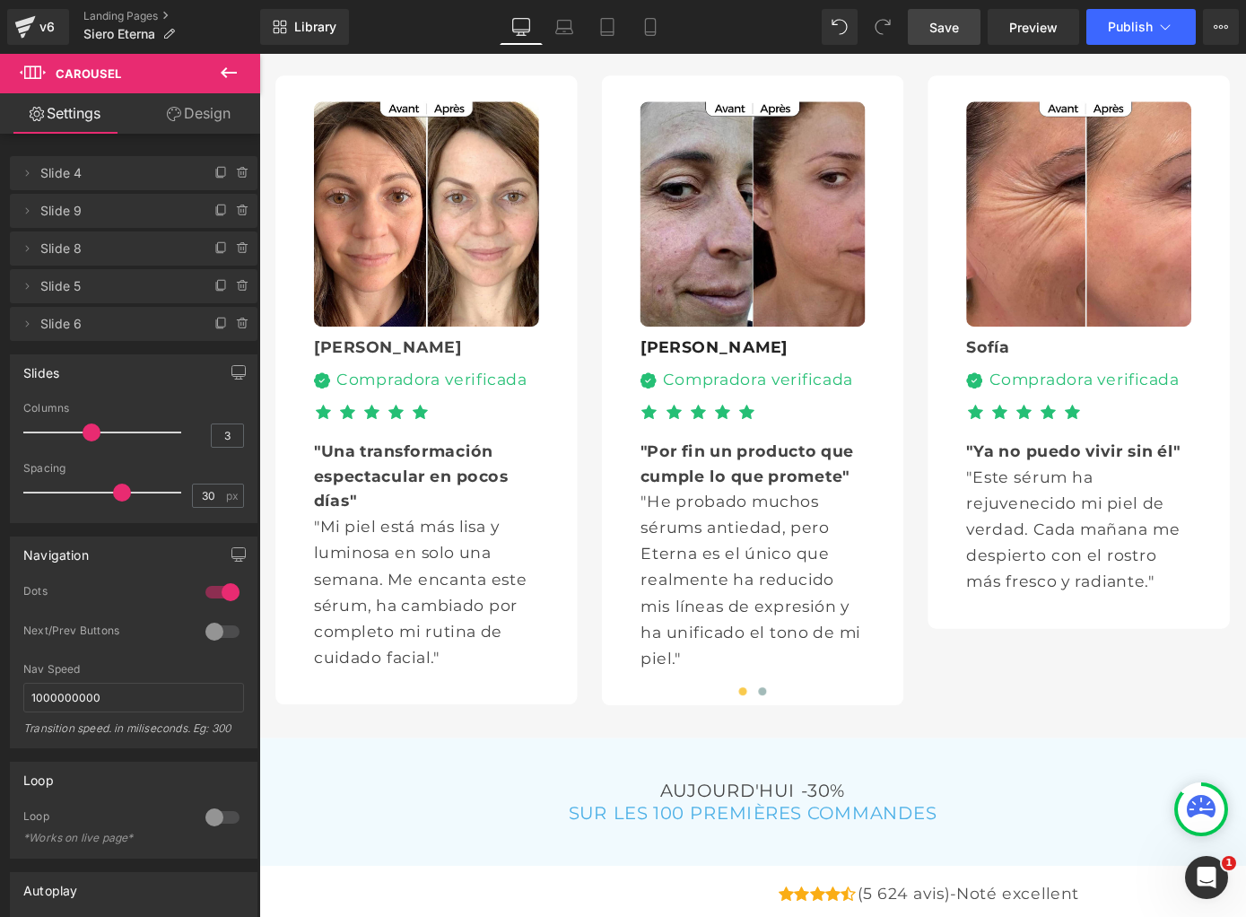
click at [941, 23] on span "Save" at bounding box center [944, 27] width 30 height 19
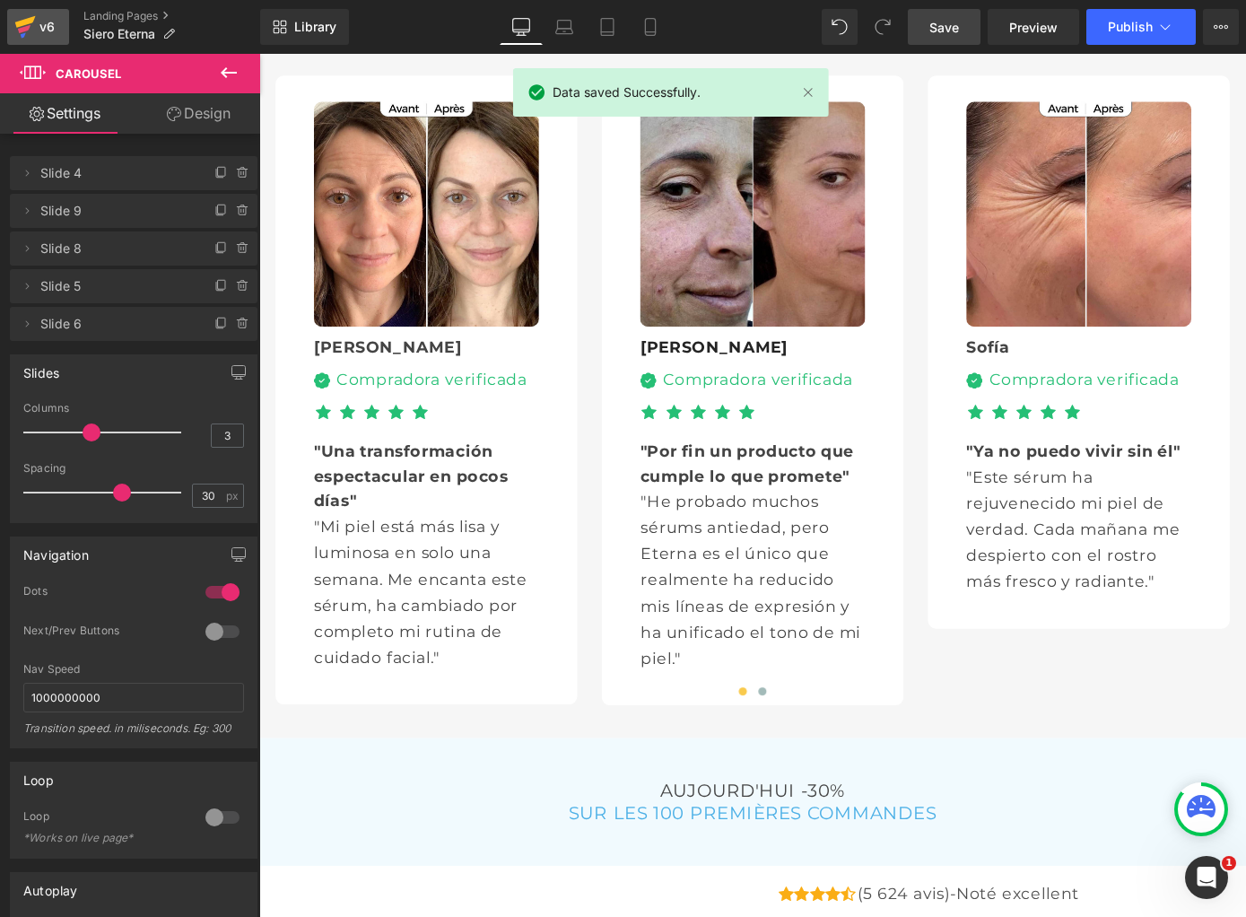
click at [23, 35] on icon at bounding box center [23, 34] width 5 height 5
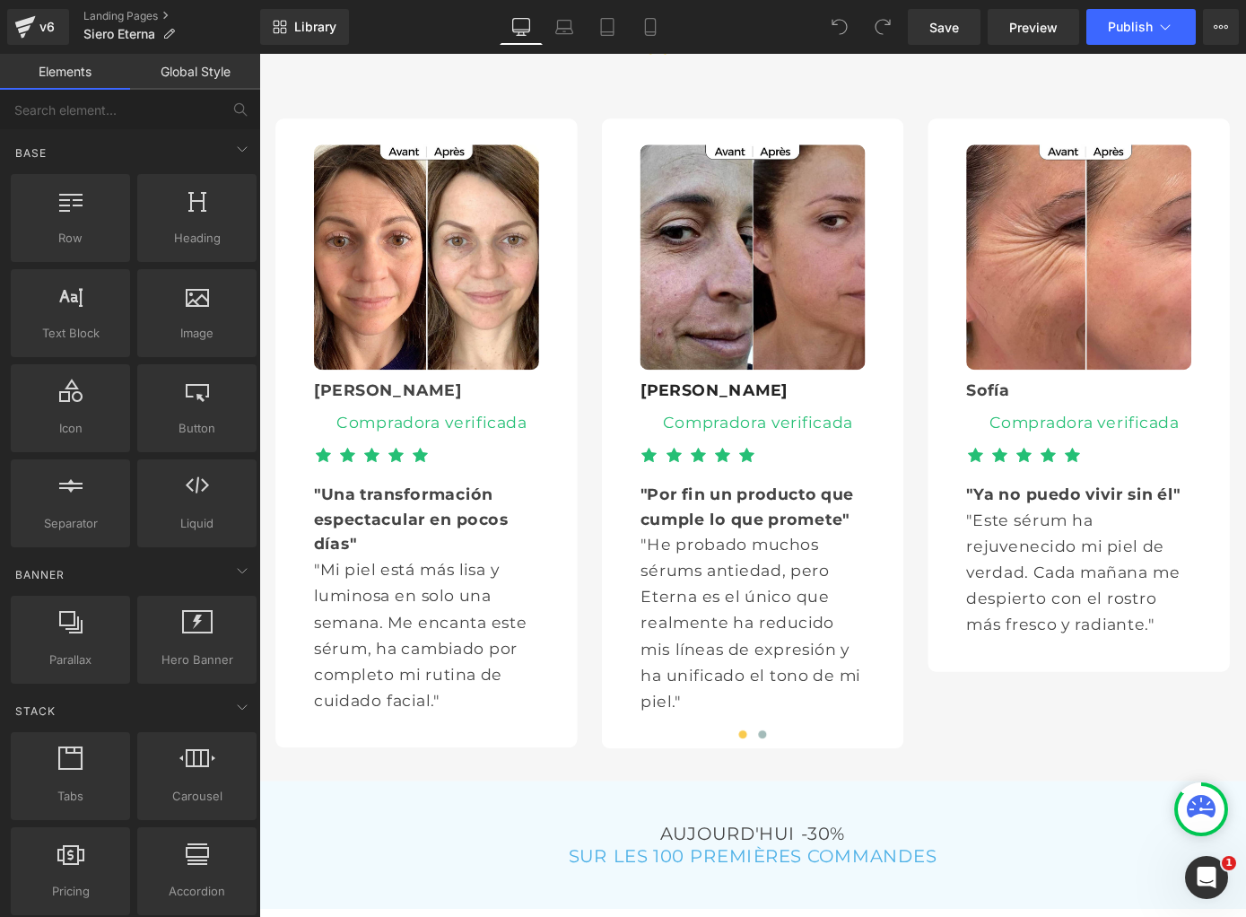
scroll to position [5110, 0]
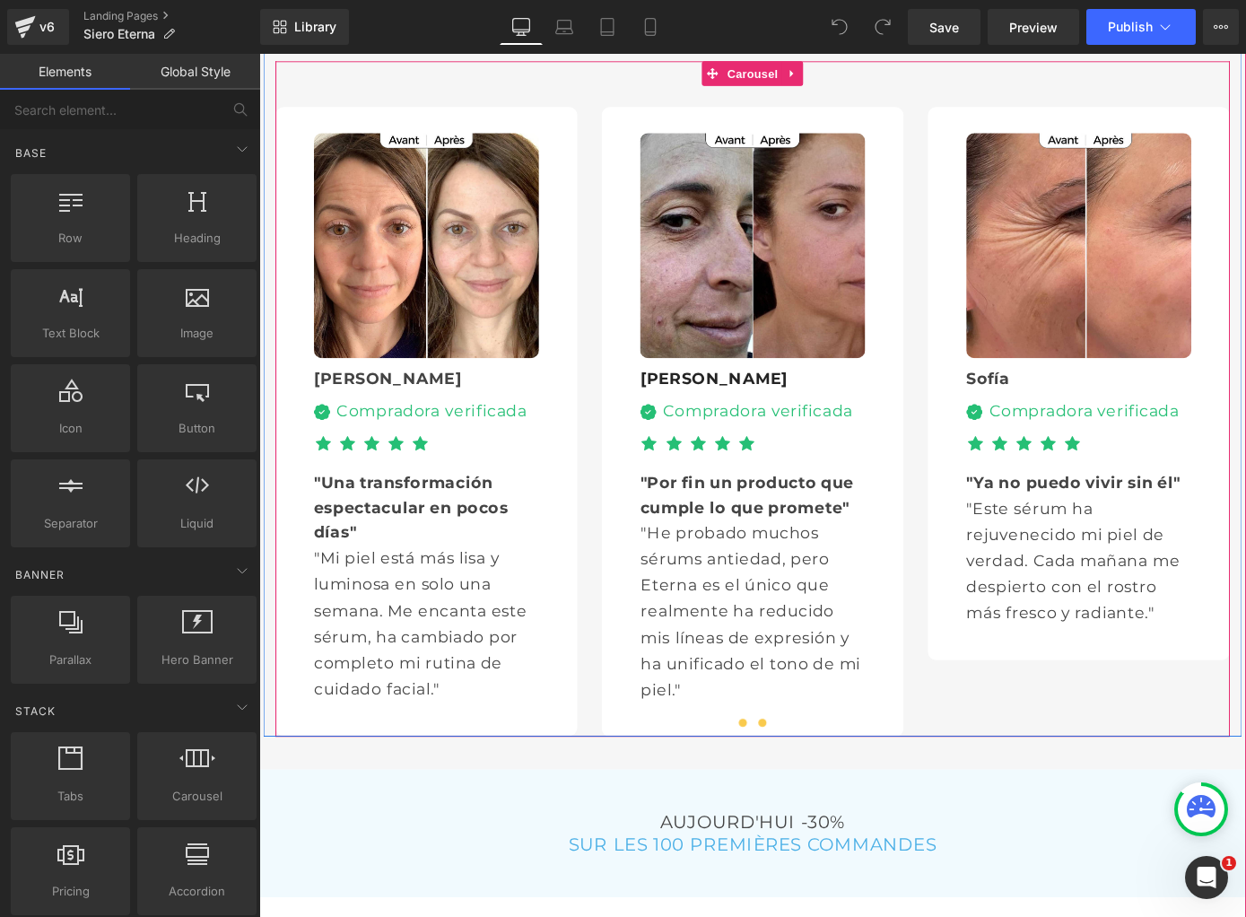
click at [815, 785] on span at bounding box center [812, 789] width 9 height 9
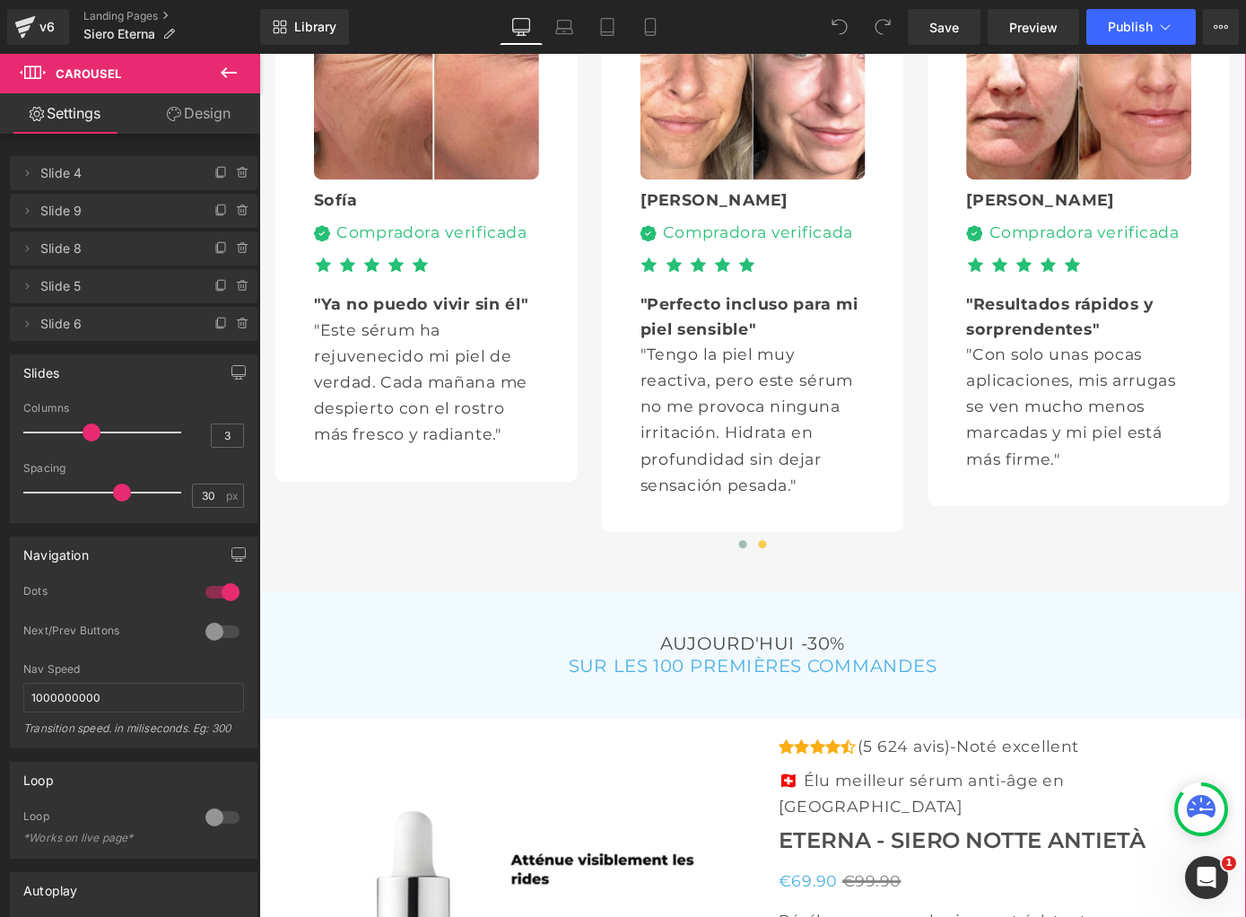
scroll to position [5331, 0]
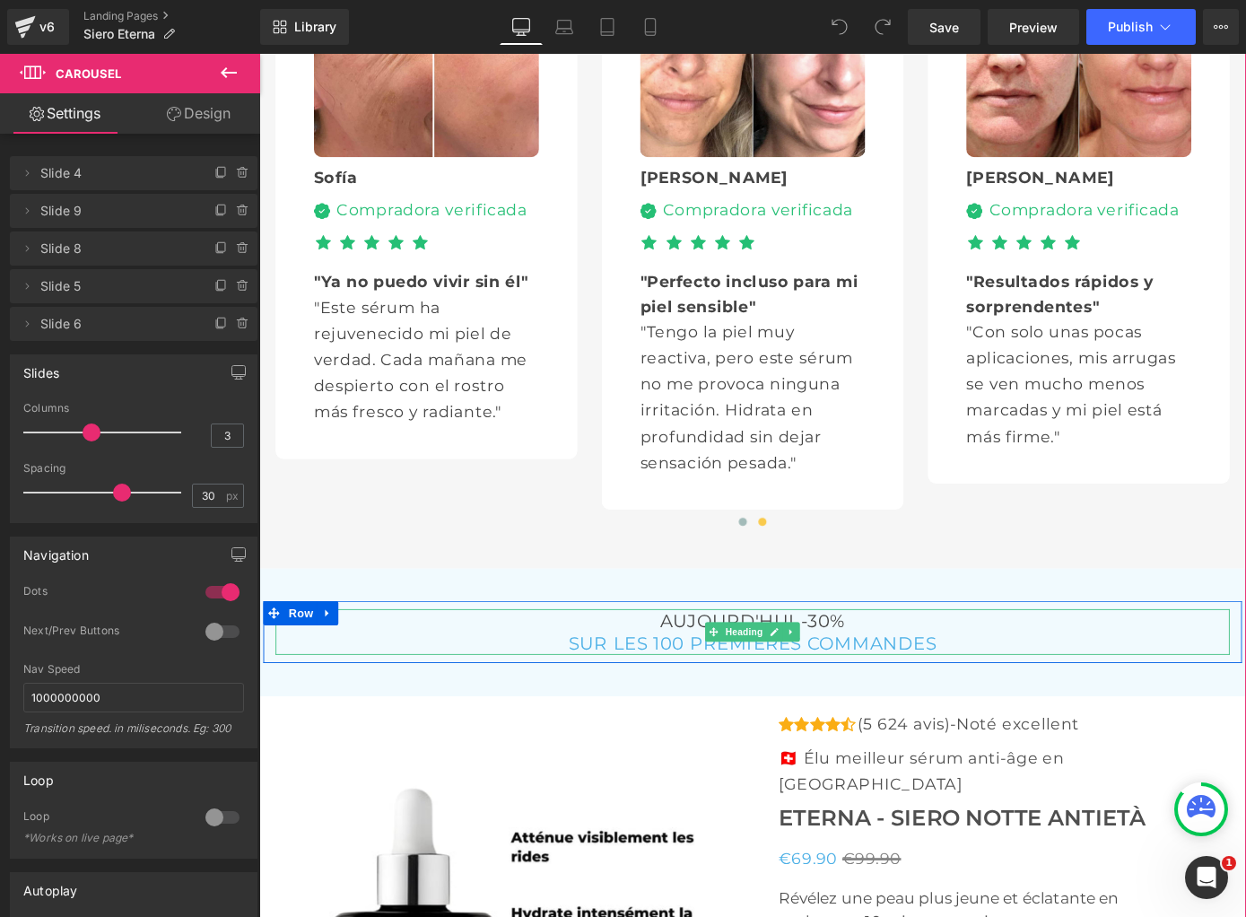
click at [713, 665] on h3 "AUJOURD'HUI -30%" at bounding box center [802, 677] width 1050 height 25
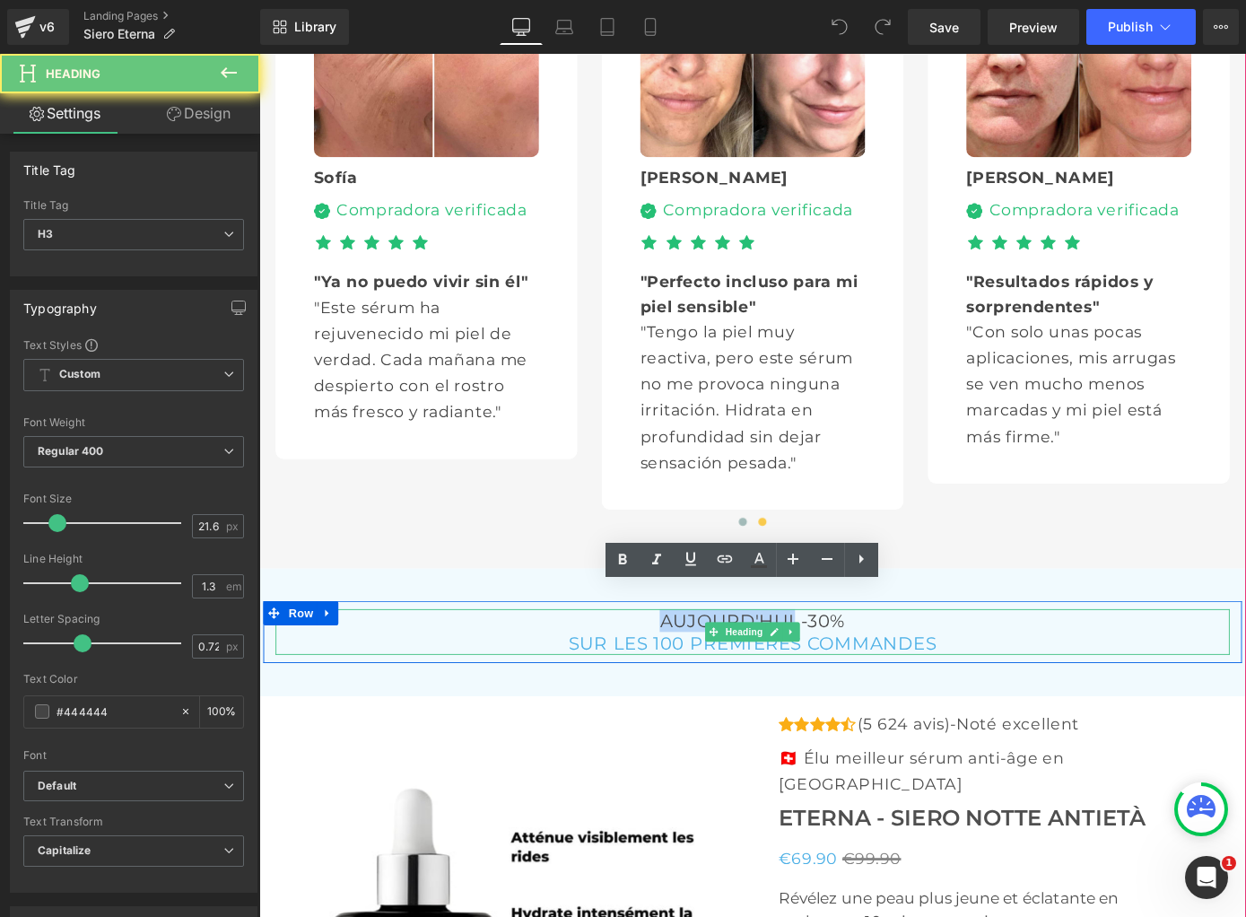
click at [713, 665] on h3 "AUJOURD'HUI -30%" at bounding box center [802, 677] width 1050 height 25
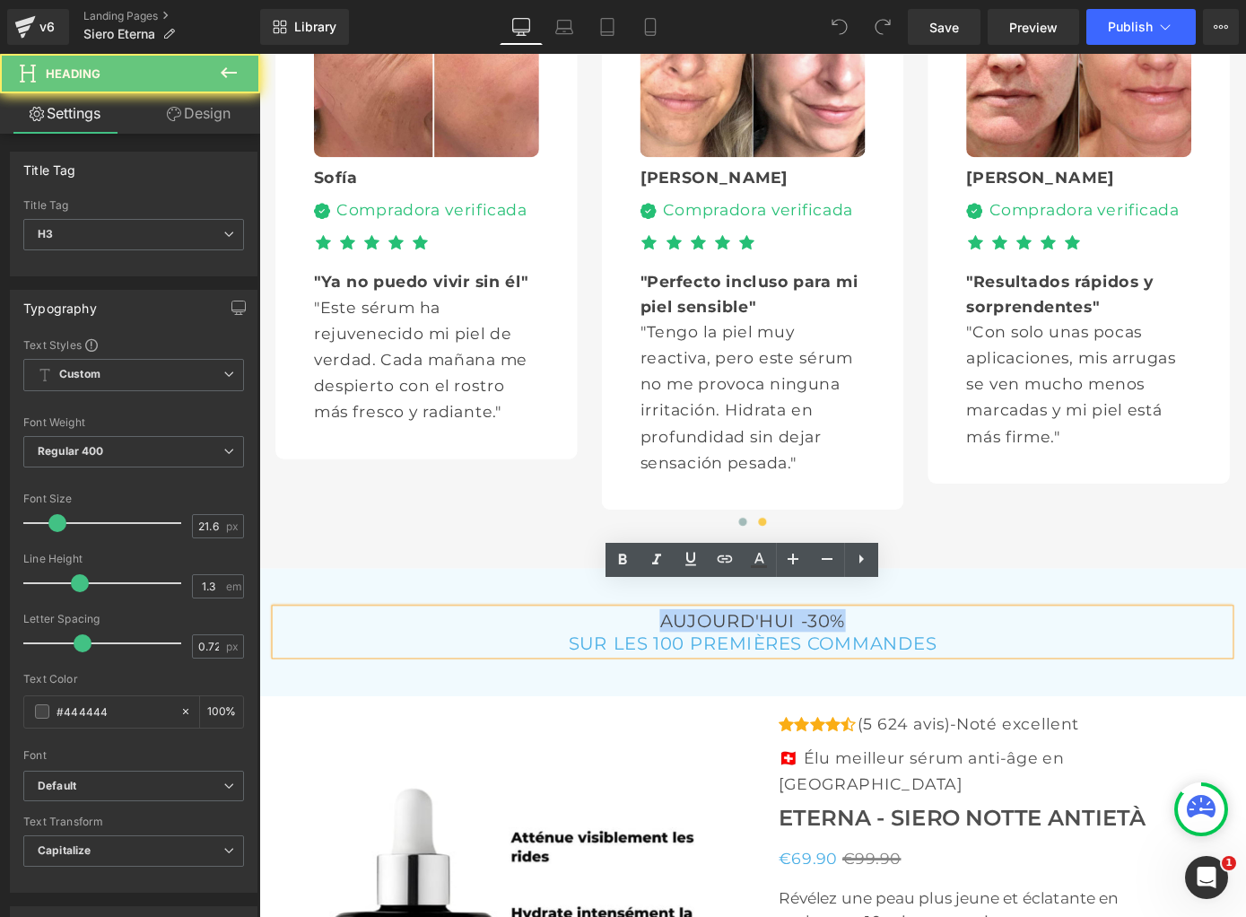
click at [713, 665] on h3 "AUJOURD'HUI -30%" at bounding box center [802, 677] width 1050 height 25
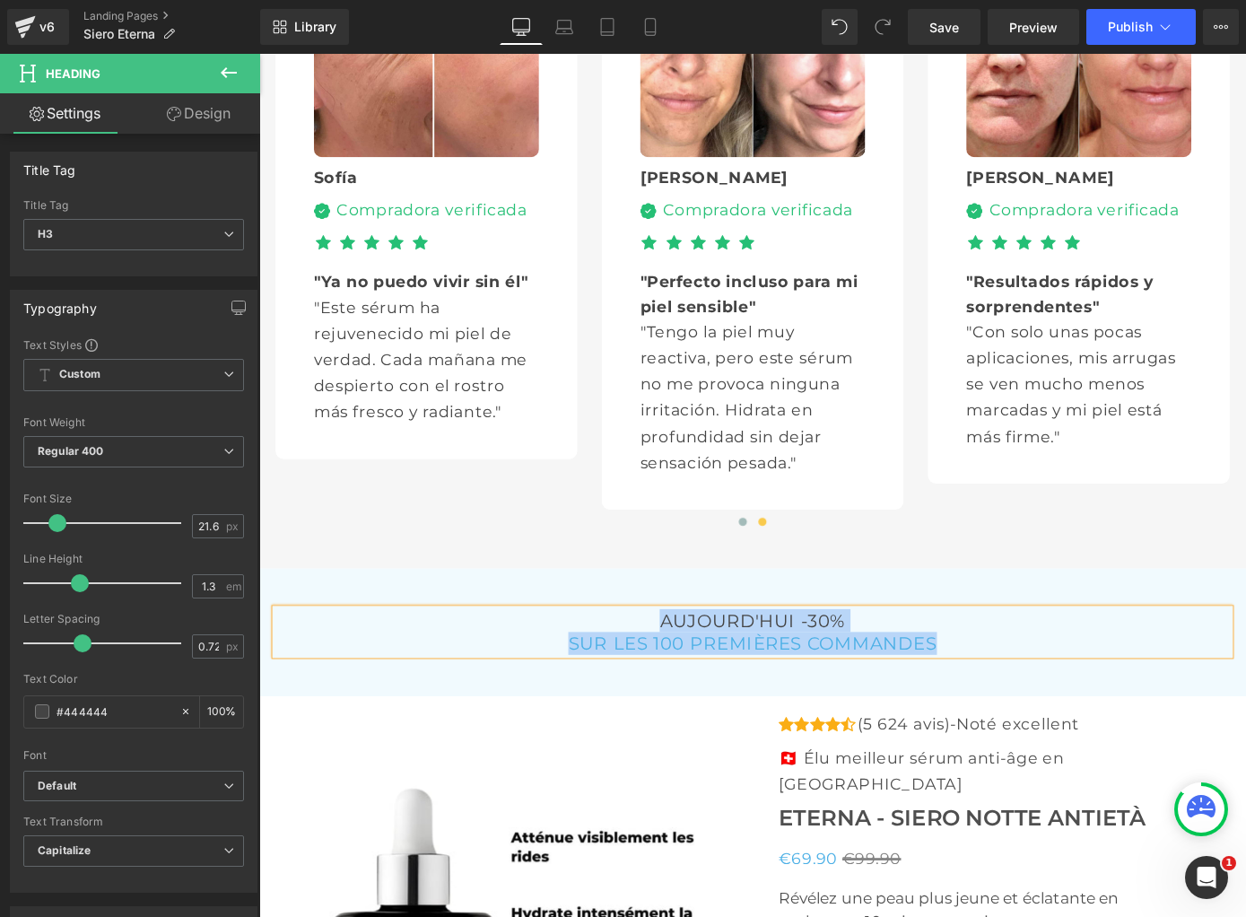
copy div "AUJOURD'HUI -30% SUR LES 100 PREMIÈRES COMMANDES"
paste div
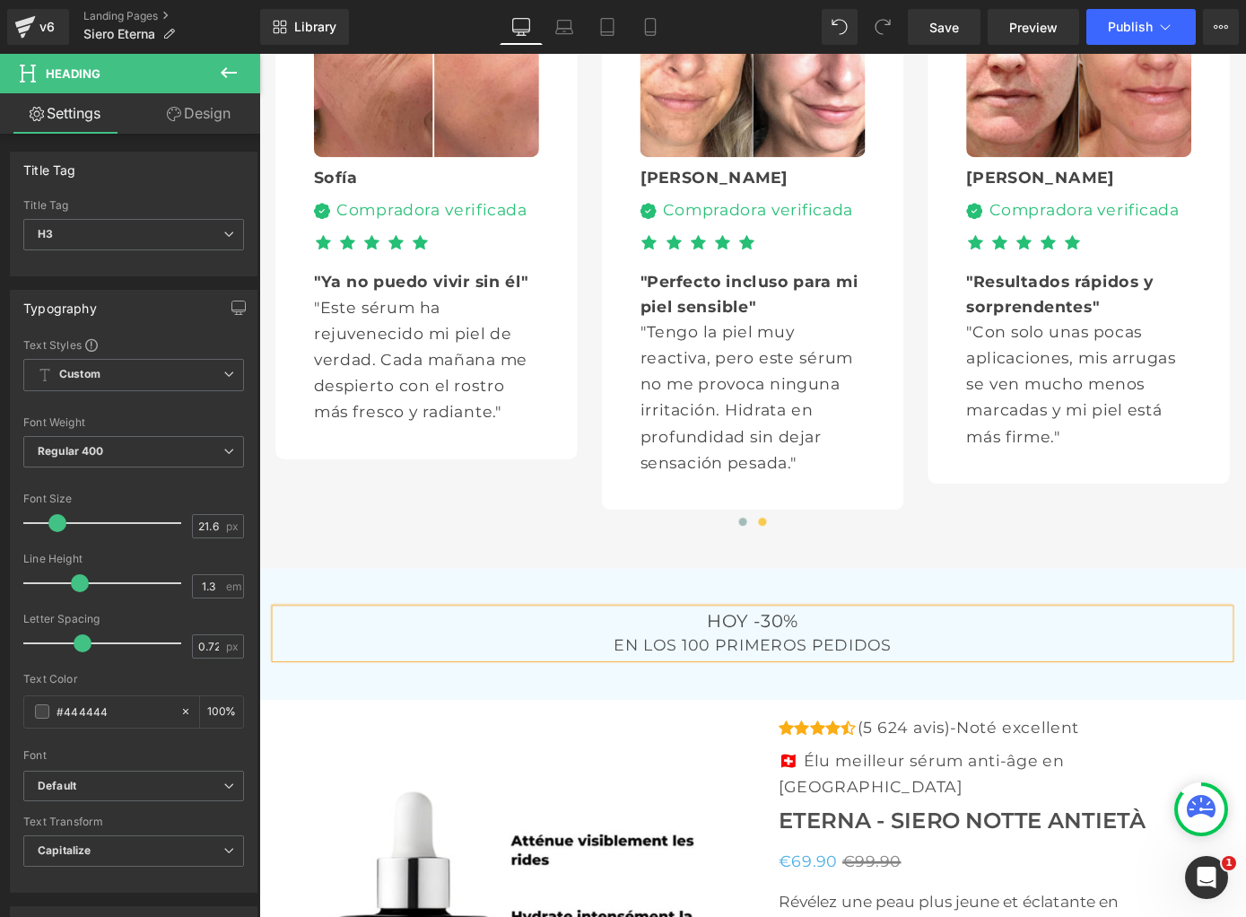
scroll to position [5335, 0]
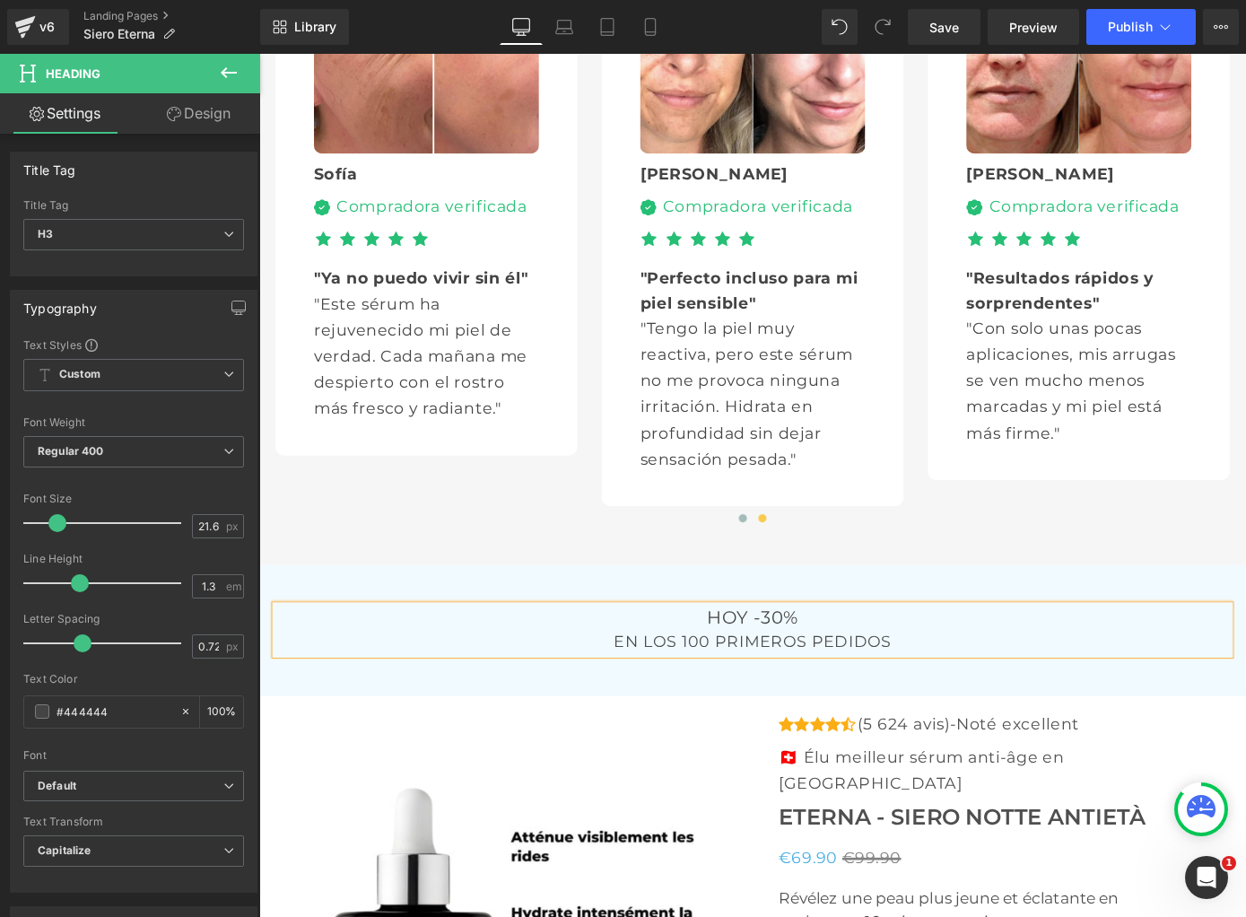
click at [824, 660] on h3 "HOY -30%" at bounding box center [802, 672] width 1050 height 25
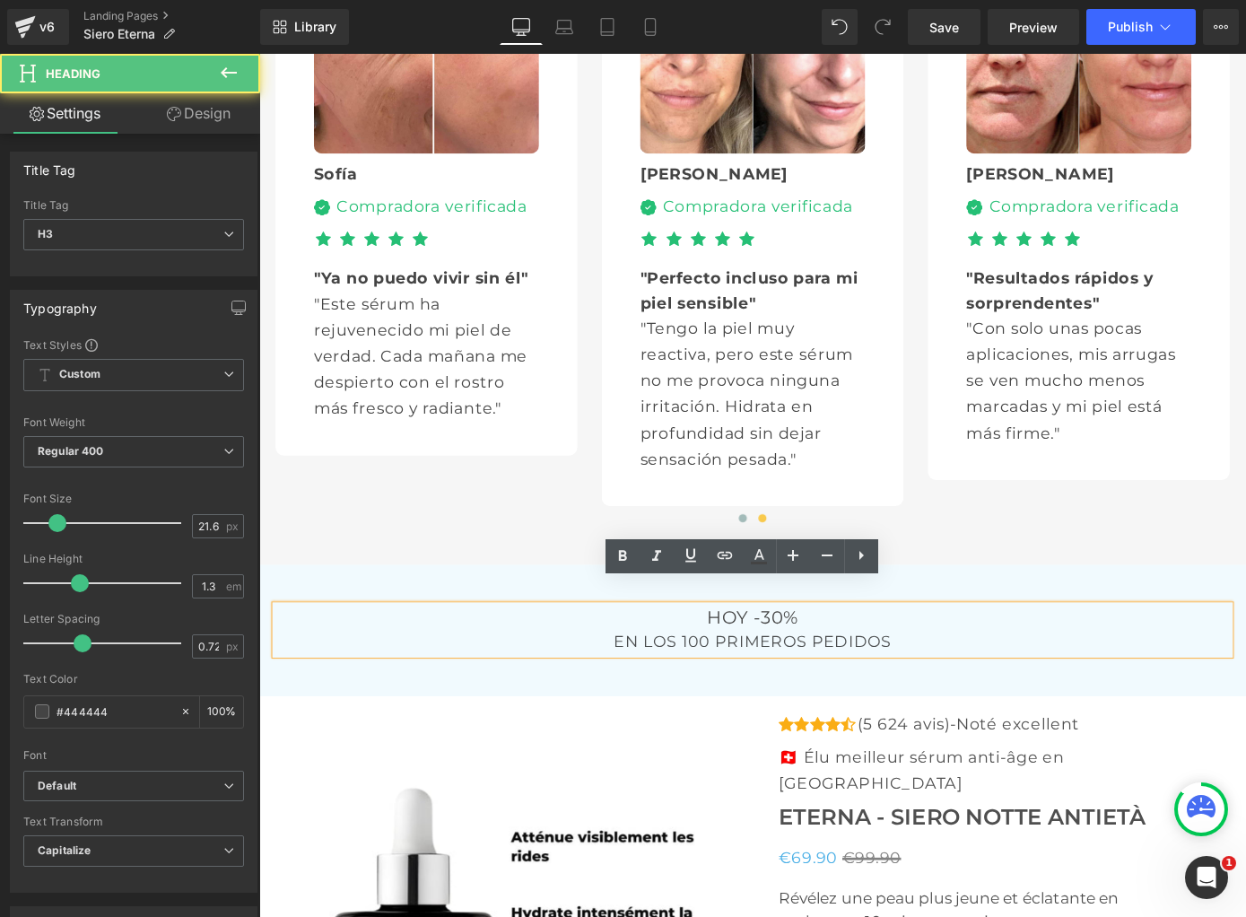
click at [826, 685] on div "EN LOS 100 PRIMEROS PEDIDOS" at bounding box center [802, 699] width 1050 height 29
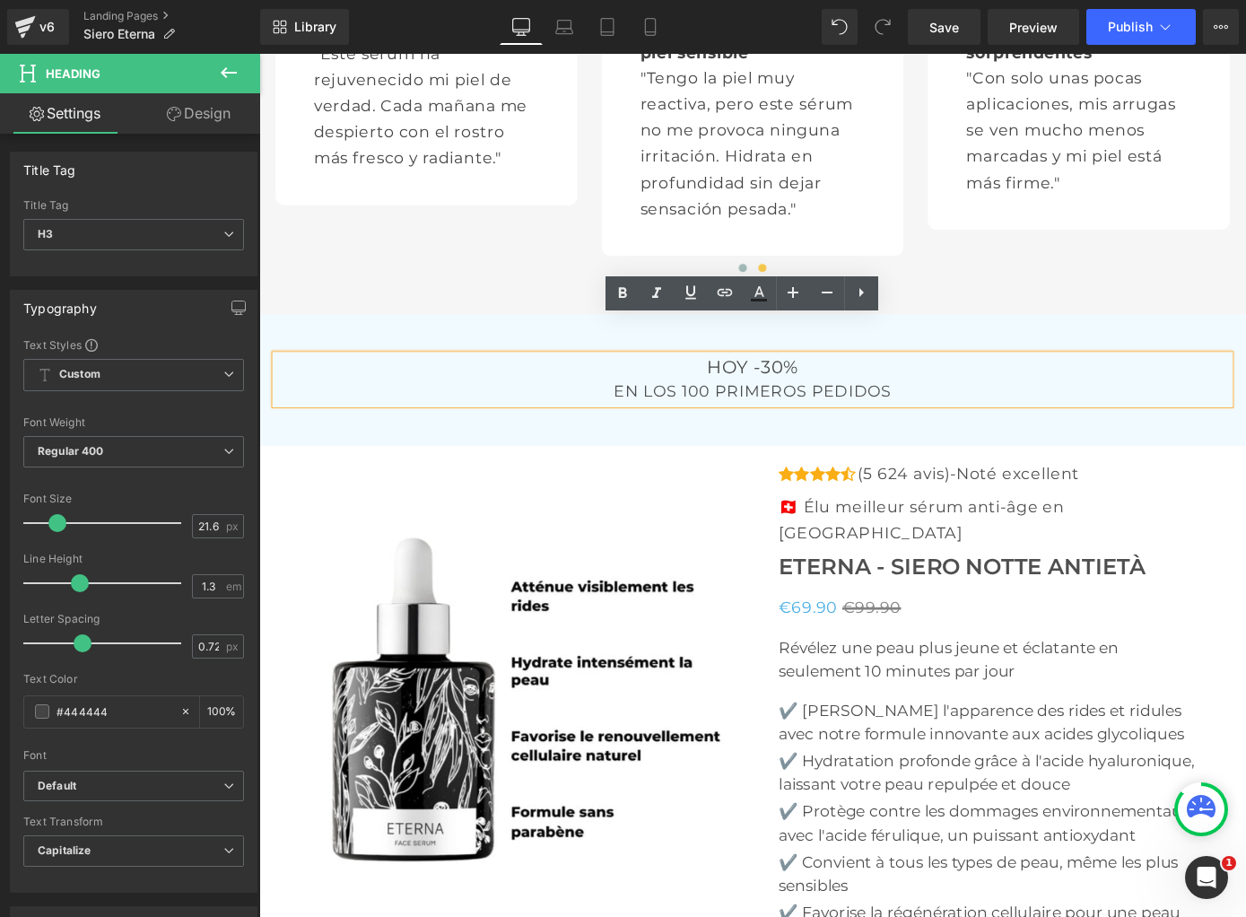
scroll to position [5636, 0]
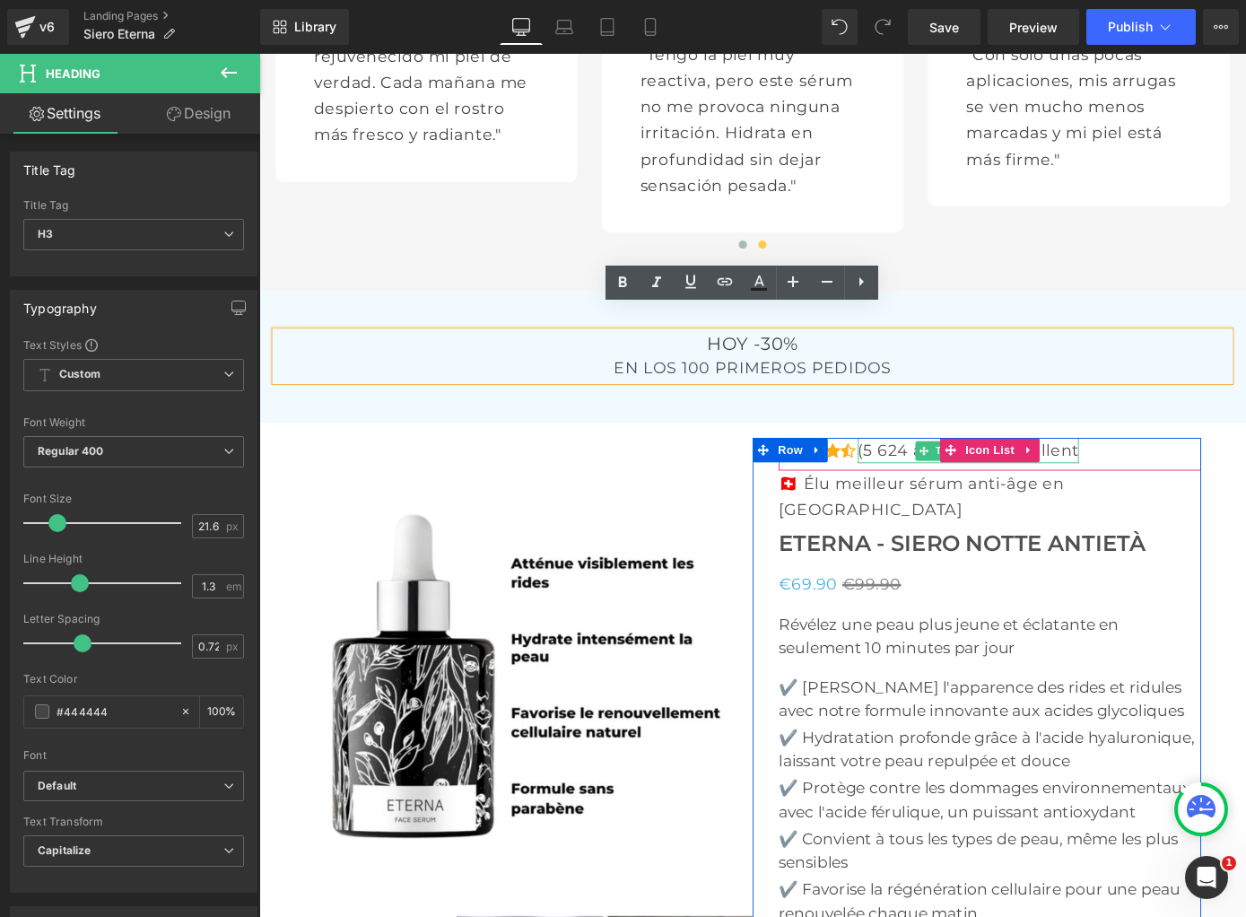
click at [1154, 476] on p "(5 624 avis)-Noté excellent" at bounding box center [1039, 490] width 243 height 28
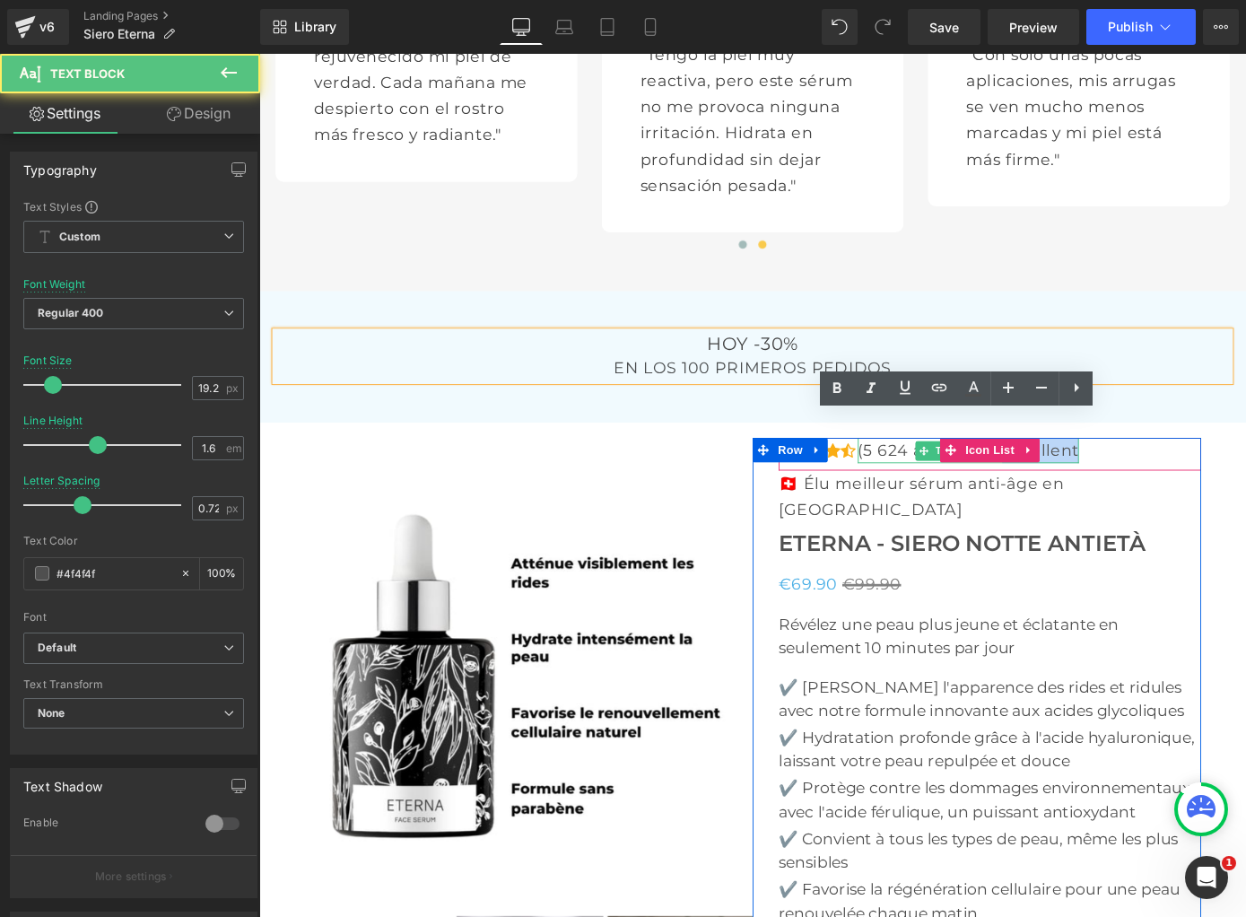
click at [1154, 476] on p "(5 624 avis)-Noté excellent" at bounding box center [1039, 490] width 243 height 28
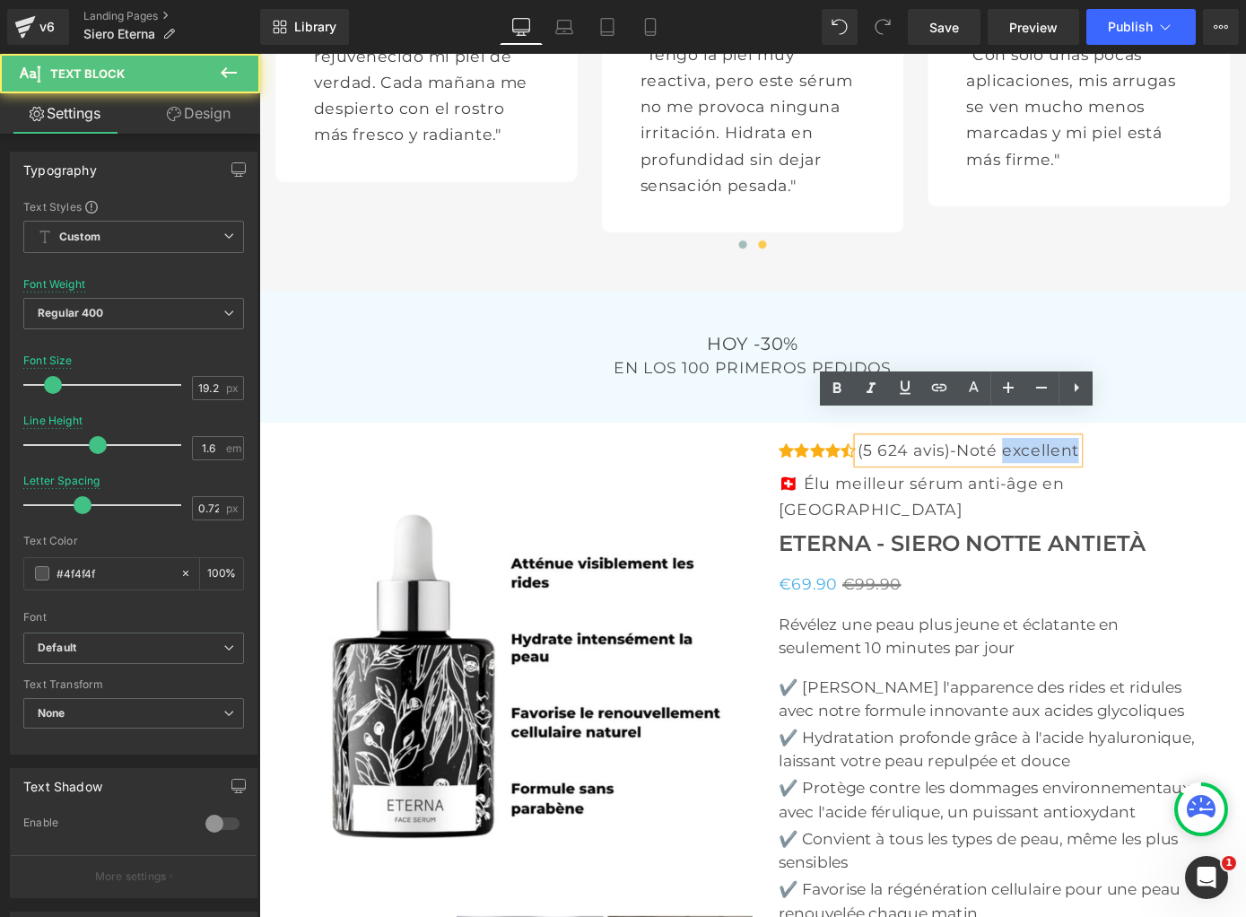
click at [1154, 476] on p "(5 624 avis)-Noté excellent" at bounding box center [1039, 490] width 243 height 28
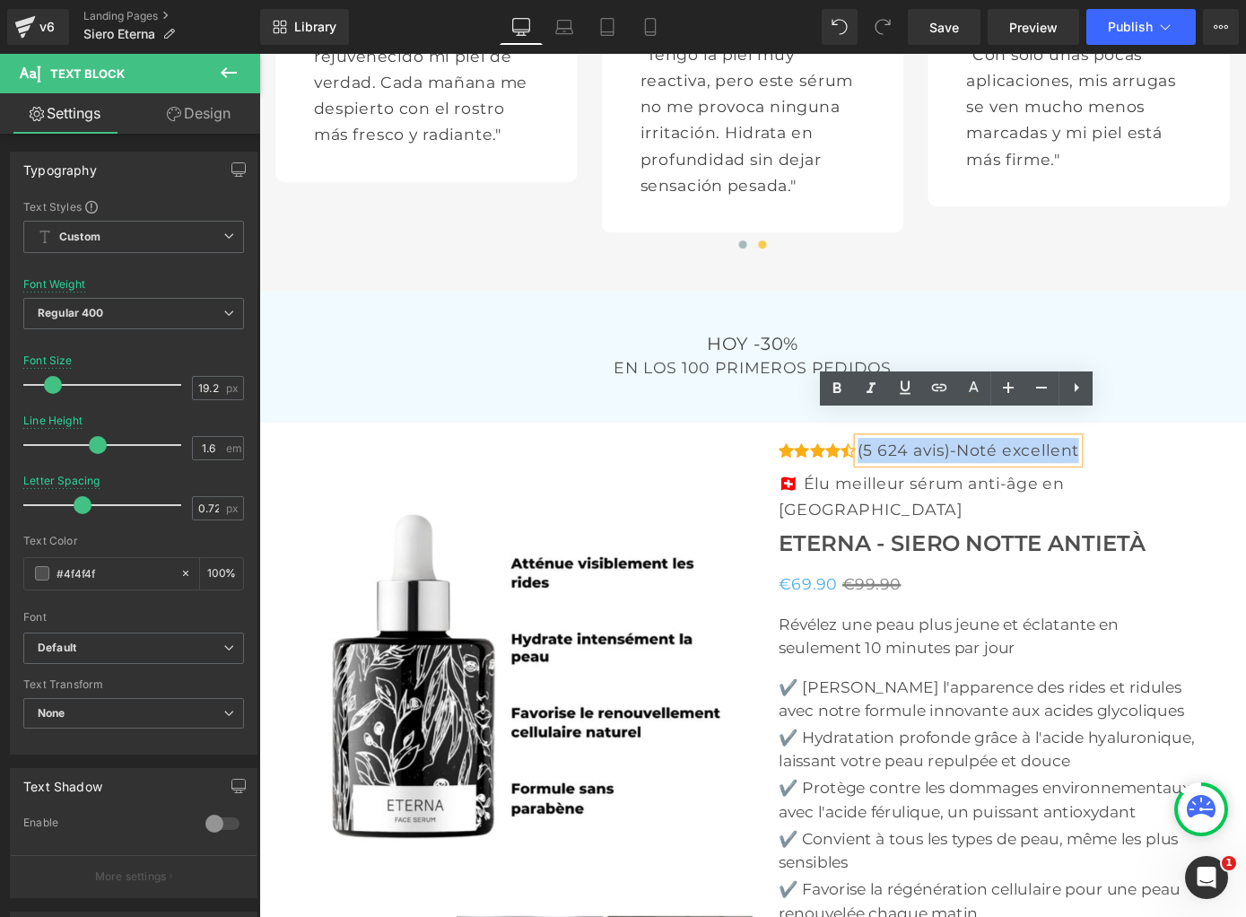
copy p "(5 624 avis)-Noté excellent"
paste div
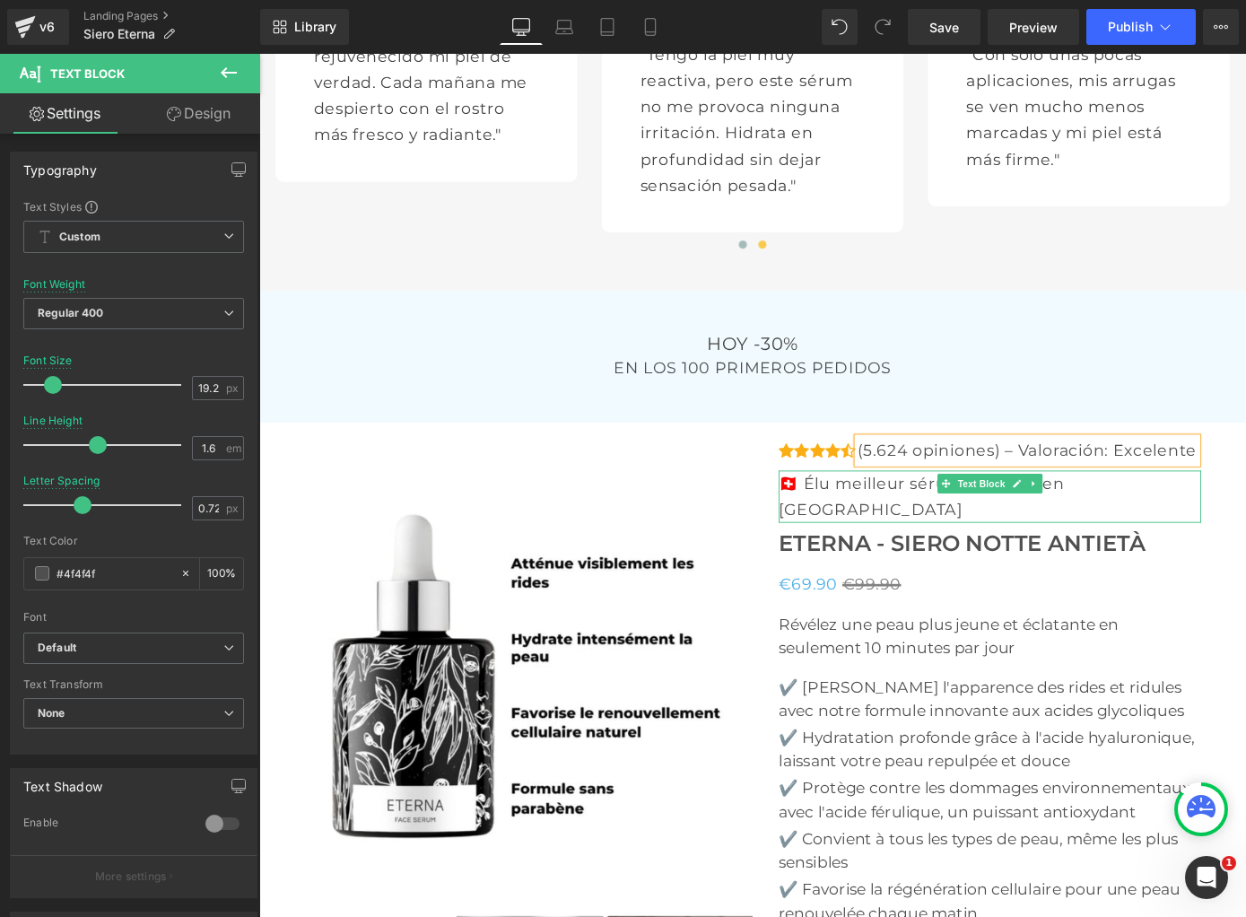
click at [894, 512] on p "🇨🇭 Élu meilleur sérum anti-âge en [GEOGRAPHIC_DATA]" at bounding box center [1063, 540] width 465 height 57
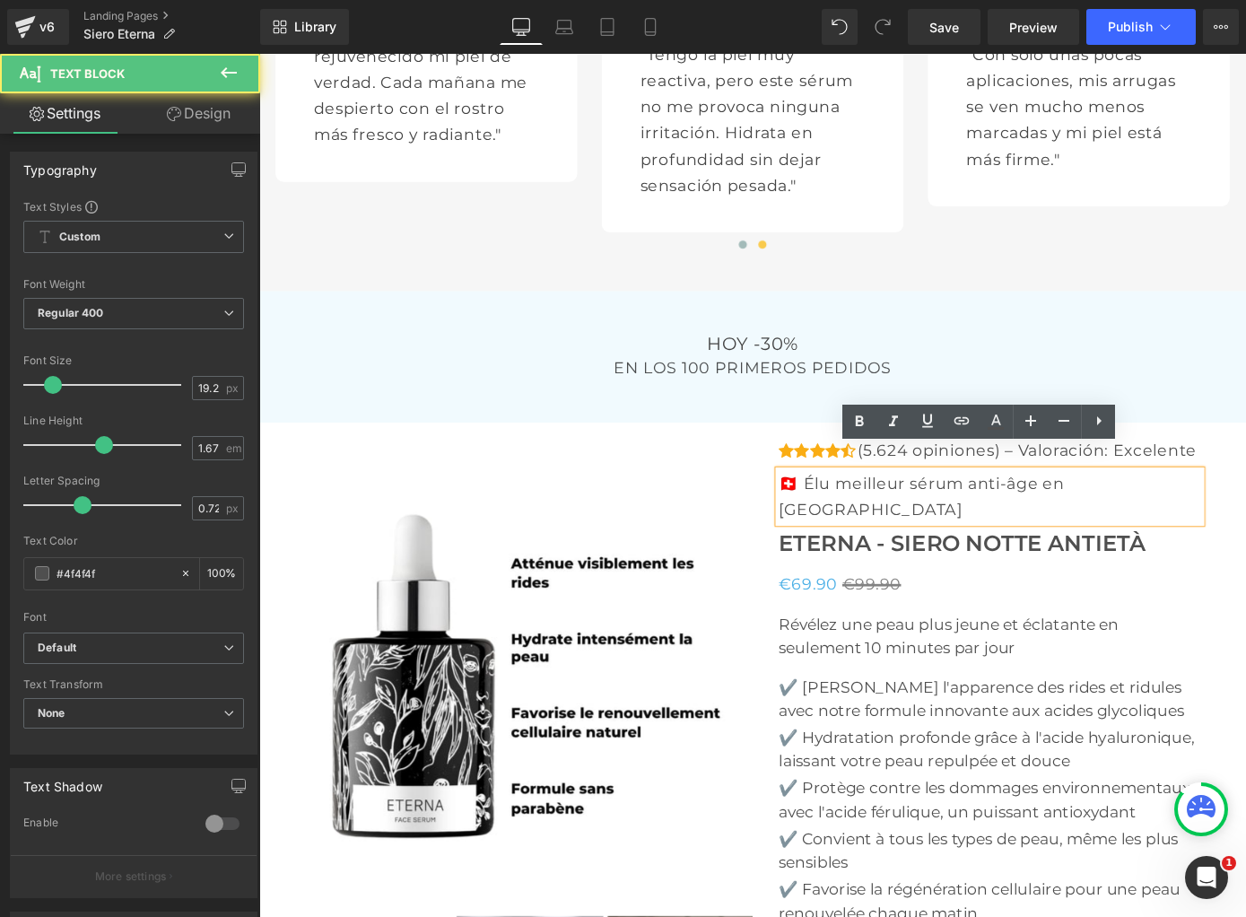
click at [893, 512] on p "🇨🇭 Élu meilleur sérum anti-âge en [GEOGRAPHIC_DATA]" at bounding box center [1063, 540] width 465 height 57
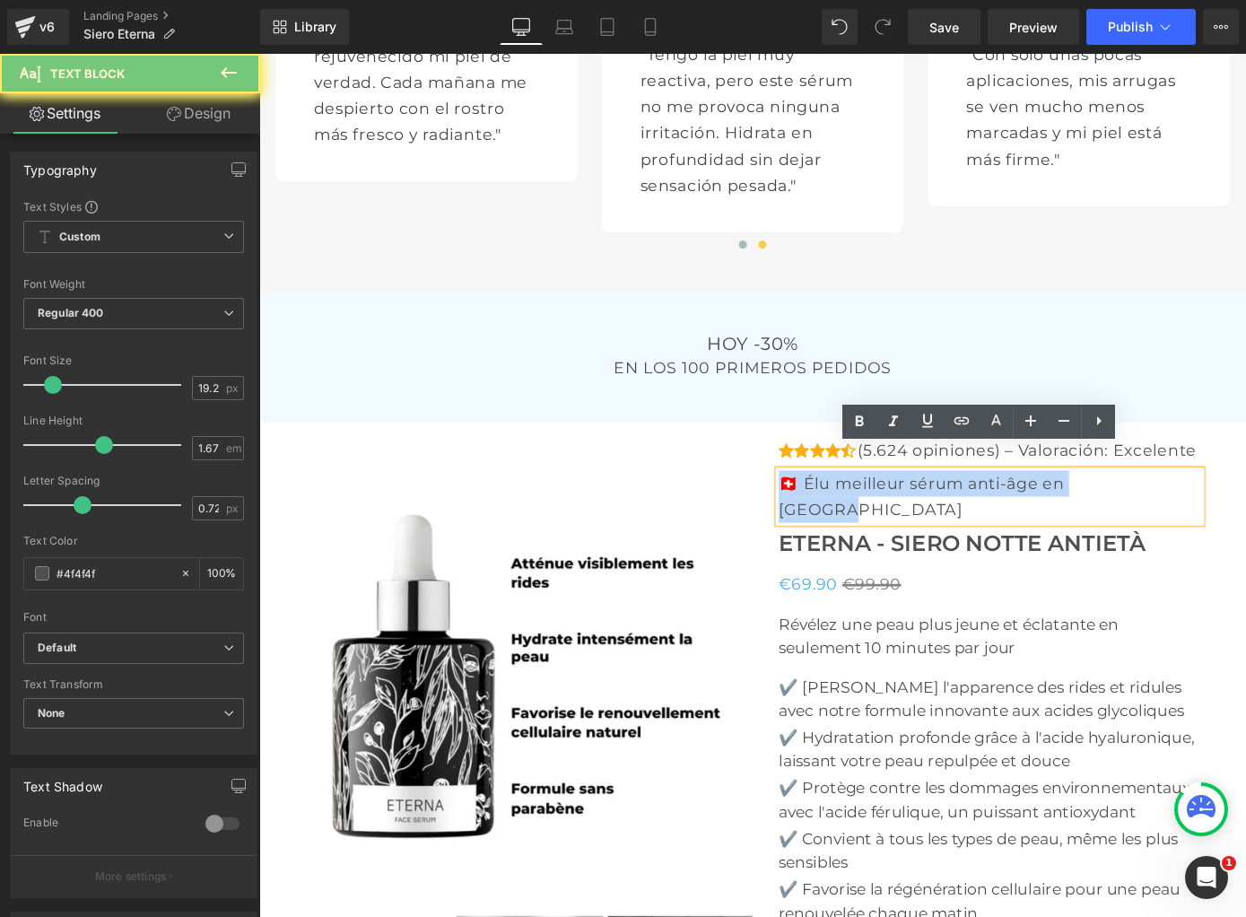
click at [893, 512] on p "🇨🇭 Élu meilleur sérum anti-âge en [GEOGRAPHIC_DATA]" at bounding box center [1063, 540] width 465 height 57
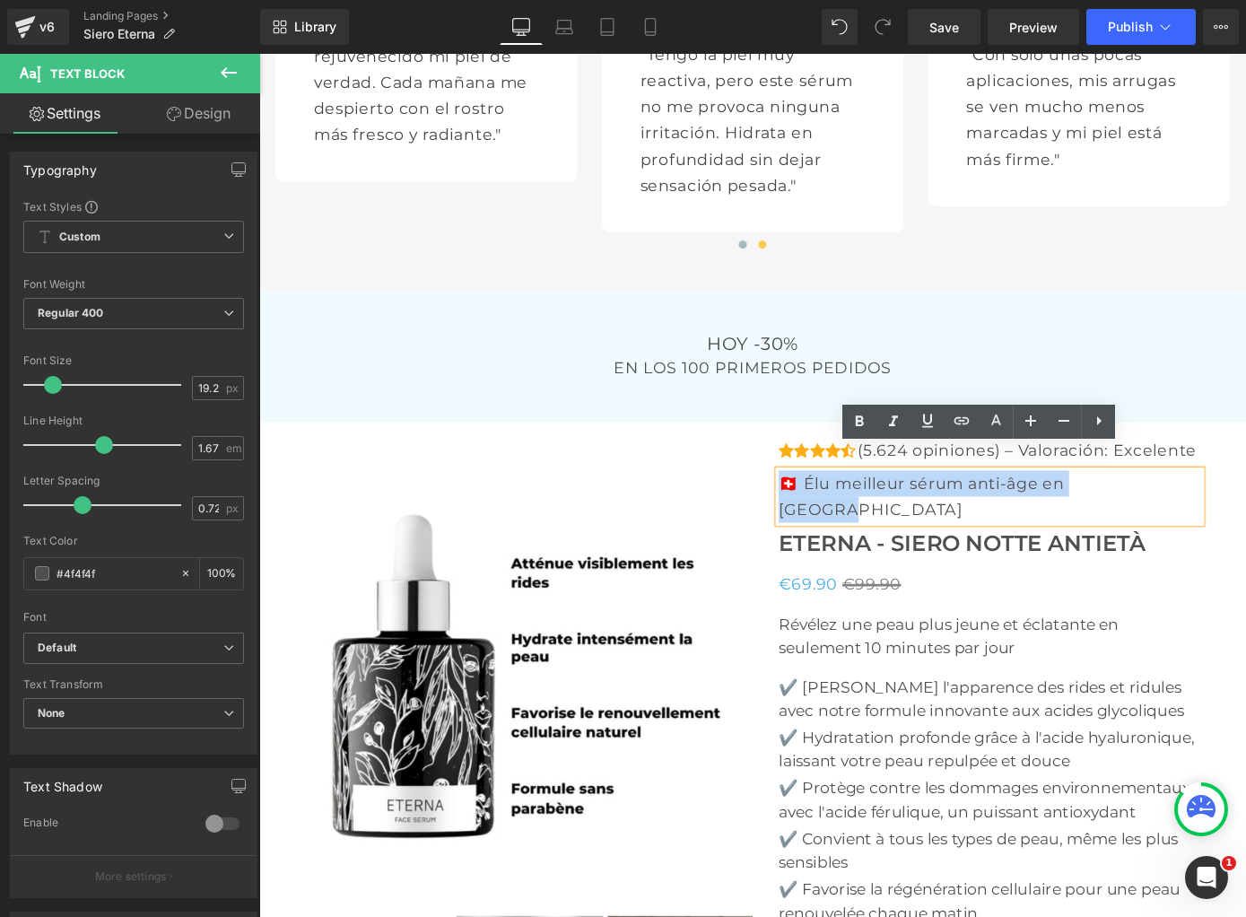
copy p "🇨🇭 Élu meilleur sérum anti-âge en [GEOGRAPHIC_DATA]"
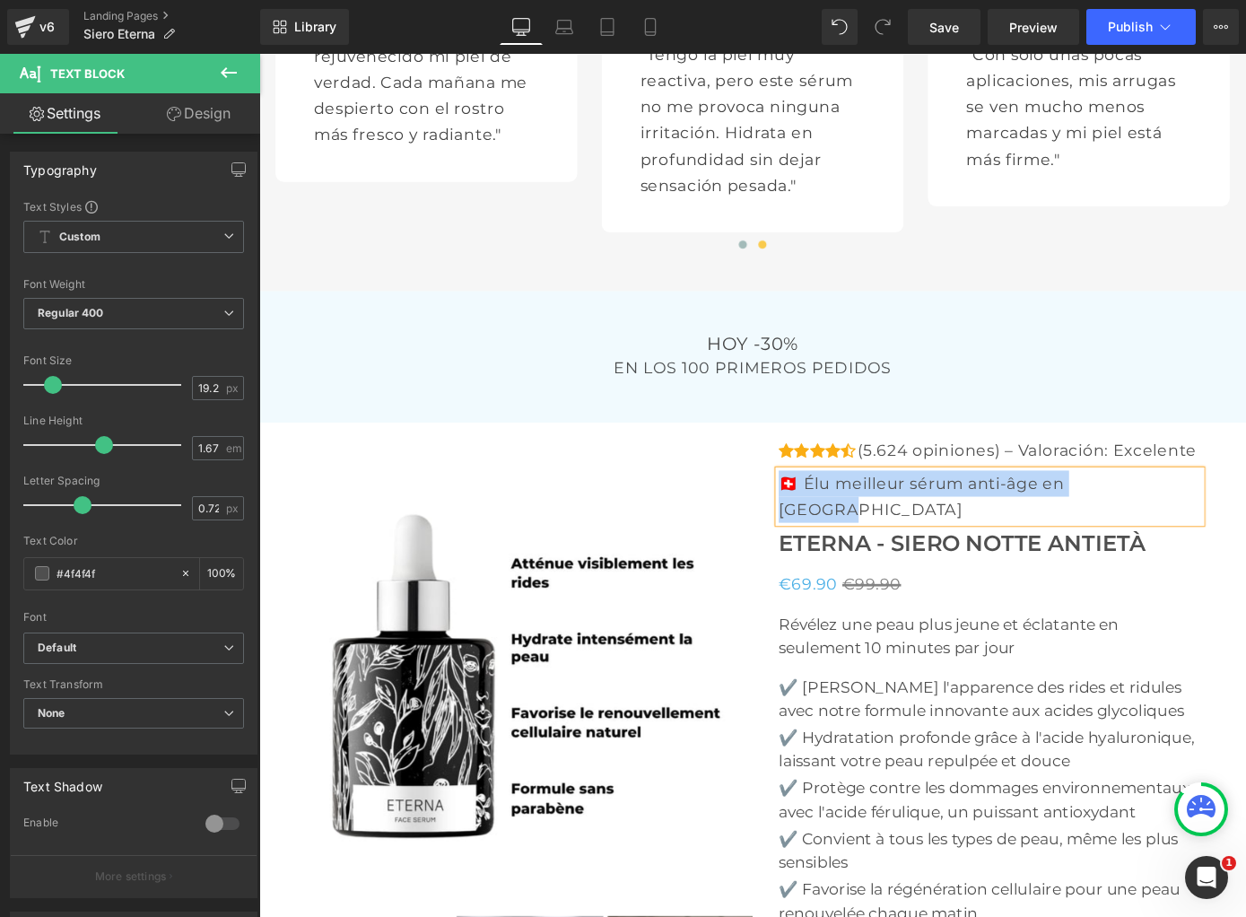
click at [941, 512] on p "🇨🇭 Élu meilleur sérum anti-âge en [GEOGRAPHIC_DATA]" at bounding box center [1063, 540] width 465 height 57
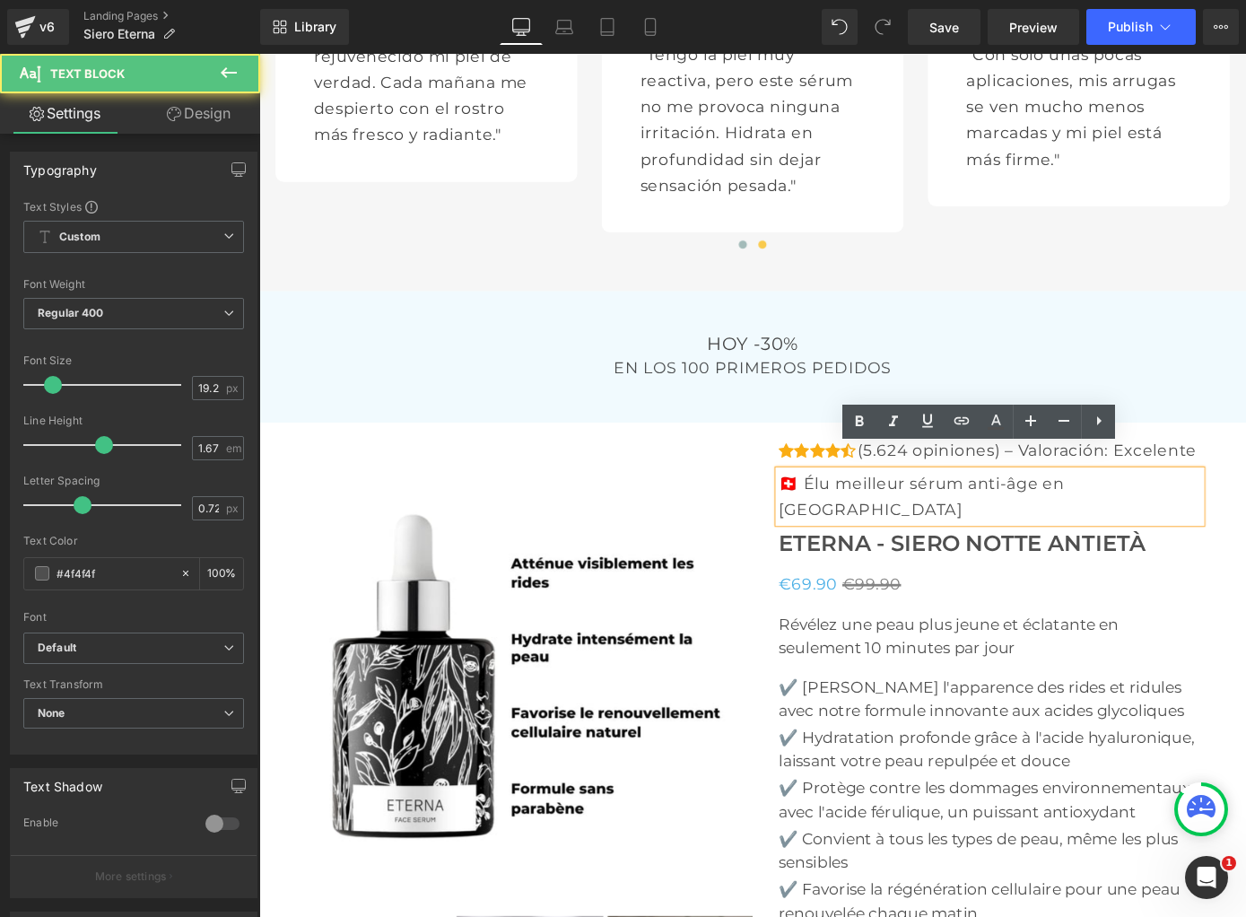
click at [941, 512] on p "🇨🇭 Élu meilleur sérum anti-âge en [GEOGRAPHIC_DATA]" at bounding box center [1063, 540] width 465 height 57
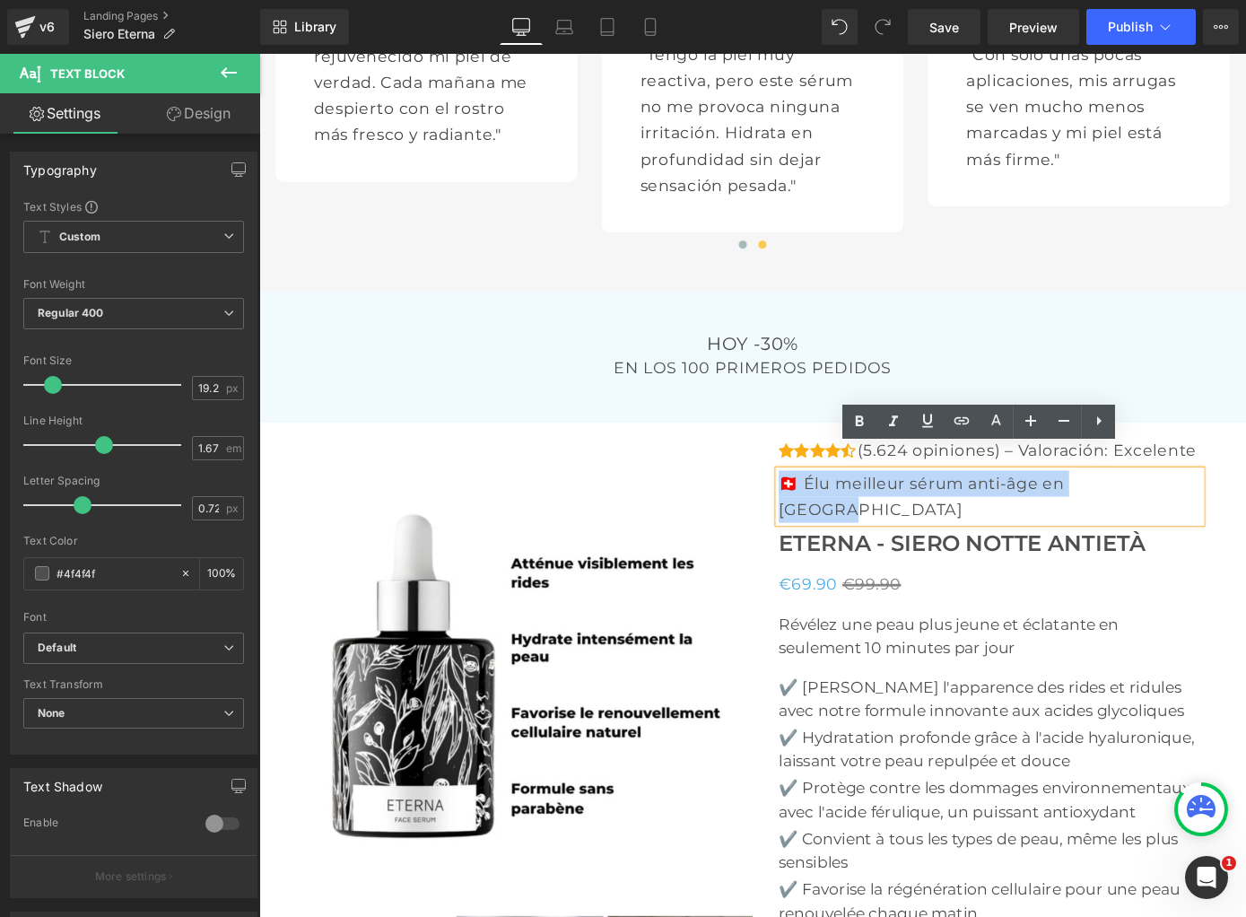
scroll to position [5633, 0]
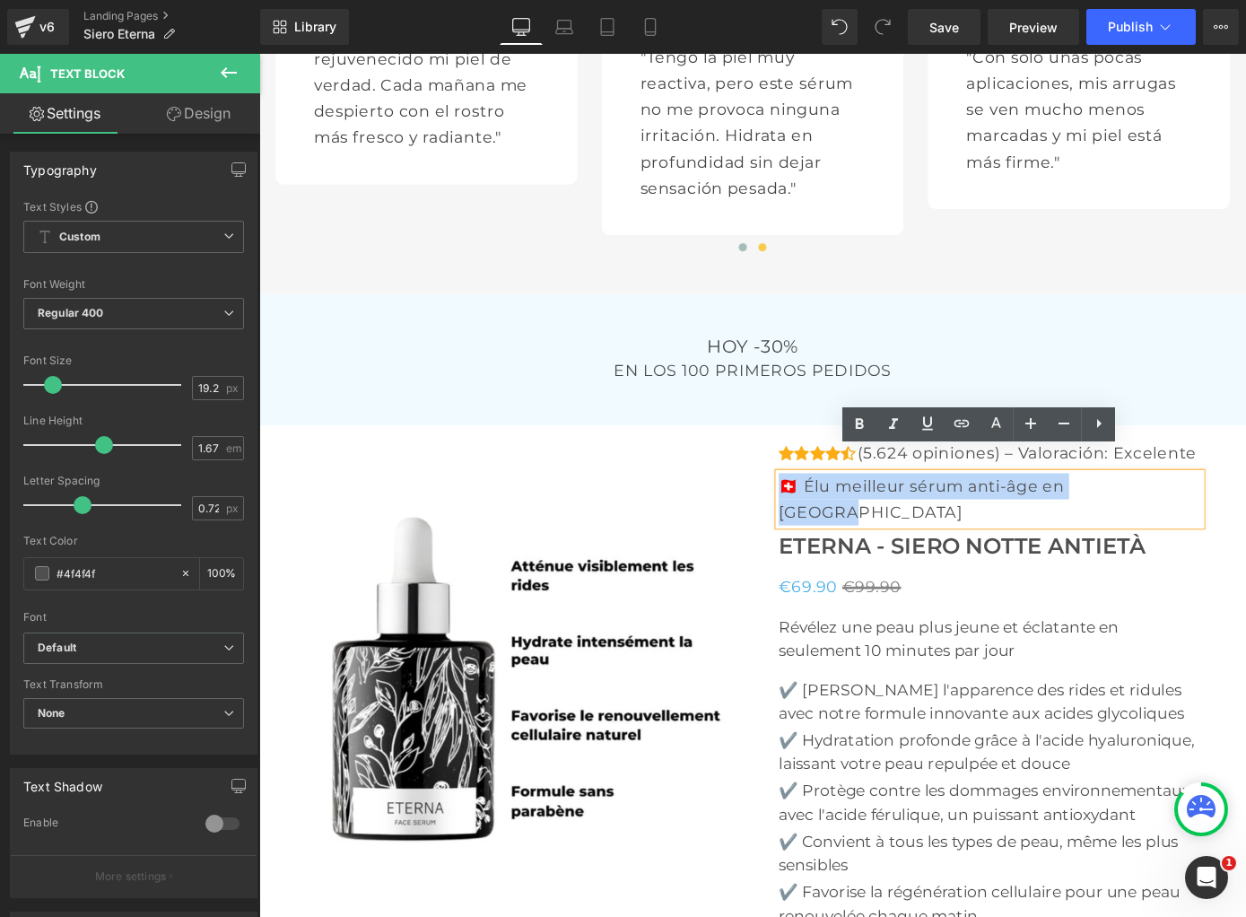
paste div
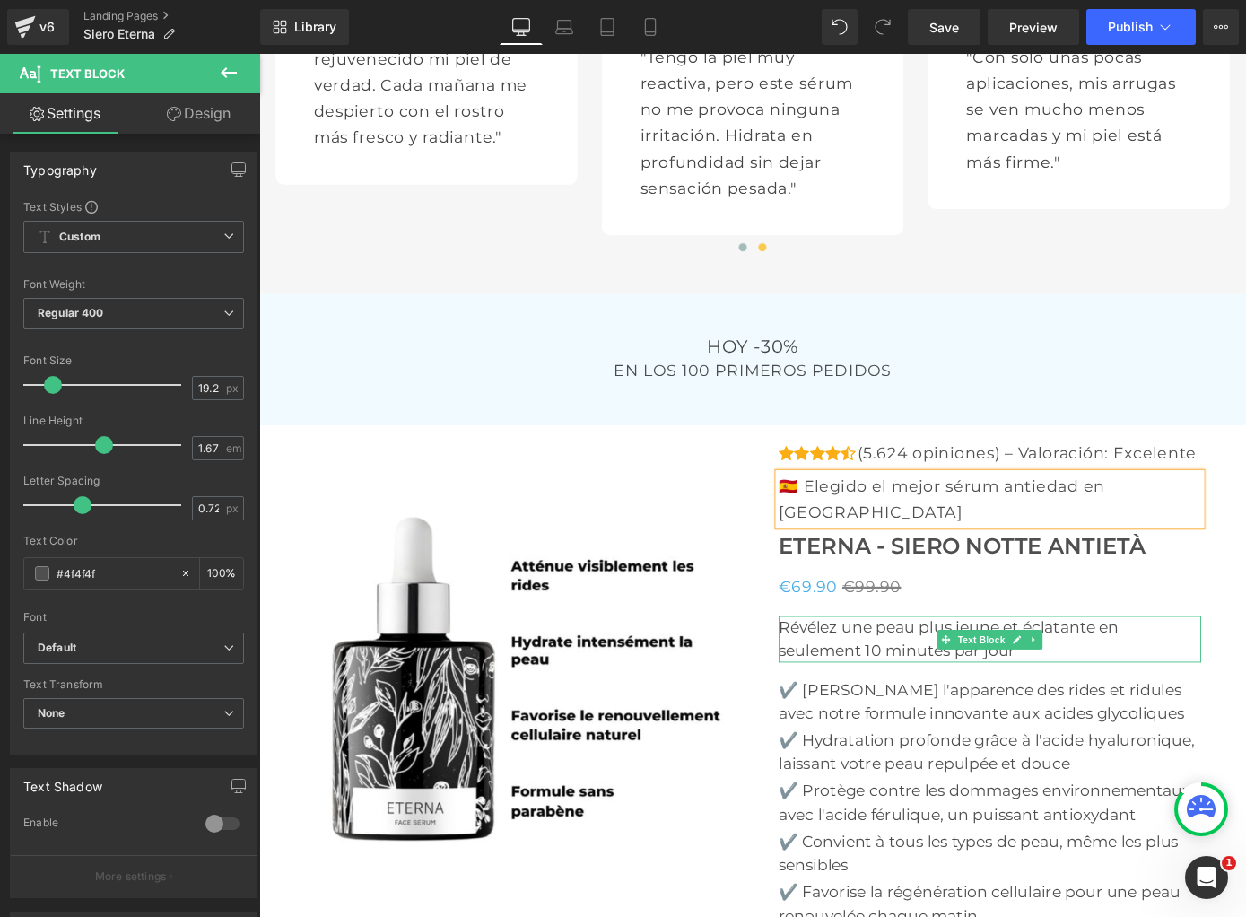
click at [879, 672] on p "Révélez une peau plus jeune et éclatante en seulement 10 minutes par jour" at bounding box center [1063, 697] width 465 height 51
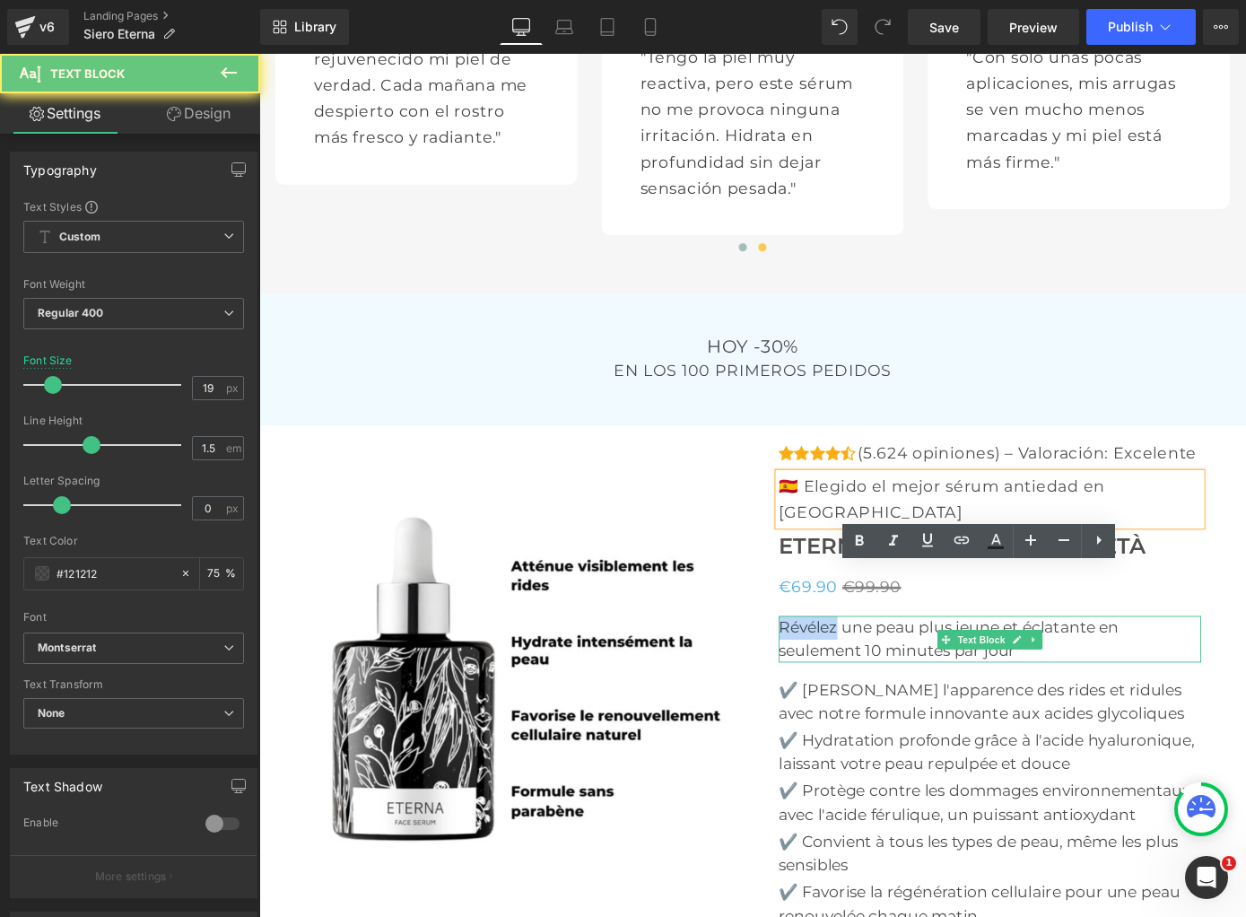
click at [879, 672] on p "Révélez une peau plus jeune et éclatante en seulement 10 minutes par jour" at bounding box center [1063, 697] width 465 height 51
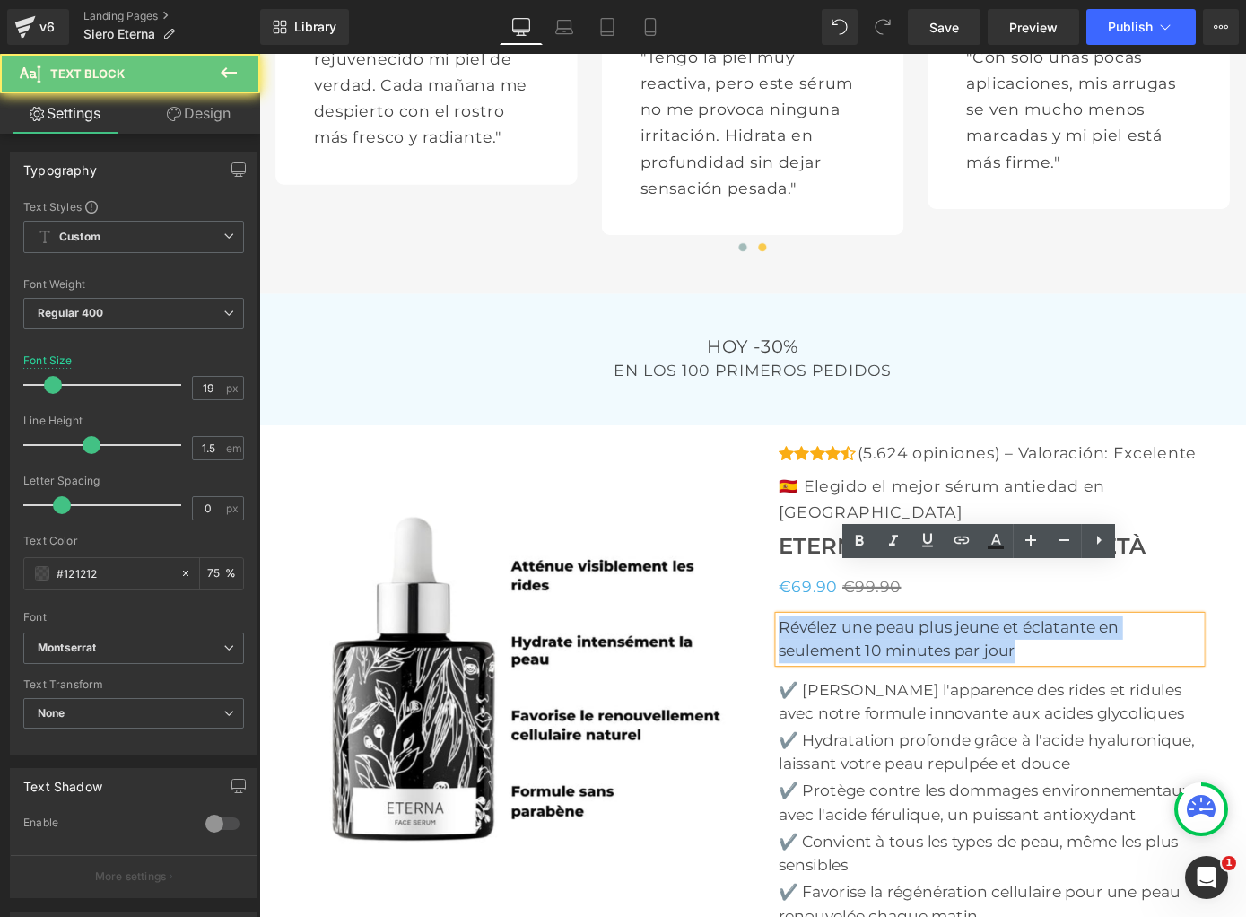
click at [879, 672] on p "Révélez une peau plus jeune et éclatante en seulement 10 minutes par jour" at bounding box center [1063, 697] width 465 height 51
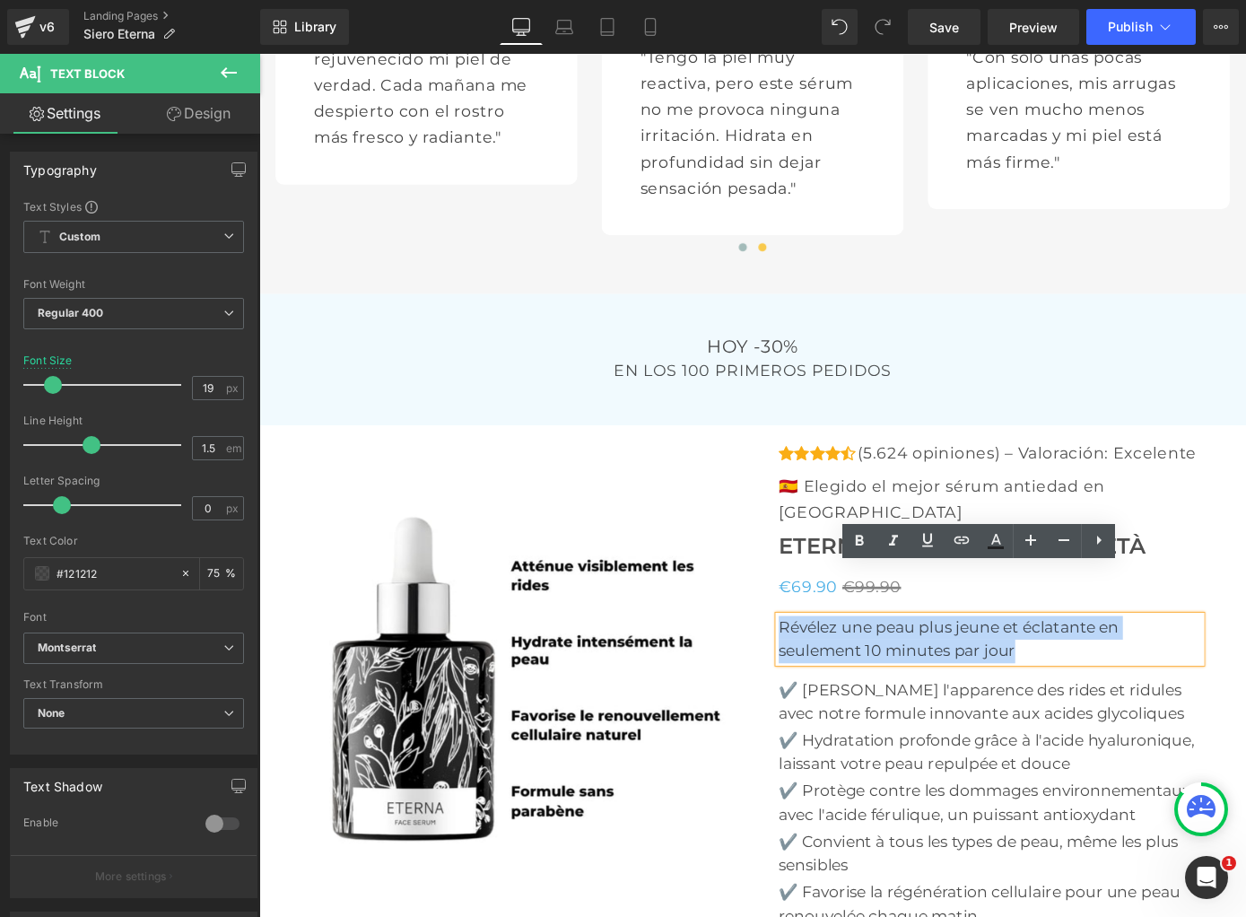
copy p "Révélez une peau plus jeune et éclatante en seulement 10 minutes par jour"
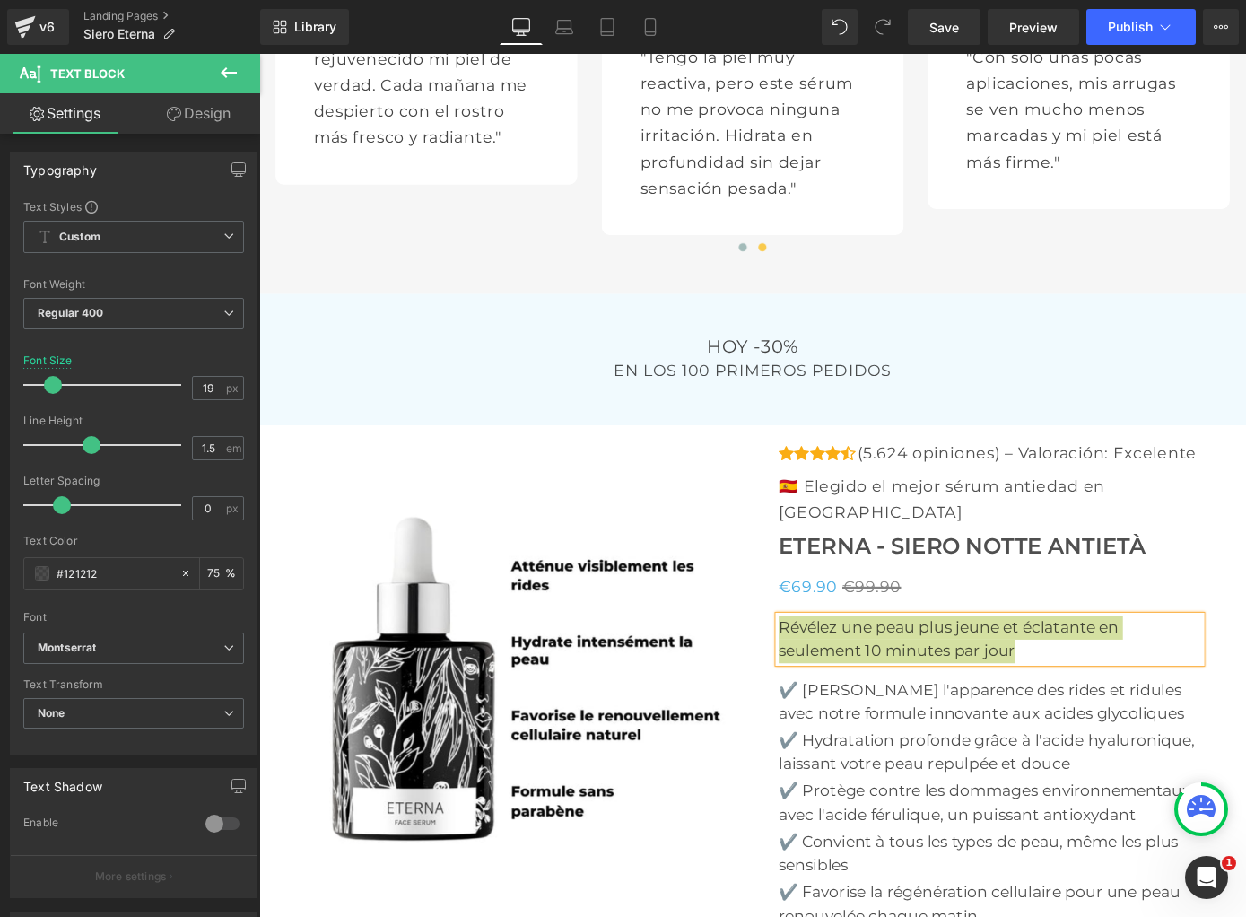
scroll to position [5631, 0]
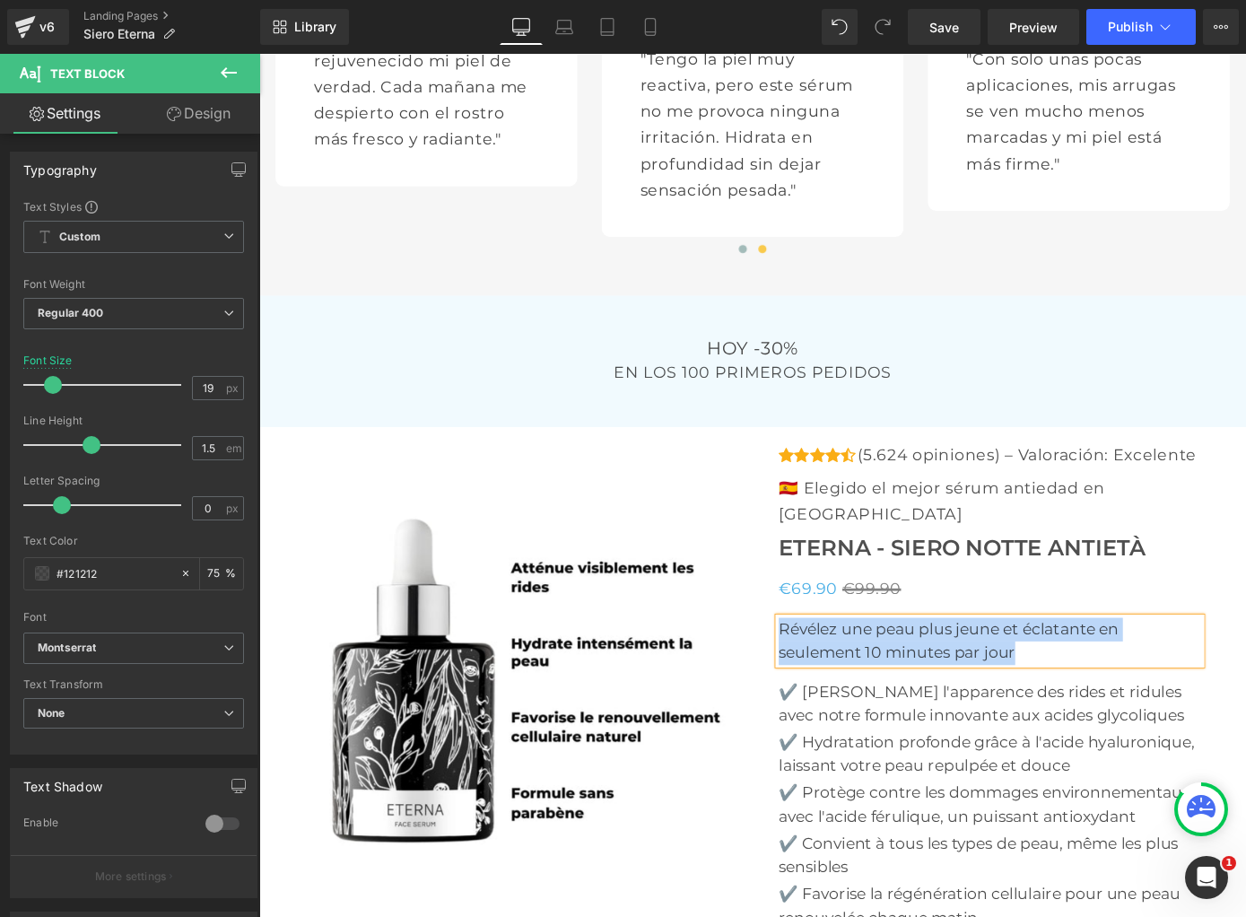
paste div
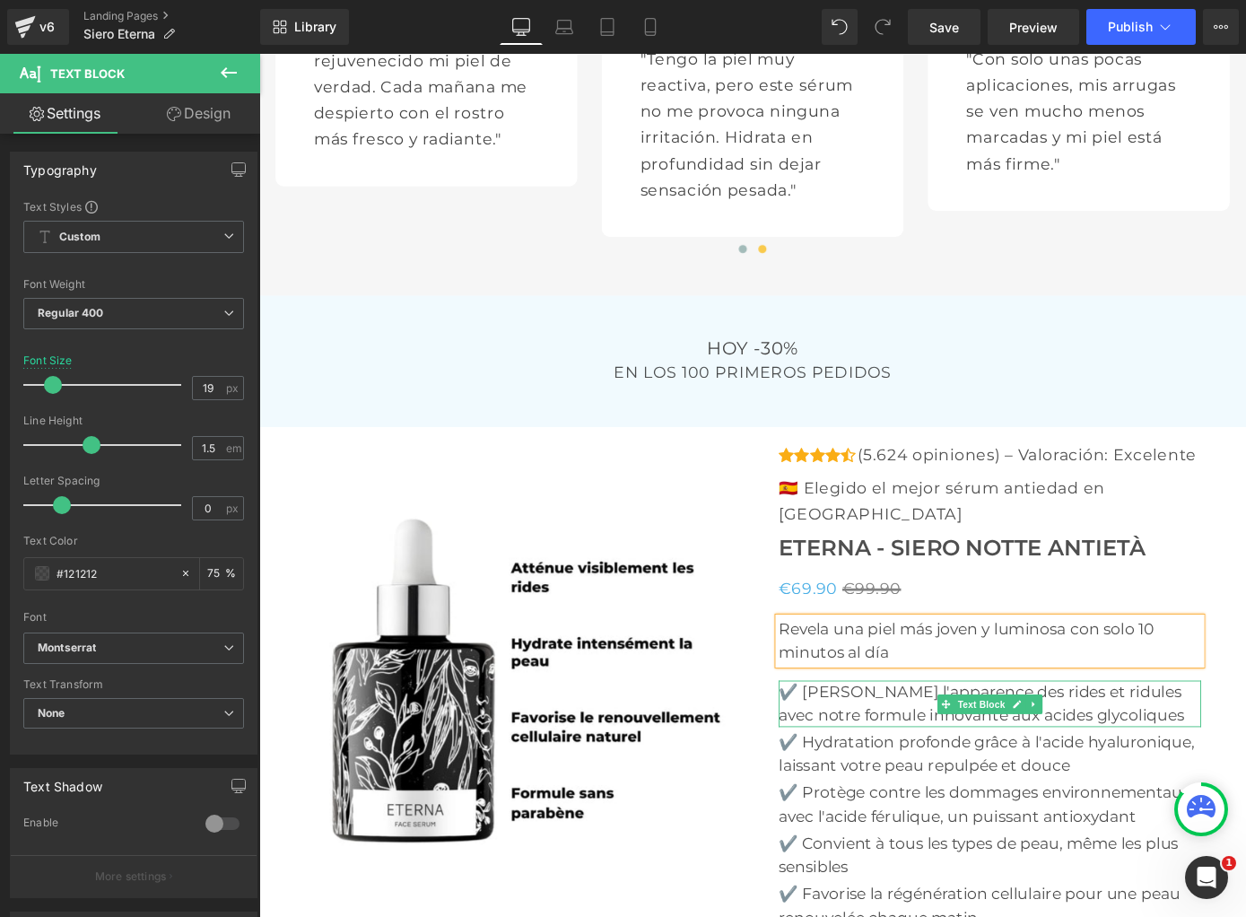
click at [906, 743] on p "✔️ [PERSON_NAME] l'apparence des rides et ridules avec notre formule innovante …" at bounding box center [1063, 768] width 465 height 51
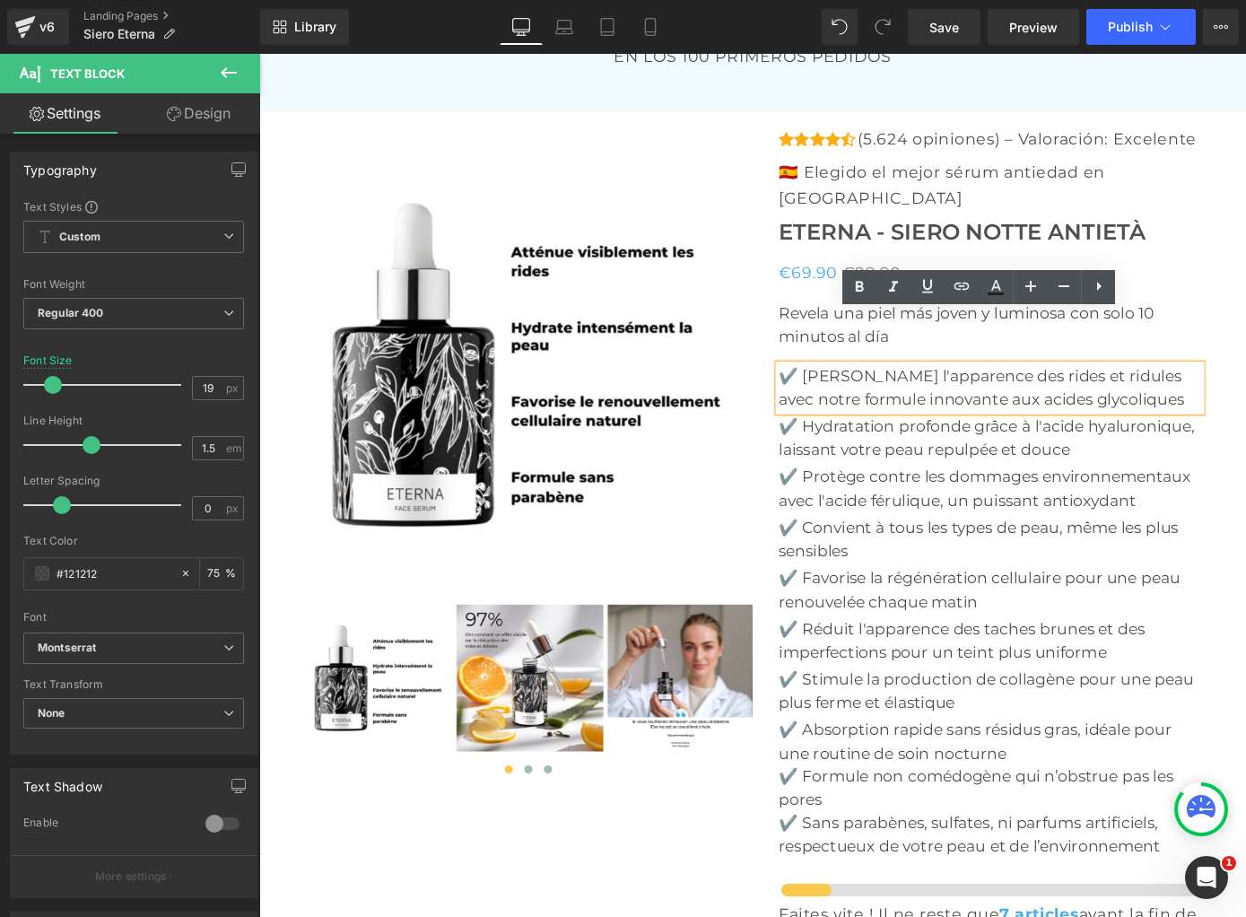
scroll to position [5981, 0]
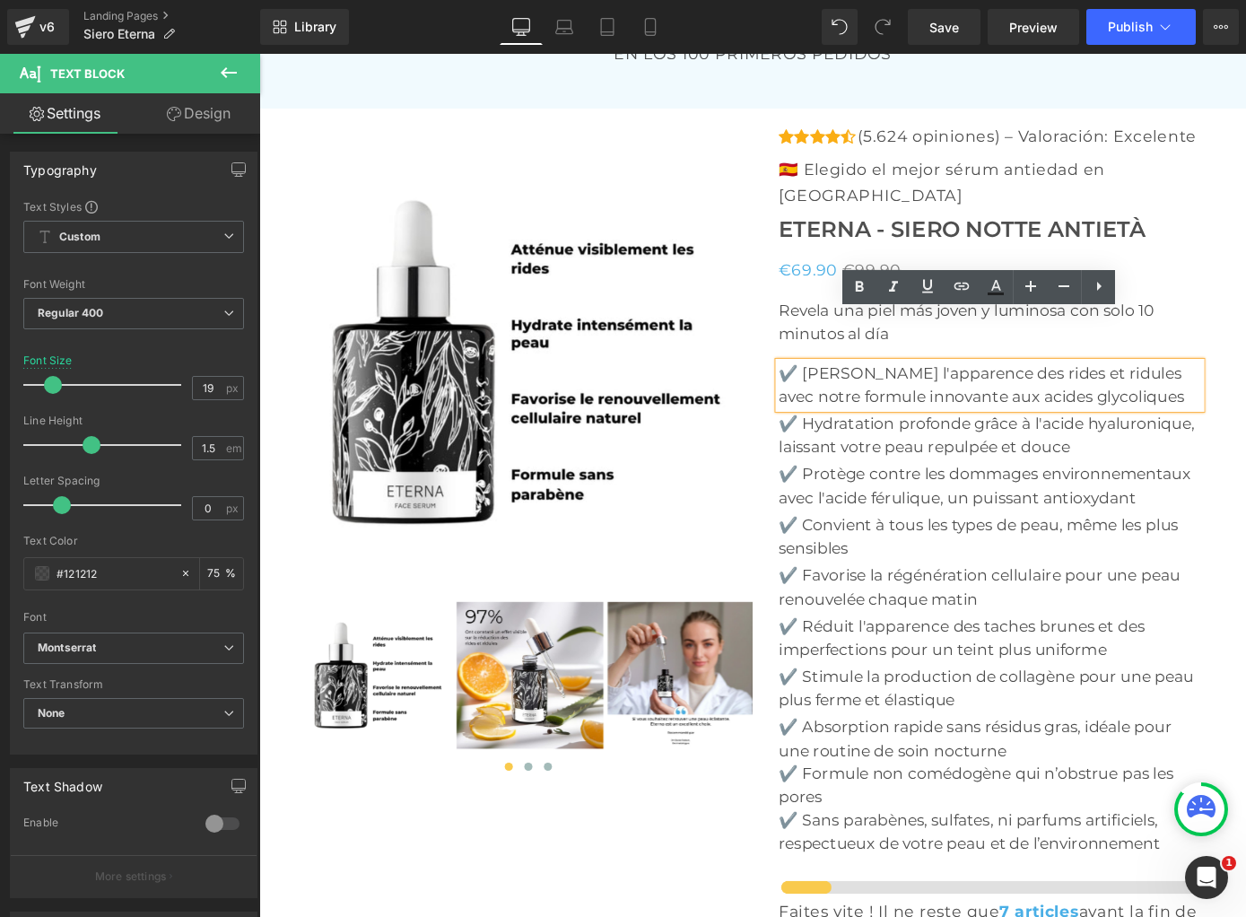
click at [819, 317] on div "Icon Icon Icon Icon Icon Icon List Hoz (5.624 opiniones) – Valoración: Excelent…" at bounding box center [1048, 708] width 493 height 1154
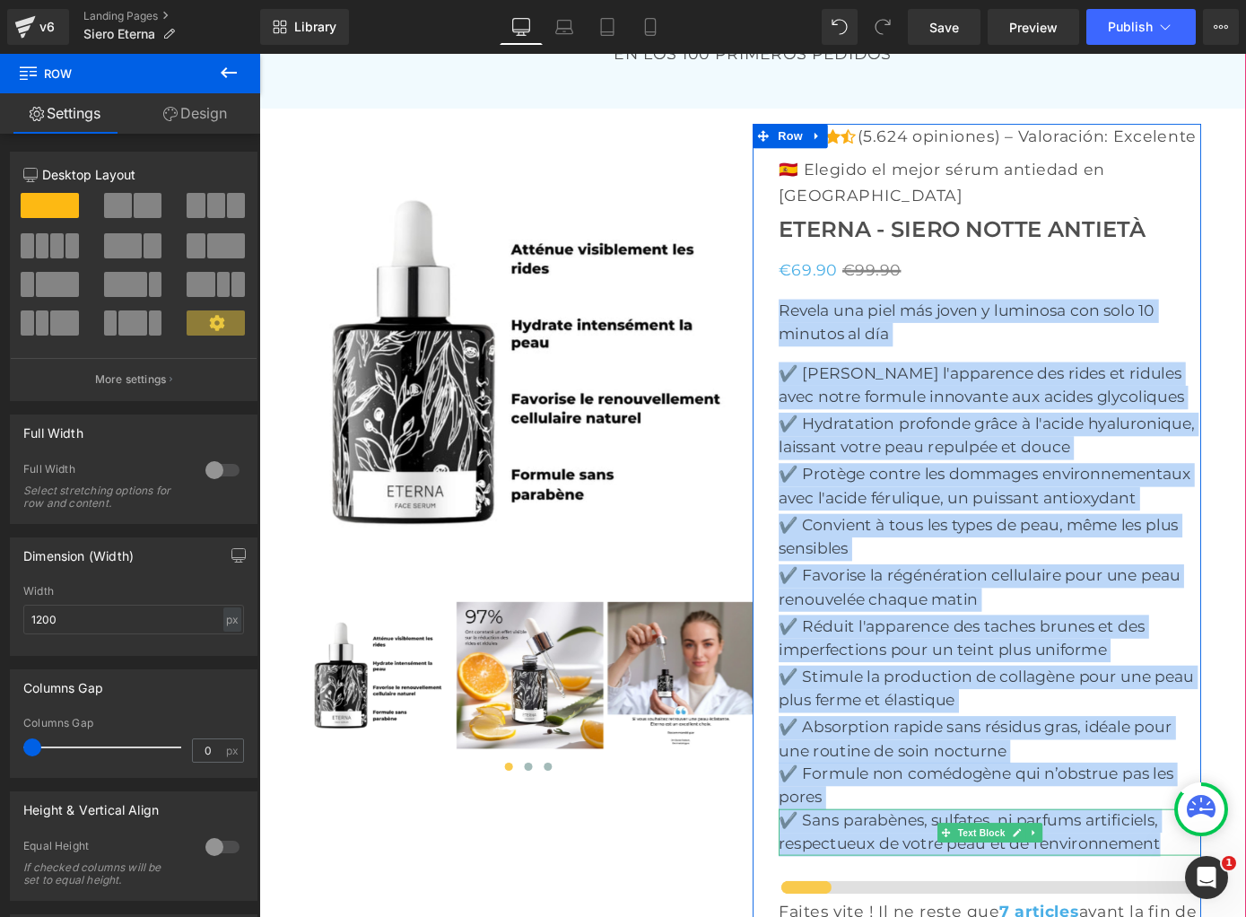
drag, startPoint x: 819, startPoint y: 317, endPoint x: 1260, endPoint y: 868, distance: 705.3
click at [1245, 868] on div "Icon Icon Icon Icon Icon Icon List Hoz (5.624 opiniones) – Valoración: Excelent…" at bounding box center [1048, 708] width 493 height 1154
copy div "(P) Price Revela una piel más joven y luminosa con solo 10 minutos al día Text …"
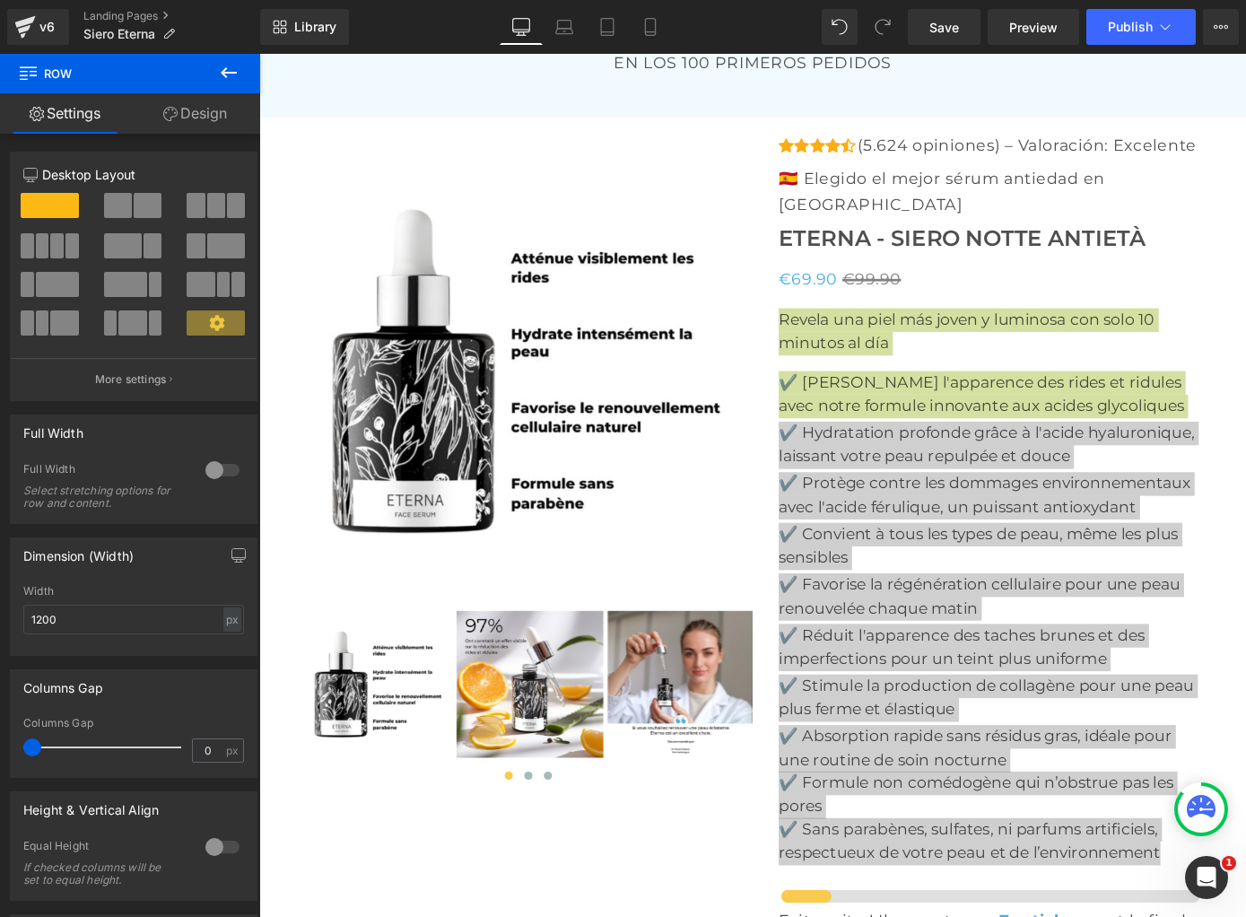
scroll to position [5978, 0]
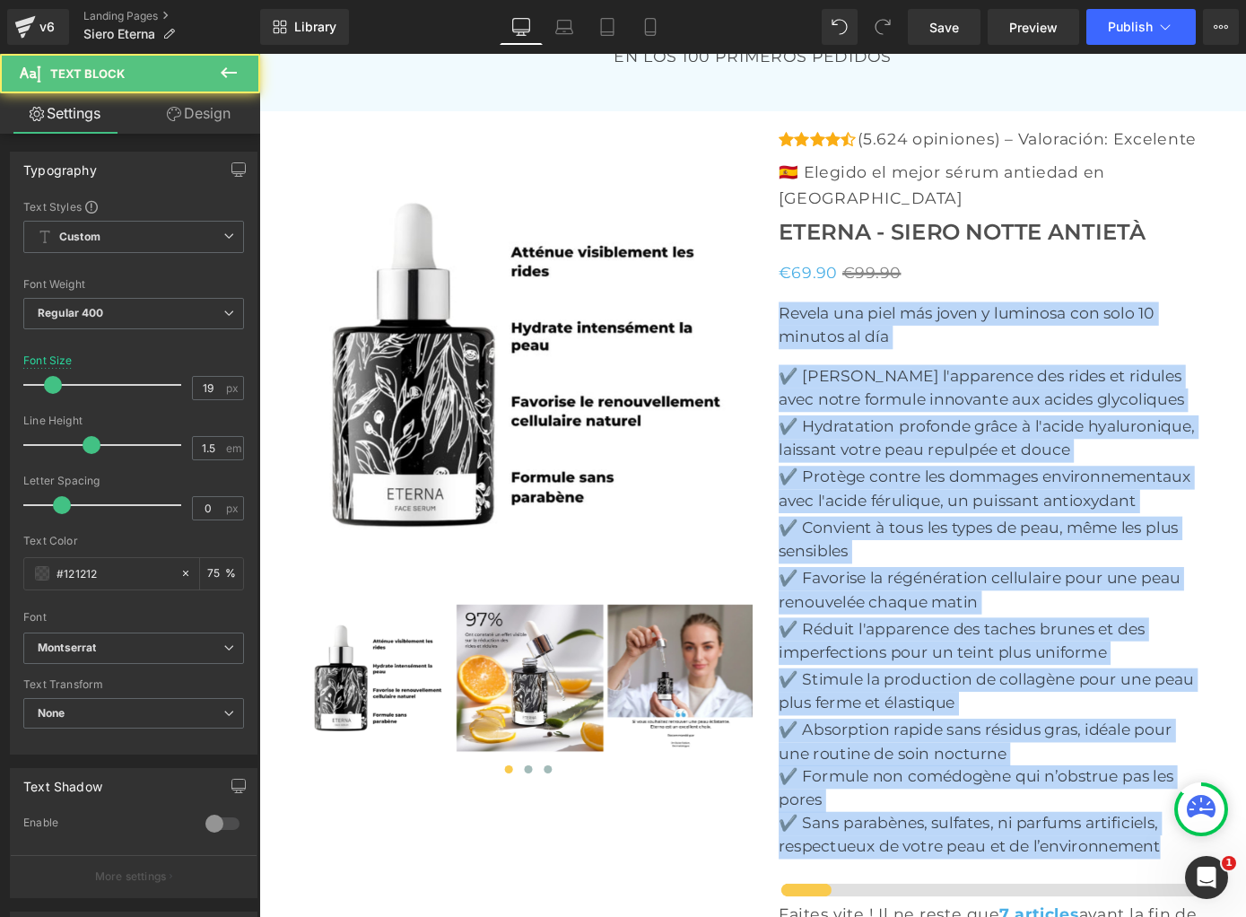
click at [940, 396] on p "✔️ [PERSON_NAME] l'apparence des rides et ridules avec notre formule innovante …" at bounding box center [1063, 421] width 465 height 51
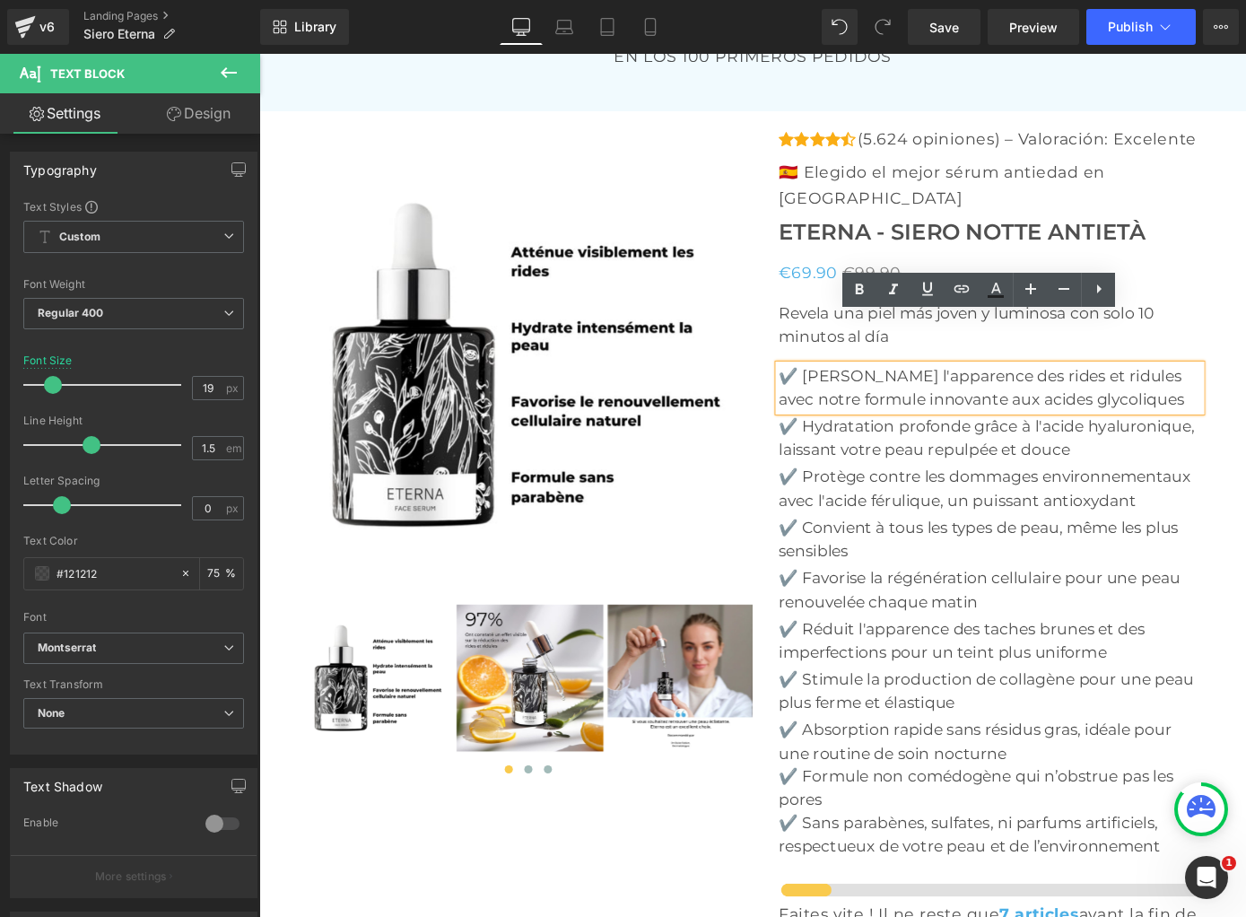
click at [951, 396] on p "✔️ [PERSON_NAME] l'apparence des rides et ridules avec notre formule innovante …" at bounding box center [1063, 421] width 465 height 51
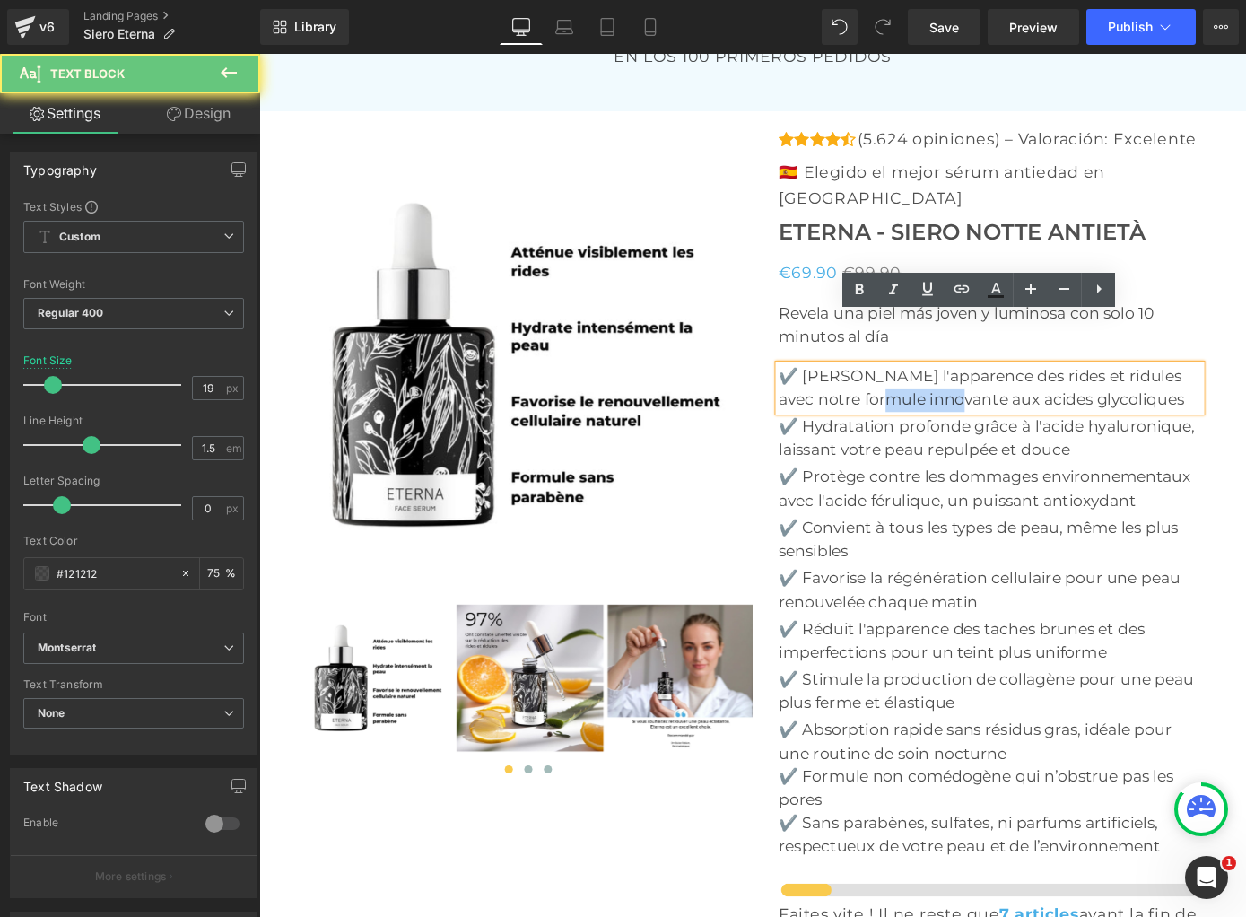
click at [951, 396] on p "✔️ [PERSON_NAME] l'apparence des rides et ridules avec notre formule innovante …" at bounding box center [1063, 421] width 465 height 51
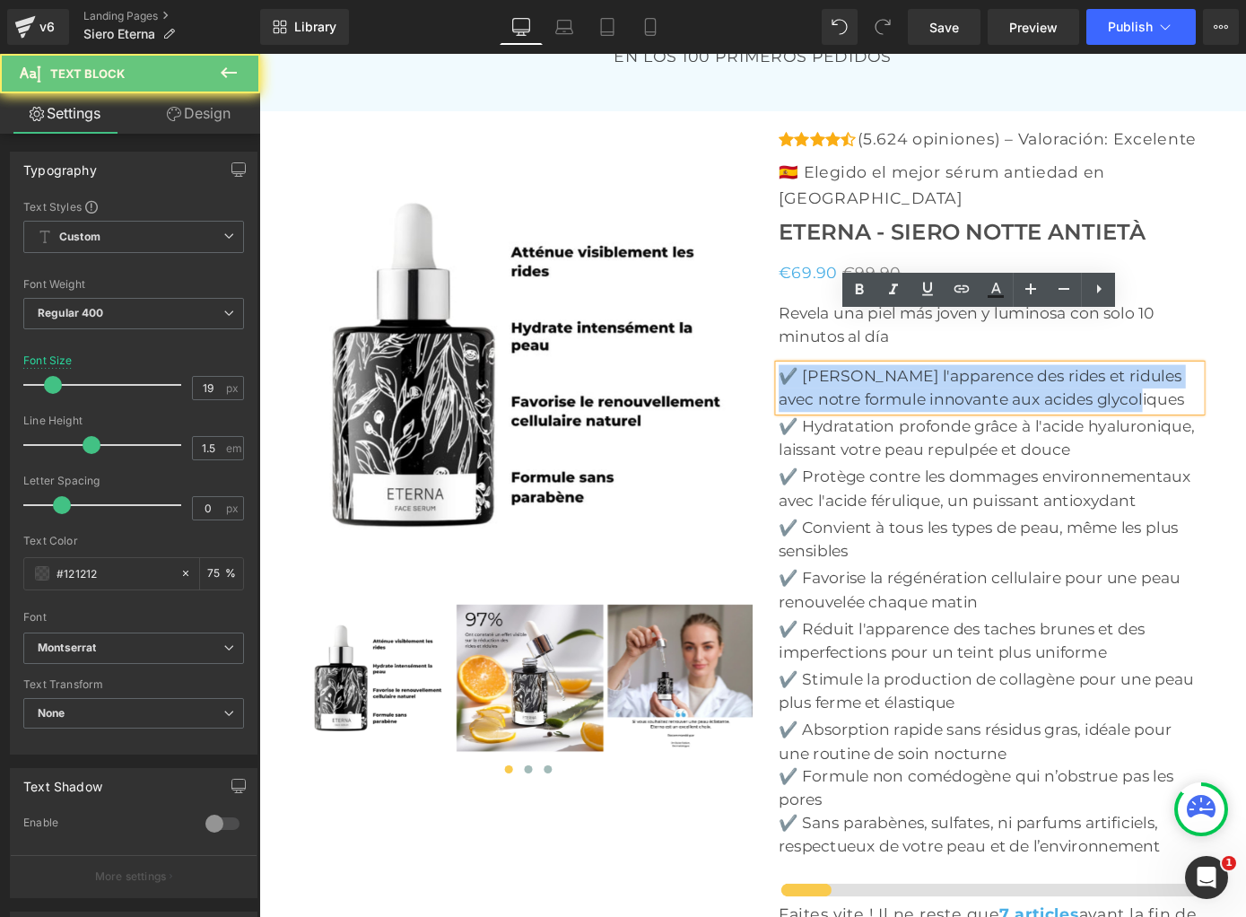
click at [951, 396] on p "✔️ [PERSON_NAME] l'apparence des rides et ridules avec notre formule innovante …" at bounding box center [1063, 421] width 465 height 51
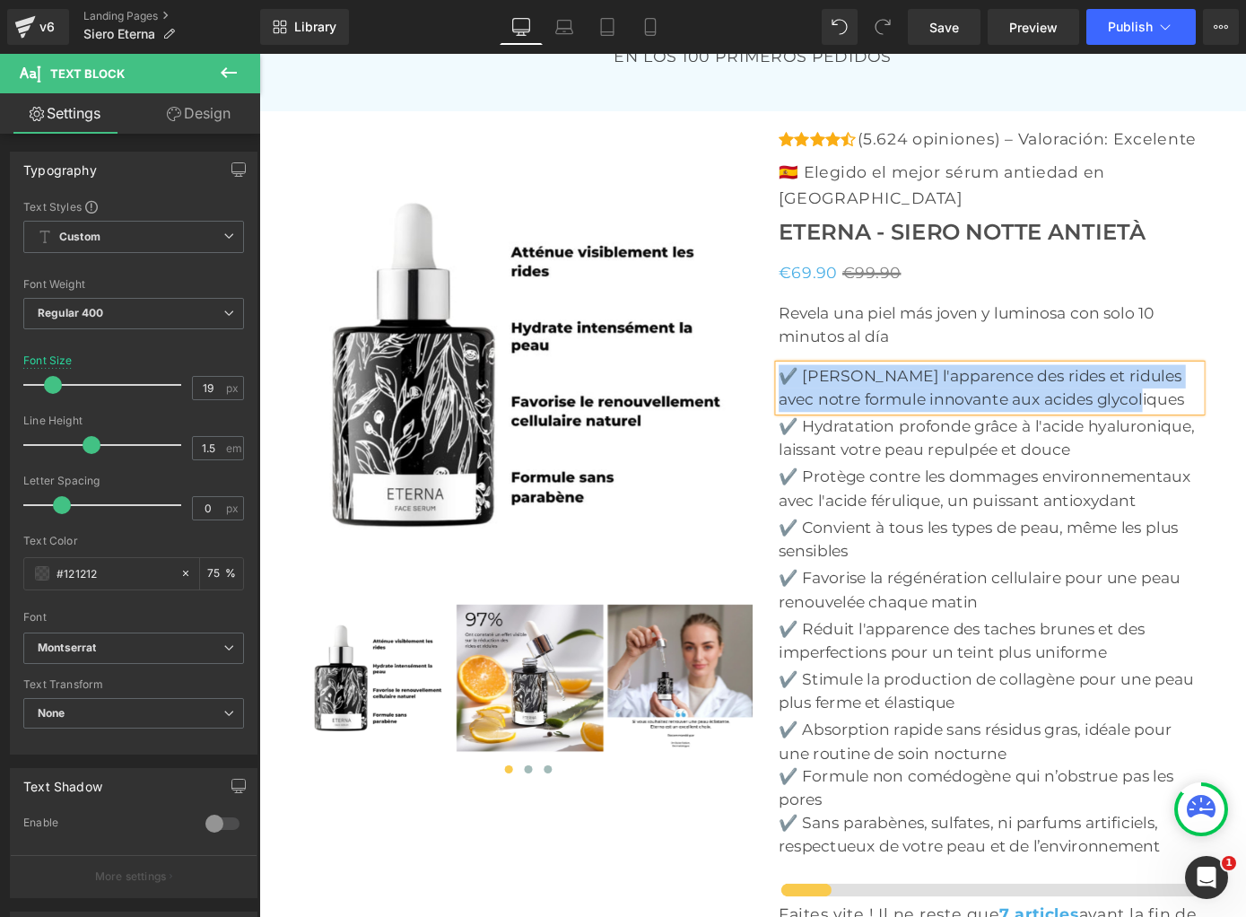
paste div
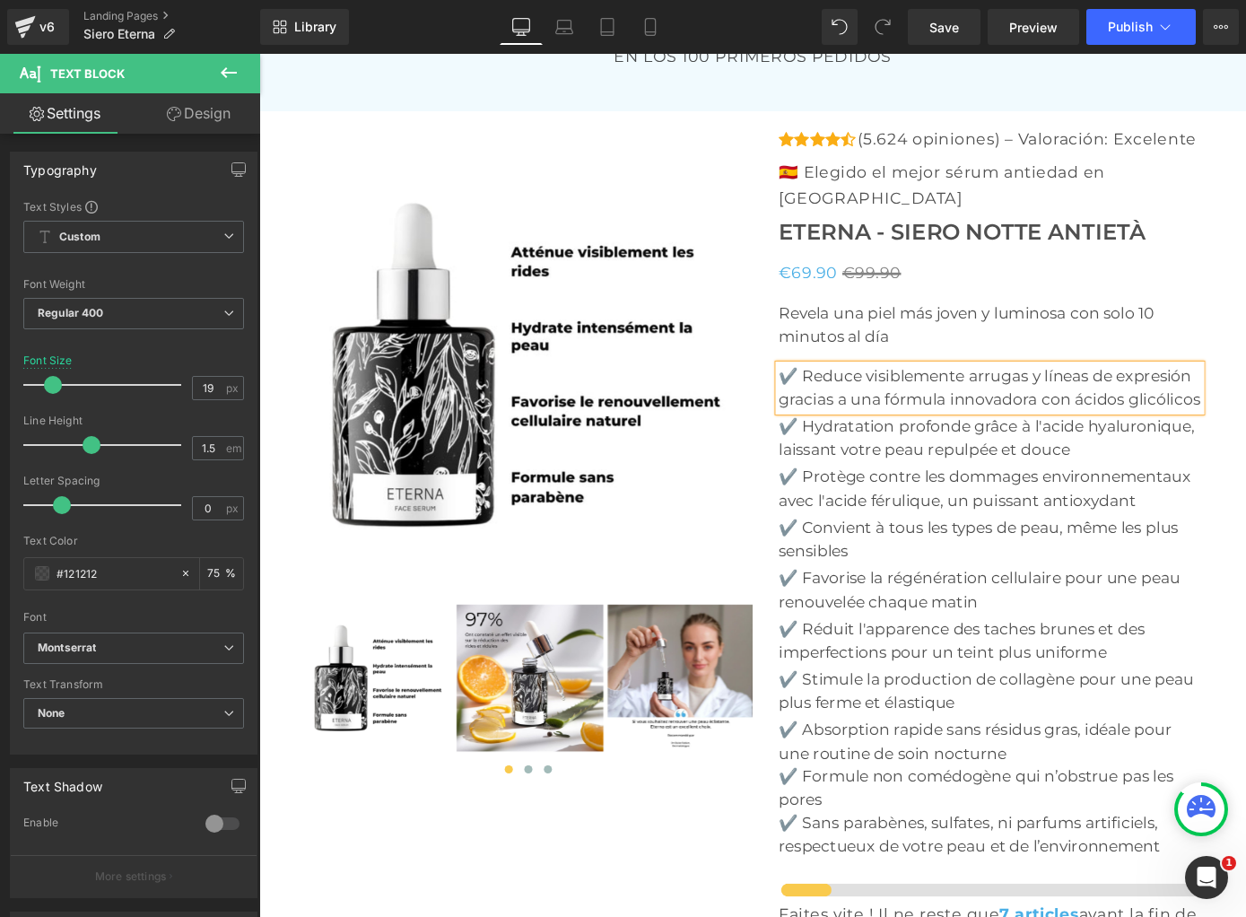
click at [867, 451] on p "✔️ Hydratation profonde grâce à l'acide hyaluronique, laissant votre peau repul…" at bounding box center [1063, 476] width 465 height 51
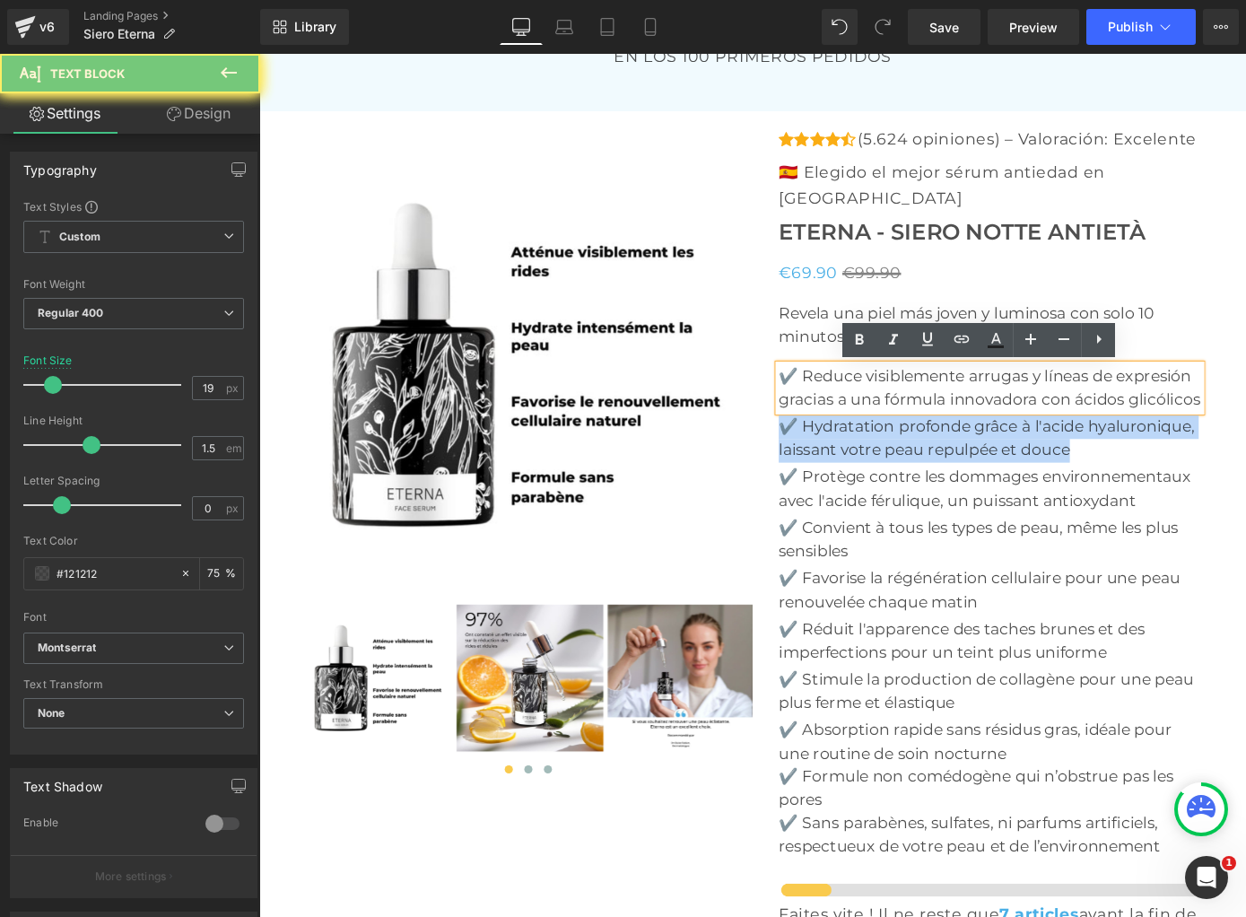
click at [867, 451] on p "✔️ Hydratation profonde grâce à l'acide hyaluronique, laissant votre peau repul…" at bounding box center [1063, 476] width 465 height 51
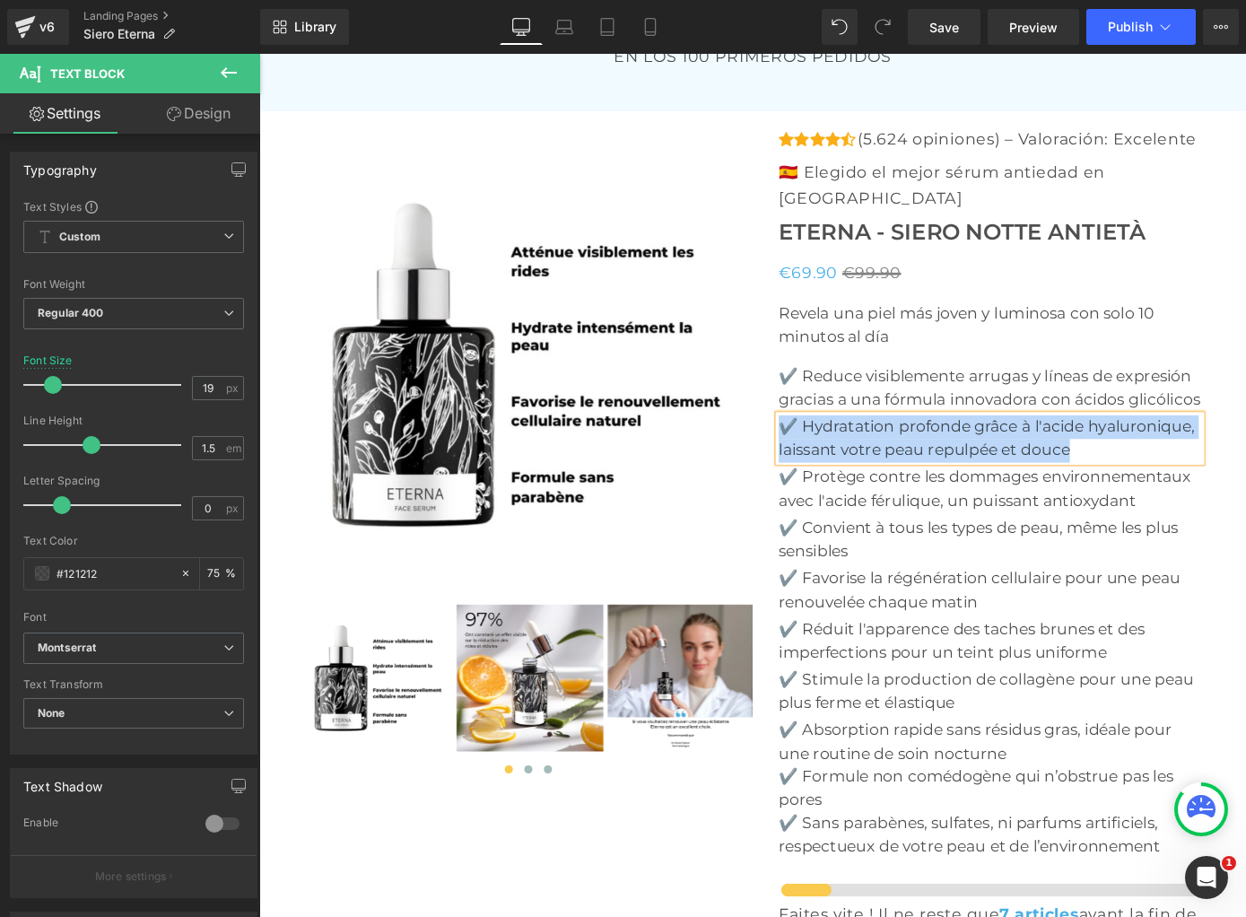
paste div
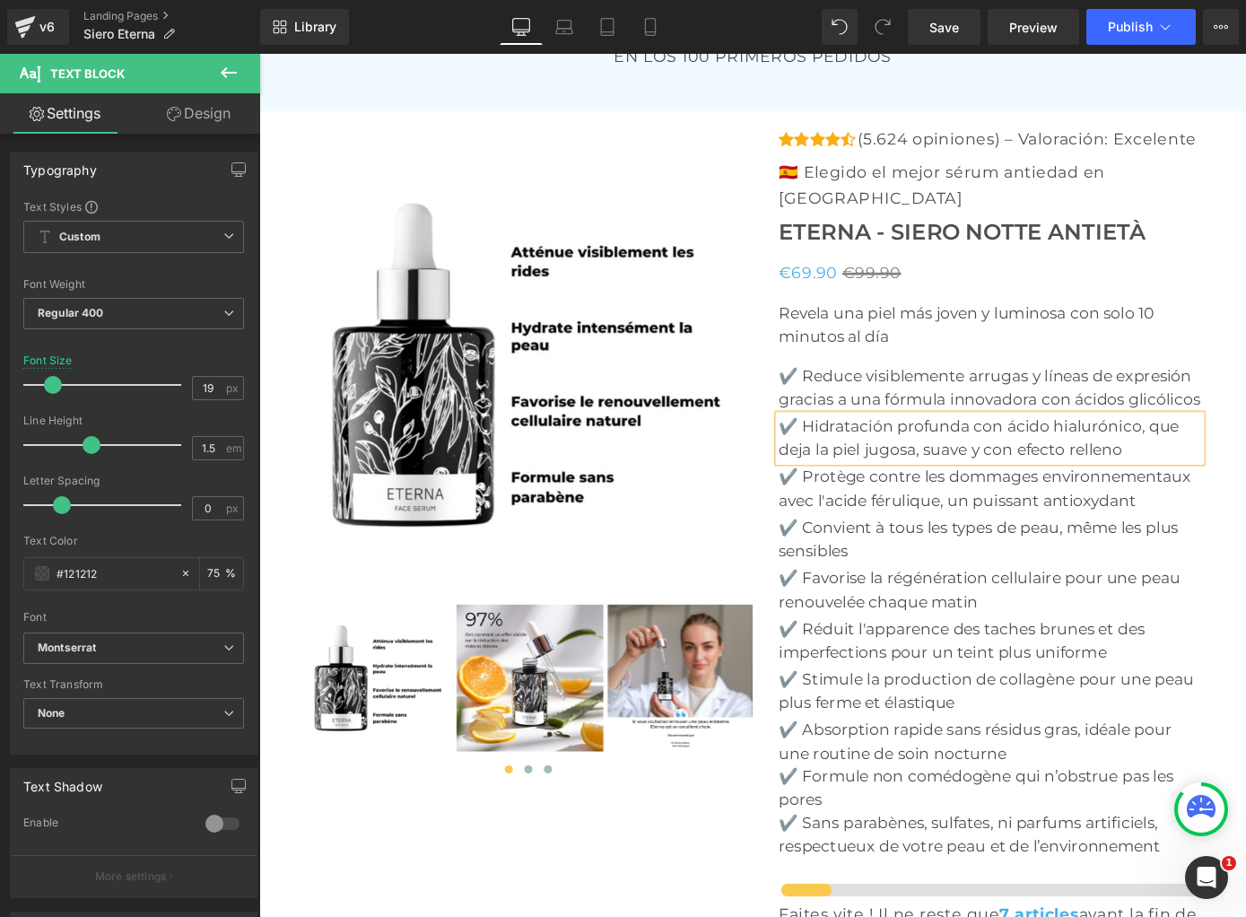
click at [888, 507] on p "✔️ Protège contre les dommages environnementaux avec l'acide férulique, un puis…" at bounding box center [1063, 532] width 465 height 51
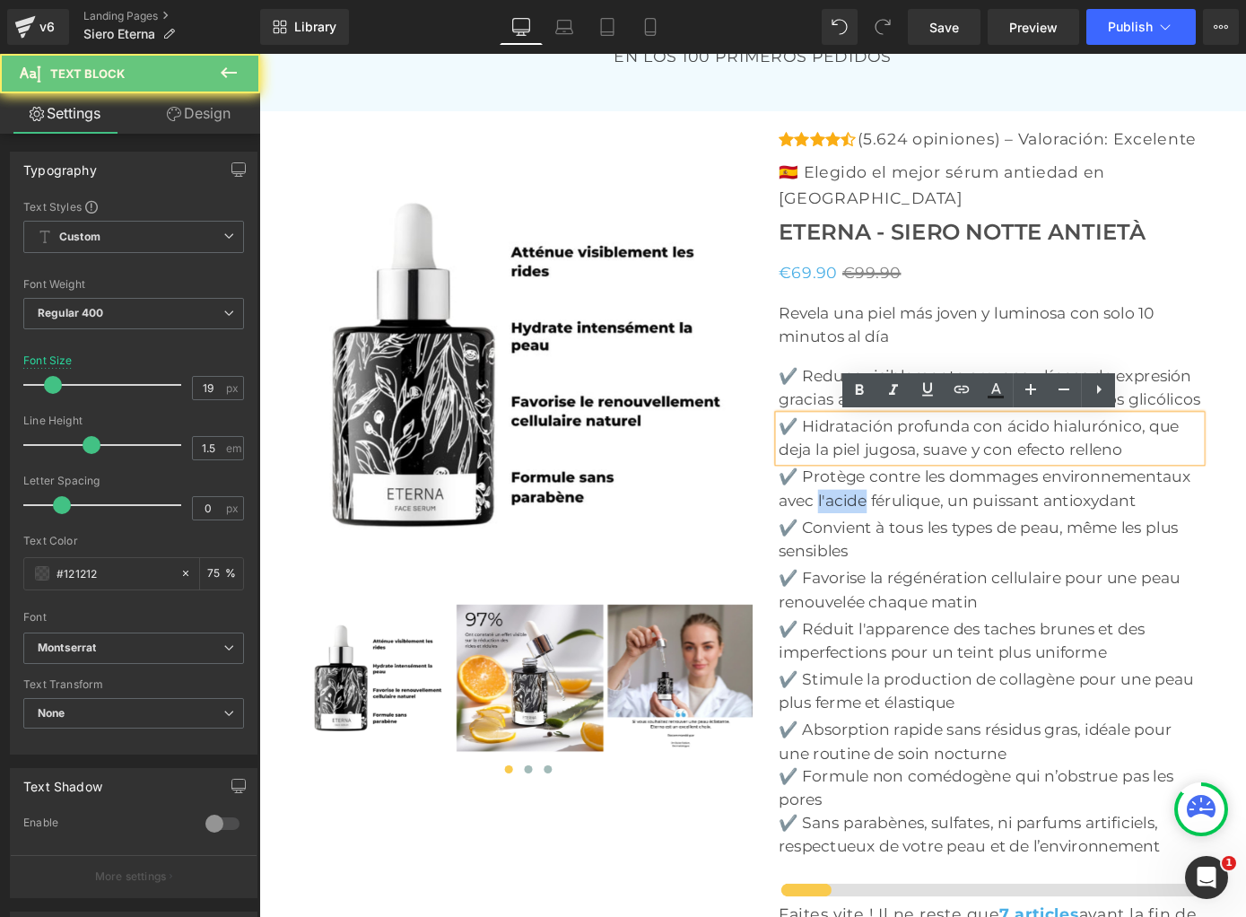
click at [888, 507] on p "✔️ Protège contre les dommages environnementaux avec l'acide férulique, un puis…" at bounding box center [1063, 532] width 465 height 51
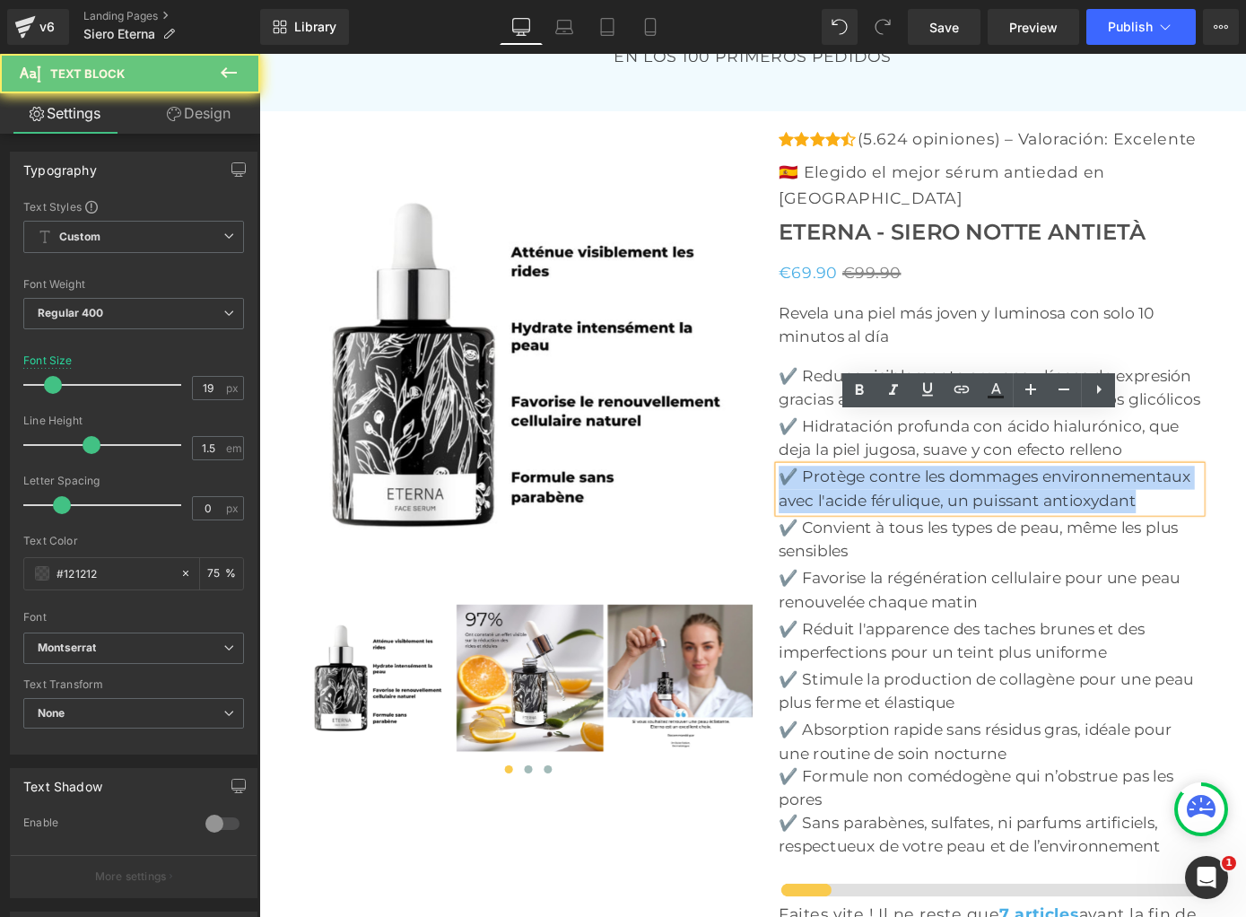
click at [888, 507] on p "✔️ Protège contre les dommages environnementaux avec l'acide férulique, un puis…" at bounding box center [1063, 532] width 465 height 51
paste div
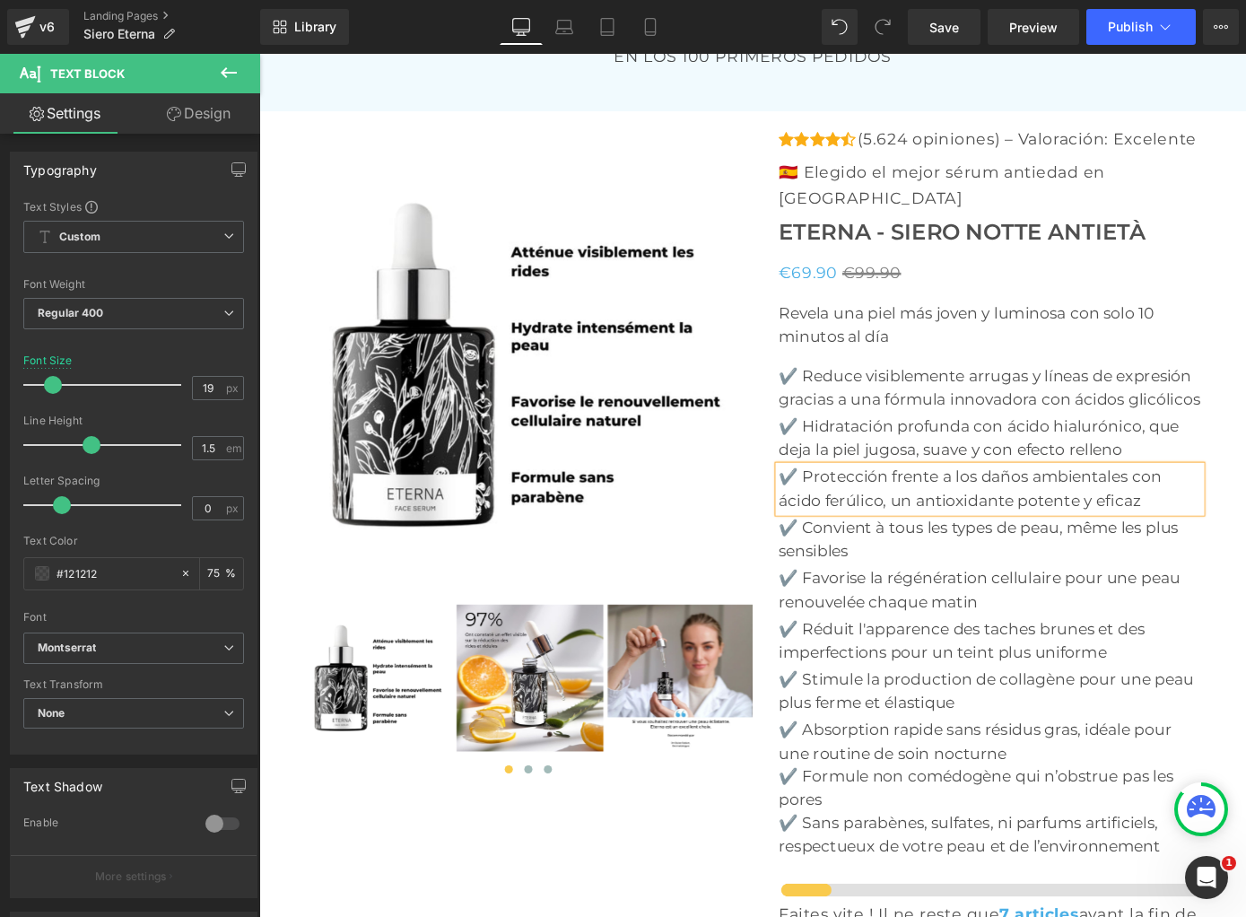
click at [884, 562] on p "✔️ Convient à tous les types de peau, même les plus sensibles" at bounding box center [1063, 587] width 465 height 51
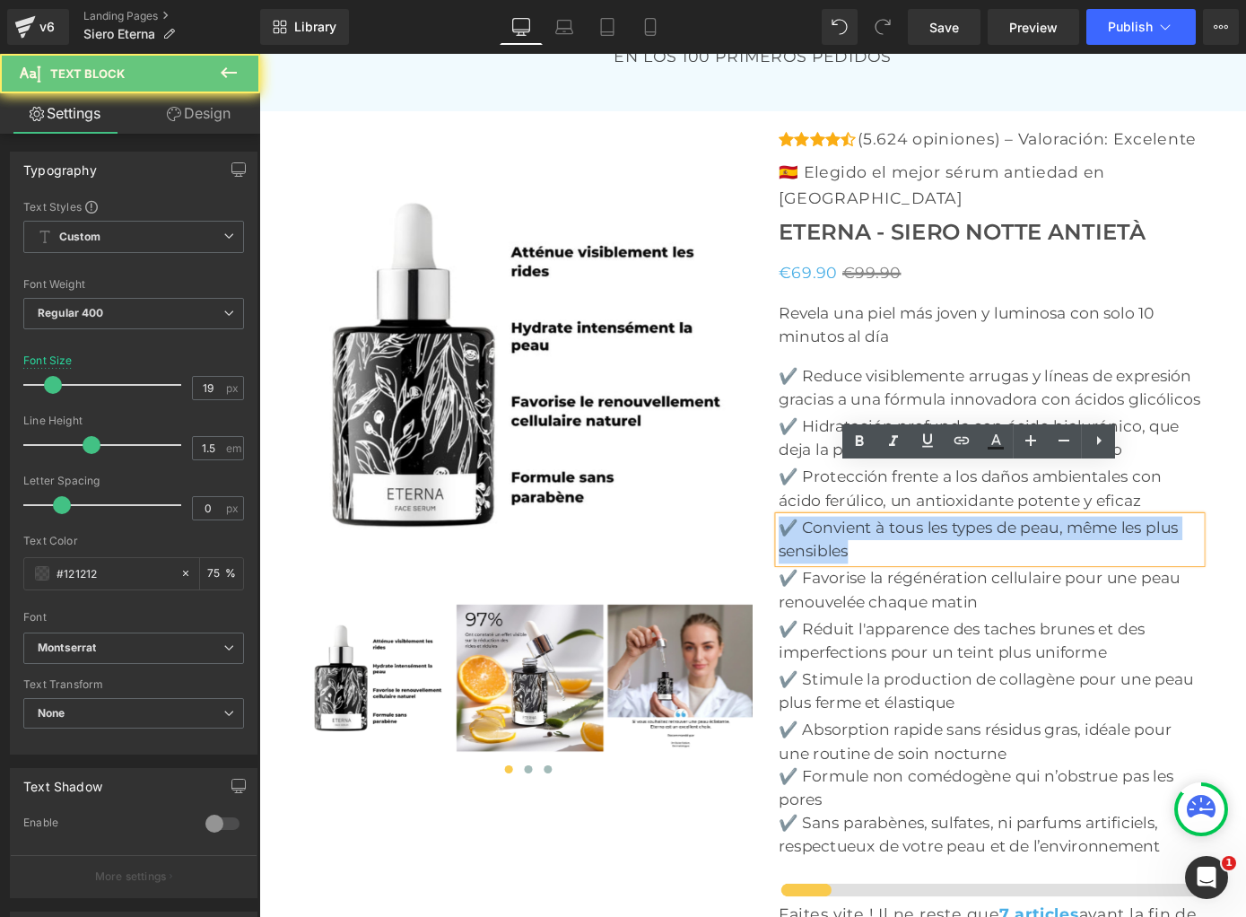
click at [884, 562] on p "✔️ Convient à tous les types de peau, même les plus sensibles" at bounding box center [1063, 587] width 465 height 51
paste div
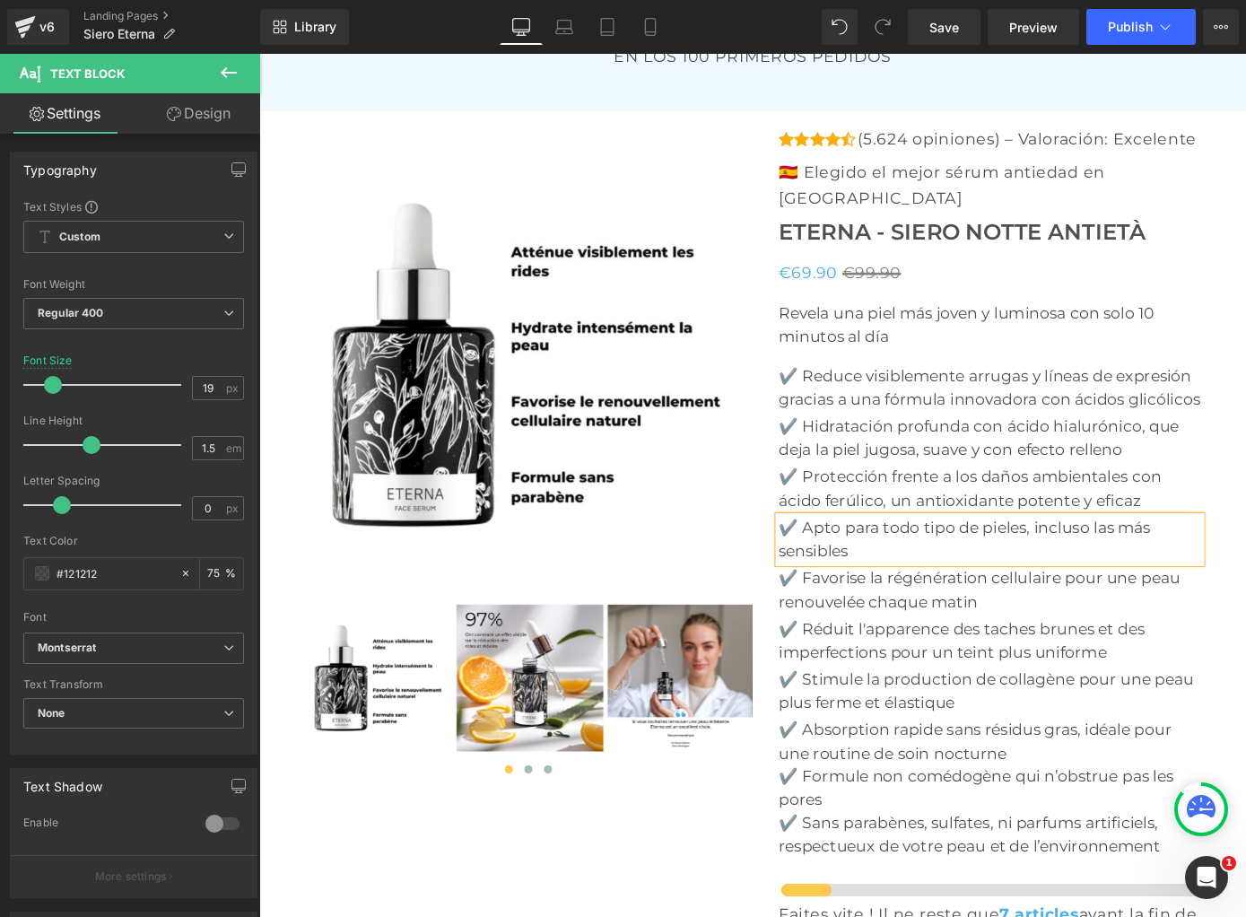
click at [877, 618] on p "✔️ Favorise la régénération cellulaire pour une peau renouvelée chaque matin" at bounding box center [1063, 643] width 465 height 51
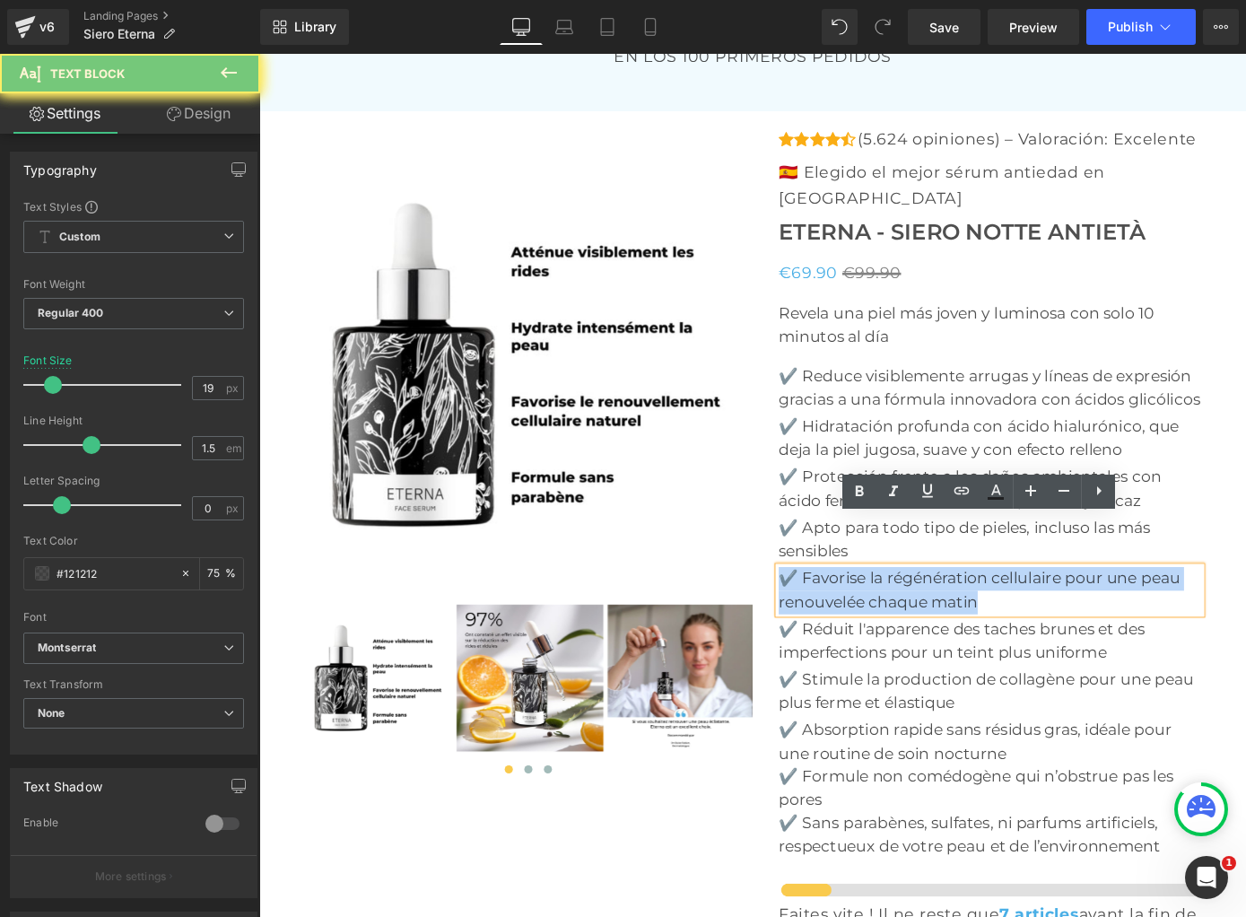
click at [877, 618] on p "✔️ Favorise la régénération cellulaire pour une peau renouvelée chaque matin" at bounding box center [1063, 643] width 465 height 51
paste div
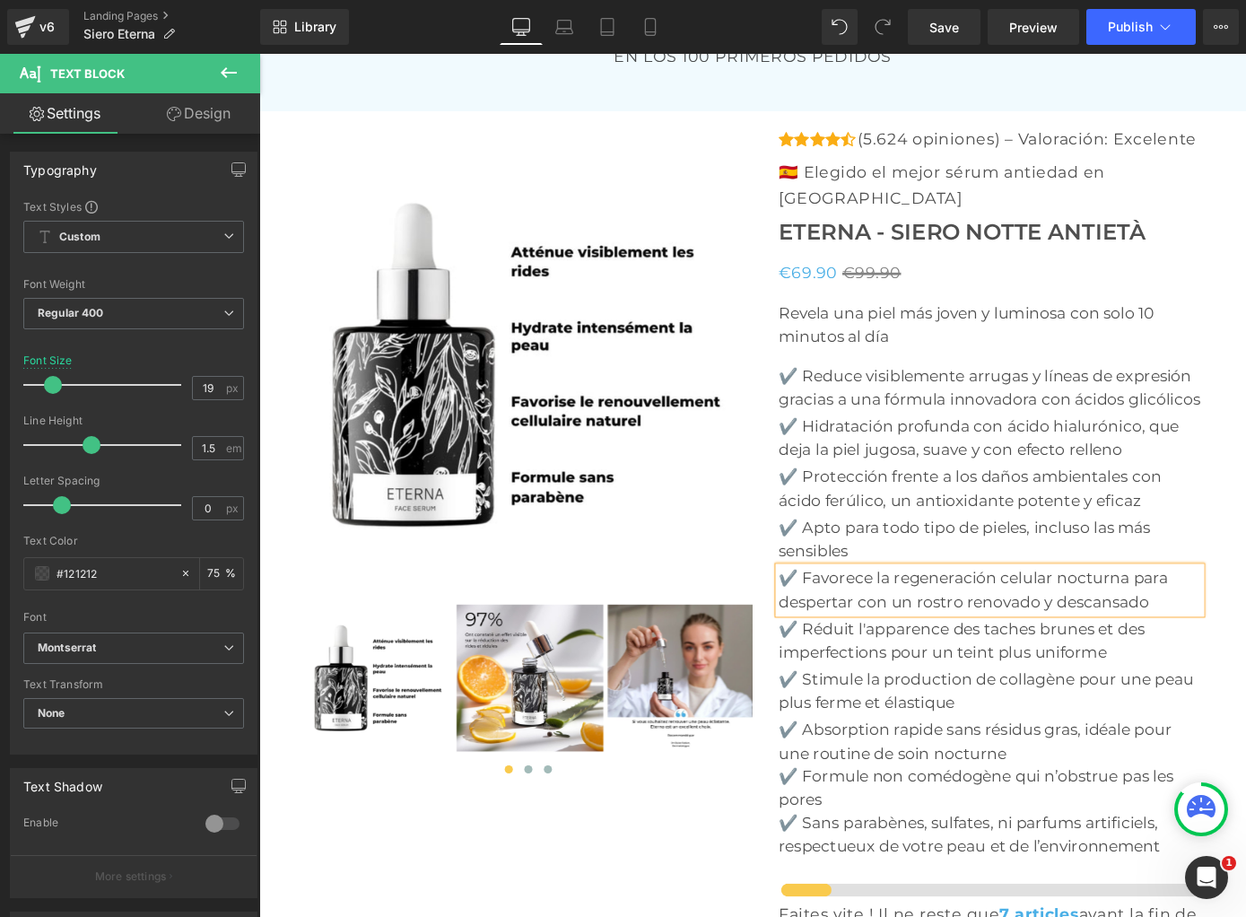
click at [920, 674] on p "✔️ Réduit l'apparence des taches brunes et des imperfections pour un teint plus…" at bounding box center [1063, 699] width 465 height 51
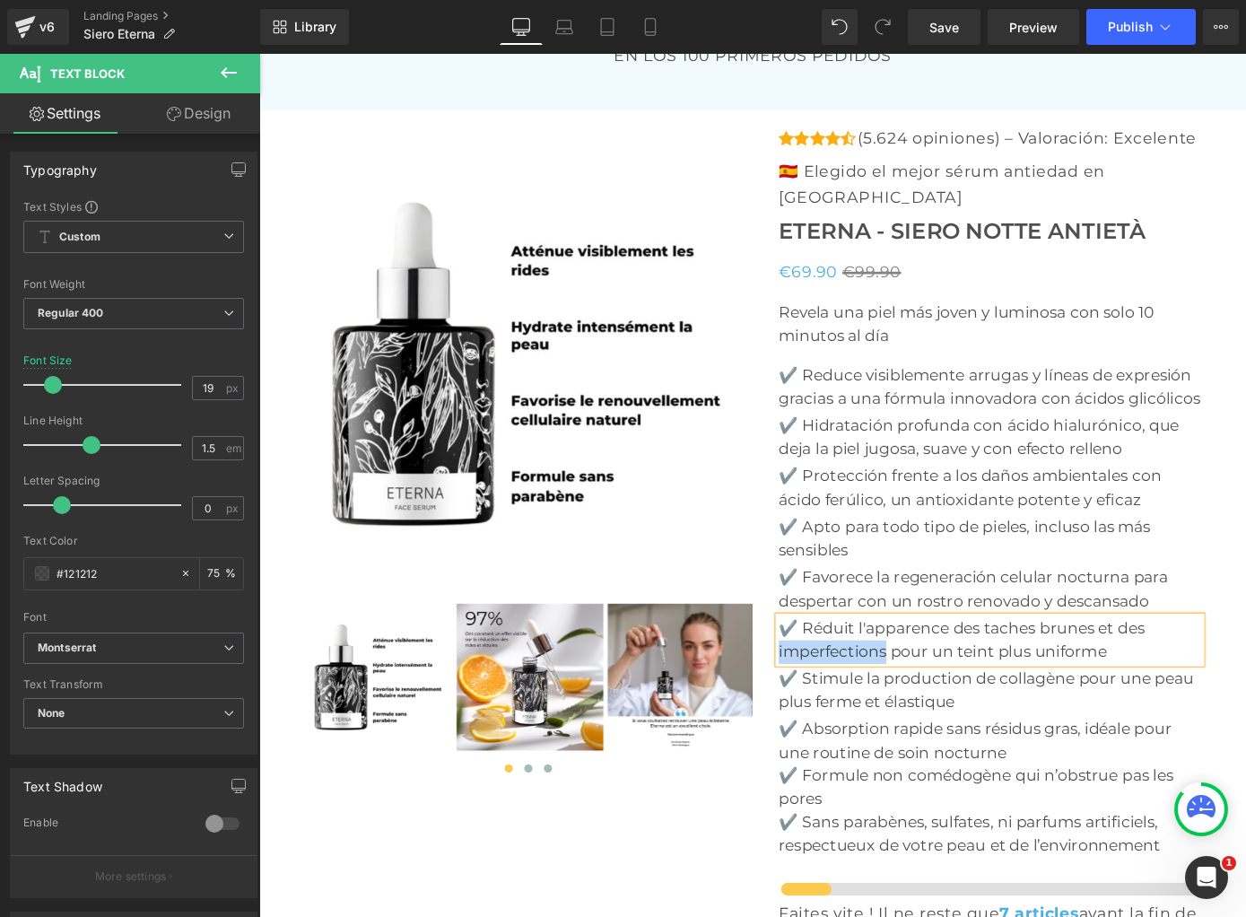
click at [920, 673] on p "✔️ Réduit l'apparence des taches brunes et des imperfections pour un teint plus…" at bounding box center [1063, 698] width 465 height 51
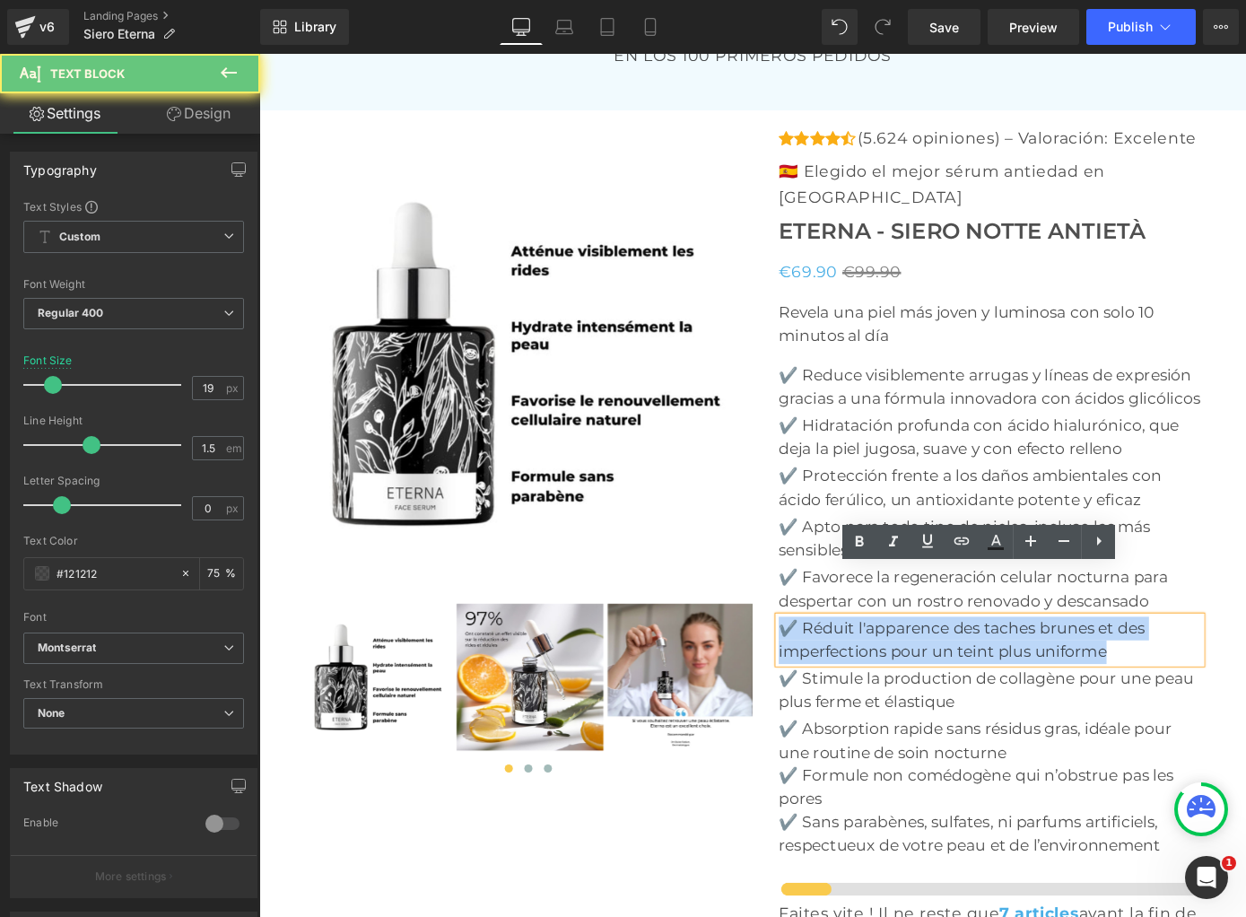
click at [920, 673] on p "✔️ Réduit l'apparence des taches brunes et des imperfections pour un teint plus…" at bounding box center [1063, 698] width 465 height 51
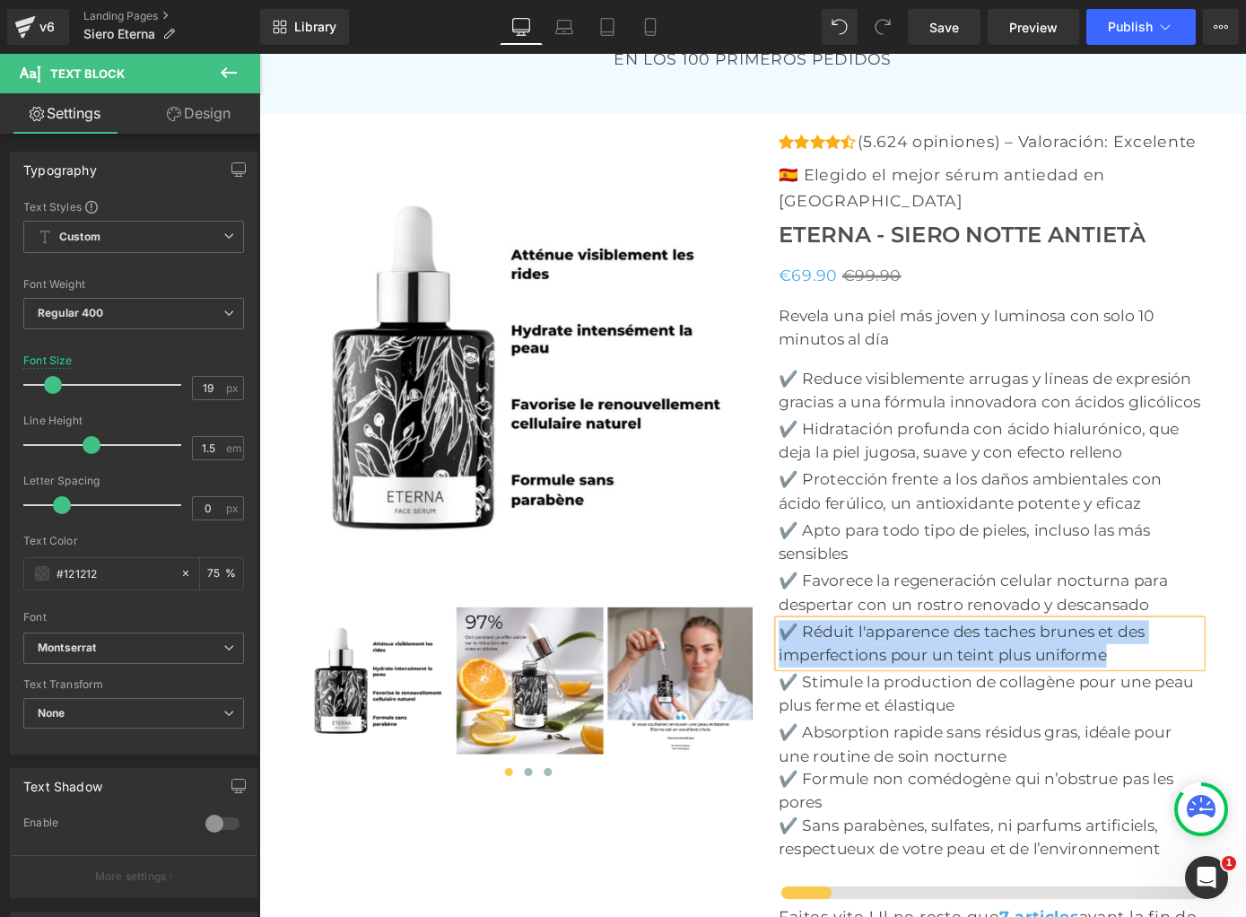
paste div
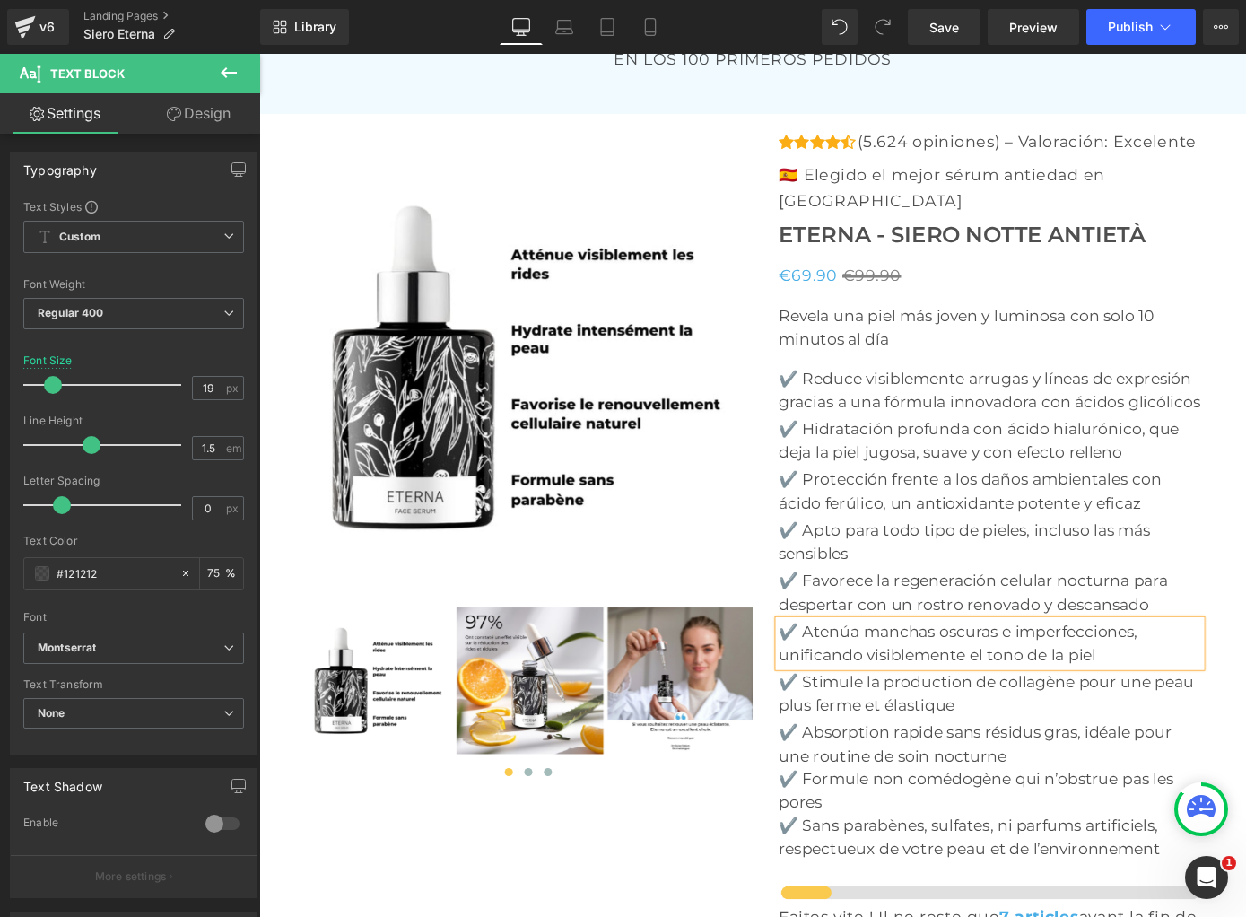
click at [915, 733] on p "✔️ Stimule la production de collagène pour une peau plus ferme et élastique" at bounding box center [1063, 758] width 465 height 51
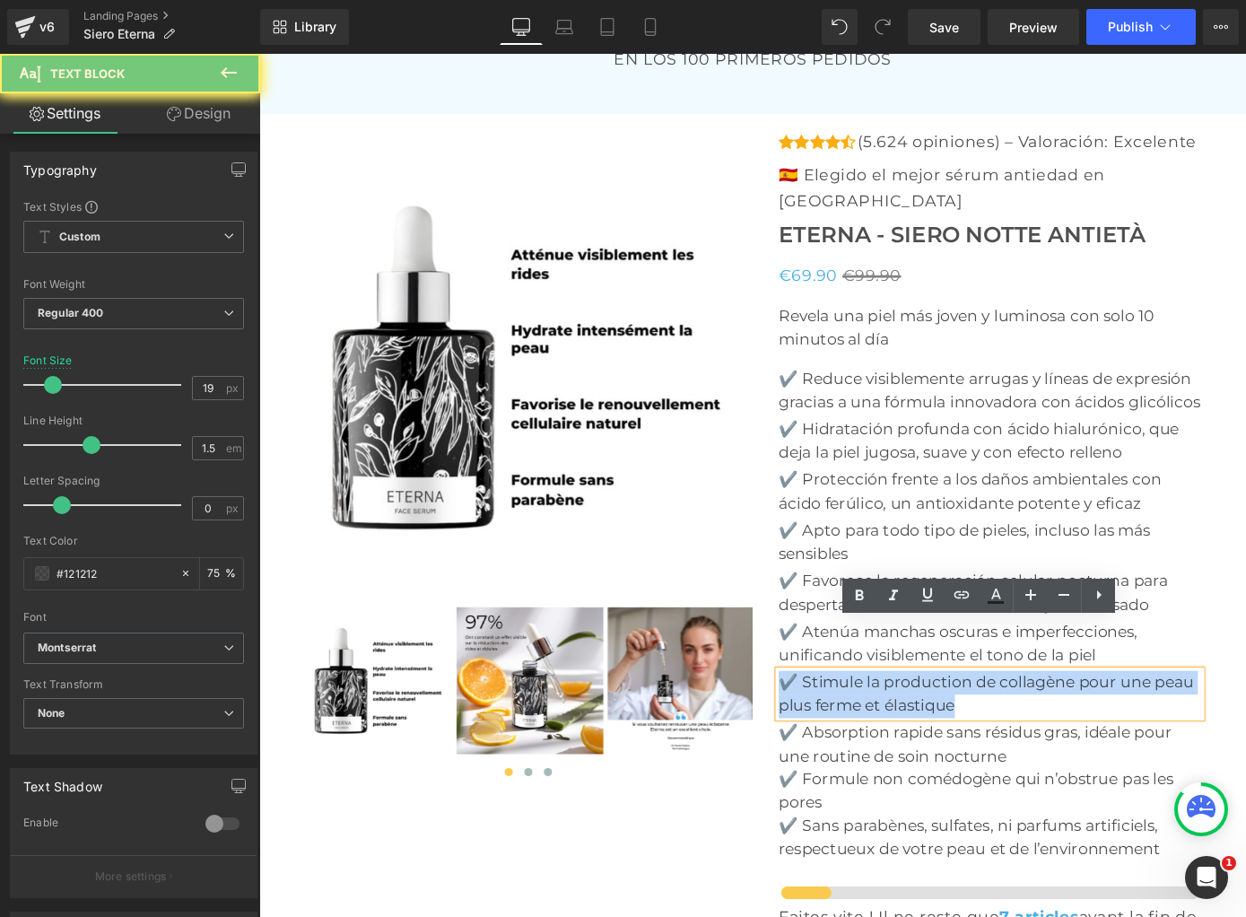
click at [915, 733] on p "✔️ Stimule la production de collagène pour une peau plus ferme et élastique" at bounding box center [1063, 758] width 465 height 51
paste div
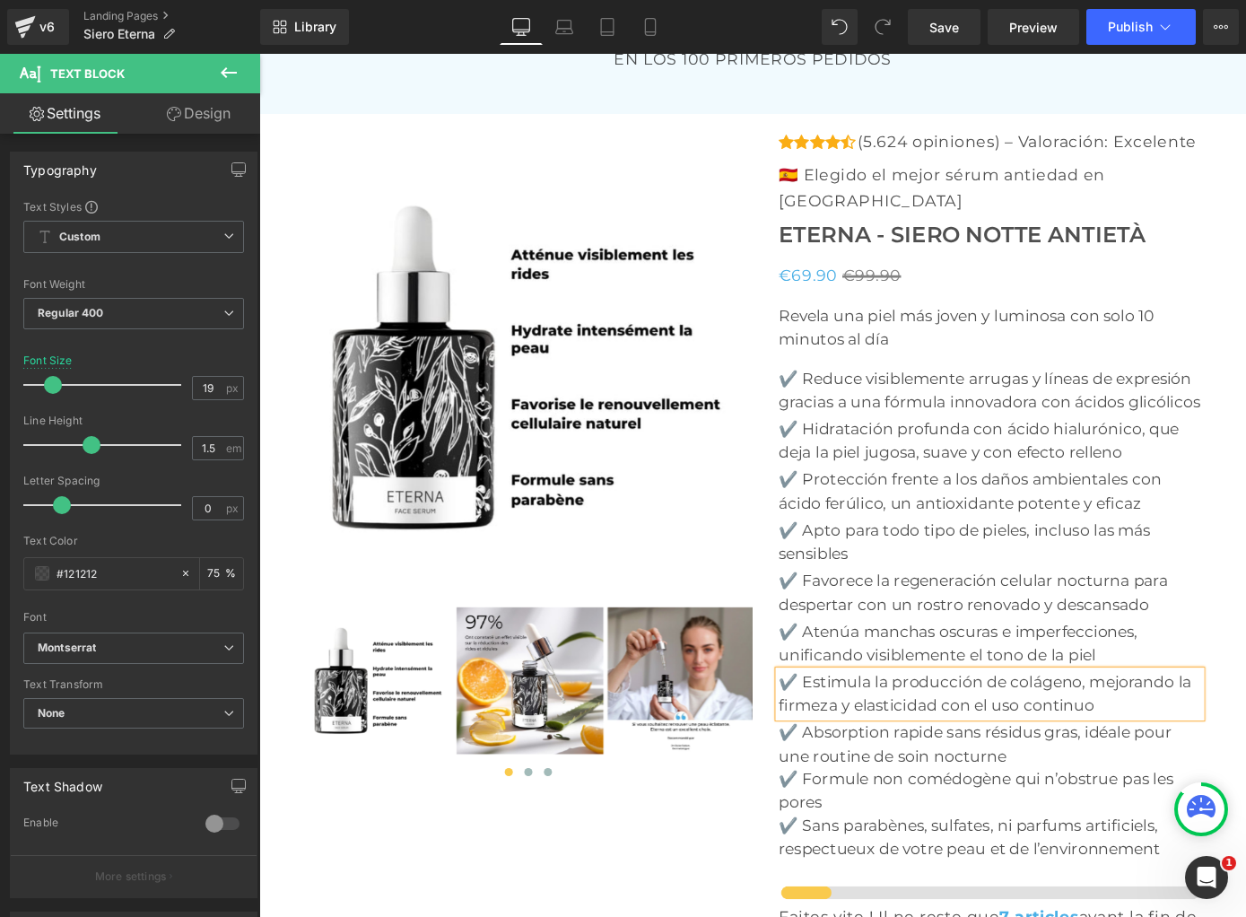
click at [889, 789] on p "✔️ Absorption rapide sans résidus gras, idéale pour une routine de soin nocturne" at bounding box center [1063, 814] width 465 height 51
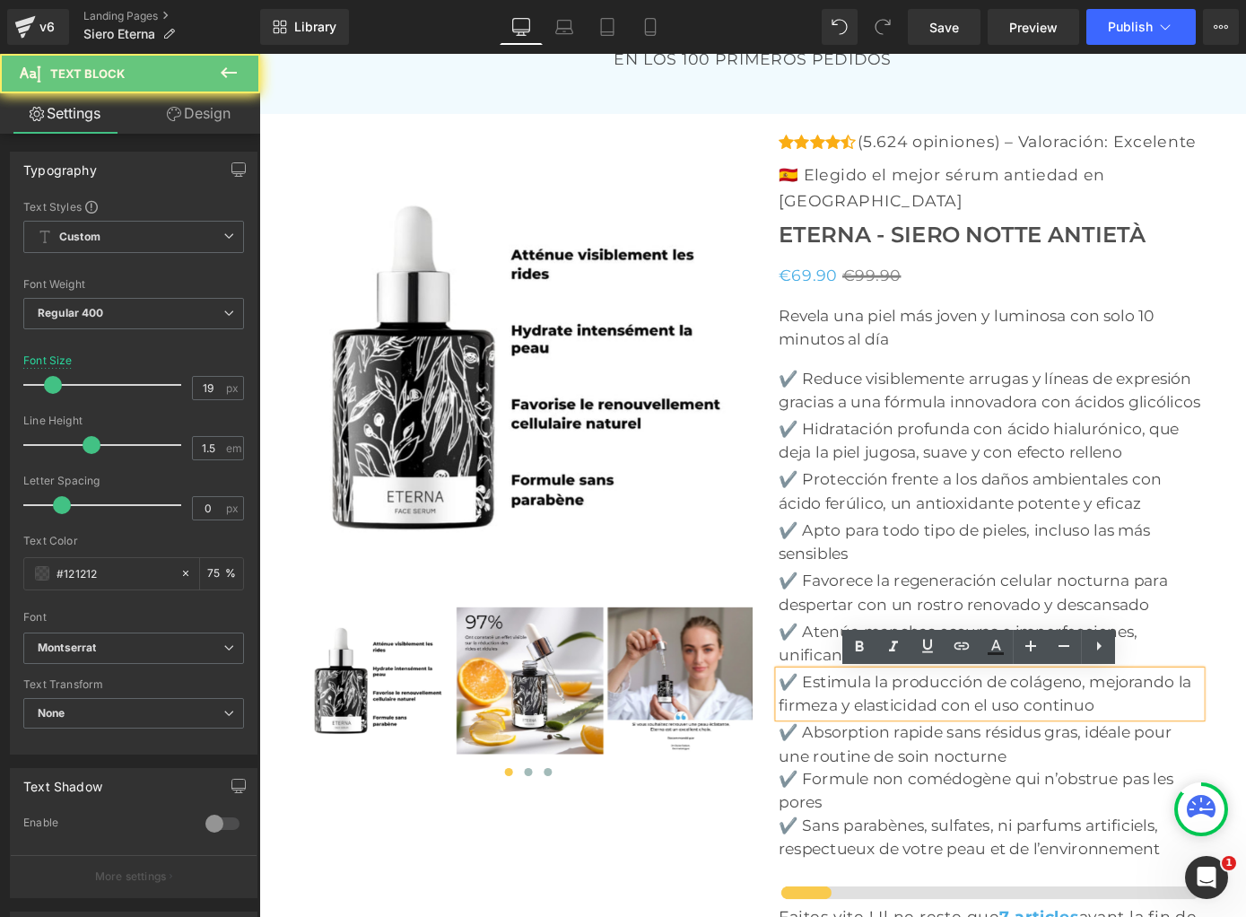
click at [889, 789] on p "✔️ Absorption rapide sans résidus gras, idéale pour une routine de soin nocturne" at bounding box center [1063, 814] width 465 height 51
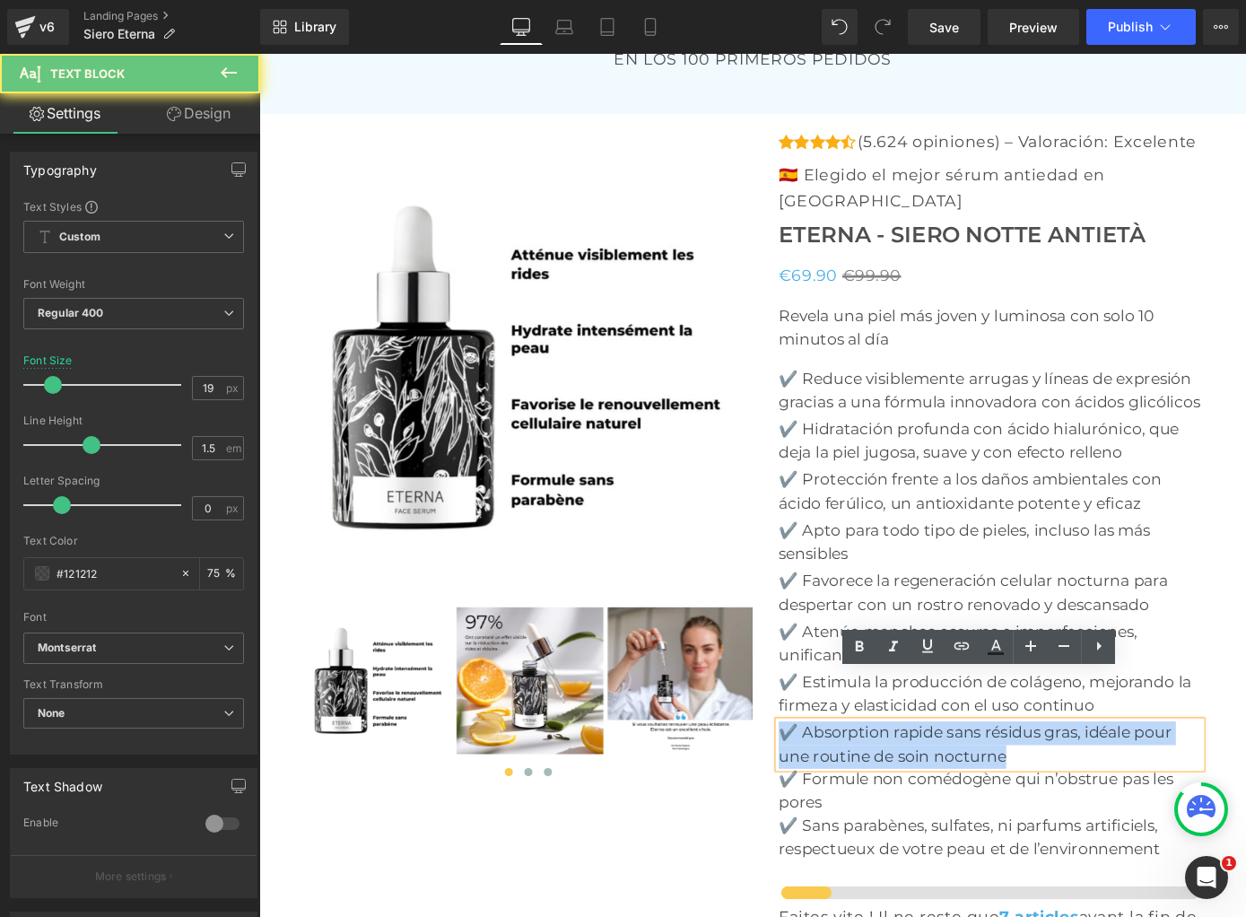
click at [889, 789] on p "✔️ Absorption rapide sans résidus gras, idéale pour une routine de soin nocturne" at bounding box center [1063, 814] width 465 height 51
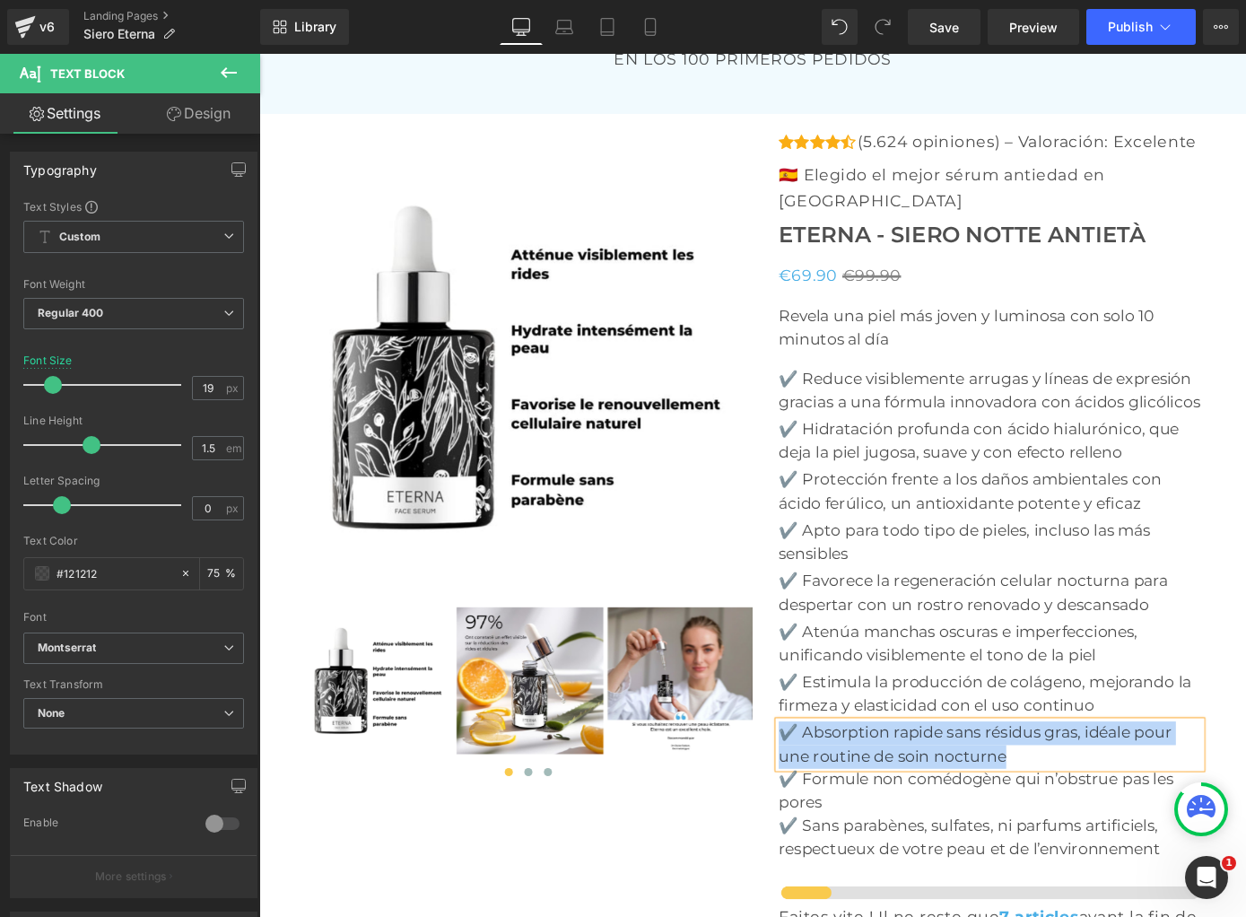
paste div
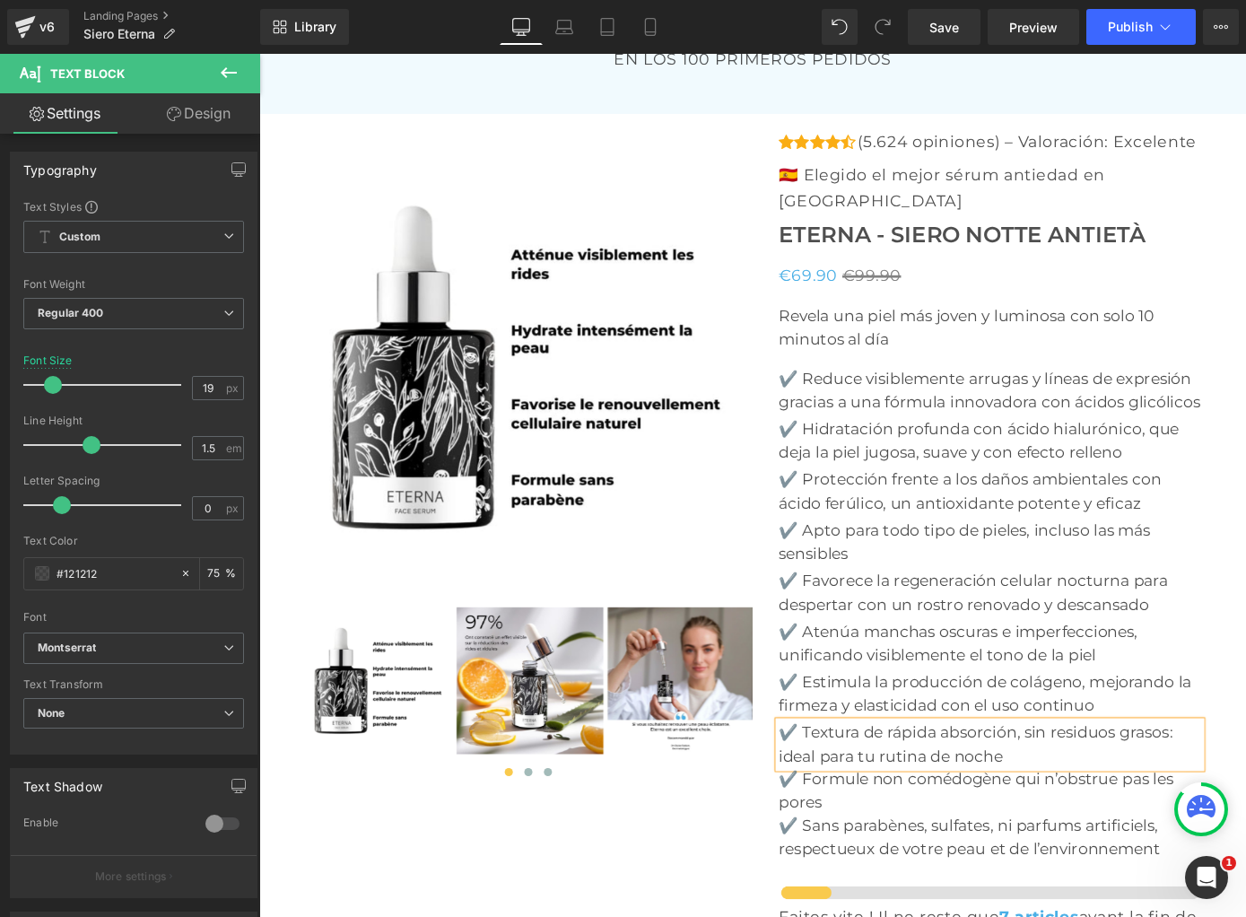
click at [861, 840] on p "✔️ Formule non comédogène qui n’obstrue pas les pores" at bounding box center [1063, 865] width 465 height 51
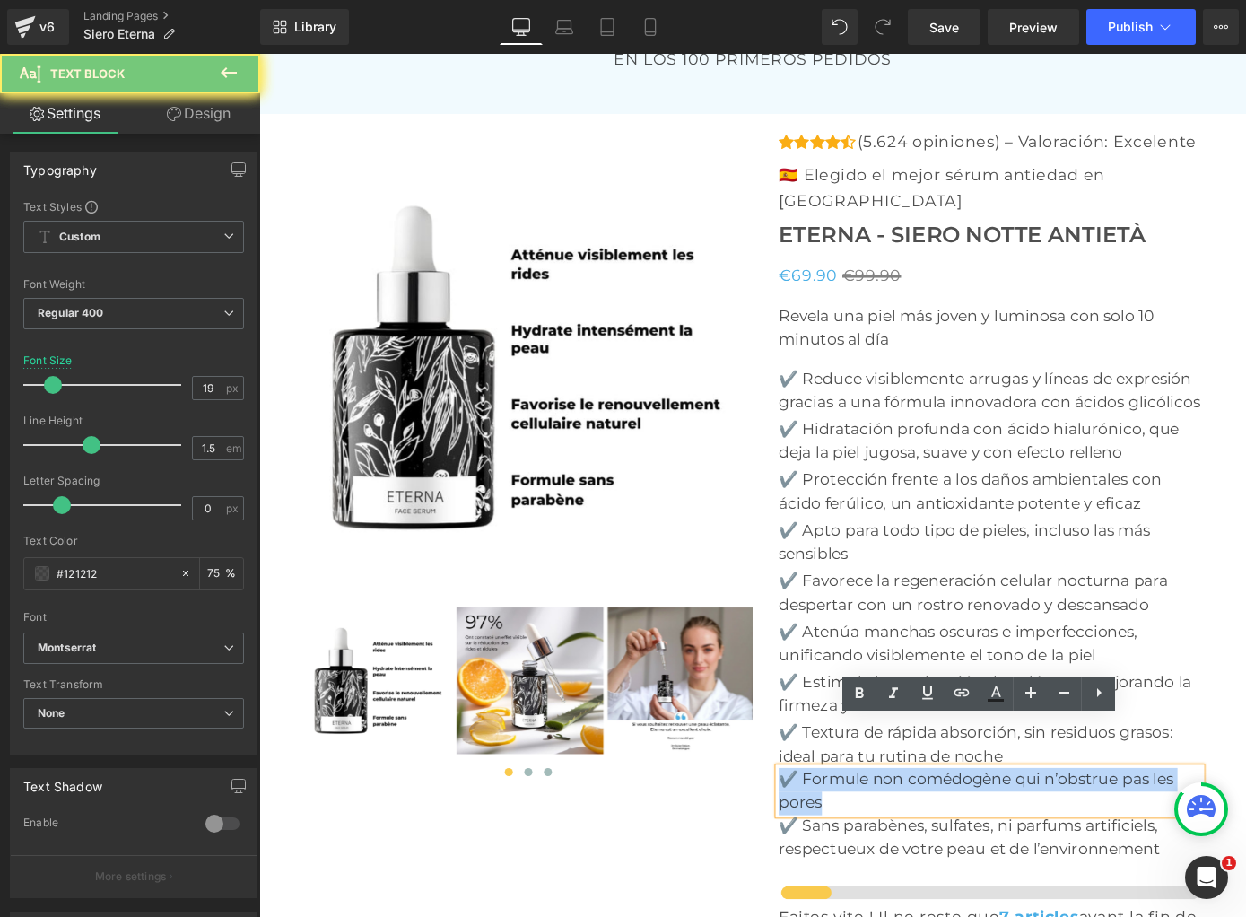
click at [861, 840] on p "✔️ Formule non comédogène qui n’obstrue pas les pores" at bounding box center [1063, 865] width 465 height 51
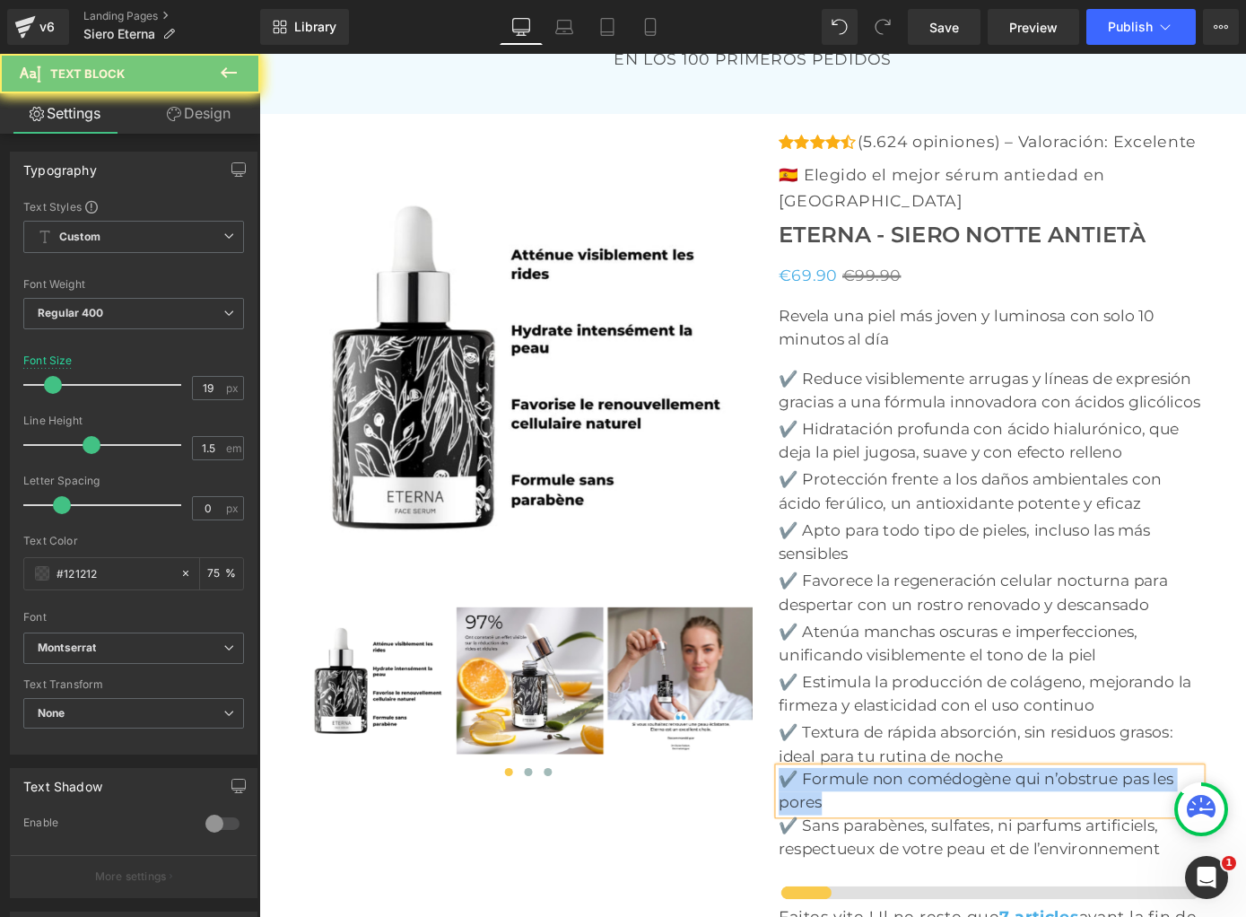
paste div
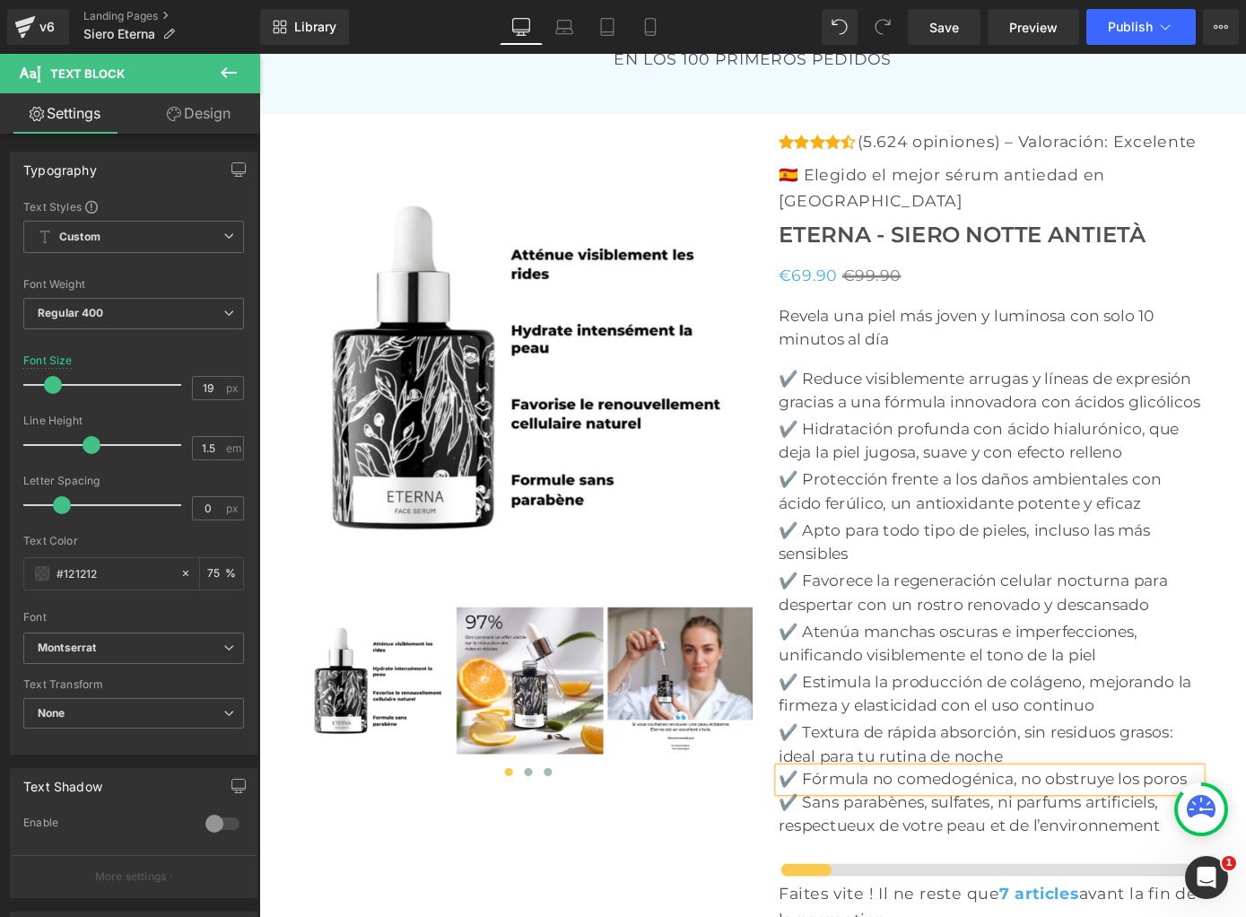
click at [891, 866] on p "✔️ Sans parabènes, sulfates, ni parfums artificiels, respectueux de votre peau …" at bounding box center [1063, 891] width 465 height 51
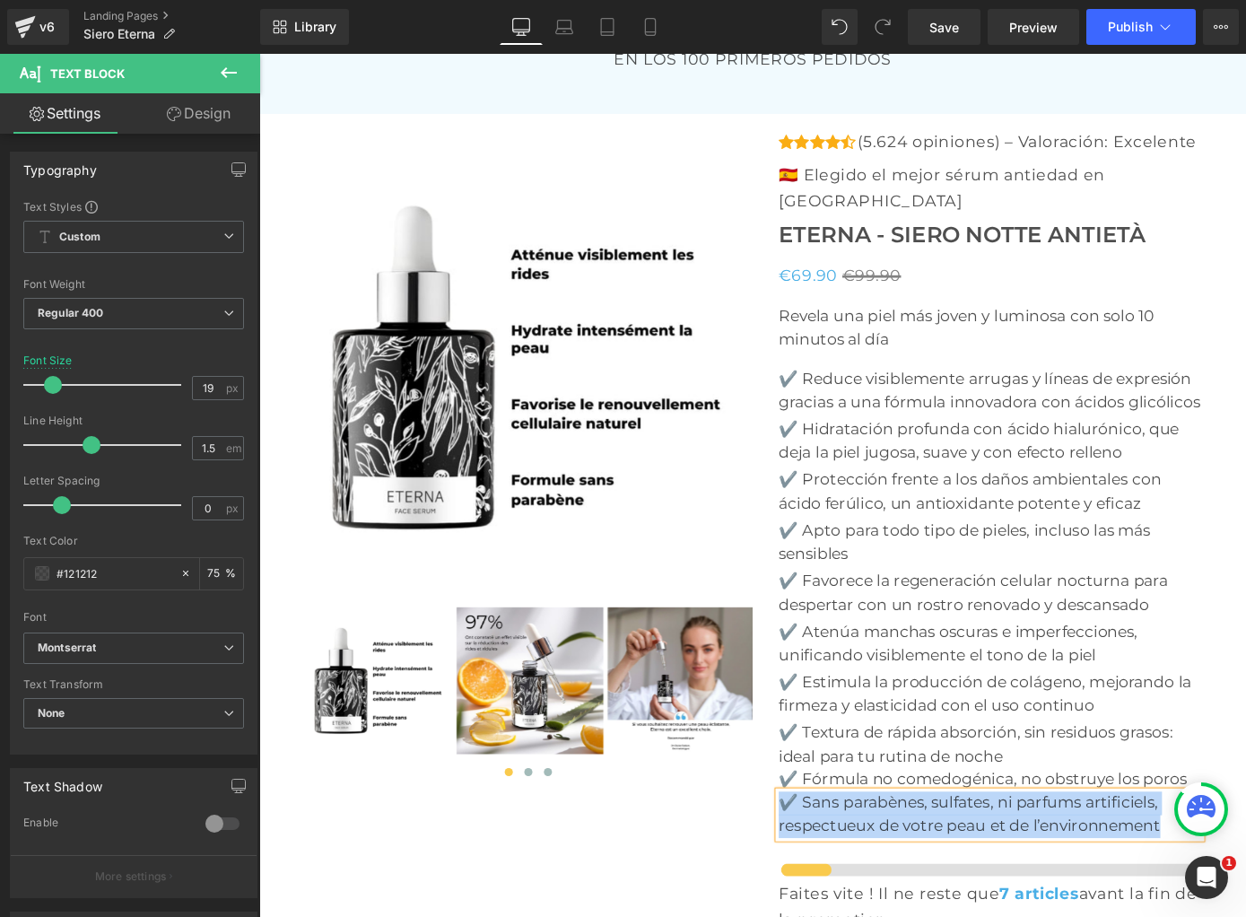
click at [891, 866] on p "✔️ Sans parabènes, sulfates, ni parfums artificiels, respectueux de votre peau …" at bounding box center [1063, 891] width 465 height 51
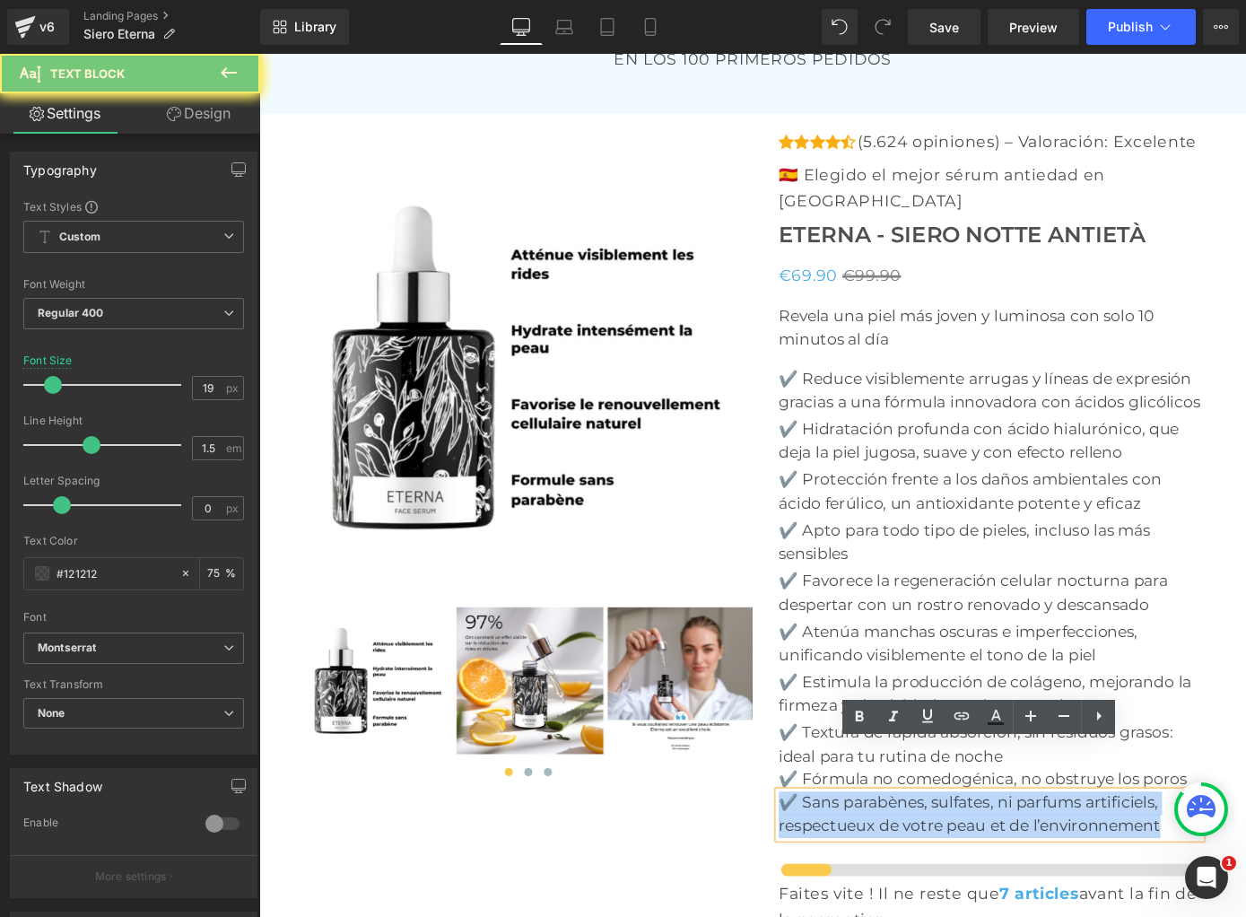
paste div
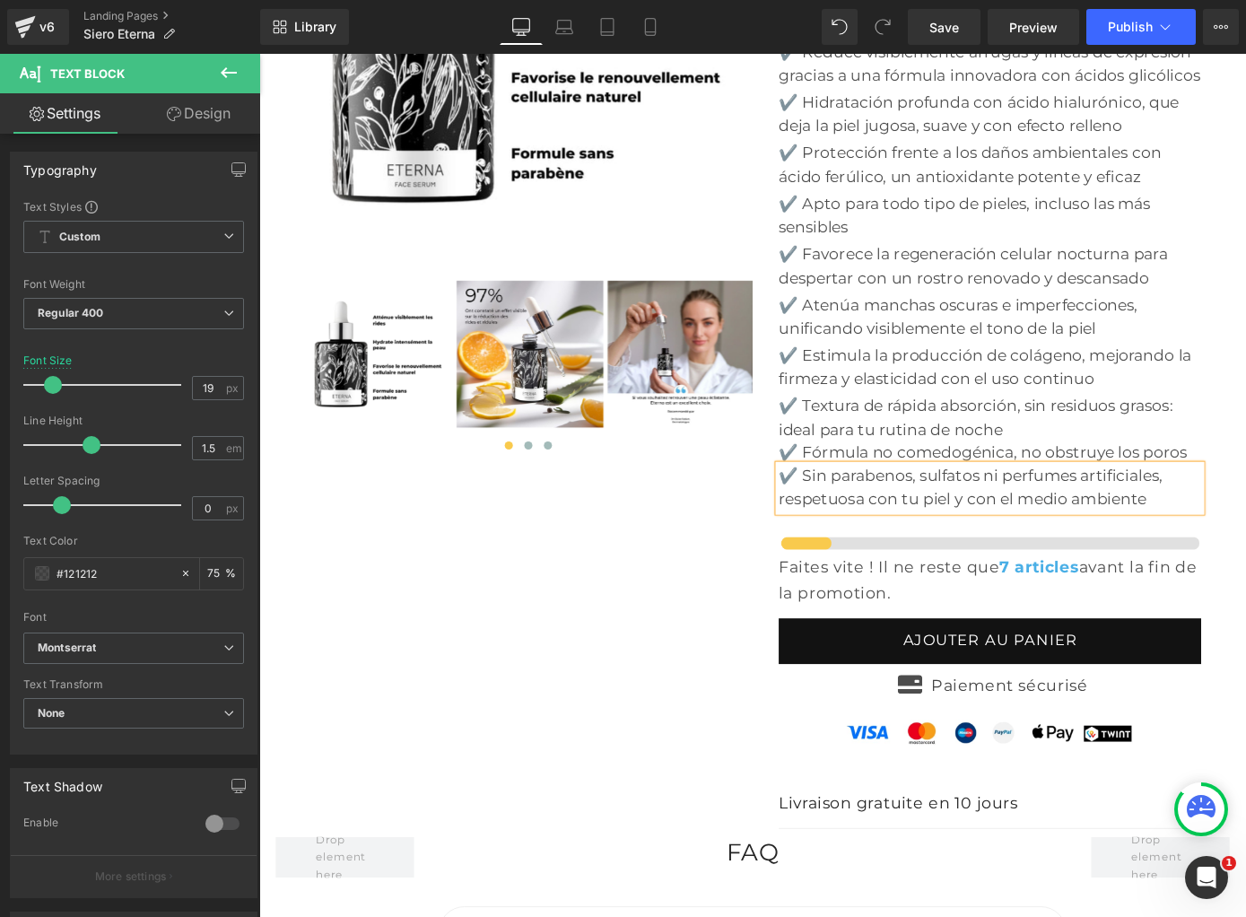
scroll to position [6371, 0]
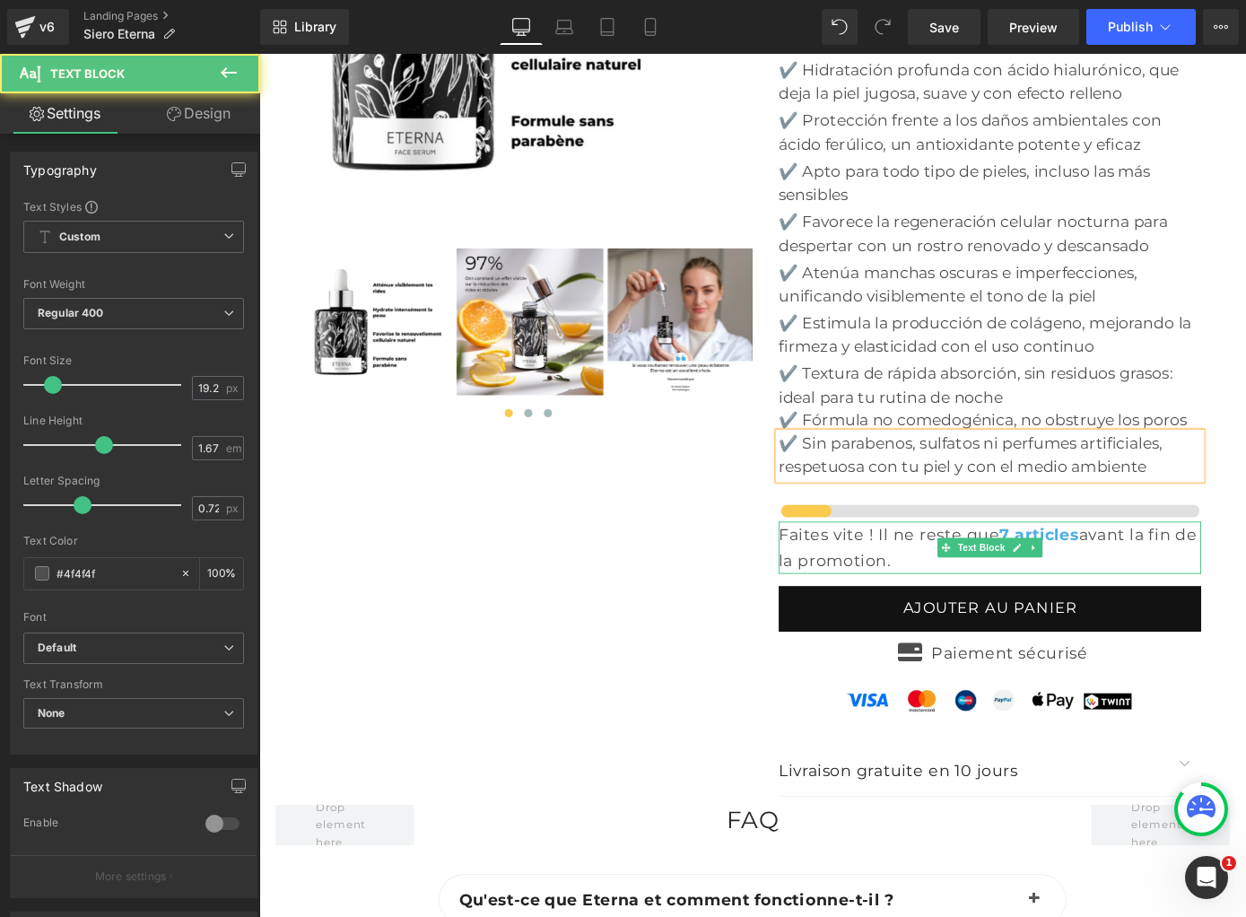
click at [864, 568] on p "Faites vite ! Il ne reste que 7 articles avant la fin de la promotion." at bounding box center [1063, 596] width 465 height 57
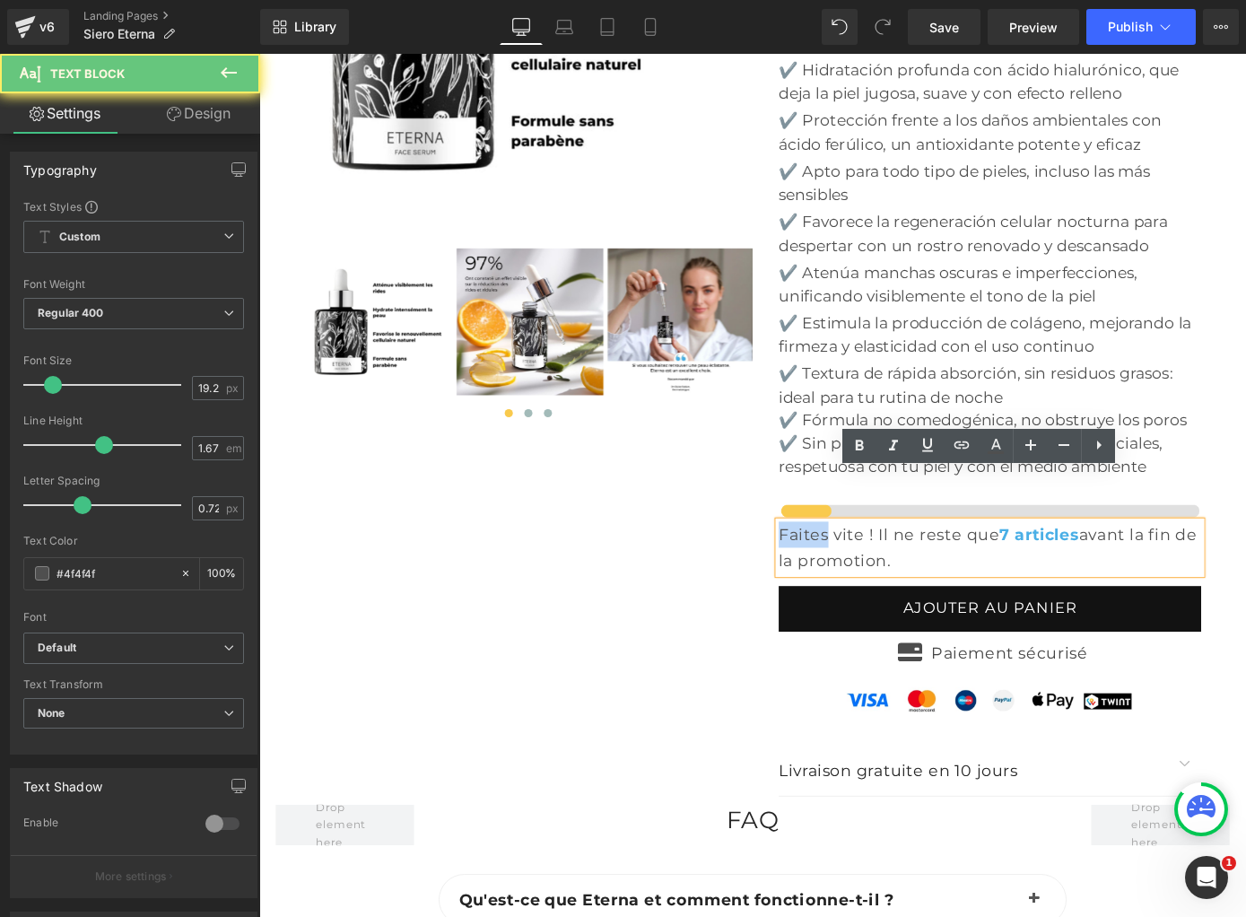
click at [864, 568] on p "Faites vite ! Il ne reste que 7 articles avant la fin de la promotion." at bounding box center [1063, 596] width 465 height 57
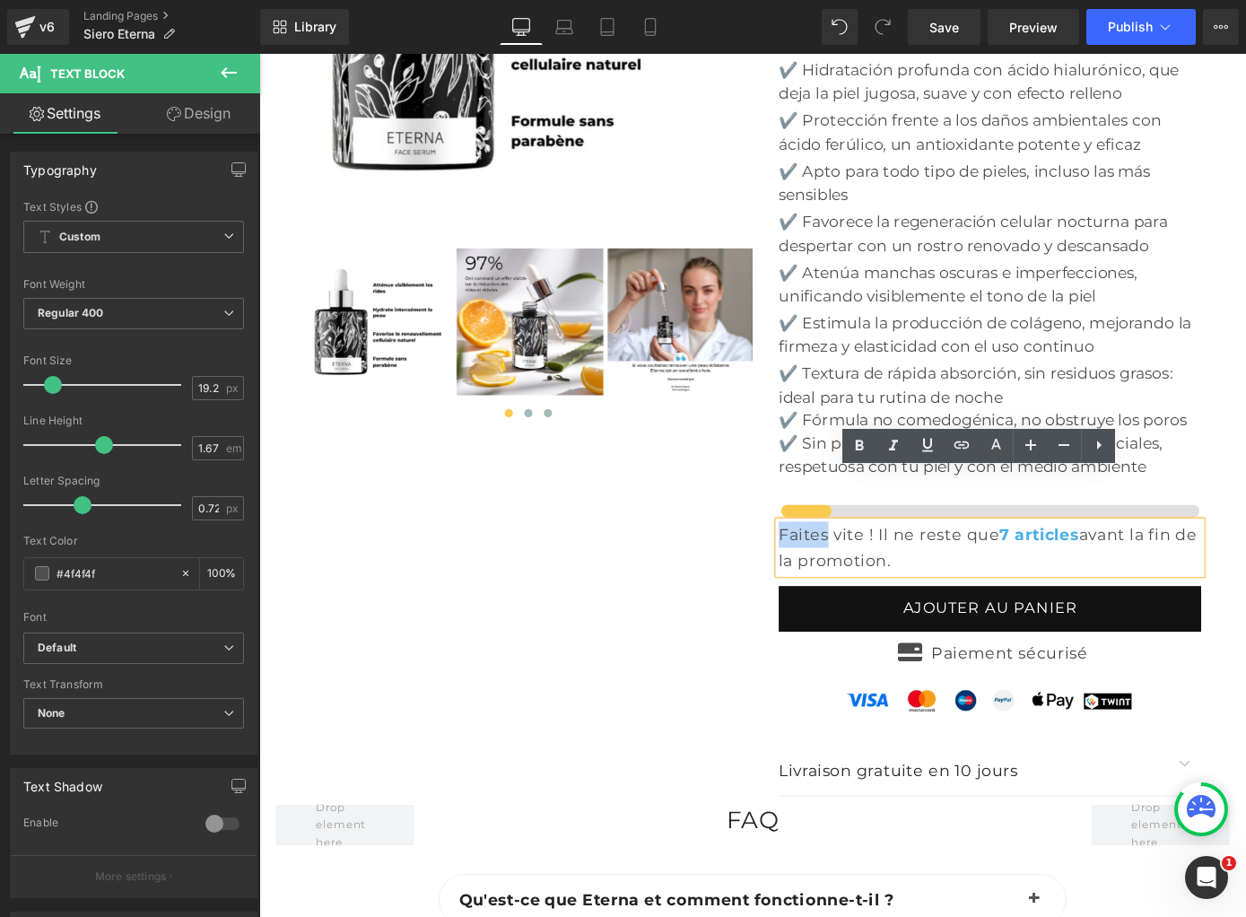
copy p "Faites vite ! Il ne reste que 7 articles avant la fin de la promotion."
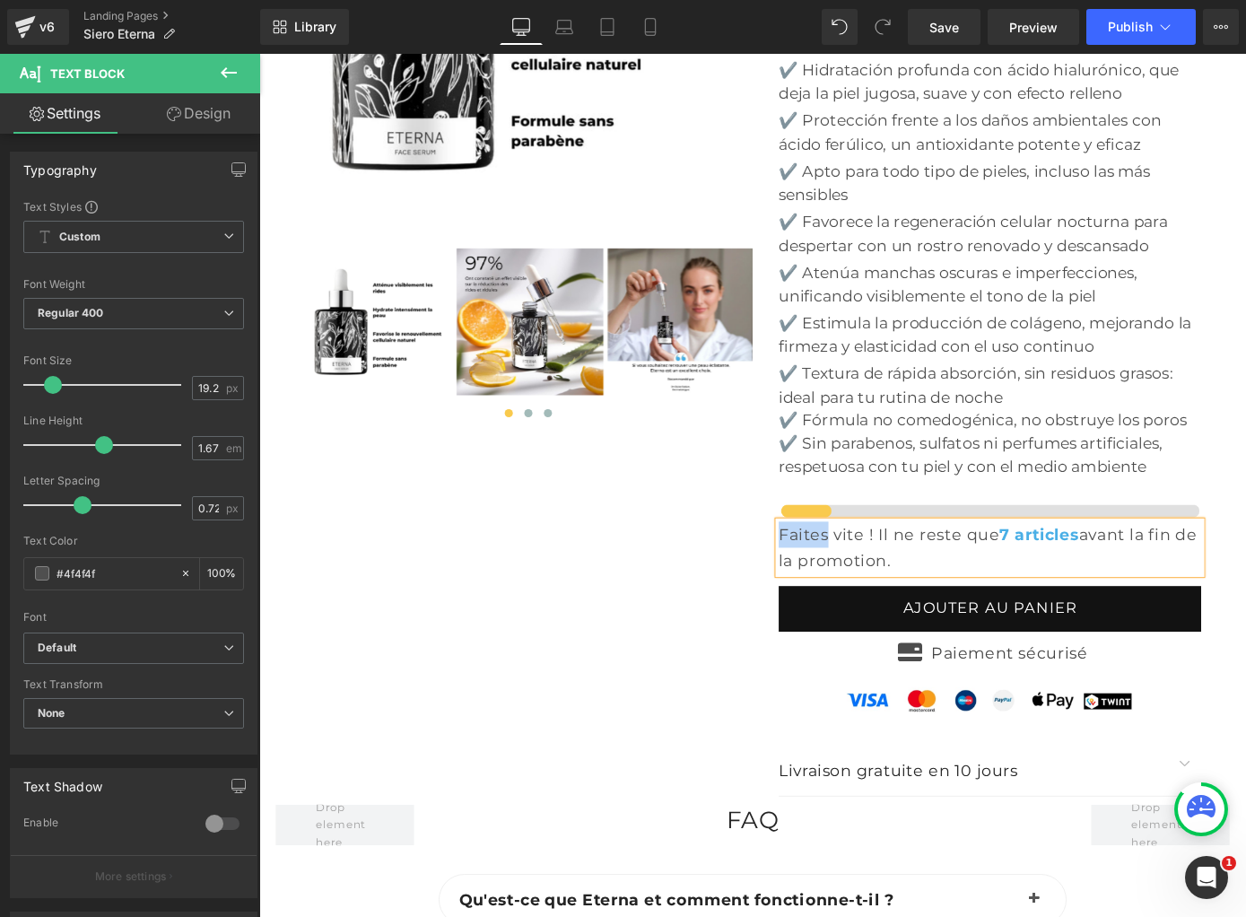
click at [863, 568] on p "Faites vite ! Il ne reste que 7 articles avant la fin de la promotion." at bounding box center [1063, 596] width 465 height 57
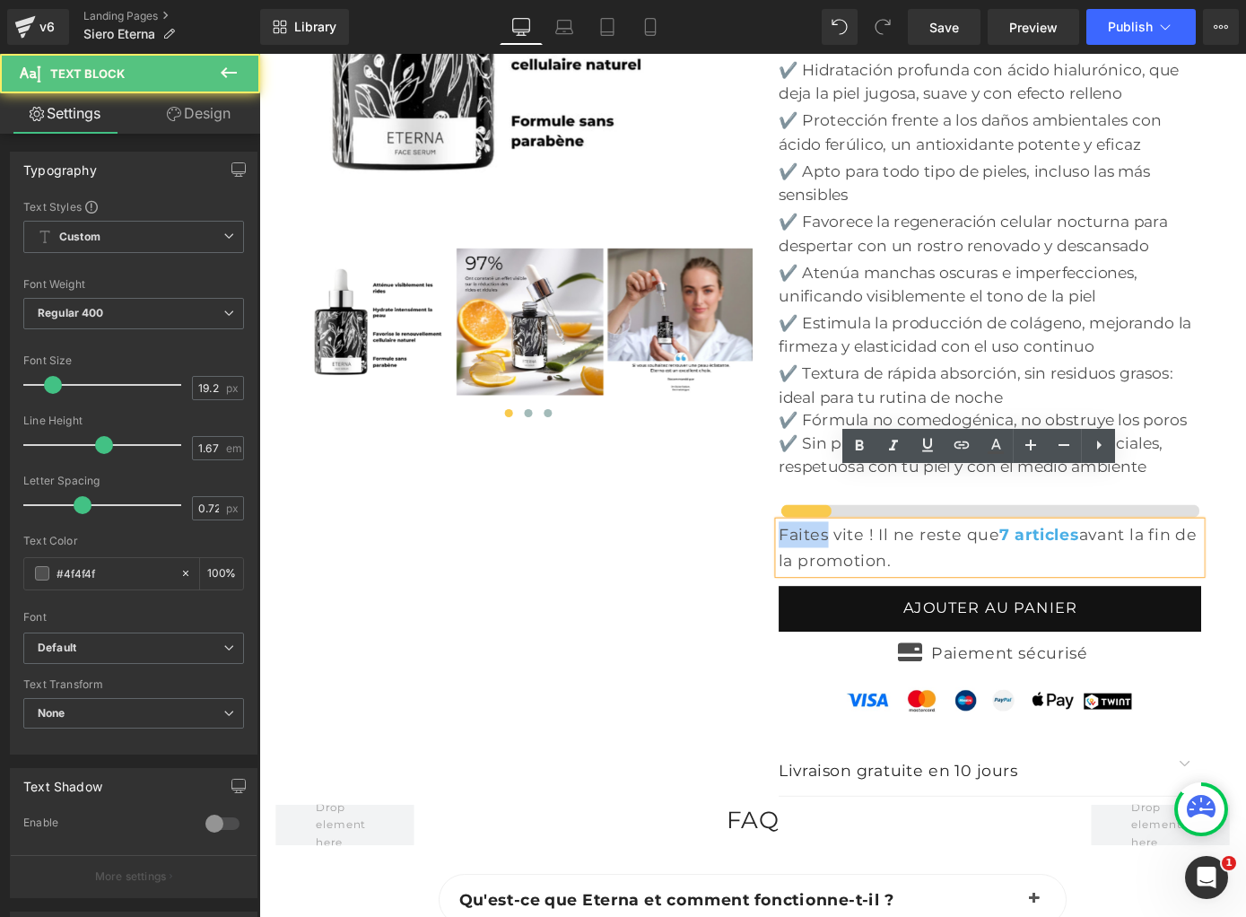
click at [834, 568] on p "Faites vite ! Il ne reste que 7 articles avant la fin de la promotion." at bounding box center [1063, 596] width 465 height 57
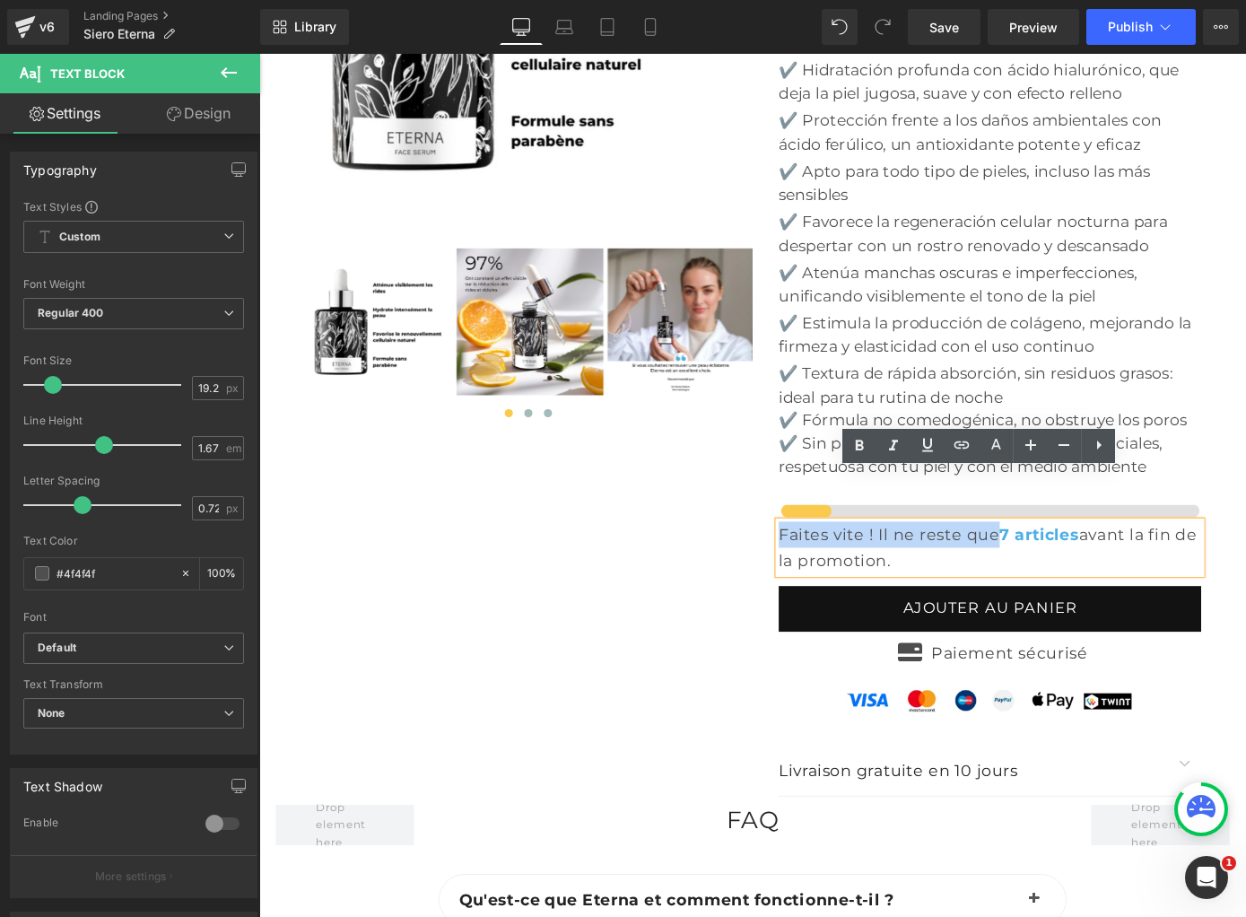
drag, startPoint x: 833, startPoint y: 526, endPoint x: 1067, endPoint y: 535, distance: 233.4
click at [1067, 568] on p "Faites vite ! Il ne reste que 7 articles avant la fin de la promotion." at bounding box center [1063, 596] width 465 height 57
paste div
drag, startPoint x: 1060, startPoint y: 528, endPoint x: 833, endPoint y: 524, distance: 226.1
click at [832, 568] on p "Faites vite ! Il ne reste que 7 articles avant la fin de la promotion." at bounding box center [1063, 596] width 465 height 57
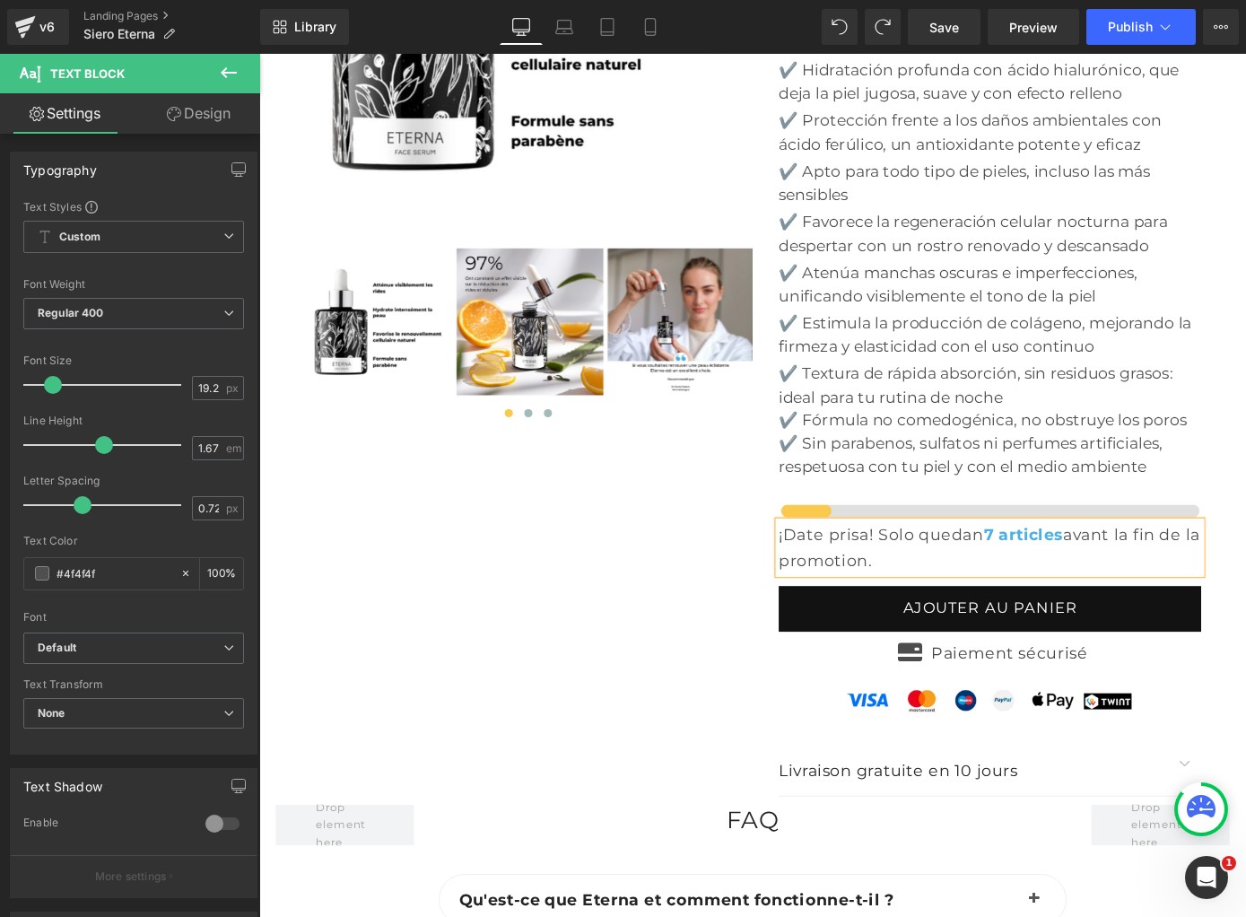
click at [1101, 571] on strong "7 articles" at bounding box center [1099, 582] width 87 height 22
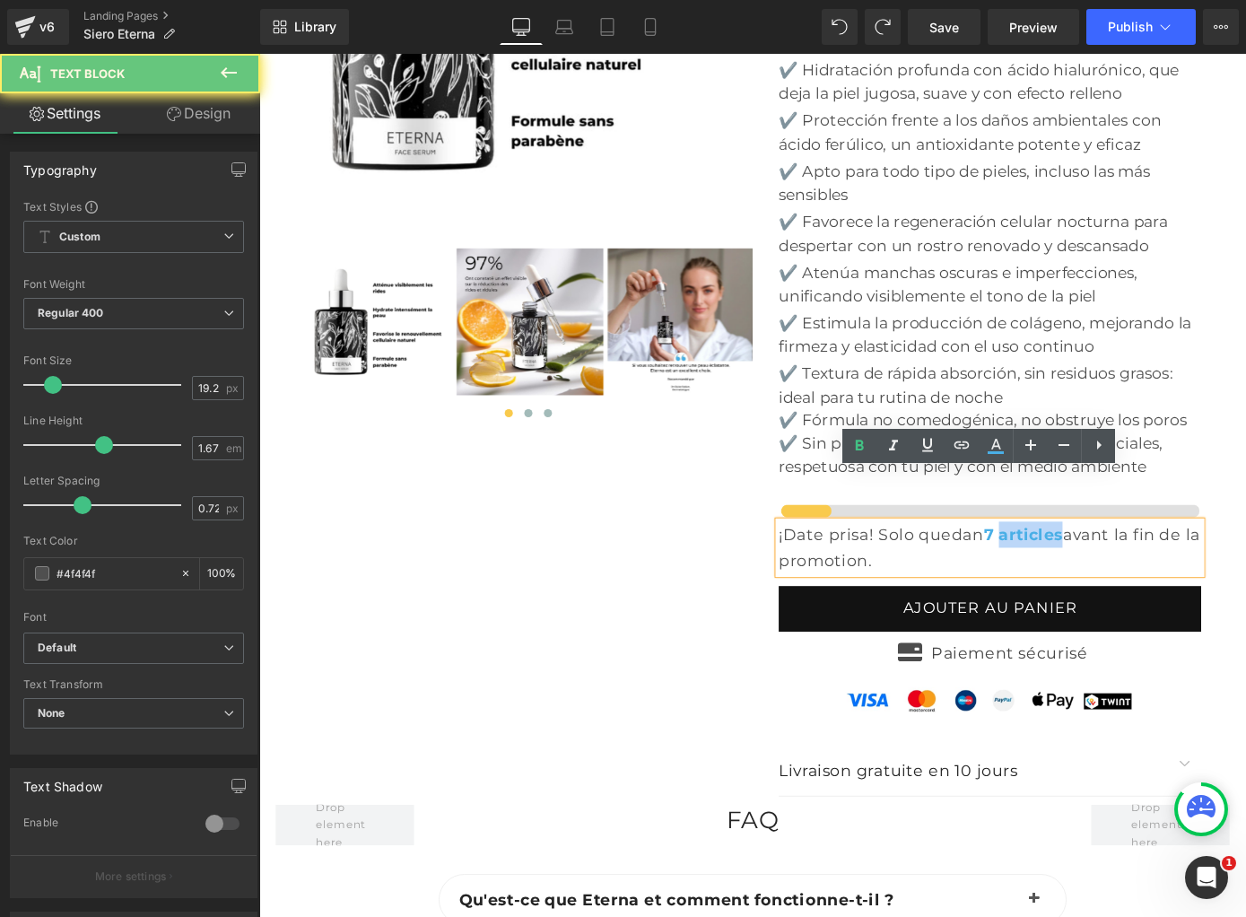
click at [1101, 571] on strong "7 articles" at bounding box center [1099, 582] width 87 height 22
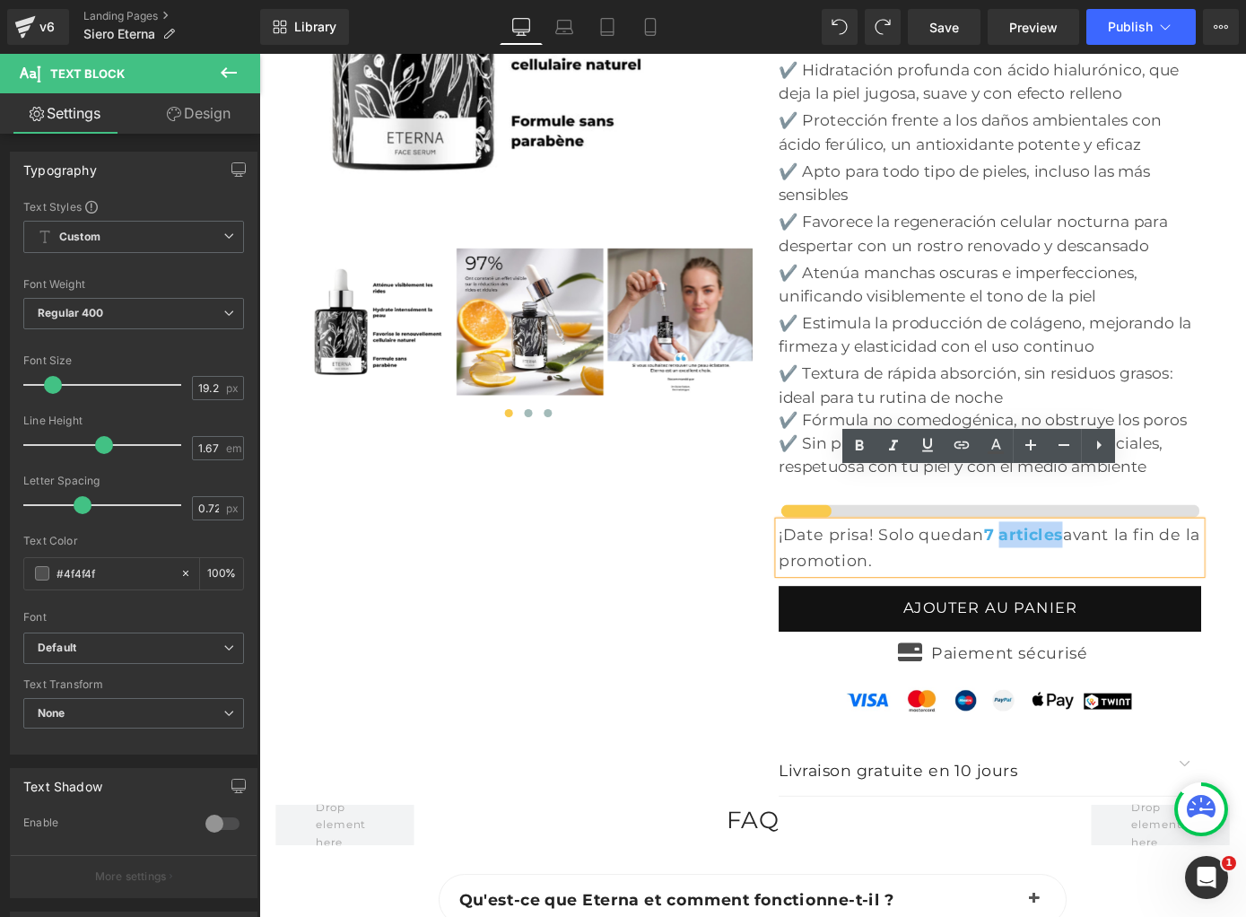
click at [1097, 568] on p "¡Date prisa! Solo quedan 7 articles avant la fin de la promotion." at bounding box center [1063, 596] width 465 height 57
click at [1098, 571] on strong "7 articles" at bounding box center [1099, 582] width 87 height 22
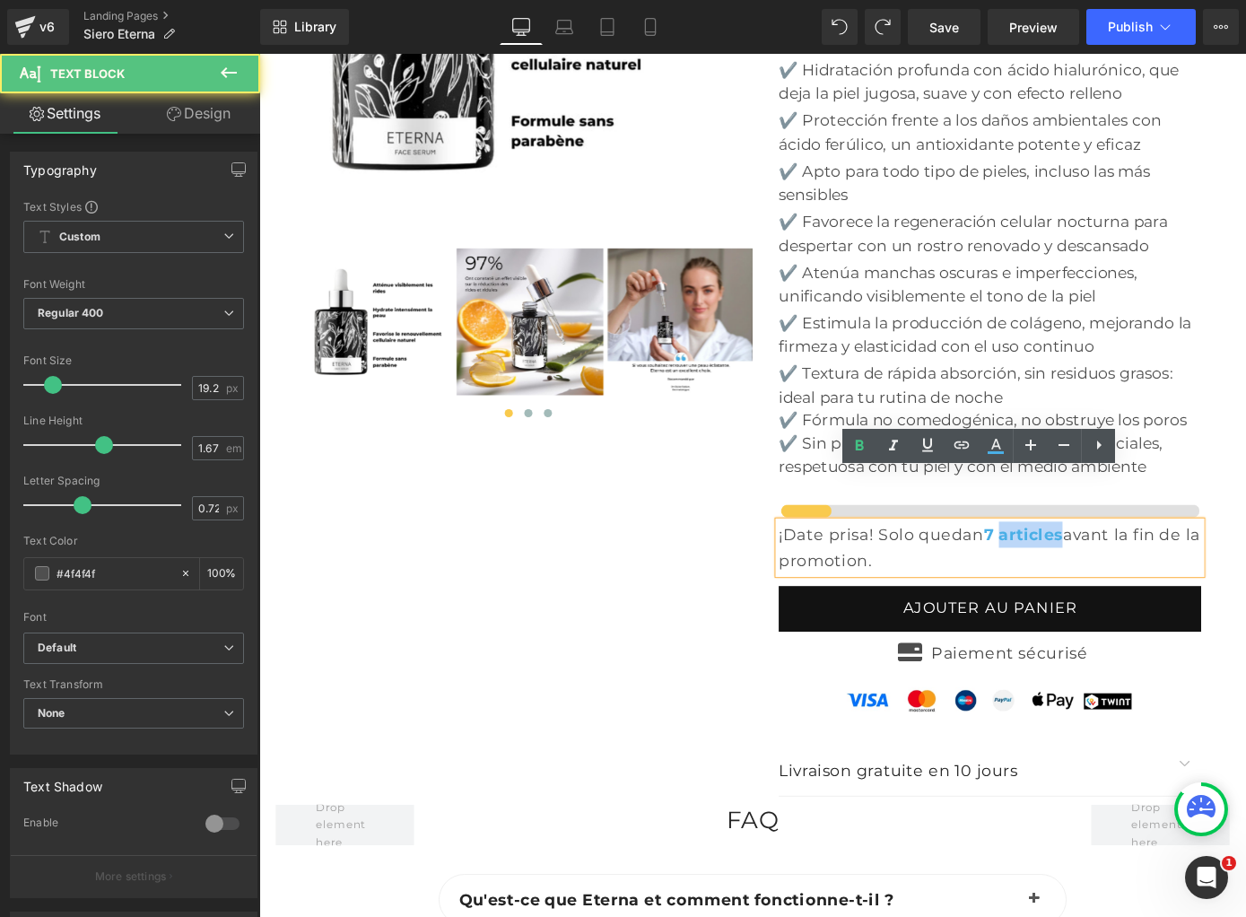
click at [1098, 571] on strong "7 articles" at bounding box center [1099, 582] width 87 height 22
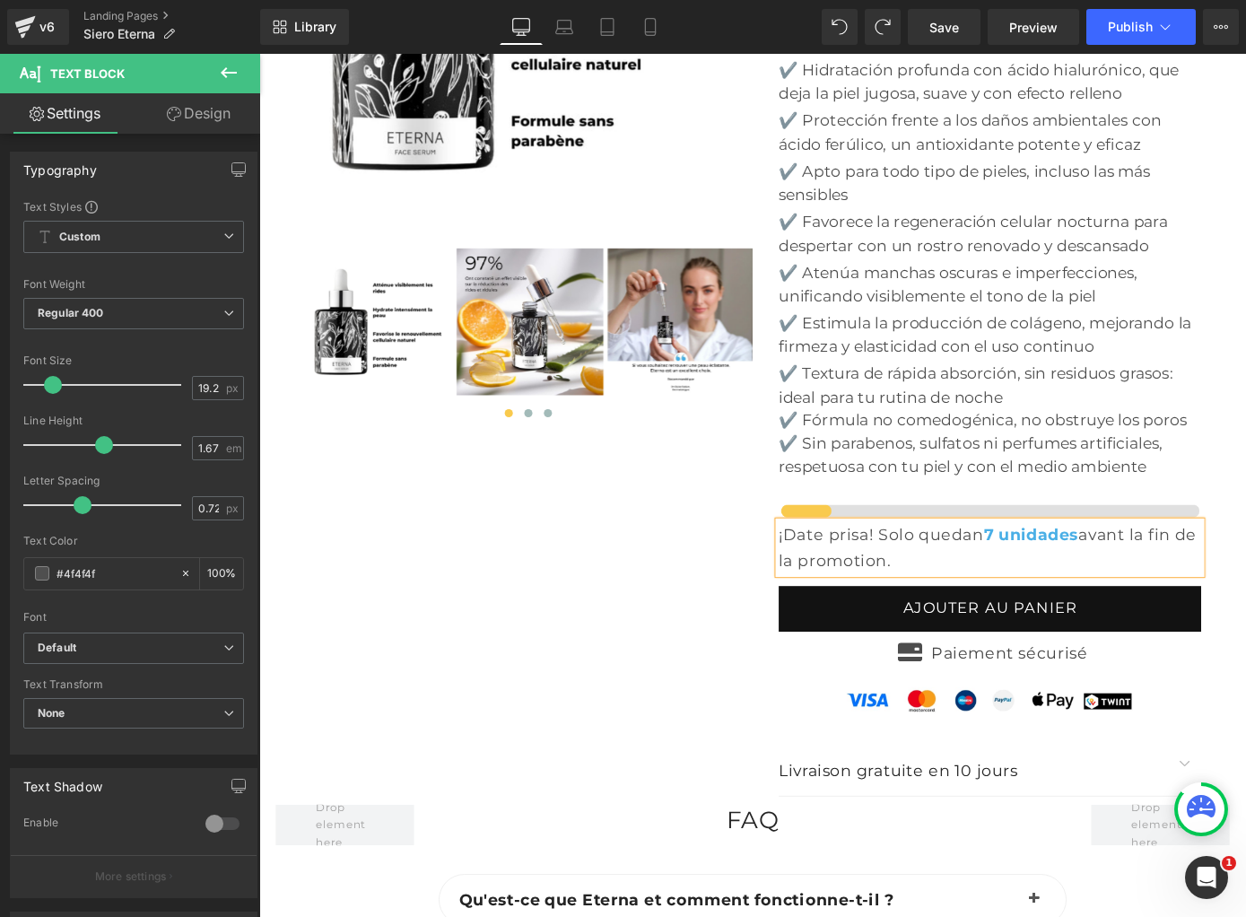
click at [1184, 568] on p "¡Date prisa! Solo quedan 7 unidades avant la fin de la promotion." at bounding box center [1063, 596] width 465 height 57
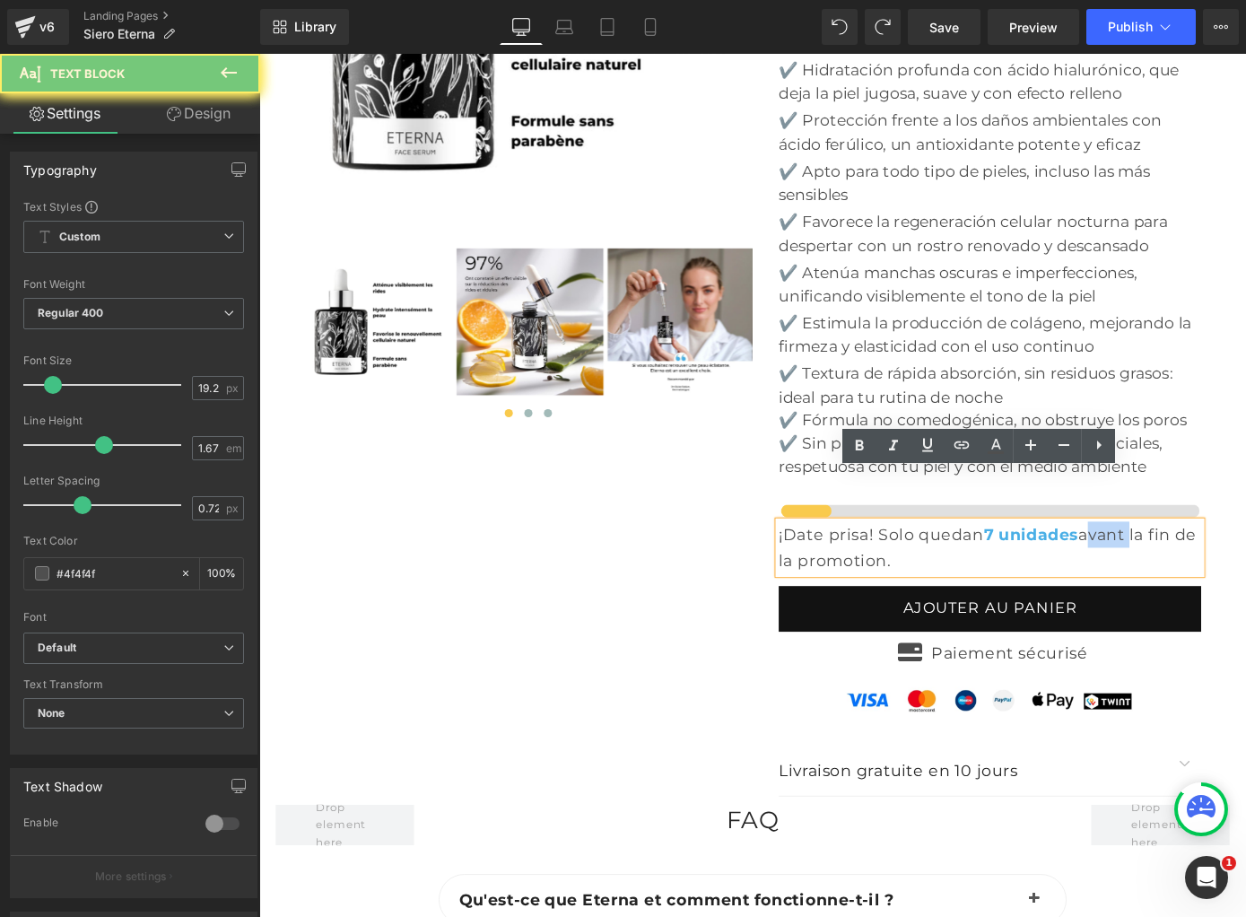
click at [1180, 568] on p "¡Date prisa! Solo quedan 7 unidades avant la fin de la promotion." at bounding box center [1063, 596] width 465 height 57
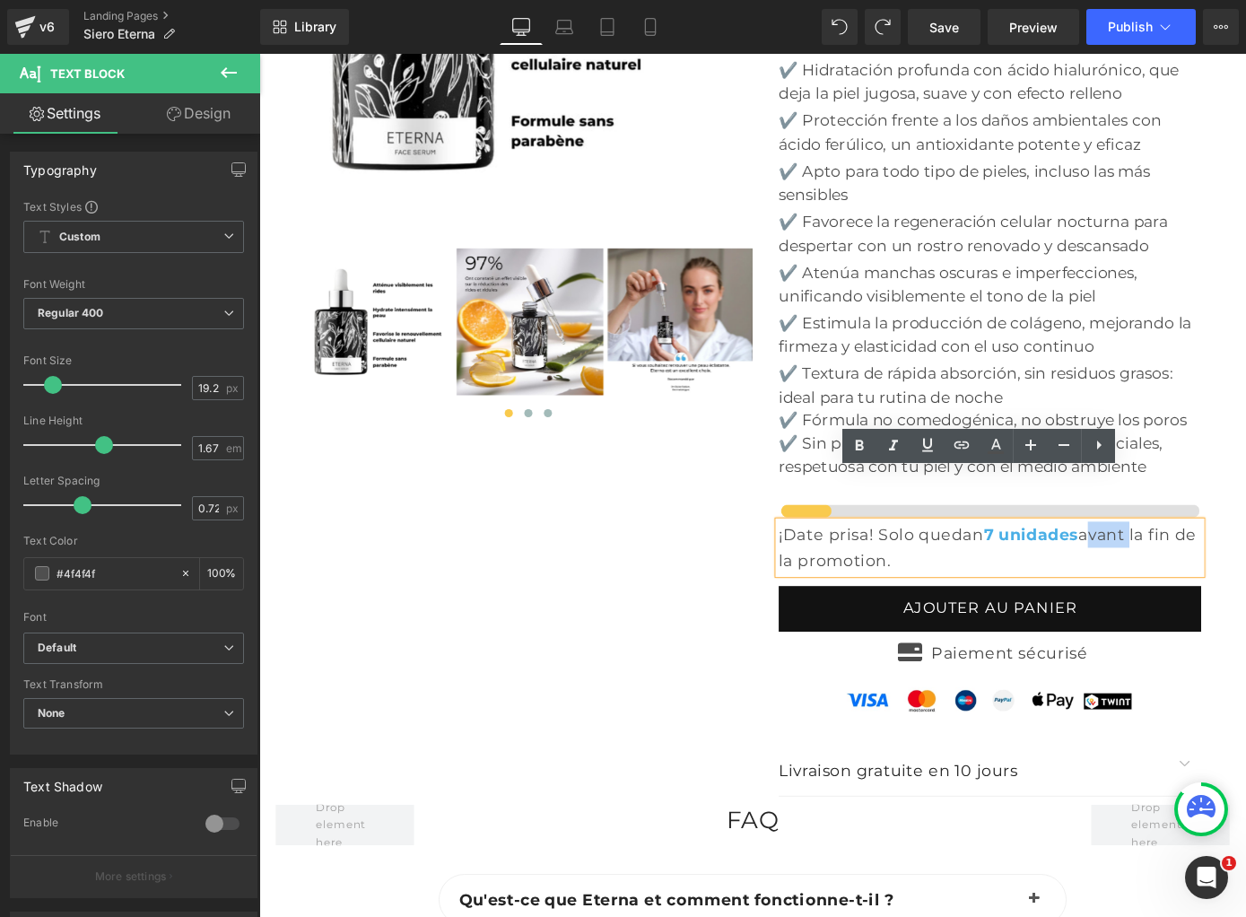
drag, startPoint x: 1182, startPoint y: 528, endPoint x: 1193, endPoint y: 551, distance: 25.7
click at [1193, 568] on p "¡Date prisa! Solo quedan 7 unidades avant la fin de la promotion." at bounding box center [1063, 596] width 465 height 57
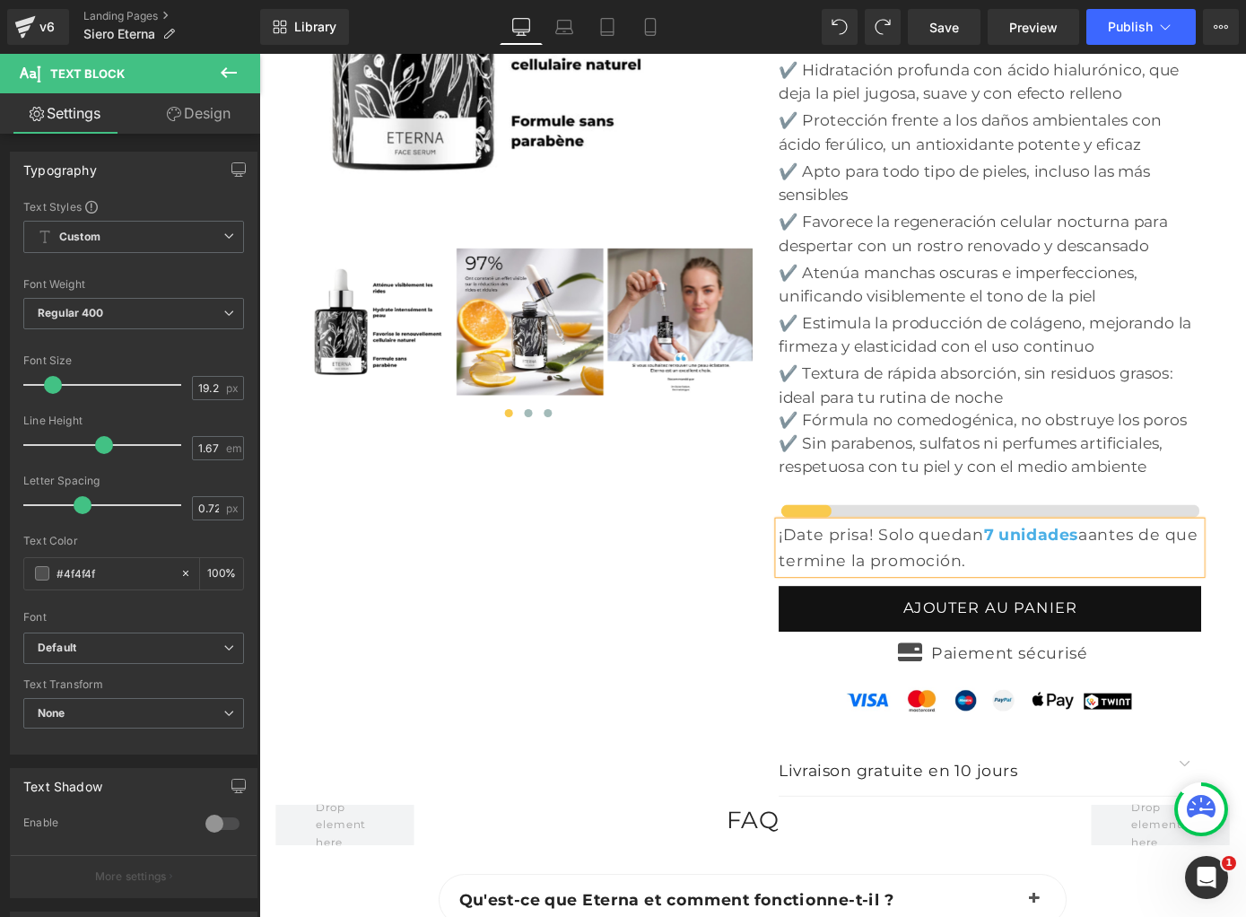
click at [1185, 568] on p "¡Date prisa! Solo quedan 7 unidades aantes de que termine la promoción." at bounding box center [1063, 596] width 465 height 57
click at [1038, 650] on span "(P) Cart Button" at bounding box center [1063, 663] width 102 height 27
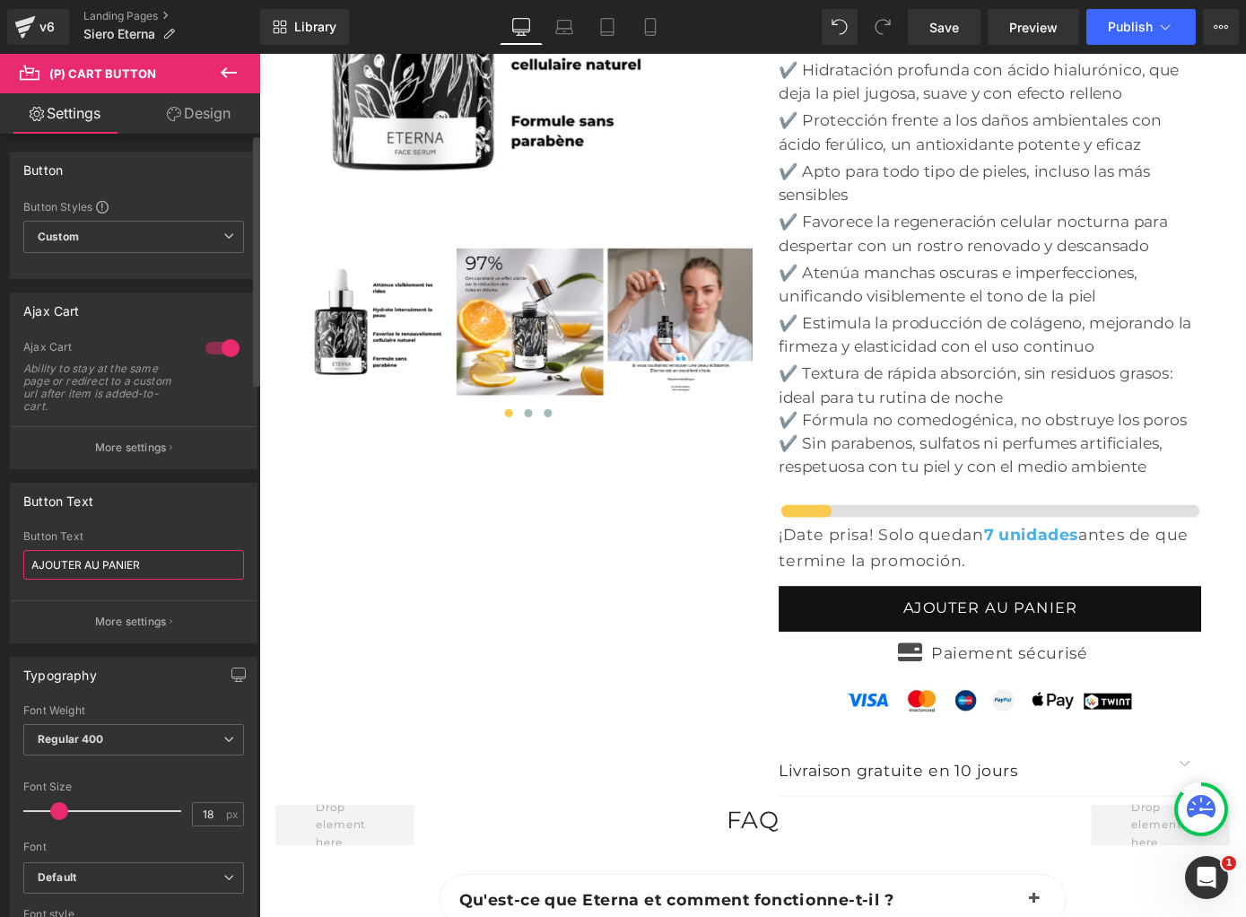
drag, startPoint x: 152, startPoint y: 562, endPoint x: 0, endPoint y: 541, distance: 153.0
click at [0, 541] on div "Button Text AJOUTER AU PANIER Button Text AJOUTER AU PANIER More settings" at bounding box center [134, 556] width 268 height 174
paste input "ÑADIR AL CARRITO"
type input "AÑADIR AL CARRITO"
click at [144, 446] on p "More settings" at bounding box center [131, 448] width 72 height 16
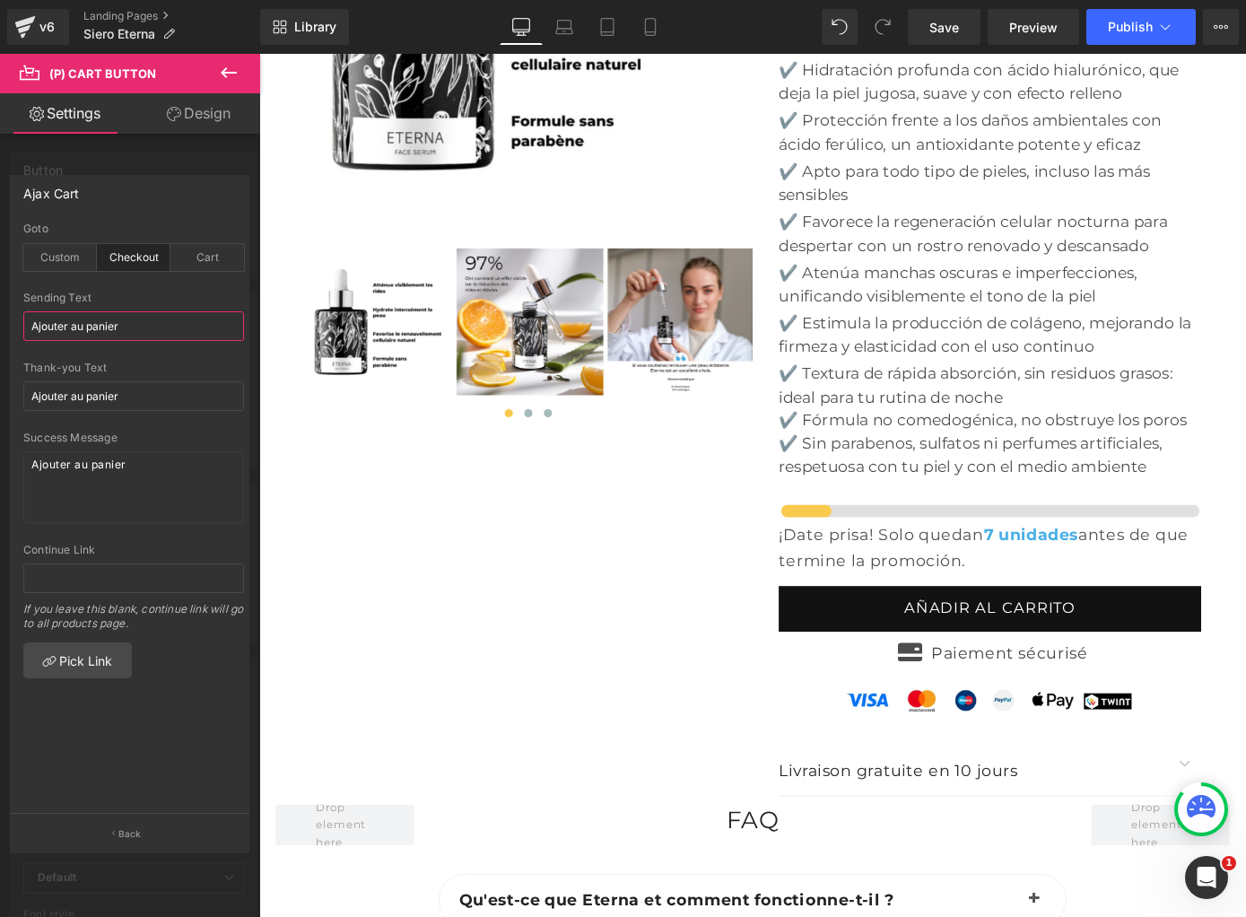
click at [103, 327] on input "Ajouter au panier" at bounding box center [133, 326] width 221 height 30
paste input "ÑADIR AL CARRITO"
type input "AÑADIR AL CARRITO"
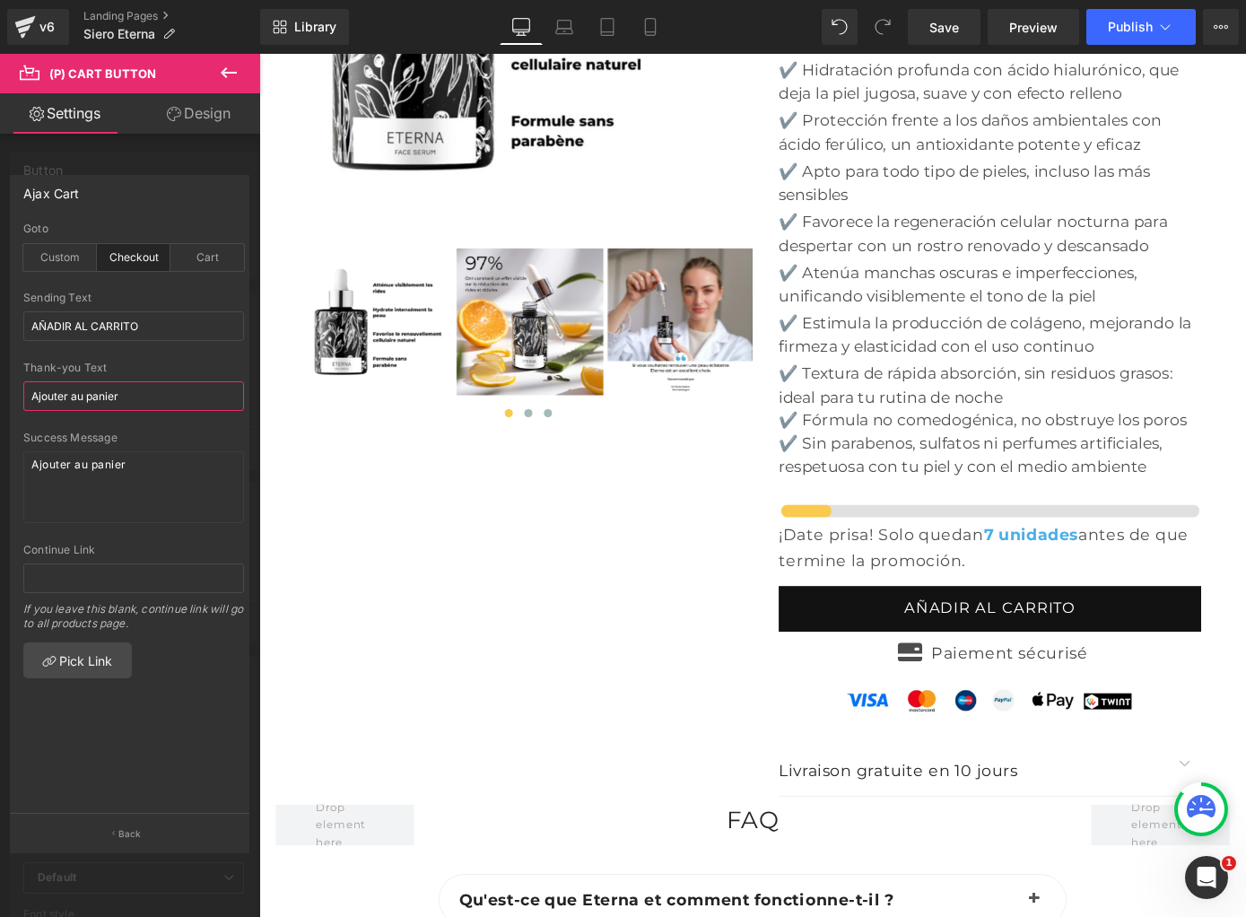
click at [100, 397] on input "Ajouter au panier" at bounding box center [133, 396] width 221 height 30
paste input "ÑADIR AL CARRITO"
type input "AÑADIR AL CARRITO"
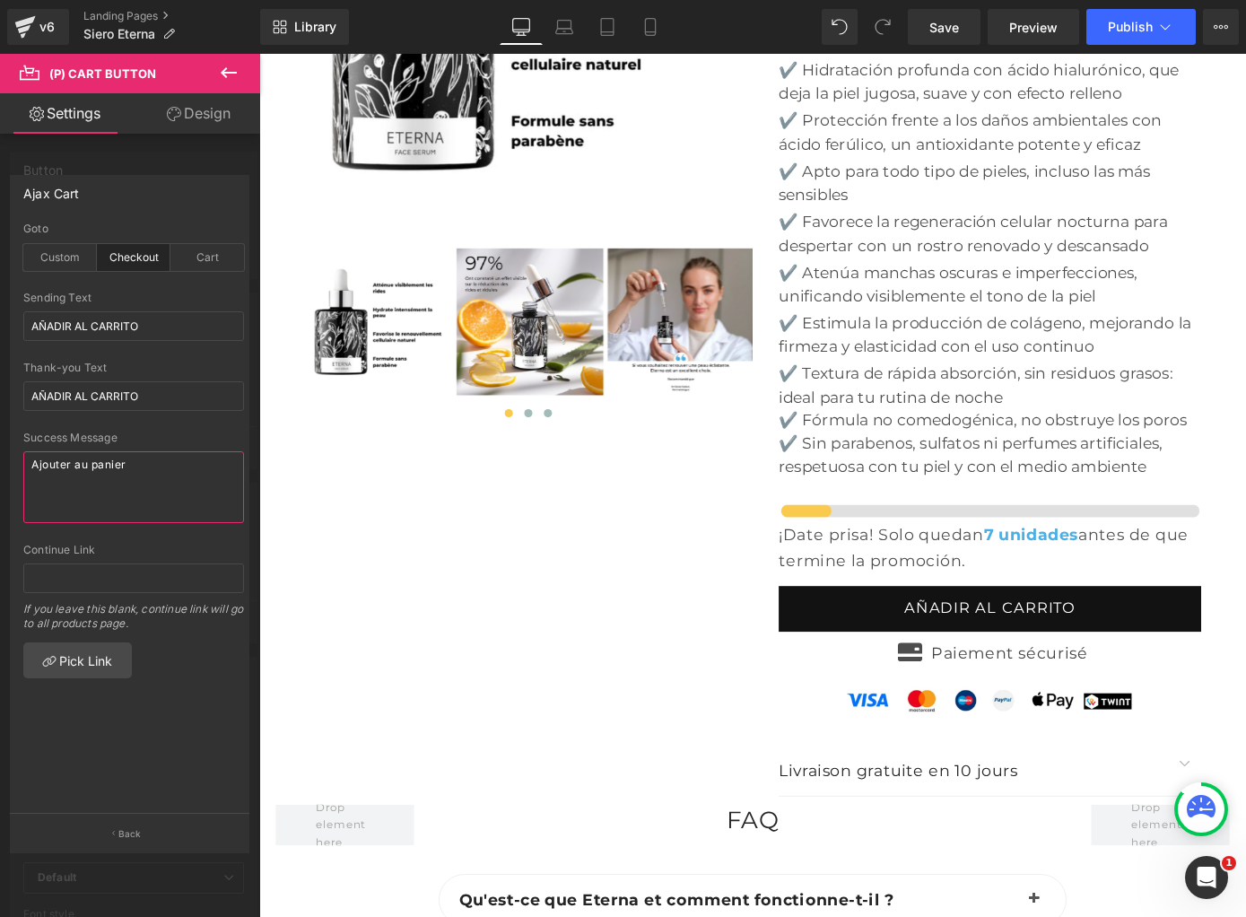
click at [91, 472] on textarea "Ajouter au panier" at bounding box center [133, 487] width 221 height 72
paste textarea "ÑADIR AL CARRITO"
type textarea "AÑADIR AL CARRITO"
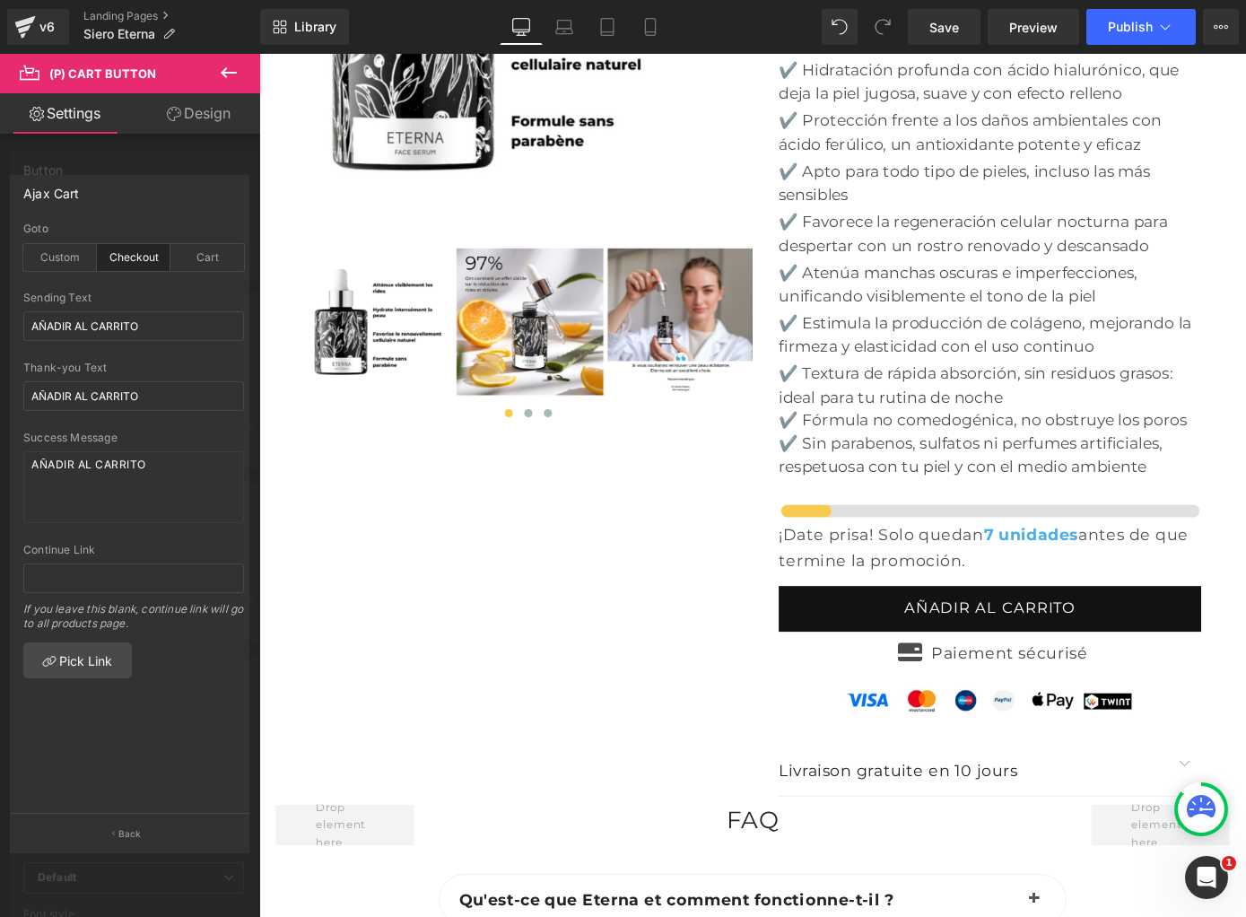
click at [231, 73] on icon at bounding box center [229, 72] width 16 height 11
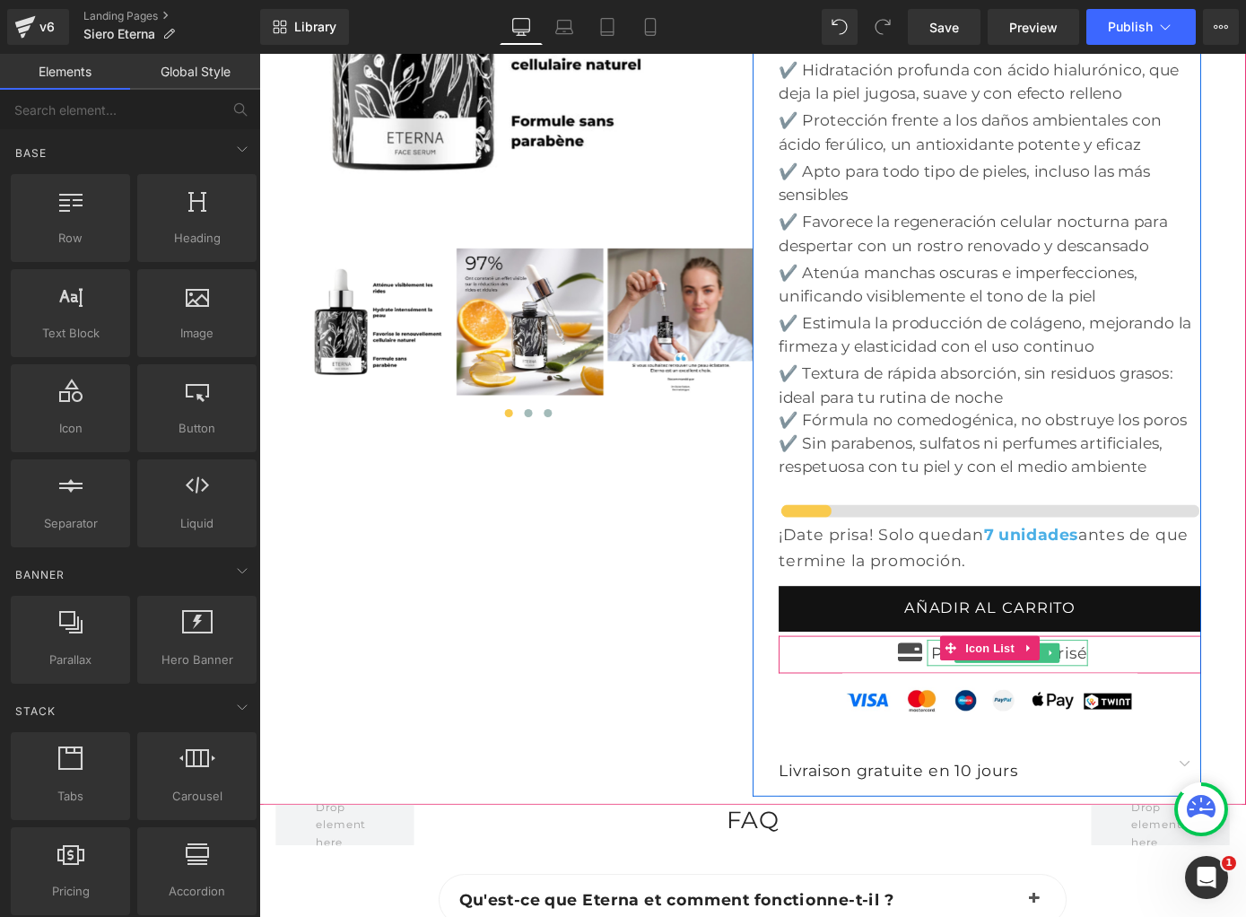
click at [1163, 698] on p "Paiement sécurisé" at bounding box center [1084, 712] width 171 height 29
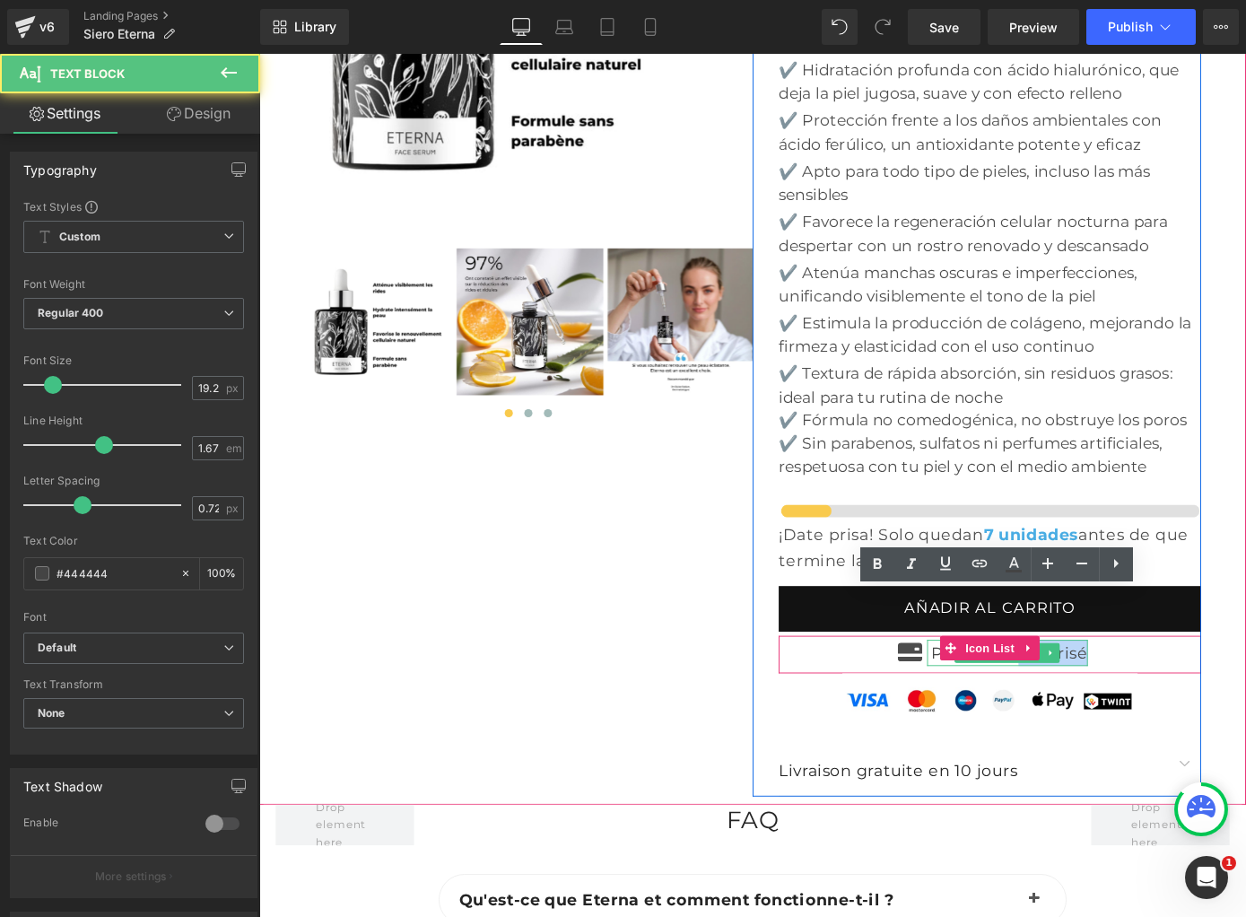
click at [1163, 698] on p "Paiement sécurisé" at bounding box center [1084, 712] width 171 height 29
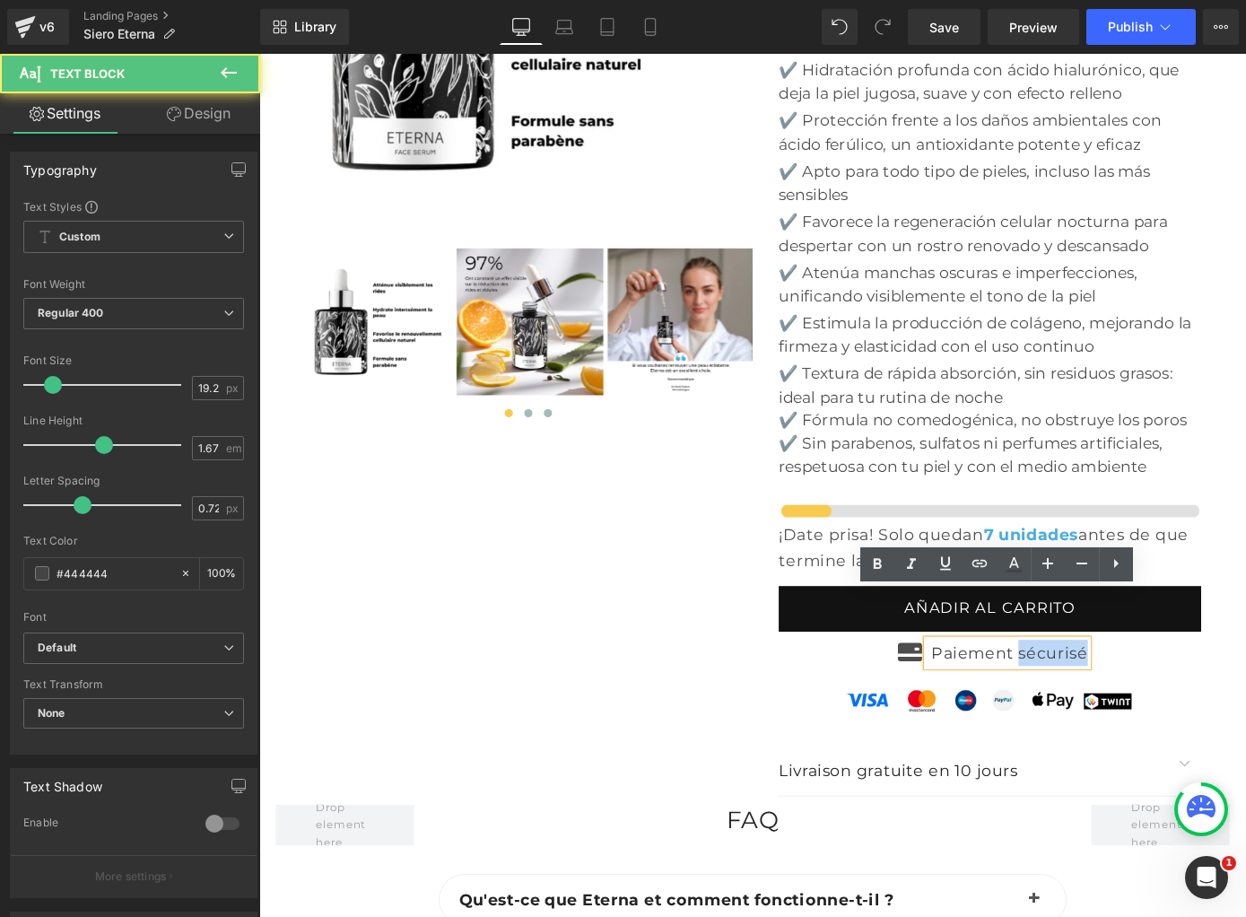
click at [1163, 698] on p "Paiement sécurisé" at bounding box center [1084, 712] width 171 height 29
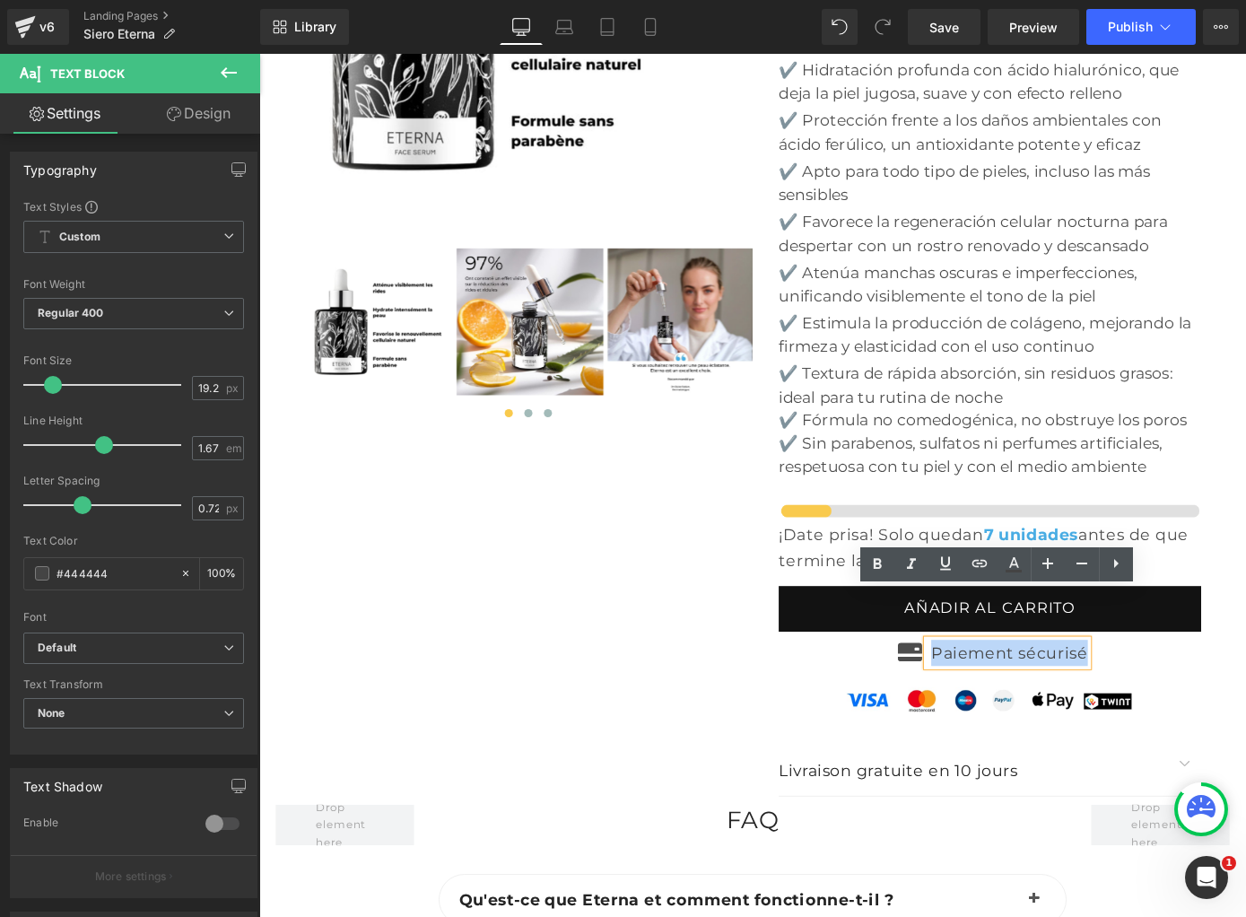
copy p "Paiement sécurisé"
click at [1064, 698] on p "Paiement sécurisé" at bounding box center [1084, 712] width 171 height 29
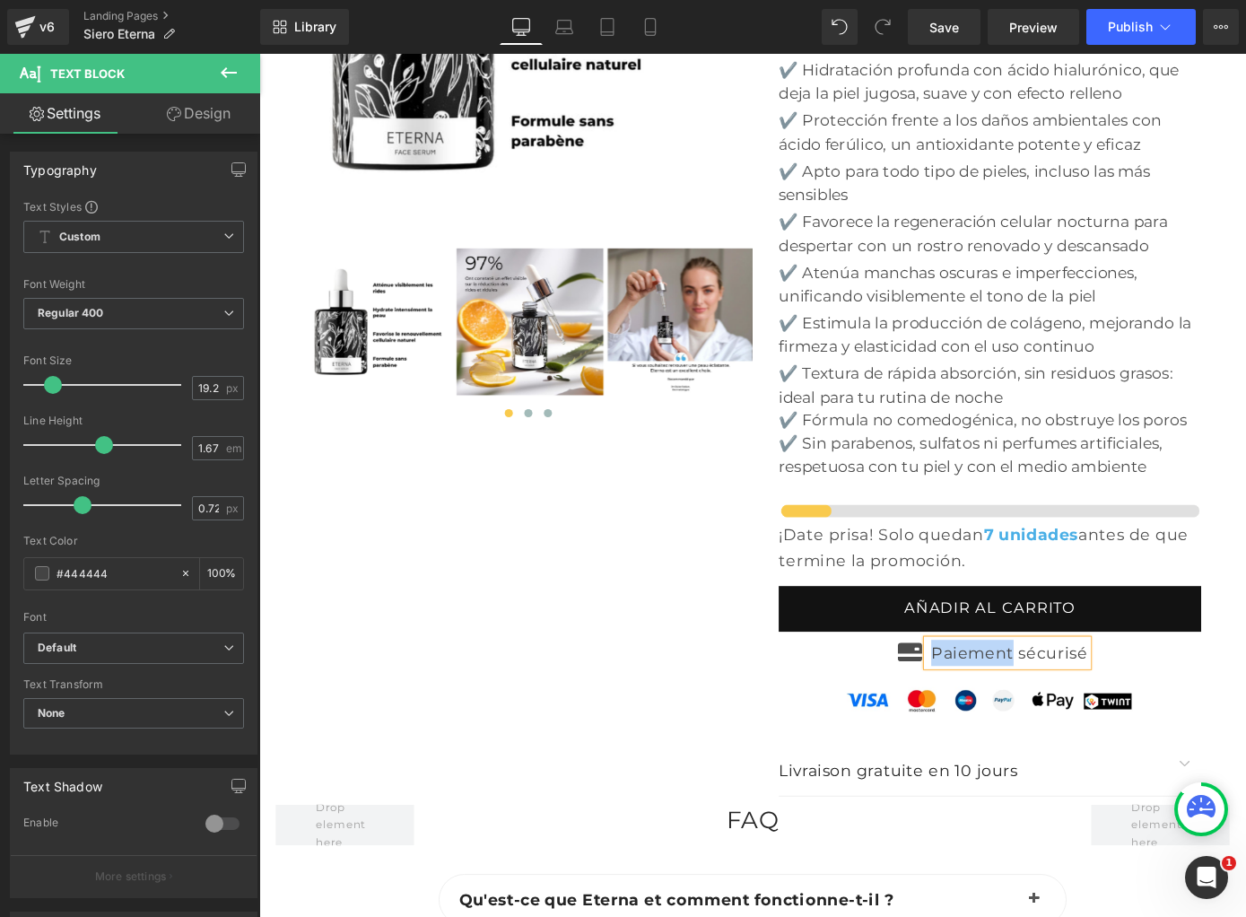
click at [1064, 698] on p "Paiement sécurisé" at bounding box center [1084, 712] width 171 height 29
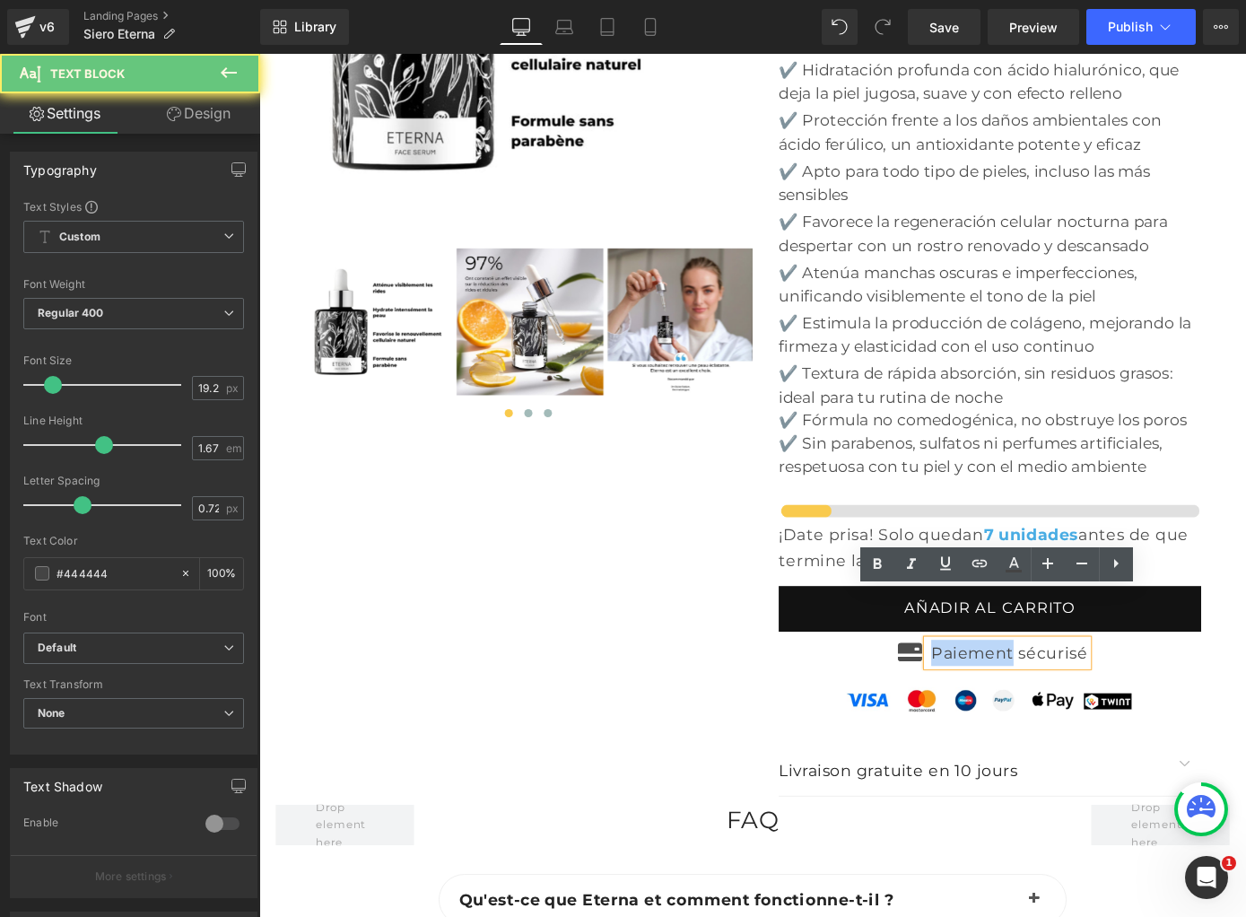
click at [1064, 698] on p "Paiement sécurisé" at bounding box center [1084, 712] width 171 height 29
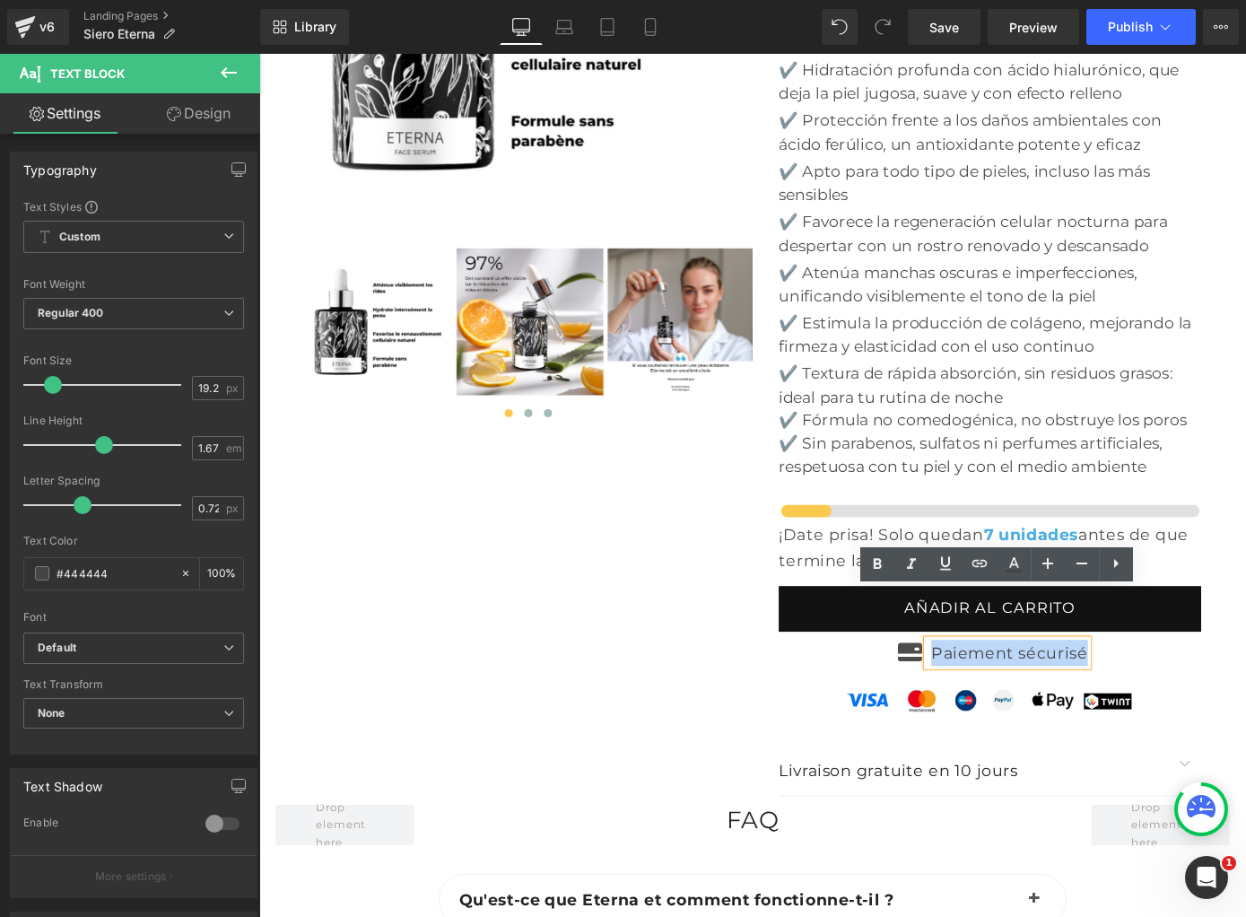
paste div
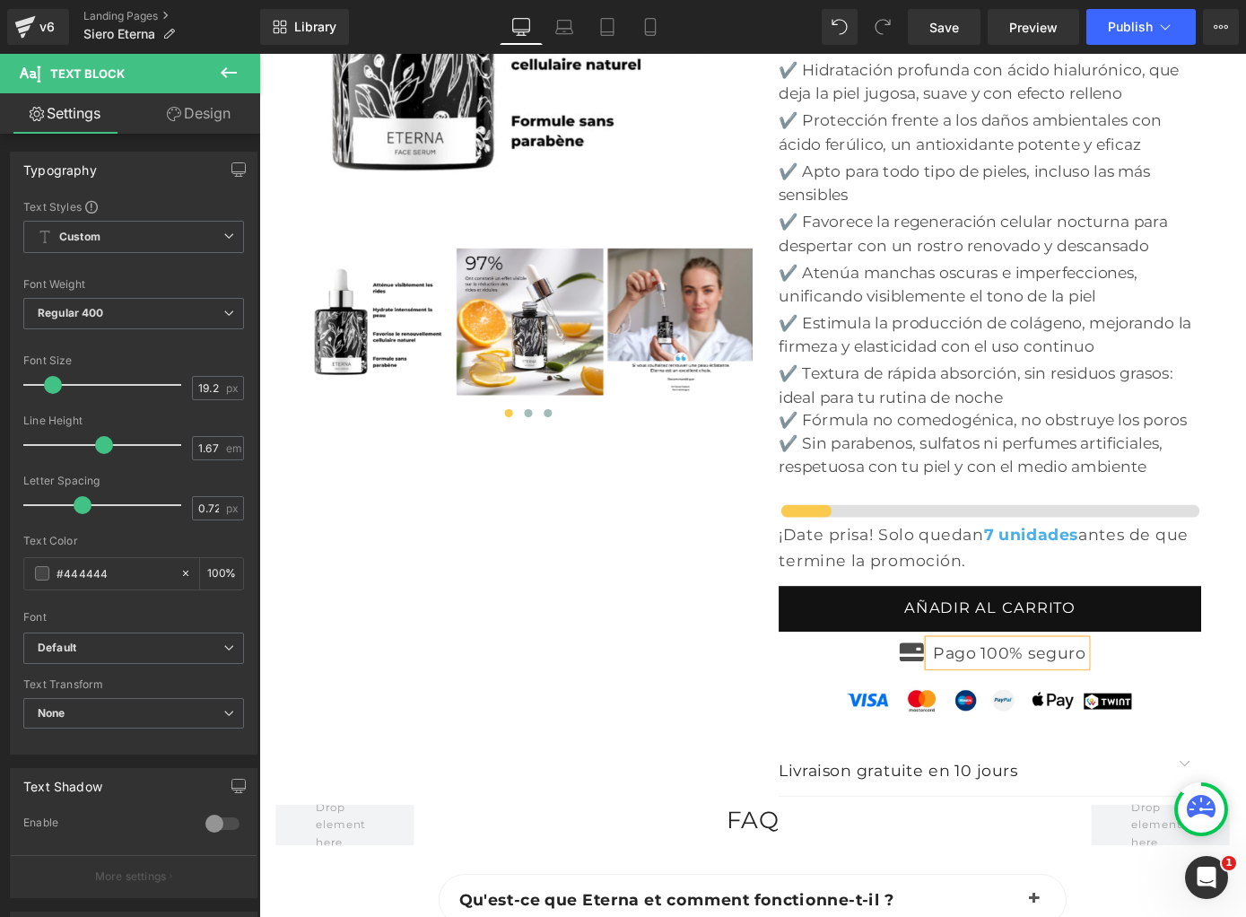
click at [602, 730] on div at bounding box center [802, 301] width 1077 height 1155
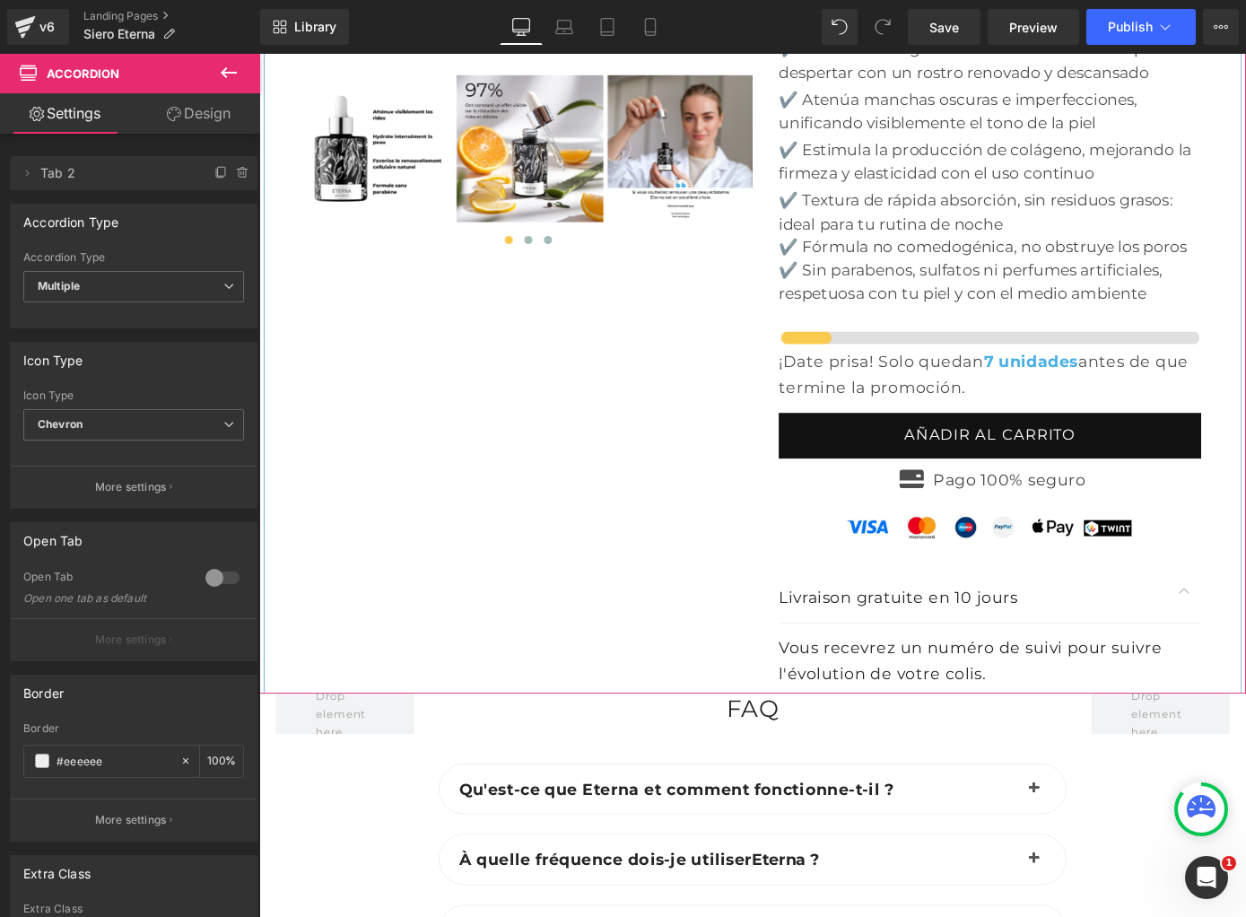
scroll to position [6571, 0]
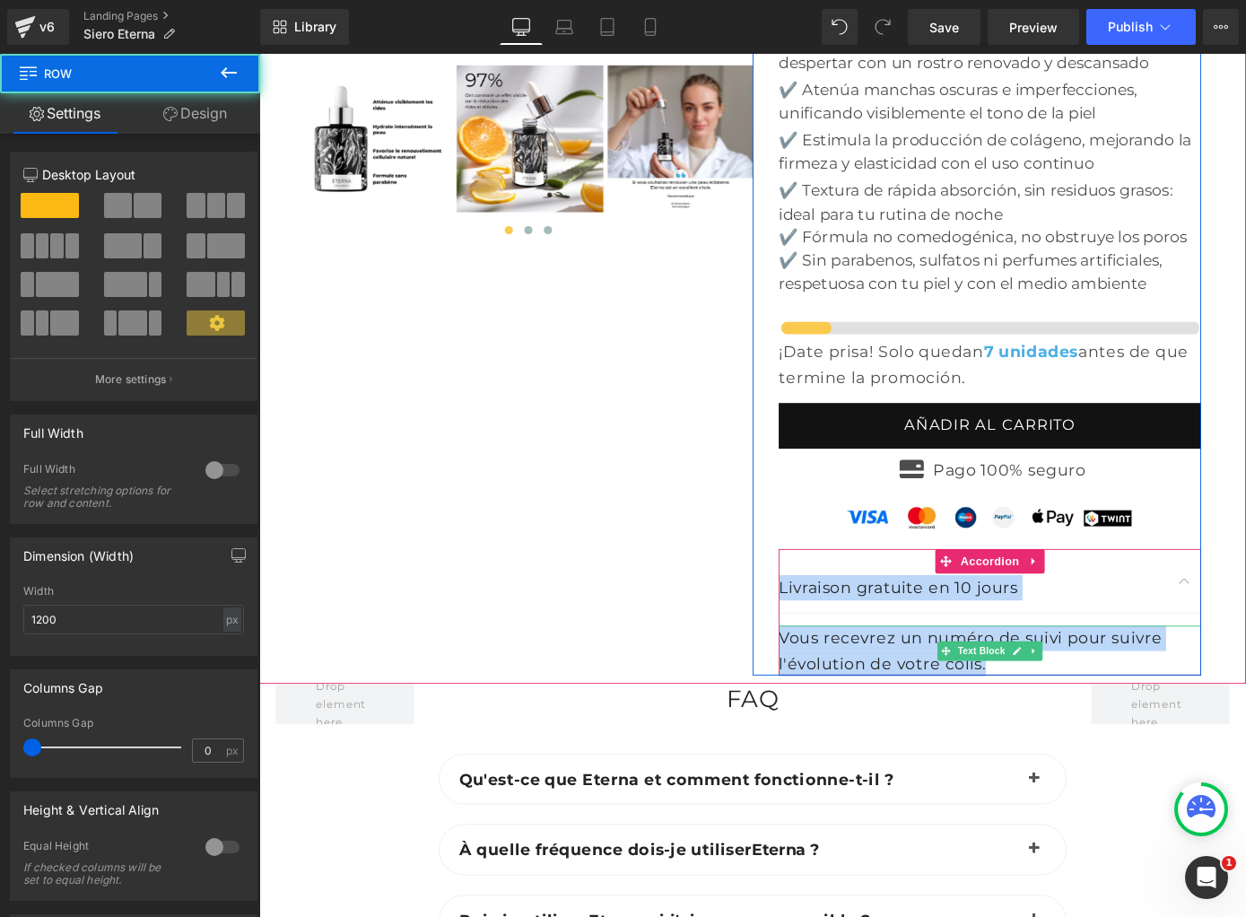
drag, startPoint x: 824, startPoint y: 559, endPoint x: 1139, endPoint y: 667, distance: 333.6
click at [1139, 667] on div "Icon Icon Icon Icon Icon Icon List Hoz (5.624 opiniones) – Valoración: Excelent…" at bounding box center [1048, 139] width 493 height 1197
copy div "Livraison gratuite en 10 jours Text Block Vous recevrez un numéro de suivi pour…"
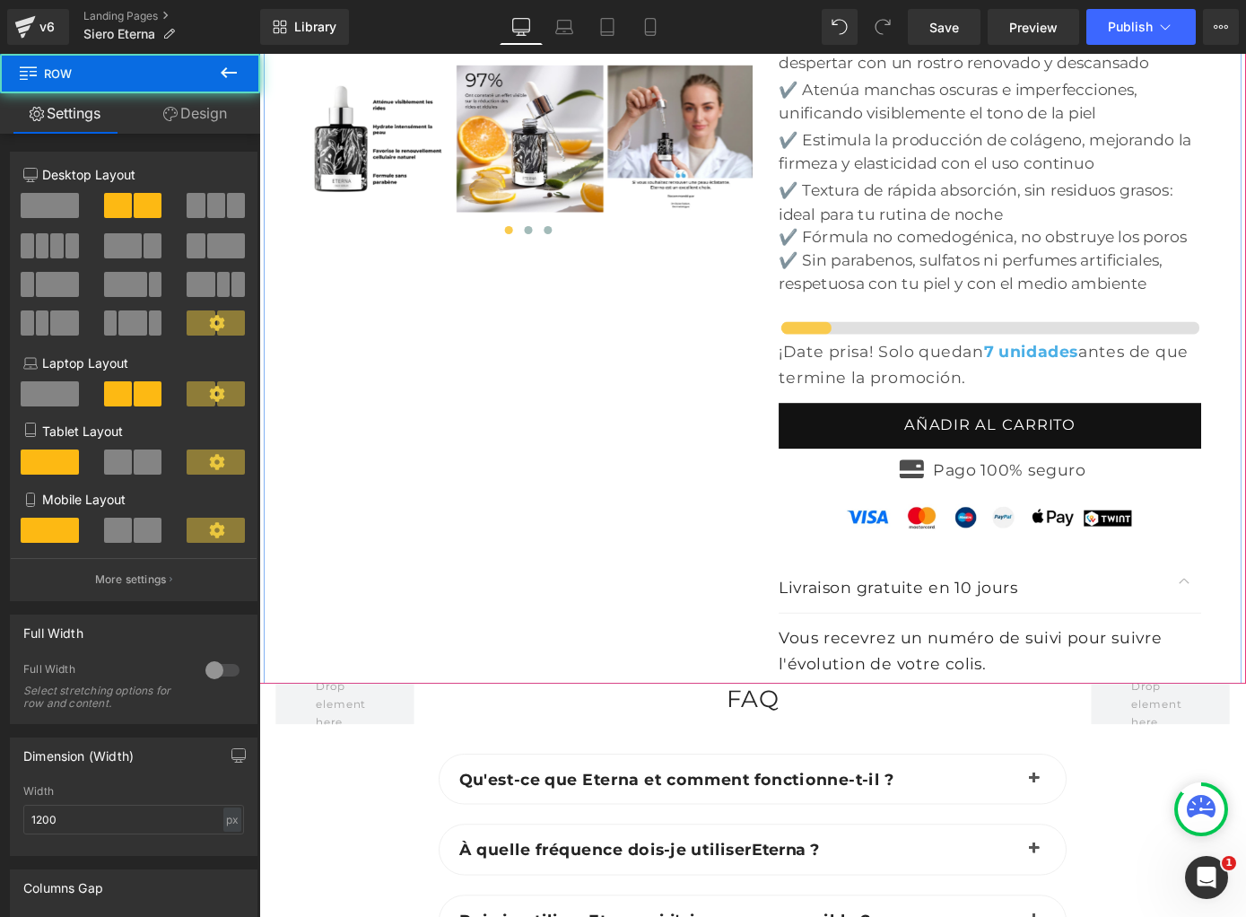
drag, startPoint x: 627, startPoint y: 528, endPoint x: 650, endPoint y: 536, distance: 23.8
click at [628, 528] on div at bounding box center [802, 135] width 1077 height 1224
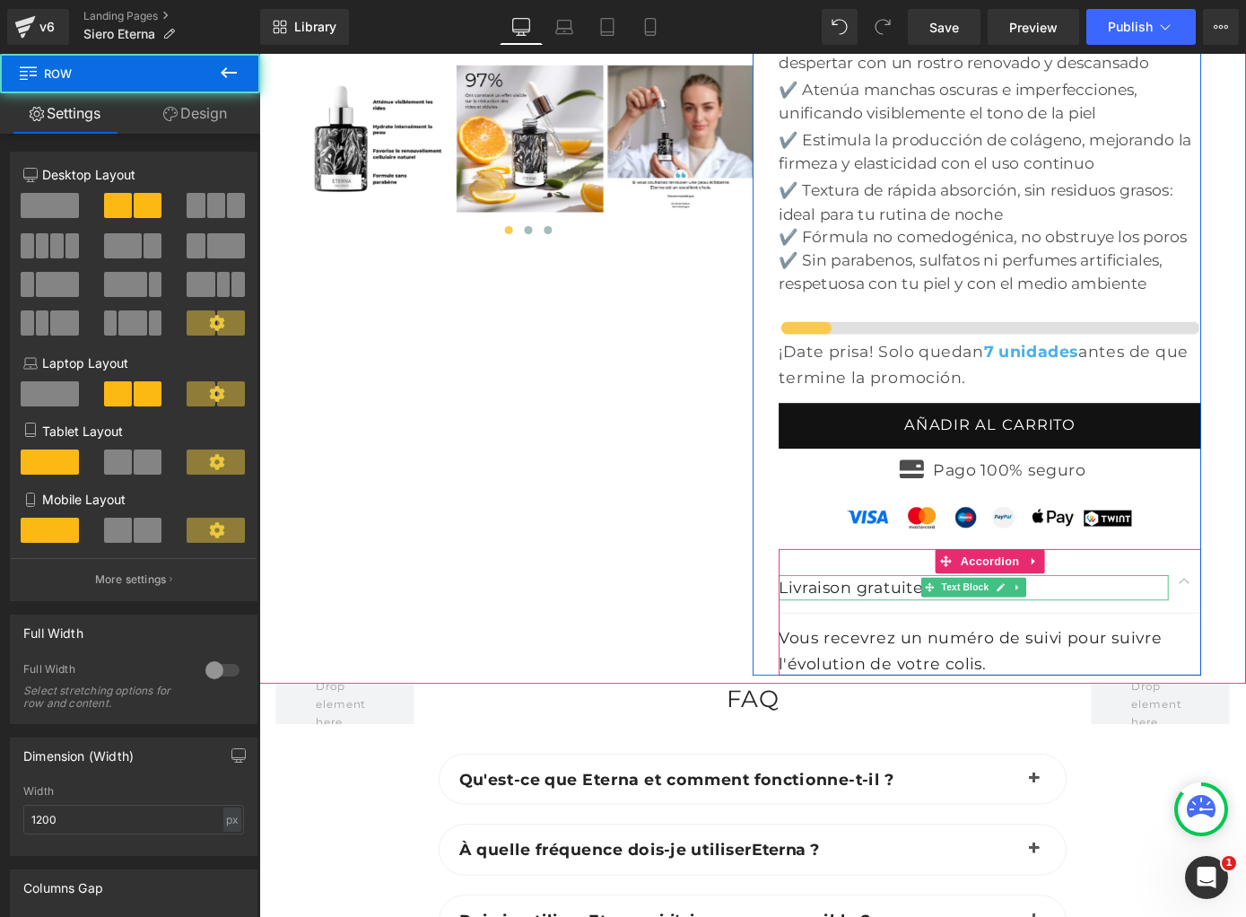
click at [859, 627] on p "Livraison gratuite en 10 jours" at bounding box center [1045, 641] width 429 height 28
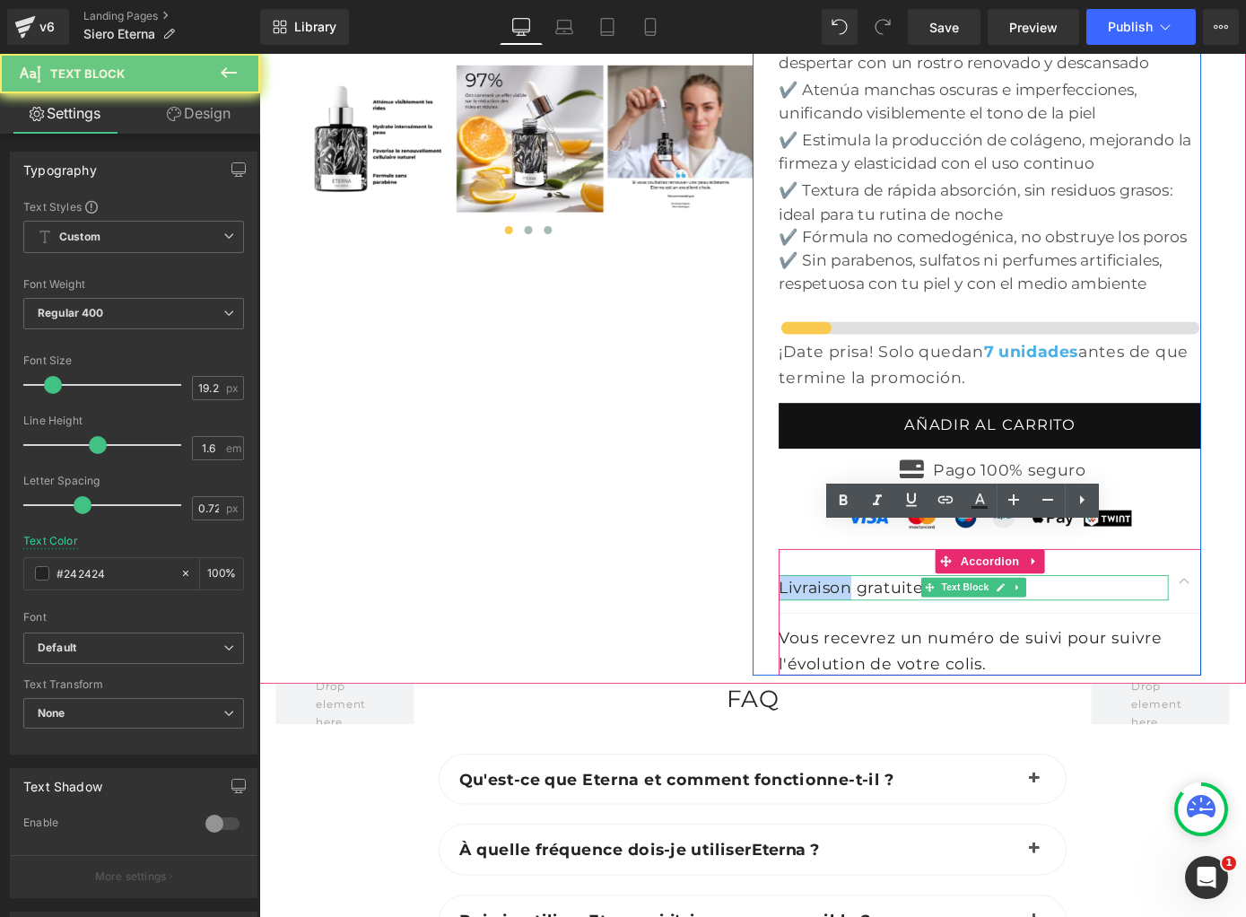
click at [859, 627] on p "Livraison gratuite en 10 jours" at bounding box center [1045, 641] width 429 height 28
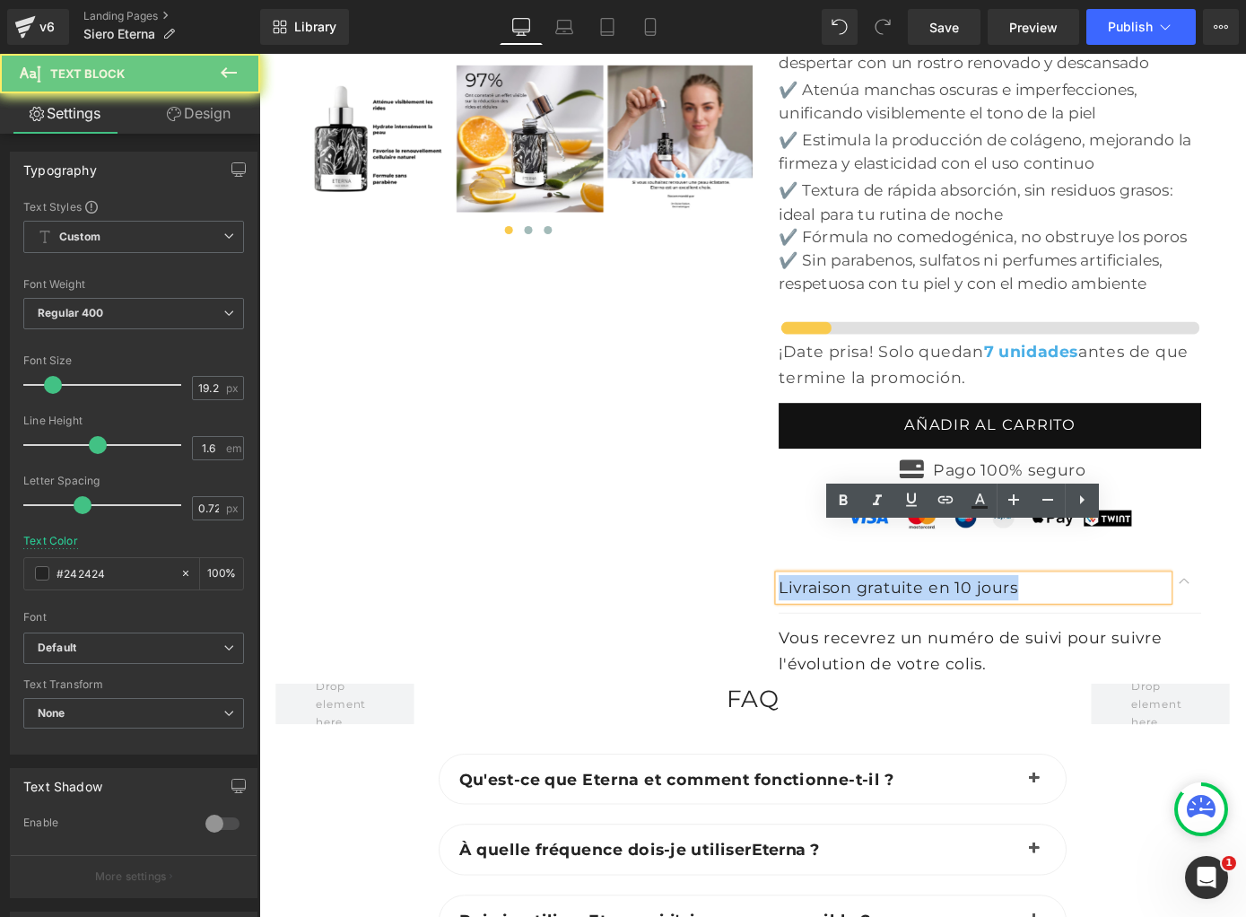
click at [859, 627] on p "Livraison gratuite en 10 jours" at bounding box center [1045, 641] width 429 height 28
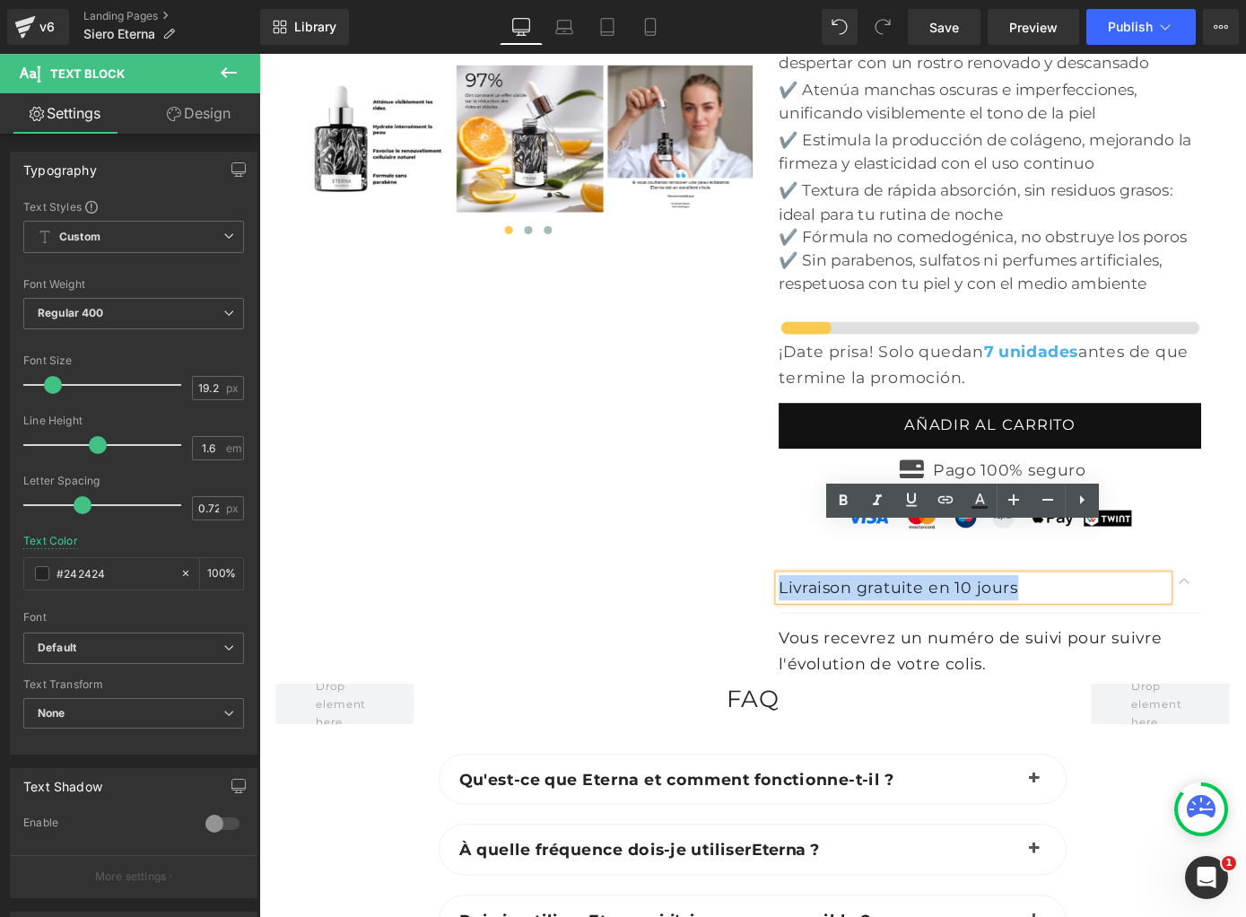
paste div
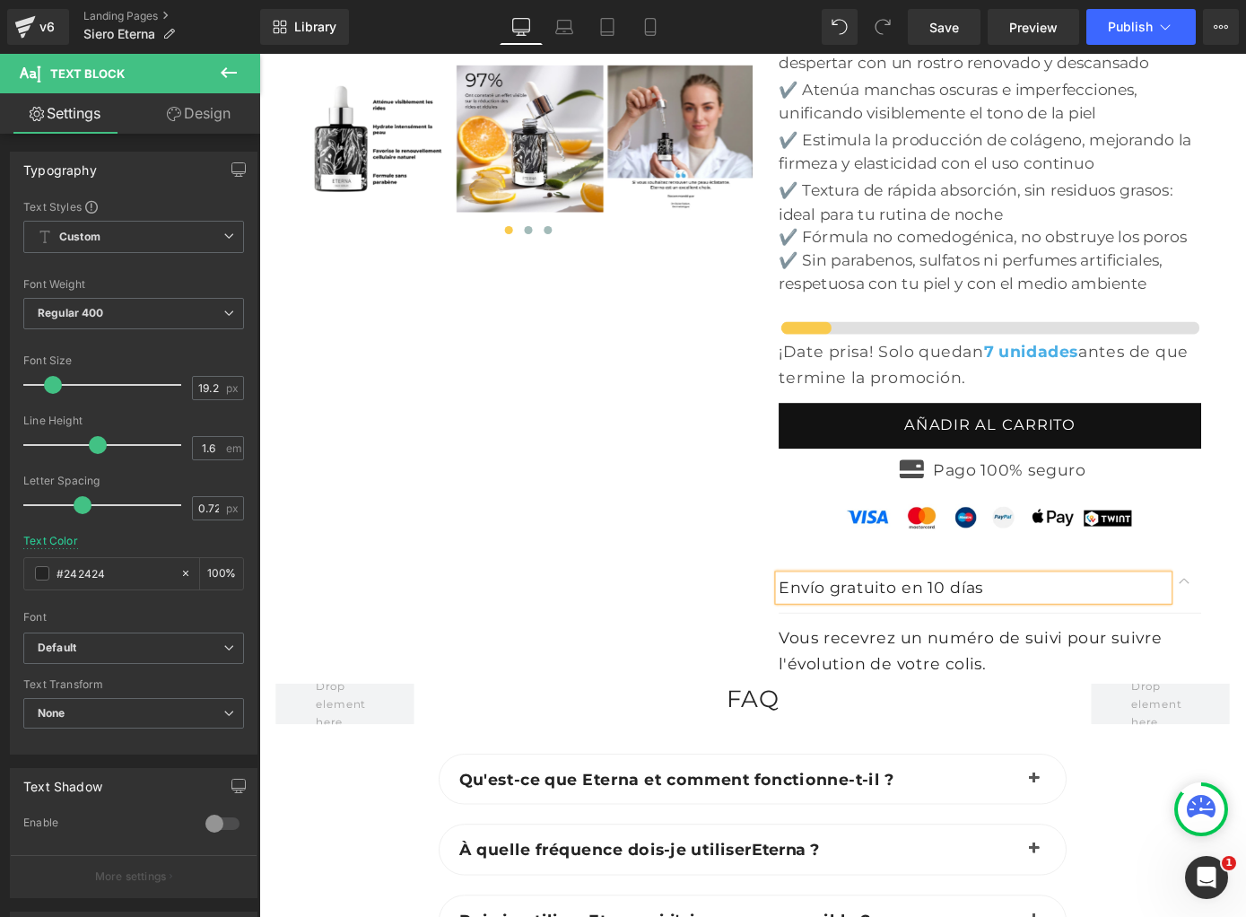
scroll to position [6566, 0]
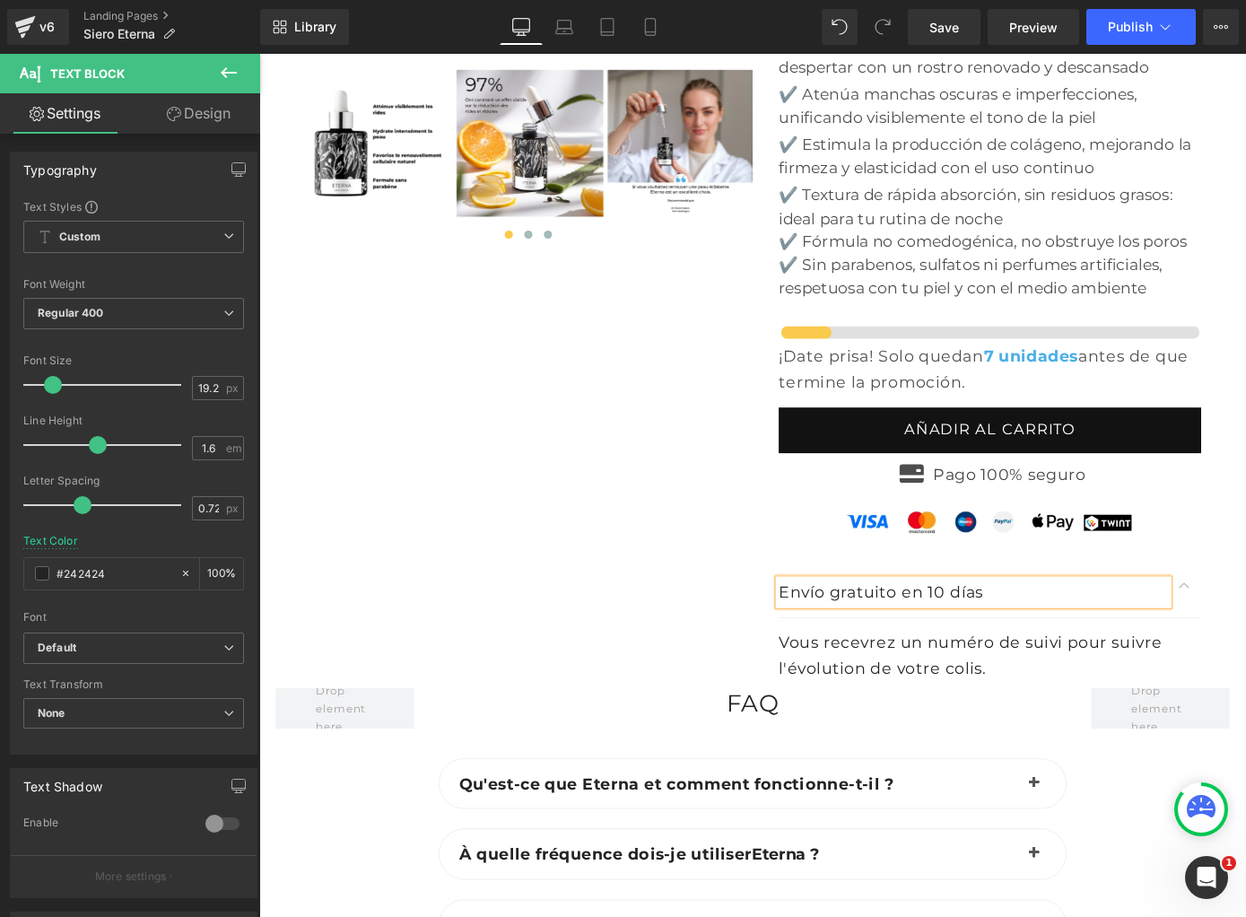
click at [929, 688] on div "Vous recevrez un numéro de suivi pour suivre l'évolution de votre colis." at bounding box center [1063, 715] width 465 height 55
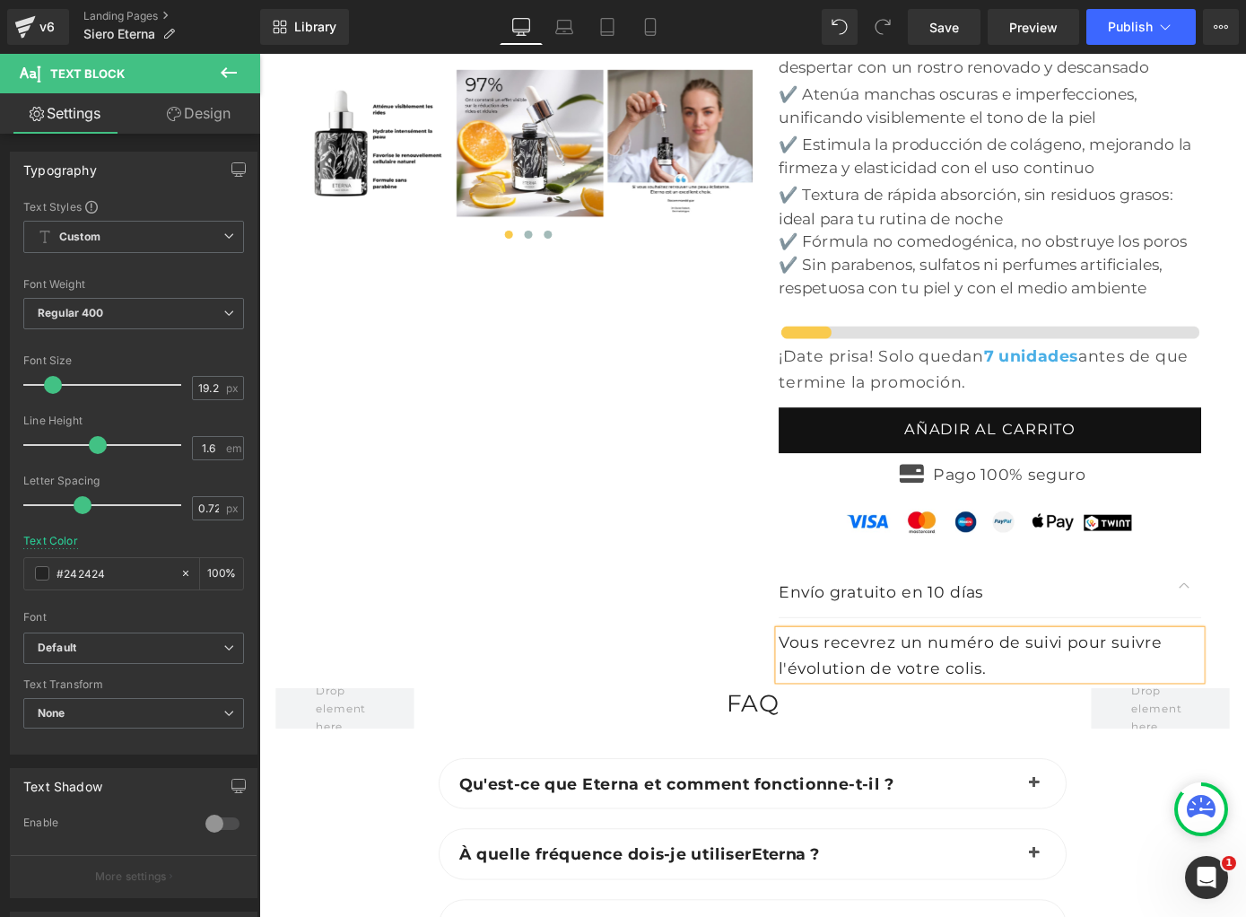
click at [929, 688] on div "Vous recevrez un numéro de suivi pour suivre l'évolution de votre colis." at bounding box center [1063, 715] width 465 height 55
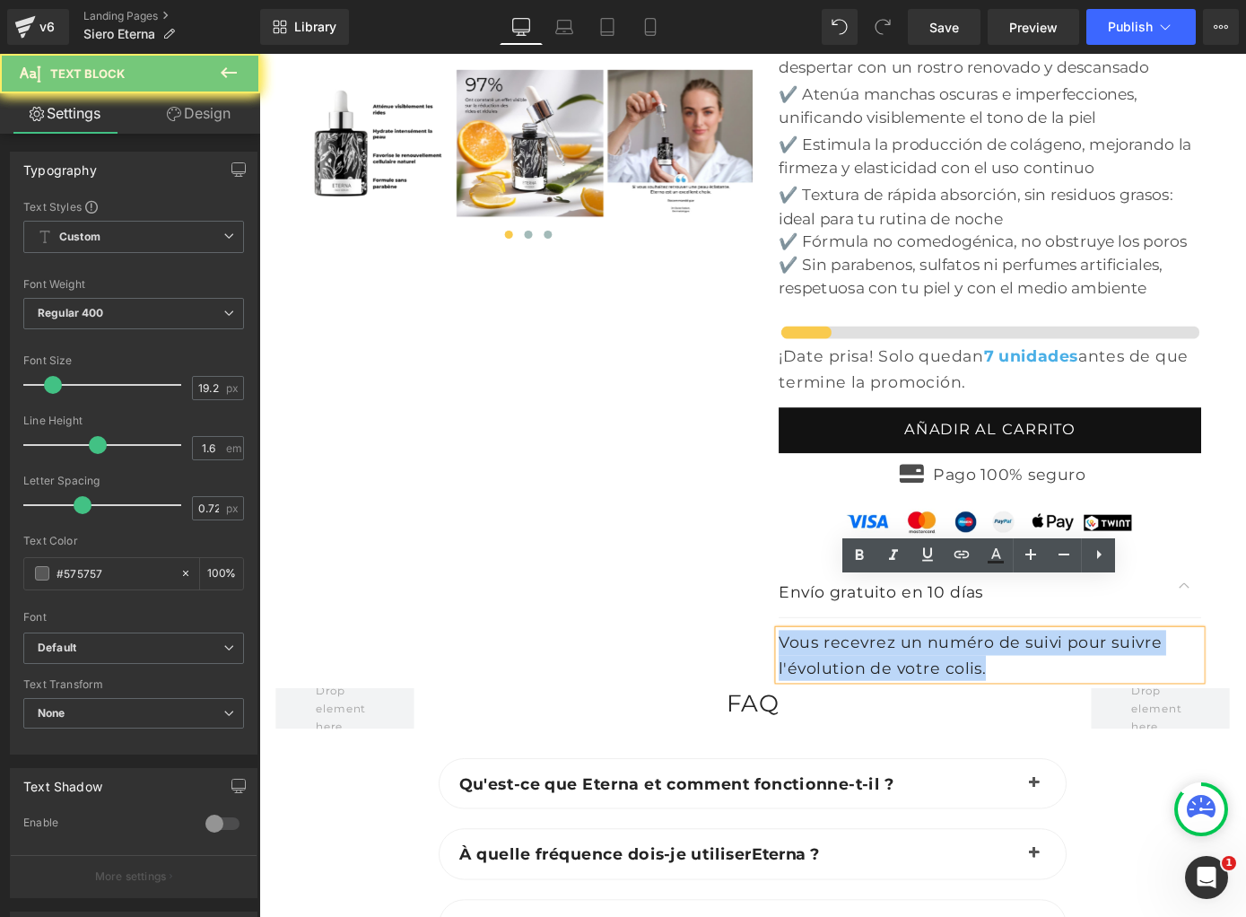
click at [929, 688] on div "Vous recevrez un numéro de suivi pour suivre l'évolution de votre colis." at bounding box center [1063, 715] width 465 height 55
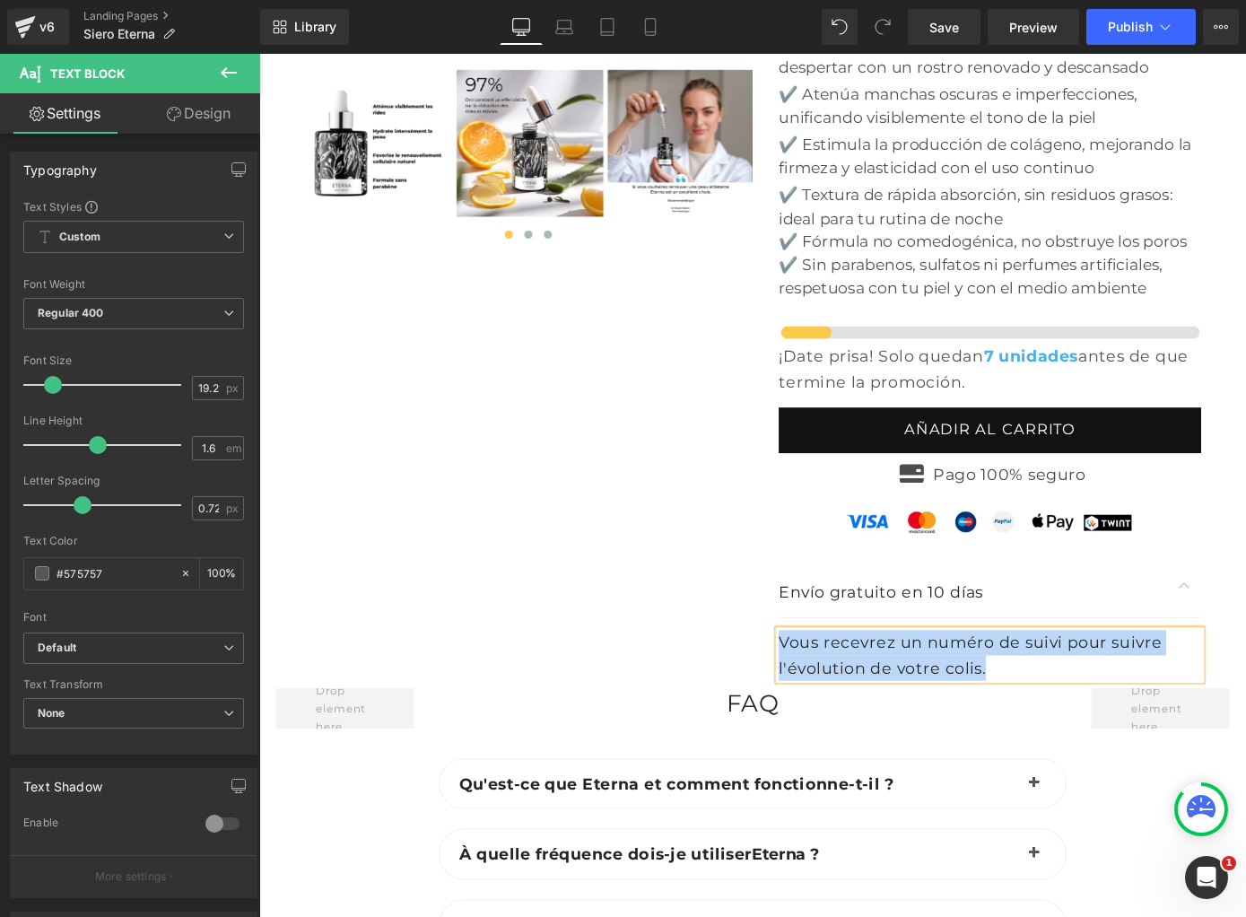
paste div
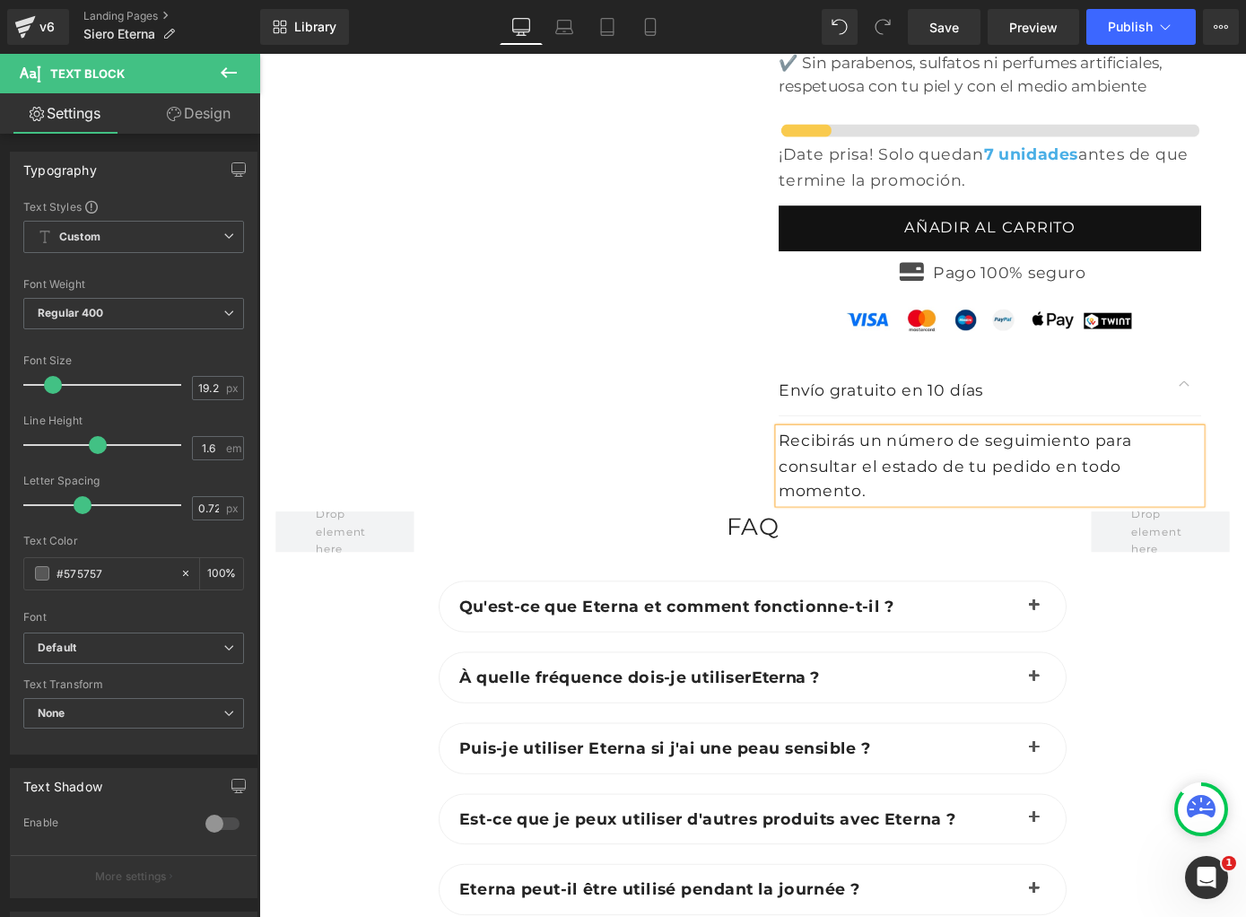
scroll to position [6790, 0]
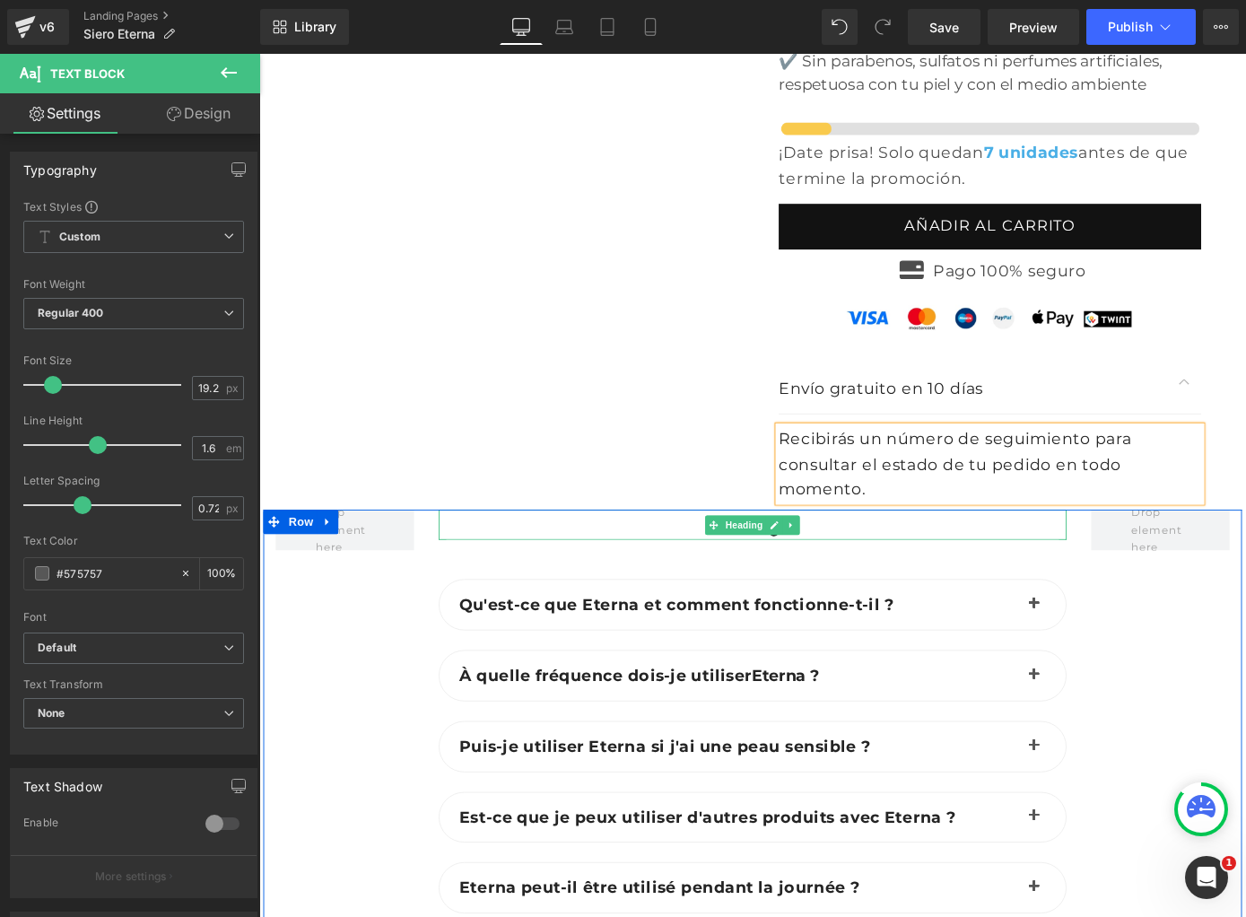
click at [920, 555] on h2 "FAQ" at bounding box center [802, 571] width 691 height 33
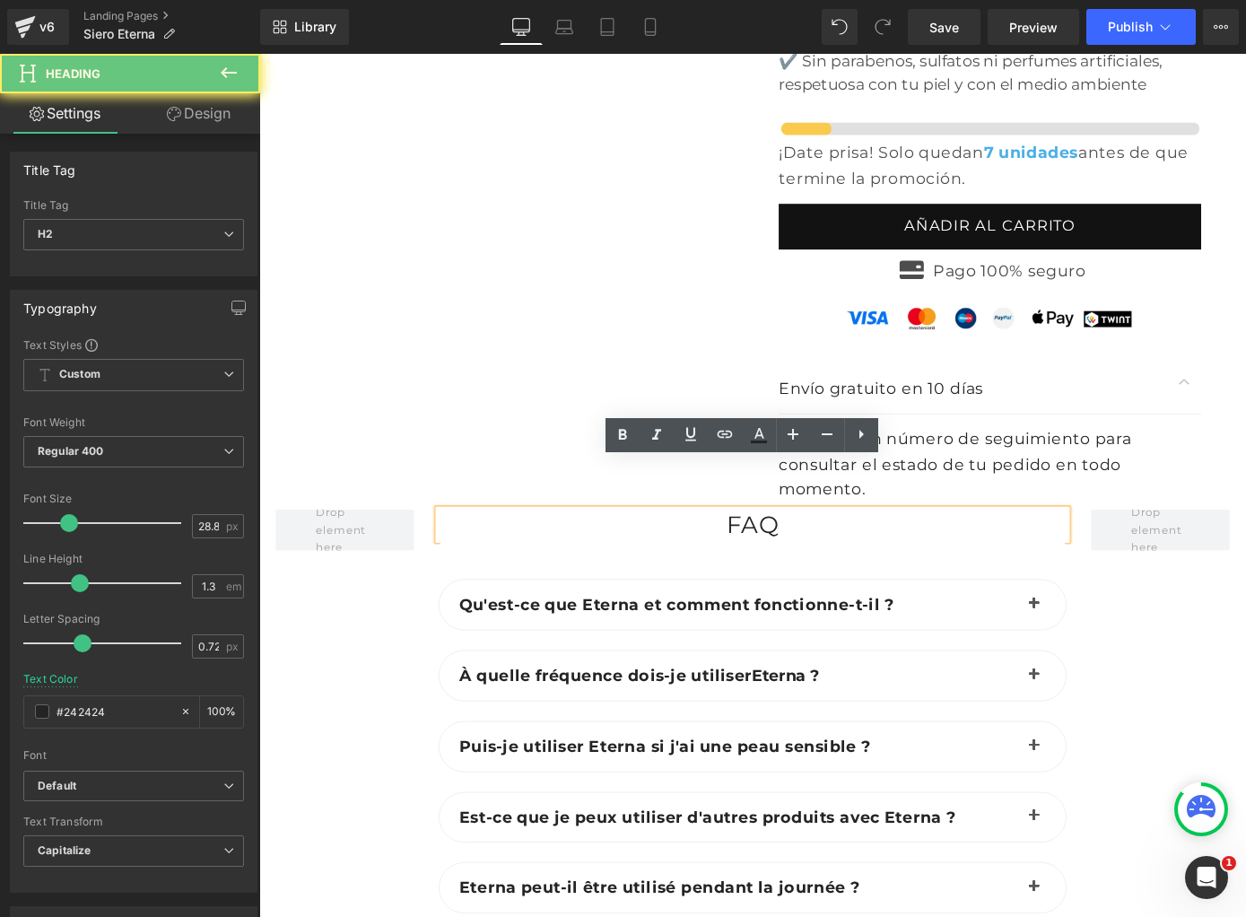
click at [920, 555] on h2 "FAQ" at bounding box center [802, 571] width 691 height 33
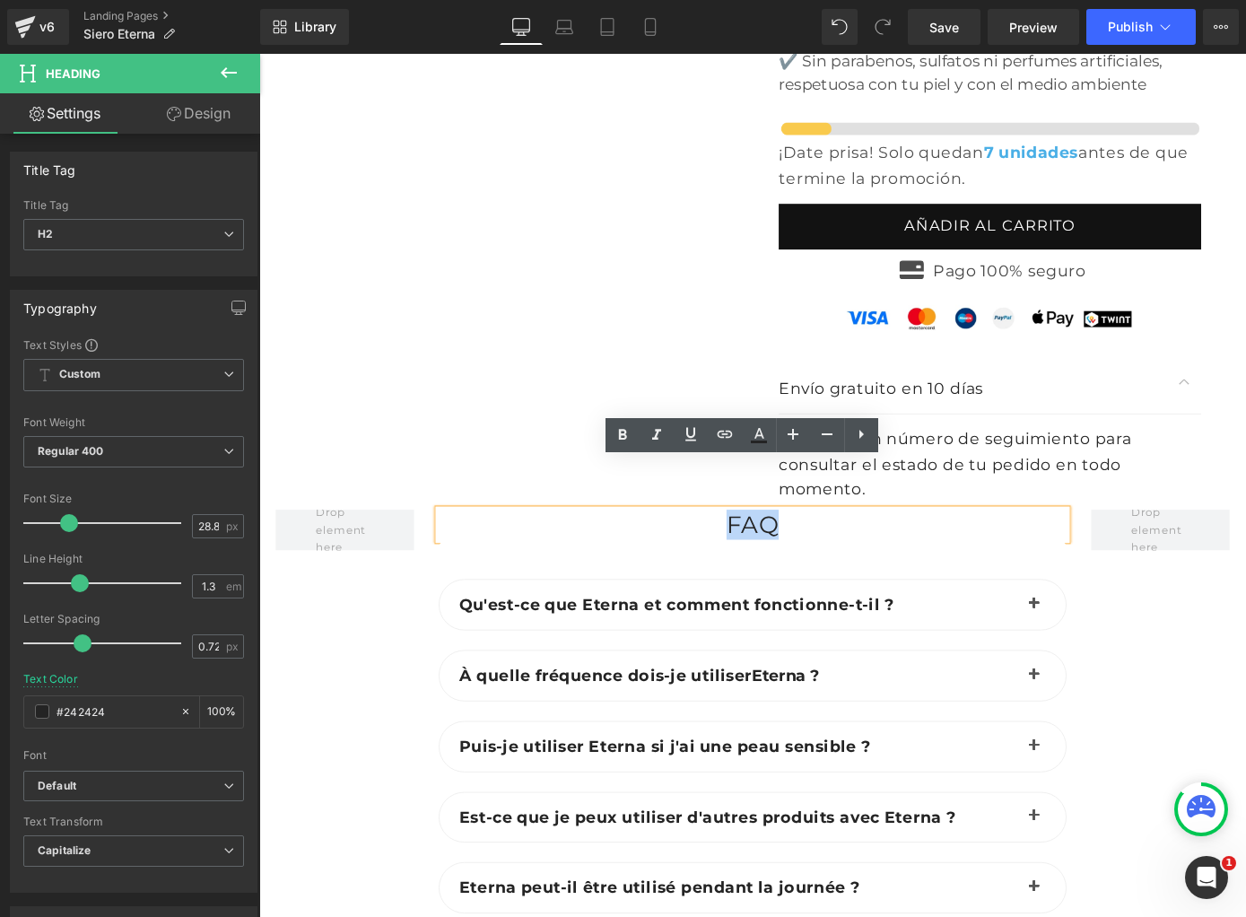
copy h2 "FAQ"
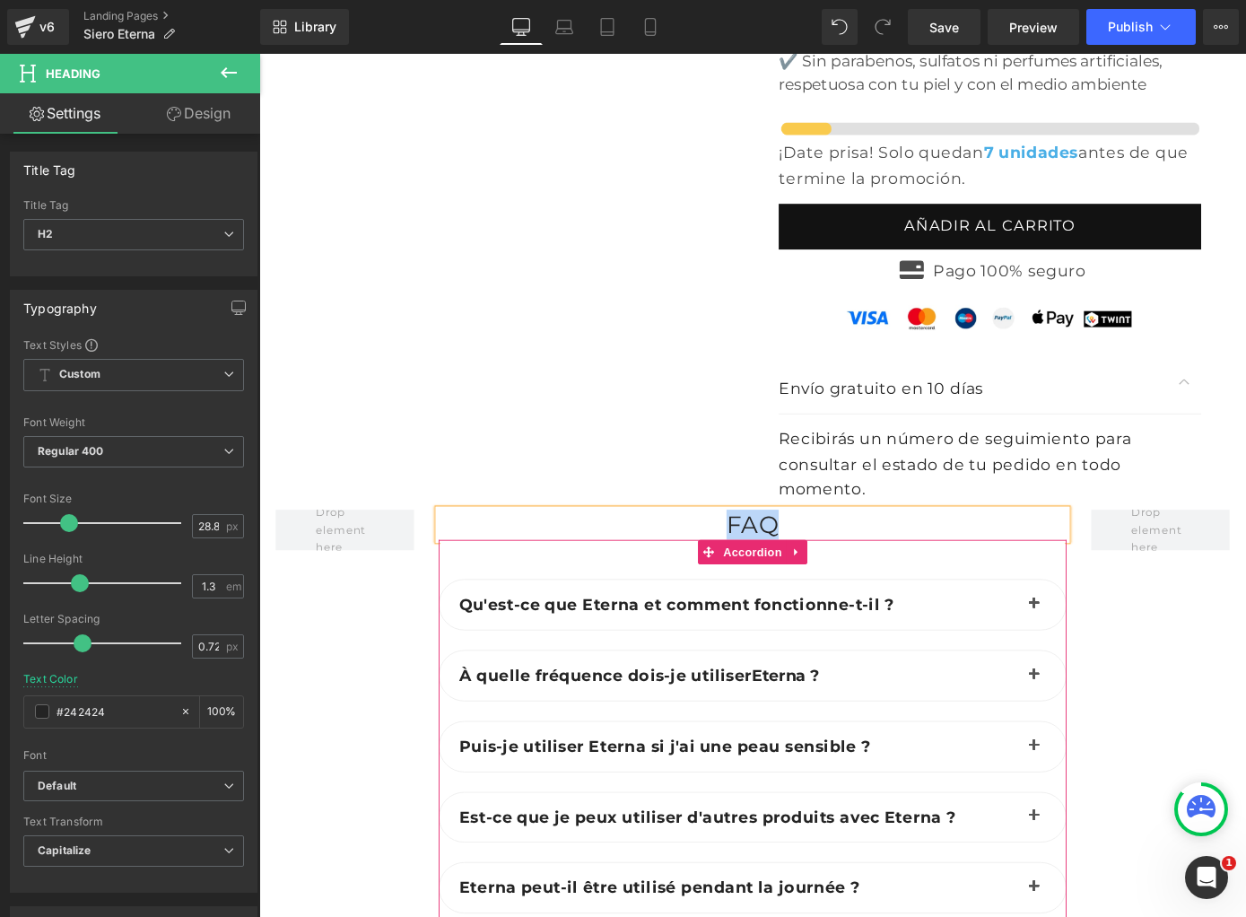
click at [1112, 664] on span "button" at bounding box center [1112, 664] width 0 height 0
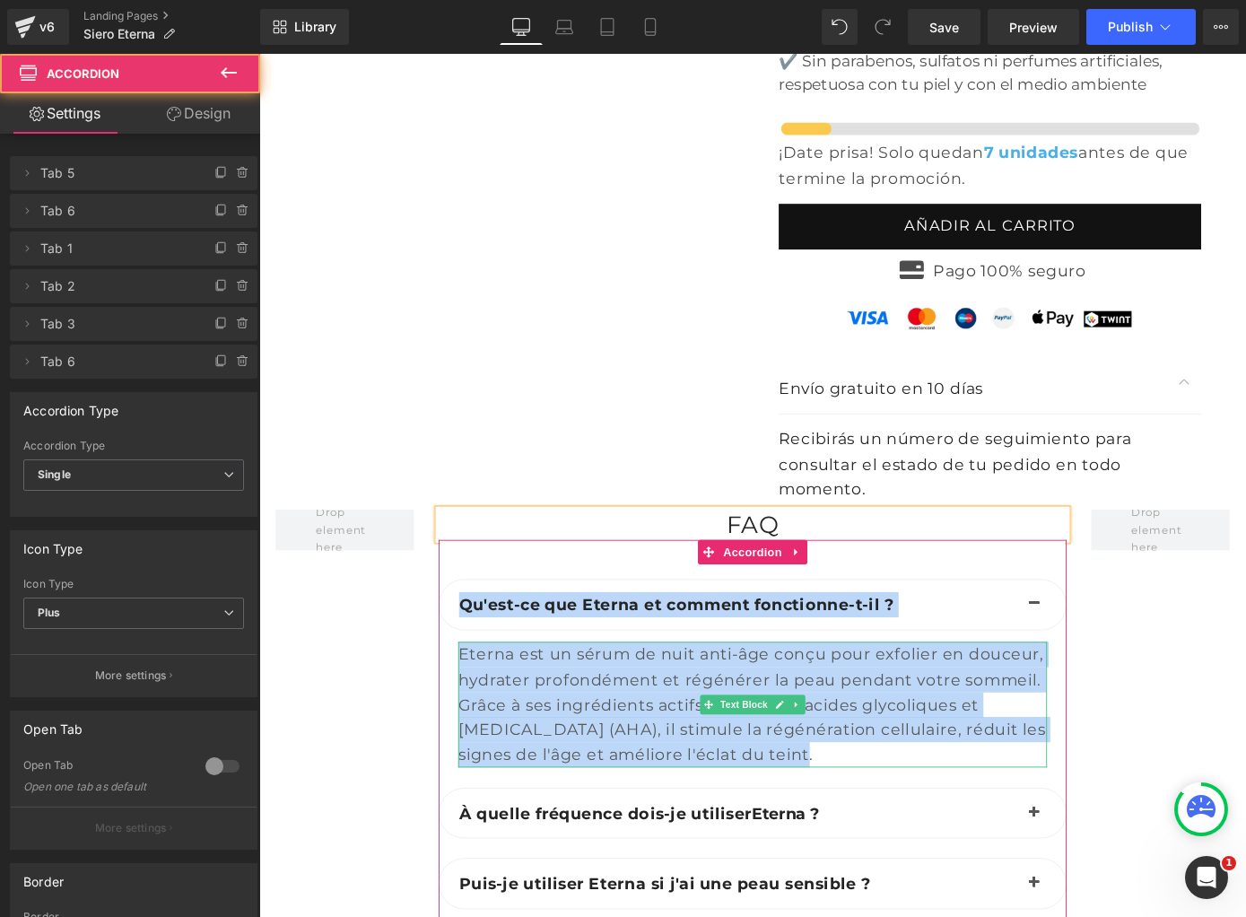
drag, startPoint x: 472, startPoint y: 558, endPoint x: 850, endPoint y: 779, distance: 438.2
click at [850, 779] on div "Qu'est-ce que Eterna et comment fonctionne-t-il ? Text Block Text Block" at bounding box center [802, 933] width 691 height 688
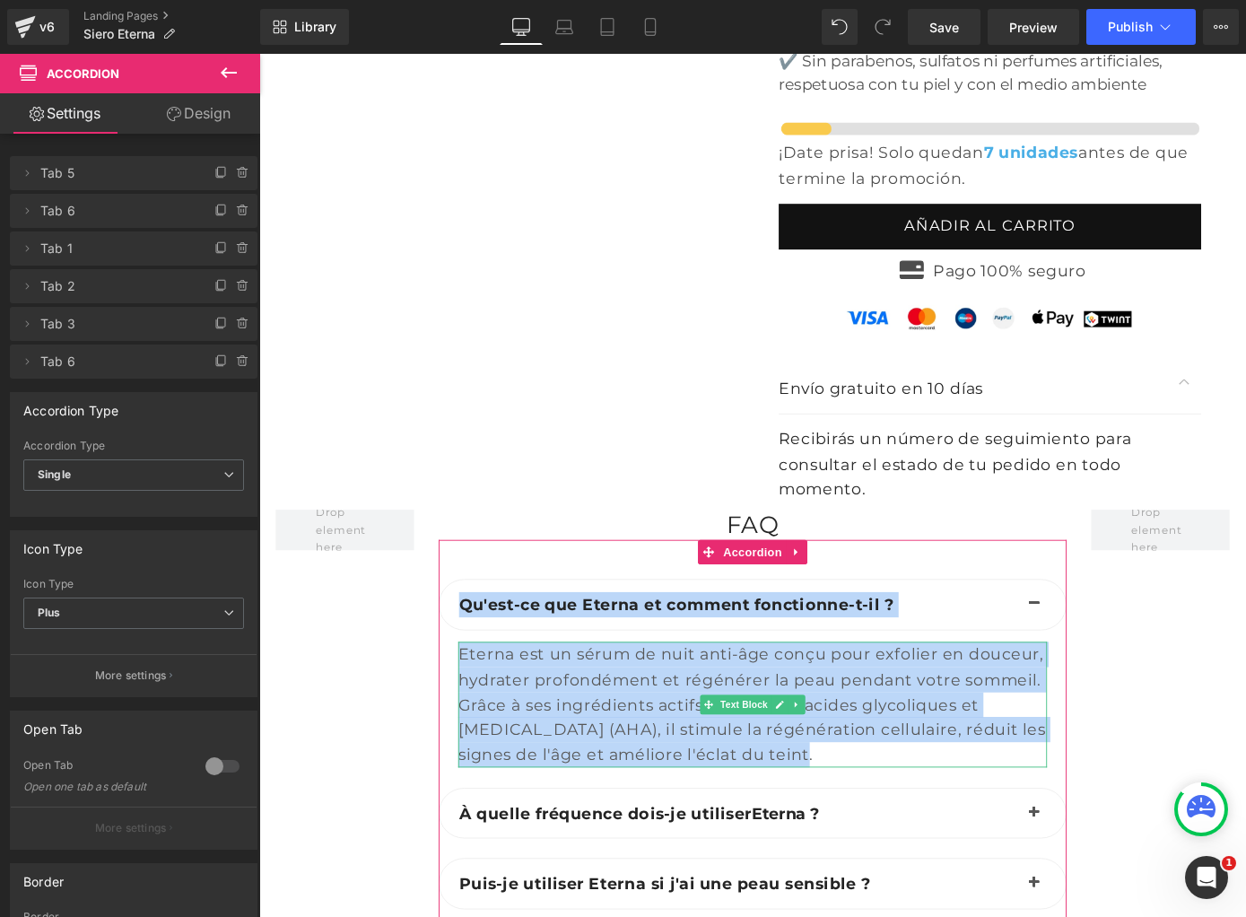
copy div "Qu'est-ce que Eterna et comment fonctionne-t-il ? Text Block Eterna est un séru…"
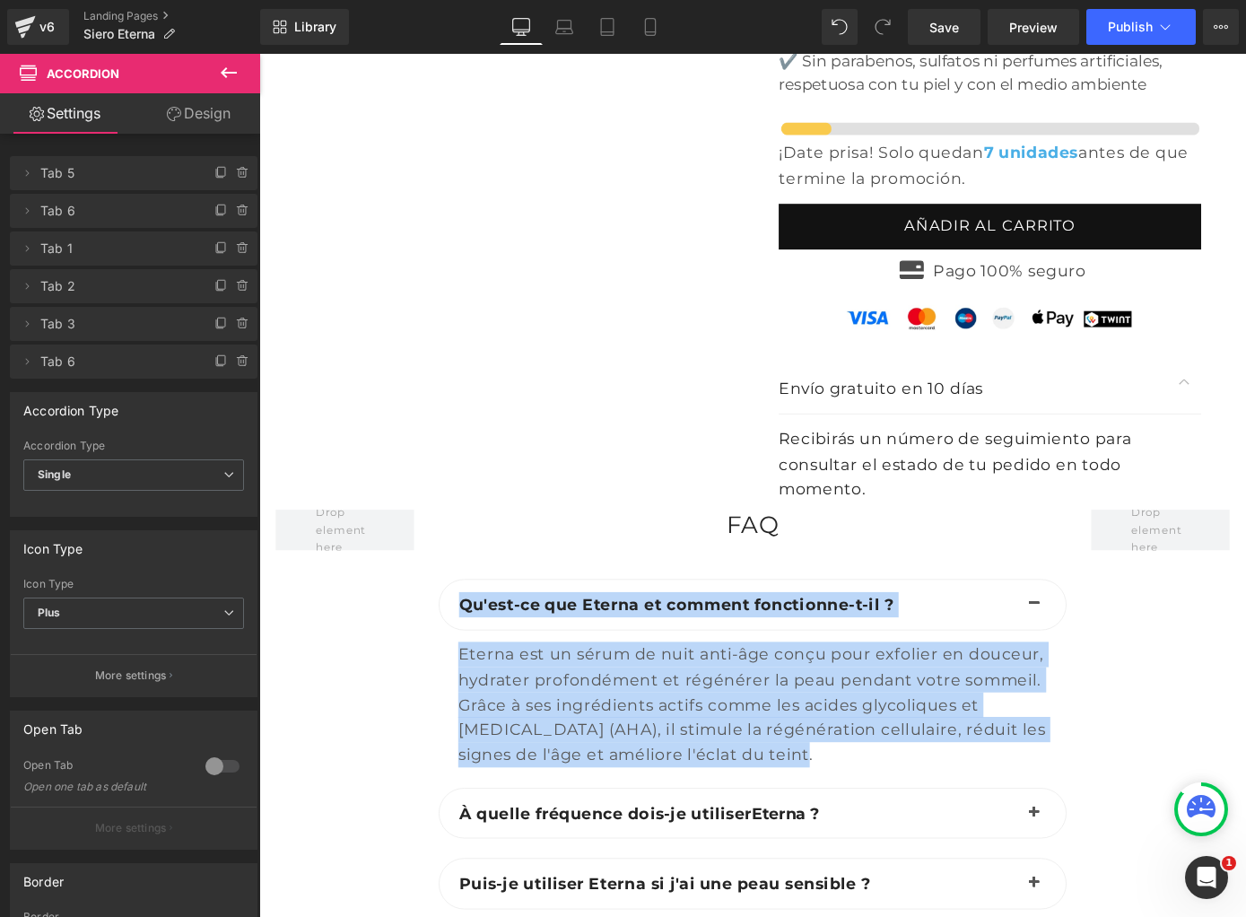
click at [646, 649] on b "Qu'est-ce que Eterna et comment fonctionne-t-il ?" at bounding box center [718, 660] width 478 height 22
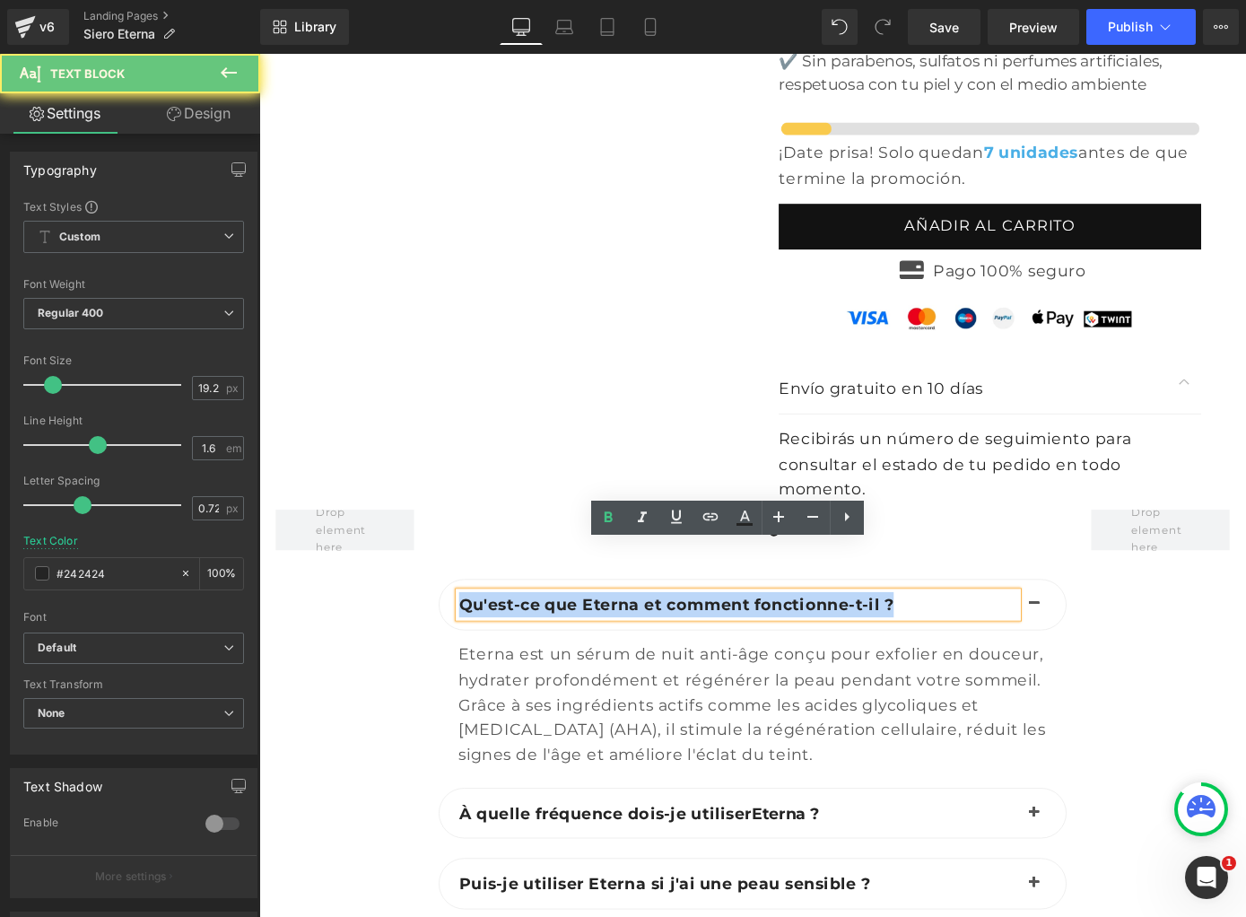
click at [646, 649] on b "Qu'est-ce que Eterna et comment fonctionne-t-il ?" at bounding box center [718, 660] width 478 height 22
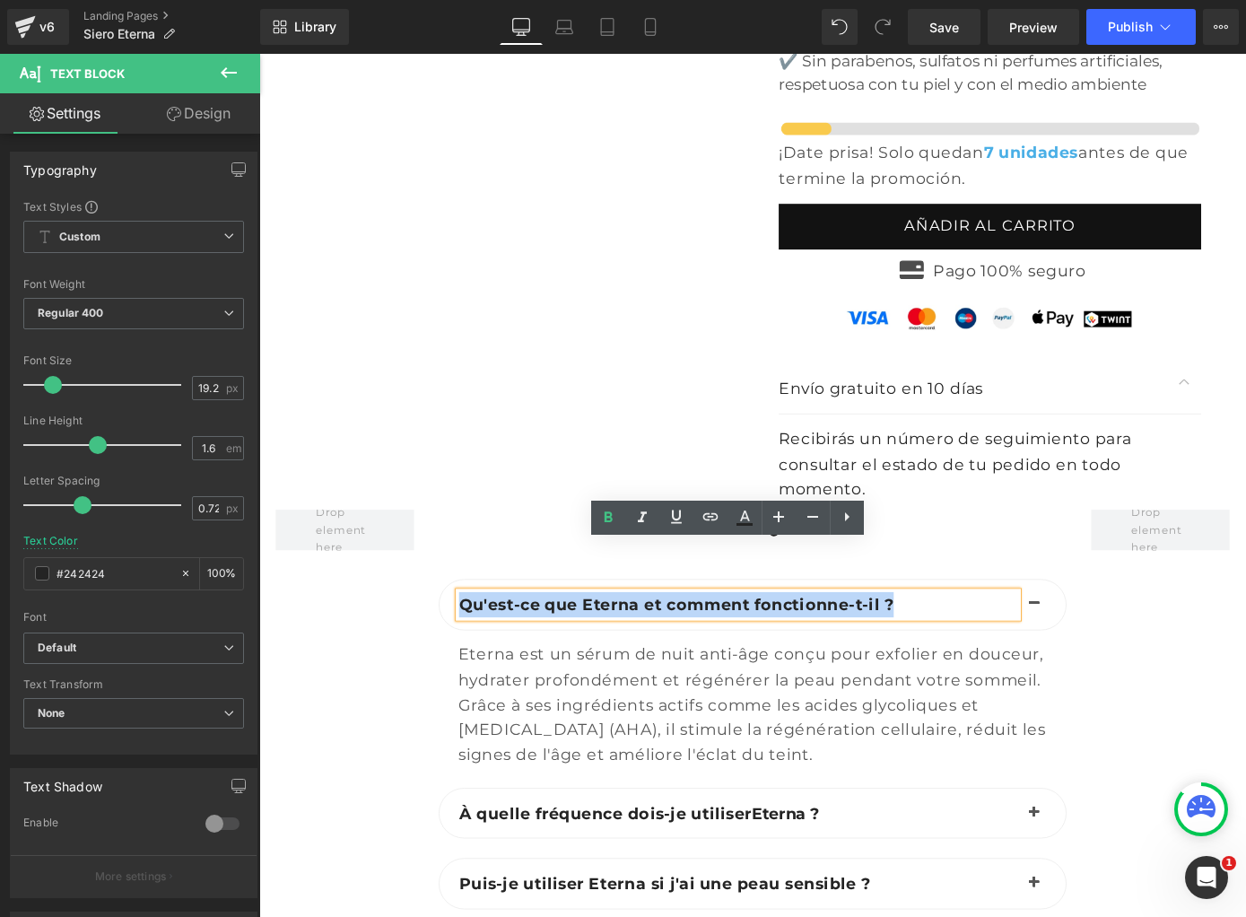
paste div
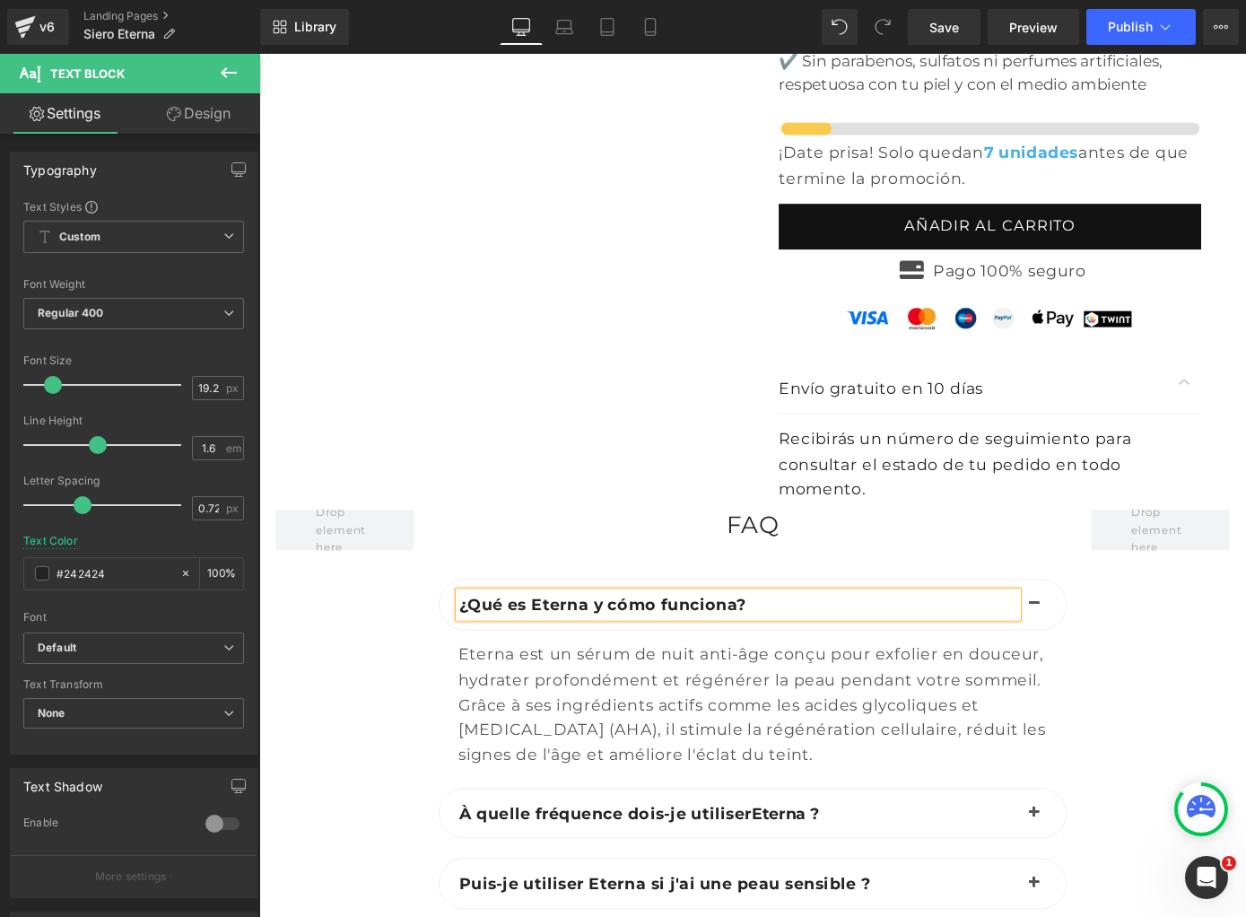
click at [726, 730] on div "Eterna est un sérum de nuit anti-âge conçu pour exfolier en douceur, hydrater p…" at bounding box center [802, 770] width 648 height 138
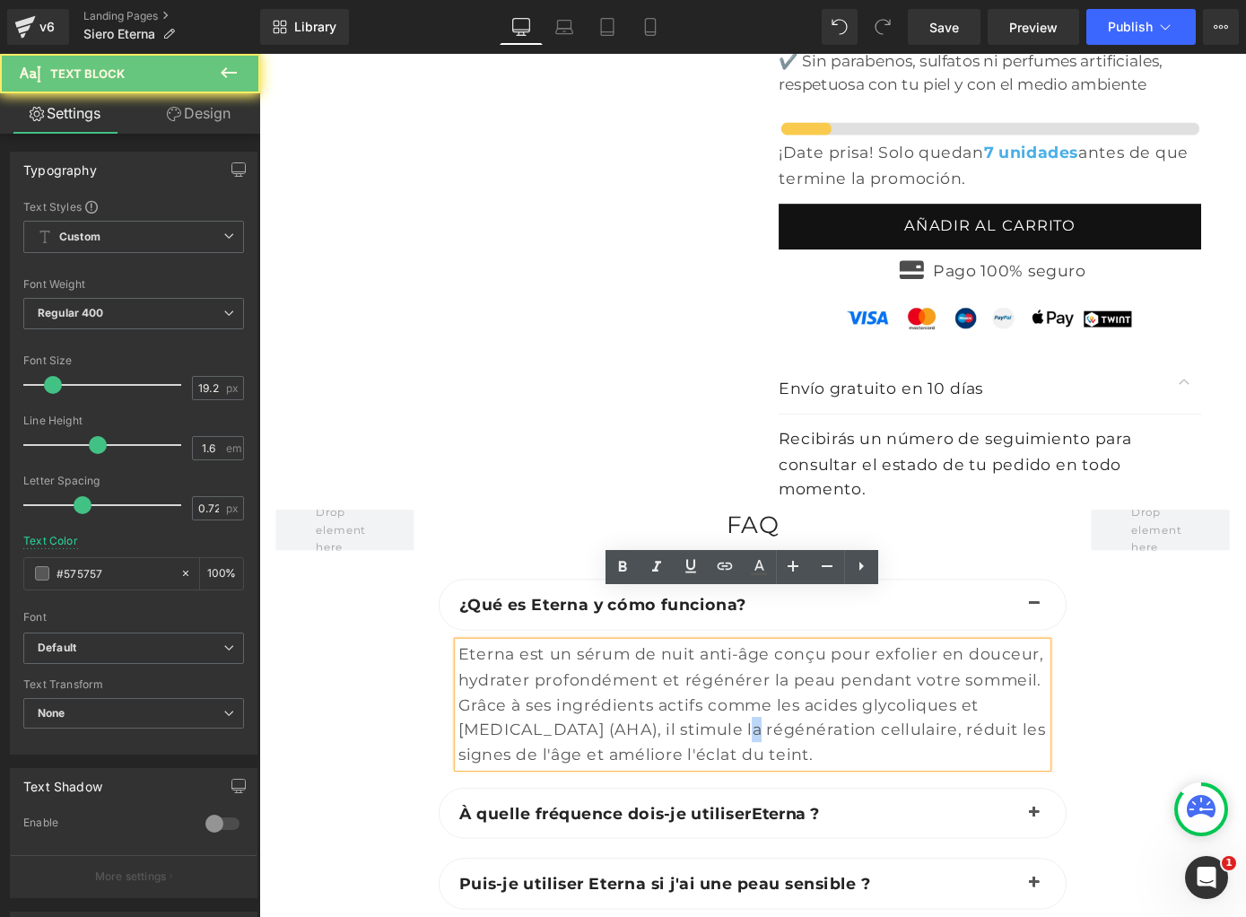
click at [726, 730] on div "Eterna est un sérum de nuit anti-âge conçu pour exfolier en douceur, hydrater p…" at bounding box center [802, 770] width 648 height 138
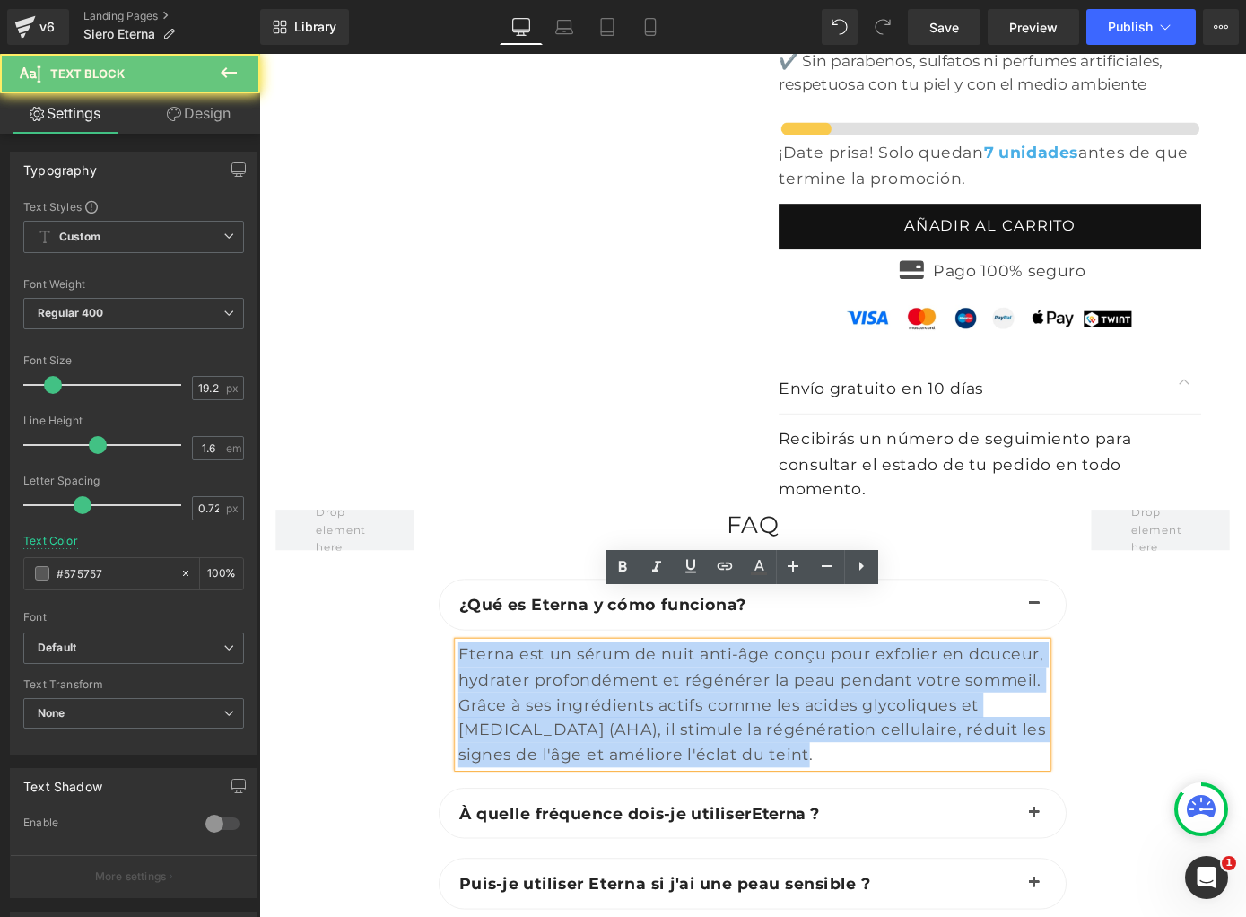
click at [724, 731] on div "Eterna est un sérum de nuit anti-âge conçu pour exfolier en douceur, hydrater p…" at bounding box center [802, 770] width 648 height 138
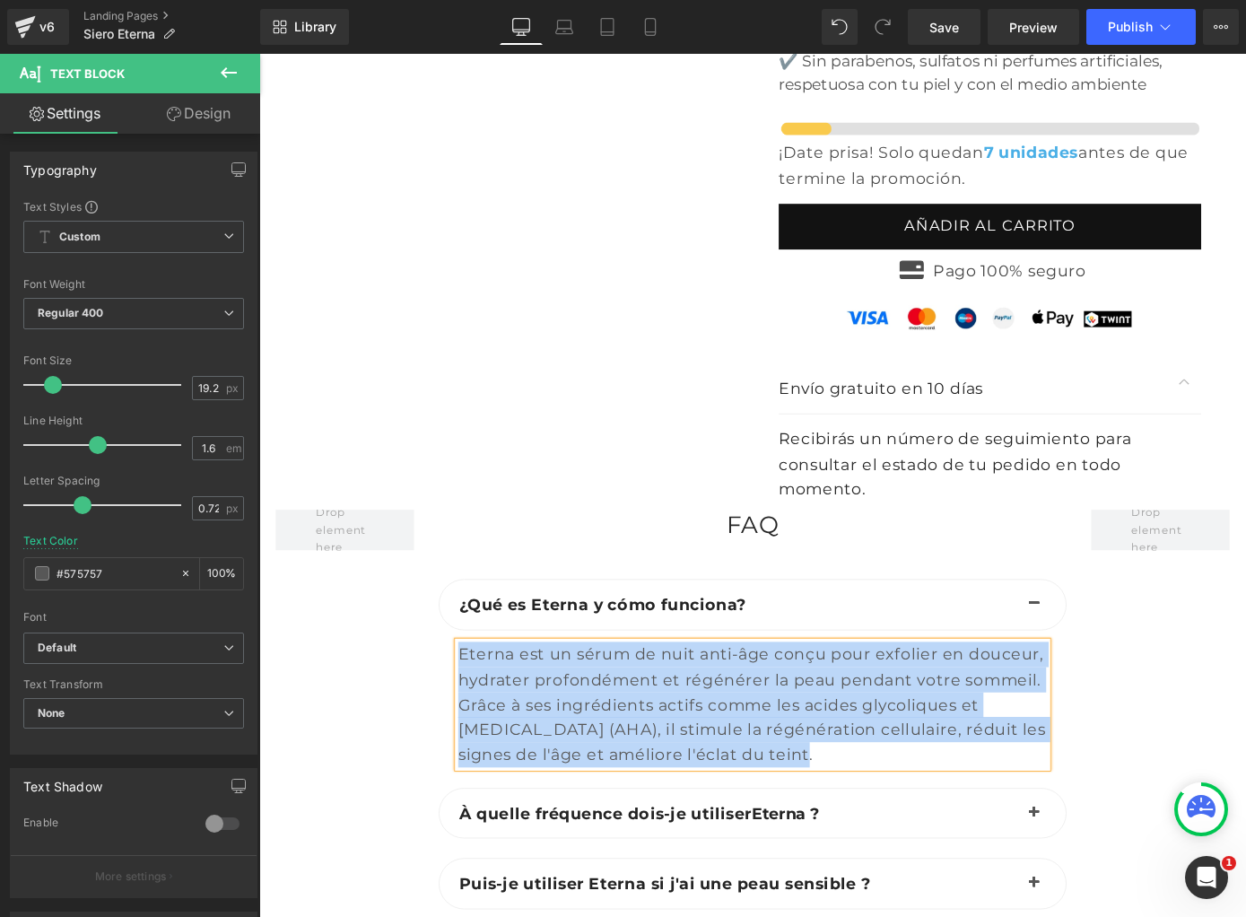
paste div
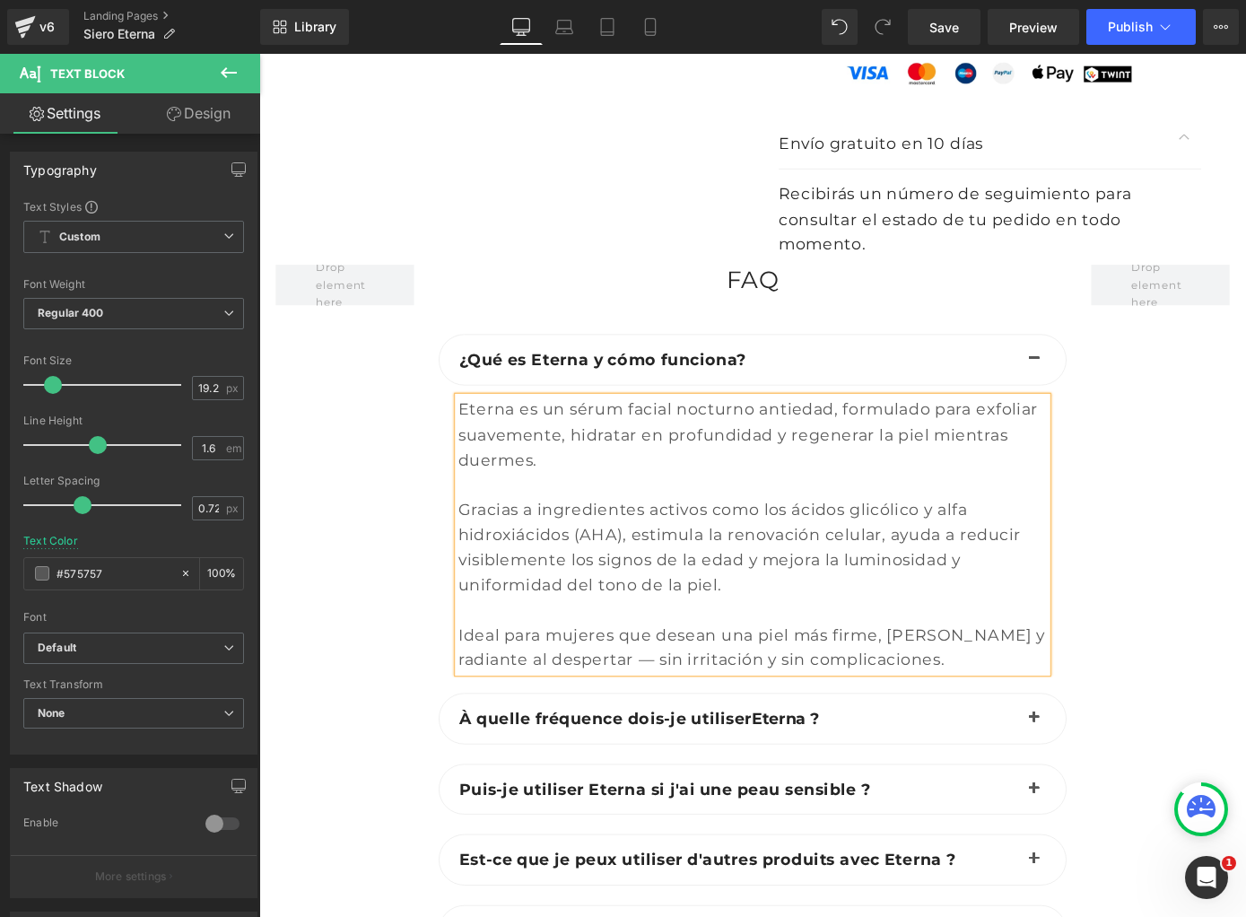
scroll to position [7064, 0]
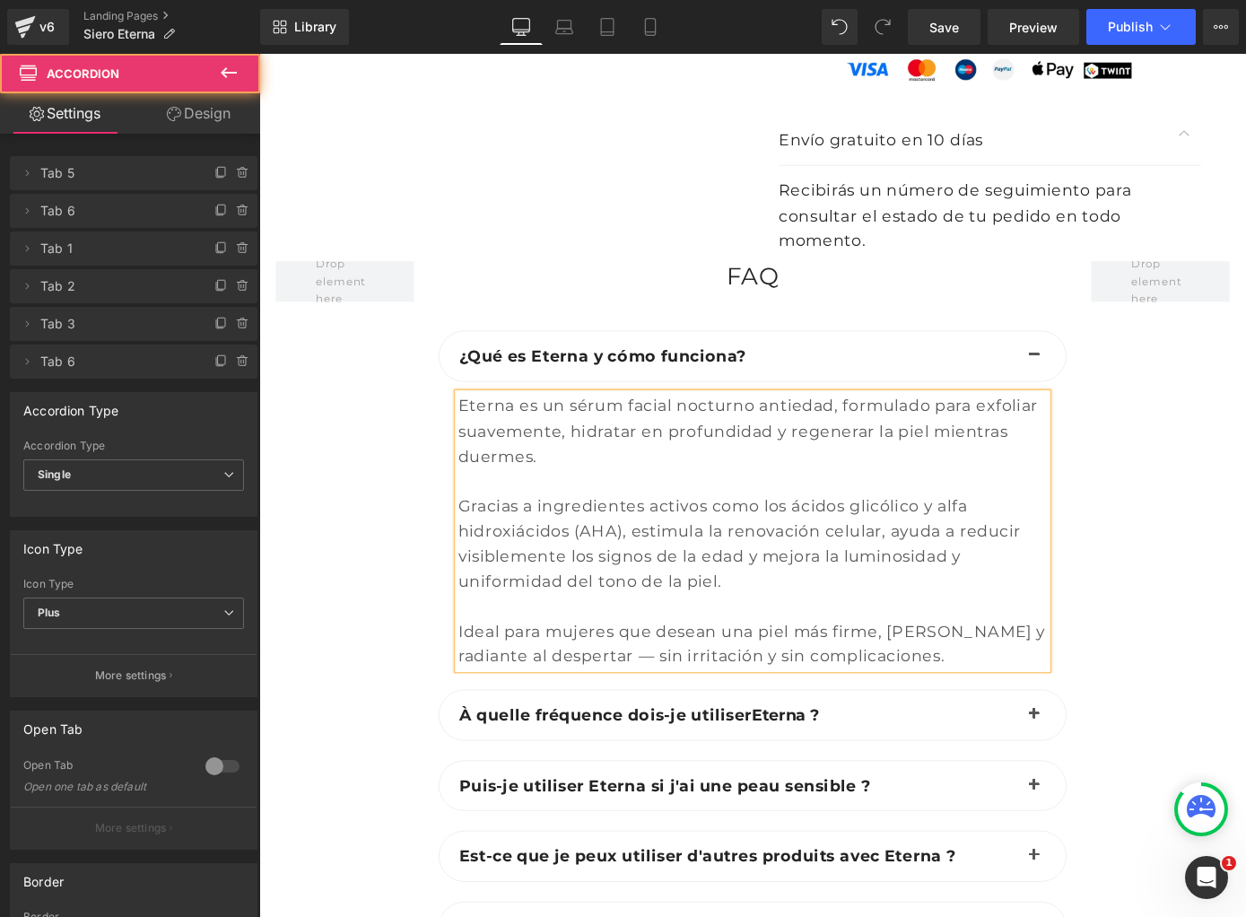
click at [1112, 785] on span "button" at bounding box center [1112, 785] width 0 height 0
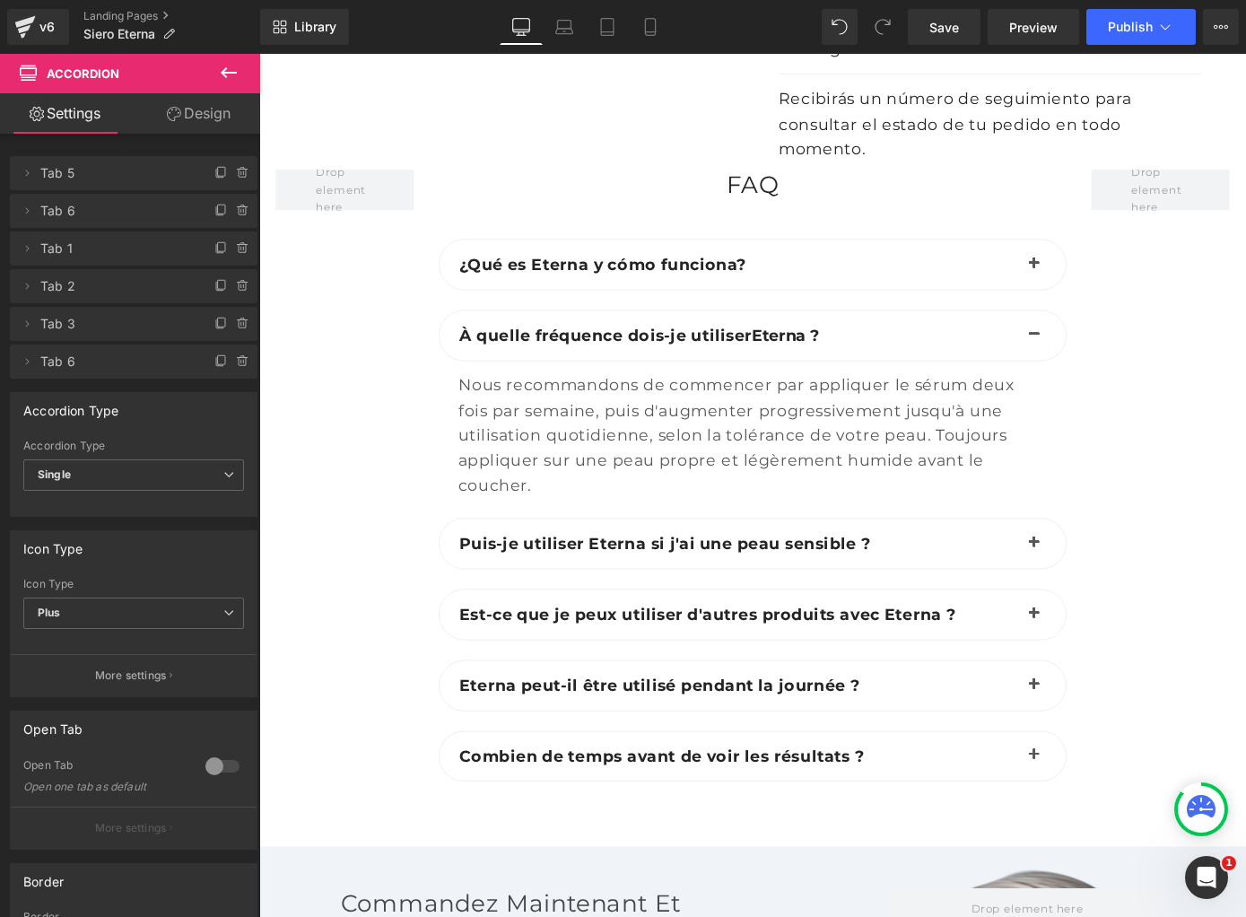
scroll to position [7192, 0]
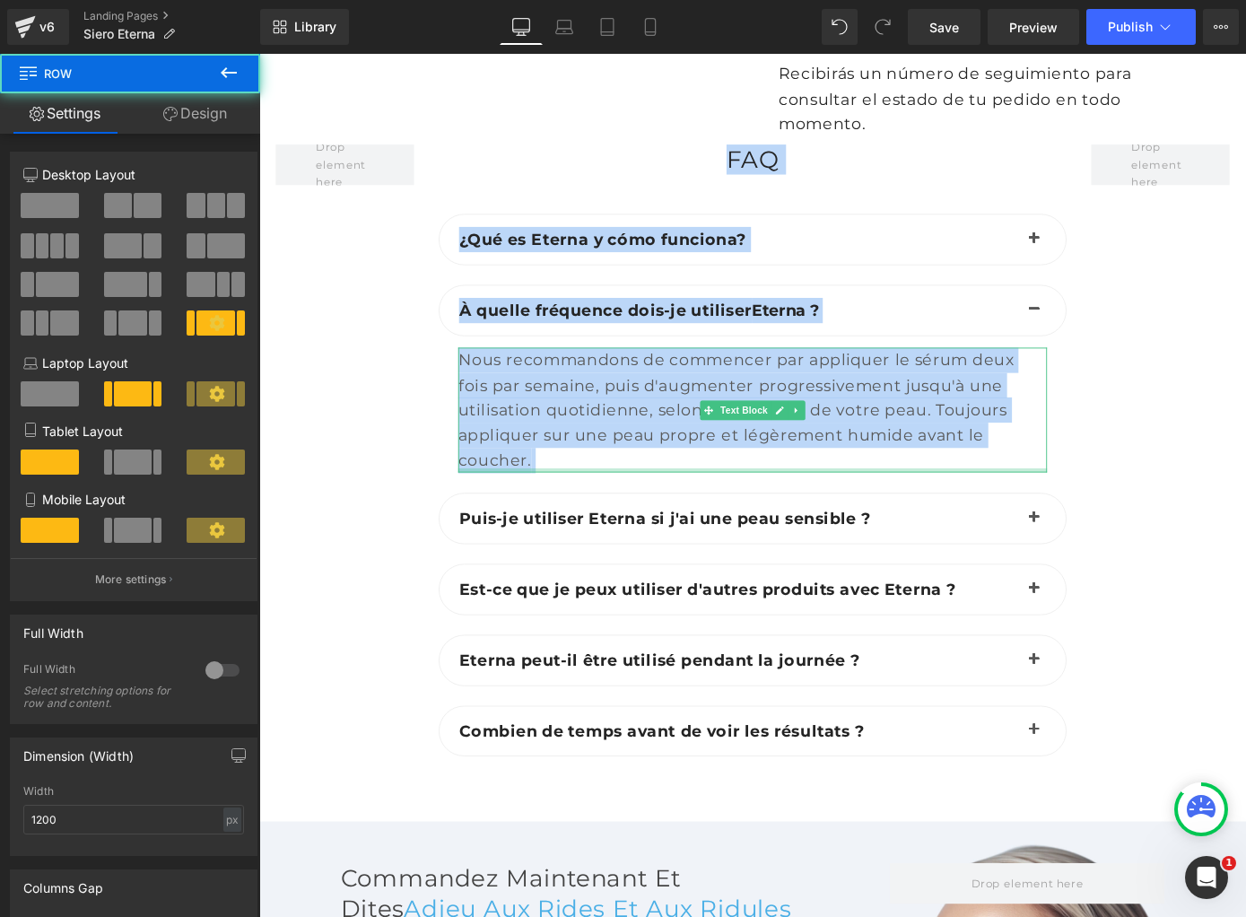
drag, startPoint x: 393, startPoint y: 267, endPoint x: 460, endPoint y: 417, distance: 164.2
click at [524, 454] on div "FAQ Heading ¿Qué es Eterna y cómo funciona? Text Block Text Block" at bounding box center [802, 525] width 1077 height 745
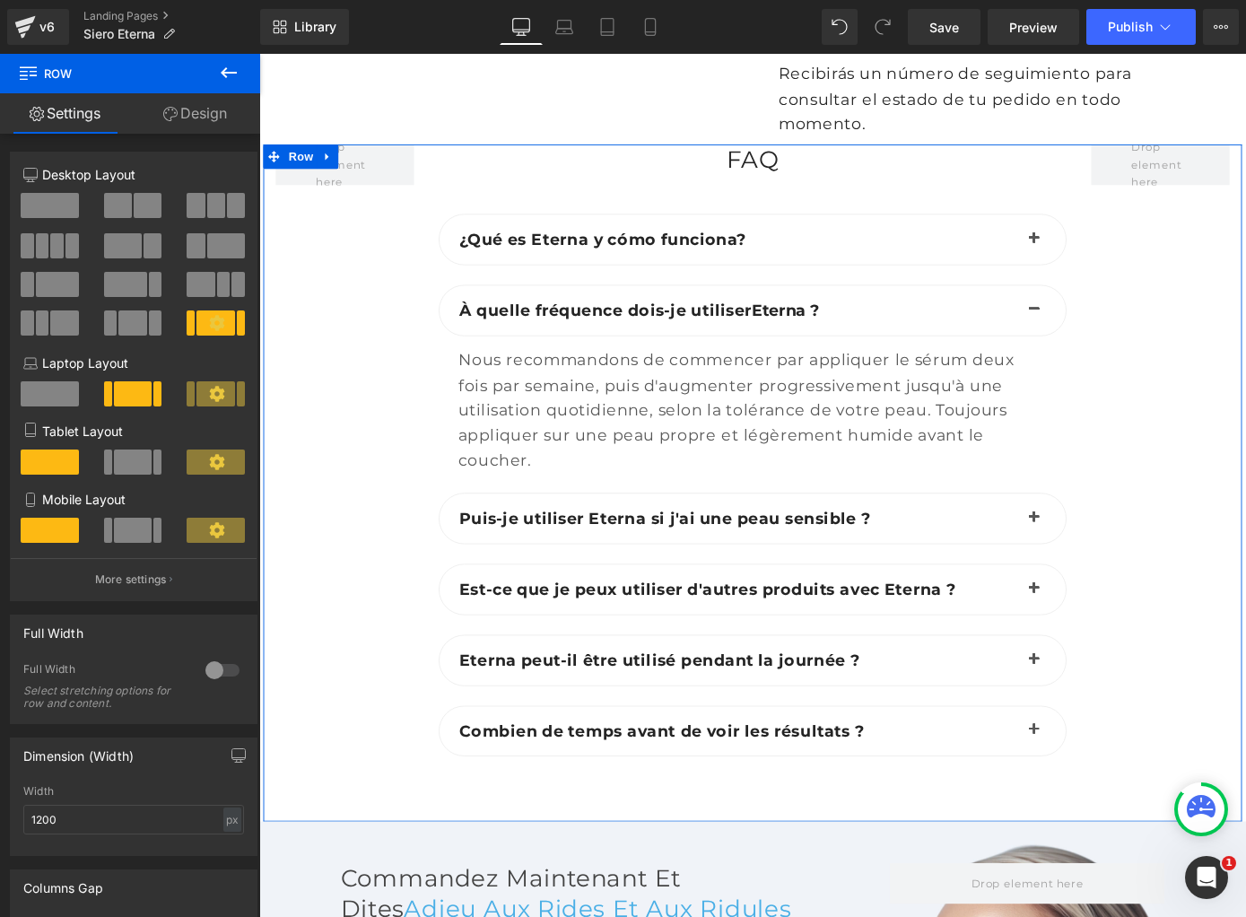
drag, startPoint x: 351, startPoint y: 337, endPoint x: 397, endPoint y: 305, distance: 56.0
click at [352, 336] on div at bounding box center [353, 513] width 179 height 721
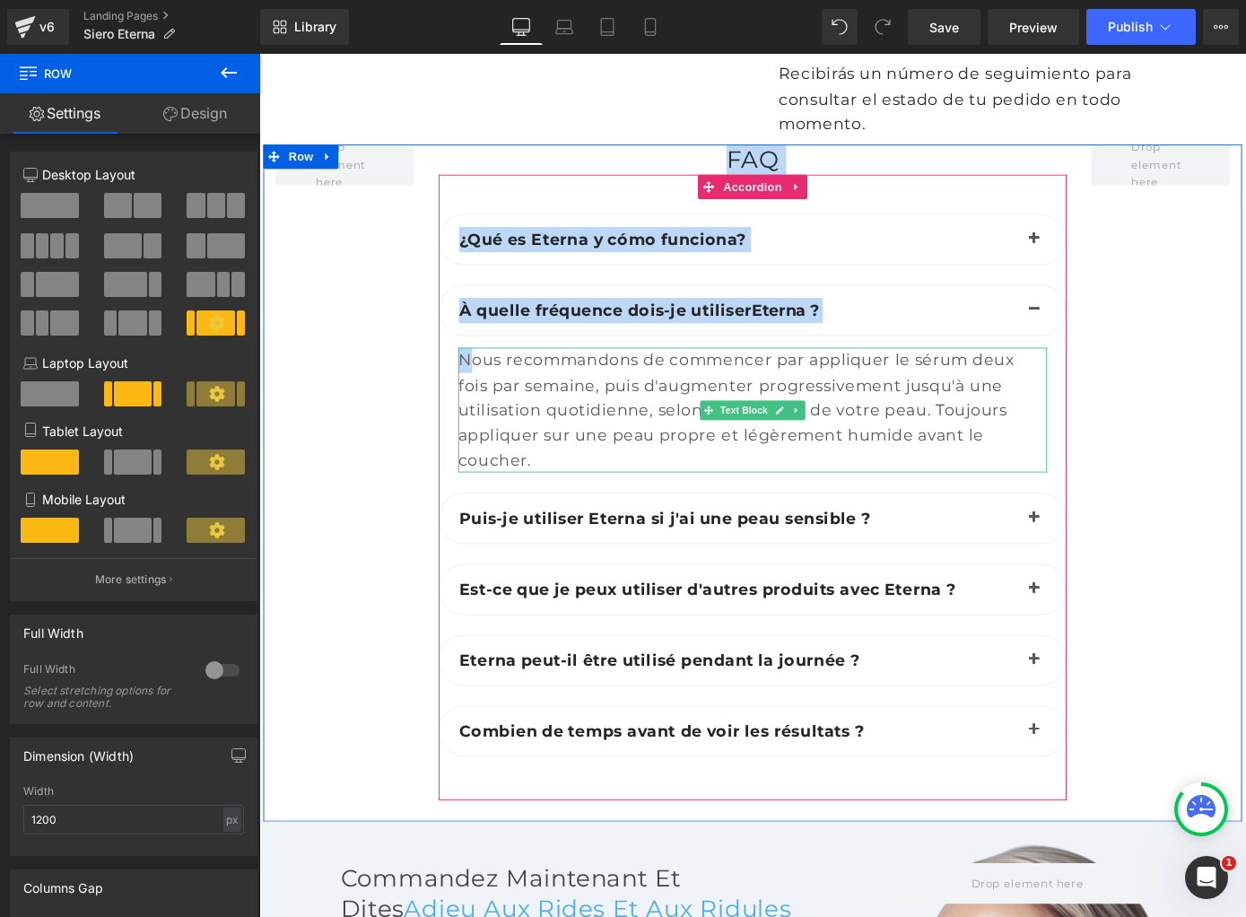
drag, startPoint x: 441, startPoint y: 266, endPoint x: 483, endPoint y: 310, distance: 61.0
click at [490, 323] on div "FAQ Heading ¿Qué es Eterna y cómo funciona? Text Block Text Block" at bounding box center [802, 525] width 1077 height 745
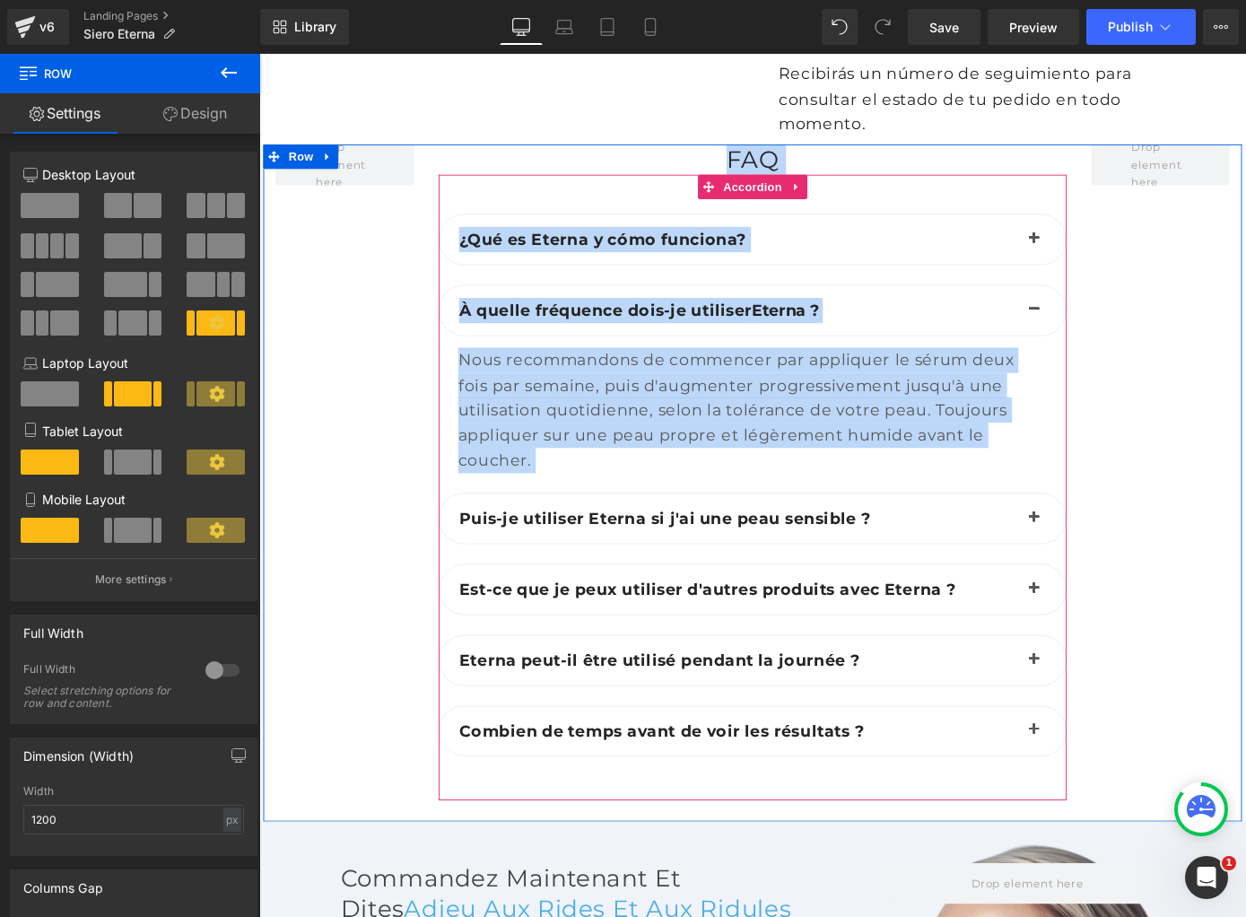
click at [486, 235] on div "¿Qué es Eterna y cómo funciona? Text Block Text Block" at bounding box center [802, 269] width 691 height 78
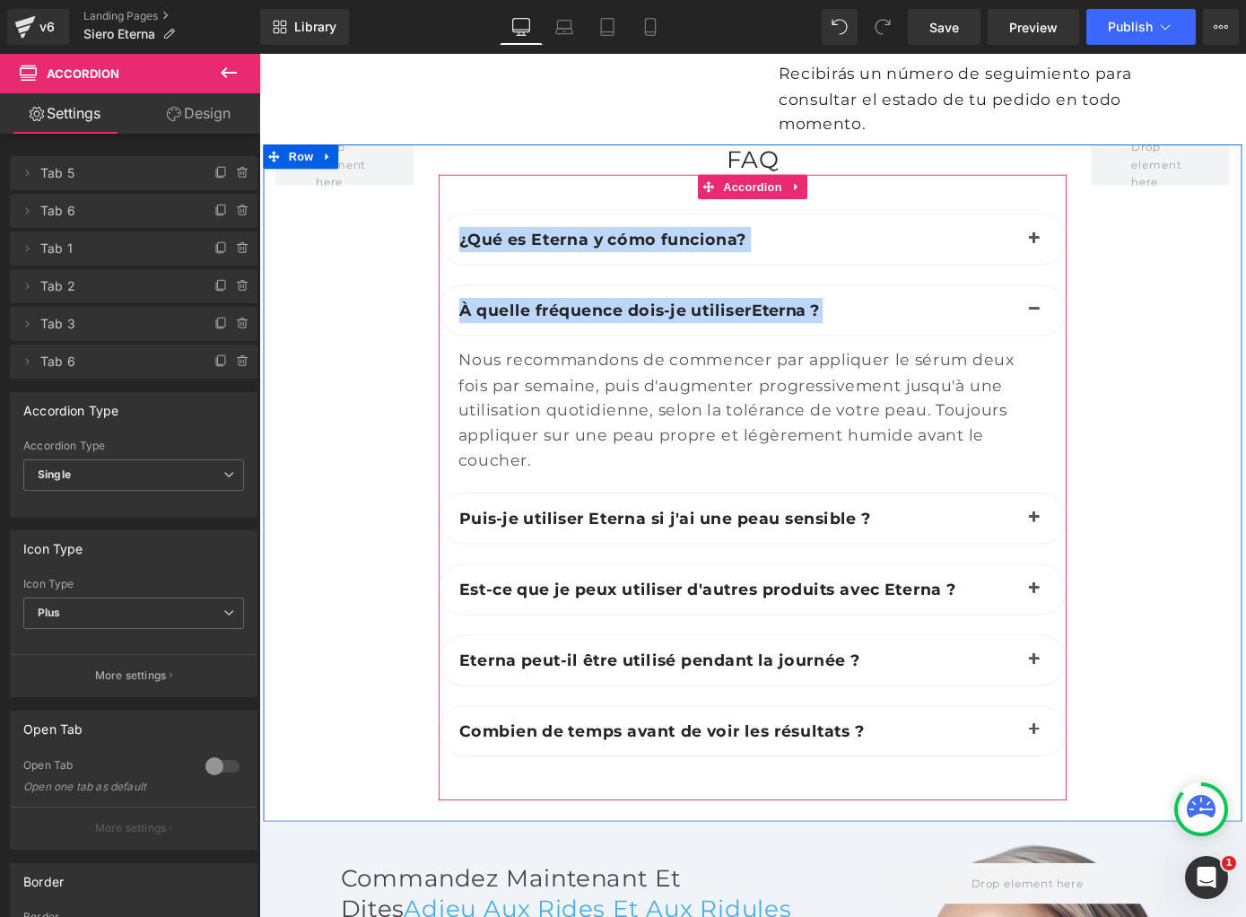
drag, startPoint x: 497, startPoint y: 252, endPoint x: 635, endPoint y: 299, distance: 145.8
click at [586, 315] on div "¿Qué es Eterna y cómo funciona? Text Block Text Block Eterna ? Text Block" at bounding box center [802, 539] width 691 height 618
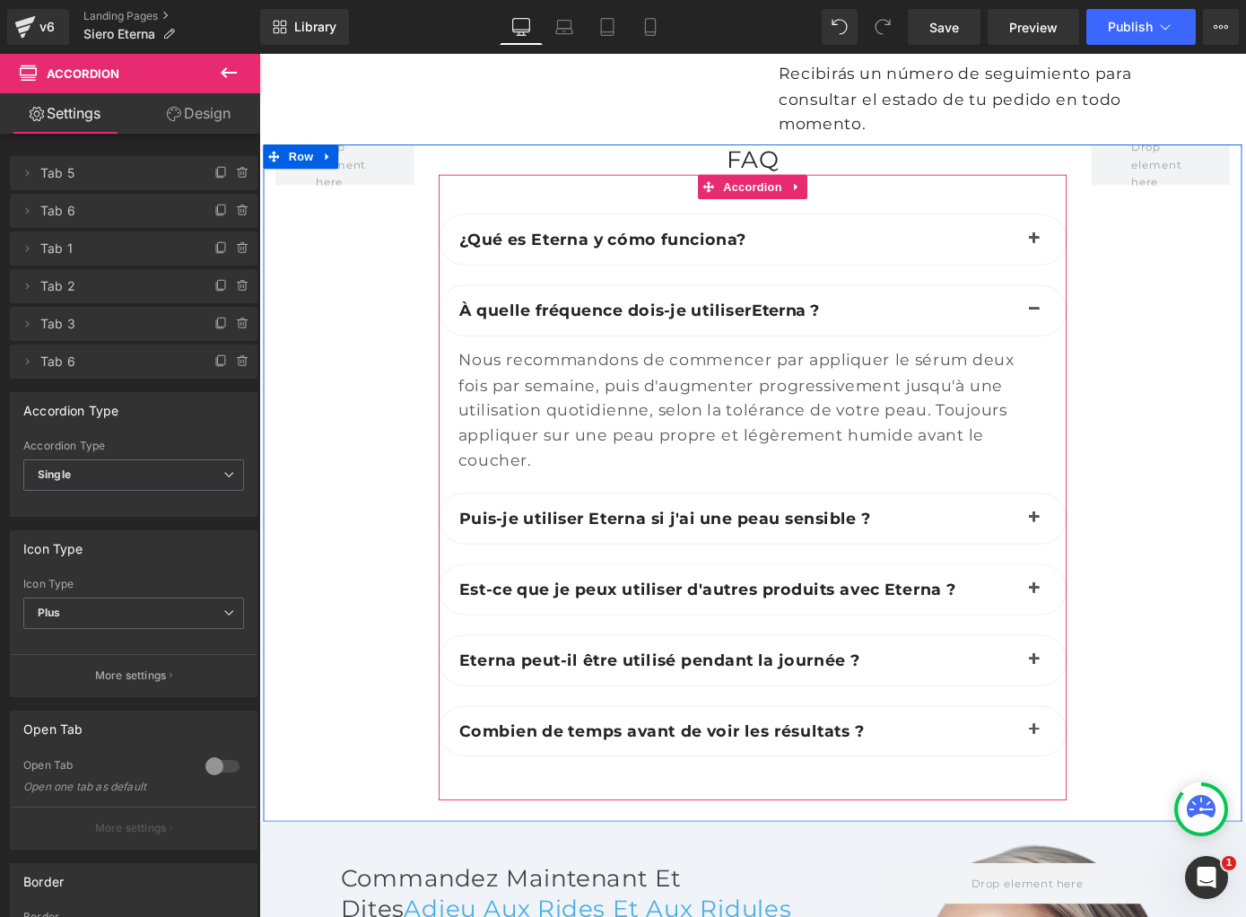
click at [856, 241] on div "¿Qué es Eterna y cómo funciona? Text Block Text Block" at bounding box center [802, 269] width 691 height 78
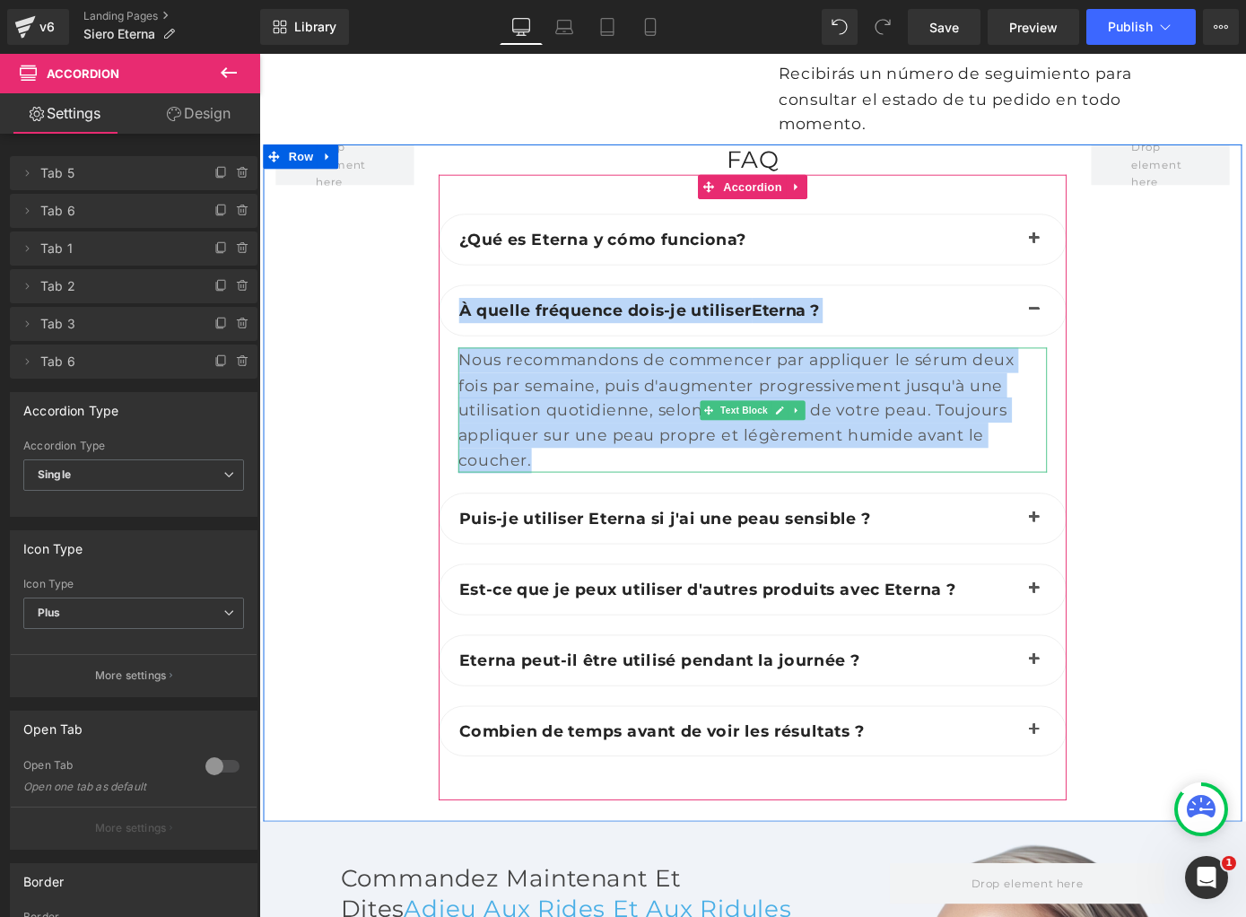
drag, startPoint x: 478, startPoint y: 277, endPoint x: 588, endPoint y: 443, distance: 198.8
click at [588, 443] on div "À quelle fréquence dois-je utiliser Eterna ? Text Block Text Block" at bounding box center [802, 422] width 691 height 229
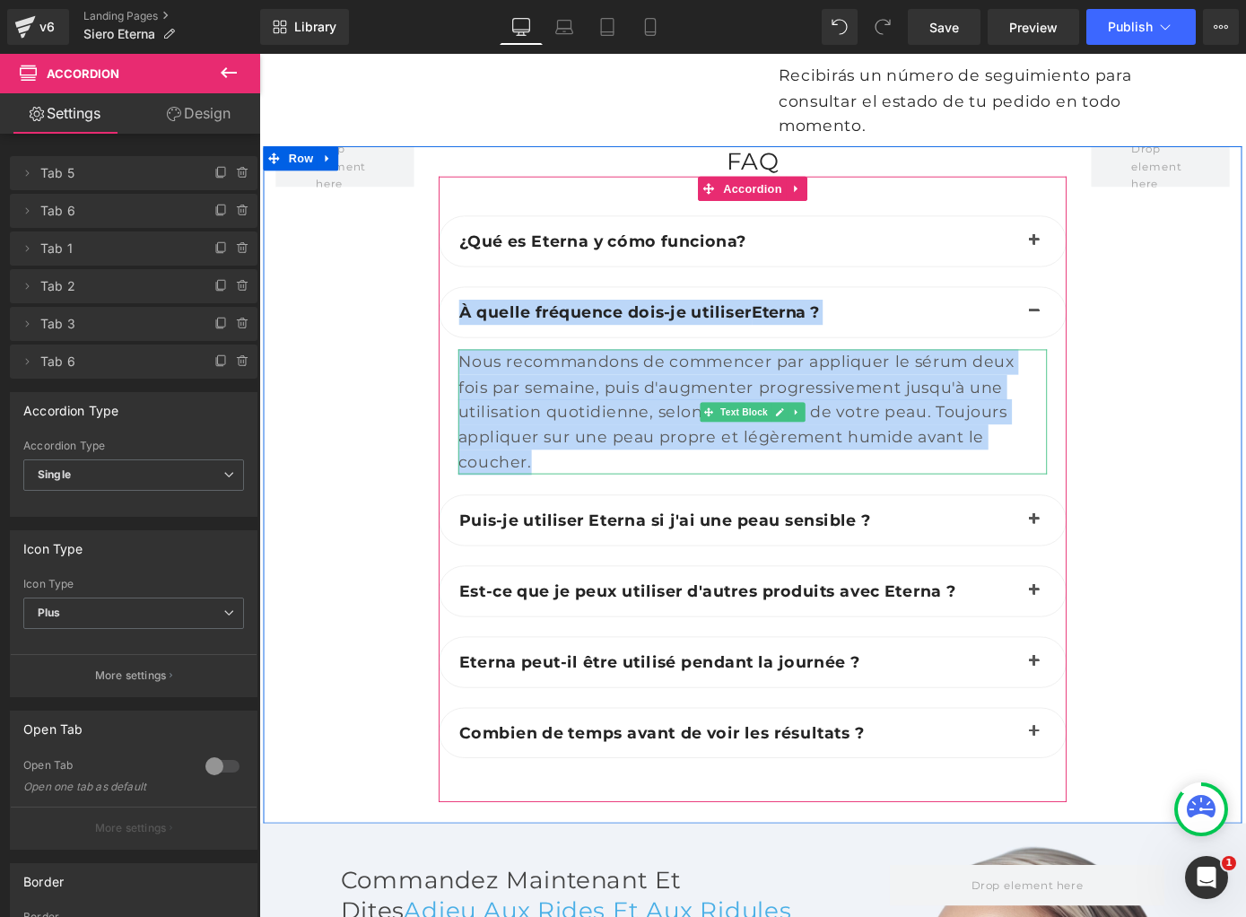
scroll to position [7182, 0]
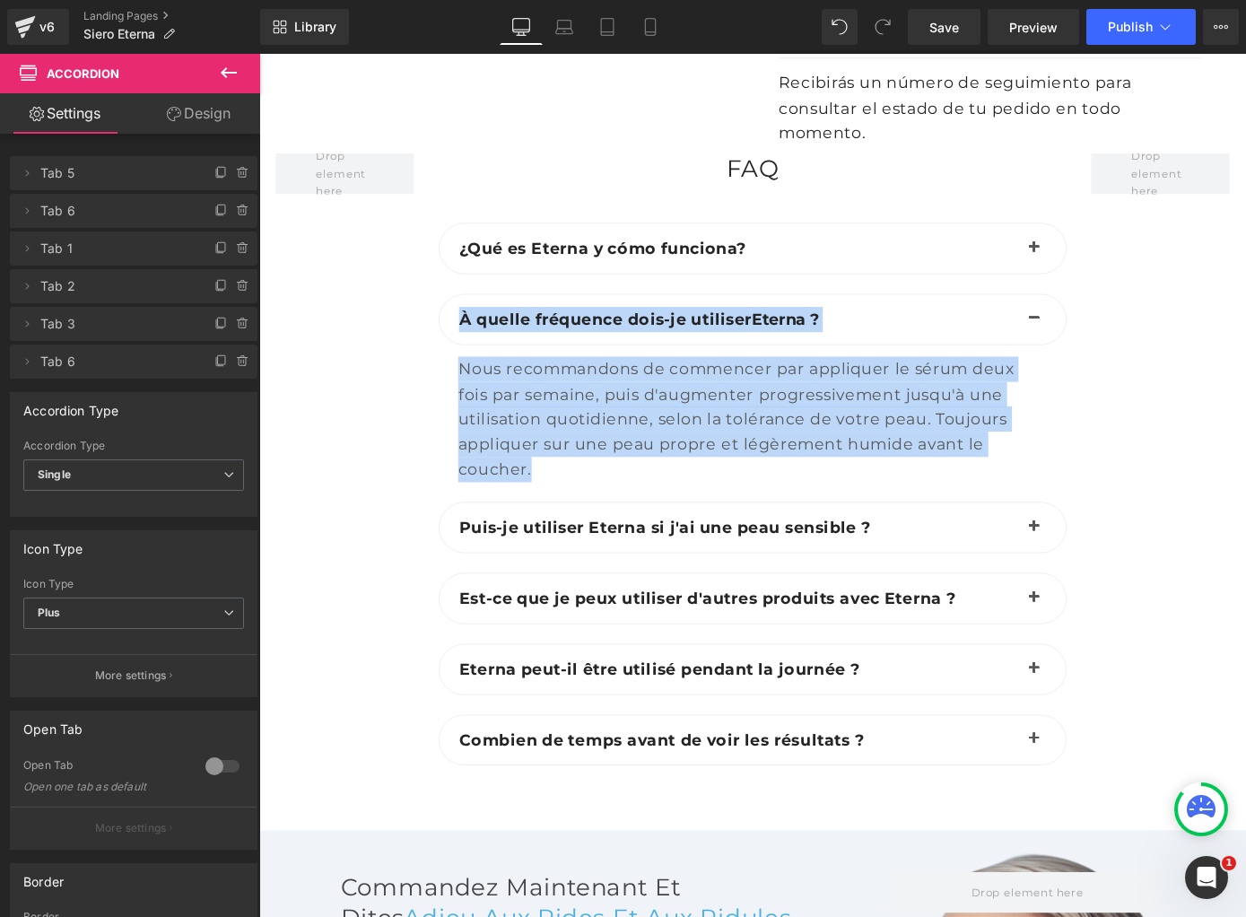
click at [895, 332] on p "À quelle fréquence dois-je utiliser Eterna ?" at bounding box center [786, 346] width 615 height 28
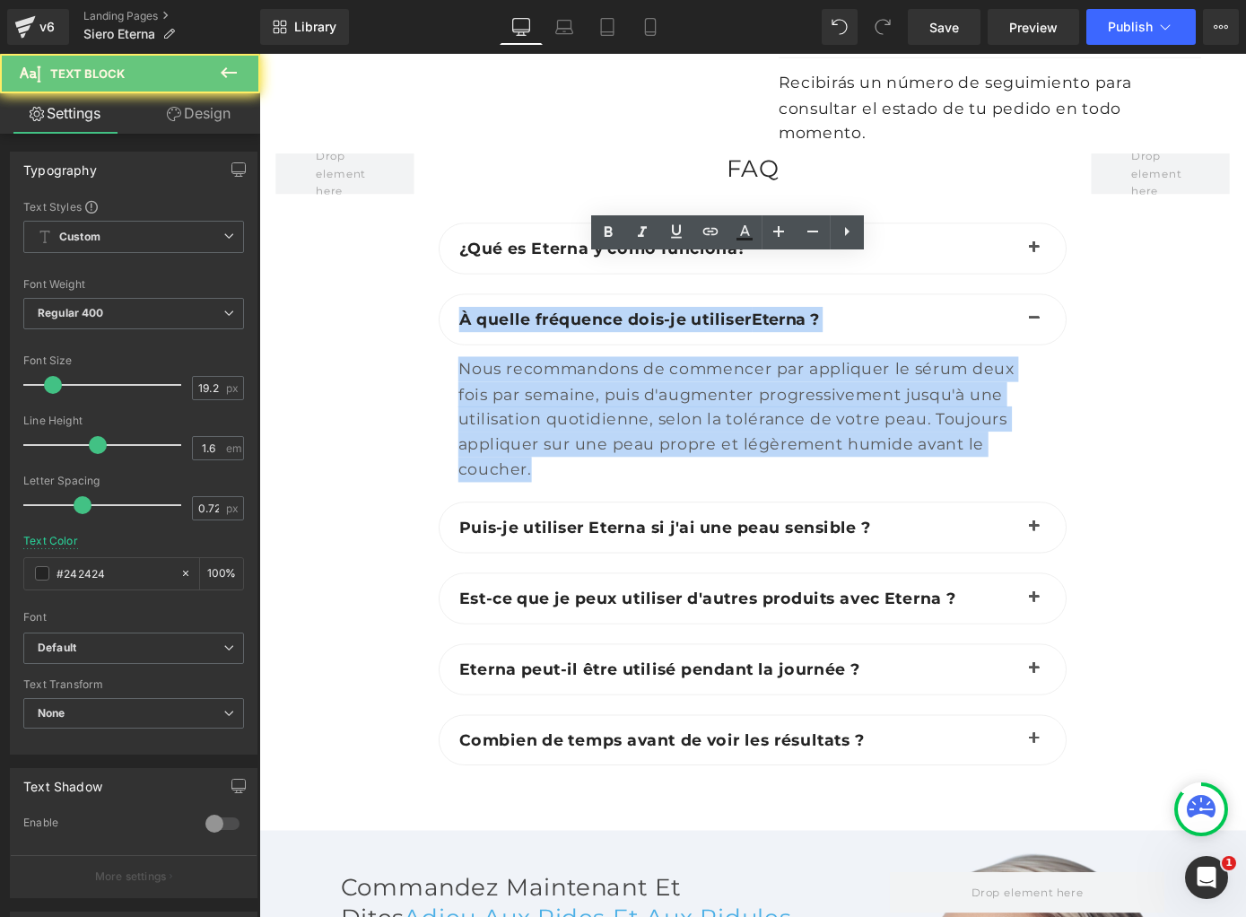
click at [895, 332] on p "À quelle fréquence dois-je utiliser Eterna ?" at bounding box center [786, 346] width 615 height 28
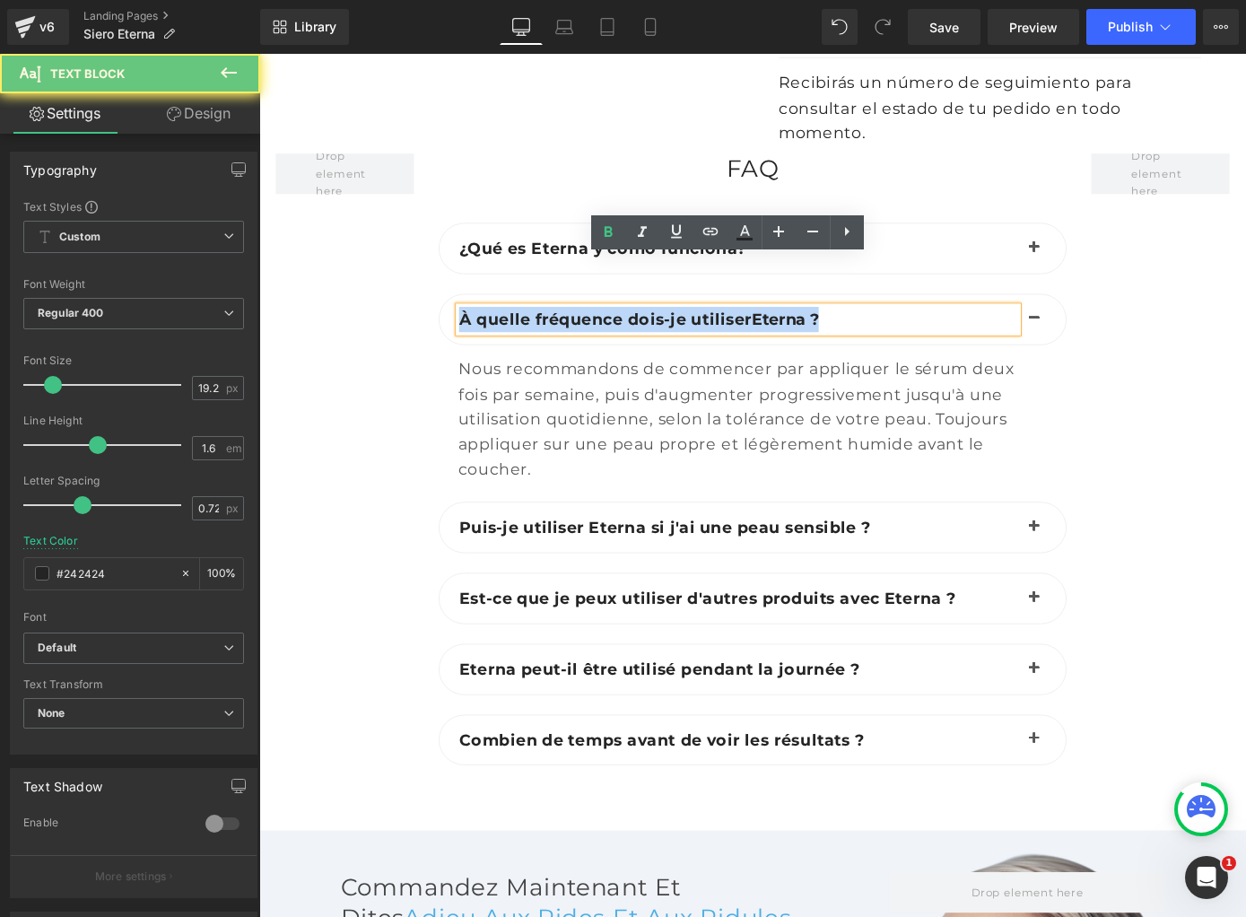
click at [895, 332] on p "À quelle fréquence dois-je utiliser Eterna ?" at bounding box center [786, 346] width 615 height 28
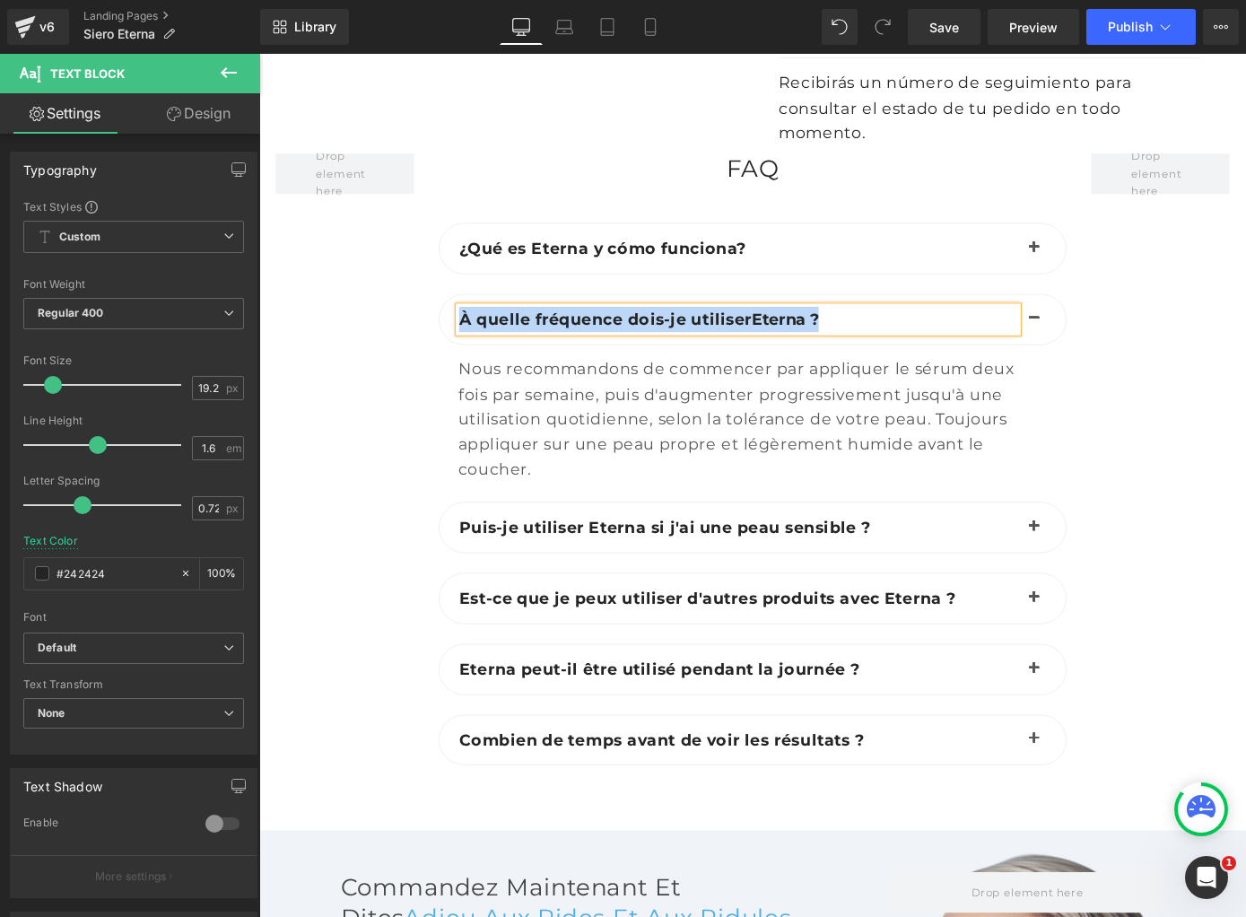
paste div
click at [615, 394] on span "Nous recommandons de commencer par appliquer le sérum deux fois par semaine, pu…" at bounding box center [784, 455] width 612 height 132
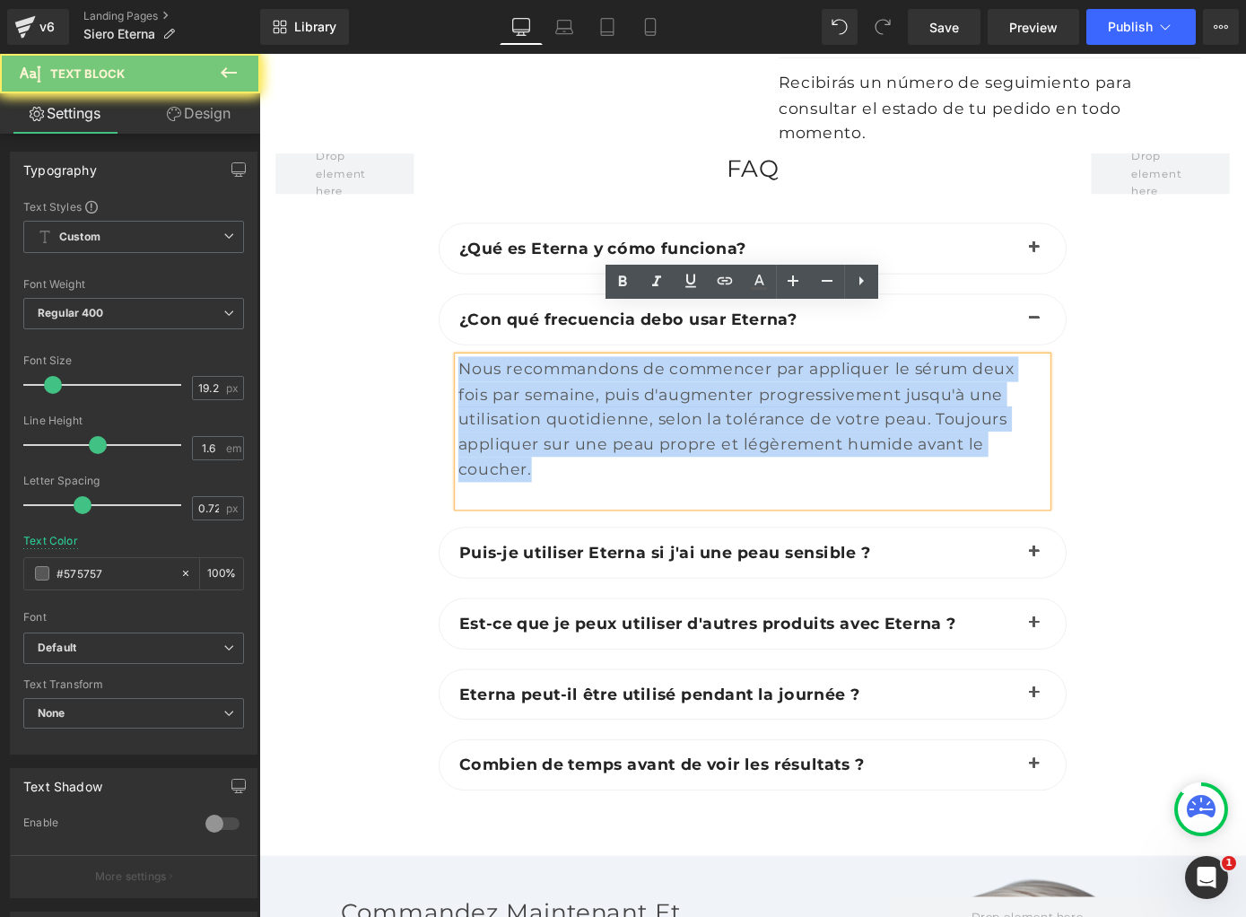
click at [615, 394] on span "Nous recommandons de commencer par appliquer le sérum deux fois par semaine, pu…" at bounding box center [784, 455] width 612 height 132
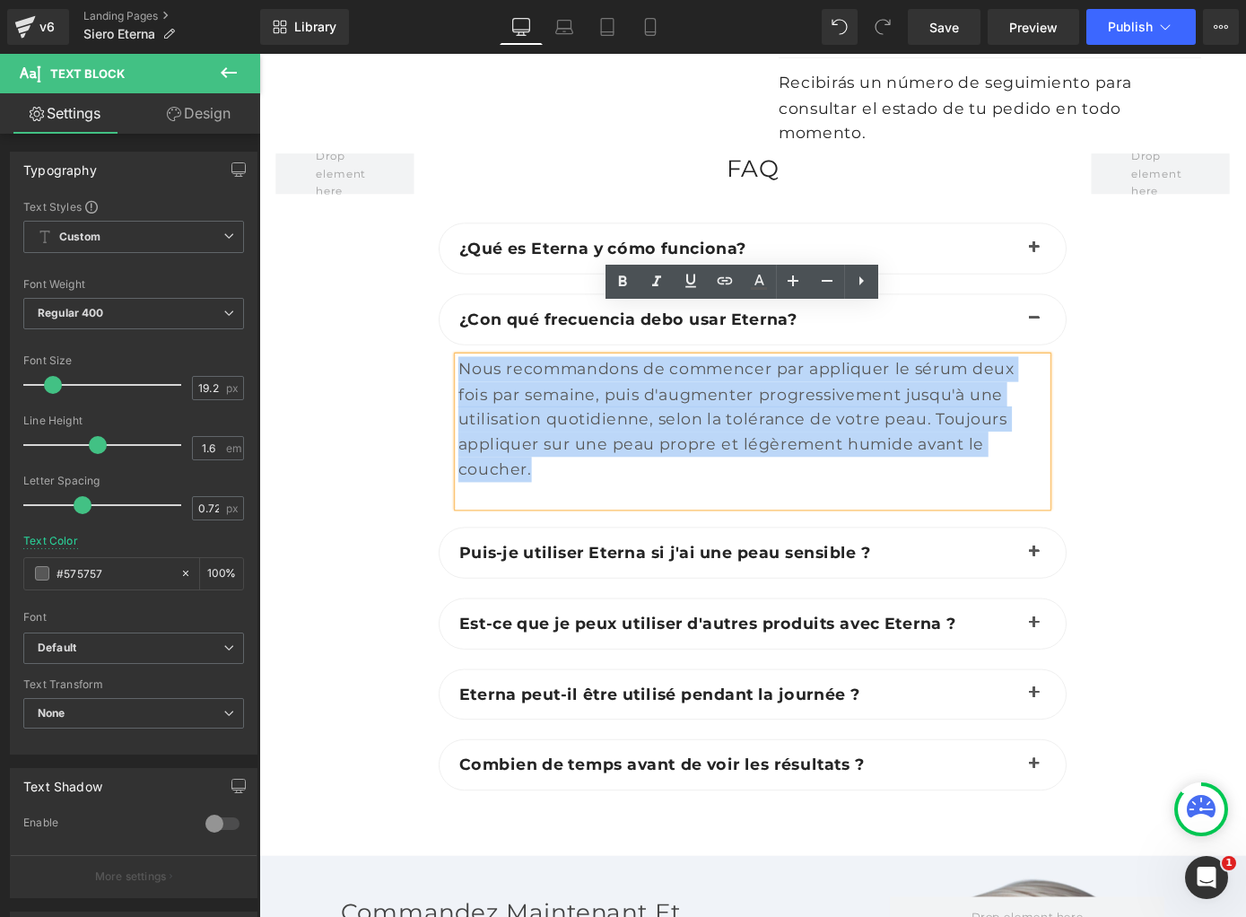
paste div
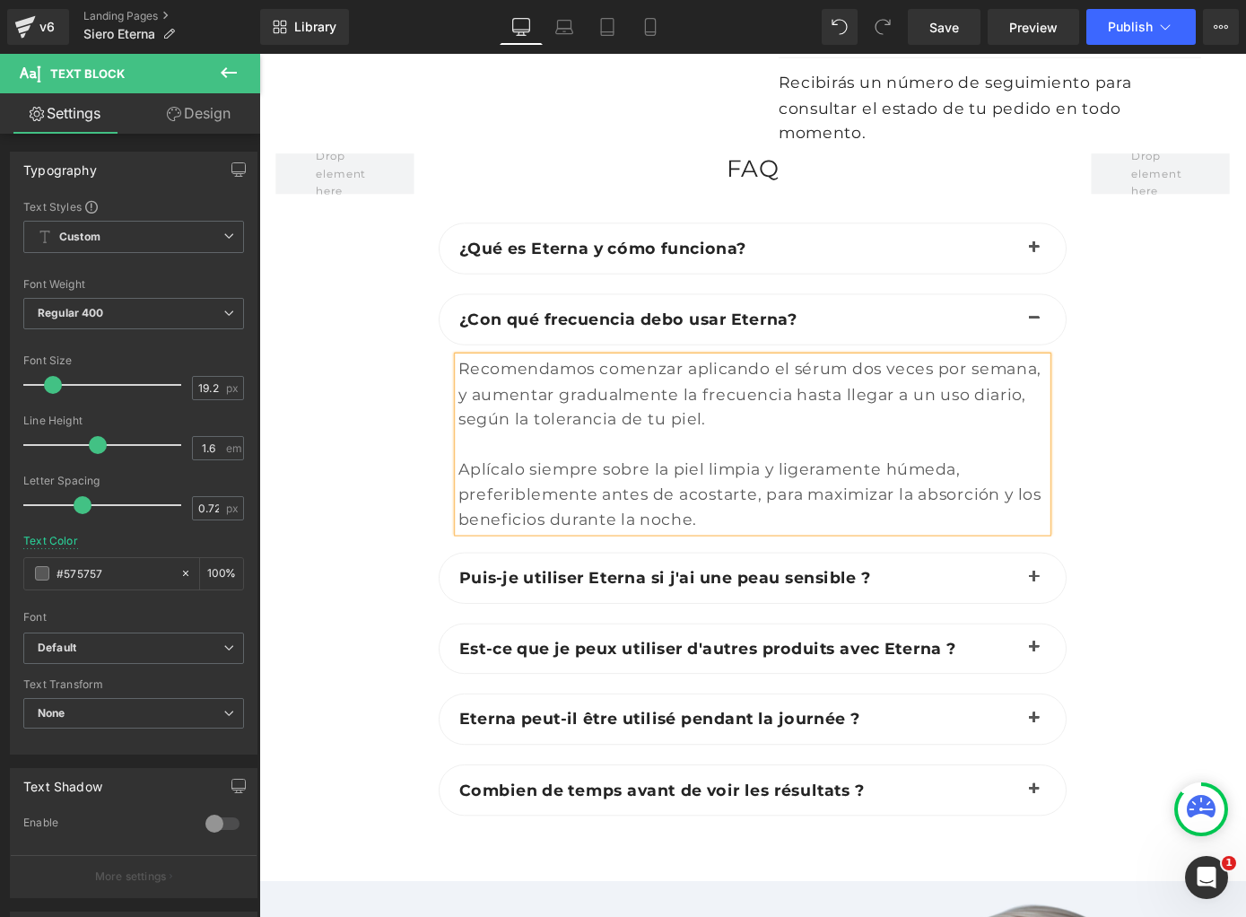
click at [638, 619] on b "Puis-je utiliser Eterna si j'ai une peau sensible ?" at bounding box center [705, 630] width 453 height 22
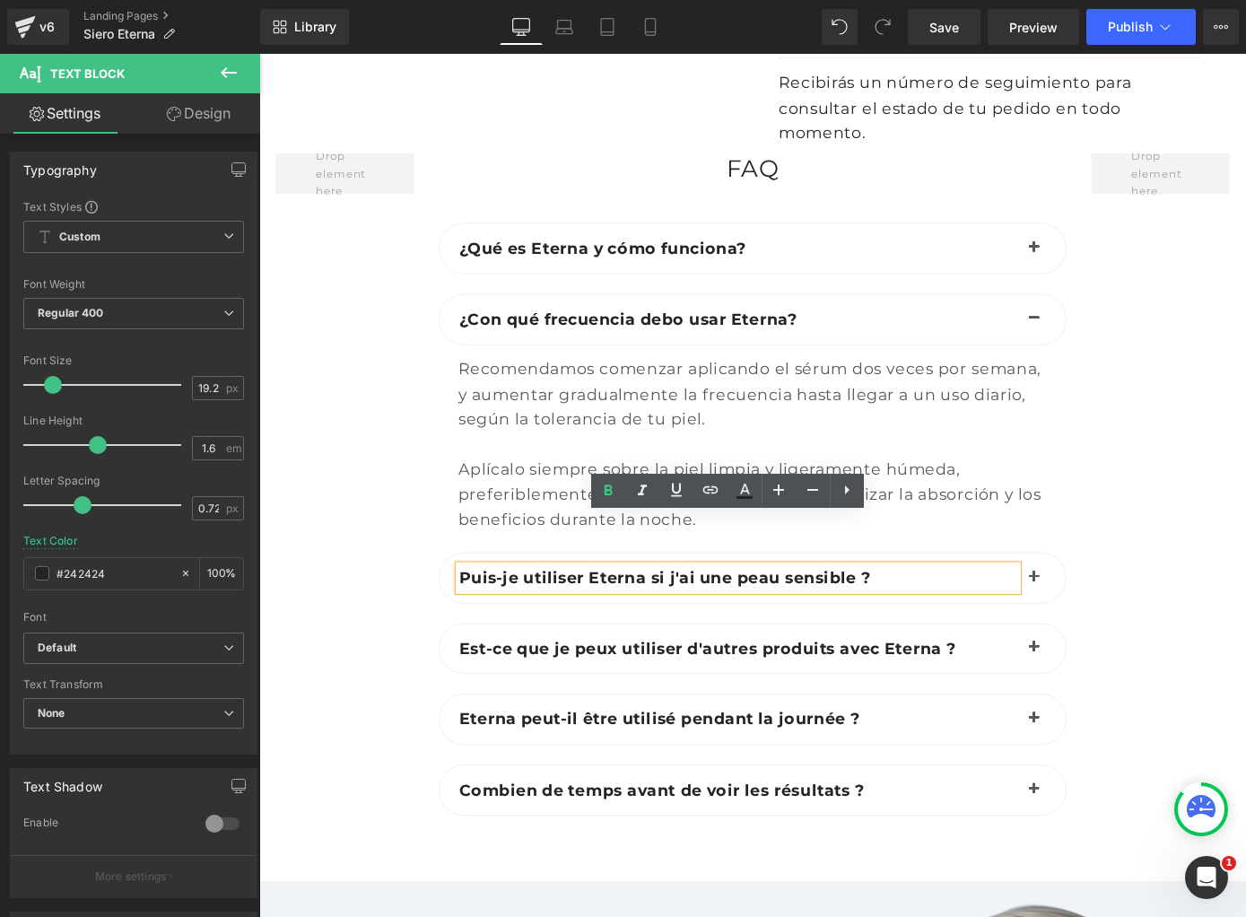
click at [1110, 603] on button "button" at bounding box center [1112, 630] width 36 height 55
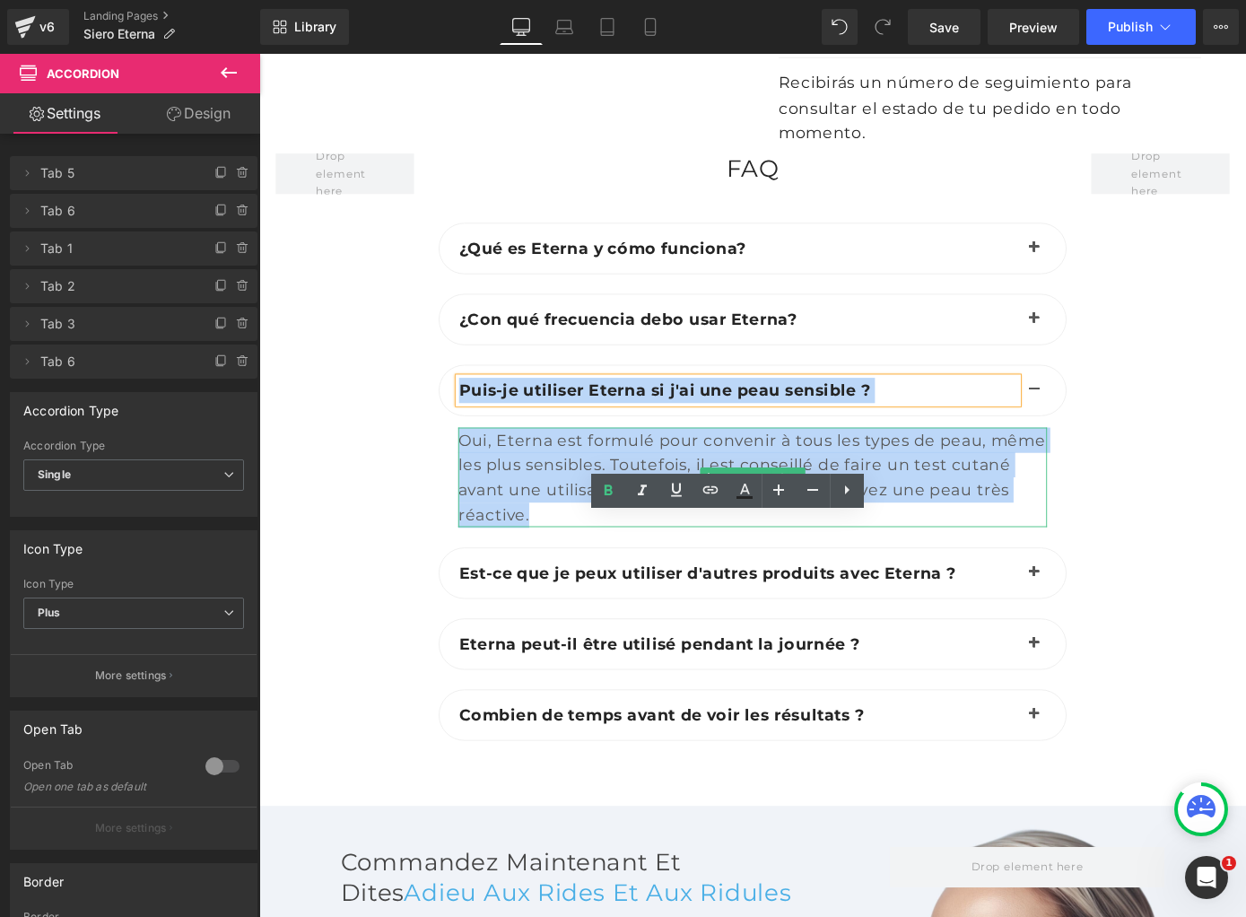
drag, startPoint x: 468, startPoint y: 362, endPoint x: 570, endPoint y: 500, distance: 171.4
click at [570, 500] on div "Puis-je utiliser Eterna si j'ai une peau sensible ? Text Block Text Block" at bounding box center [802, 497] width 691 height 202
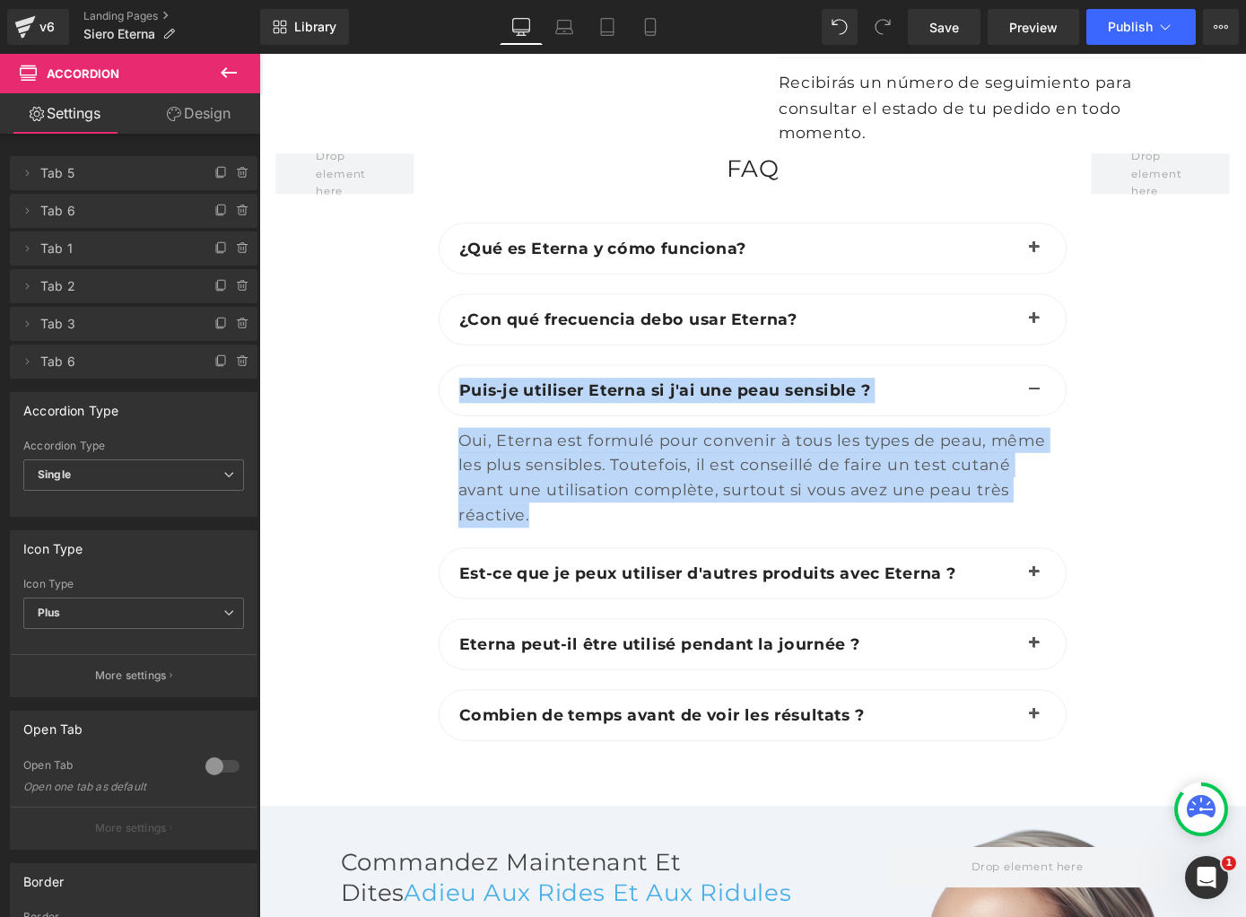
click at [691, 413] on b "Puis-je utiliser Eterna si j'ai une peau sensible ?" at bounding box center [705, 424] width 453 height 22
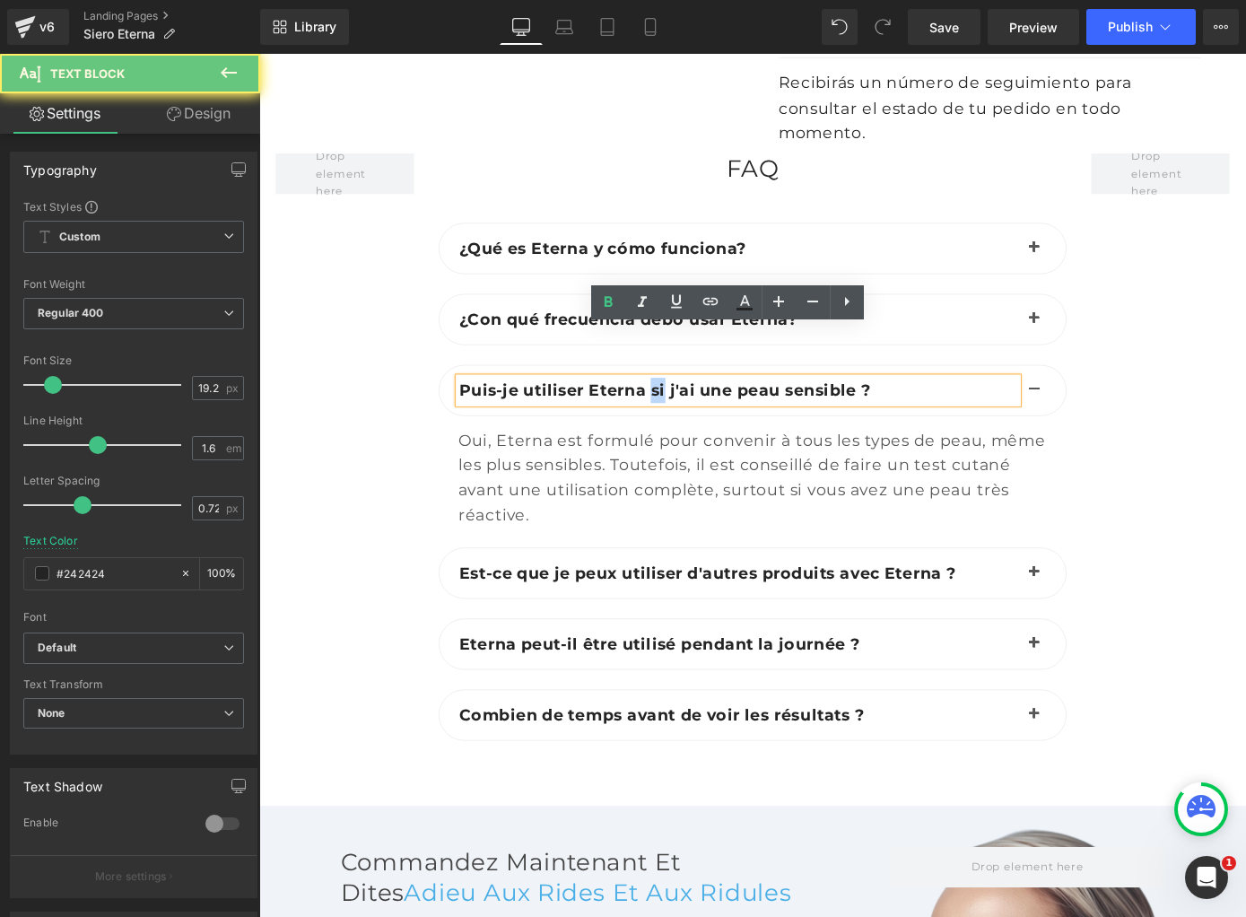
click at [691, 413] on b "Puis-je utiliser Eterna si j'ai une peau sensible ?" at bounding box center [705, 424] width 453 height 22
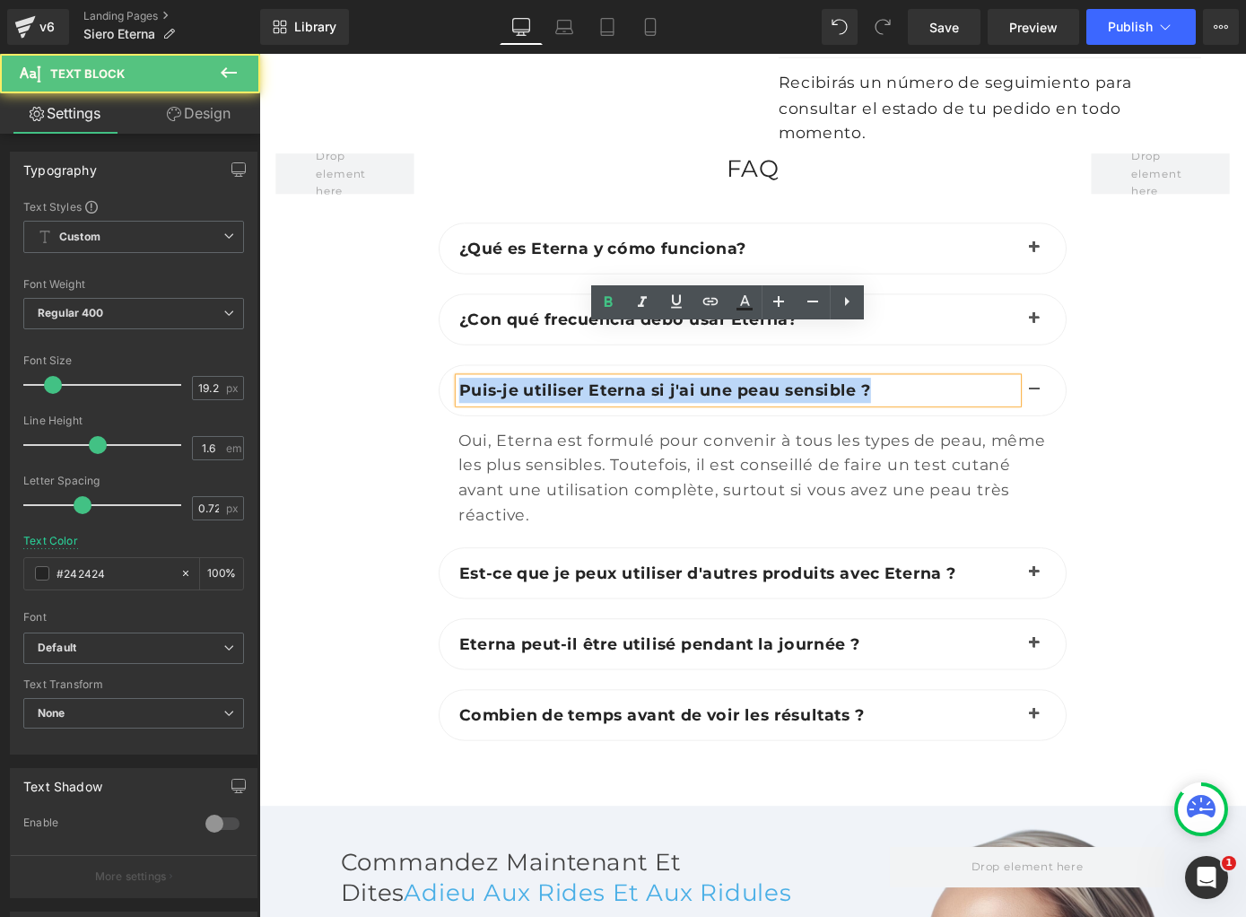
click at [691, 413] on b "Puis-je utiliser Eterna si j'ai une peau sensible ?" at bounding box center [705, 424] width 453 height 22
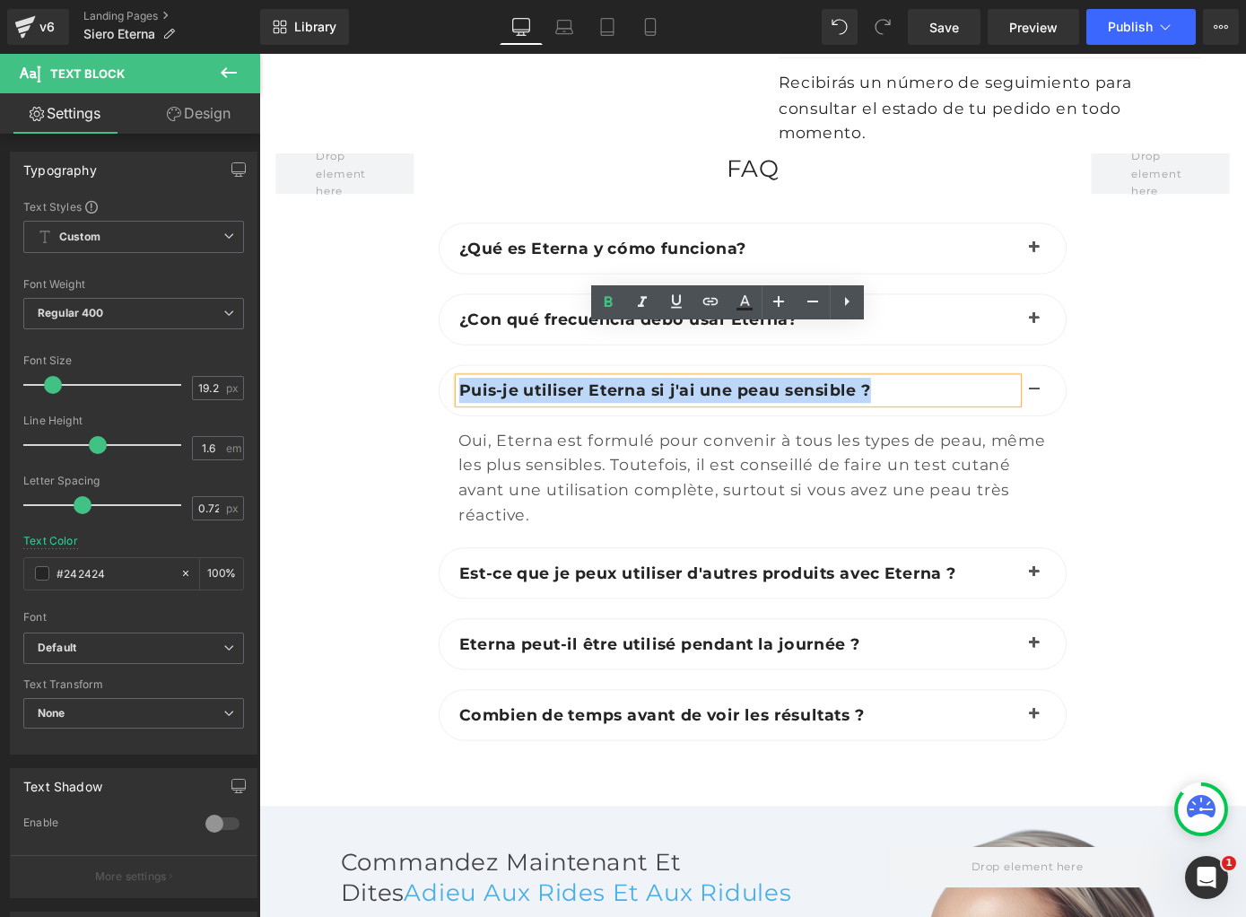
paste div
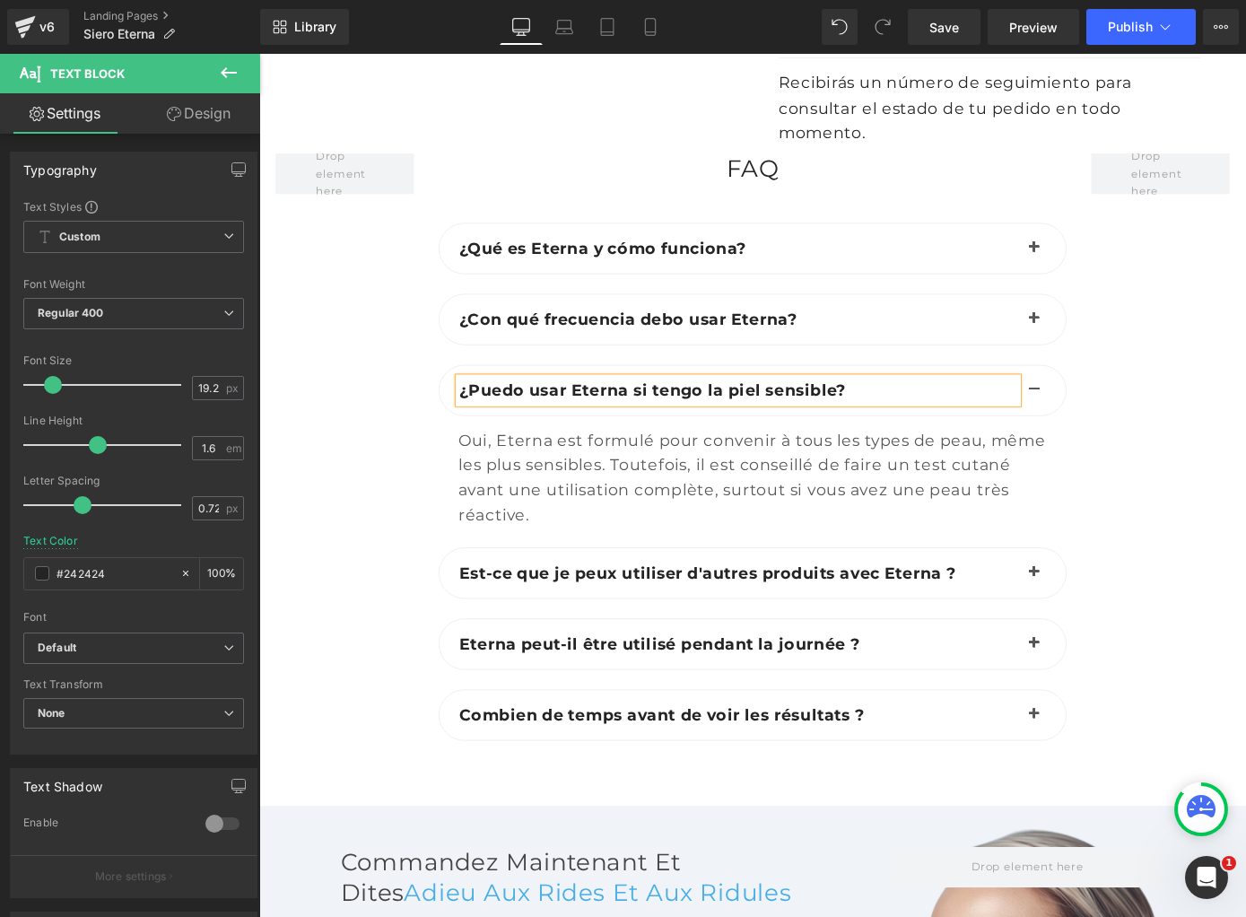
click at [574, 465] on div "Oui, Eterna est formulé pour convenir à tous les types de peau, même les plus s…" at bounding box center [802, 520] width 648 height 110
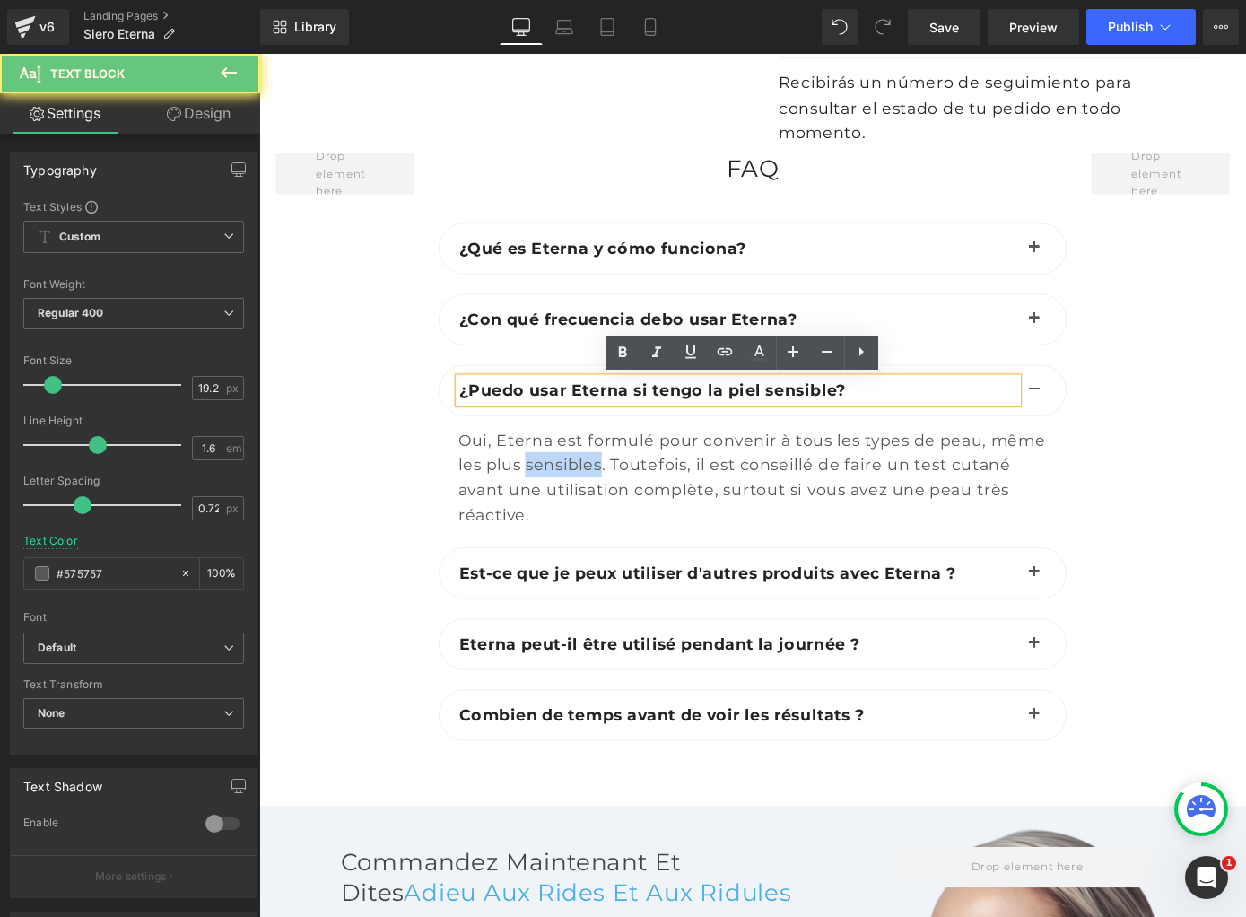
click at [574, 465] on div "Oui, Eterna est formulé pour convenir à tous les types de peau, même les plus s…" at bounding box center [802, 520] width 648 height 110
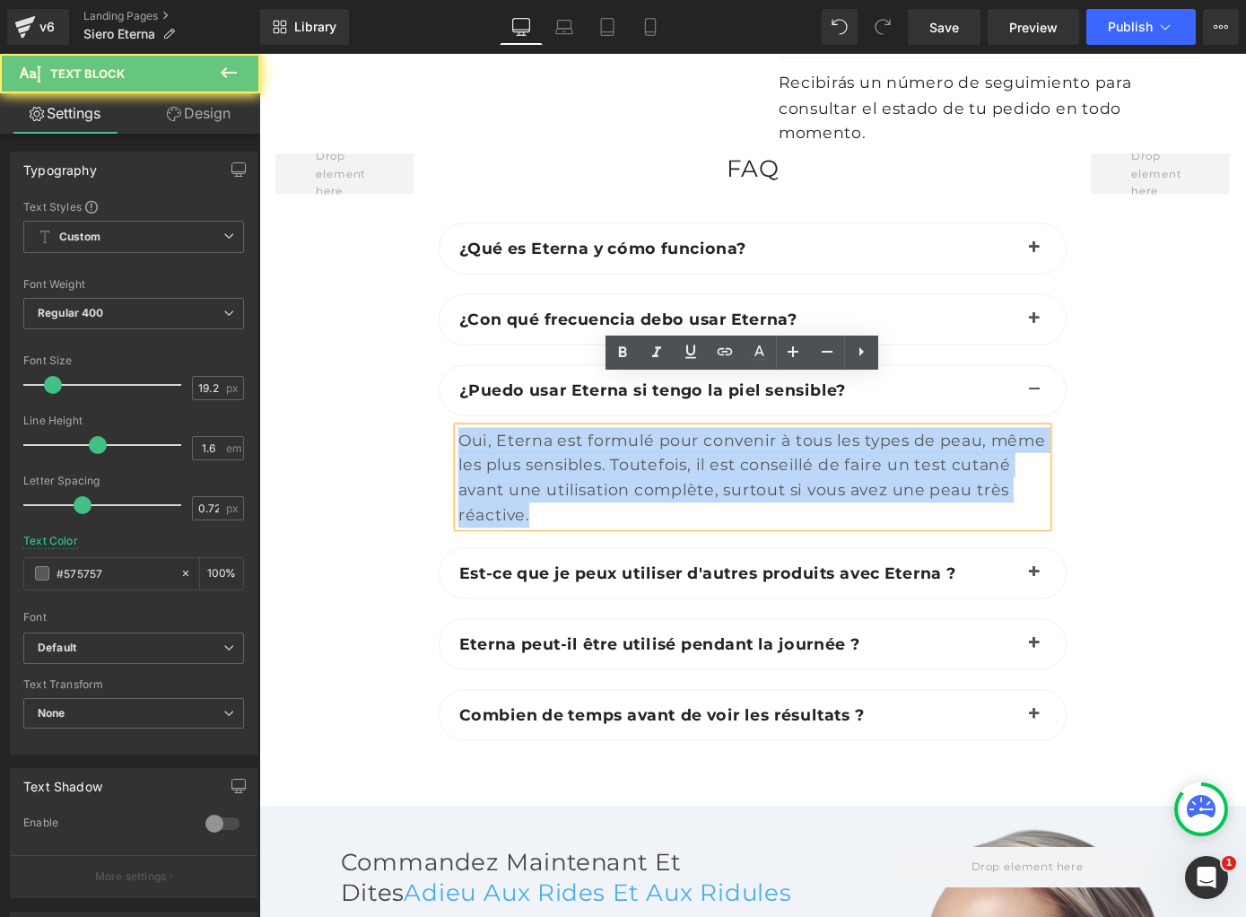
click at [574, 465] on div "Oui, Eterna est formulé pour convenir à tous les types de peau, même les plus s…" at bounding box center [802, 520] width 648 height 110
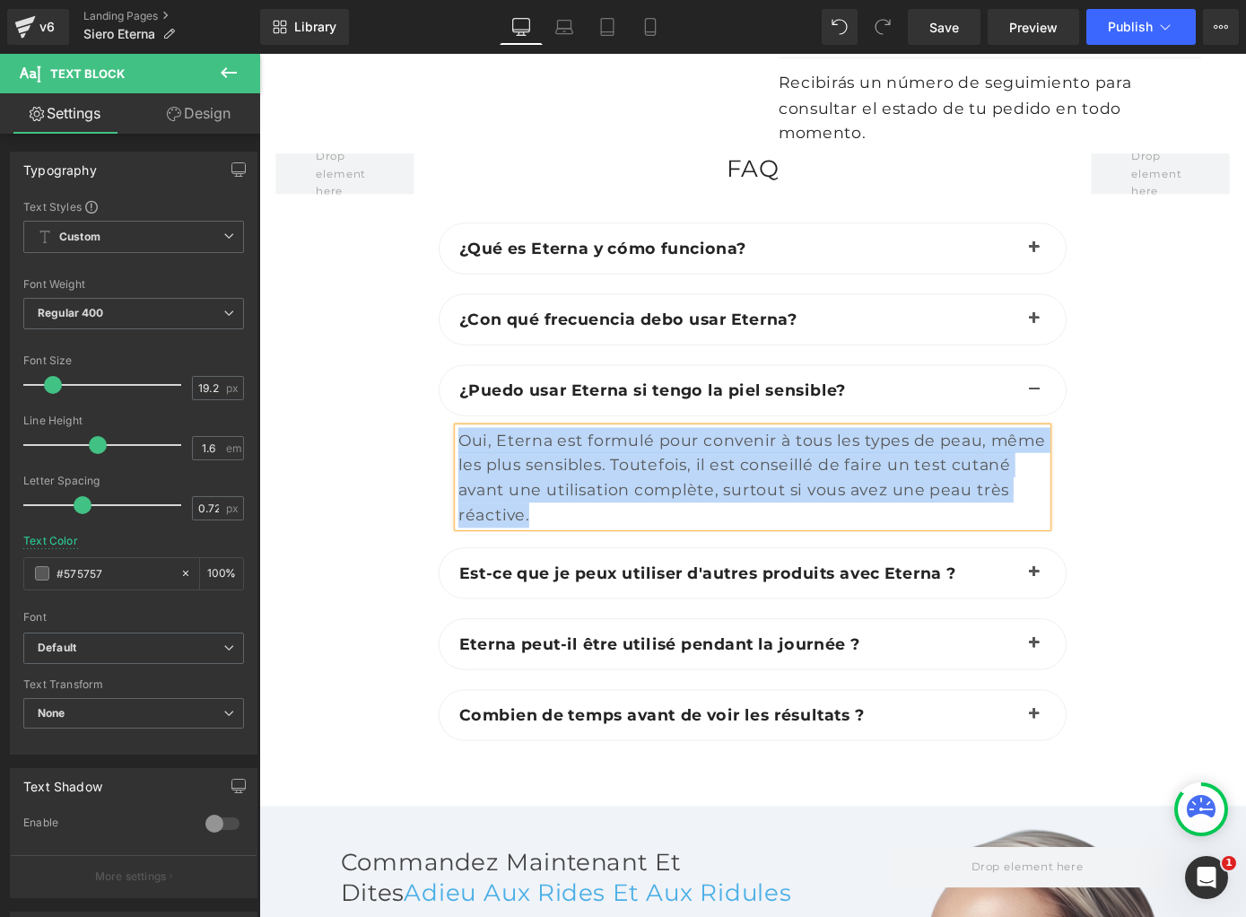
paste div
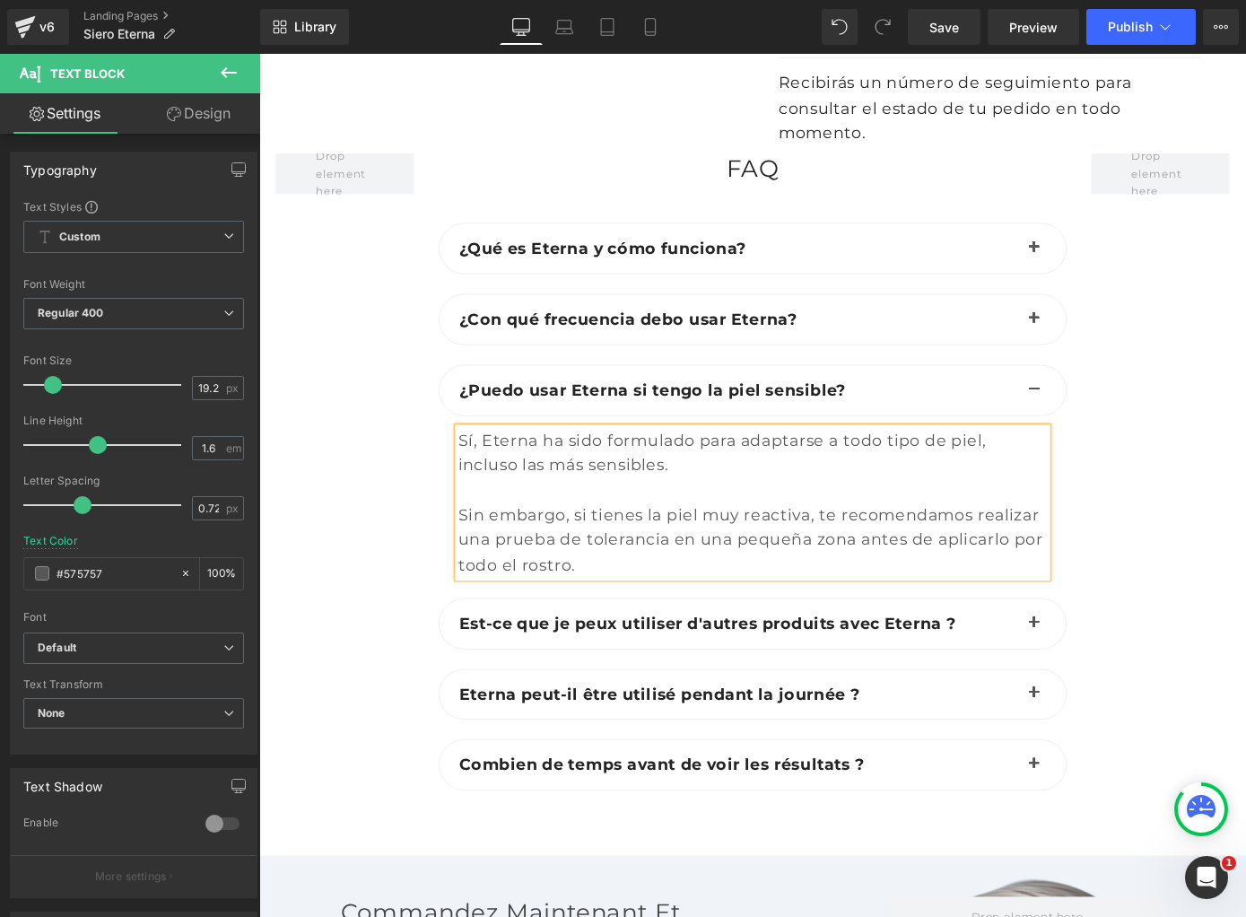
click at [1113, 653] on button "button" at bounding box center [1112, 680] width 36 height 55
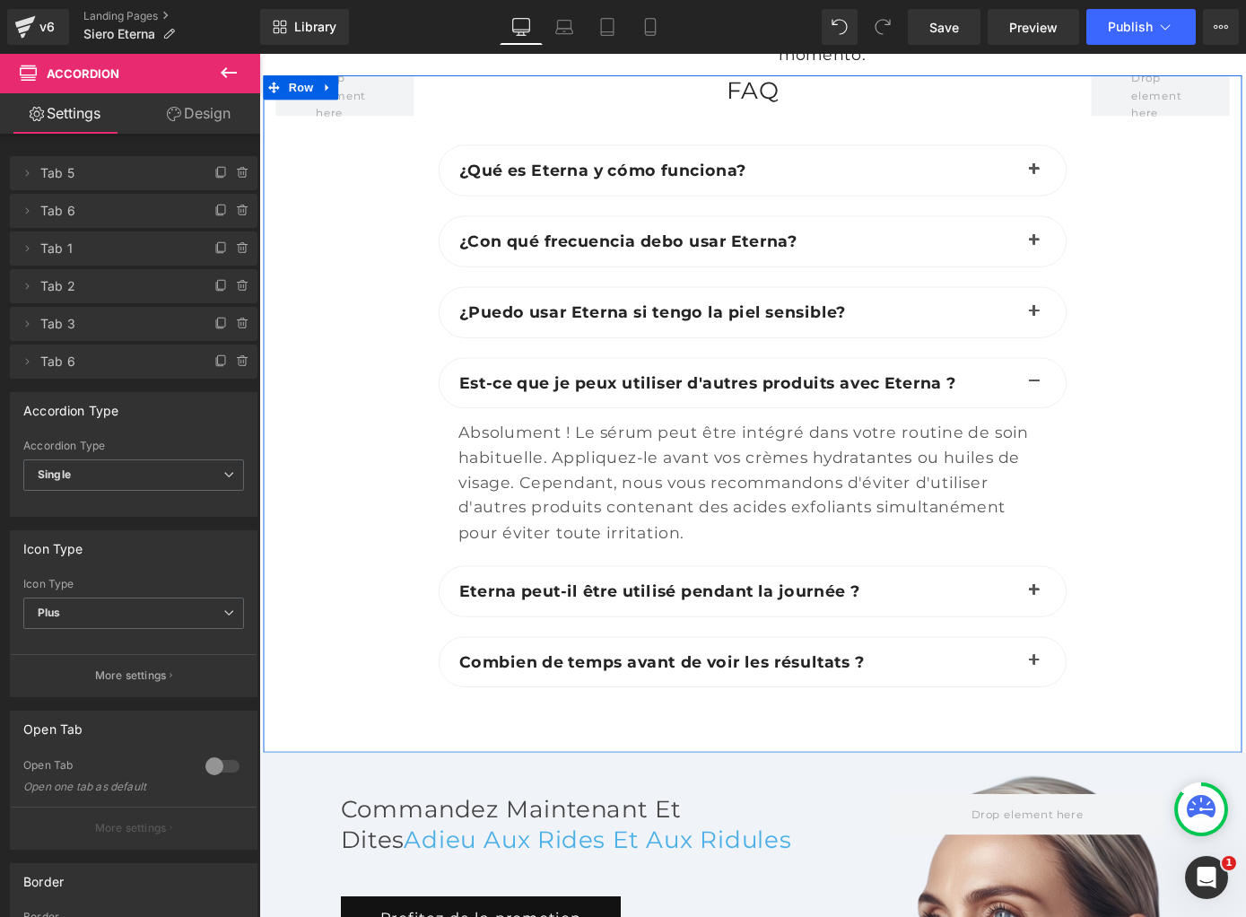
scroll to position [7275, 0]
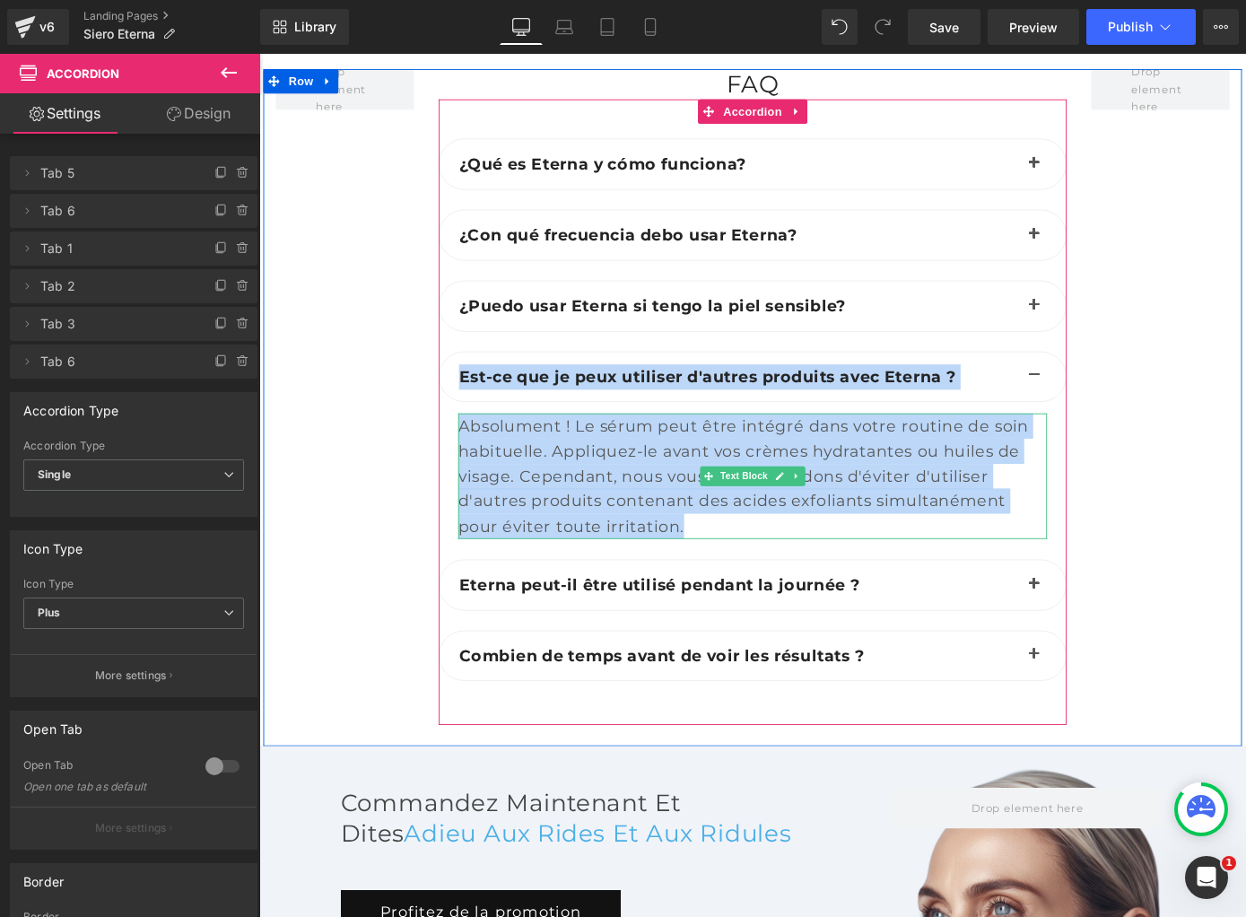
drag, startPoint x: 472, startPoint y: 341, endPoint x: 766, endPoint y: 513, distance: 341.0
click at [766, 513] on div "Est-ce que je peux utiliser d'autres produits avec Eterna ? Text Block Text Blo…" at bounding box center [802, 495] width 691 height 229
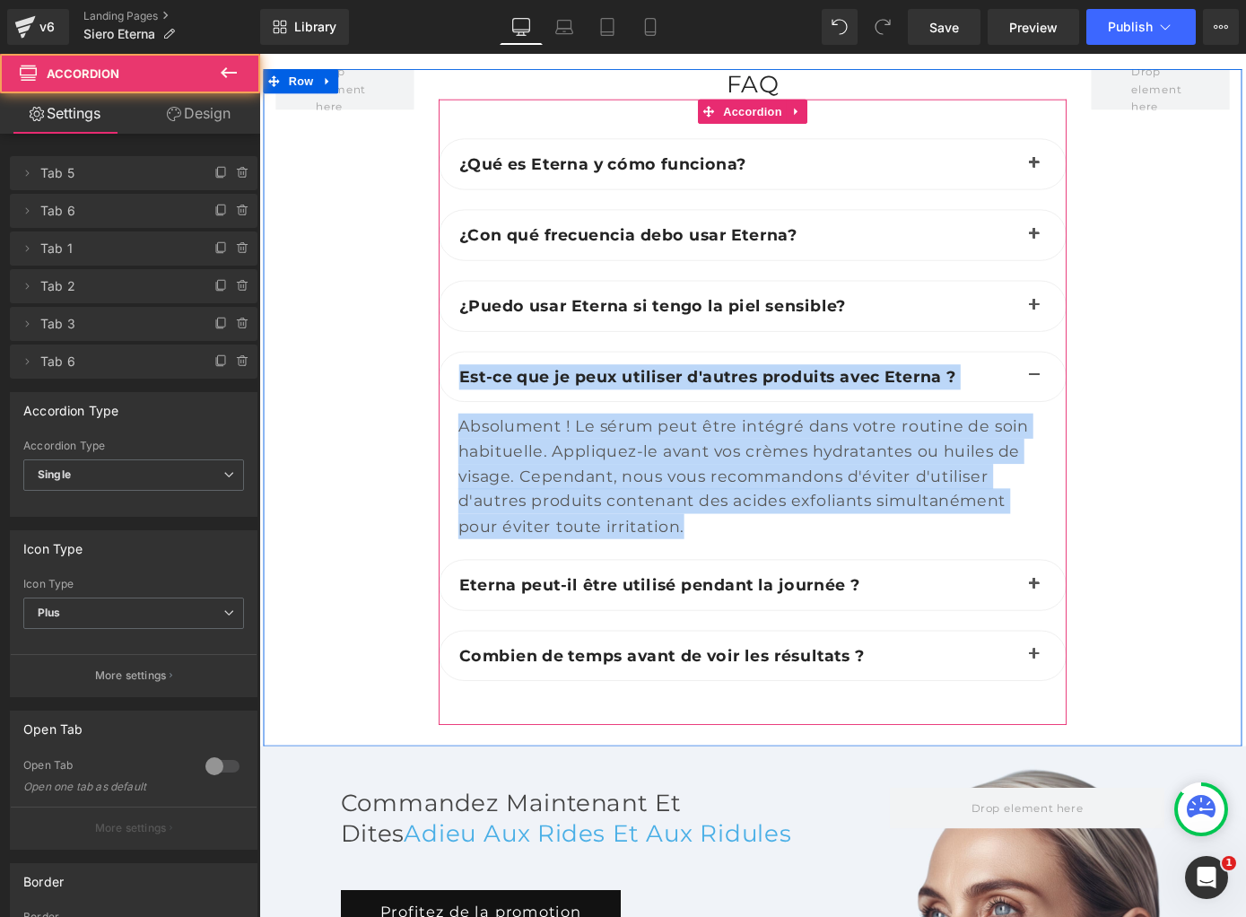
click at [1107, 611] on button "button" at bounding box center [1112, 638] width 36 height 55
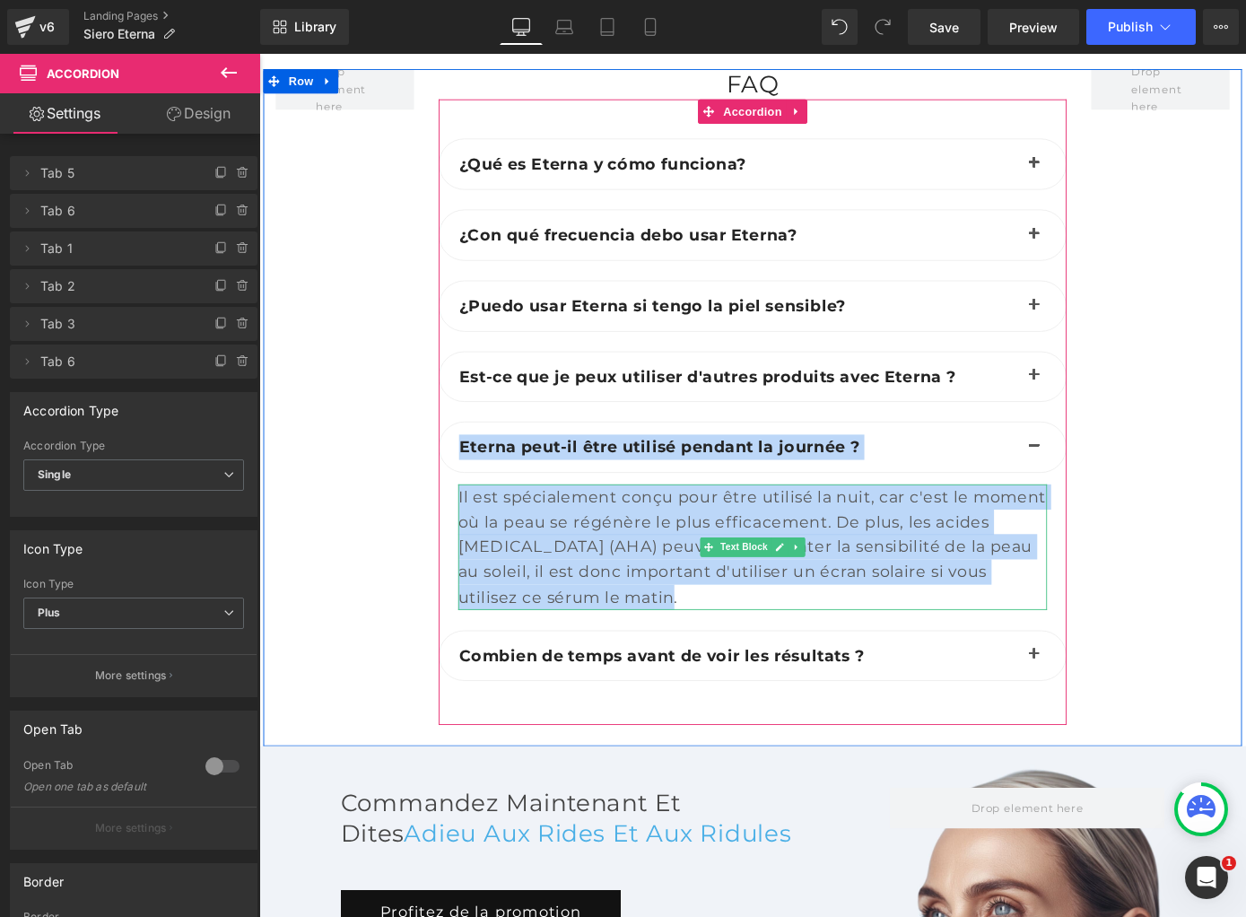
drag, startPoint x: 477, startPoint y: 423, endPoint x: 595, endPoint y: 586, distance: 201.2
click at [595, 586] on div "Eterna peut-il être utilisé pendant la journée ? Text Block Text Block" at bounding box center [802, 572] width 691 height 229
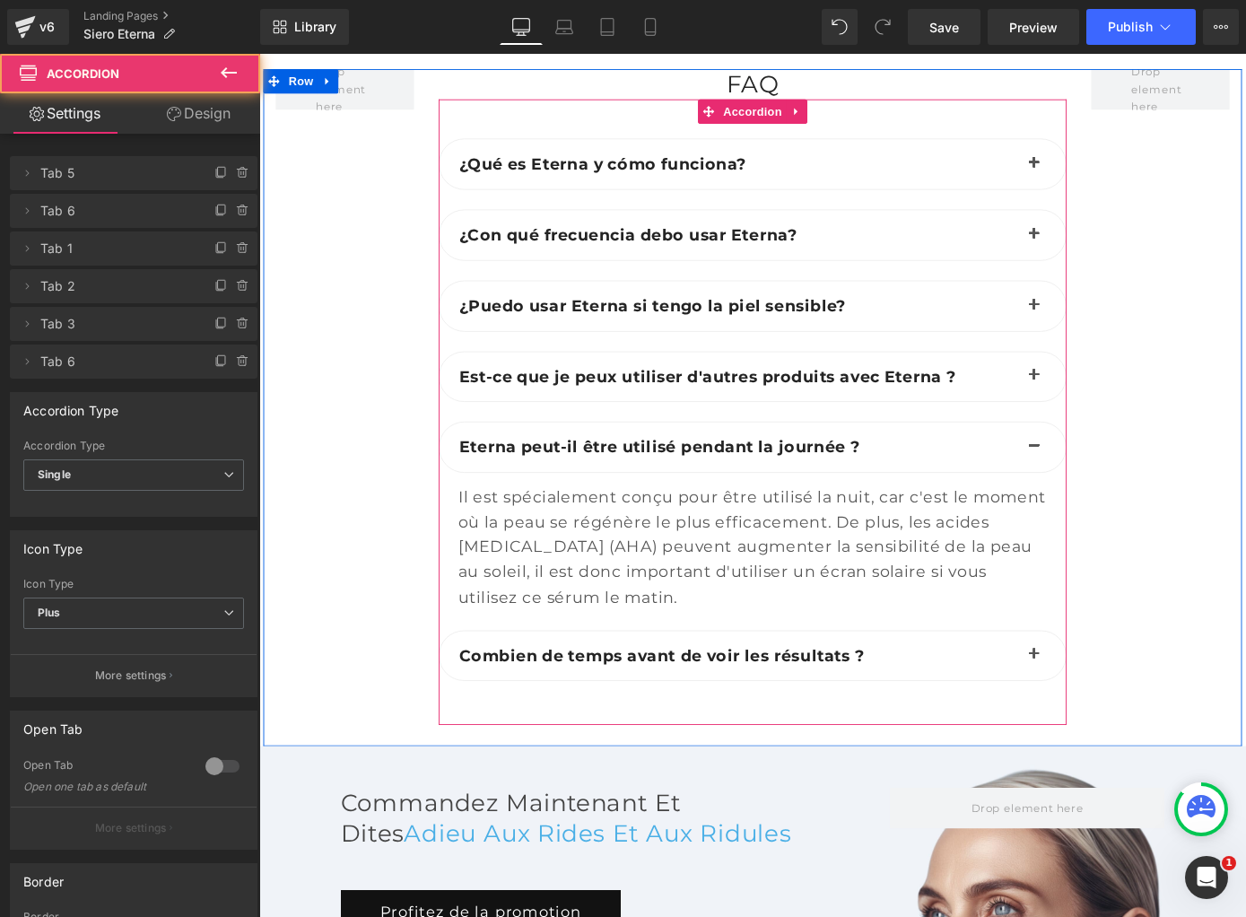
click at [748, 381] on div "Est-ce que je peux utiliser d'autres produits avec Eterna ? Text Block" at bounding box center [802, 409] width 691 height 57
click at [1112, 413] on span "button" at bounding box center [1112, 413] width 0 height 0
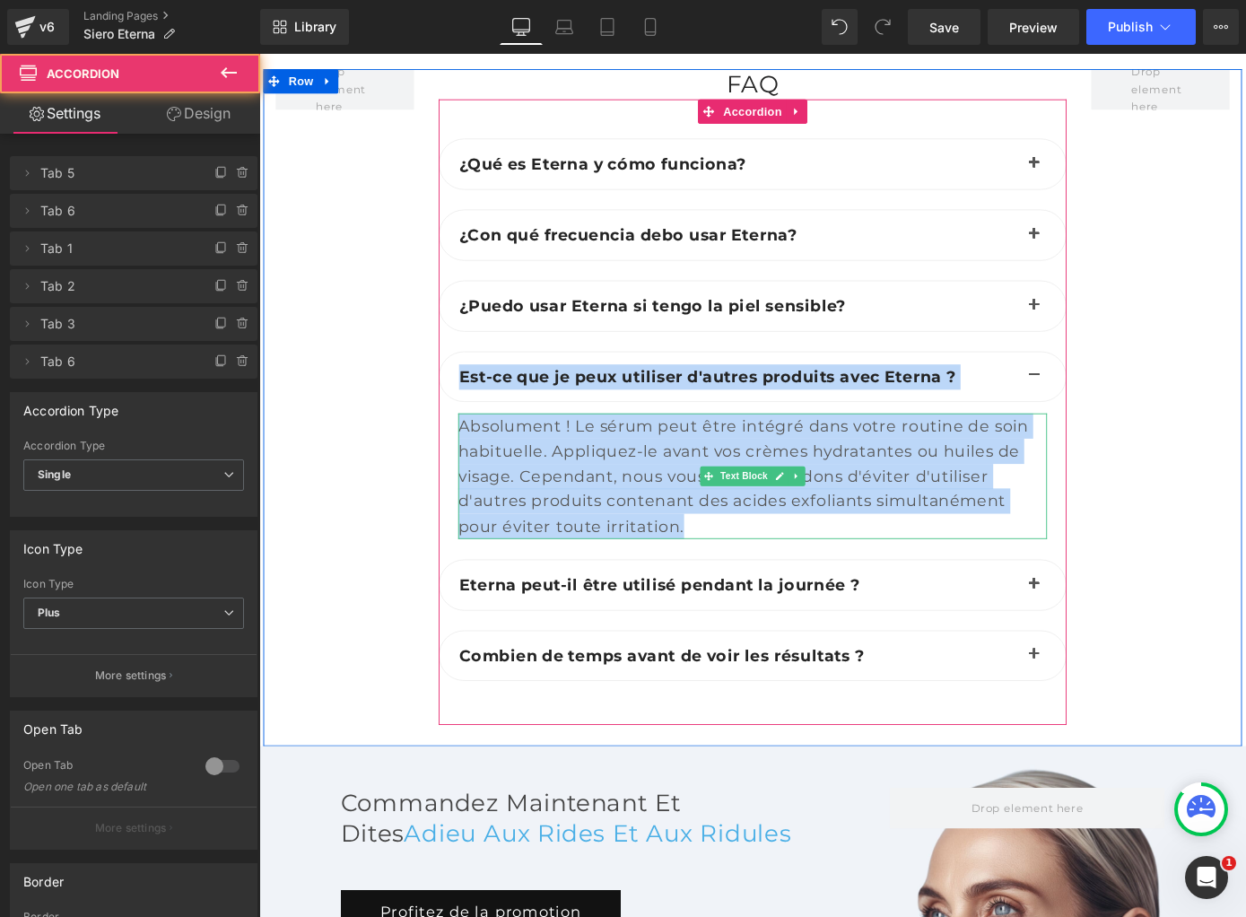
drag, startPoint x: 477, startPoint y: 336, endPoint x: 739, endPoint y: 516, distance: 317.5
click at [739, 516] on div "Est-ce que je peux utiliser d'autres produits avec Eterna ? Text Block Text Blo…" at bounding box center [802, 495] width 691 height 229
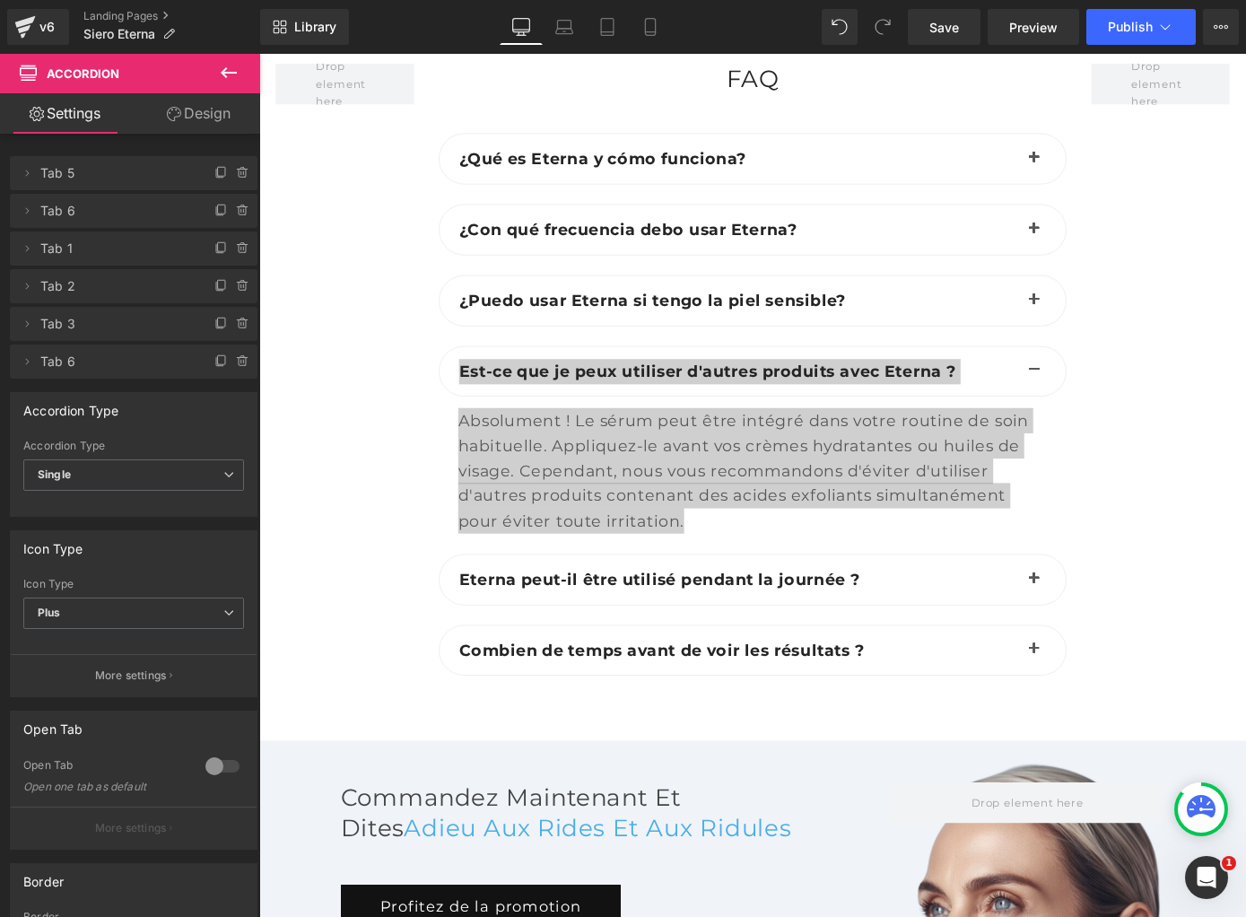
scroll to position [7285, 0]
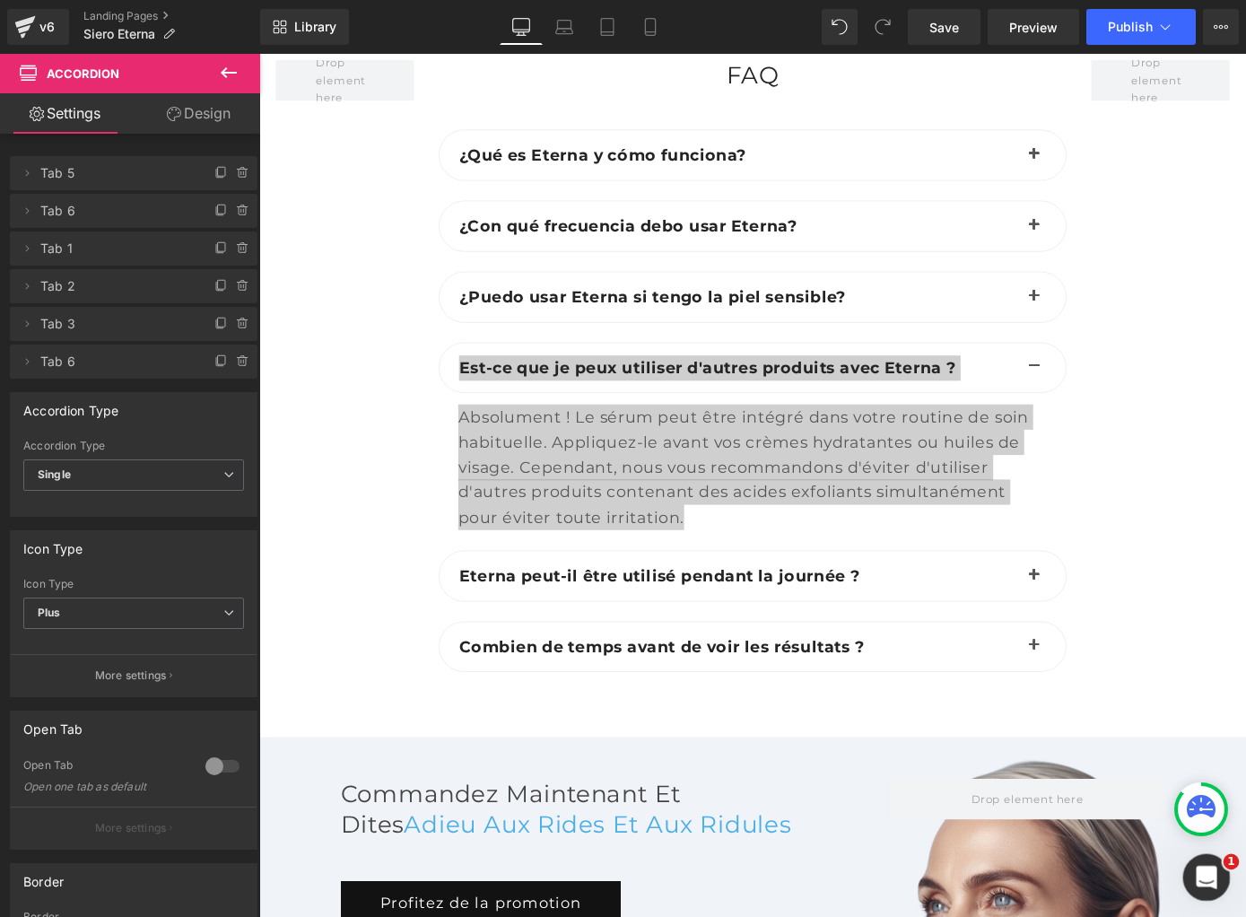
click at [1199, 872] on icon "Ouvrir le Messenger Intercom" at bounding box center [1205, 875] width 30 height 30
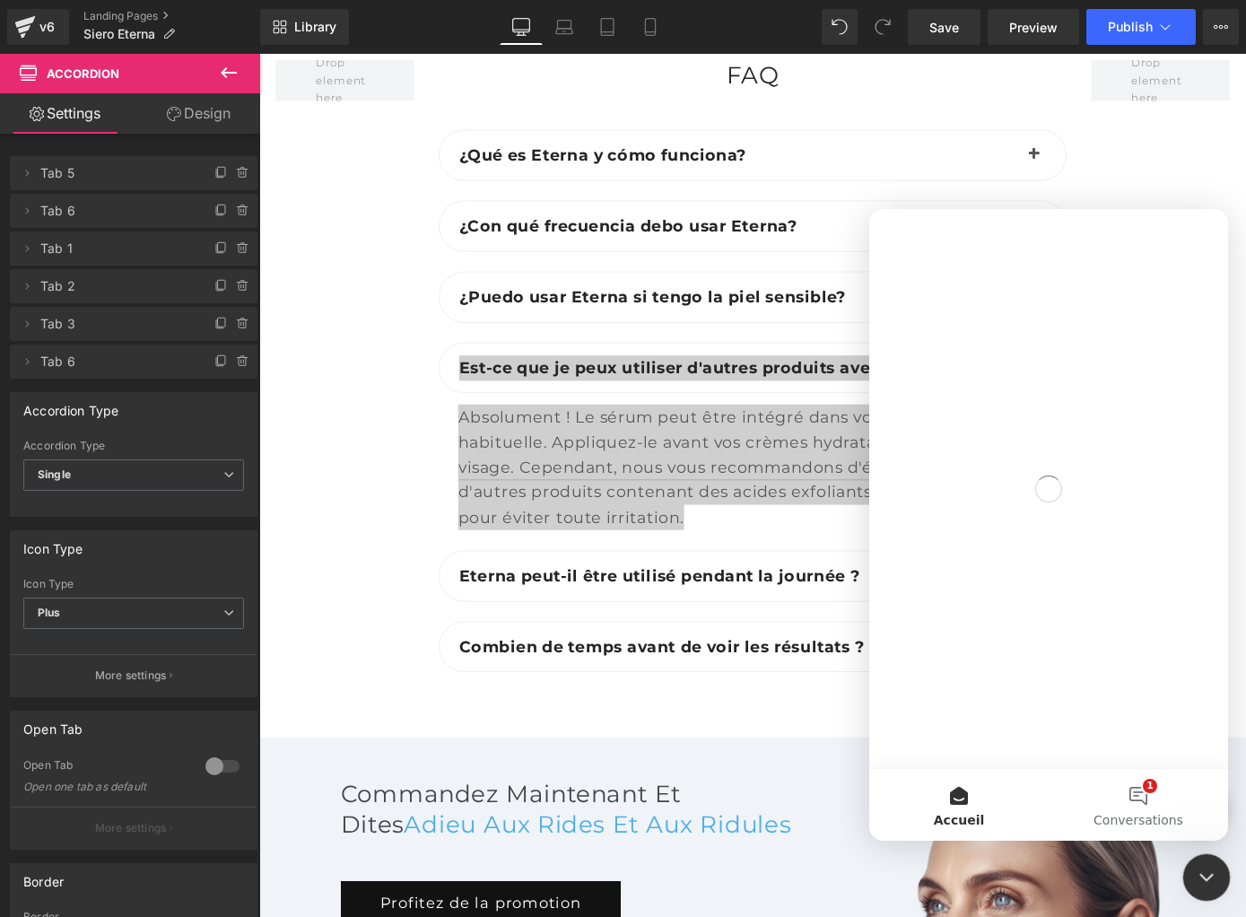
scroll to position [0, 0]
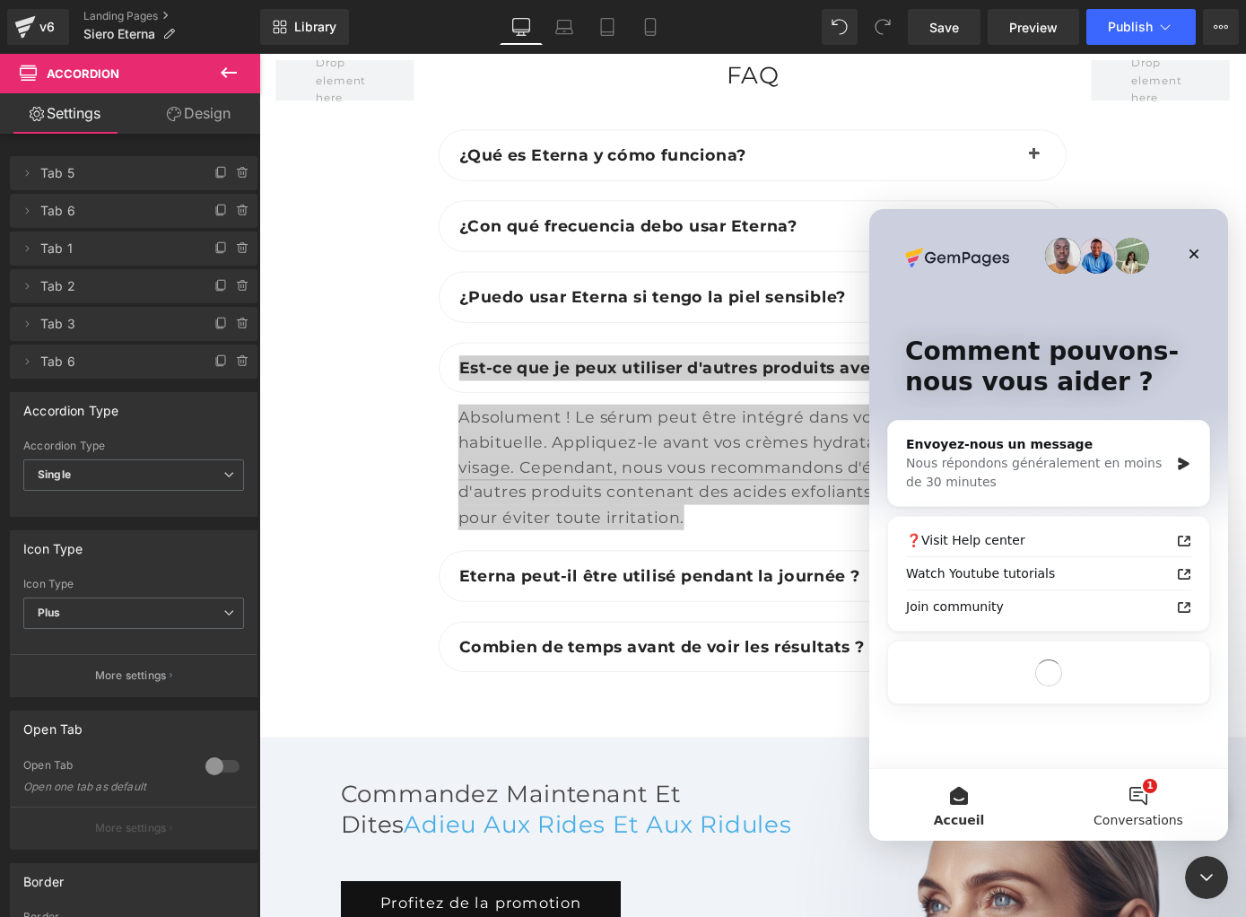
click at [1137, 781] on button "1 Conversations" at bounding box center [1138, 805] width 179 height 72
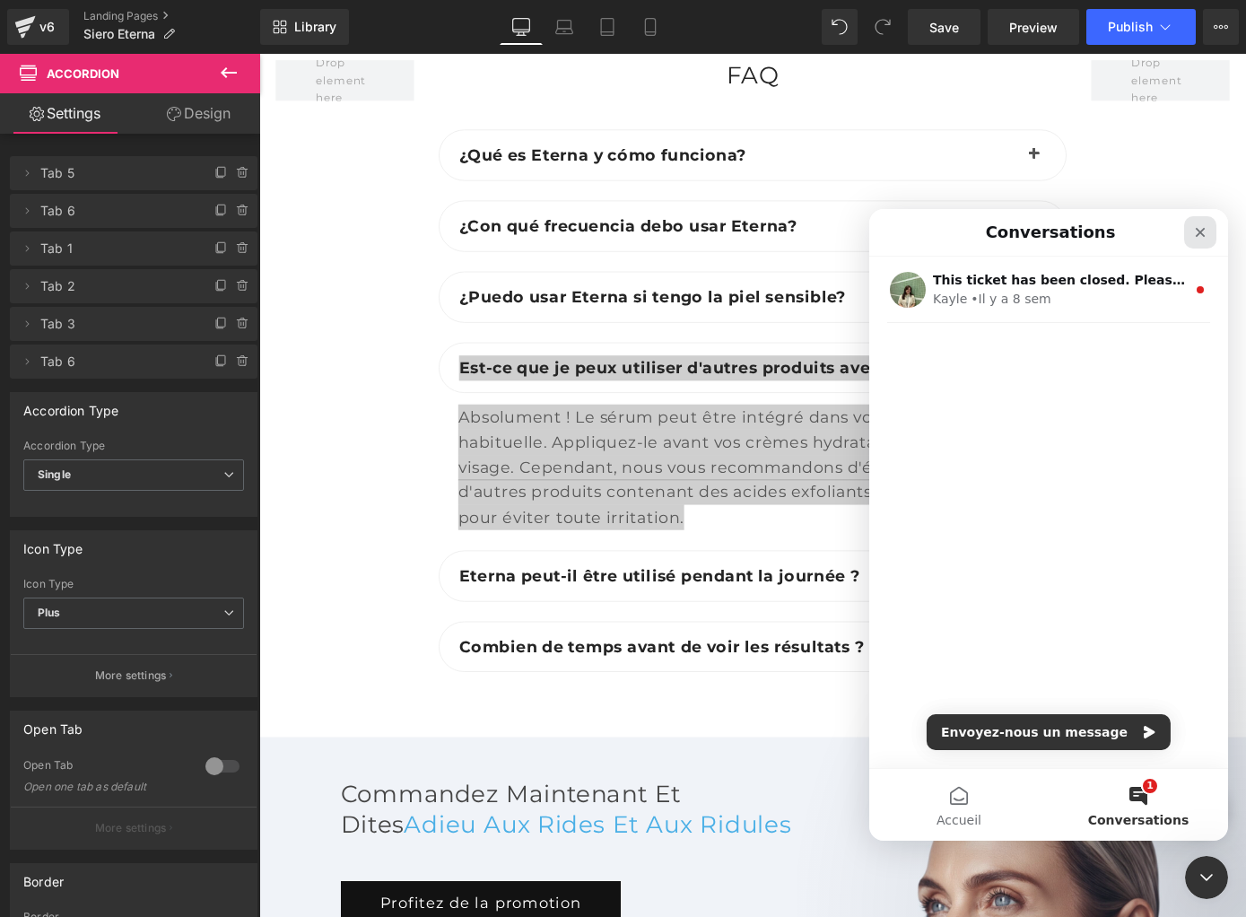
click at [1197, 238] on icon "Fermer" at bounding box center [1200, 232] width 14 height 14
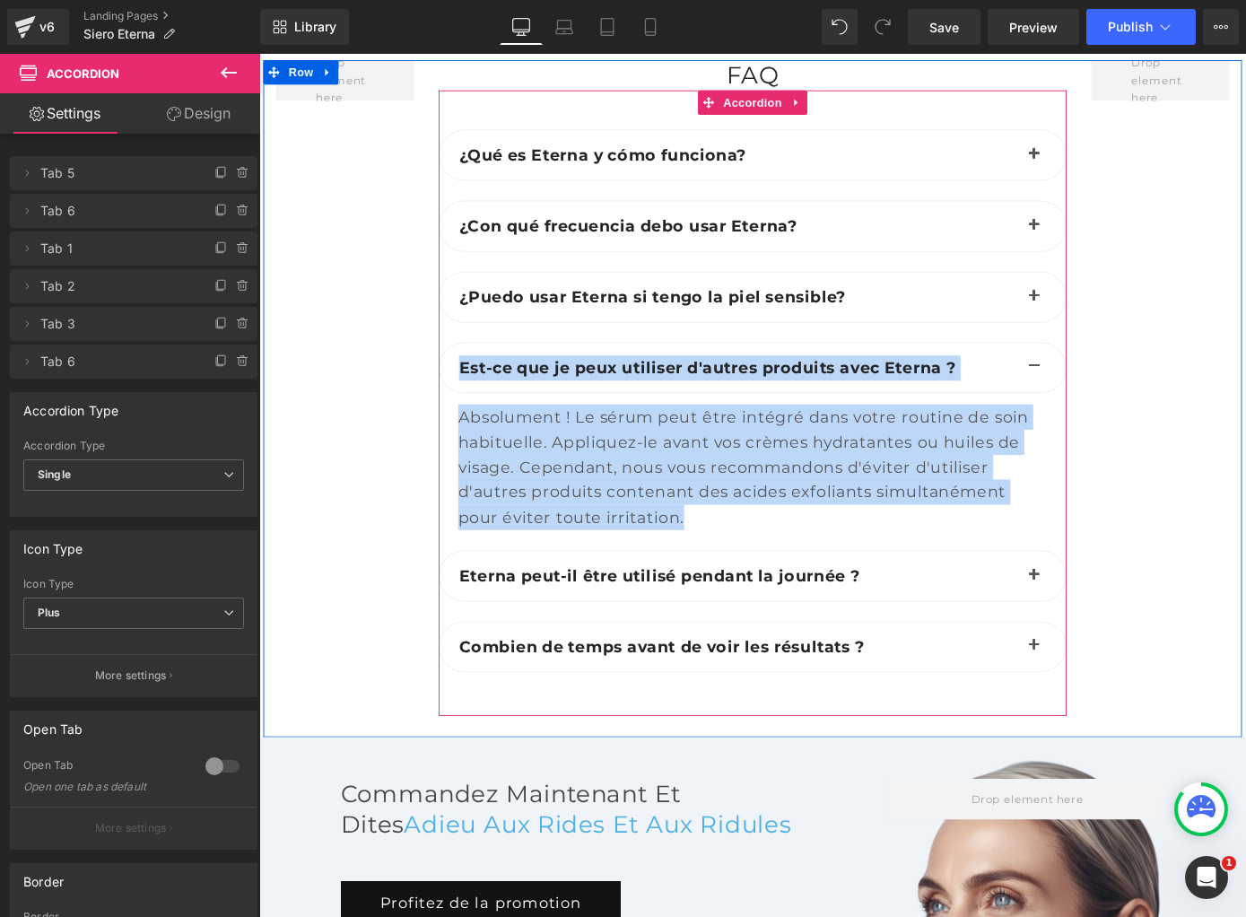
click at [475, 371] on div "Est-ce que je peux utiliser d'autres produits avec Eterna ? Text Block" at bounding box center [802, 399] width 691 height 57
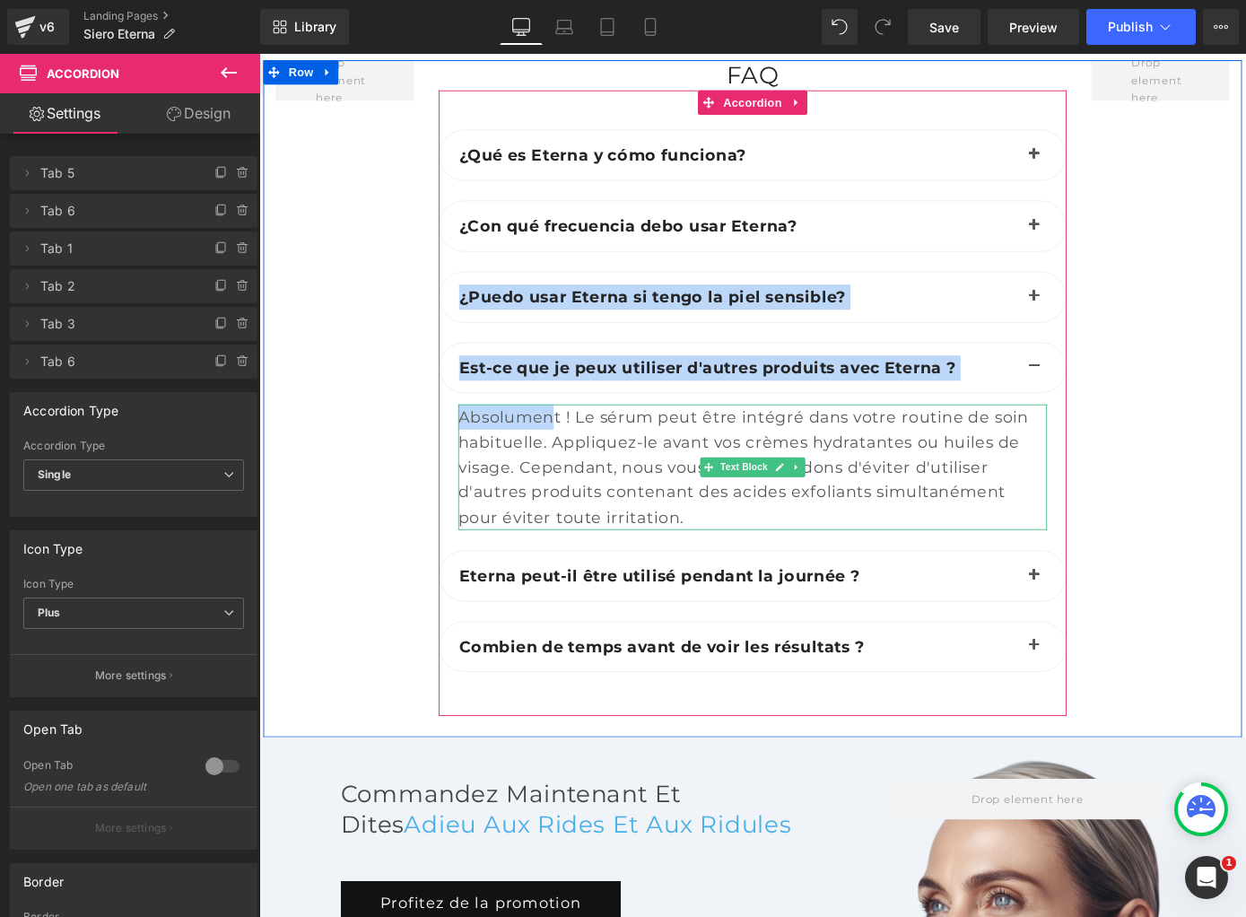
drag, startPoint x: 475, startPoint y: 309, endPoint x: 496, endPoint y: 331, distance: 30.5
click at [562, 388] on div "¿Qué es Eterna y cómo funciona? Text Block Text Block Text Block" at bounding box center [802, 446] width 691 height 618
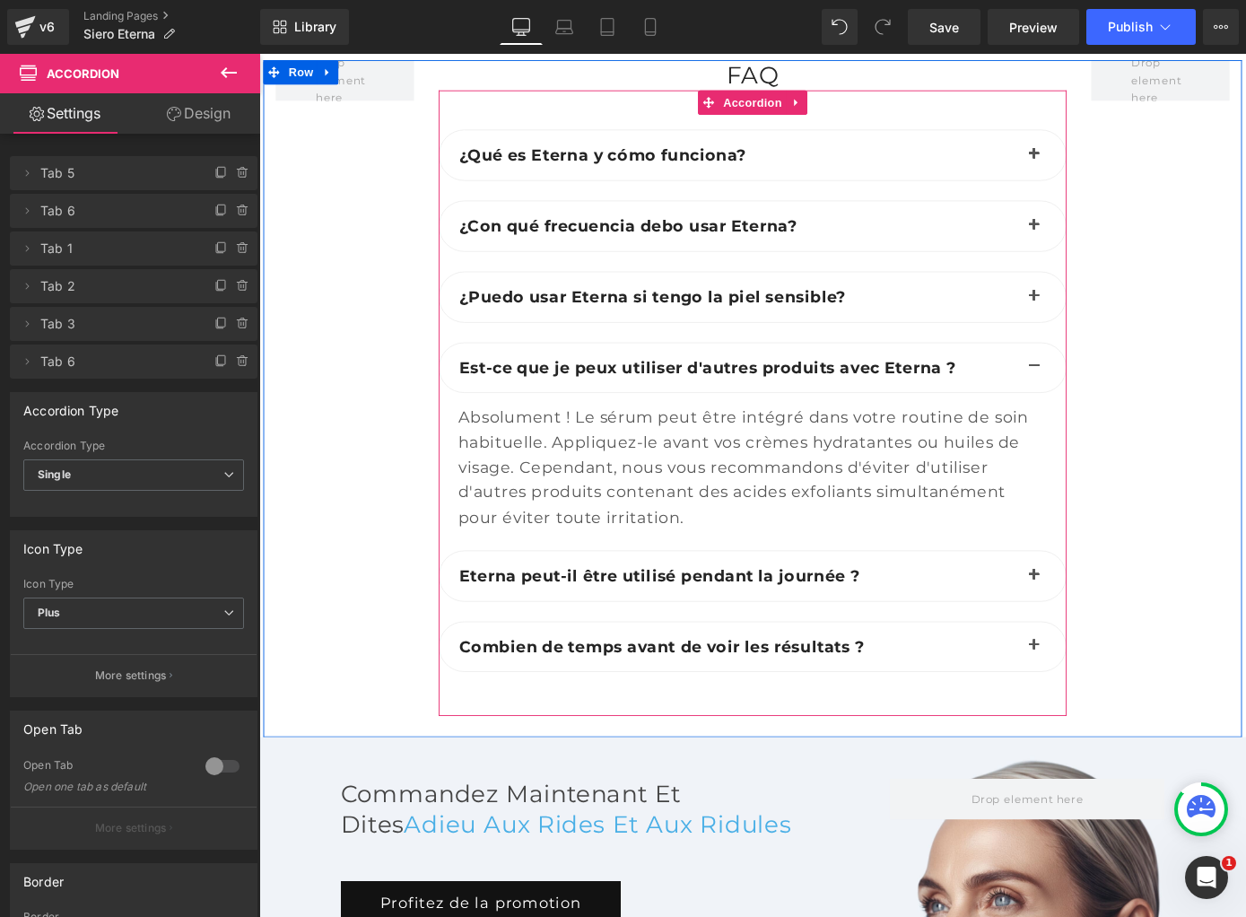
click at [496, 371] on div "Est-ce que je peux utiliser d'autres produits avec Eterna ? Text Block" at bounding box center [802, 399] width 691 height 57
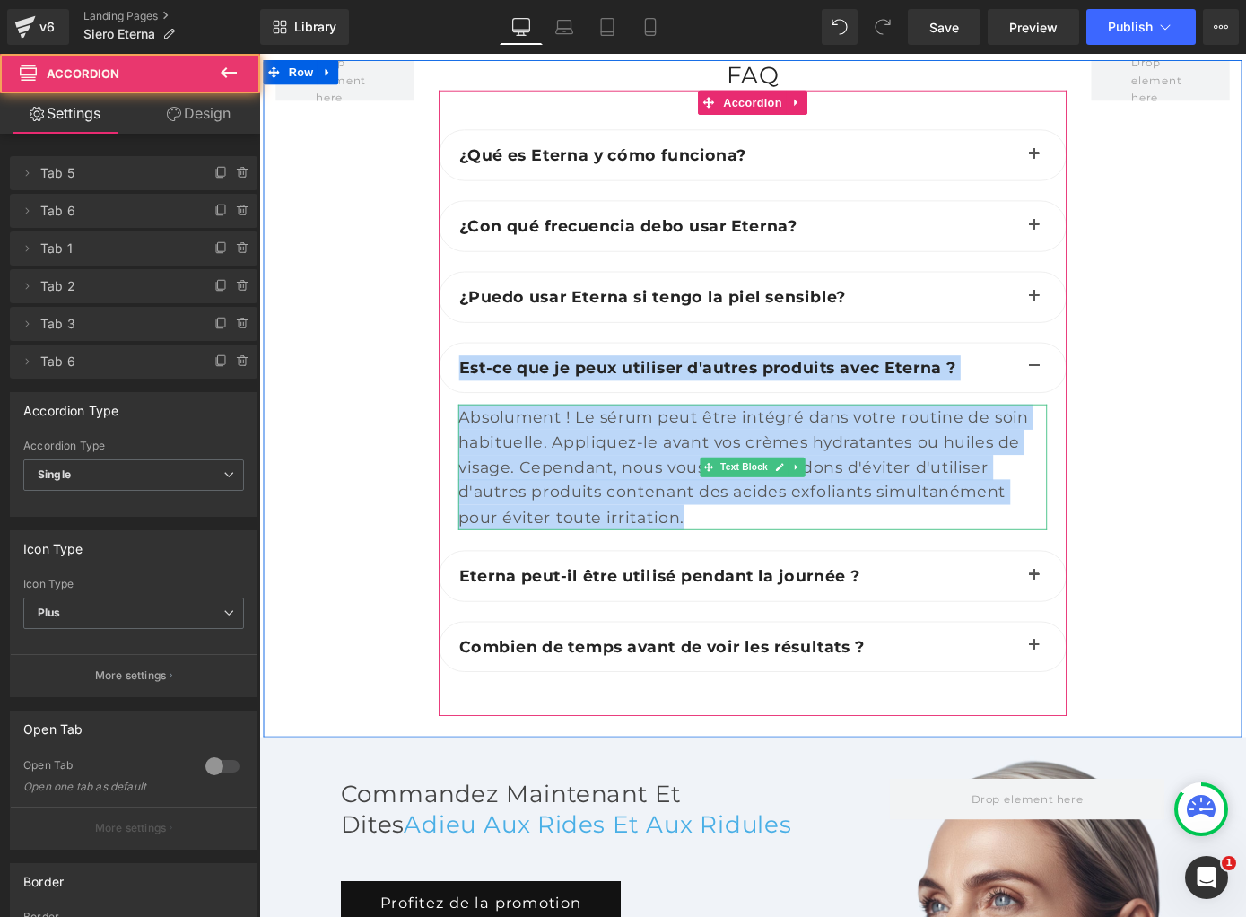
drag, startPoint x: 471, startPoint y: 334, endPoint x: 876, endPoint y: 512, distance: 443.1
click at [876, 512] on div "Est-ce que je peux utiliser d'autres produits avec Eterna ? Text Block Text Blo…" at bounding box center [802, 485] width 691 height 229
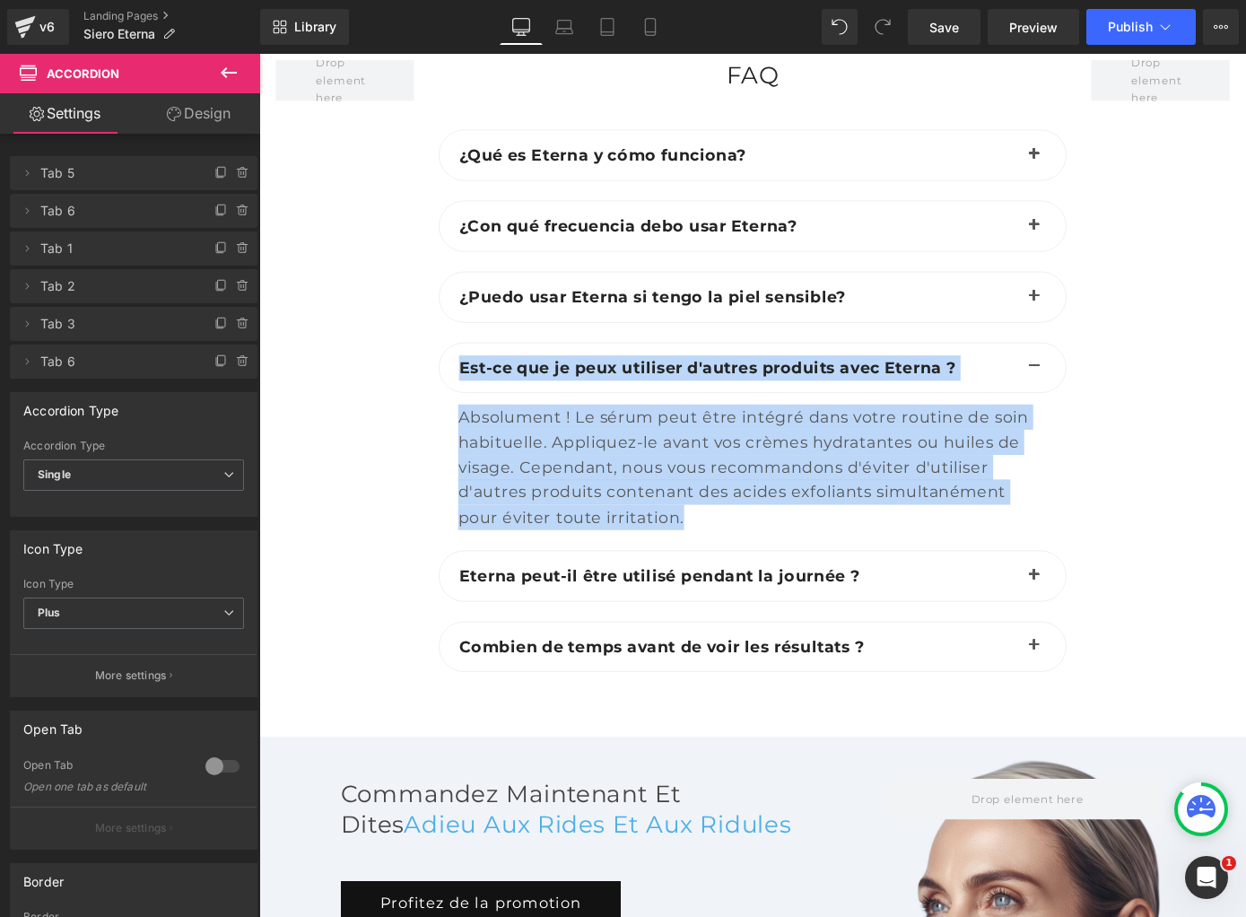
click at [561, 388] on b "Est-ce que je peux utiliser d'autres produits avec Eterna ?" at bounding box center [752, 399] width 546 height 22
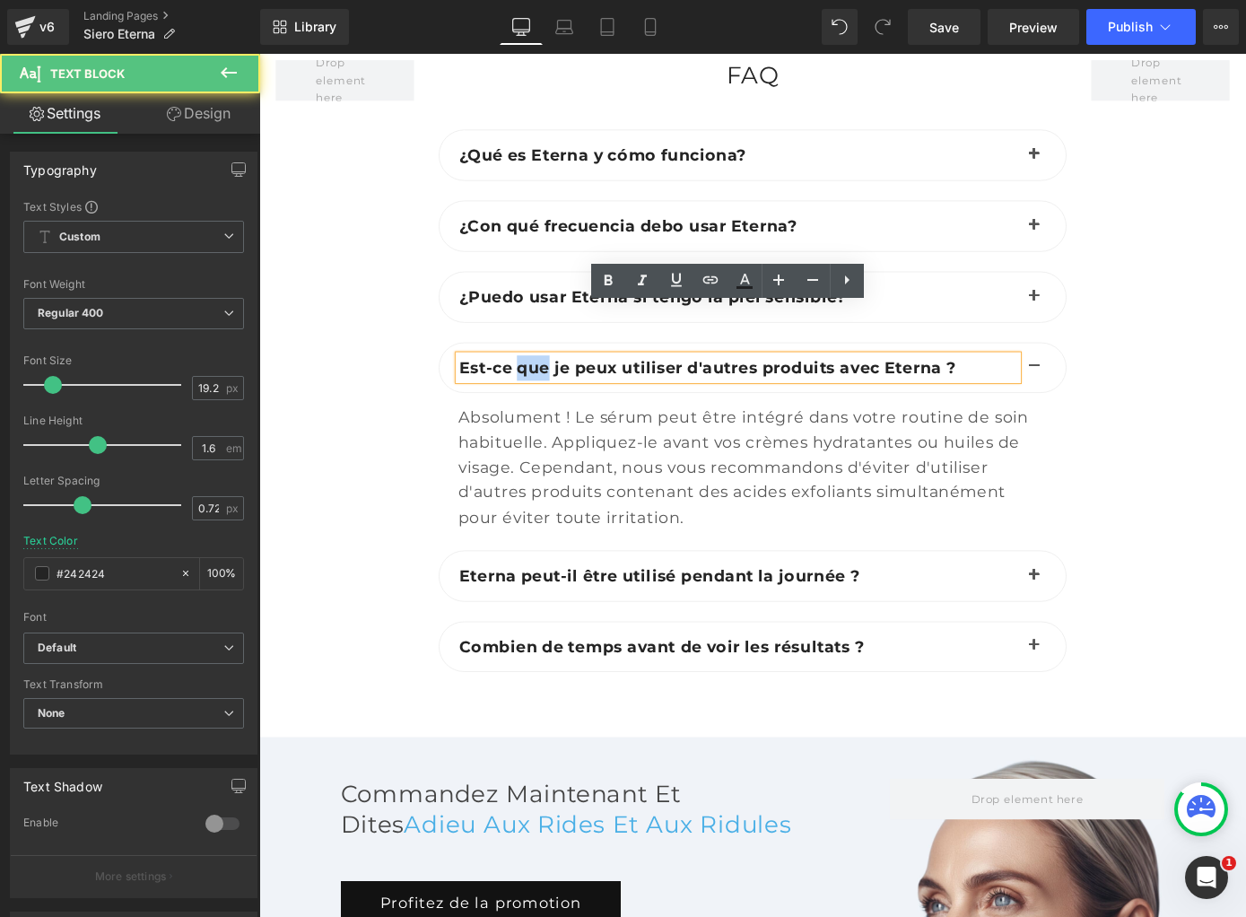
click at [561, 388] on b "Est-ce que je peux utiliser d'autres produits avec Eterna ?" at bounding box center [752, 399] width 546 height 22
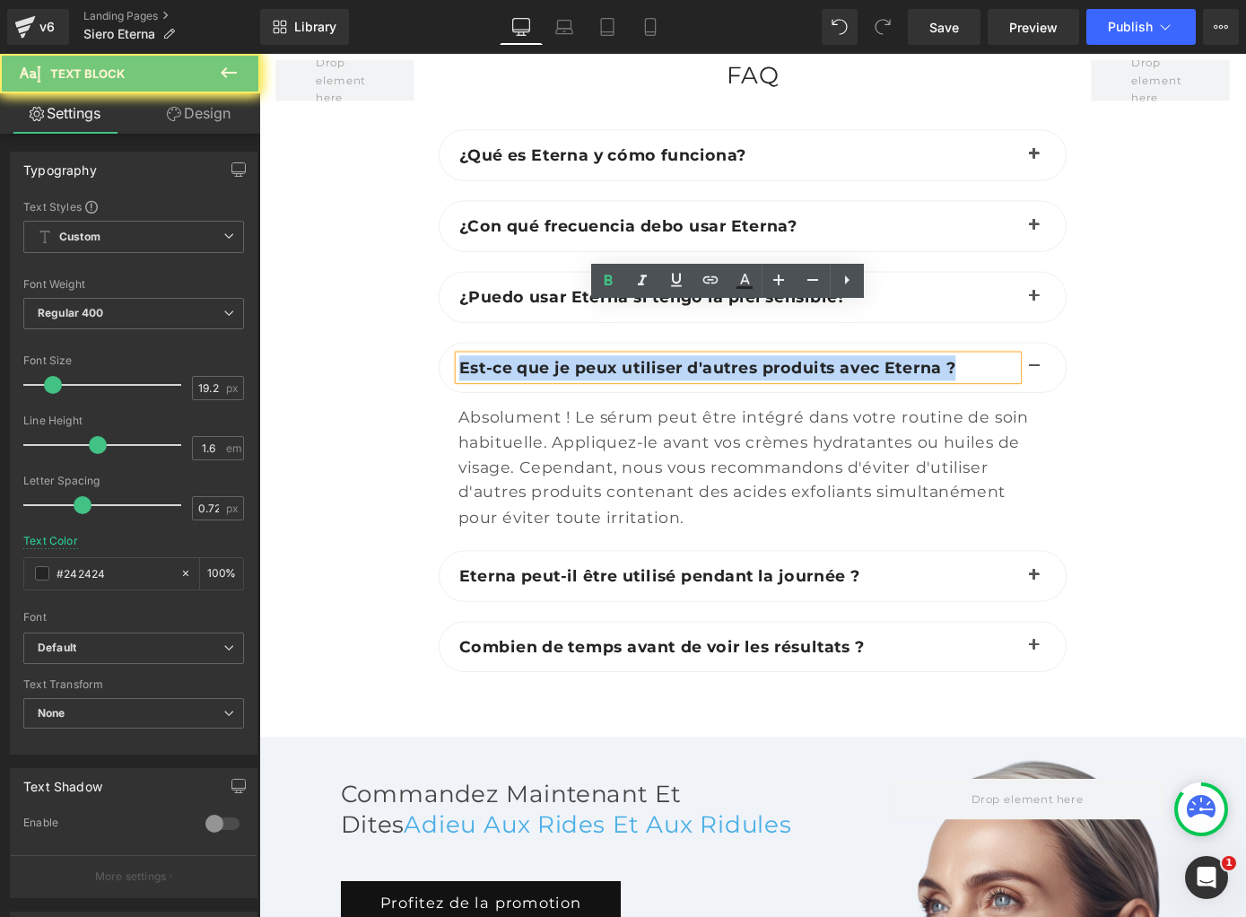
click at [561, 388] on b "Est-ce que je peux utiliser d'autres produits avec Eterna ?" at bounding box center [752, 399] width 546 height 22
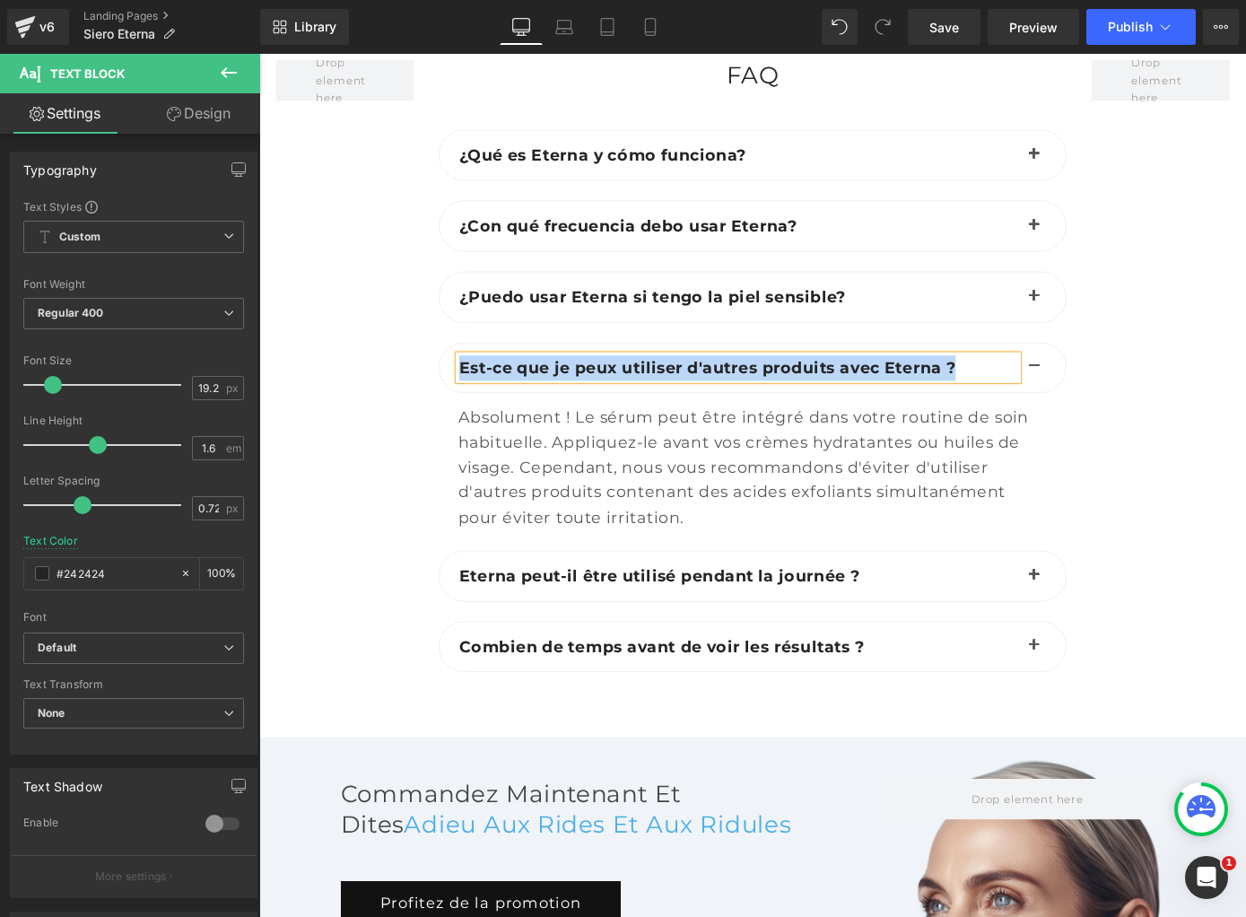
paste div
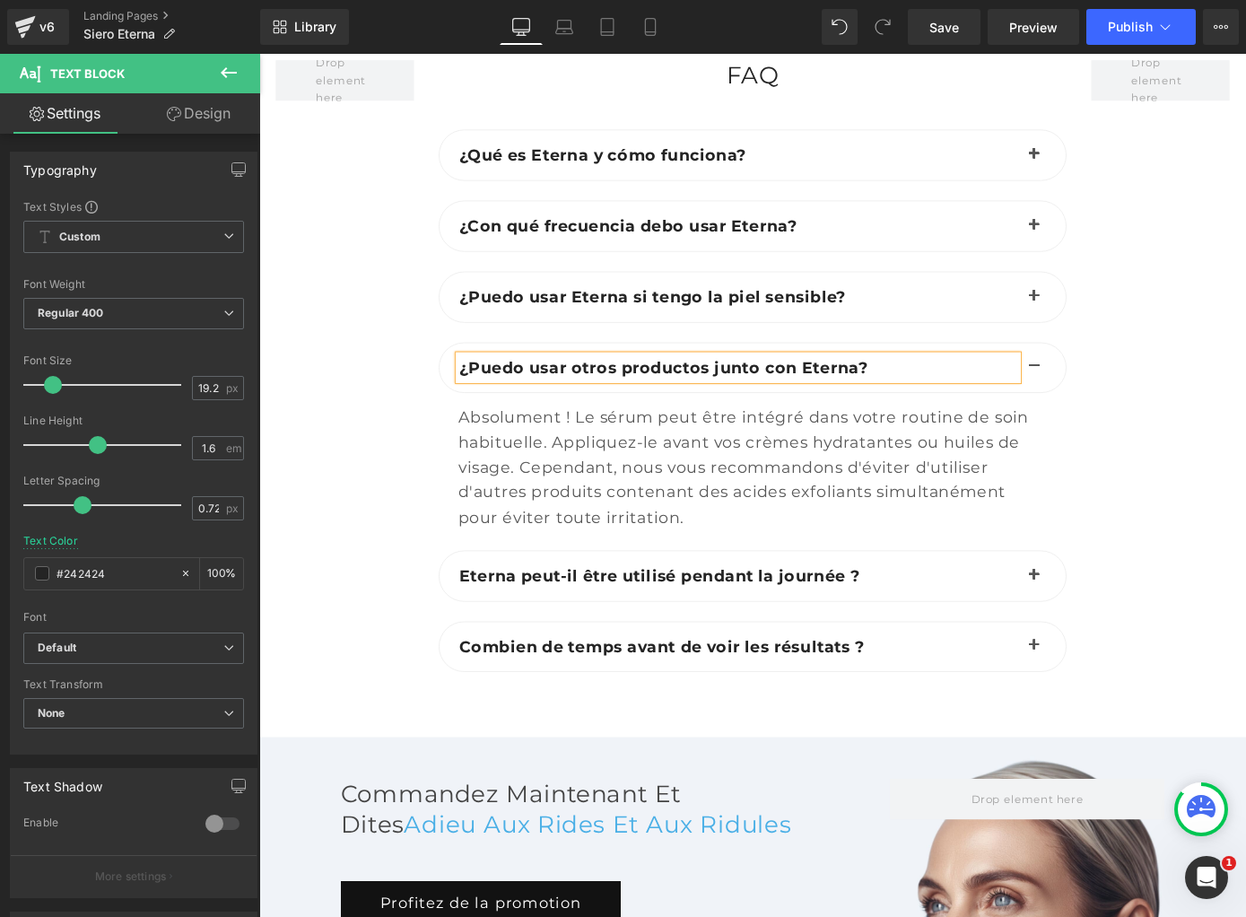
click at [534, 440] on div "Absolument ! Le sérum peut être intégré dans votre routine de soin habituelle. …" at bounding box center [802, 509] width 648 height 138
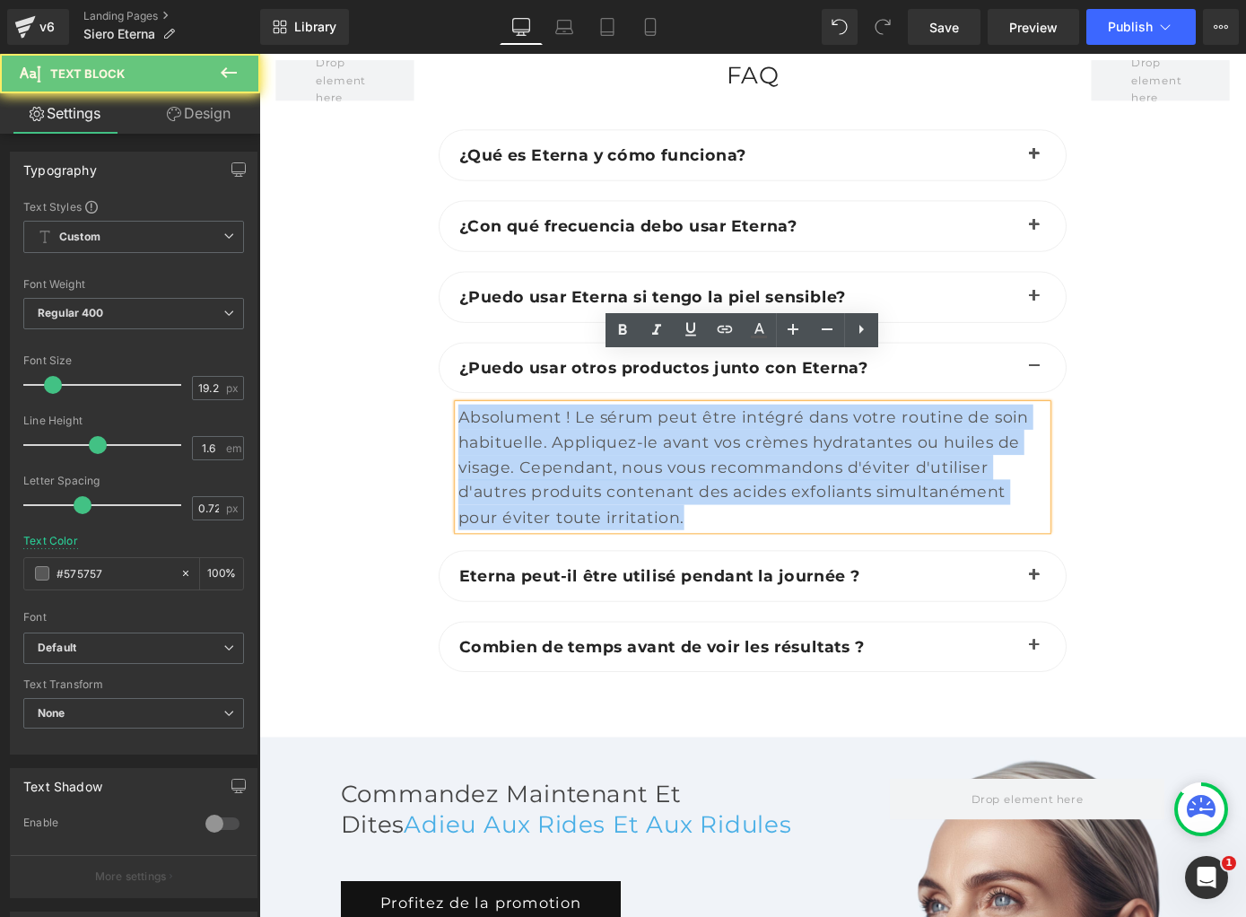
click at [534, 440] on div "Absolument ! Le sérum peut être intégré dans votre routine de soin habituelle. …" at bounding box center [802, 509] width 648 height 138
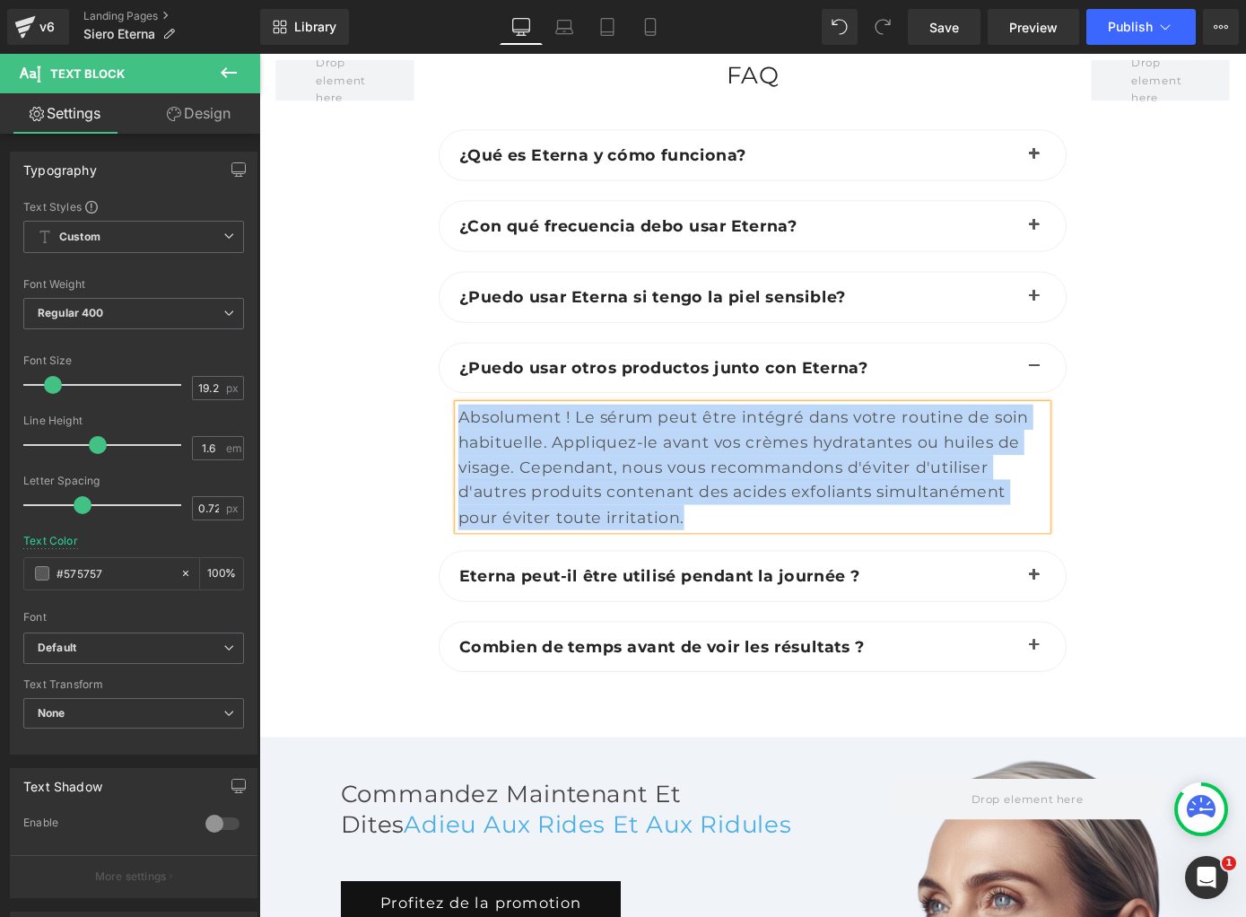
paste div
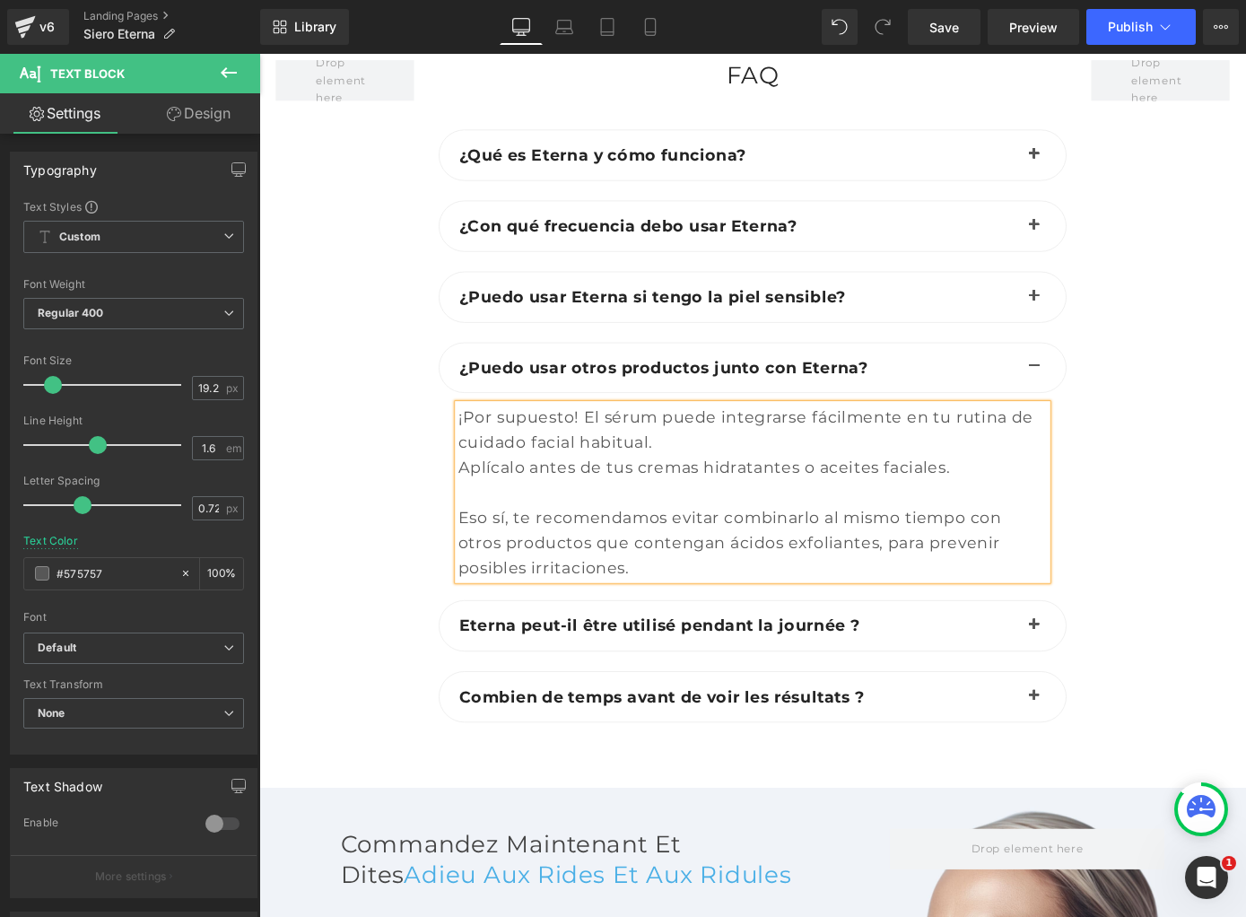
click at [1112, 687] on span "button" at bounding box center [1112, 687] width 0 height 0
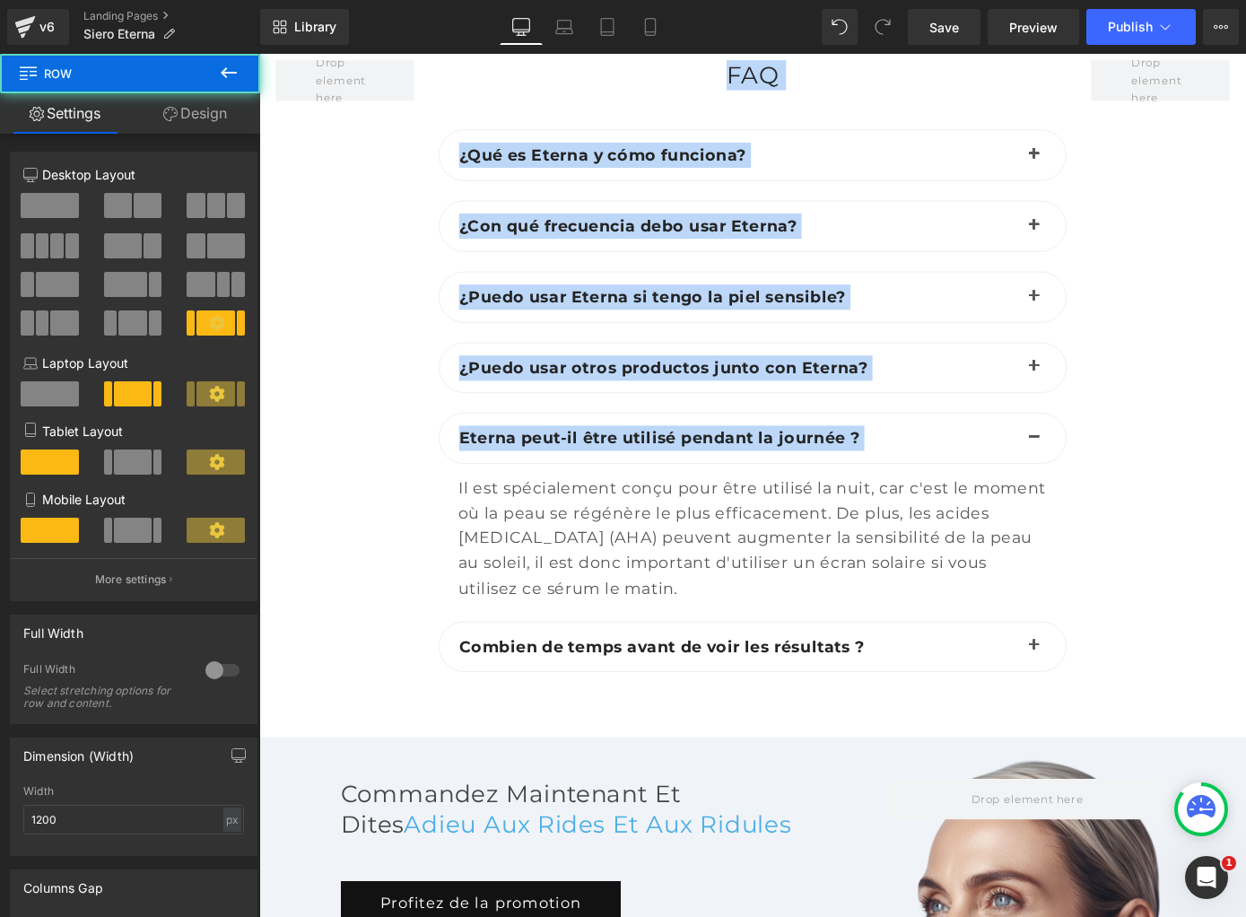
drag, startPoint x: 412, startPoint y: 414, endPoint x: 408, endPoint y: 438, distance: 23.6
click at [445, 462] on div "FAQ Heading ¿Qué es Eterna y cómo funciona? Text Block Text Block" at bounding box center [802, 433] width 1077 height 745
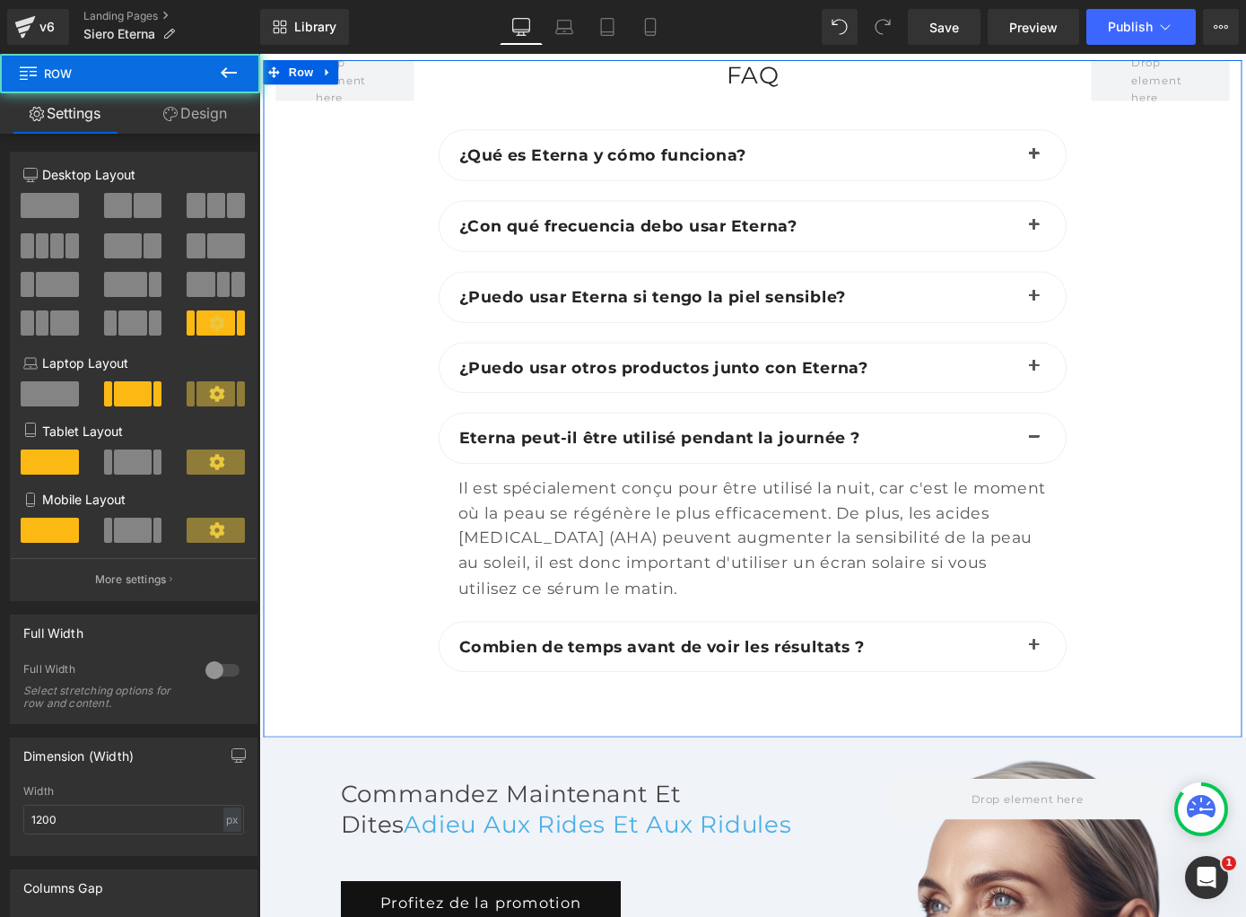
drag, startPoint x: 408, startPoint y: 438, endPoint x: 438, endPoint y: 423, distance: 33.3
click at [410, 437] on div at bounding box center [353, 421] width 179 height 721
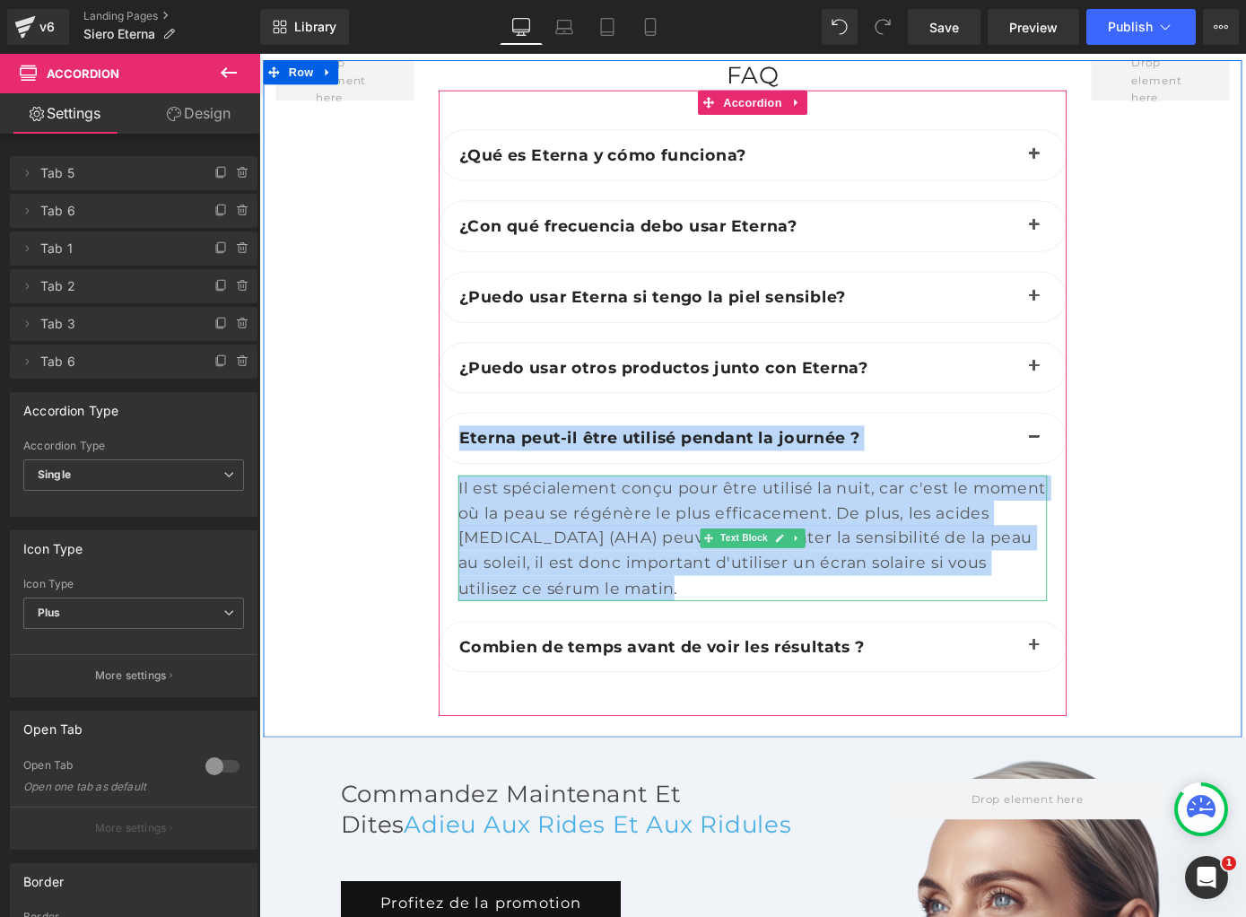
drag, startPoint x: 473, startPoint y: 406, endPoint x: 580, endPoint y: 589, distance: 211.9
click at [580, 589] on div "Eterna peut-il être utilisé pendant la journée ? Text Block Text Block" at bounding box center [802, 563] width 691 height 229
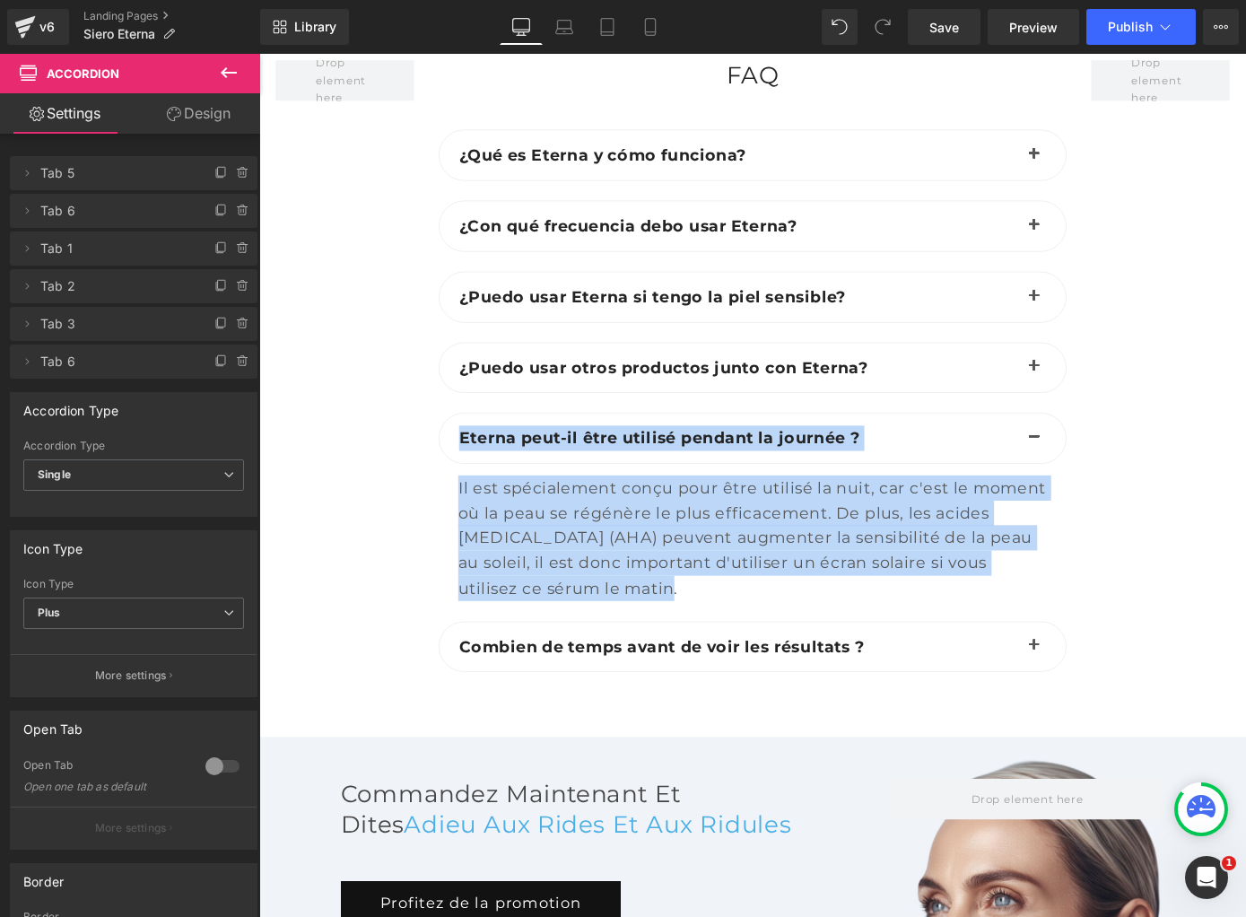
click at [528, 466] on b "Eterna peut-il être utilisé pendant la journée ?" at bounding box center [699, 477] width 441 height 22
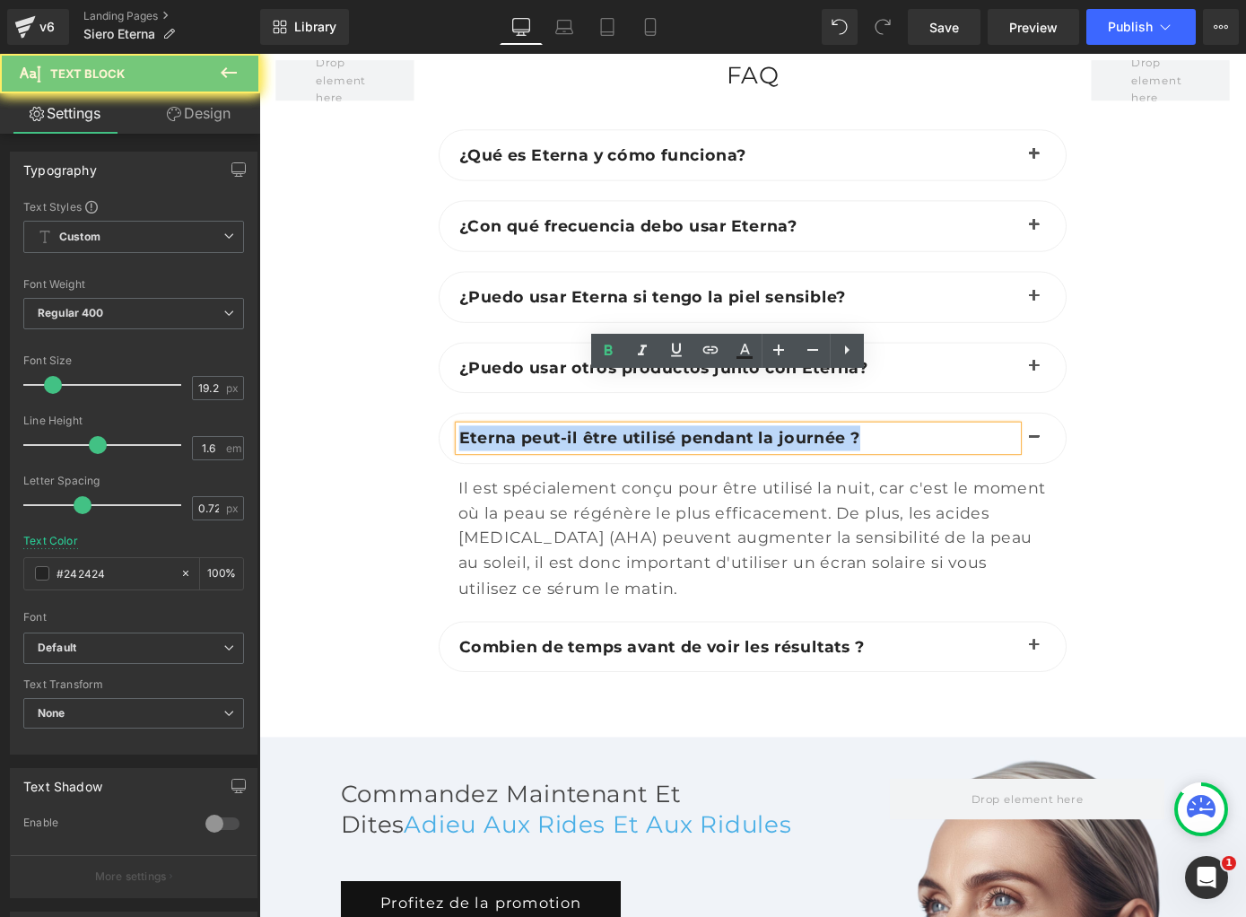
click at [528, 466] on b "Eterna peut-il être utilisé pendant la journée ?" at bounding box center [699, 477] width 441 height 22
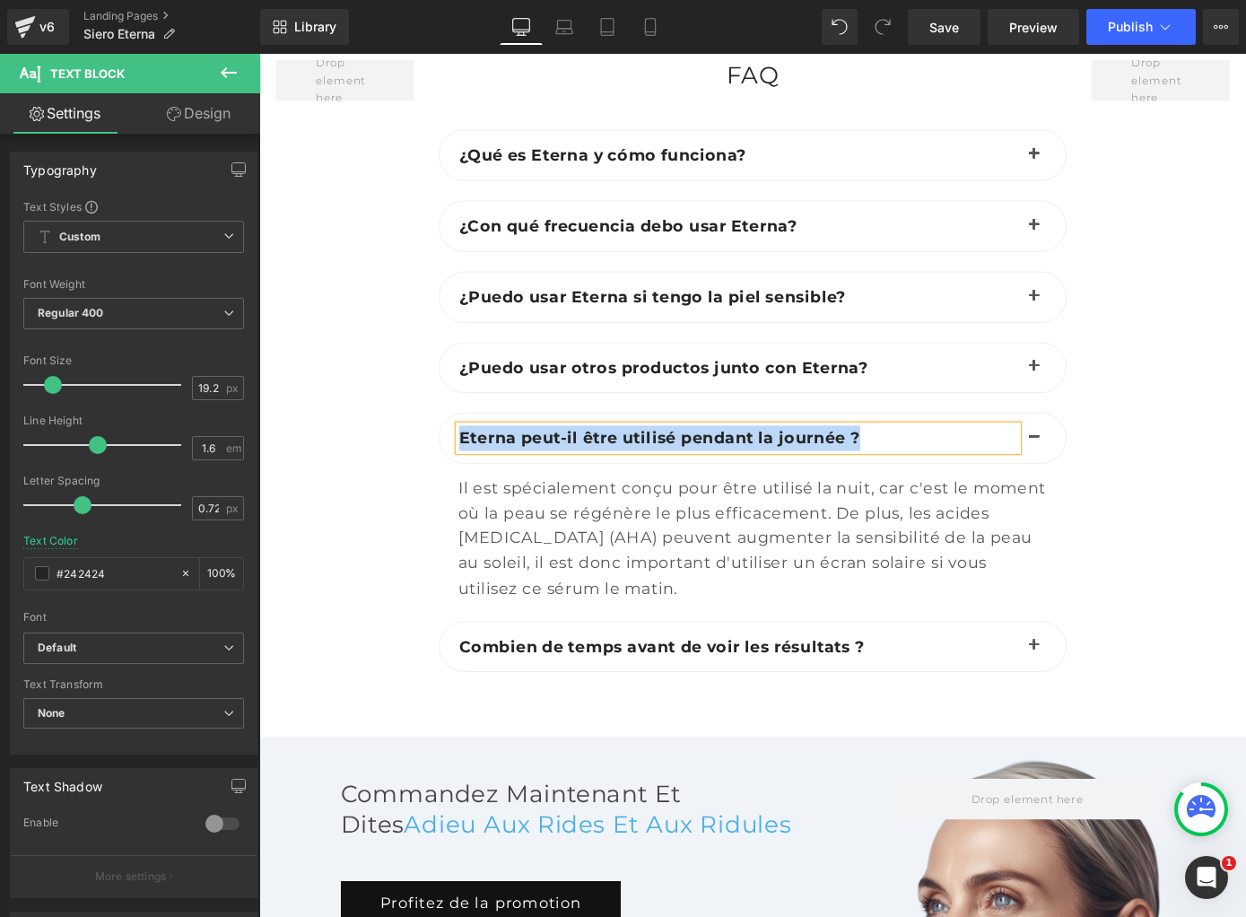
paste div
click at [562, 518] on div "Il est spécialement conçu pour être utilisé la nuit, car c'est le moment où la …" at bounding box center [802, 587] width 648 height 138
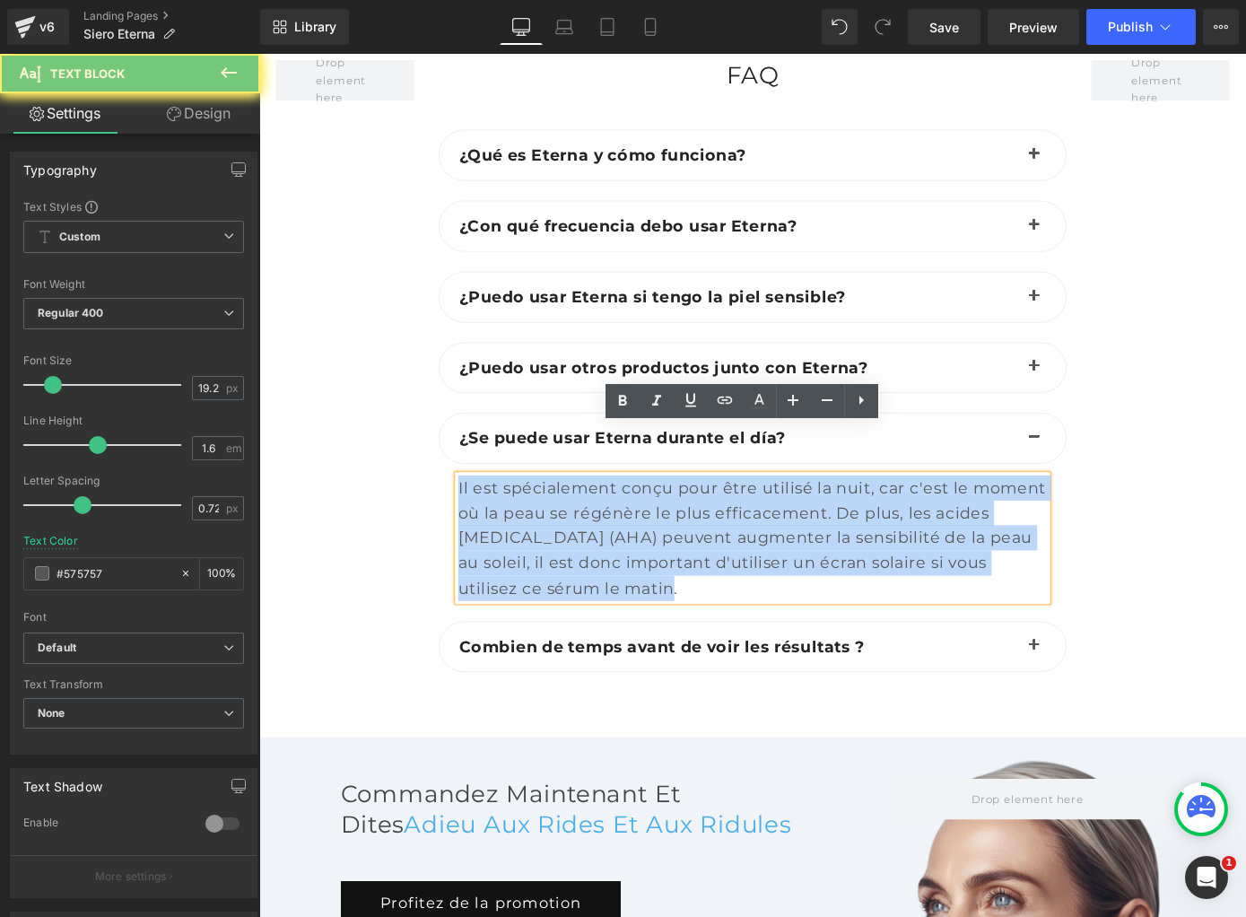
click at [562, 518] on div "Il est spécialement conçu pour être utilisé la nuit, car c'est le moment où la …" at bounding box center [802, 587] width 648 height 138
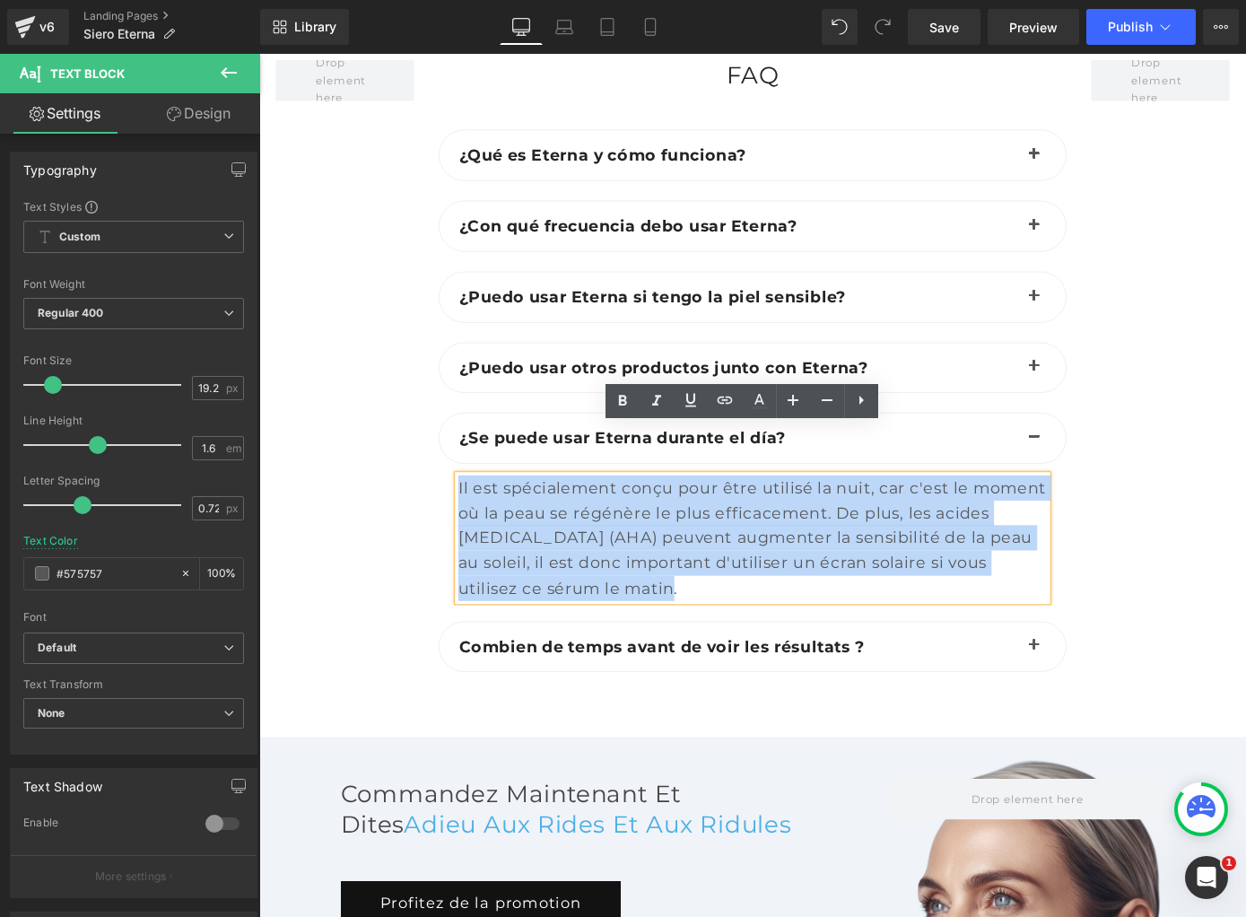
paste div
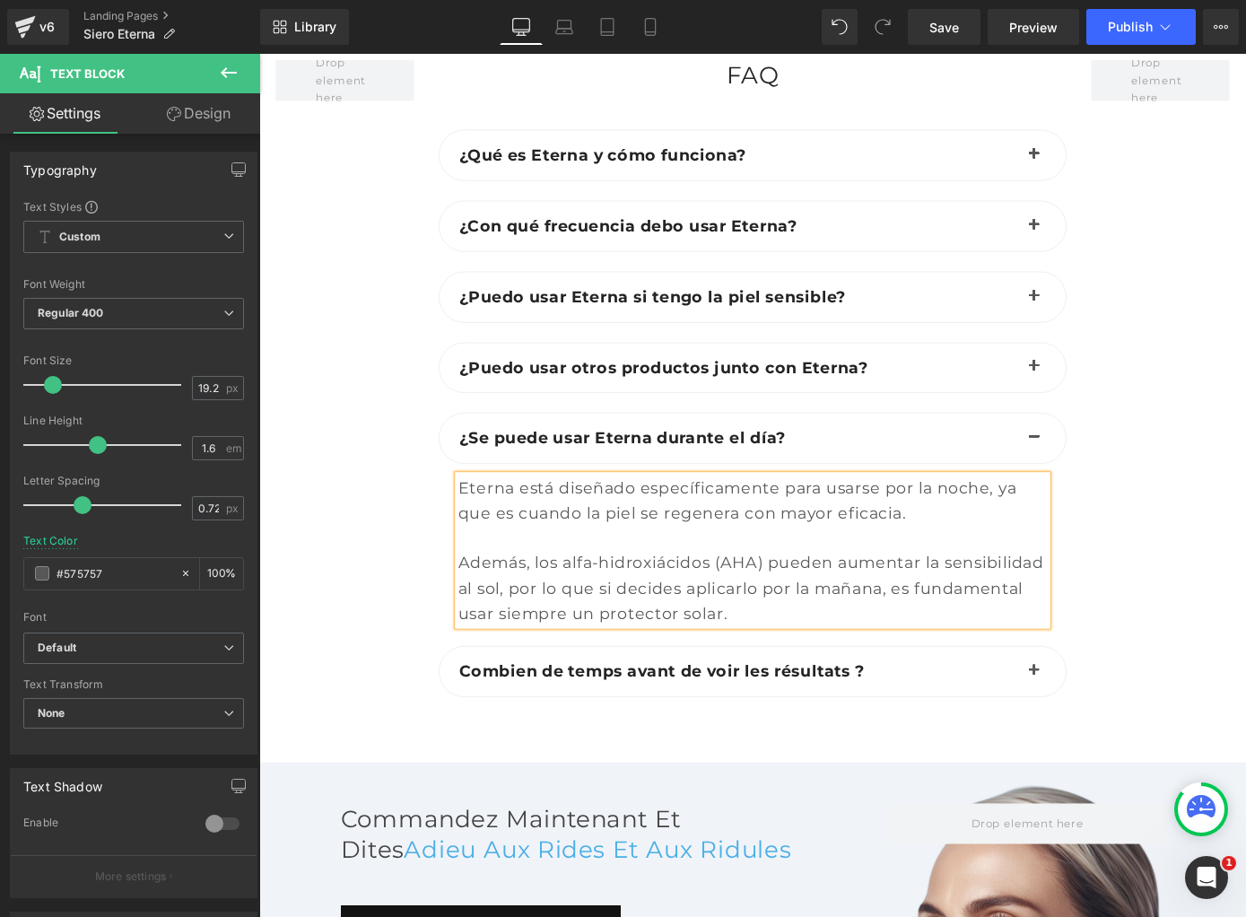
click at [1112, 737] on span "button" at bounding box center [1112, 737] width 0 height 0
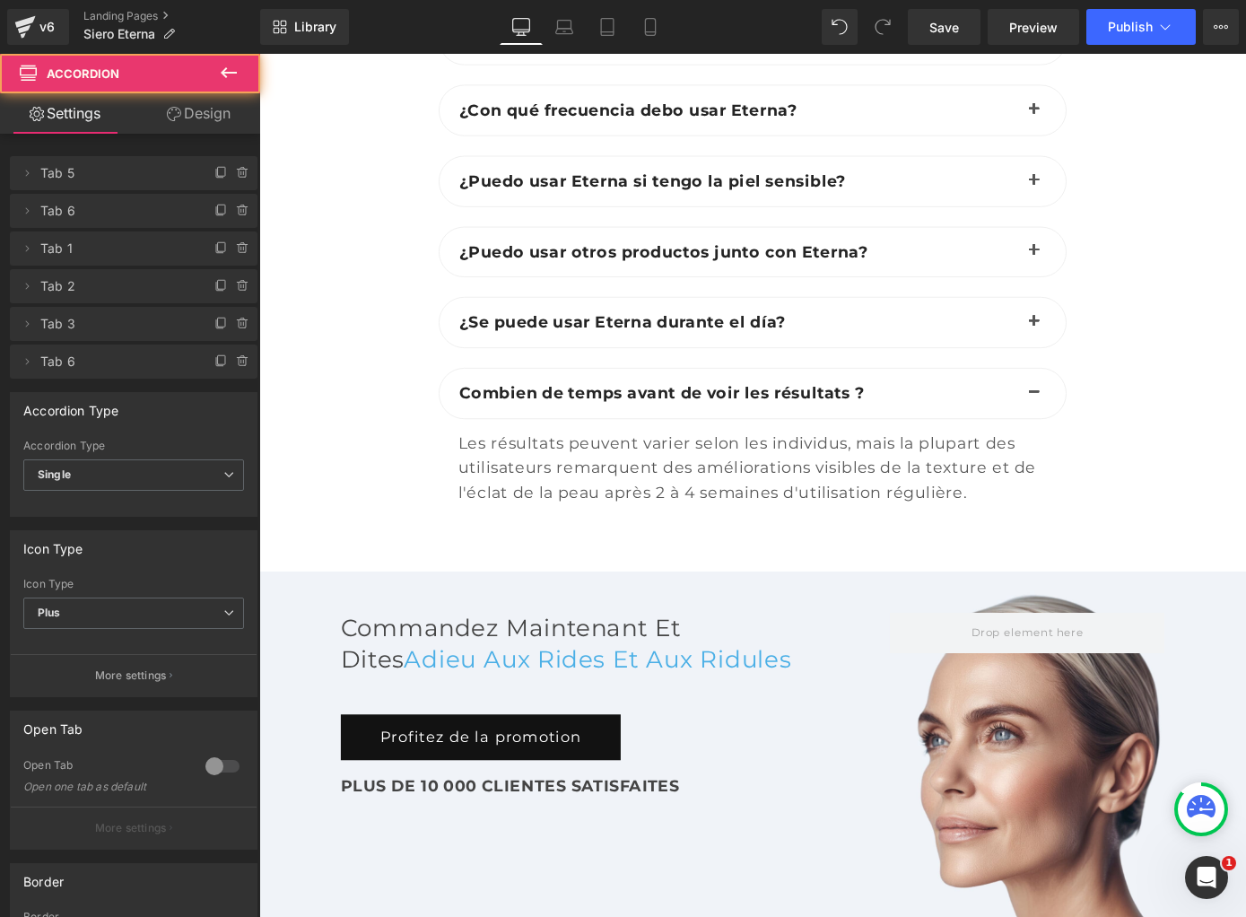
scroll to position [7456, 0]
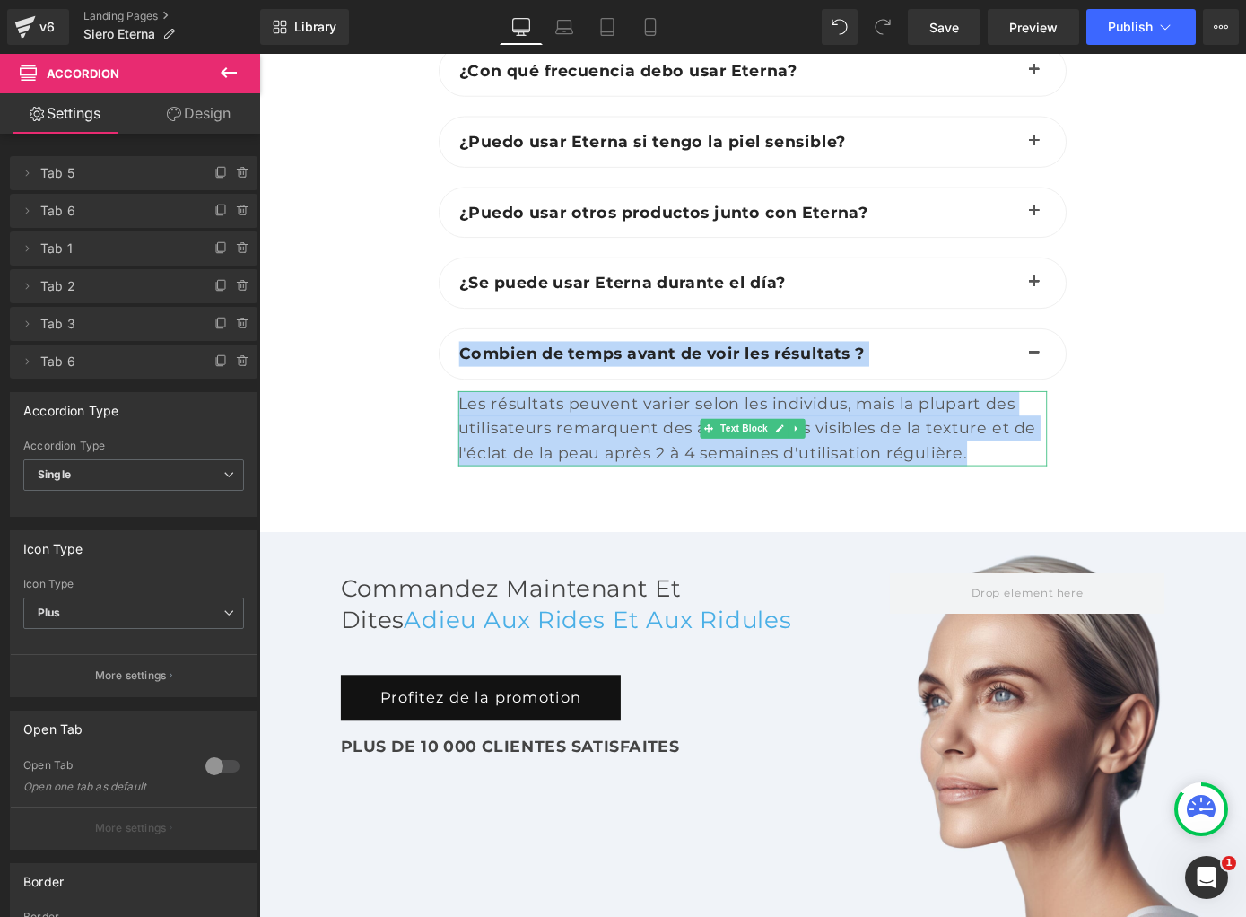
drag, startPoint x: 475, startPoint y: 320, endPoint x: 1040, endPoint y: 433, distance: 575.5
click at [1040, 434] on div "Combien de temps avant de voir les résultats ? Text Block Les résultats peuvent…" at bounding box center [802, 442] width 691 height 174
click at [559, 372] on b "Combien de temps avant de voir les résultats ?" at bounding box center [702, 383] width 446 height 22
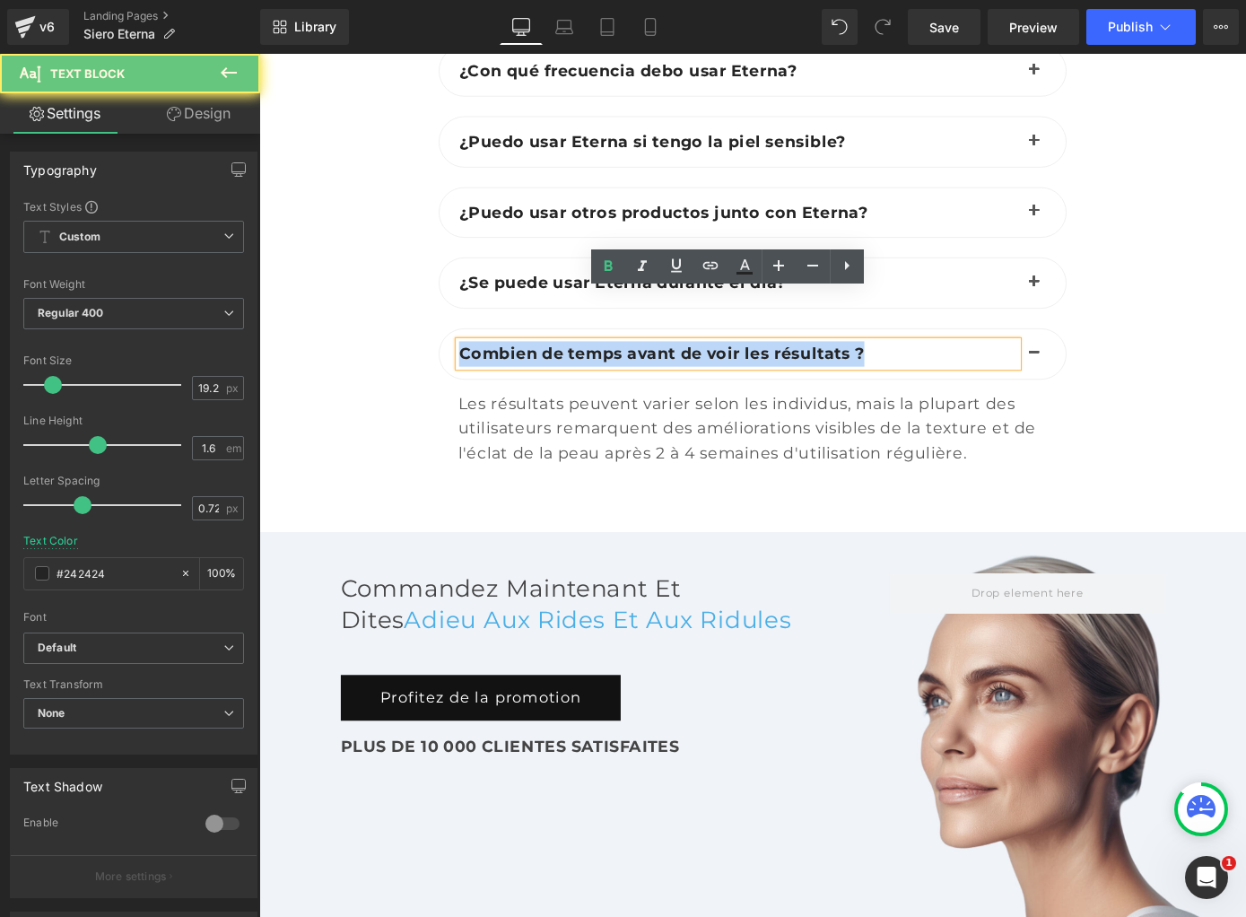
click at [559, 372] on b "Combien de temps avant de voir les résultats ?" at bounding box center [702, 383] width 446 height 22
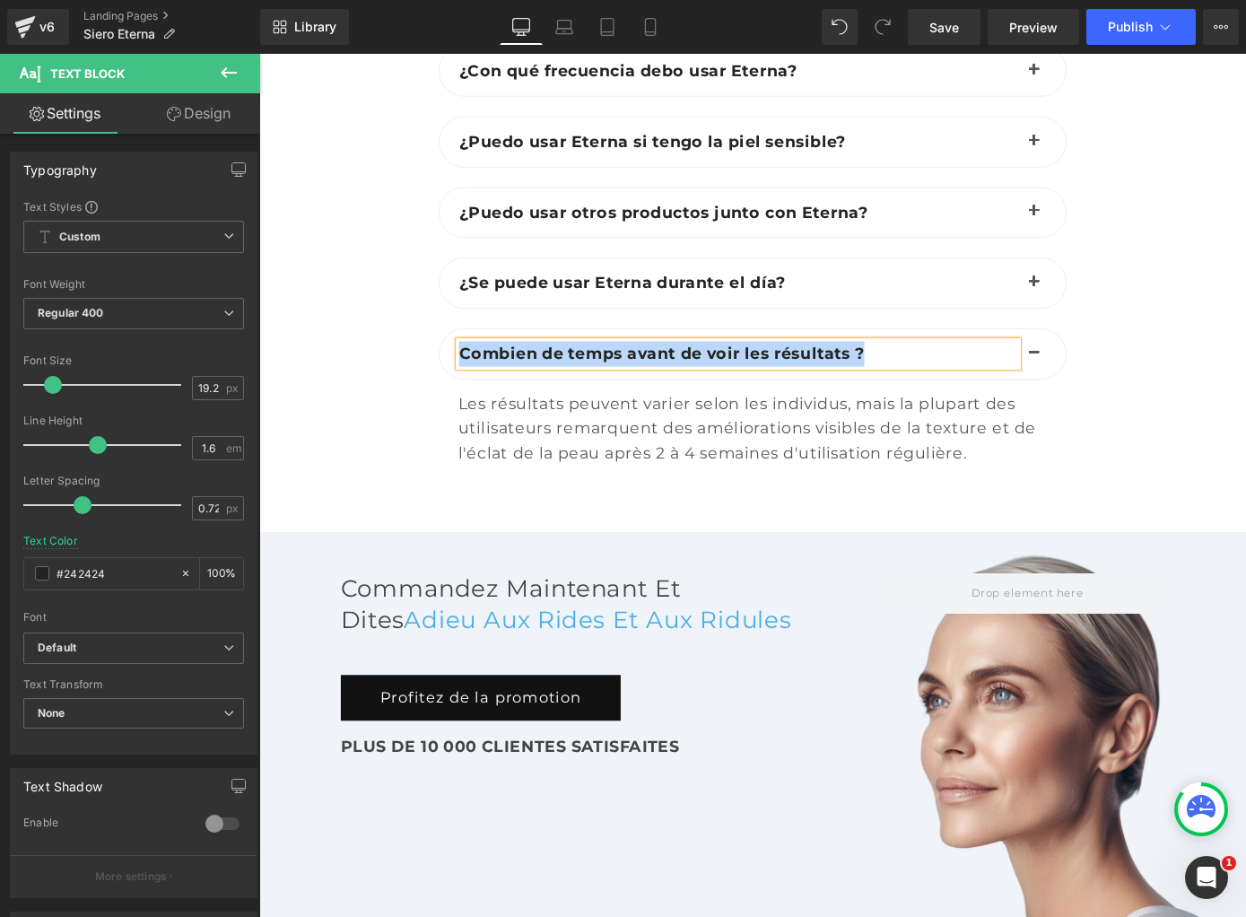
paste div
click at [582, 424] on div "Les résultats peuvent varier selon les individus, mais la plupart des utilisate…" at bounding box center [802, 465] width 648 height 83
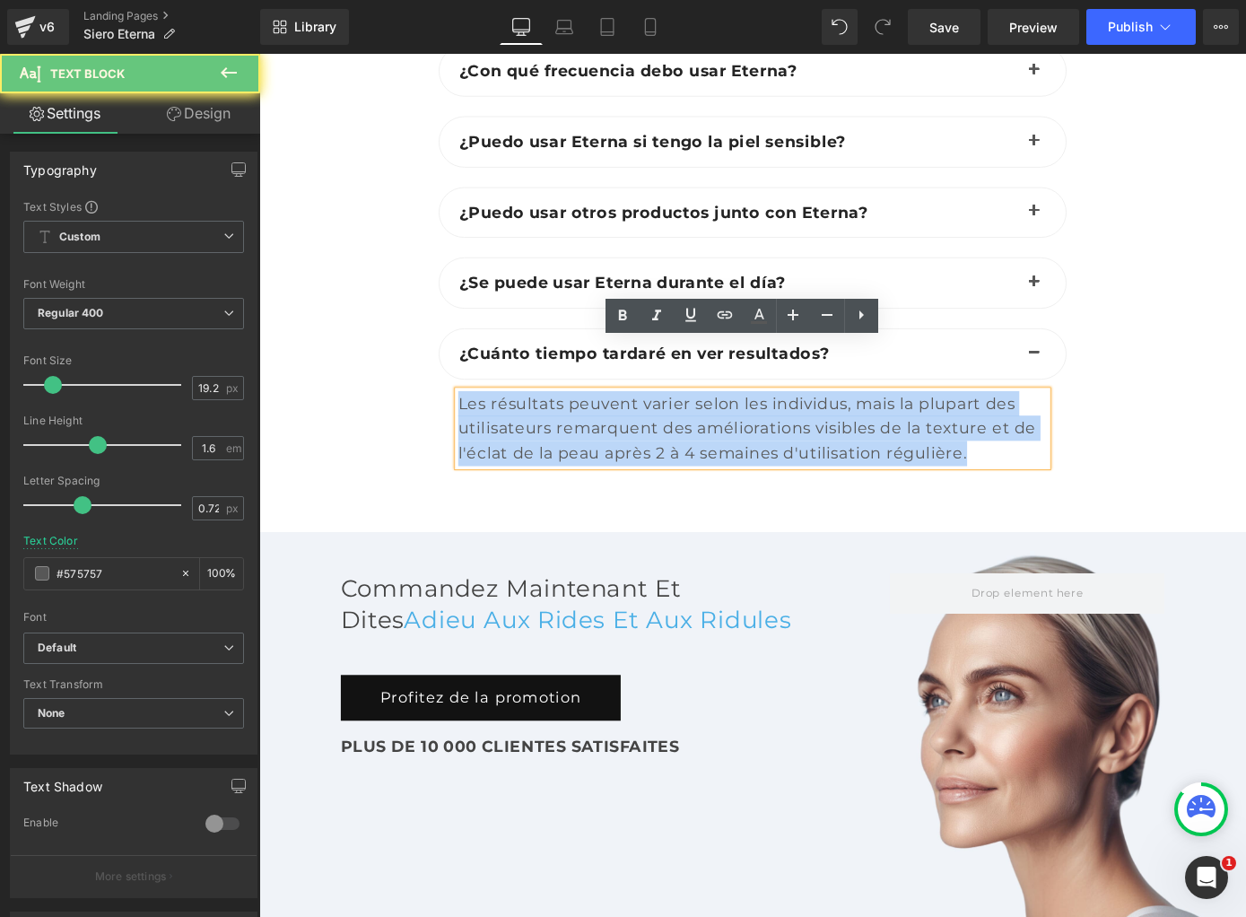
click at [582, 424] on div "Les résultats peuvent varier selon les individus, mais la plupart des utilisate…" at bounding box center [802, 465] width 648 height 83
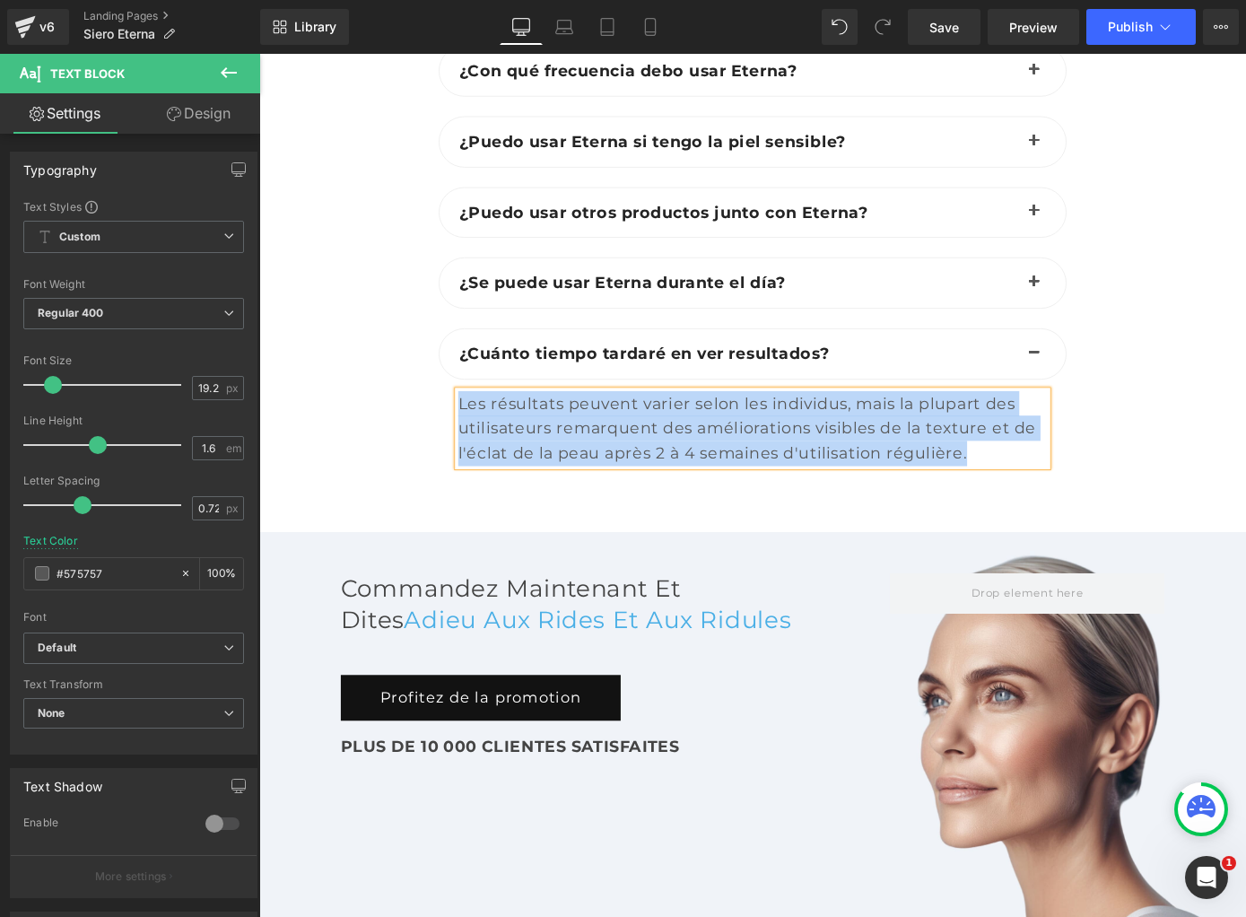
paste div
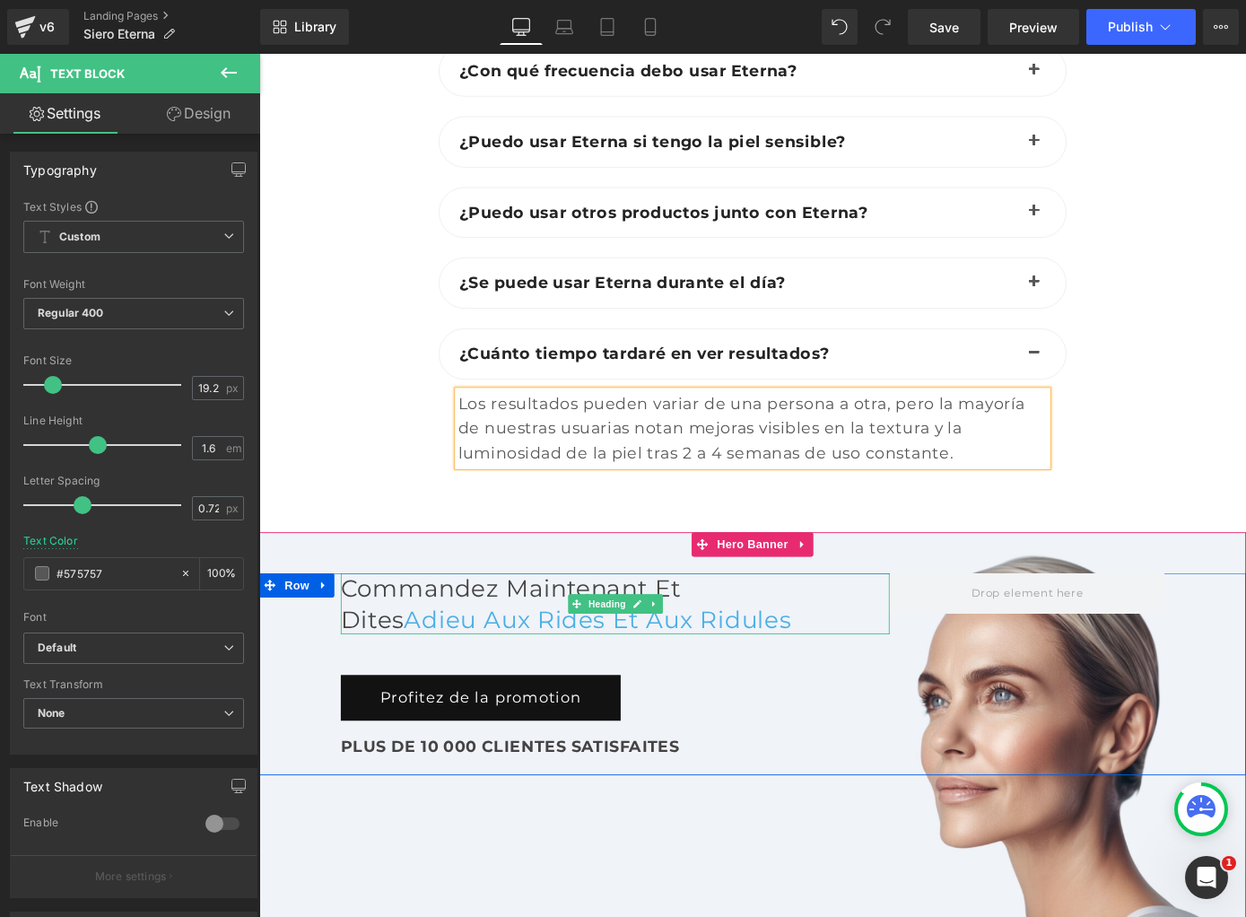
click at [546, 624] on h2 "Commandez maintenant et" at bounding box center [651, 640] width 604 height 33
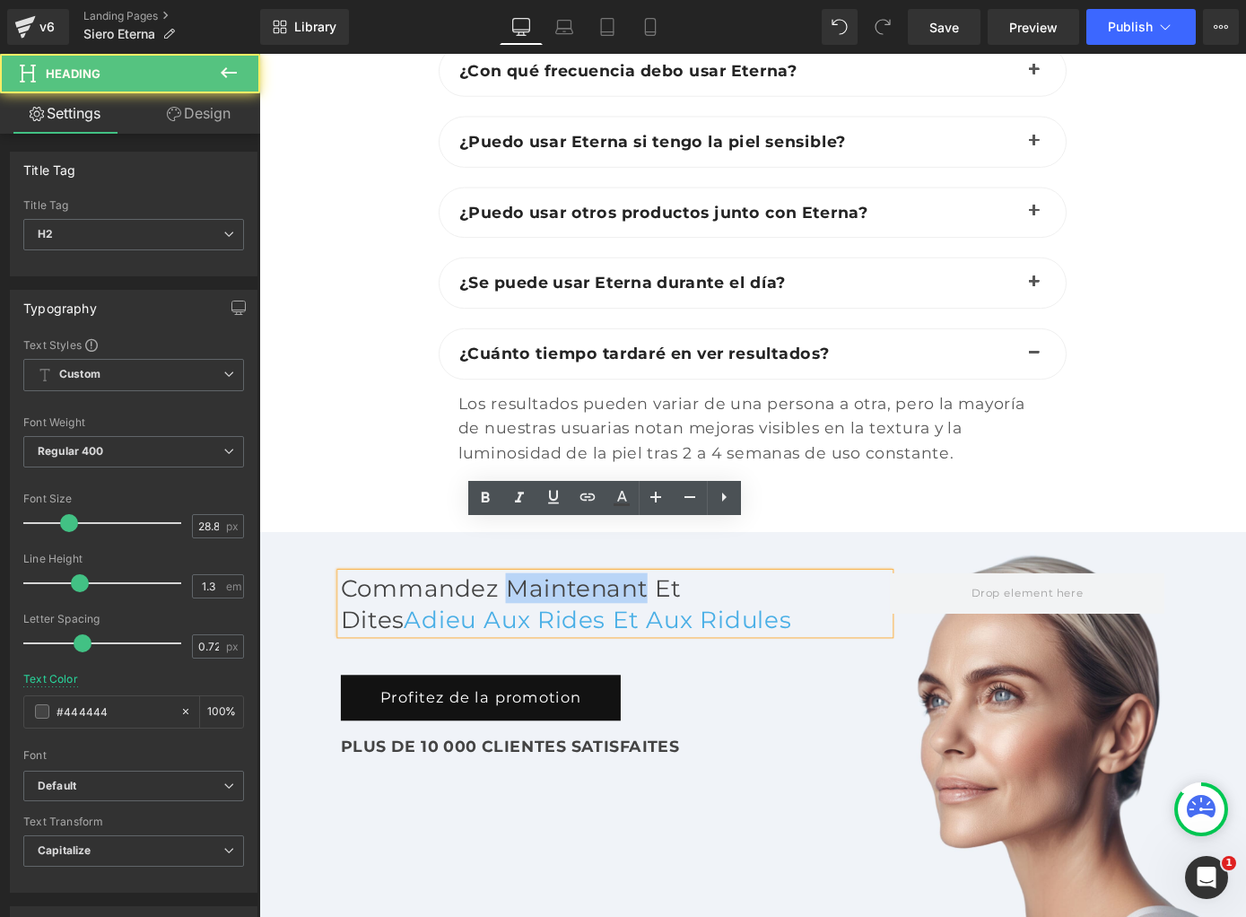
click at [546, 624] on h2 "Commandez maintenant et" at bounding box center [651, 640] width 604 height 33
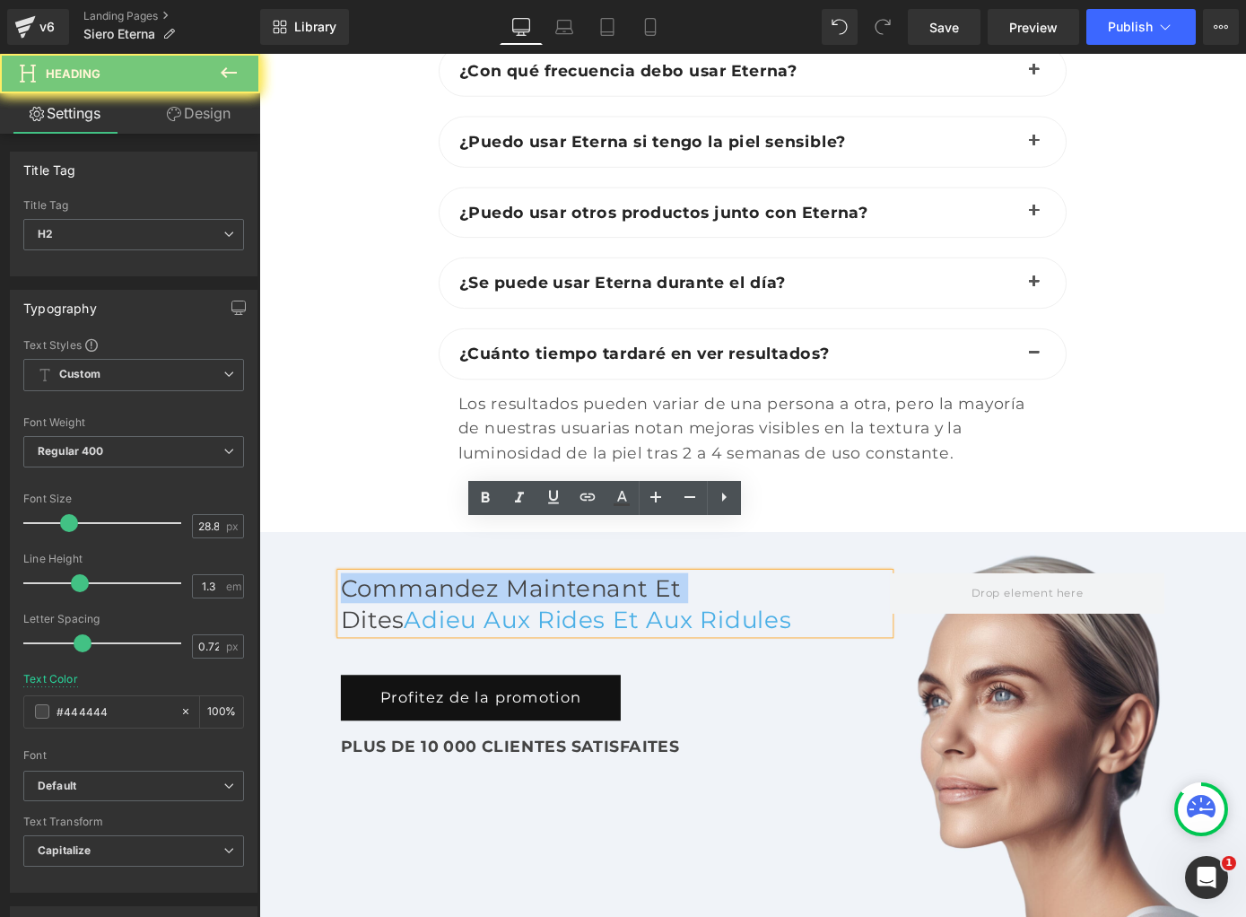
click at [546, 624] on h2 "Commandez maintenant et" at bounding box center [651, 640] width 604 height 33
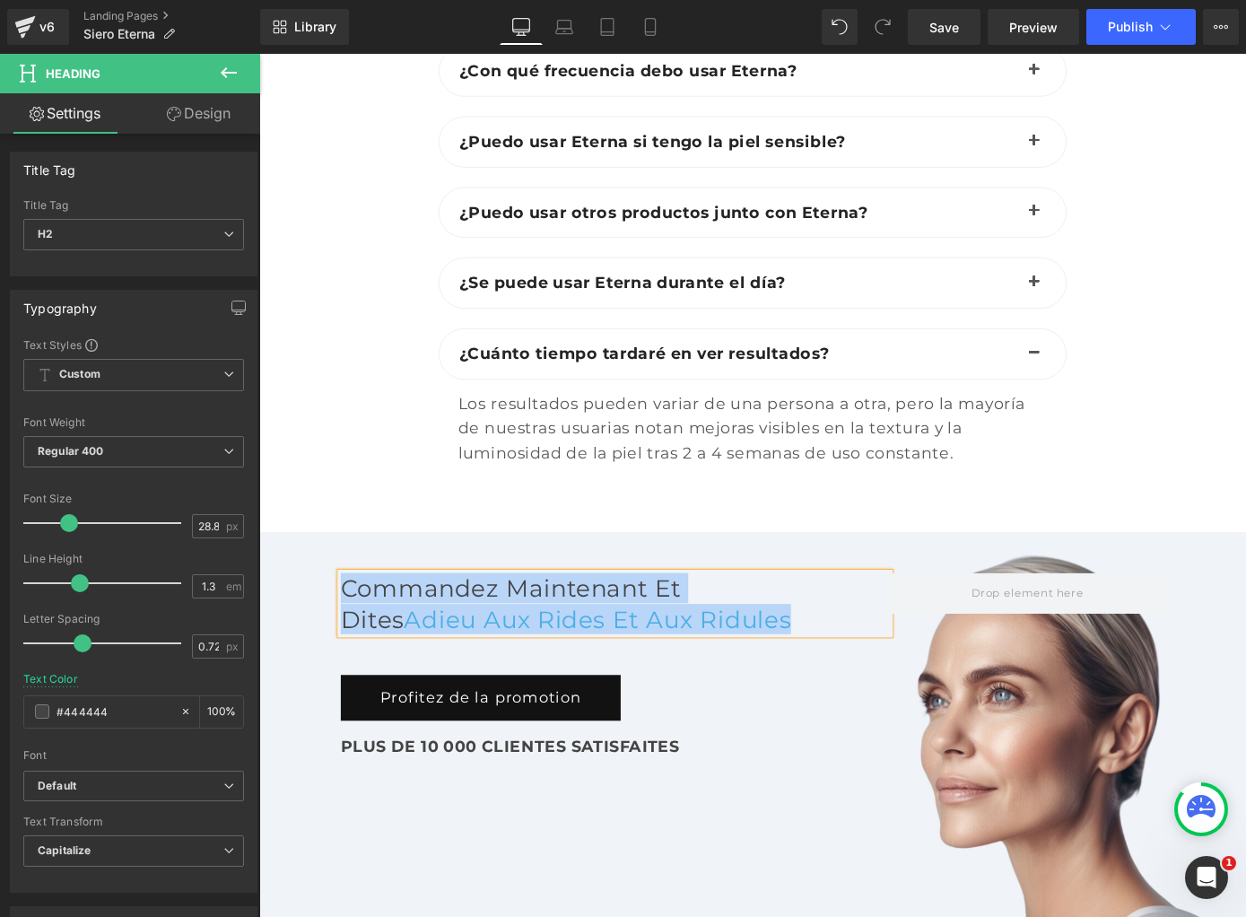
click at [513, 624] on h2 "Commandez maintenant et" at bounding box center [651, 640] width 604 height 33
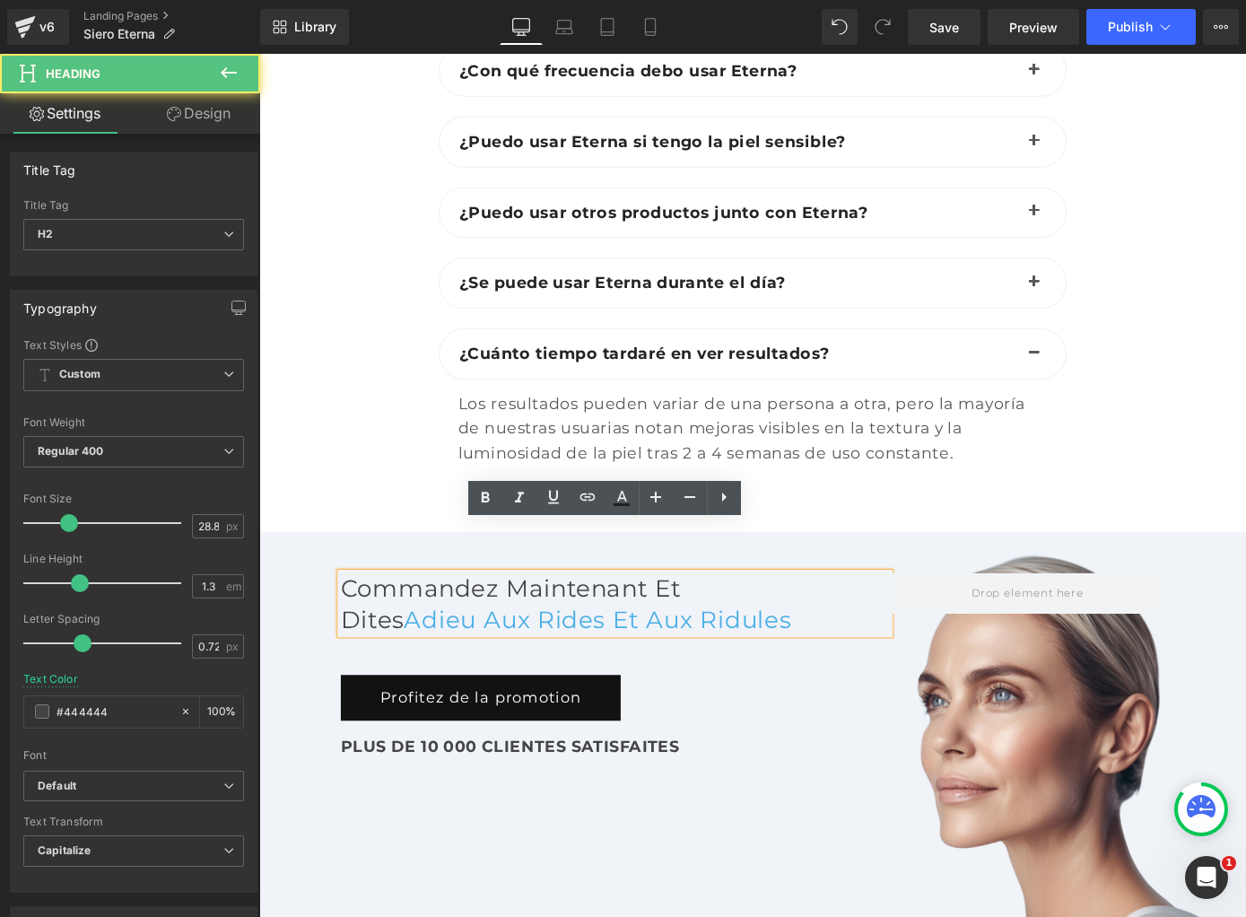
click at [513, 624] on h2 "Commandez maintenant et" at bounding box center [651, 640] width 604 height 33
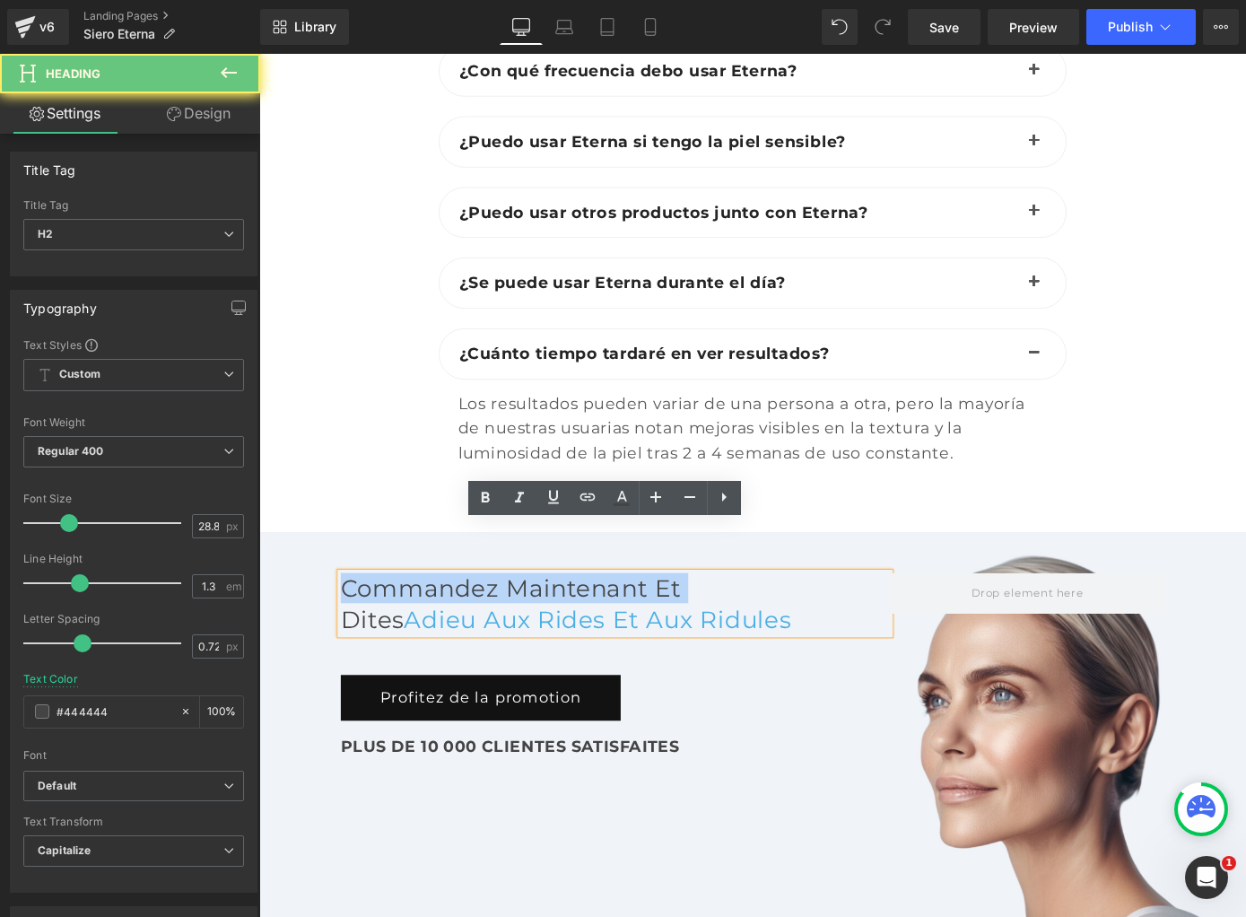
click at [513, 624] on h2 "Commandez maintenant et" at bounding box center [651, 640] width 604 height 33
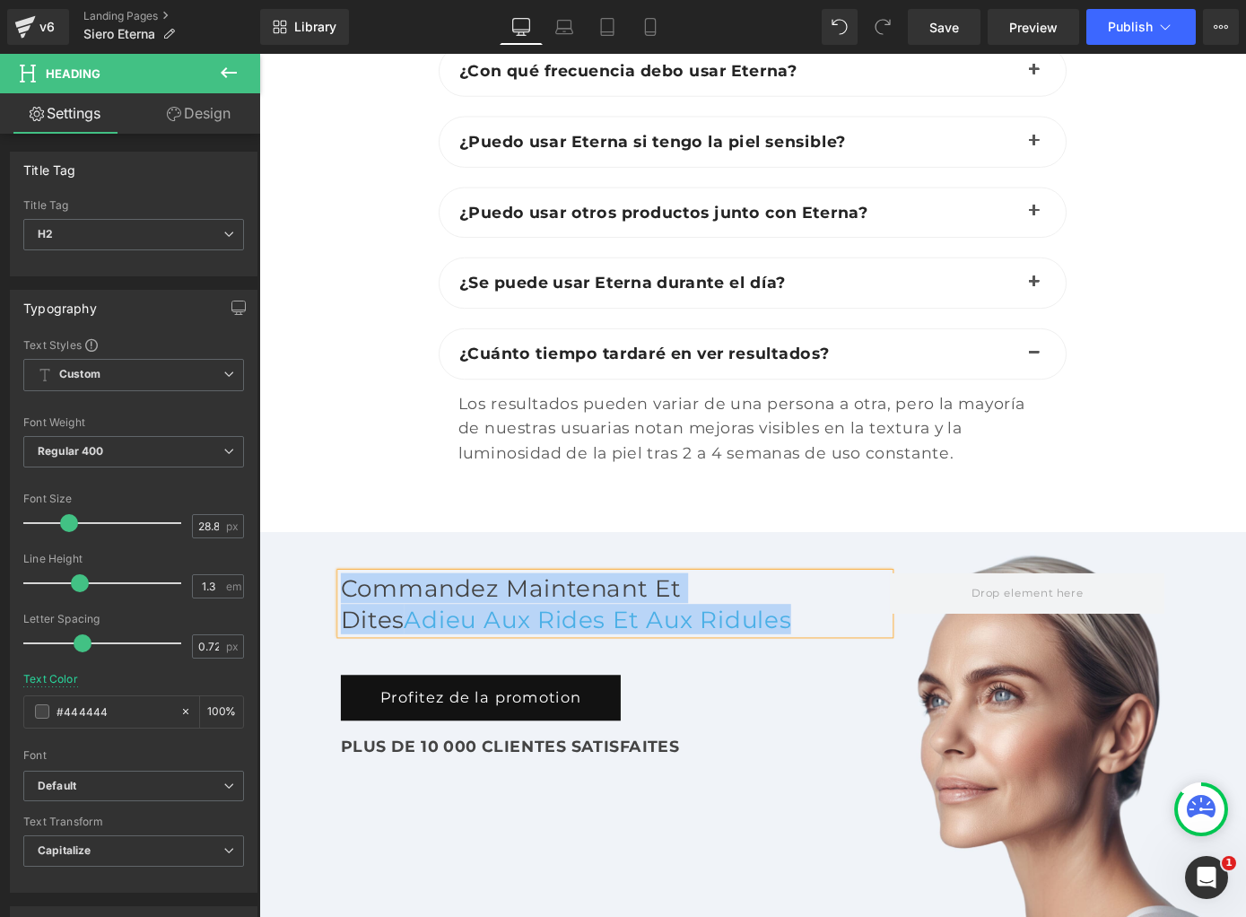
paste div
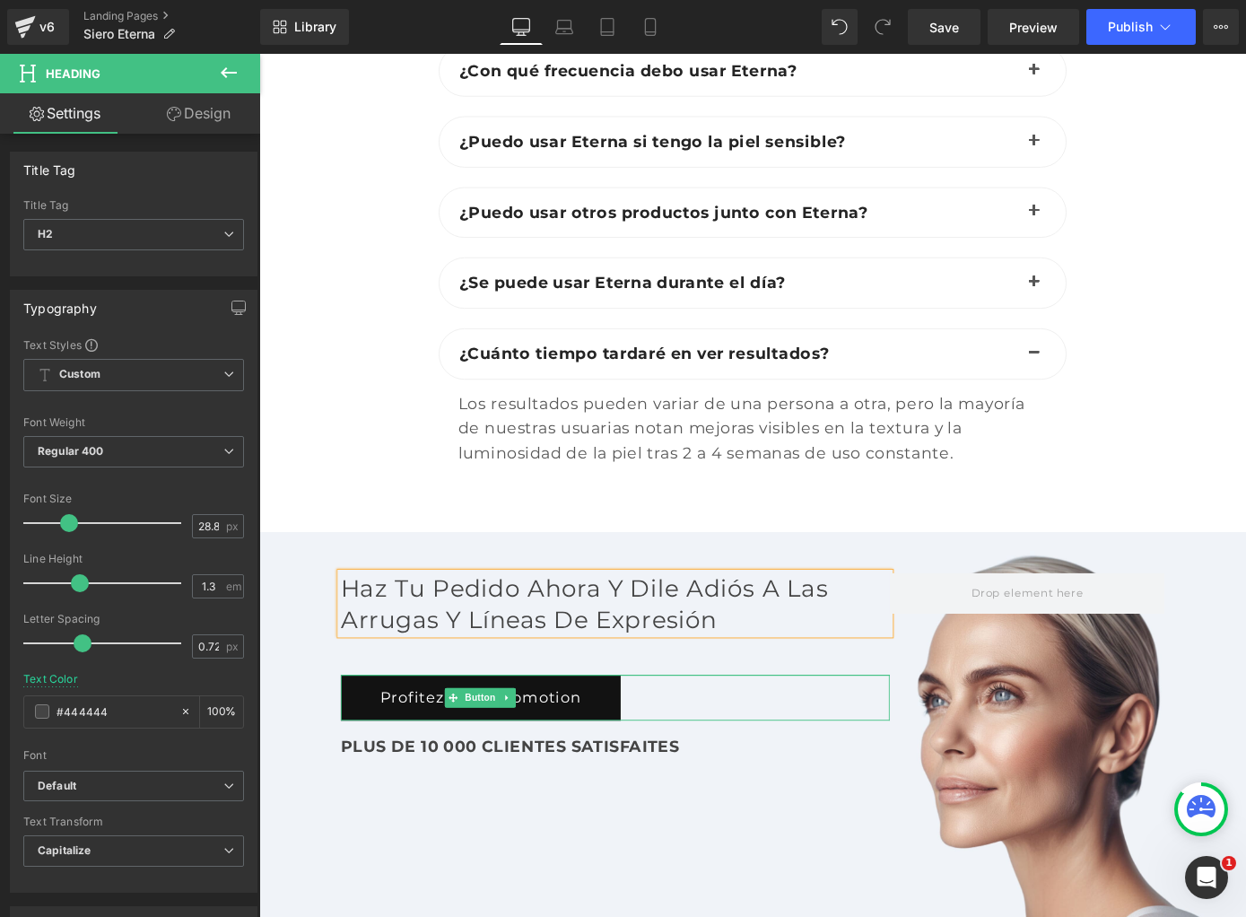
click at [414, 737] on link "Profitez de la promotion" at bounding box center [503, 762] width 308 height 50
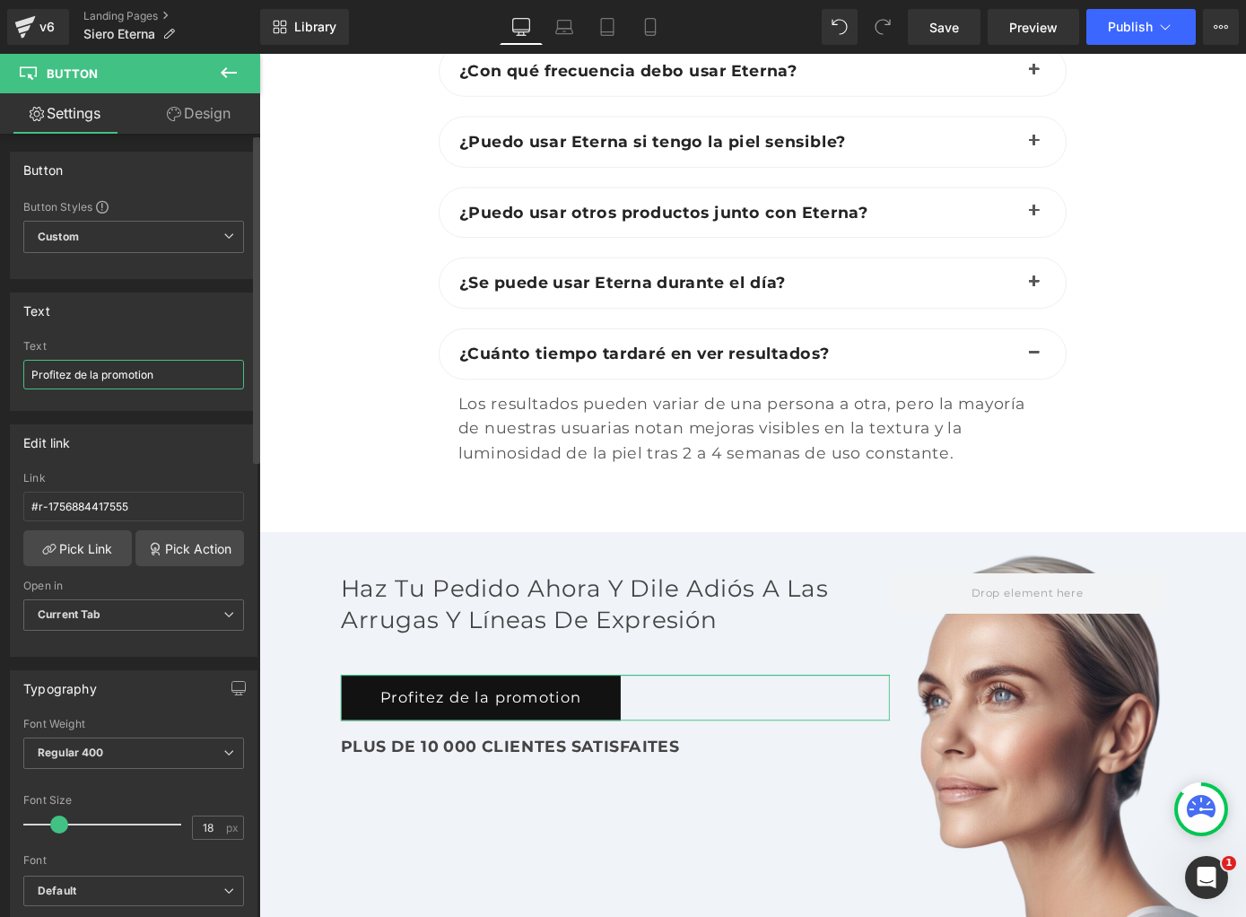
drag, startPoint x: 163, startPoint y: 375, endPoint x: 0, endPoint y: 360, distance: 164.0
click at [0, 360] on div "Text Profitez de la promotion Text Profitez de la promotion" at bounding box center [134, 345] width 268 height 132
click at [446, 737] on link "Profitez de la promotion" at bounding box center [503, 762] width 308 height 50
click at [118, 378] on input "Profitez de la promotion" at bounding box center [133, 375] width 221 height 30
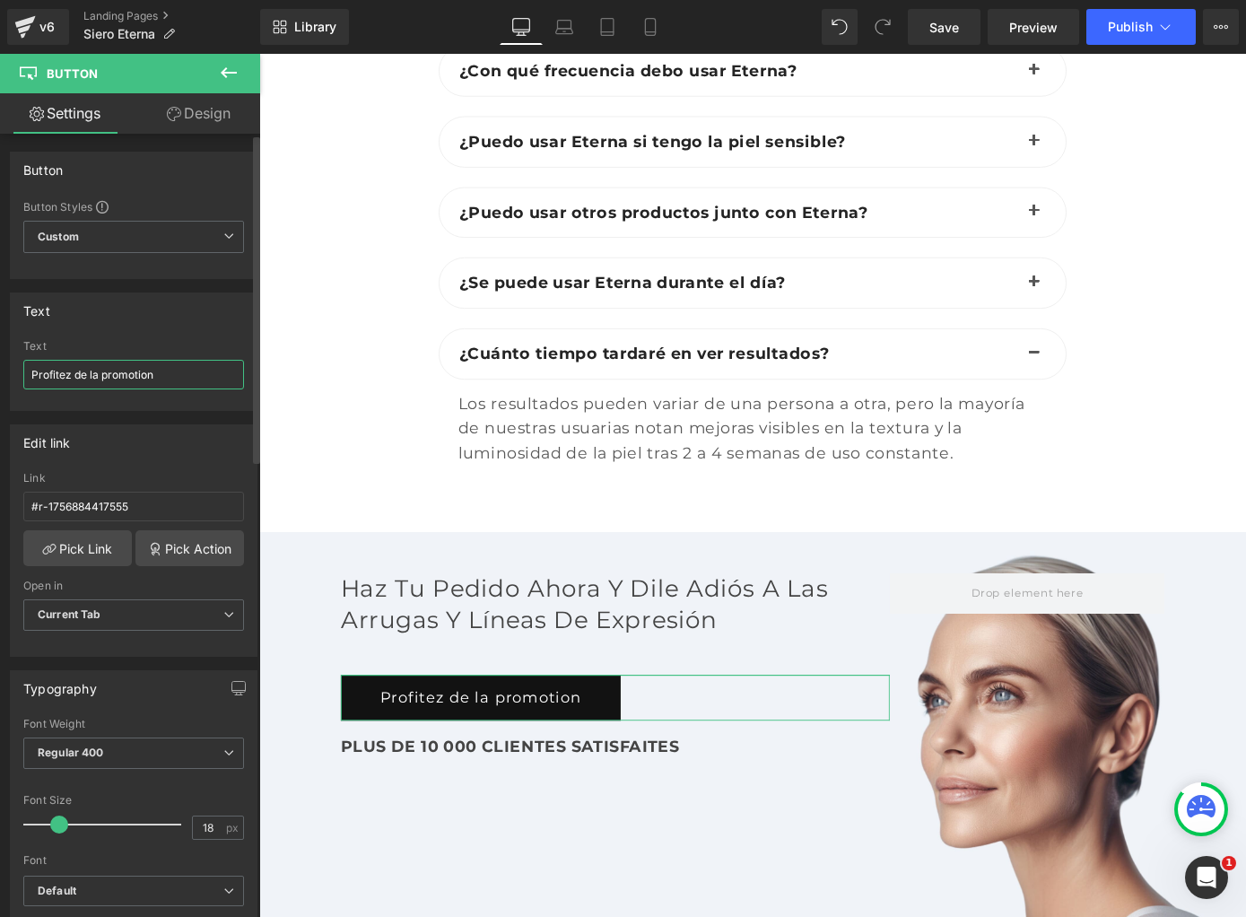
click at [118, 378] on input "Profitez de la promotion" at bounding box center [133, 375] width 221 height 30
paste input "Aprovecha la promoció"
type input "Aprovecha la promoción"
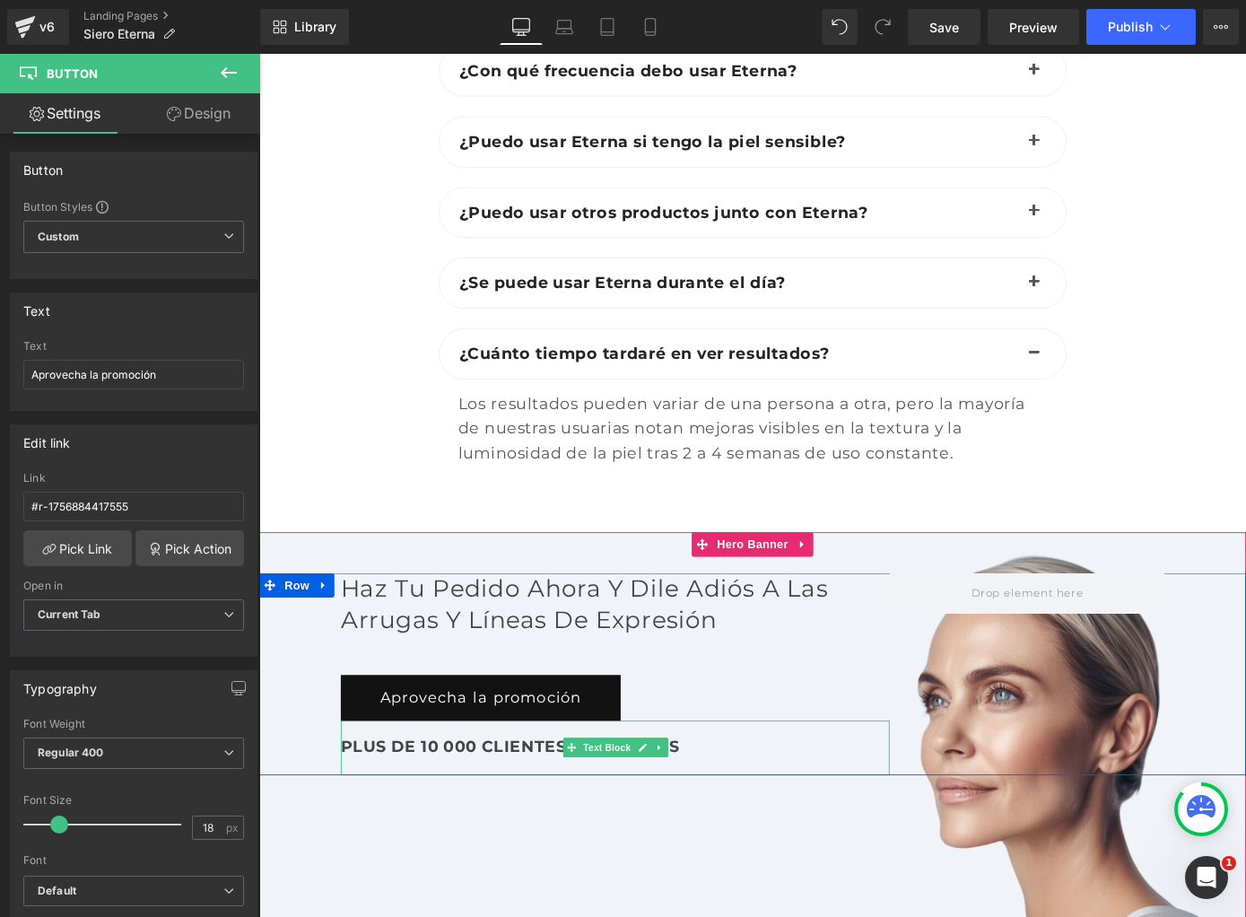
click at [431, 804] on b "PLUS DE 10 000 CLIENTES SATISFAITES" at bounding box center [535, 815] width 372 height 22
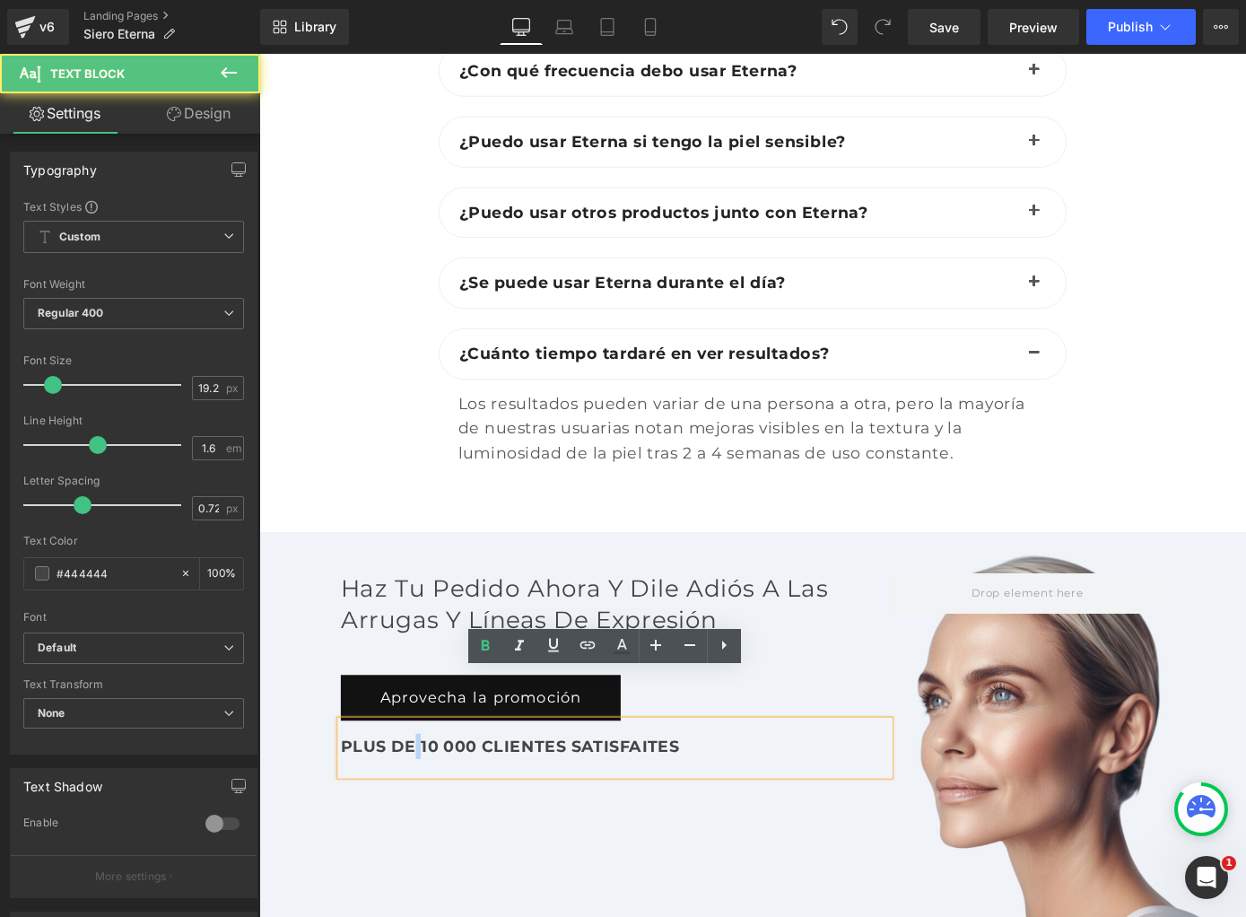
click at [431, 804] on b "PLUS DE 10 000 CLIENTES SATISFAITES" at bounding box center [535, 815] width 372 height 22
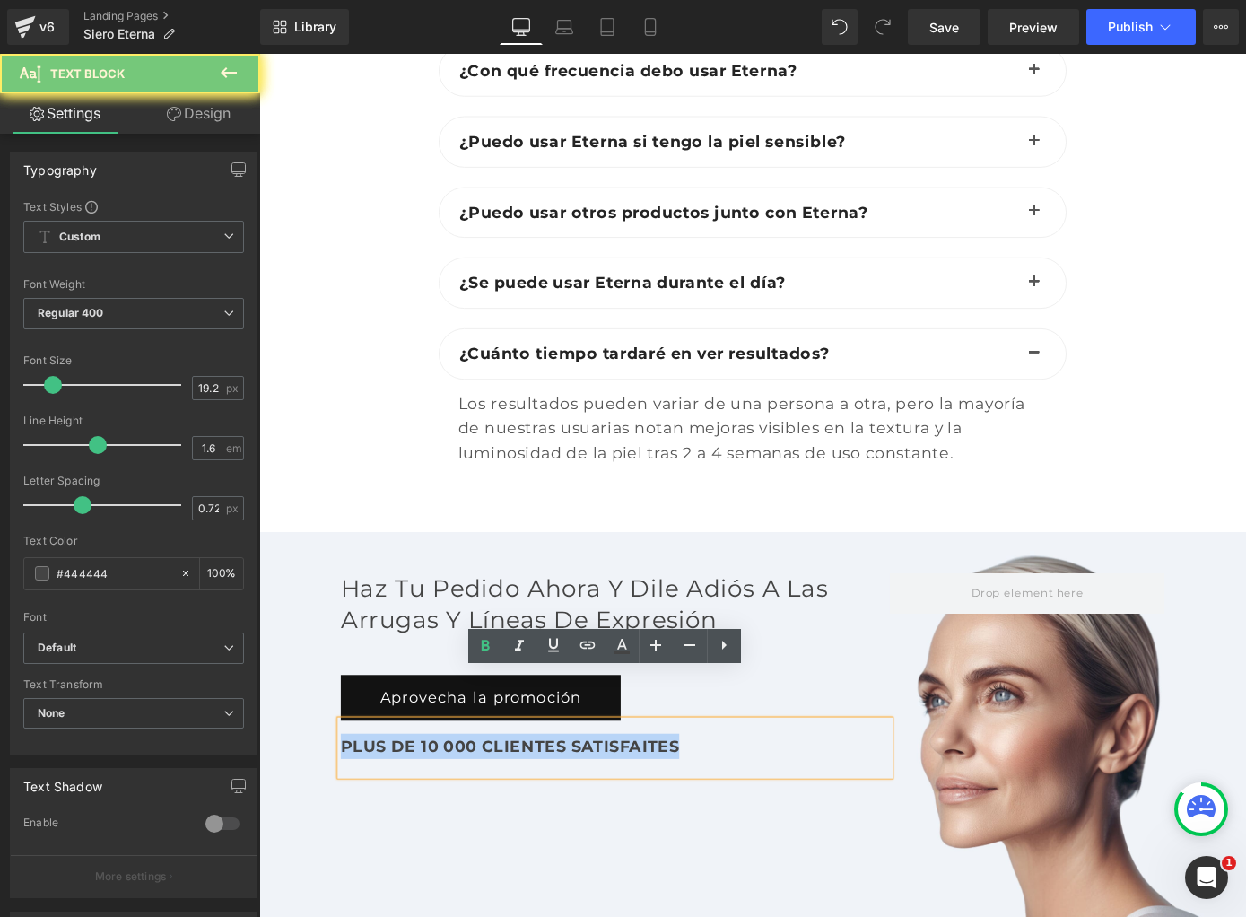
click at [431, 804] on b "PLUS DE 10 000 CLIENTES SATISFAITES" at bounding box center [535, 815] width 372 height 22
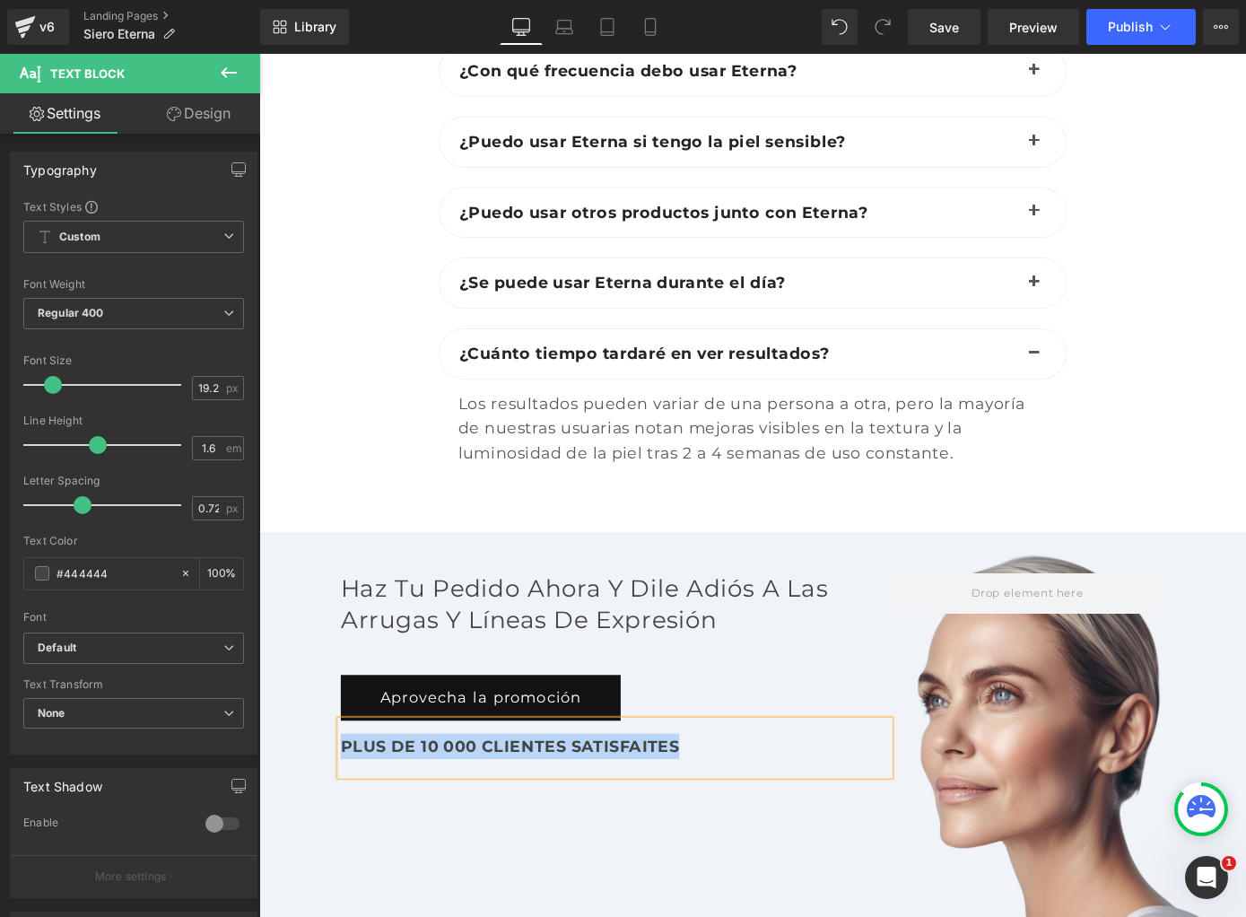
click at [440, 804] on b "PLUS DE 10 000 CLIENTES SATISFAITES" at bounding box center [535, 815] width 372 height 22
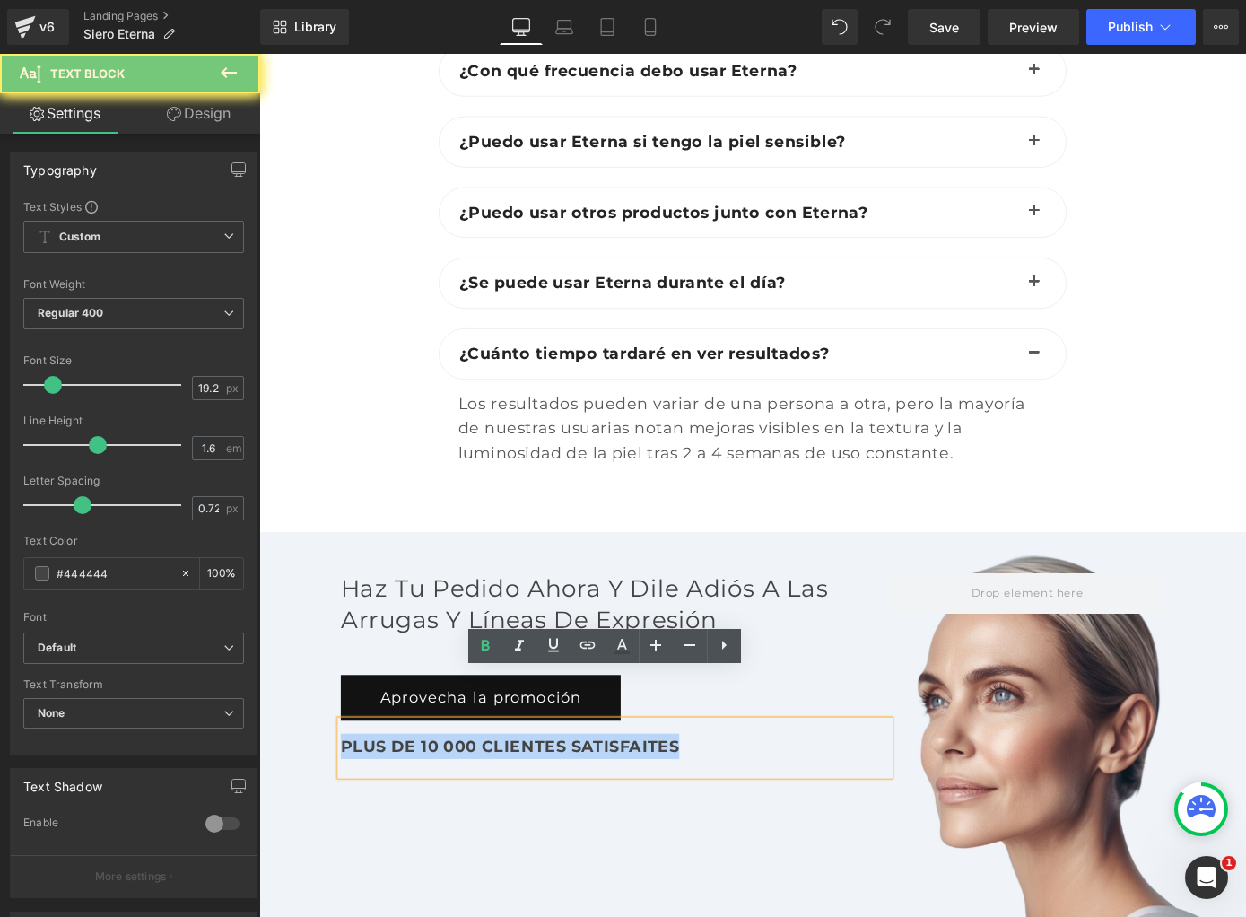
click at [440, 804] on b "PLUS DE 10 000 CLIENTES SATISFAITES" at bounding box center [535, 815] width 372 height 22
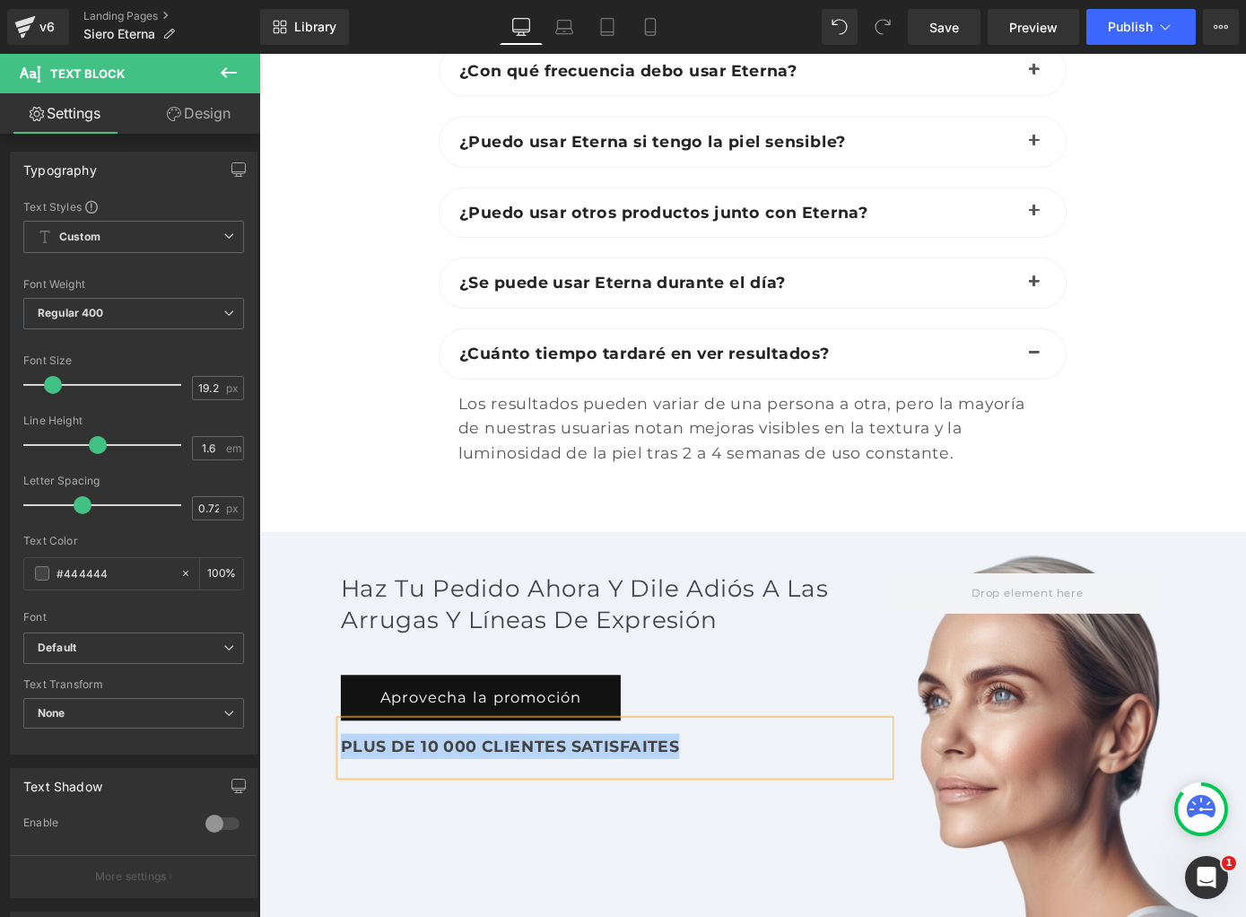
paste div
click at [780, 835] on div "Haz tu pedido ahora y dile adiós a las arrugas y líneas de expresión Heading Ap…" at bounding box center [802, 806] width 1086 height 452
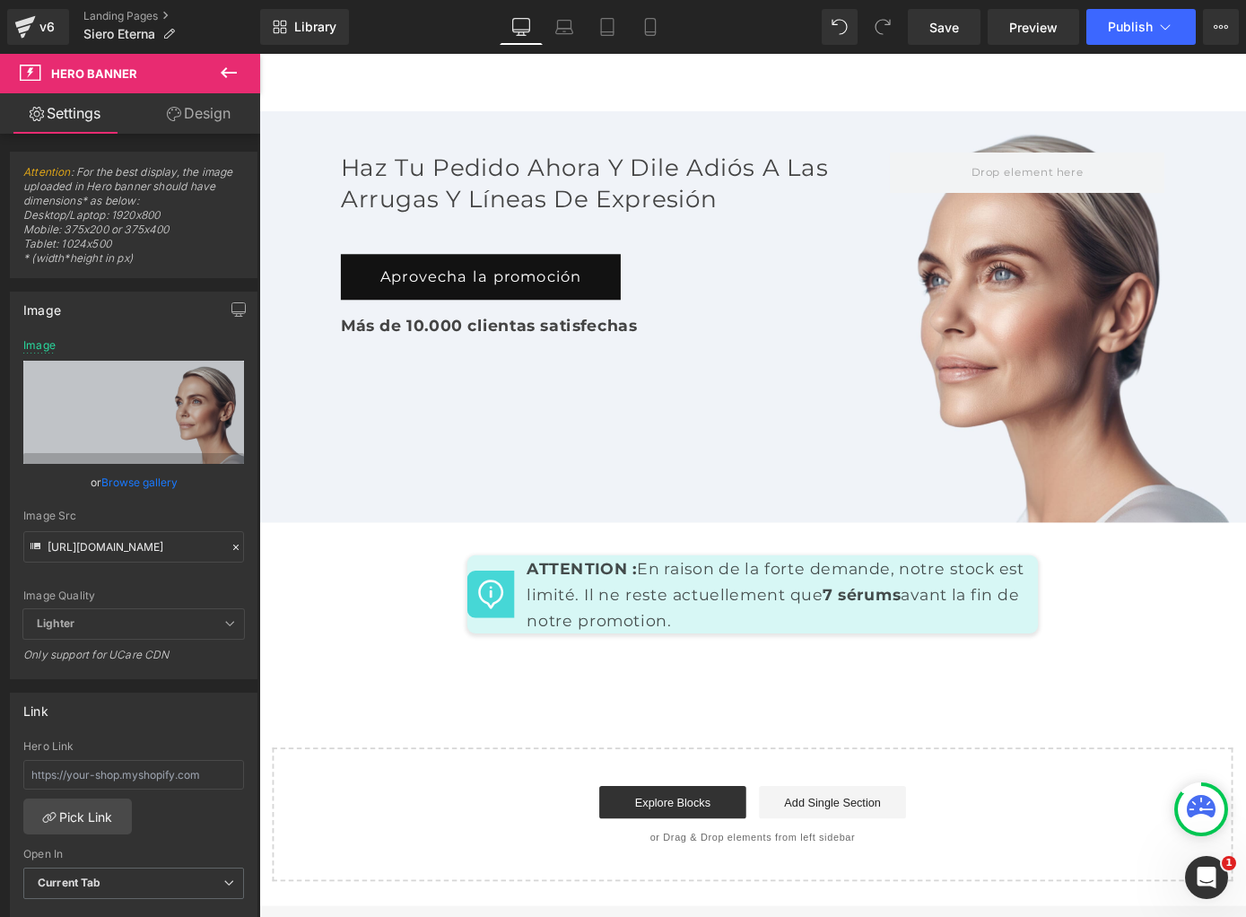
scroll to position [7931, 0]
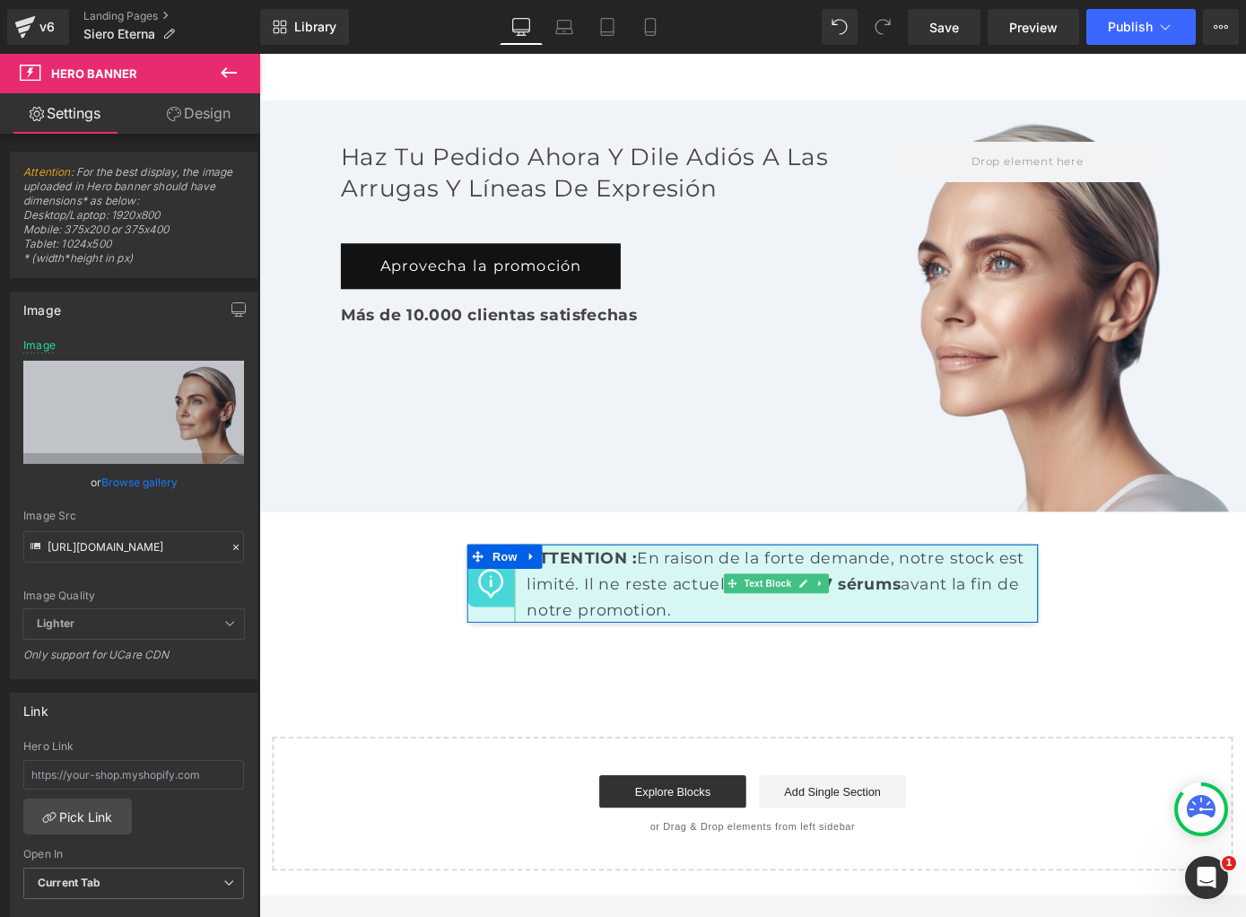
click at [618, 597] on strong "ATTENTION :" at bounding box center [614, 608] width 121 height 22
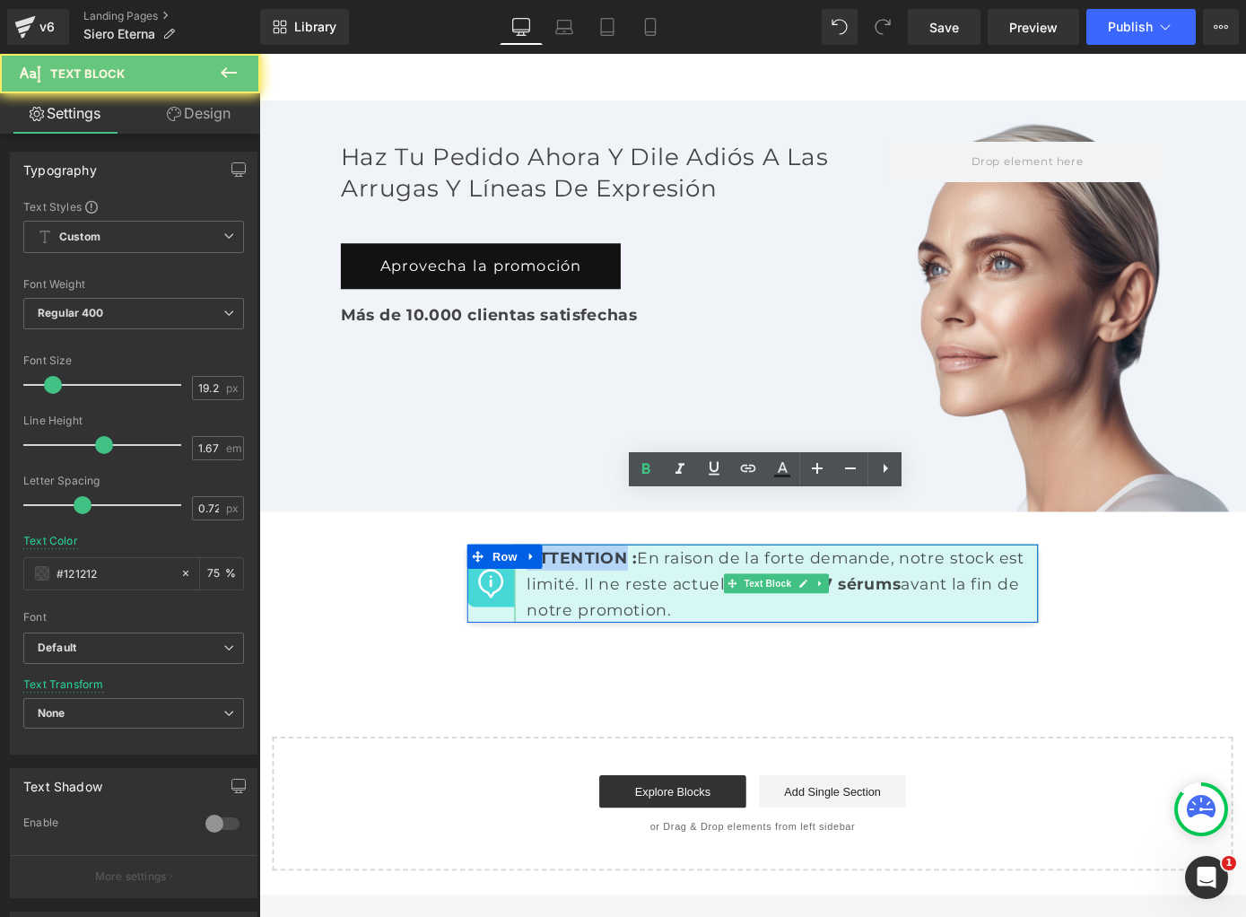
click at [618, 597] on strong "ATTENTION :" at bounding box center [614, 608] width 121 height 22
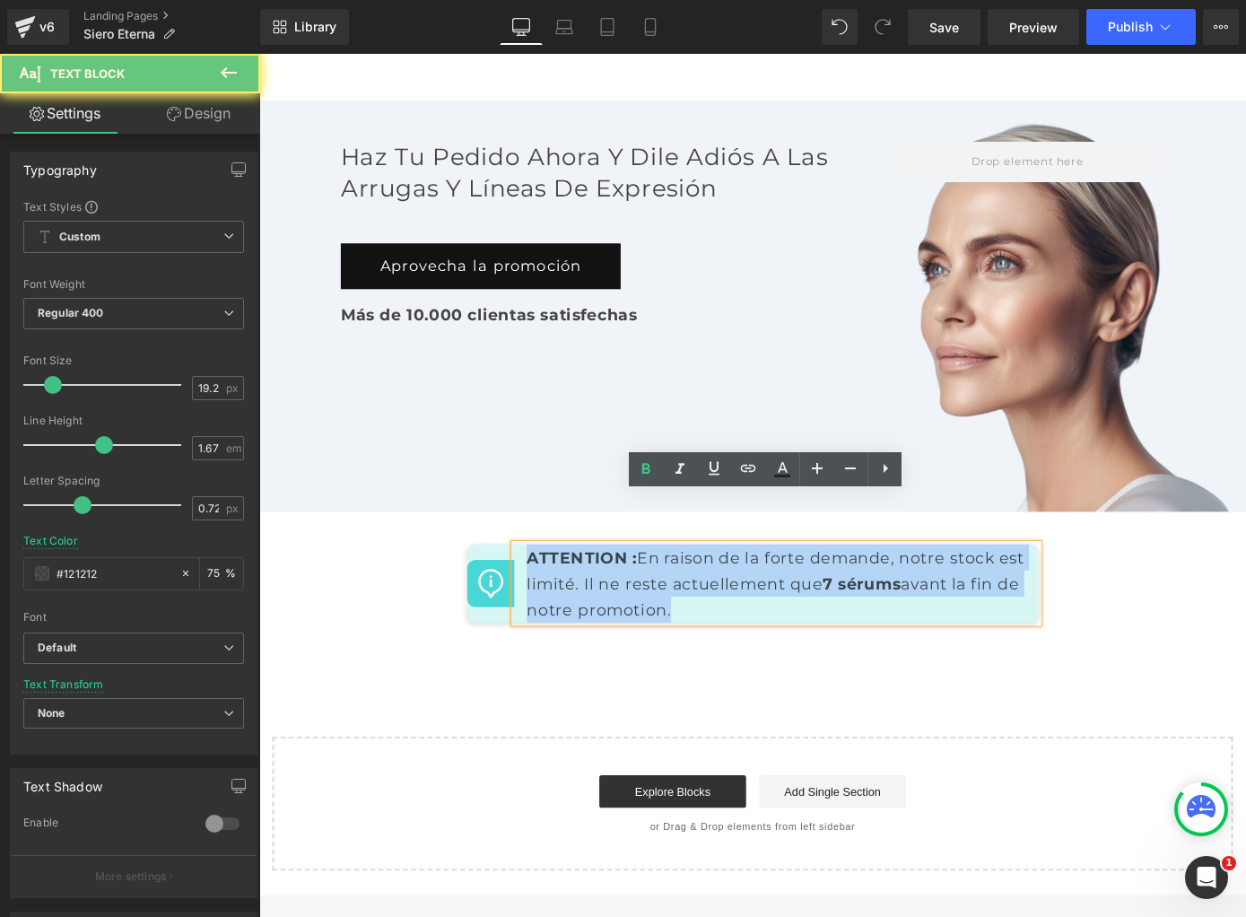
click at [618, 597] on strong "ATTENTION :" at bounding box center [614, 608] width 121 height 22
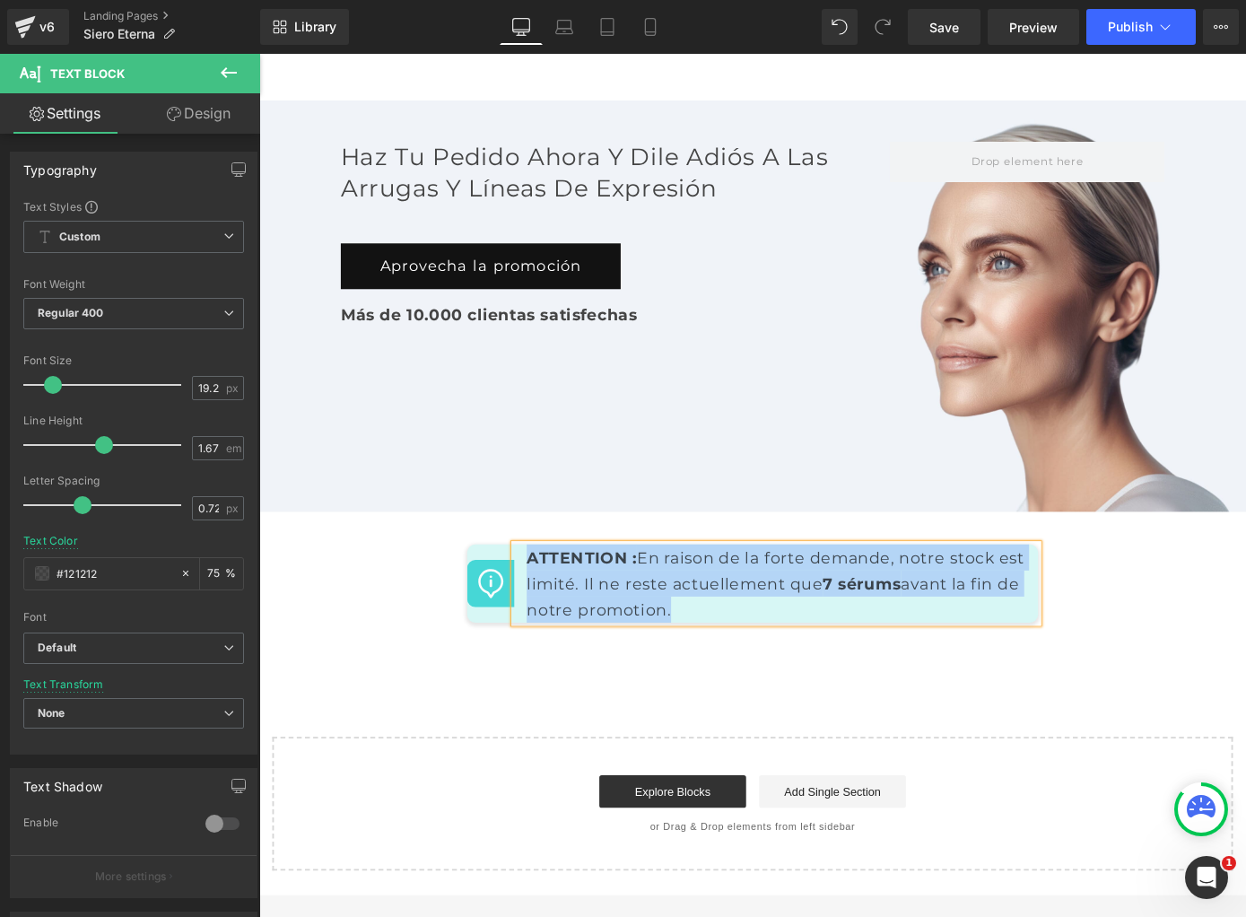
click at [555, 601] on icon at bounding box center [553, 606] width 10 height 11
click at [559, 601] on icon at bounding box center [560, 606] width 10 height 11
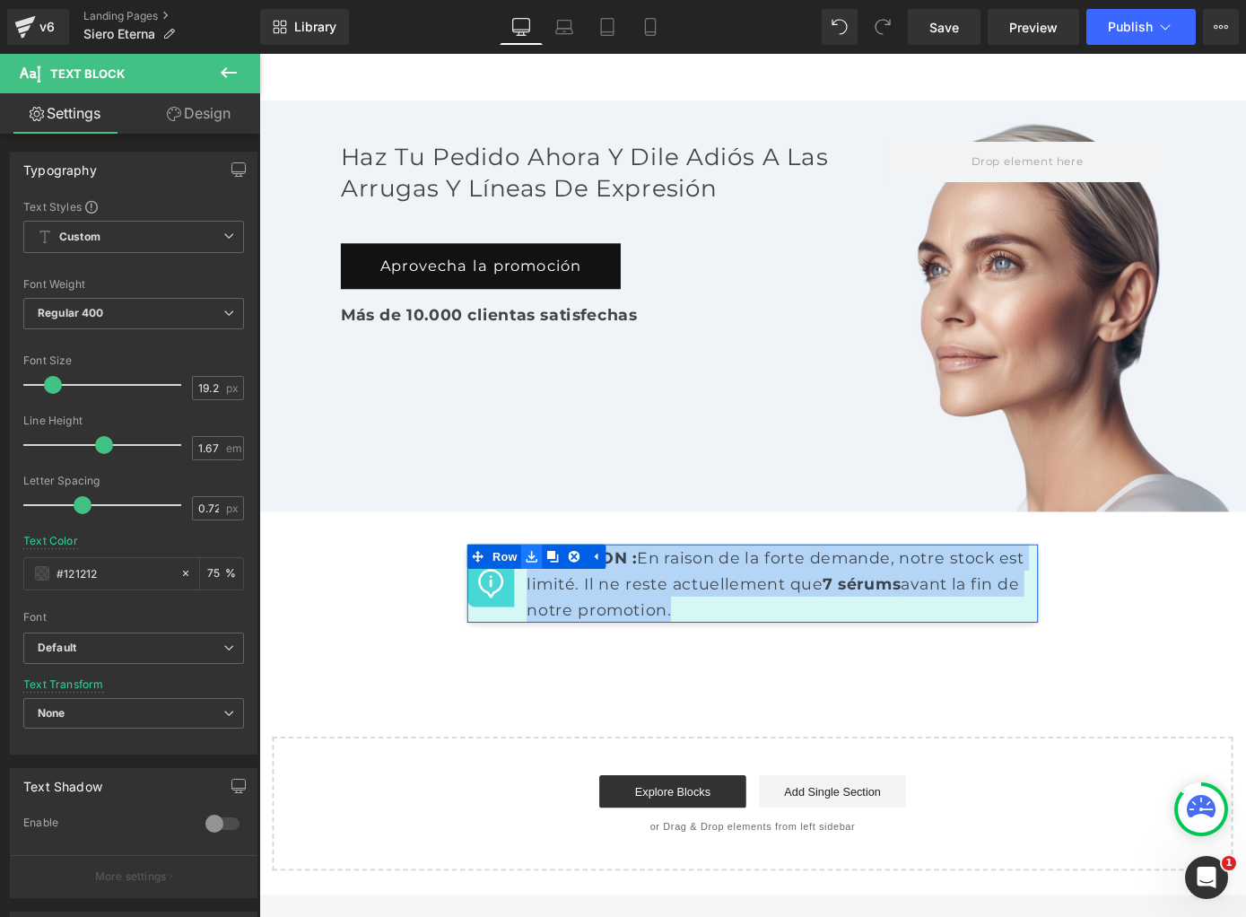
click at [568, 593] on link at bounding box center [558, 606] width 23 height 27
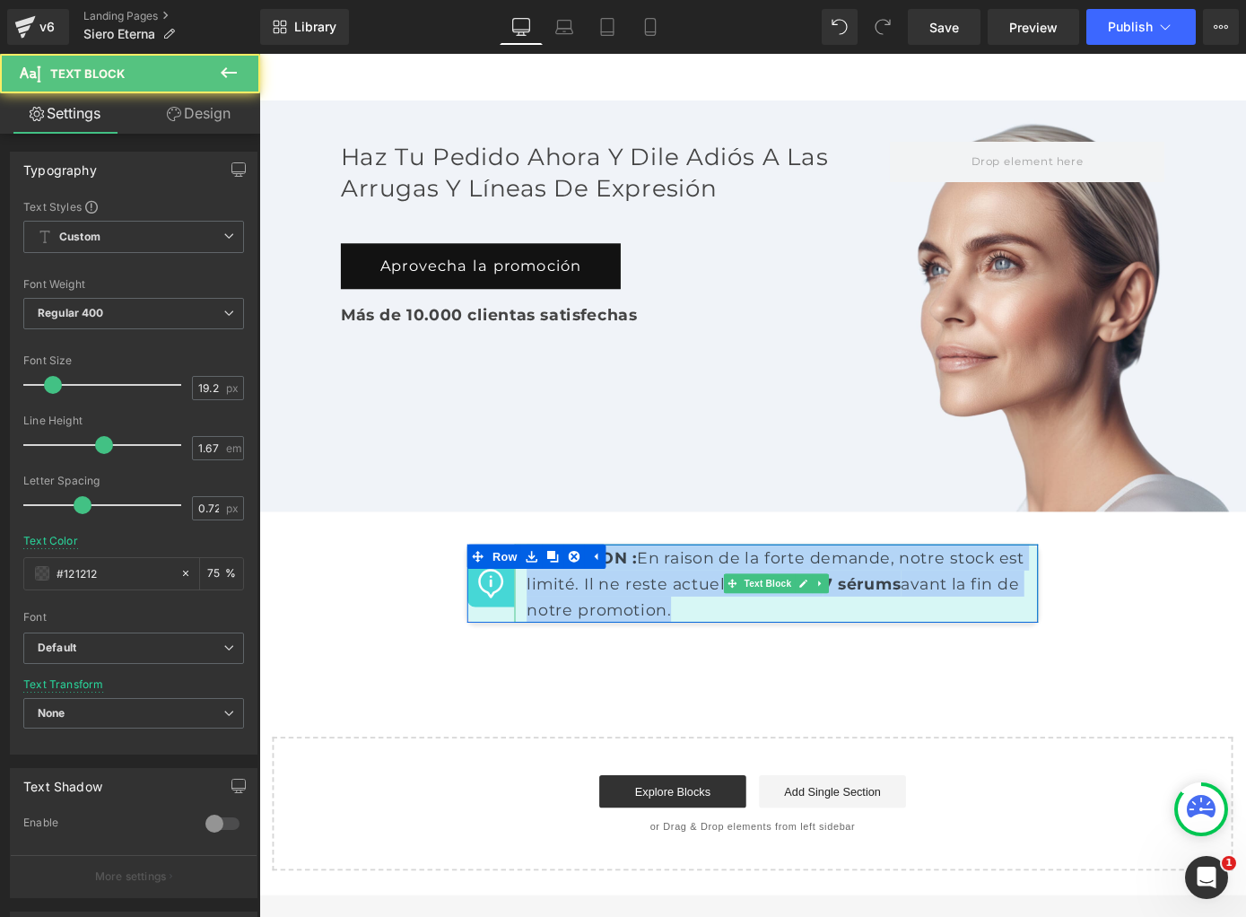
click at [657, 593] on p "ATTENTION : En raison de la forte demande, notre stock est limité. Il ne reste …" at bounding box center [828, 636] width 549 height 86
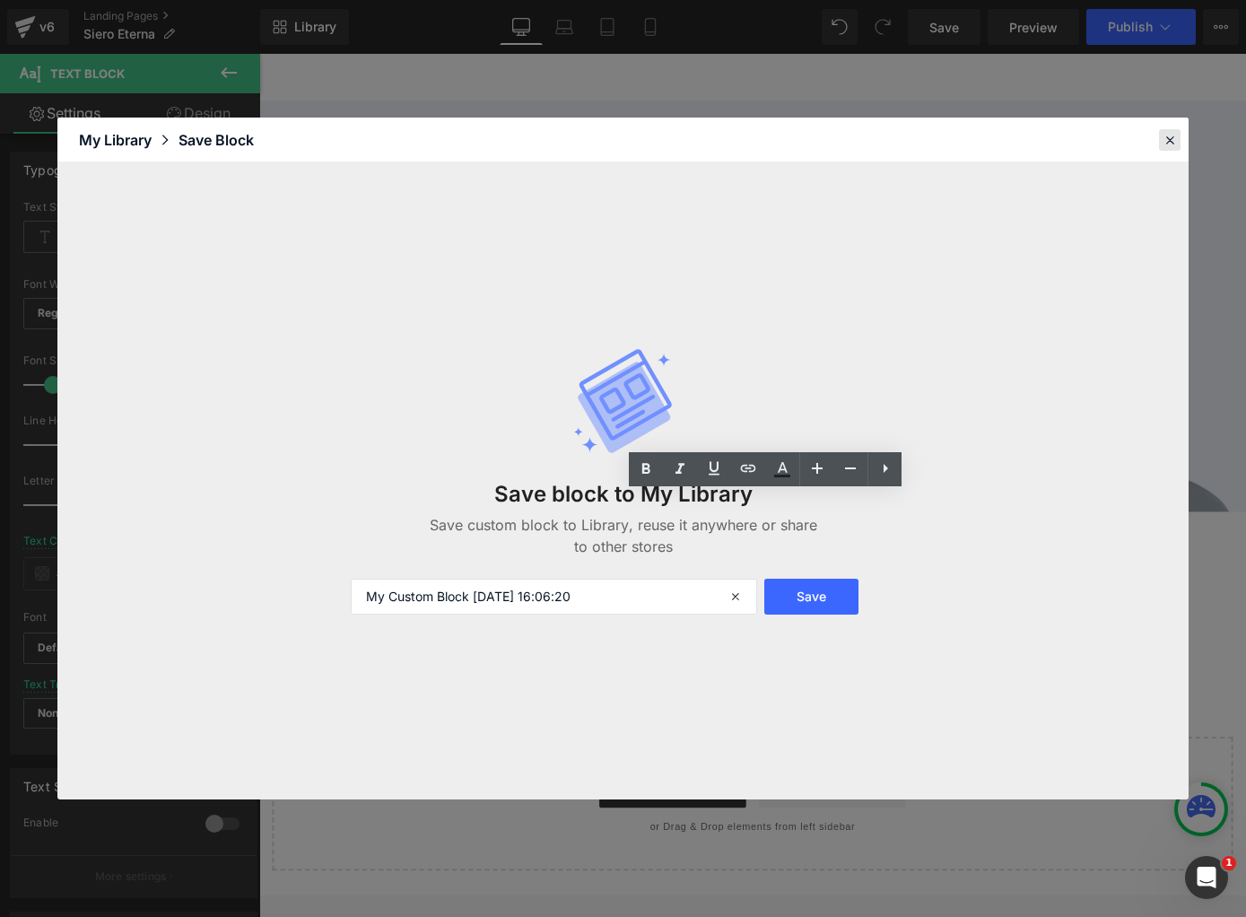
click at [1172, 135] on icon at bounding box center [1170, 140] width 16 height 16
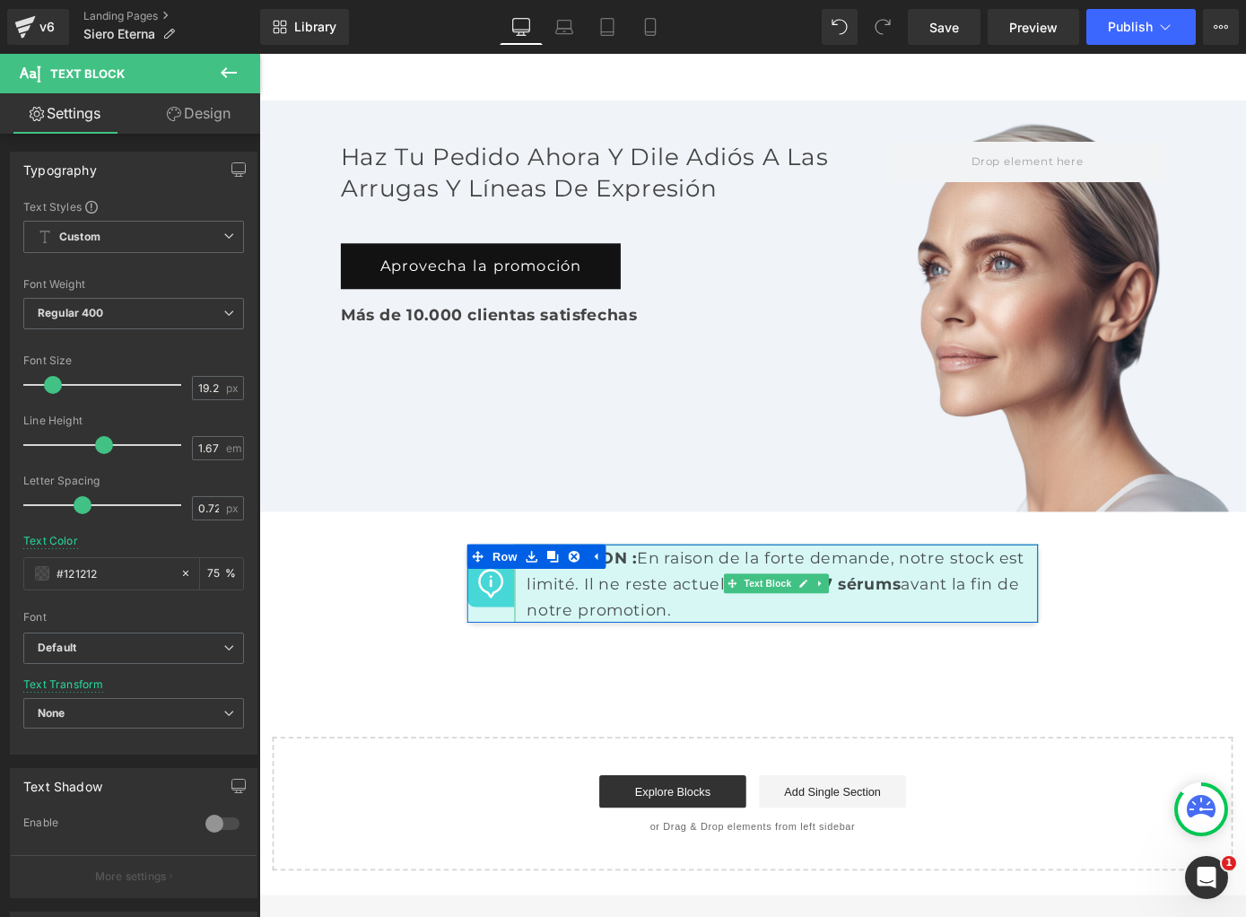
click at [607, 597] on p "ATTENTION : En raison de la forte demande, notre stock est limité. Il ne reste …" at bounding box center [828, 636] width 549 height 86
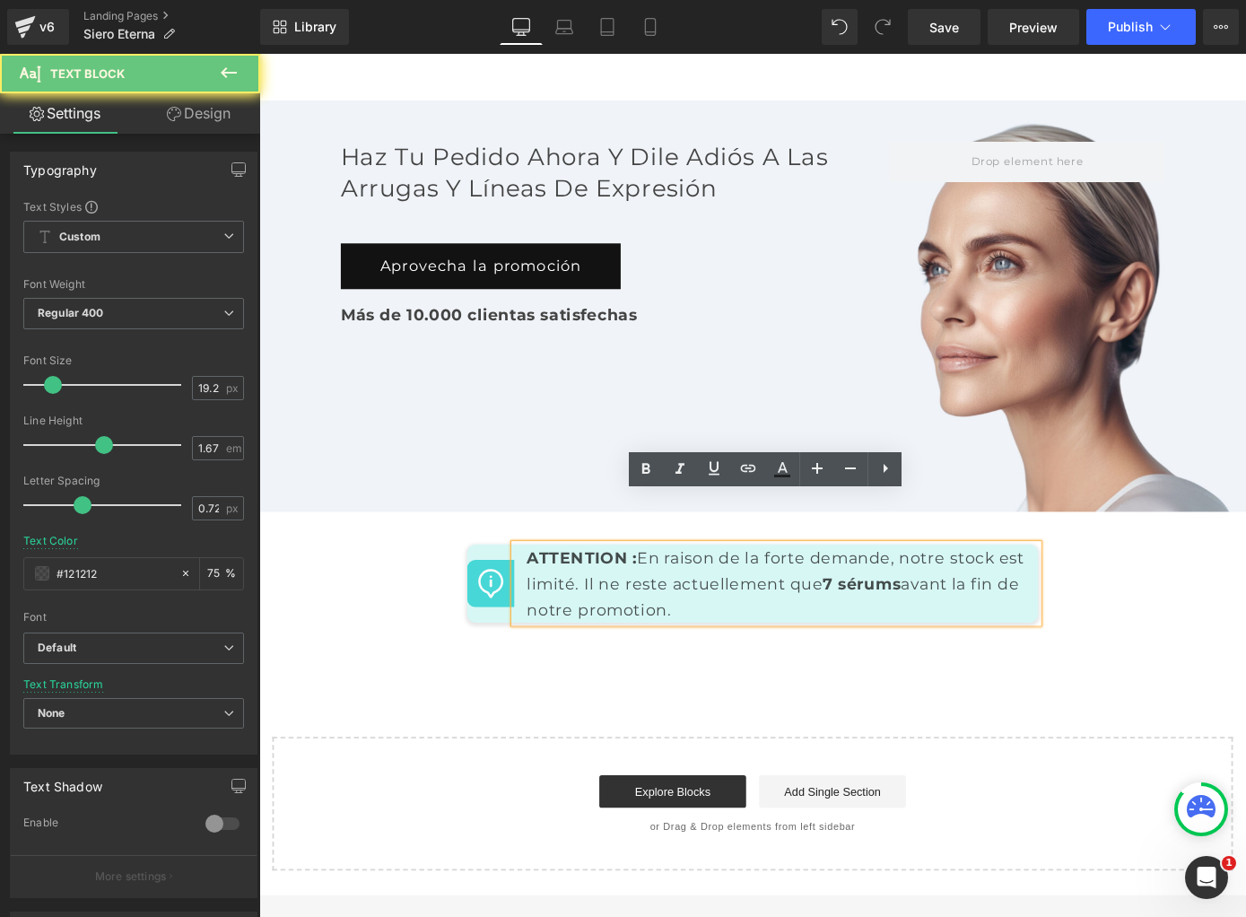
click at [639, 593] on p "ATTENTION : En raison de la forte demande, notre stock est limité. Il ne reste …" at bounding box center [828, 636] width 549 height 86
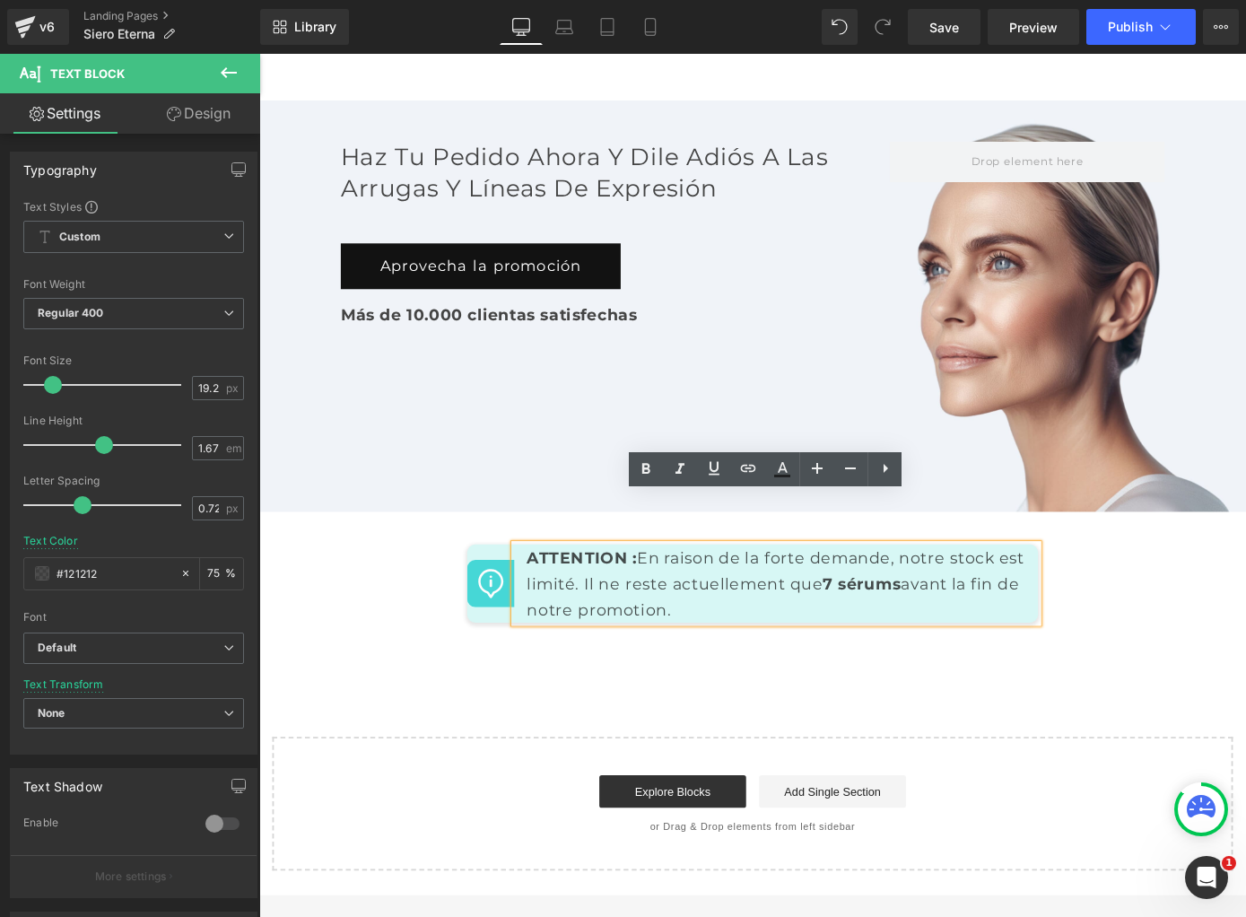
drag, startPoint x: 556, startPoint y: 551, endPoint x: 595, endPoint y: 565, distance: 41.2
click at [595, 593] on div "Image ATTENTION : En raison de la forte demande, notre stock est limité. Il ne …" at bounding box center [802, 636] width 628 height 86
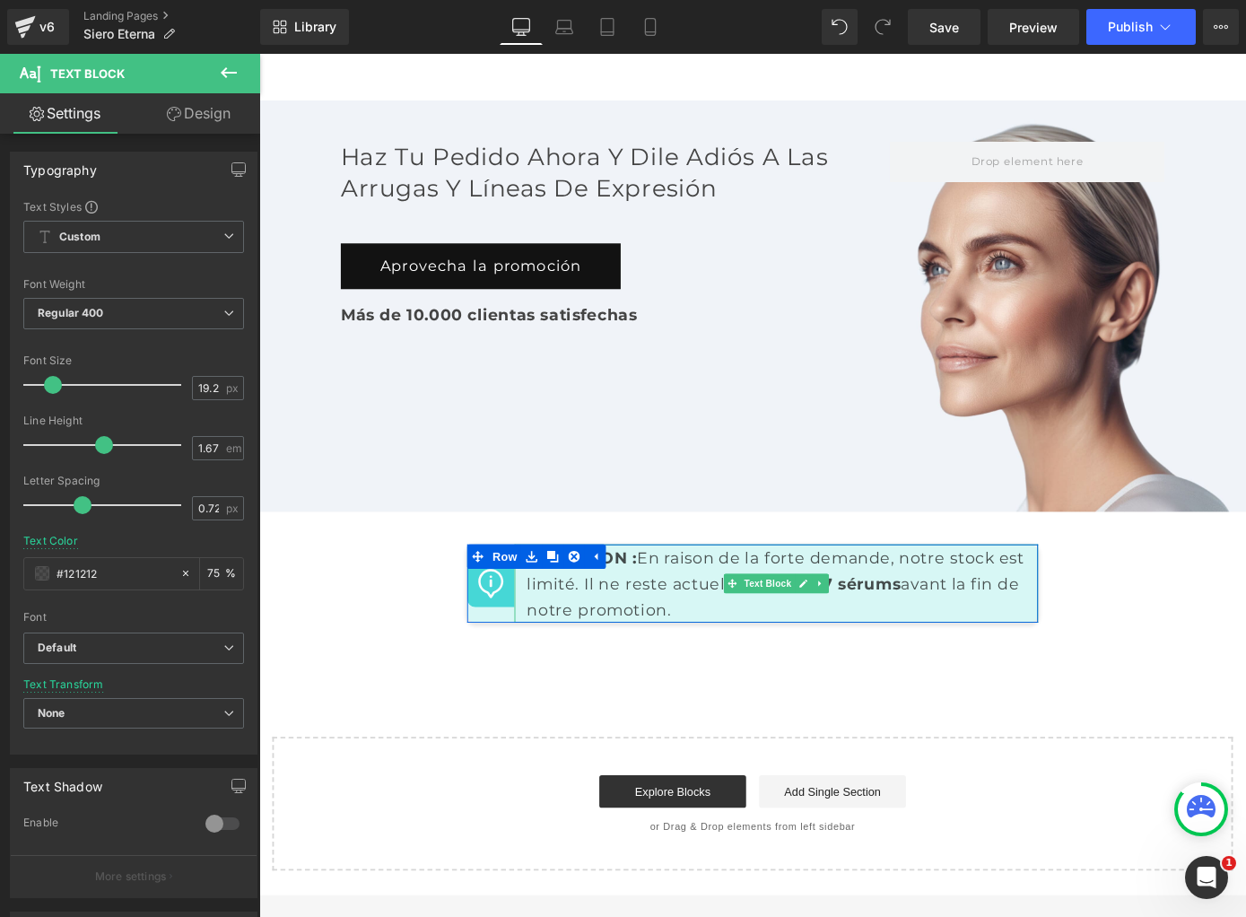
click at [638, 593] on p "ATTENTION : En raison de la forte demande, notre stock est limité. Il ne reste …" at bounding box center [828, 636] width 549 height 86
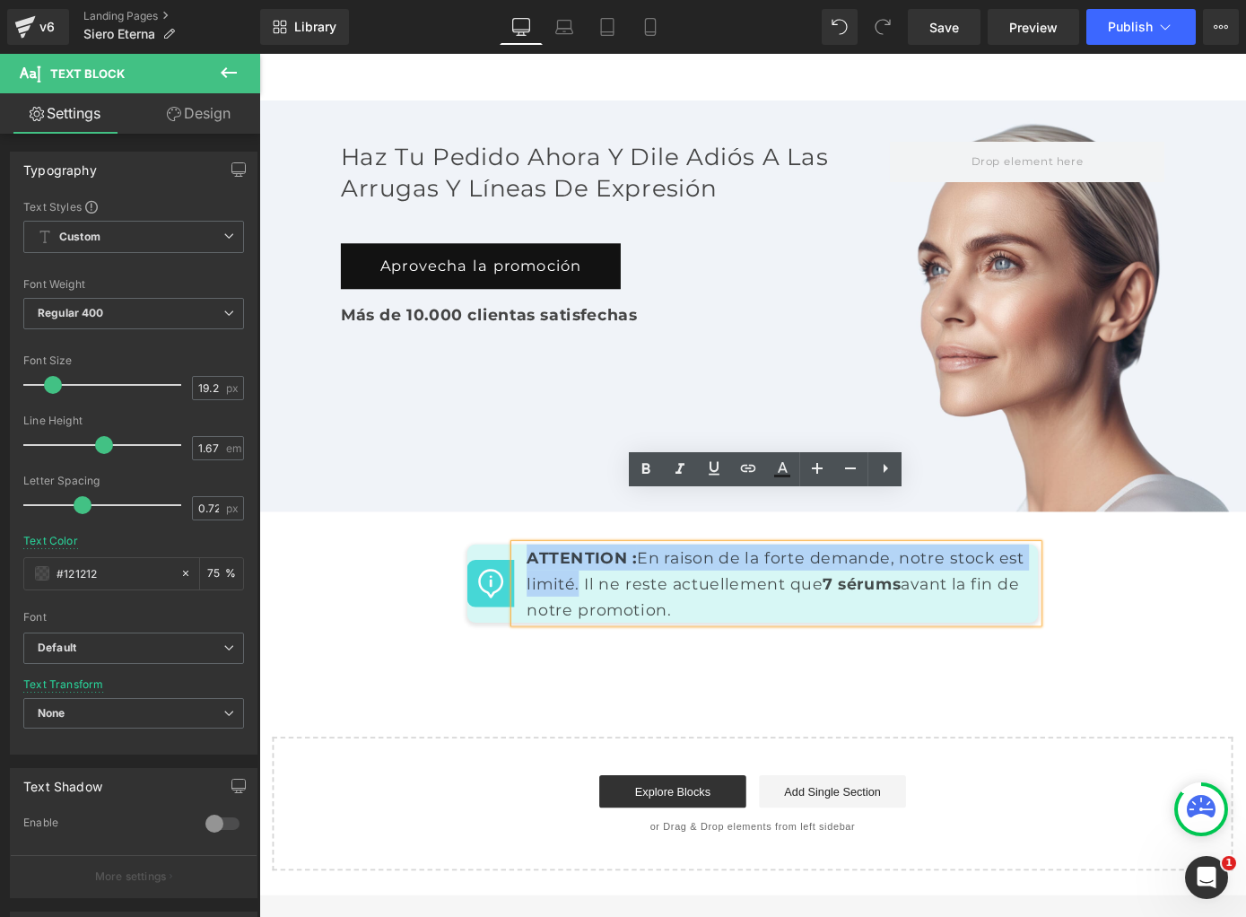
drag, startPoint x: 640, startPoint y: 581, endPoint x: 554, endPoint y: 552, distance: 91.1
click at [554, 593] on div "Image ATTENTION : En raison de la forte demande, notre stock est limité. Il ne …" at bounding box center [802, 636] width 628 height 86
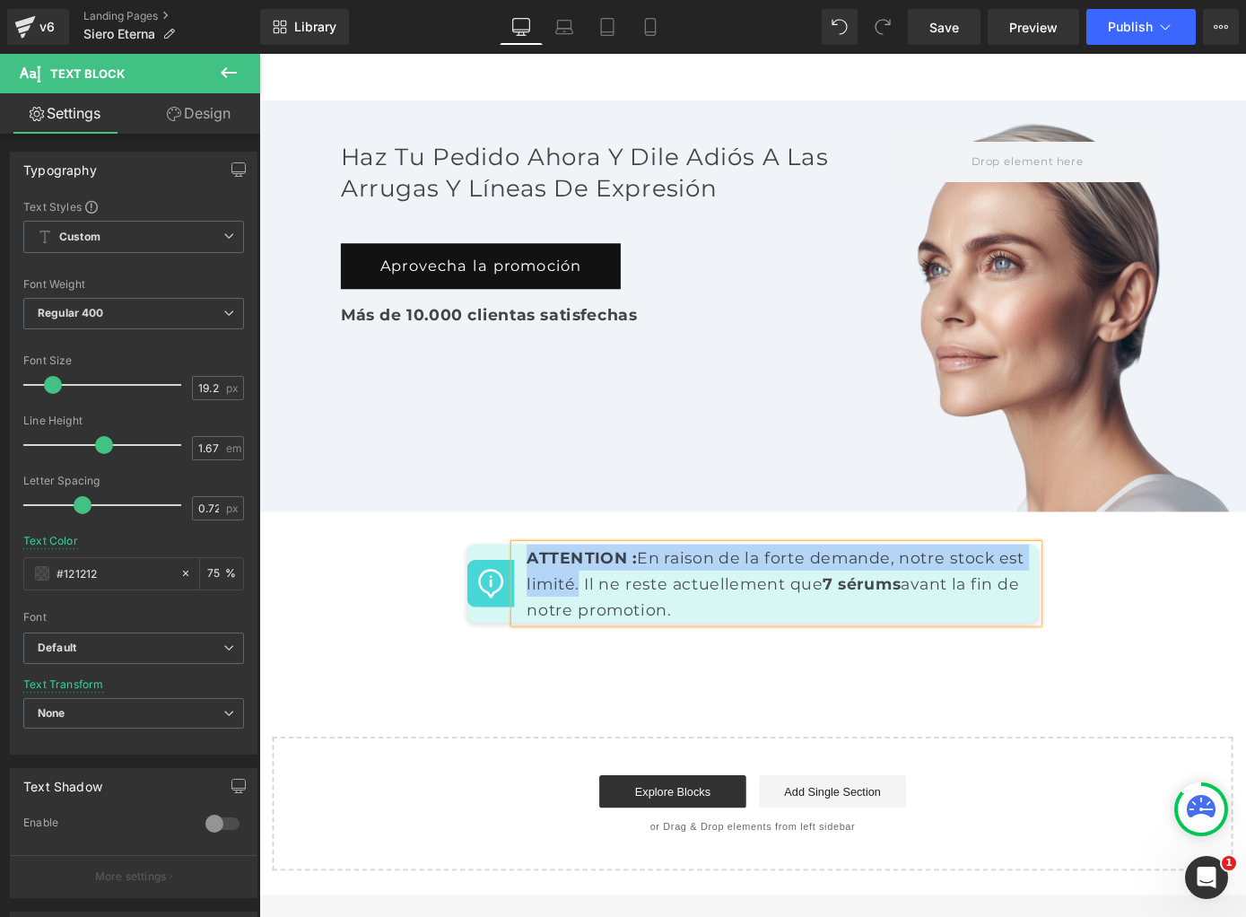
paste div
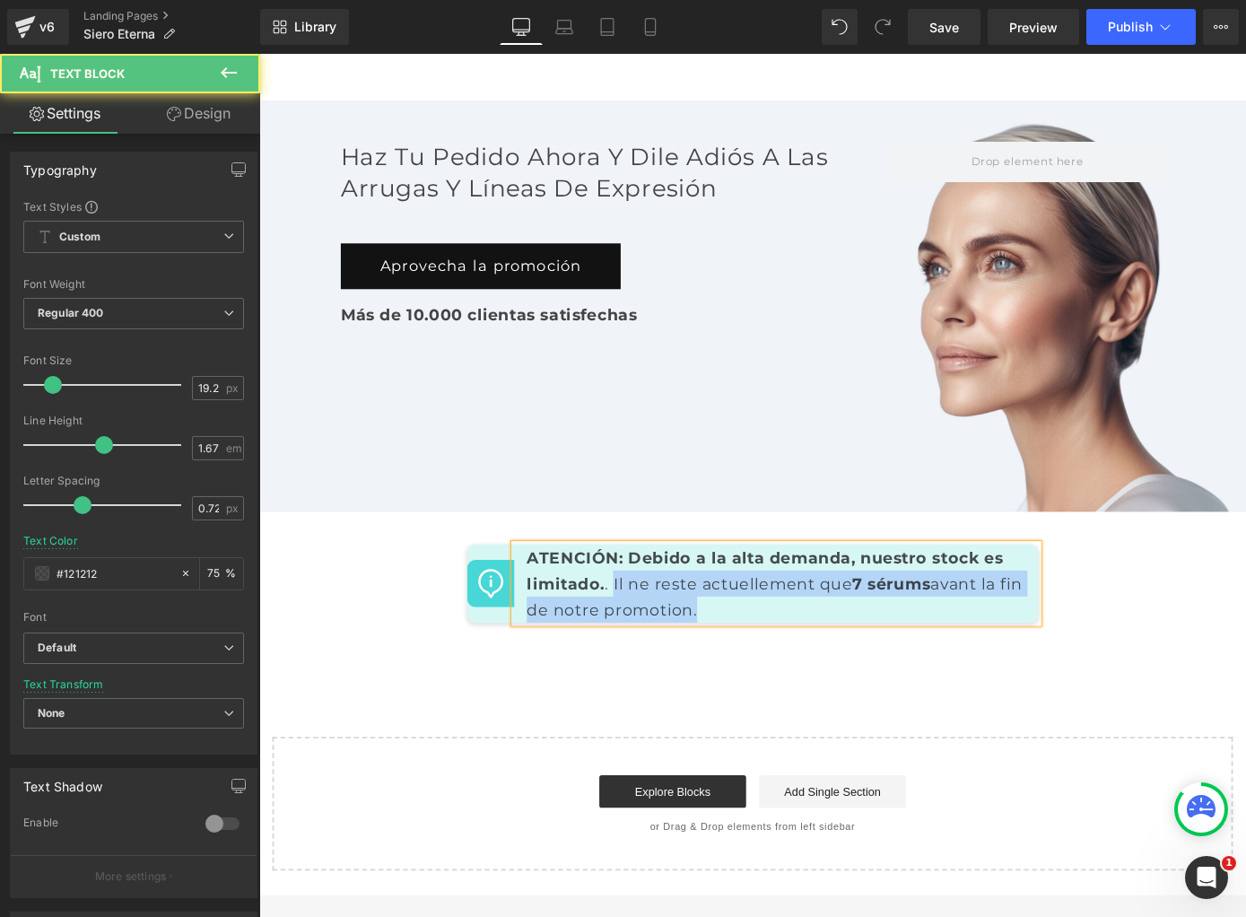
drag, startPoint x: 650, startPoint y: 580, endPoint x: 776, endPoint y: 607, distance: 129.3
click at [776, 607] on p "ATENCIÓN: Debido a la alta demanda, nuestro stock es limitado. . Il ne reste ac…" at bounding box center [828, 636] width 549 height 86
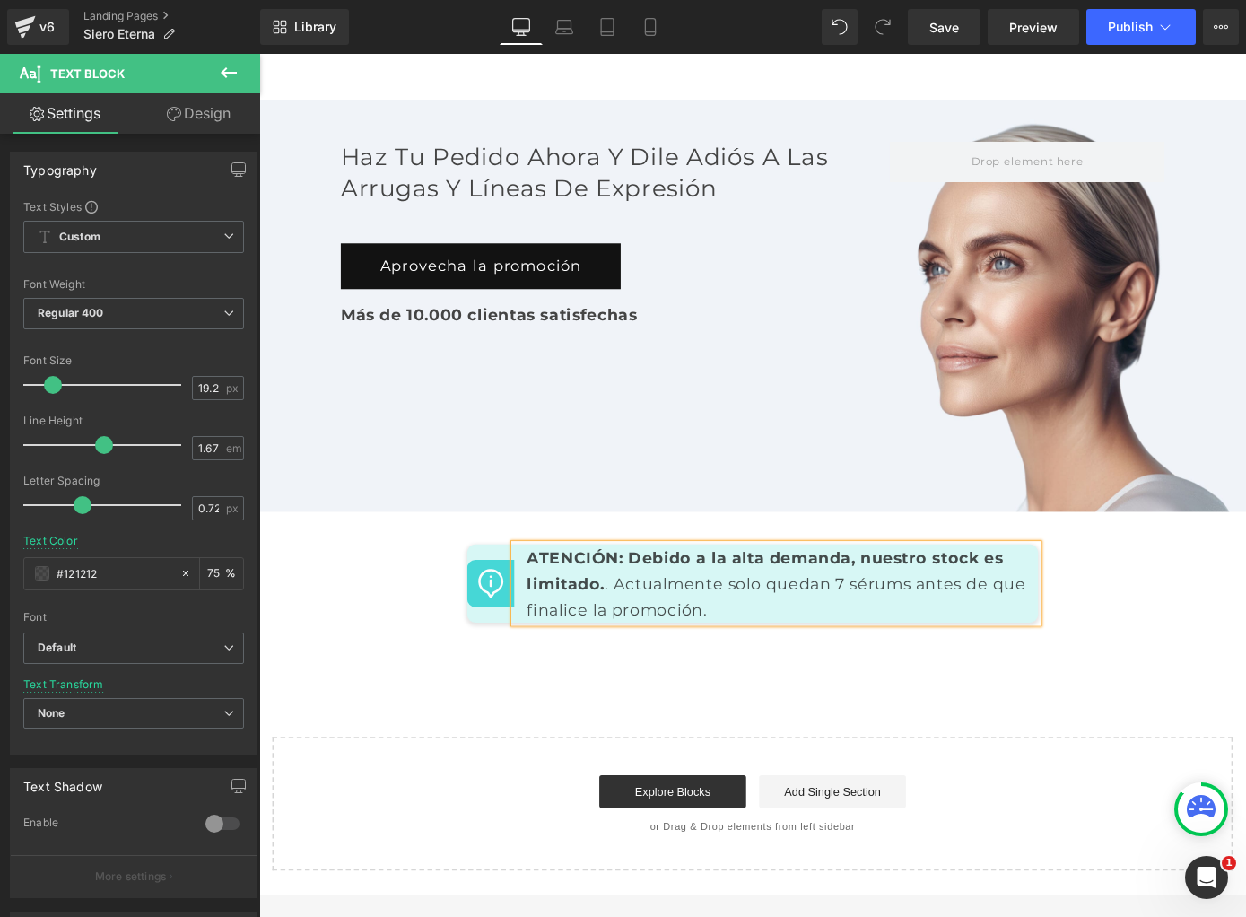
scroll to position [7933, 0]
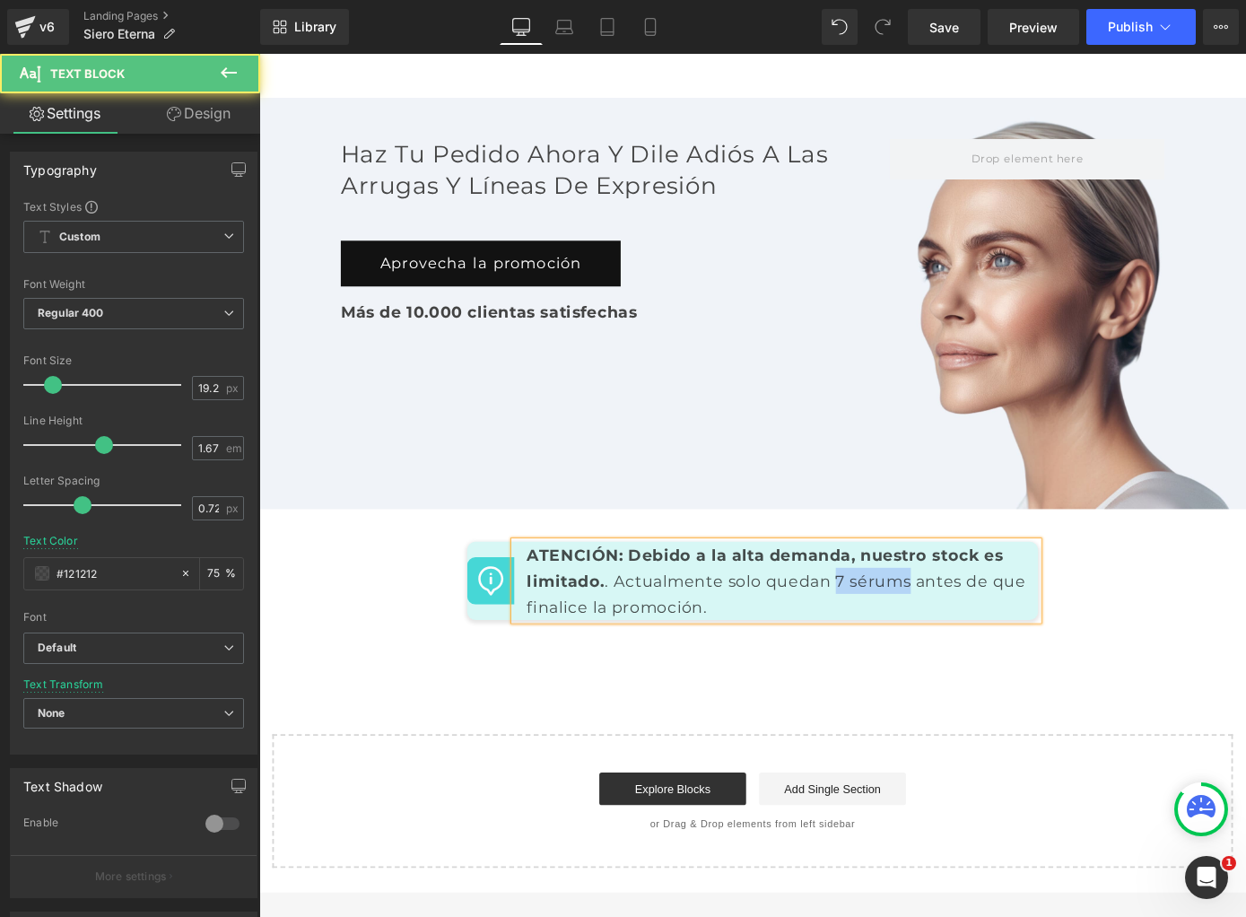
drag, startPoint x: 892, startPoint y: 579, endPoint x: 972, endPoint y: 580, distance: 80.8
click at [972, 590] on p "ATENCIÓN: Debido a la alta demanda, nuestro stock es limitado. . Actualmente so…" at bounding box center [828, 633] width 549 height 86
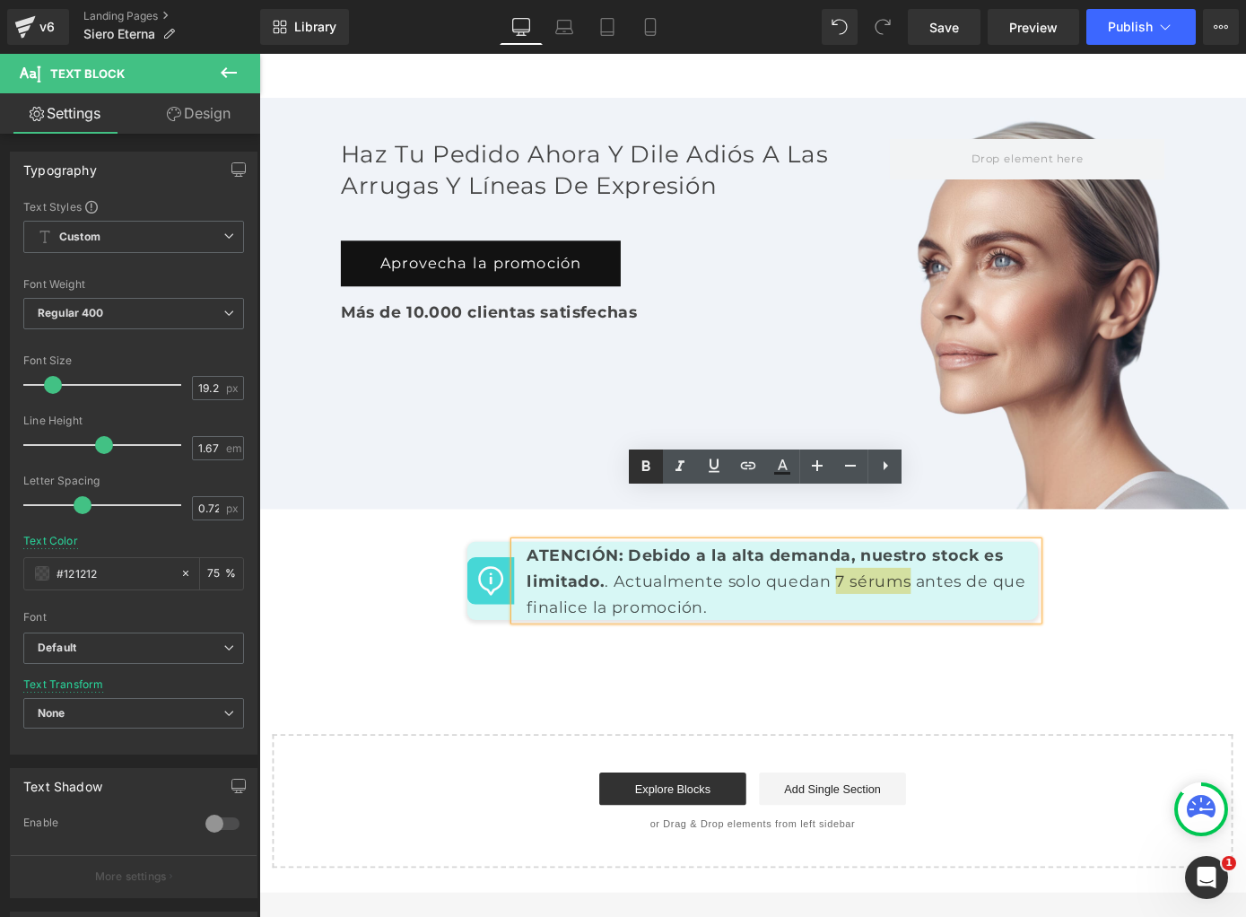
click at [632, 468] on link at bounding box center [646, 466] width 34 height 34
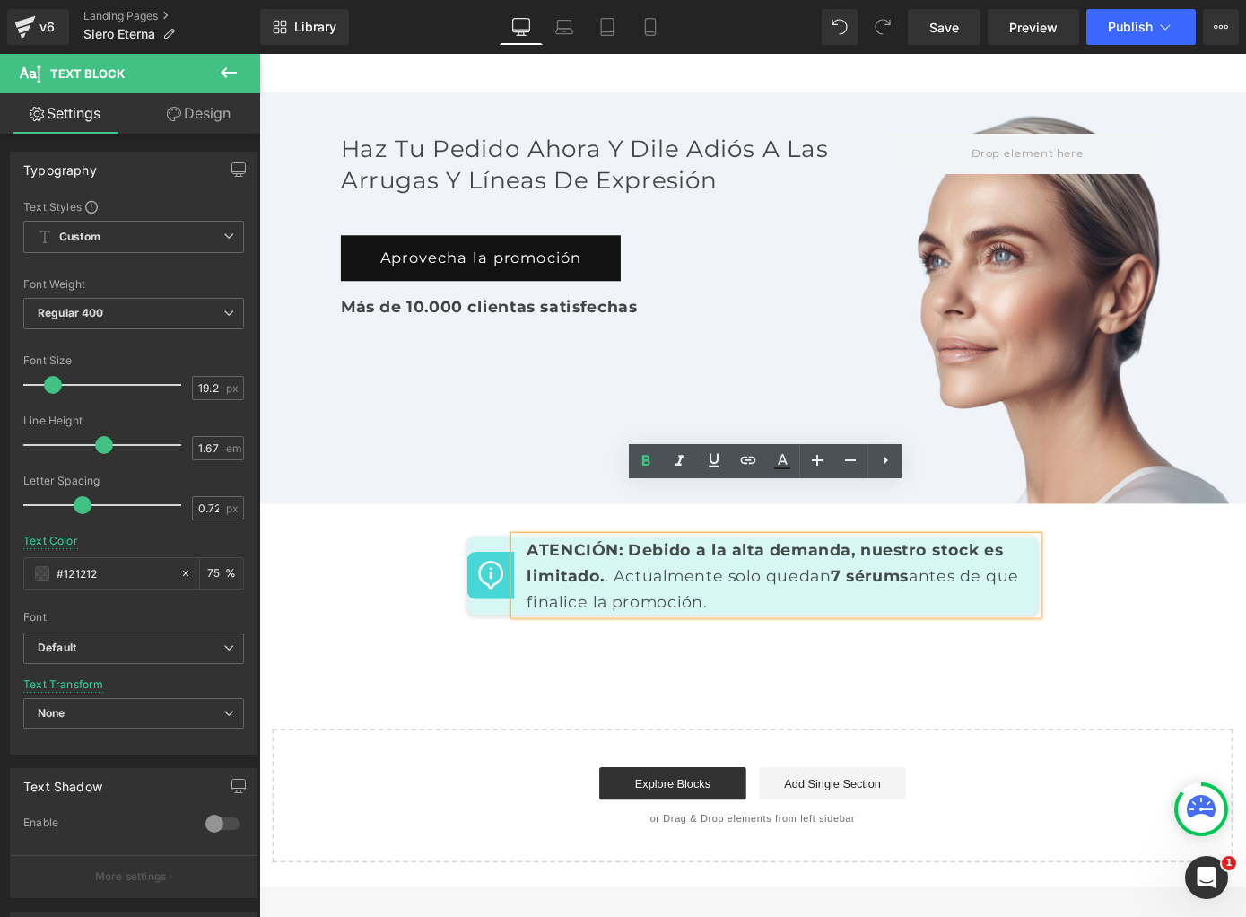
scroll to position [7940, 0]
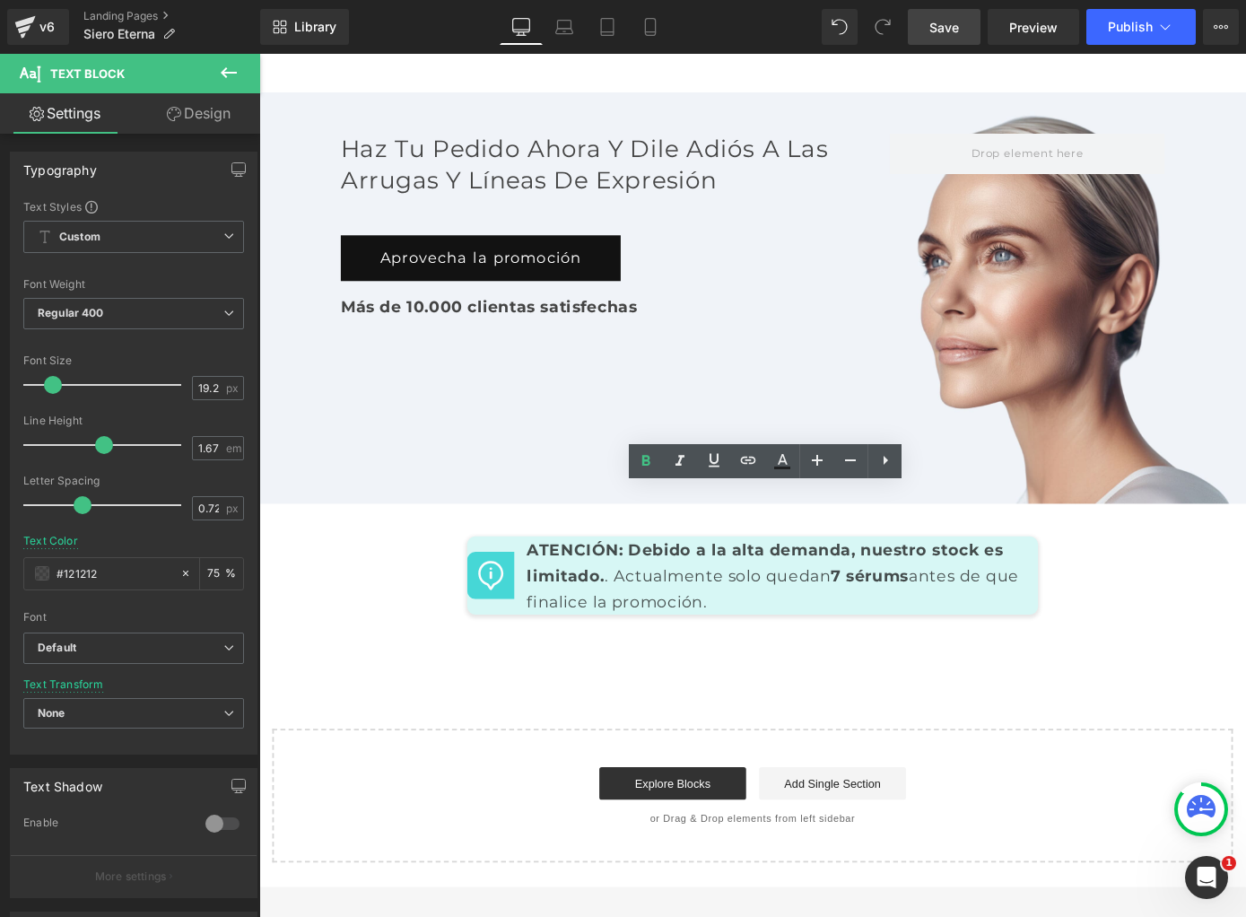
click at [945, 31] on span "Save" at bounding box center [944, 27] width 30 height 19
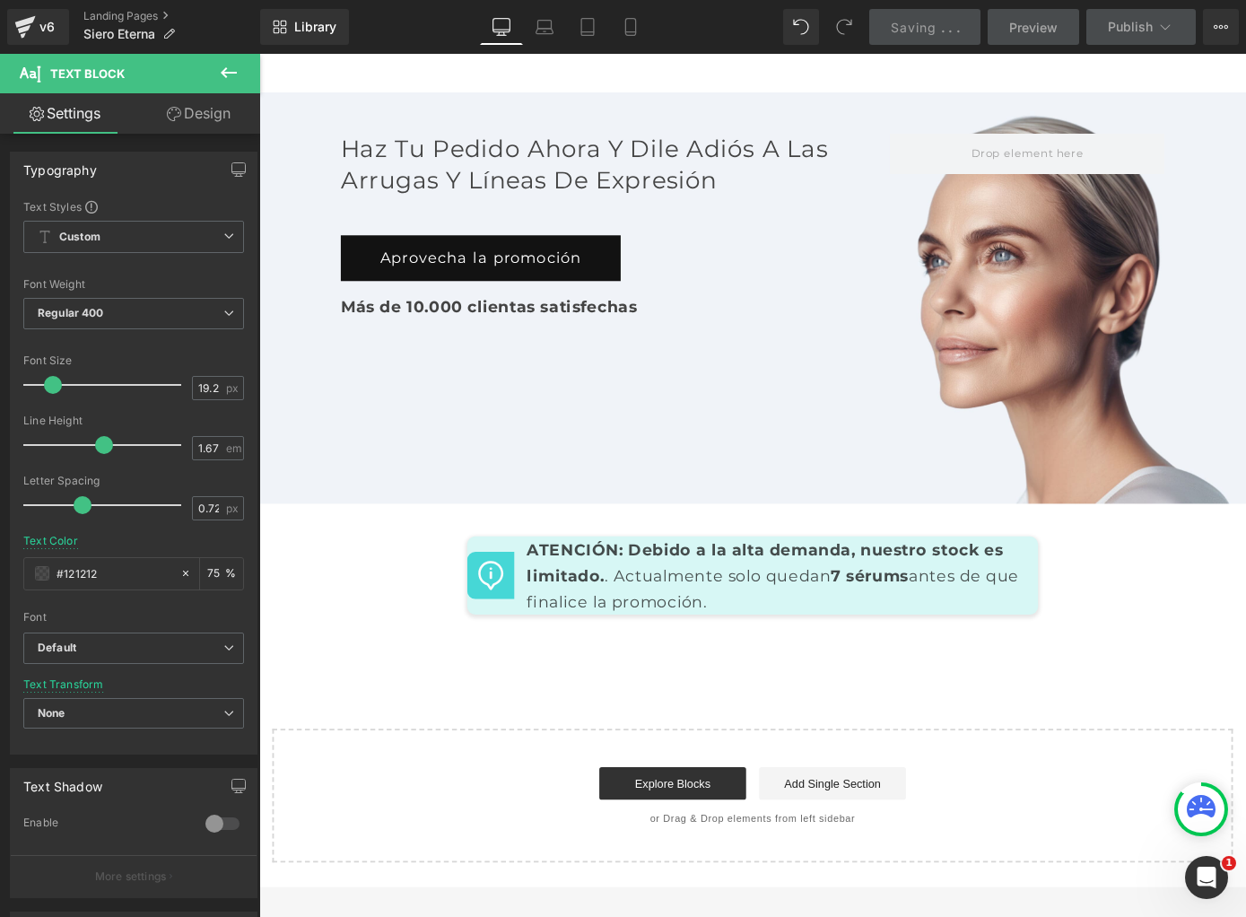
click at [945, 31] on span "." at bounding box center [943, 27] width 4 height 15
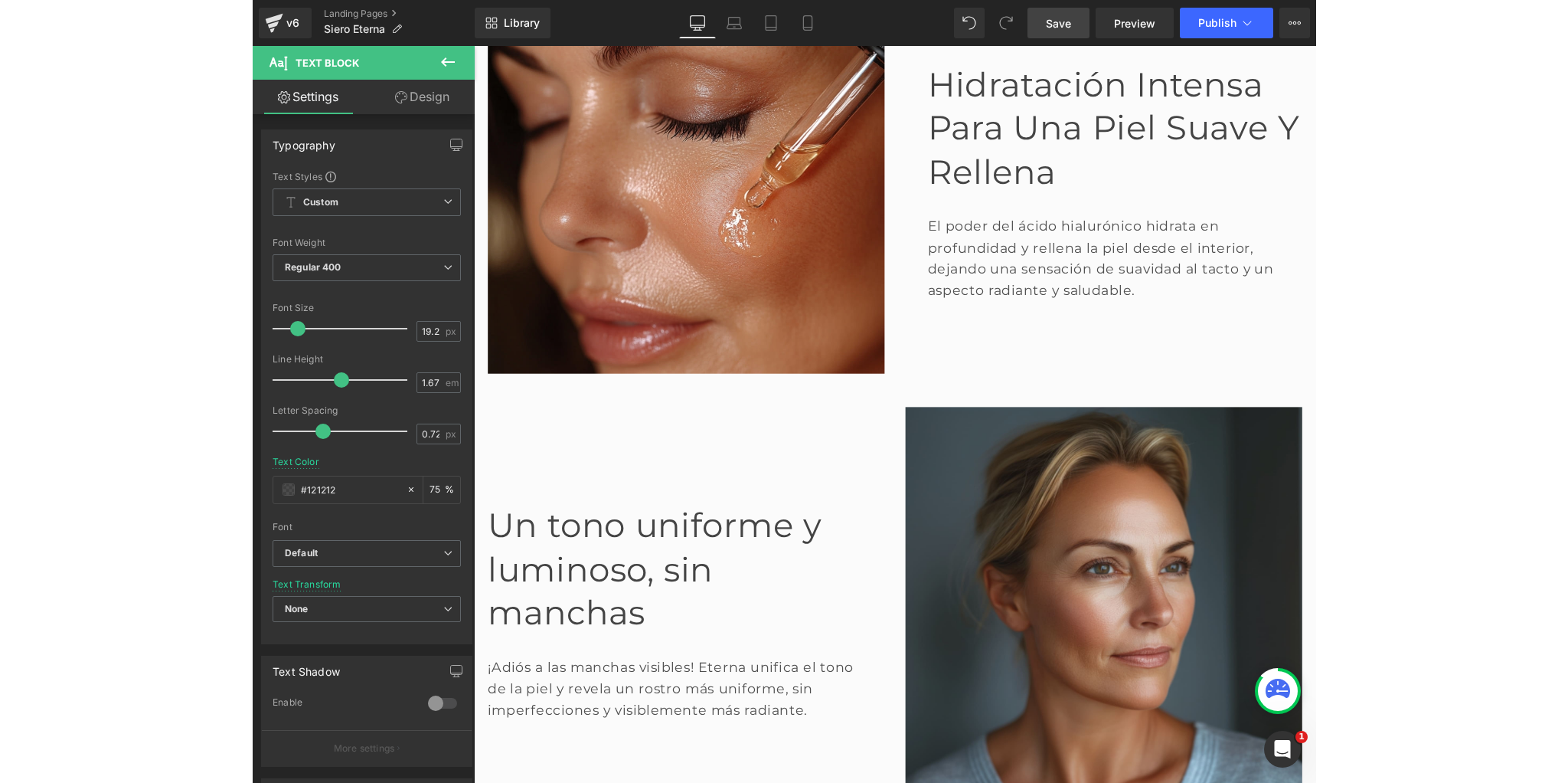
scroll to position [1277, 0]
